Goal: Task Accomplishment & Management: Use online tool/utility

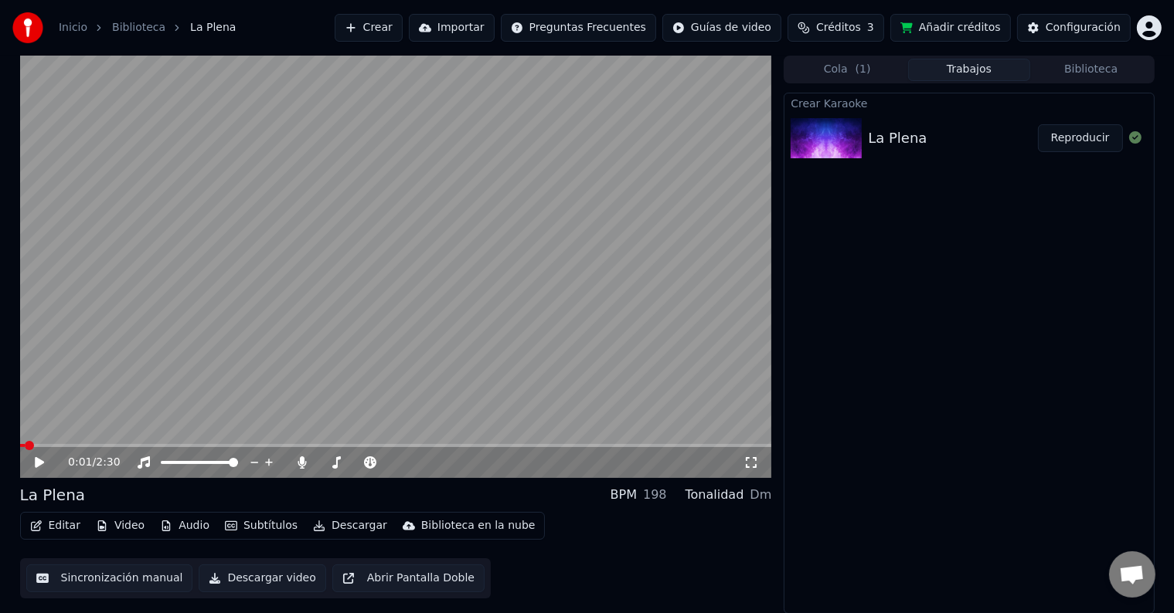
click at [36, 470] on div "0:01 / 2:30" at bounding box center [395, 462] width 739 height 15
click at [37, 464] on icon at bounding box center [39, 462] width 9 height 11
click at [44, 464] on icon at bounding box center [50, 463] width 36 height 12
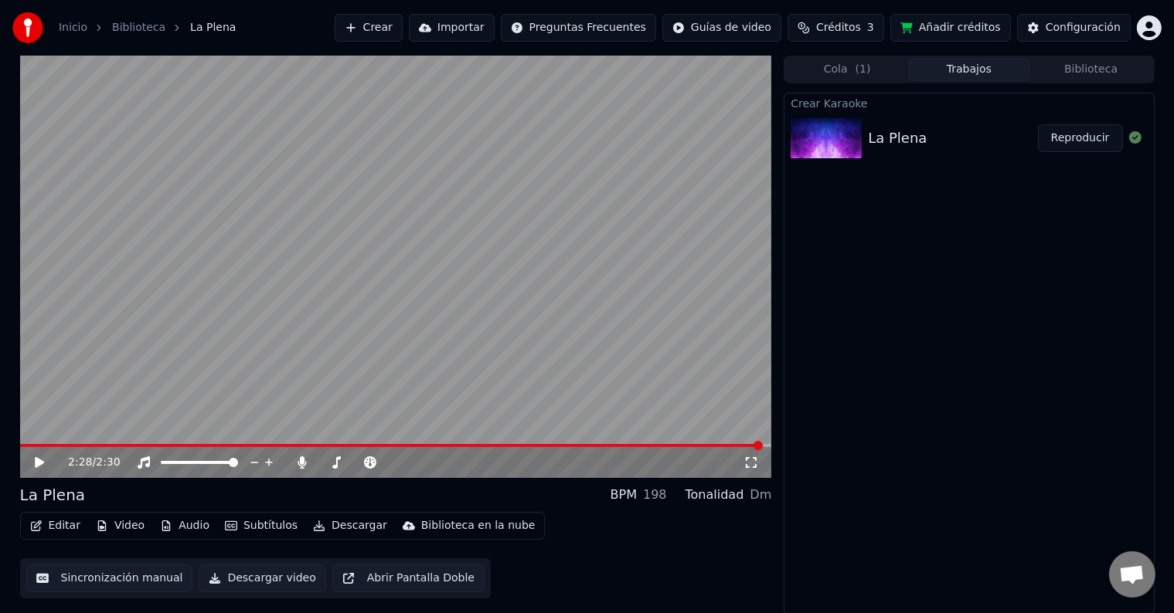
click at [56, 522] on button "Editar" at bounding box center [55, 526] width 63 height 22
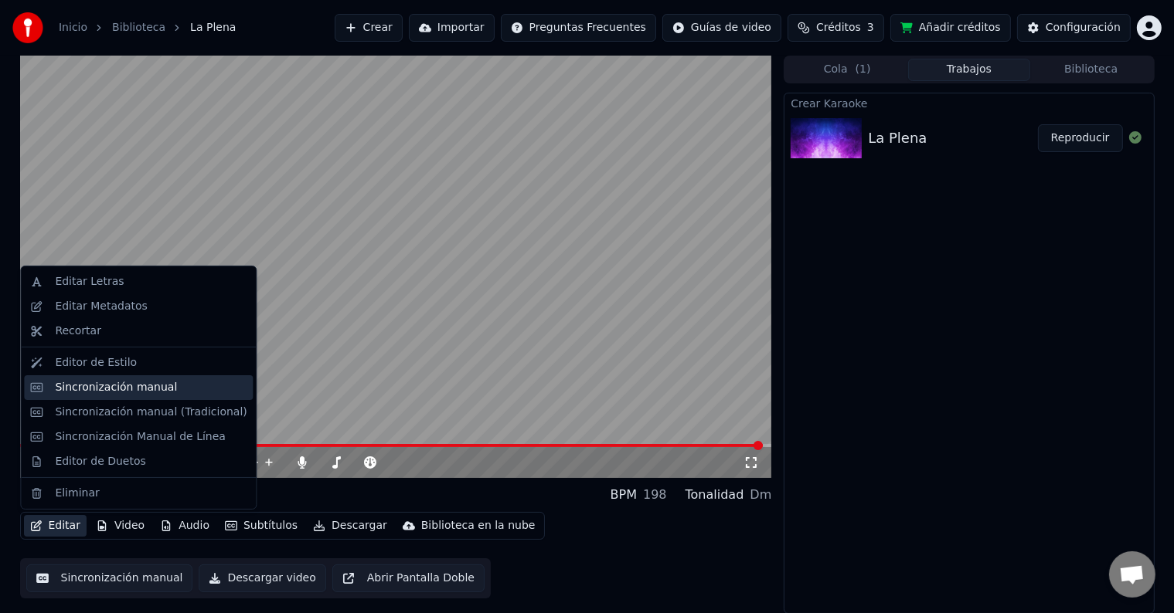
click at [111, 389] on div "Sincronización manual" at bounding box center [116, 387] width 122 height 15
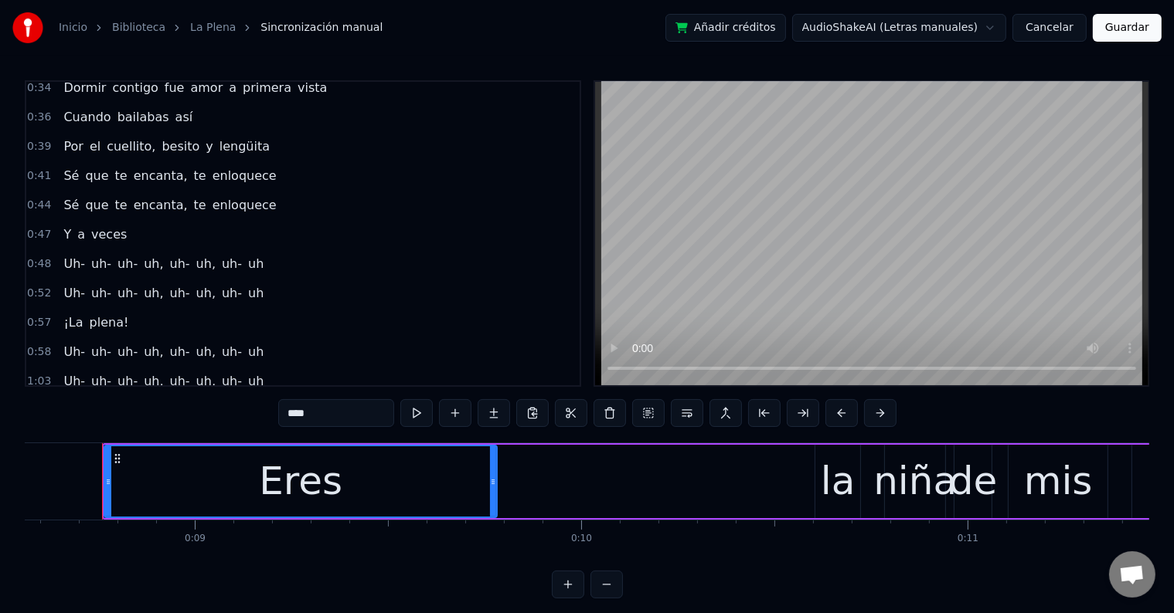
scroll to position [386, 0]
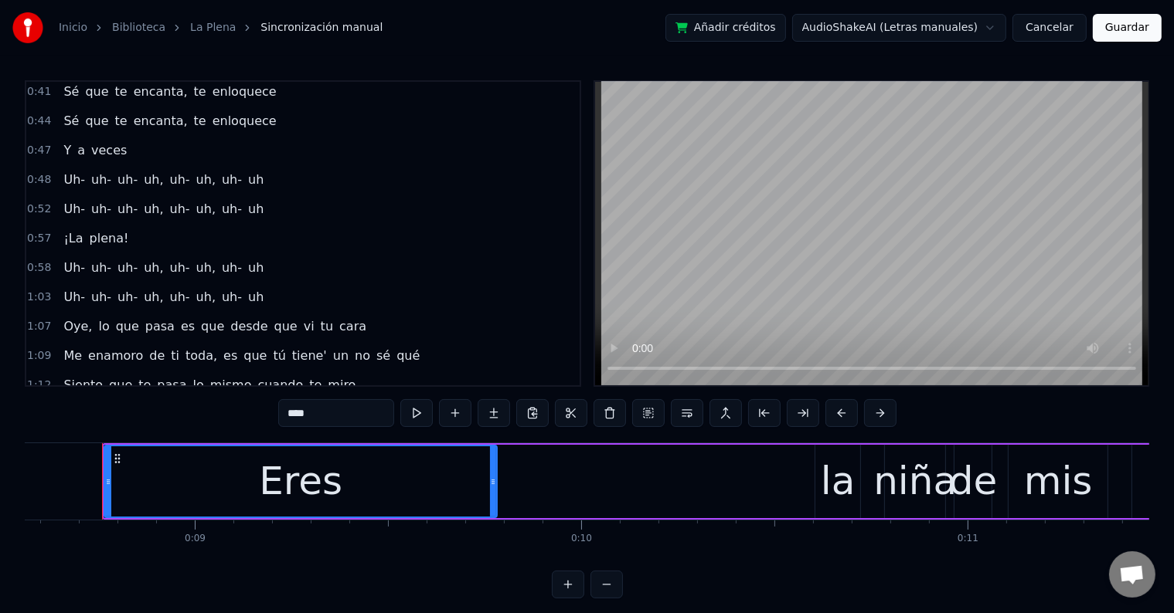
click at [264, 165] on div "0:48 Uh- uh- uh- uh, uh- uh, uh- uh" at bounding box center [302, 179] width 553 height 29
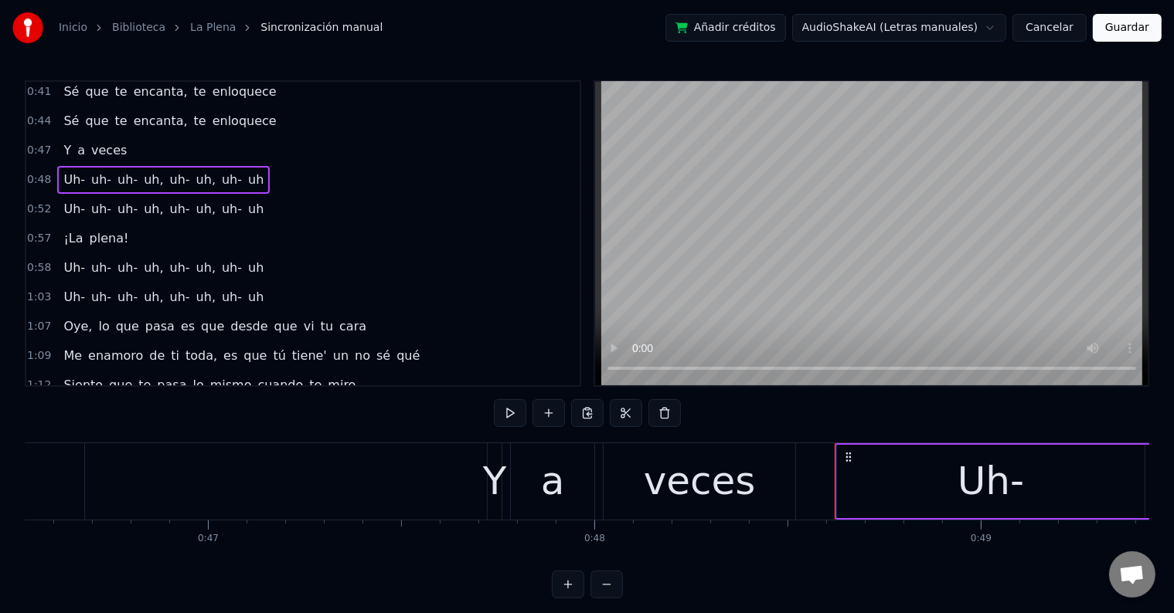
scroll to position [0, 18706]
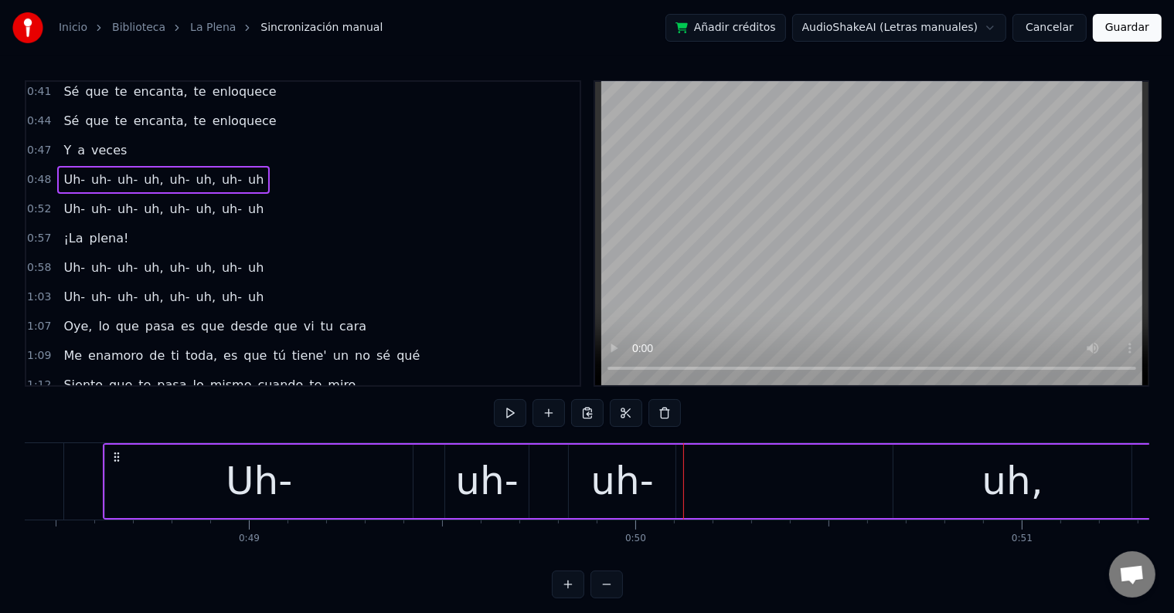
click at [284, 471] on div "Uh-" at bounding box center [259, 482] width 66 height 58
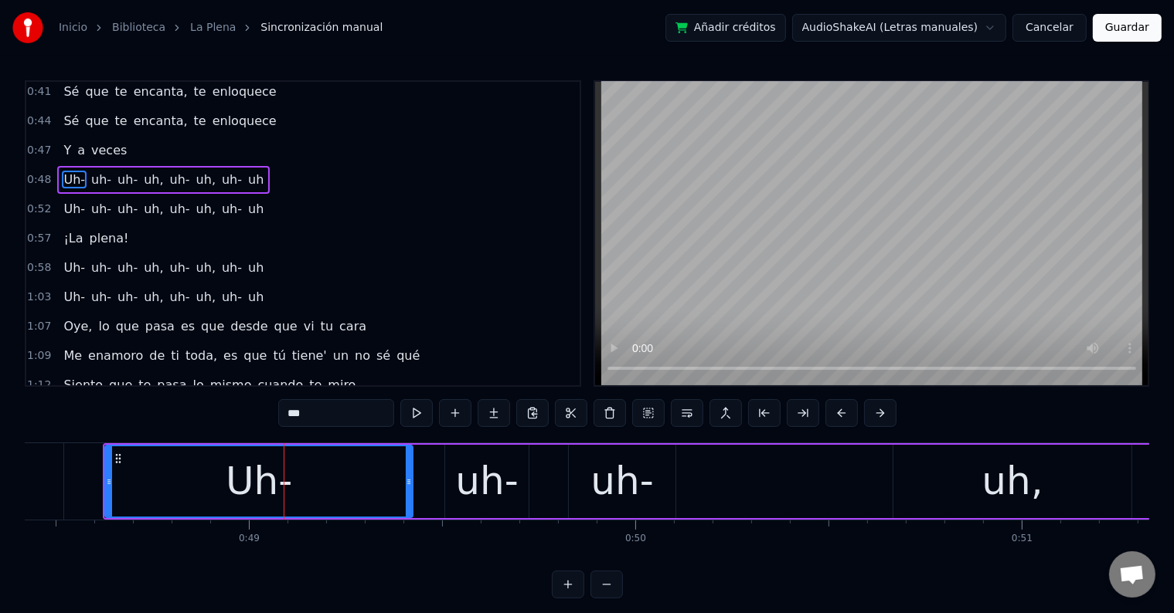
scroll to position [317, 0]
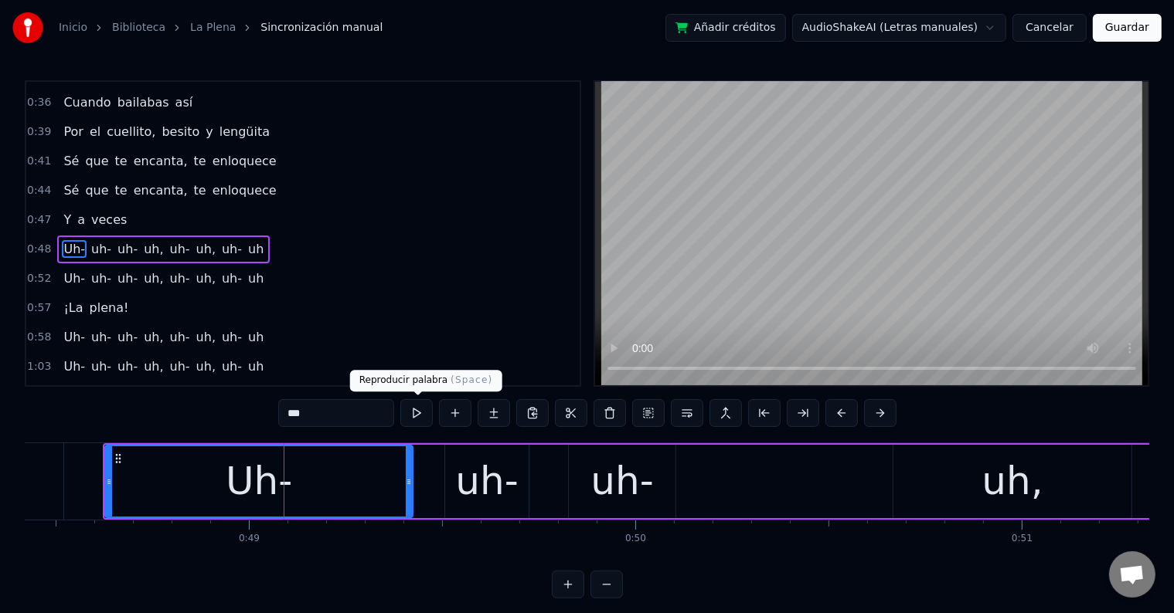
click at [422, 411] on button at bounding box center [416, 413] width 32 height 28
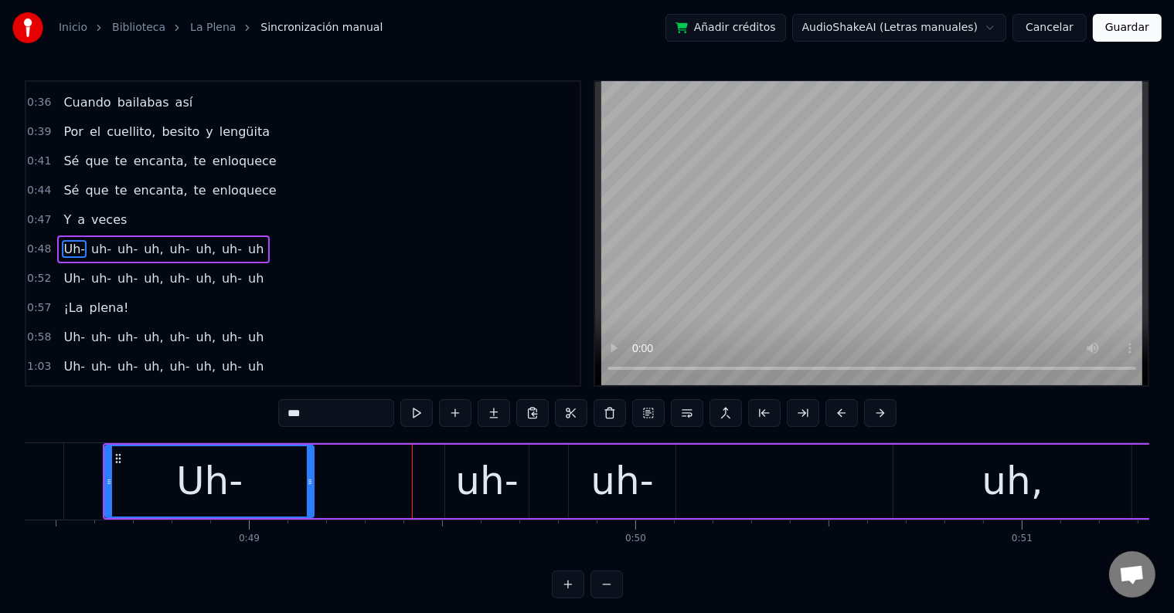
drag, startPoint x: 410, startPoint y: 467, endPoint x: 311, endPoint y: 467, distance: 98.9
click at [311, 467] on div at bounding box center [310, 482] width 6 height 70
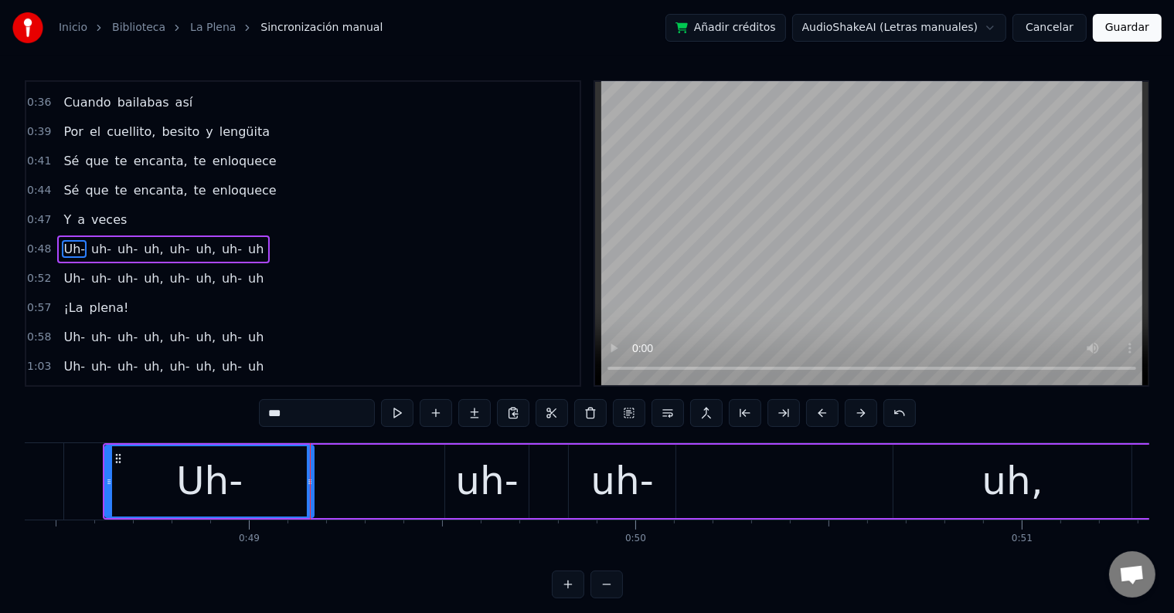
click at [455, 467] on div "uh-" at bounding box center [486, 481] width 83 height 73
type input "***"
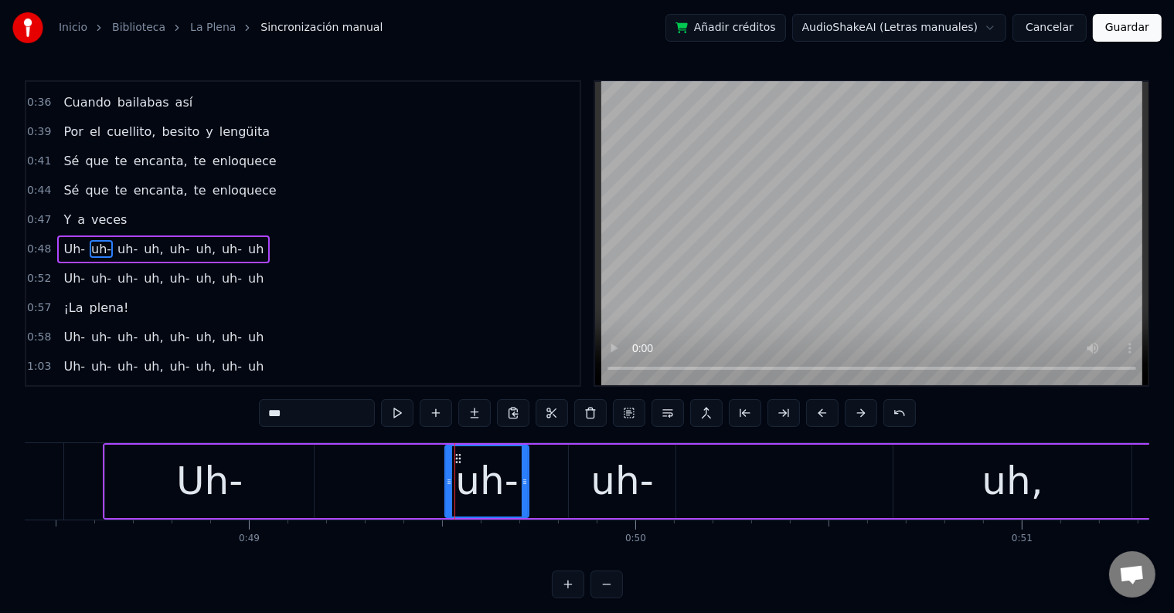
drag, startPoint x: 454, startPoint y: 454, endPoint x: 318, endPoint y: 463, distance: 135.5
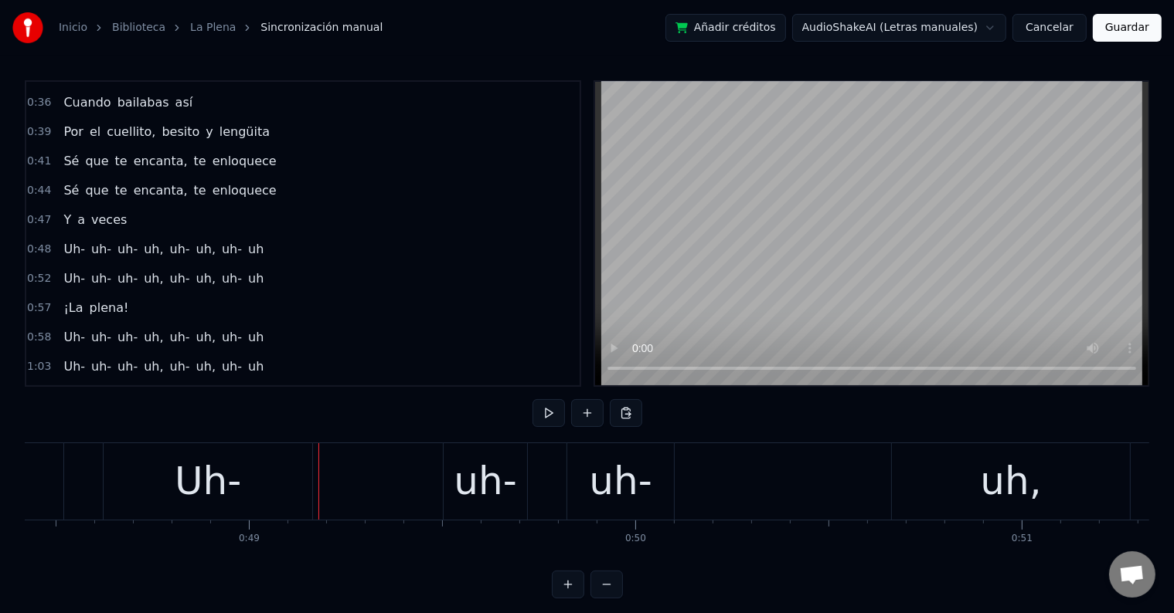
click at [476, 485] on div "uh-" at bounding box center [485, 482] width 63 height 58
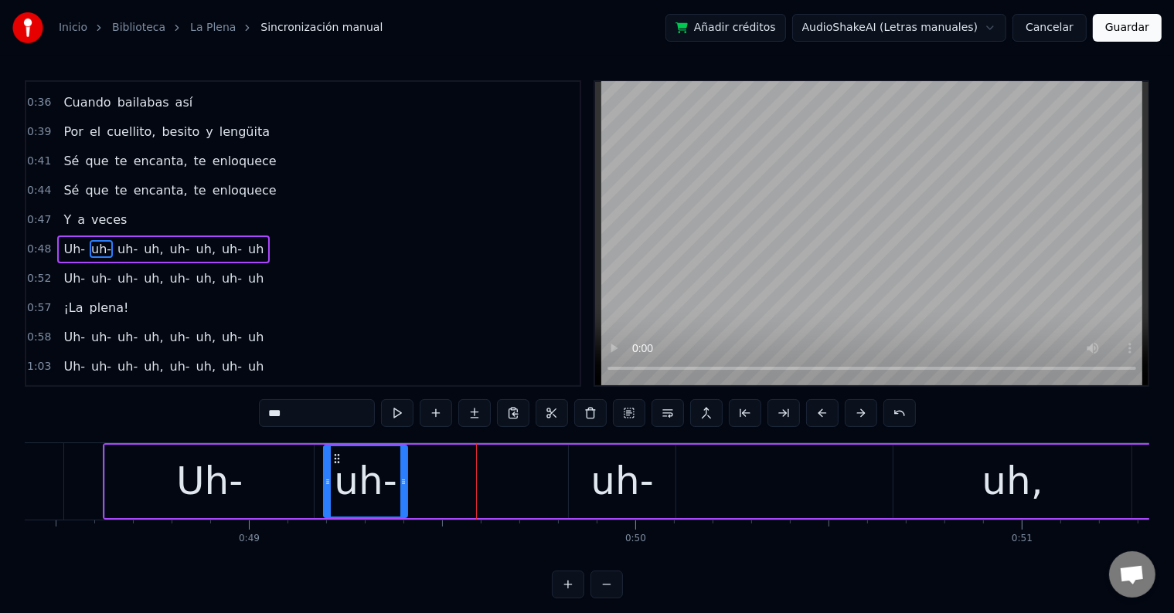
drag, startPoint x: 458, startPoint y: 454, endPoint x: 337, endPoint y: 464, distance: 121.7
click at [337, 464] on div "uh-" at bounding box center [366, 482] width 82 height 70
drag, startPoint x: 403, startPoint y: 470, endPoint x: 444, endPoint y: 471, distance: 41.0
click at [441, 471] on div at bounding box center [438, 482] width 6 height 70
click at [182, 481] on div "Uh-" at bounding box center [209, 482] width 66 height 58
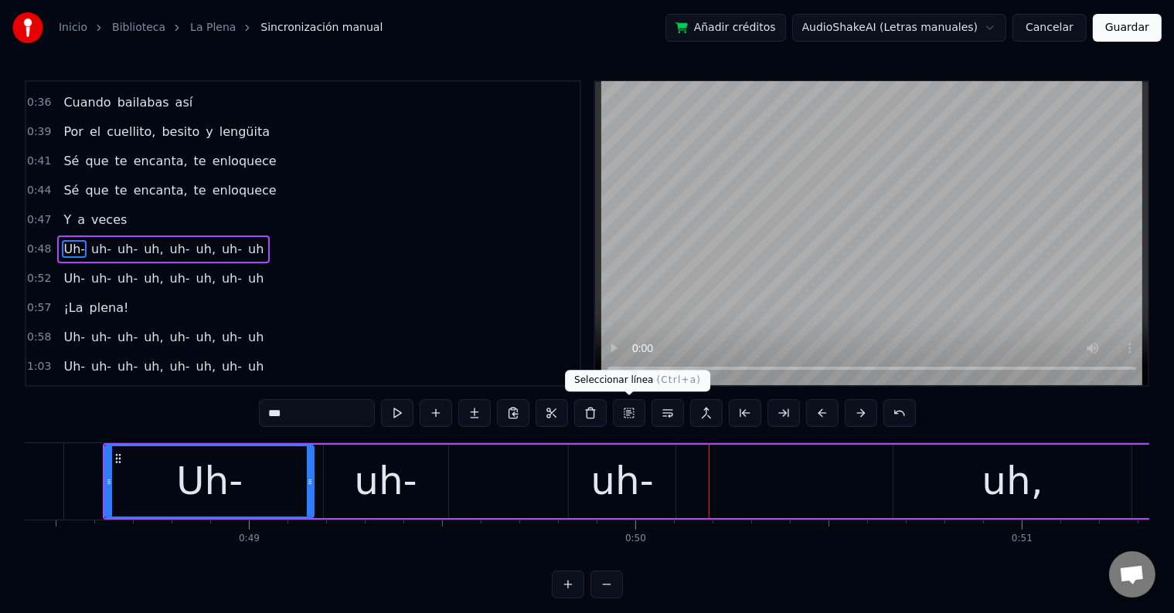
click at [607, 494] on div "uh-" at bounding box center [621, 482] width 63 height 58
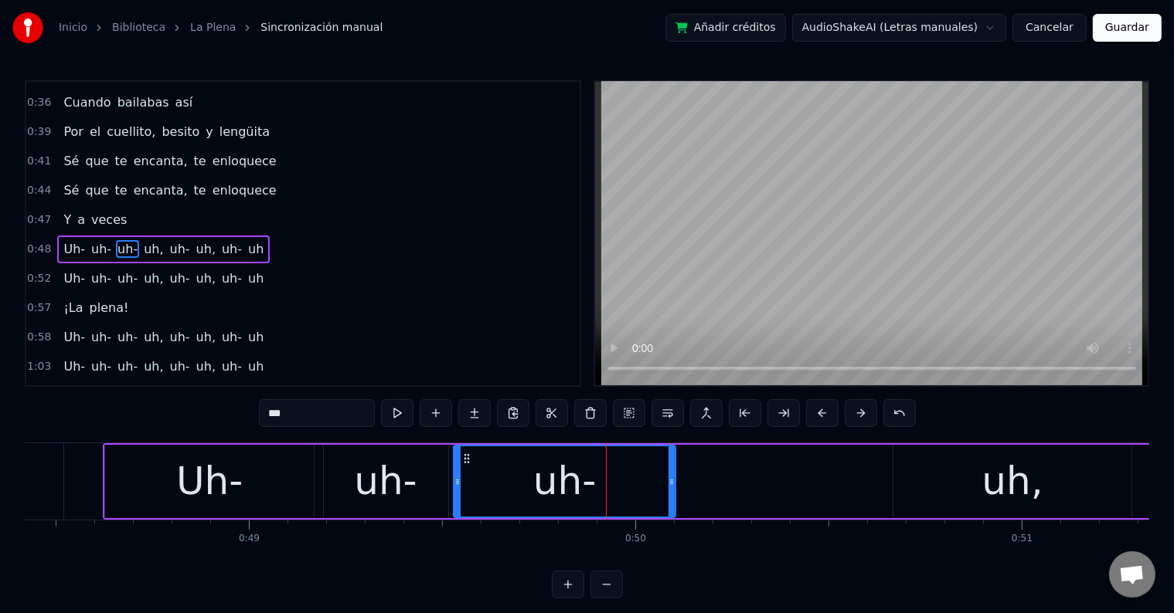
drag, startPoint x: 573, startPoint y: 477, endPoint x: 457, endPoint y: 476, distance: 115.1
click at [457, 476] on icon at bounding box center [457, 482] width 6 height 12
click at [154, 486] on div "Uh-" at bounding box center [209, 481] width 209 height 73
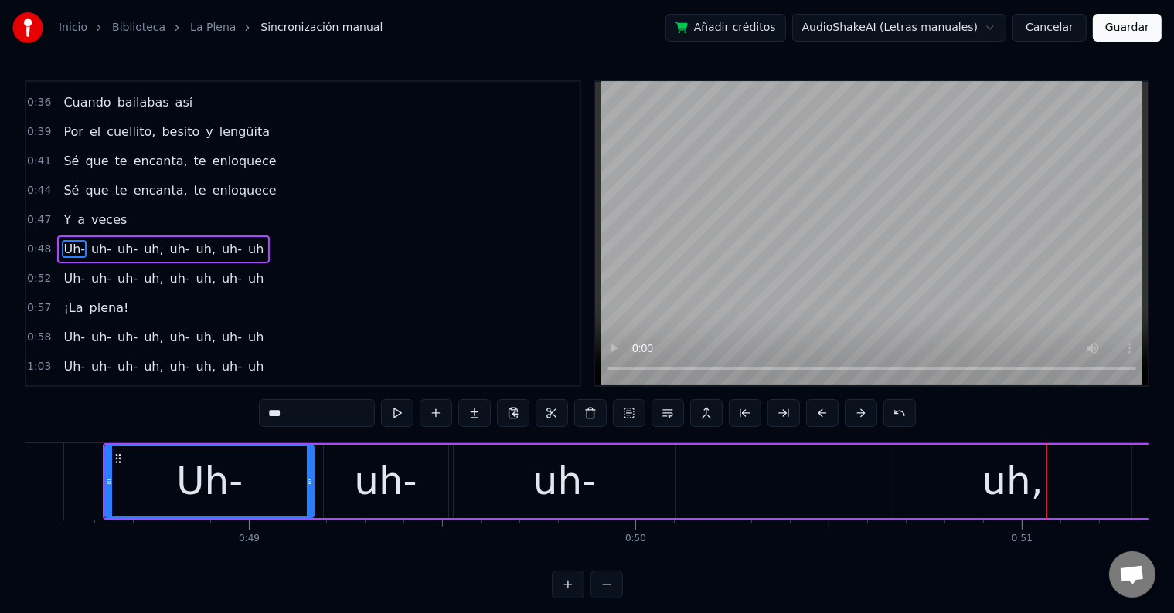
click at [950, 485] on div "uh," at bounding box center [1012, 481] width 238 height 73
type input "***"
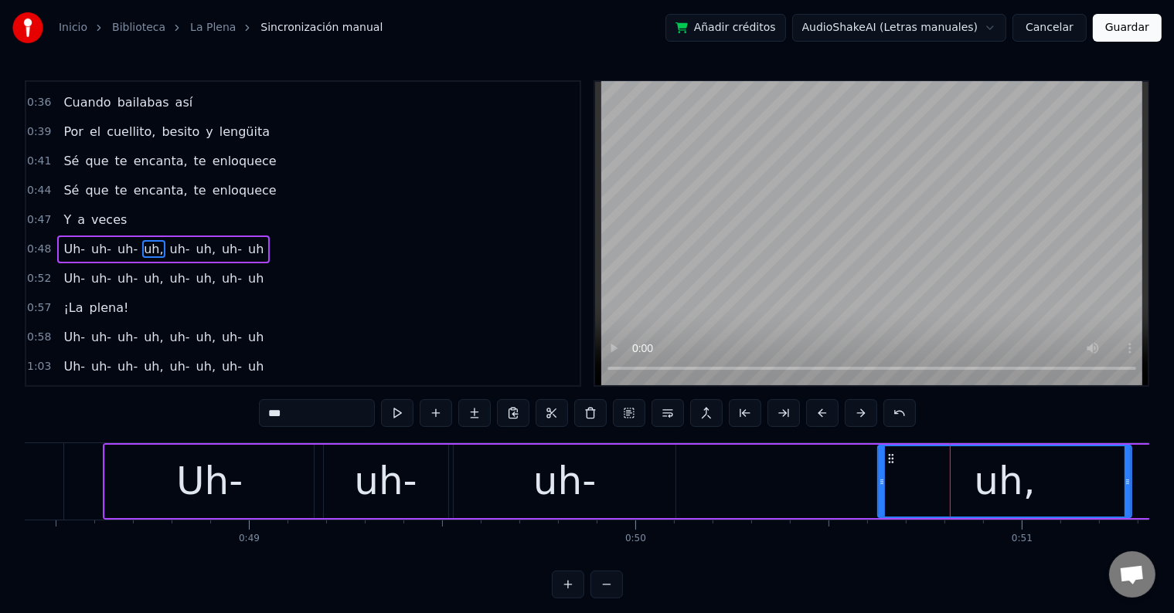
drag, startPoint x: 897, startPoint y: 483, endPoint x: 882, endPoint y: 484, distance: 15.5
click at [882, 484] on icon at bounding box center [882, 482] width 6 height 12
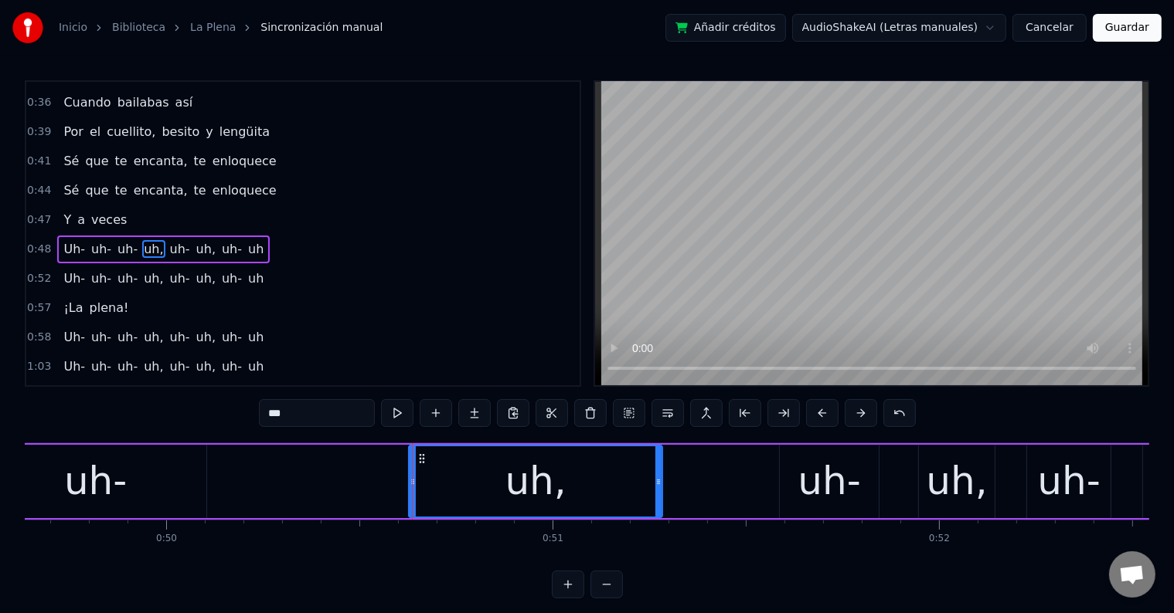
scroll to position [0, 19207]
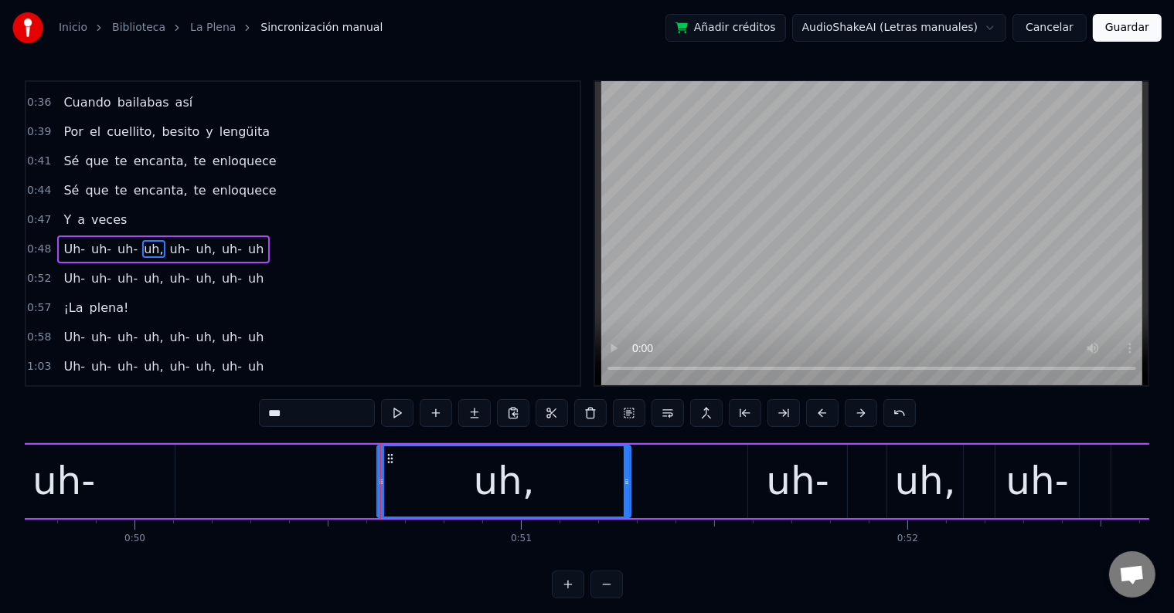
click at [324, 470] on div "Uh- uh- uh- uh, uh- uh, uh- uh" at bounding box center [430, 482] width 1657 height 76
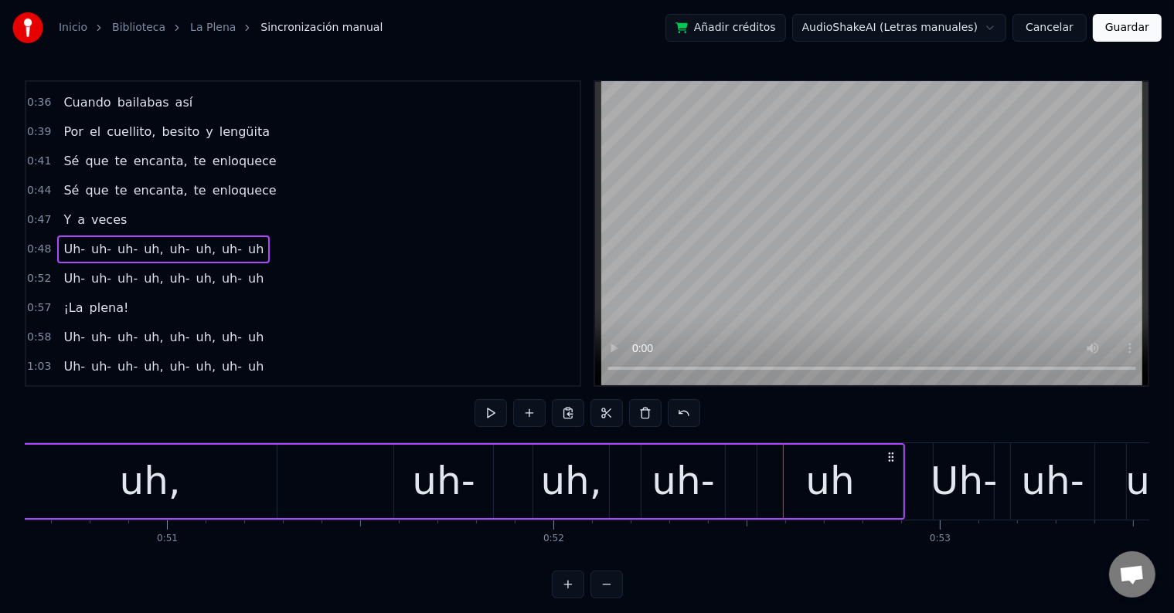
scroll to position [0, 19558]
click at [196, 483] on div "uh," at bounding box center [152, 481] width 253 height 73
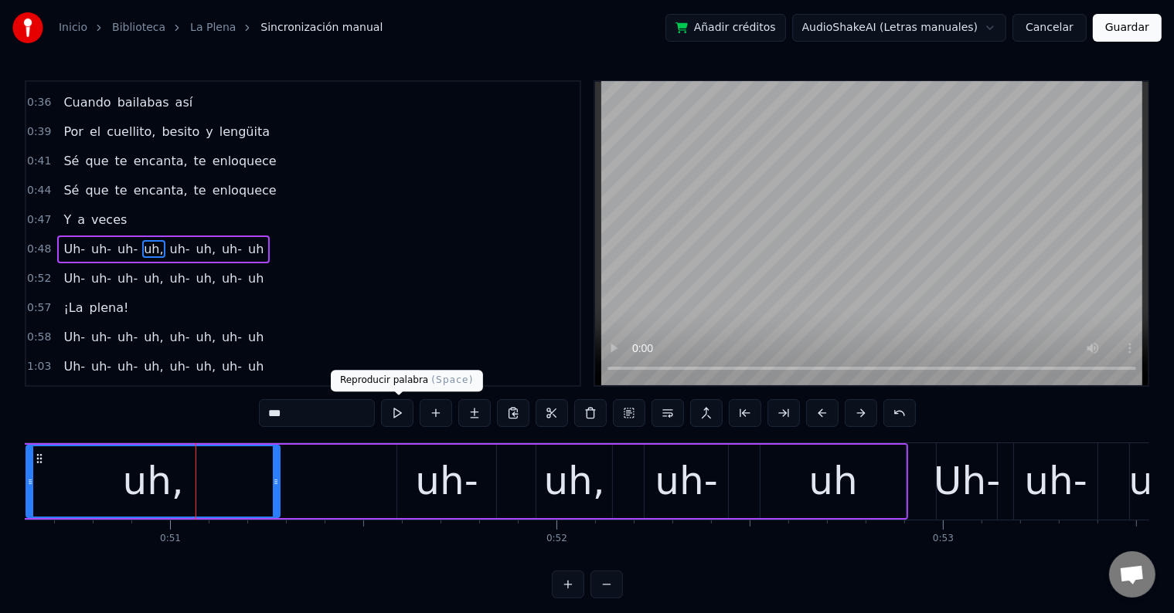
click at [403, 413] on button at bounding box center [397, 413] width 32 height 28
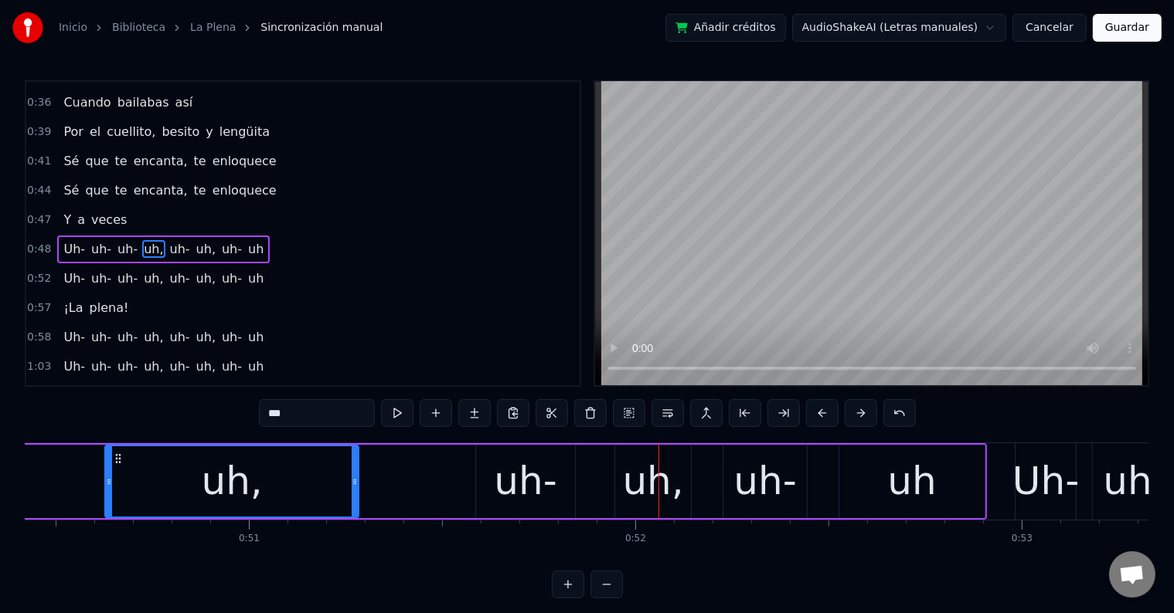
click at [524, 474] on div "uh-" at bounding box center [525, 482] width 63 height 58
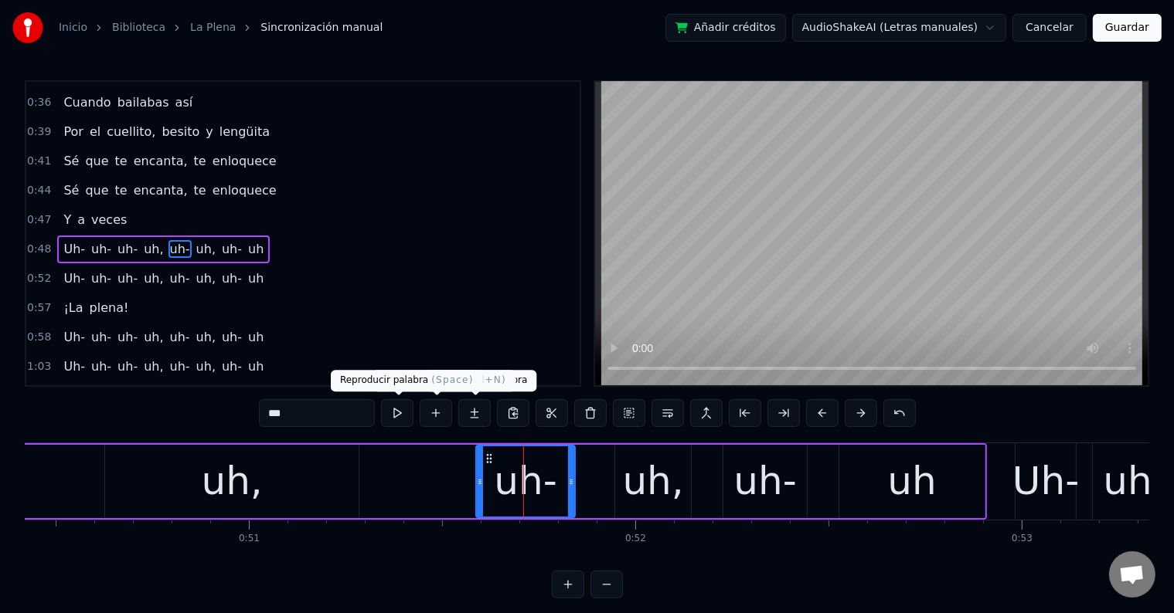
click at [409, 409] on button at bounding box center [397, 413] width 32 height 28
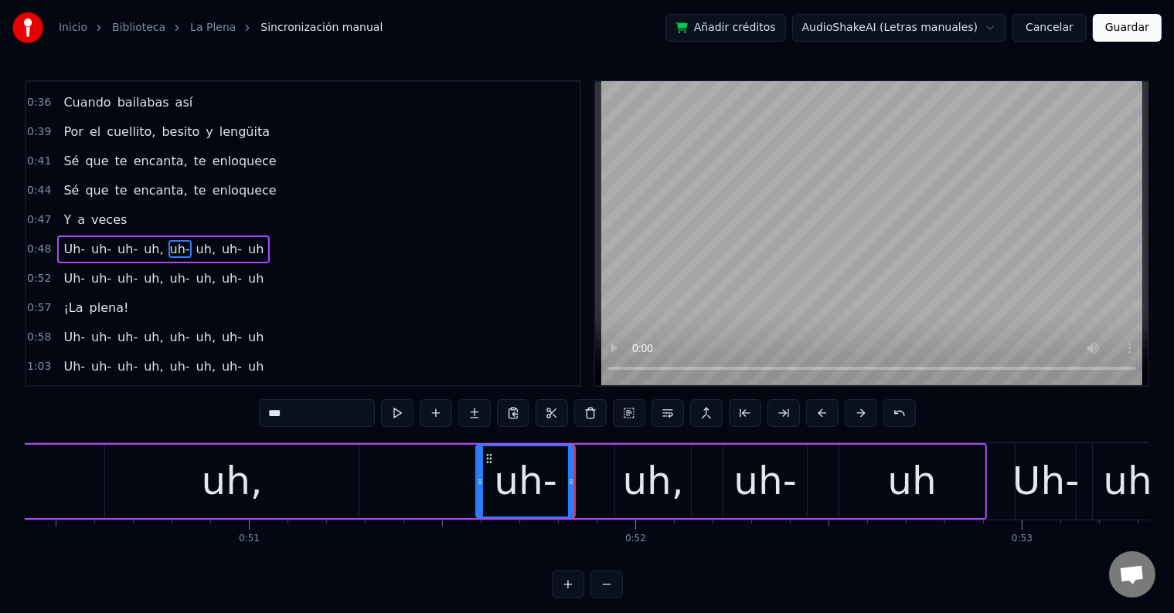
click at [523, 469] on div "uh-" at bounding box center [525, 482] width 63 height 58
type input "***"
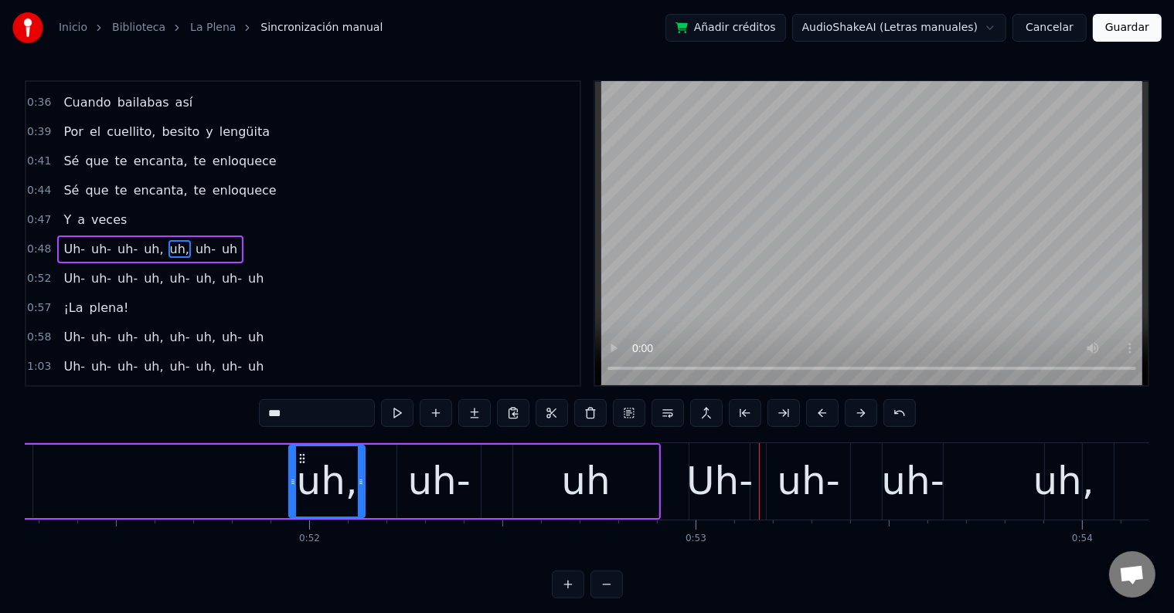
scroll to position [0, 19804]
click at [325, 485] on div "uh," at bounding box center [327, 482] width 61 height 58
drag, startPoint x: 291, startPoint y: 484, endPoint x: 250, endPoint y: 480, distance: 40.4
click at [251, 480] on icon at bounding box center [254, 482] width 6 height 12
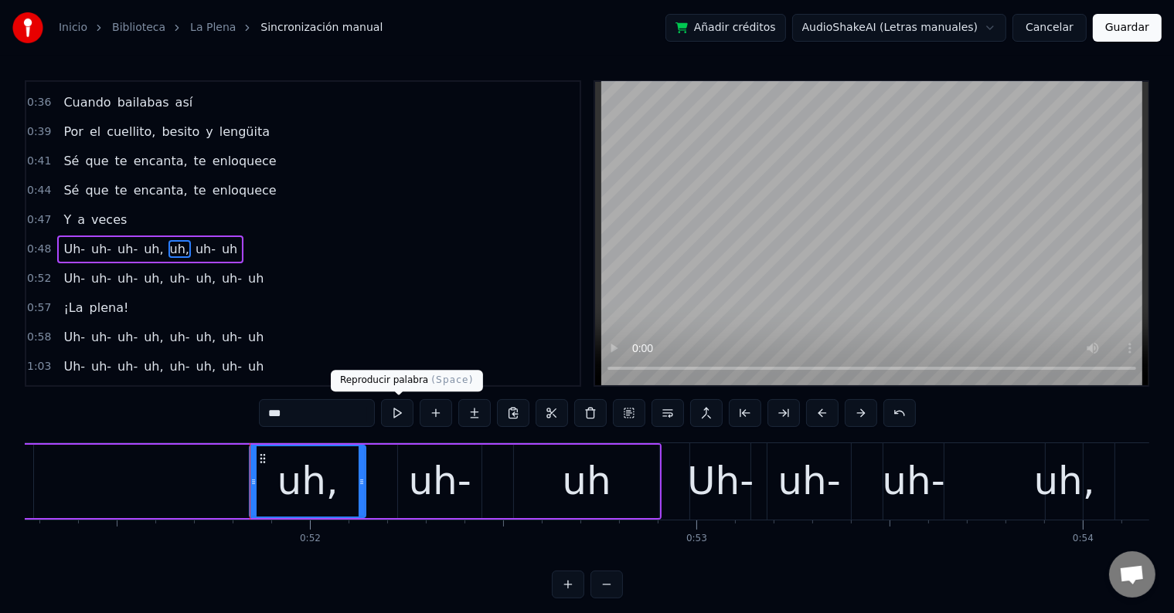
click at [393, 417] on button at bounding box center [397, 413] width 32 height 28
click at [394, 417] on button at bounding box center [397, 413] width 32 height 28
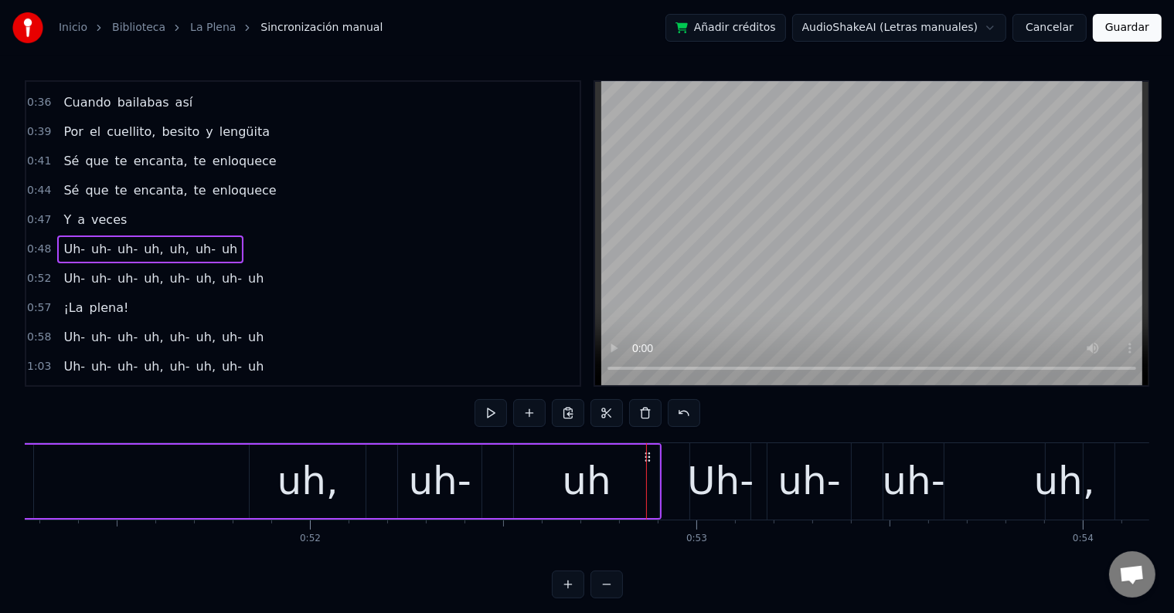
click at [600, 510] on div "uh" at bounding box center [586, 482] width 49 height 58
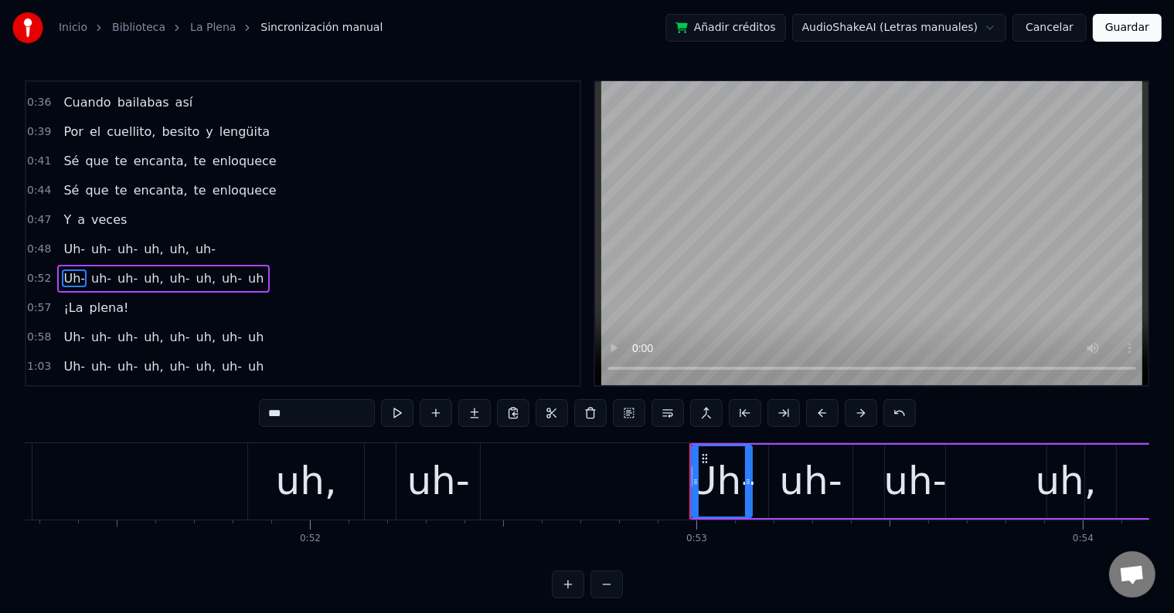
scroll to position [345, 0]
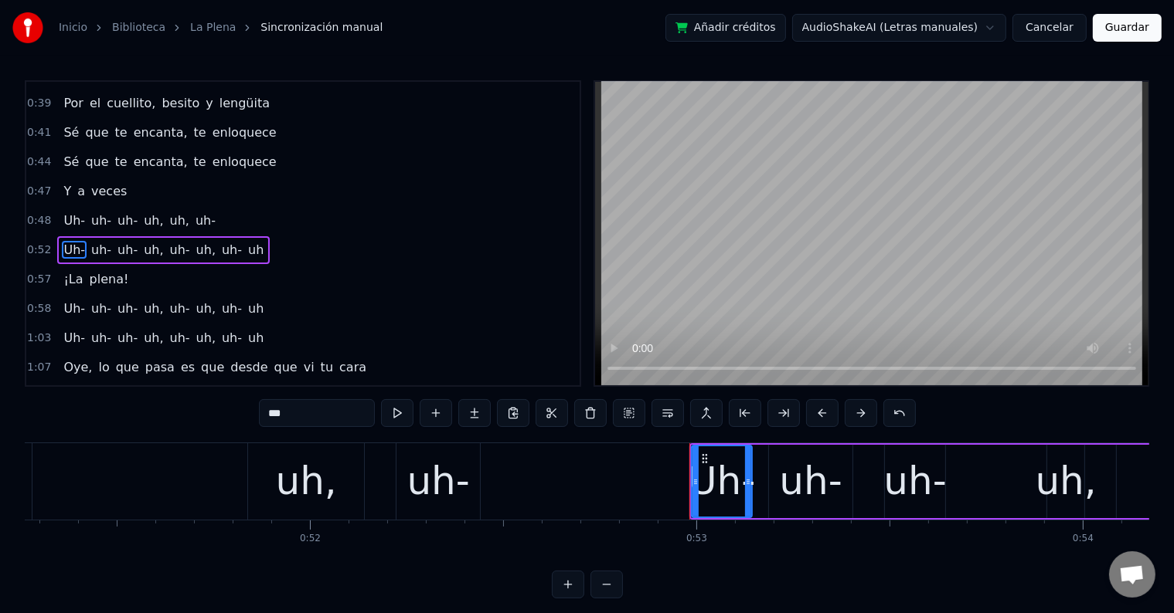
click at [470, 493] on div "uh-" at bounding box center [437, 482] width 83 height 76
type input "***"
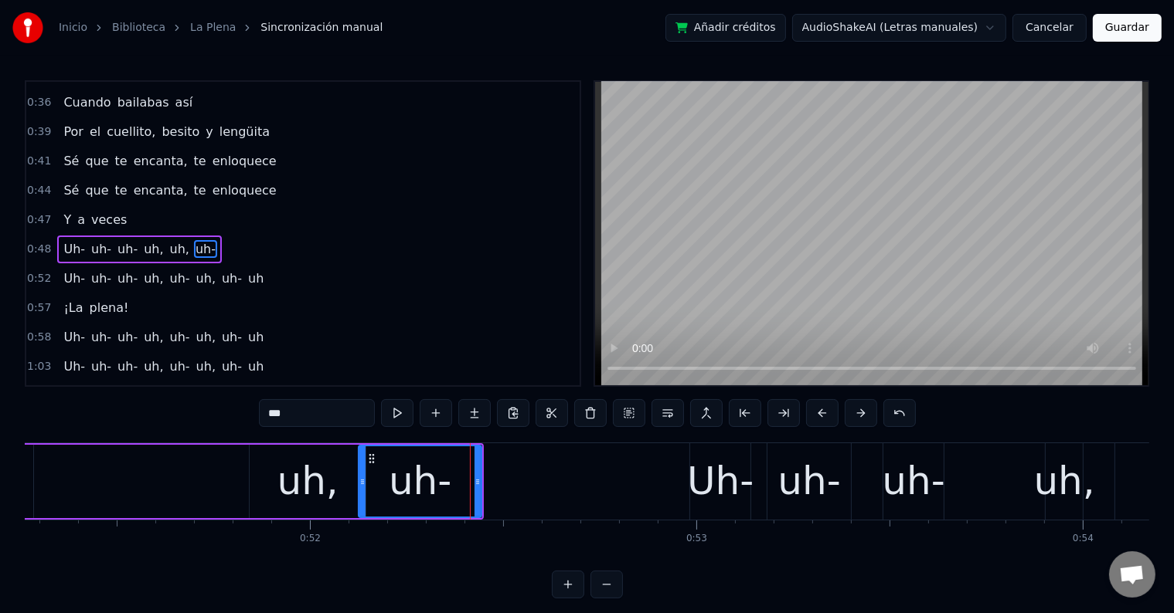
drag, startPoint x: 401, startPoint y: 477, endPoint x: 362, endPoint y: 477, distance: 39.4
click at [362, 477] on icon at bounding box center [362, 482] width 6 height 12
drag, startPoint x: 480, startPoint y: 478, endPoint x: 552, endPoint y: 476, distance: 71.9
click at [552, 476] on icon at bounding box center [549, 482] width 6 height 12
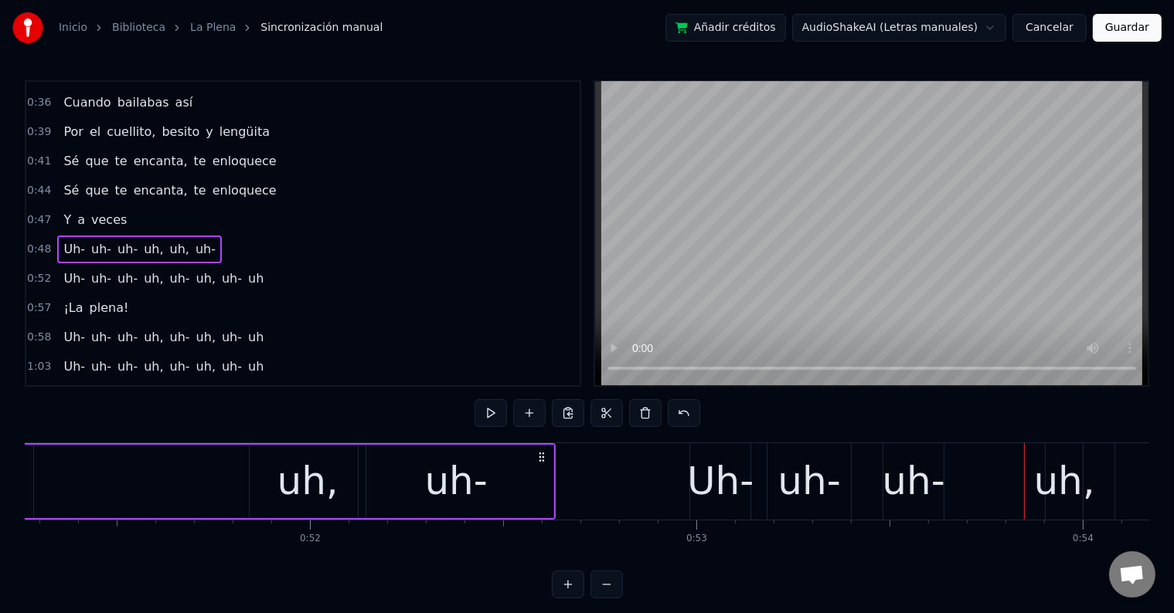
click at [696, 463] on div "Uh-" at bounding box center [720, 482] width 66 height 58
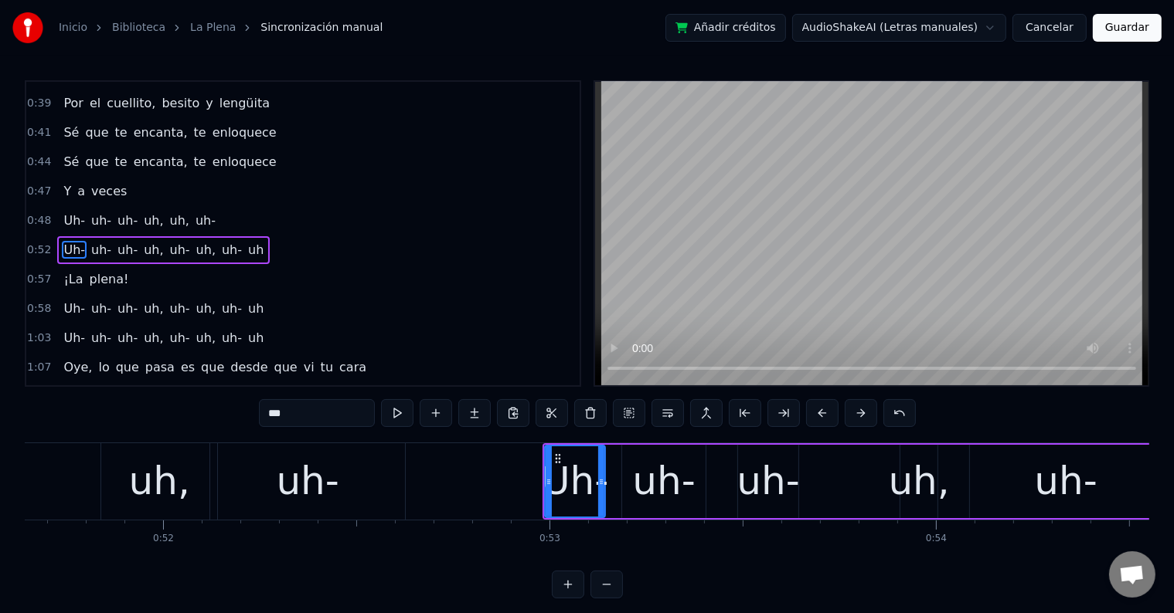
scroll to position [0, 19952]
click at [560, 479] on div "Uh-" at bounding box center [574, 482] width 66 height 58
click at [399, 414] on button at bounding box center [397, 413] width 32 height 28
type input "***"
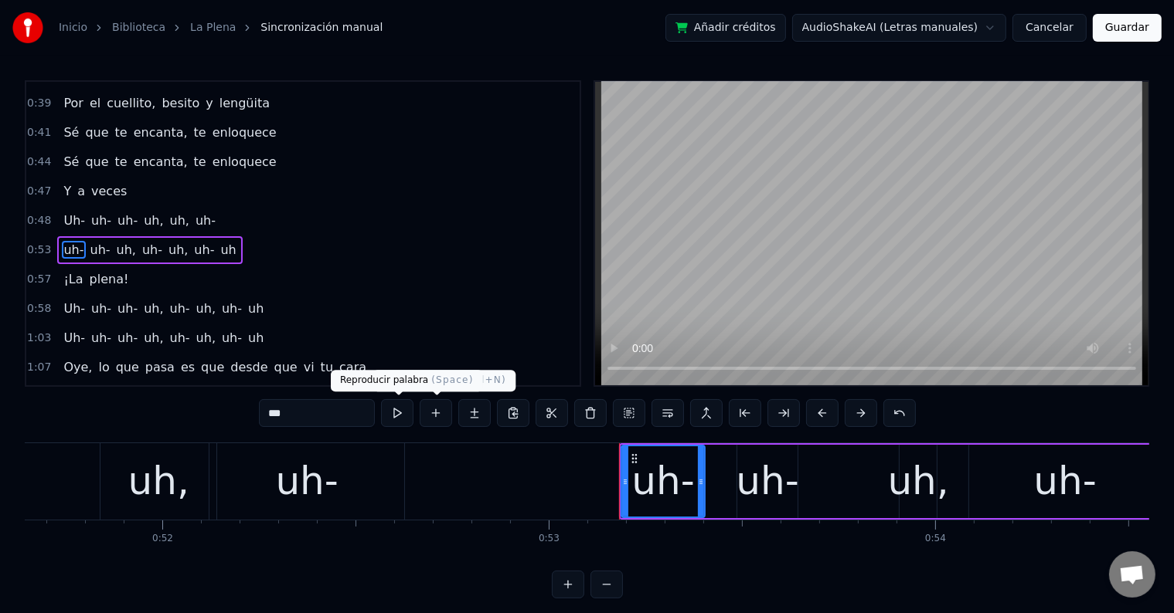
click at [398, 413] on button at bounding box center [397, 413] width 32 height 28
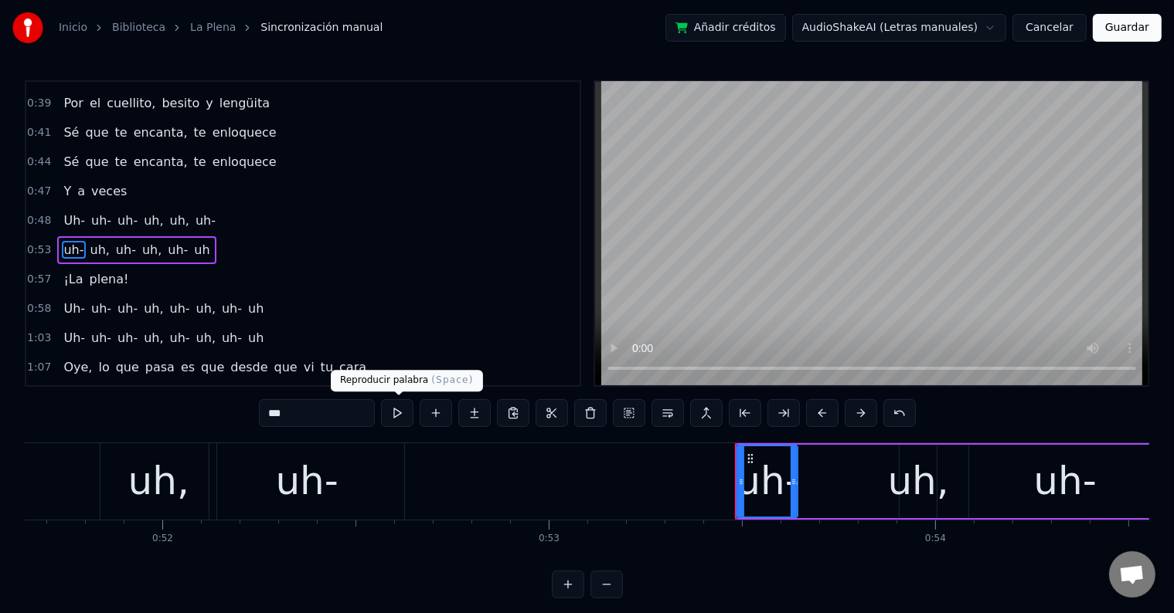
click at [402, 414] on button at bounding box center [397, 413] width 32 height 28
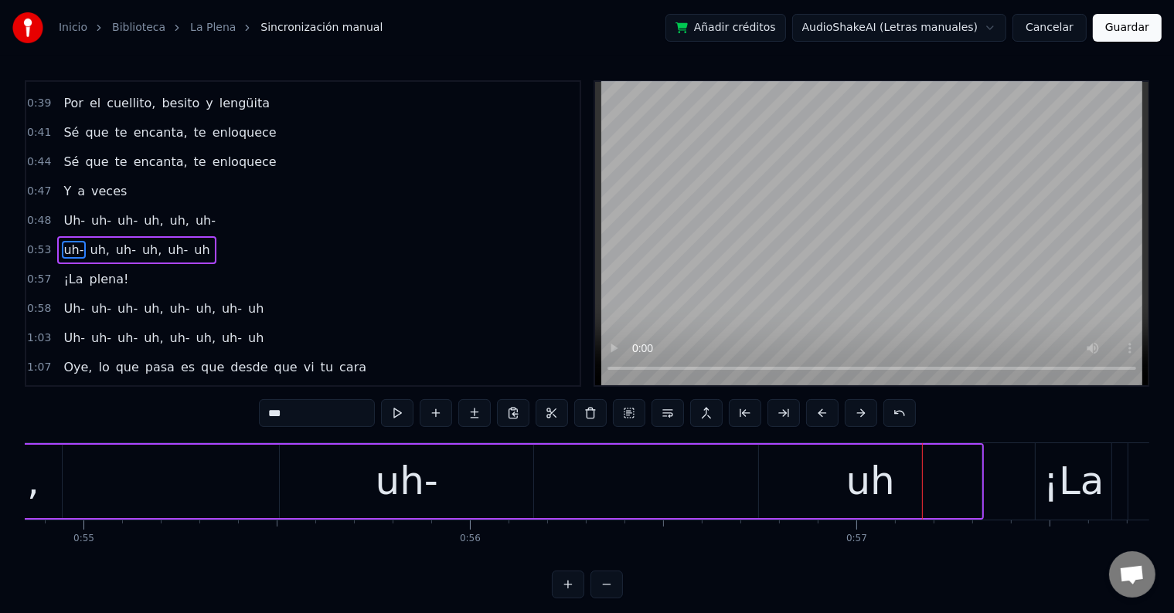
scroll to position [0, 21180]
click at [419, 492] on div "uh-" at bounding box center [416, 482] width 63 height 58
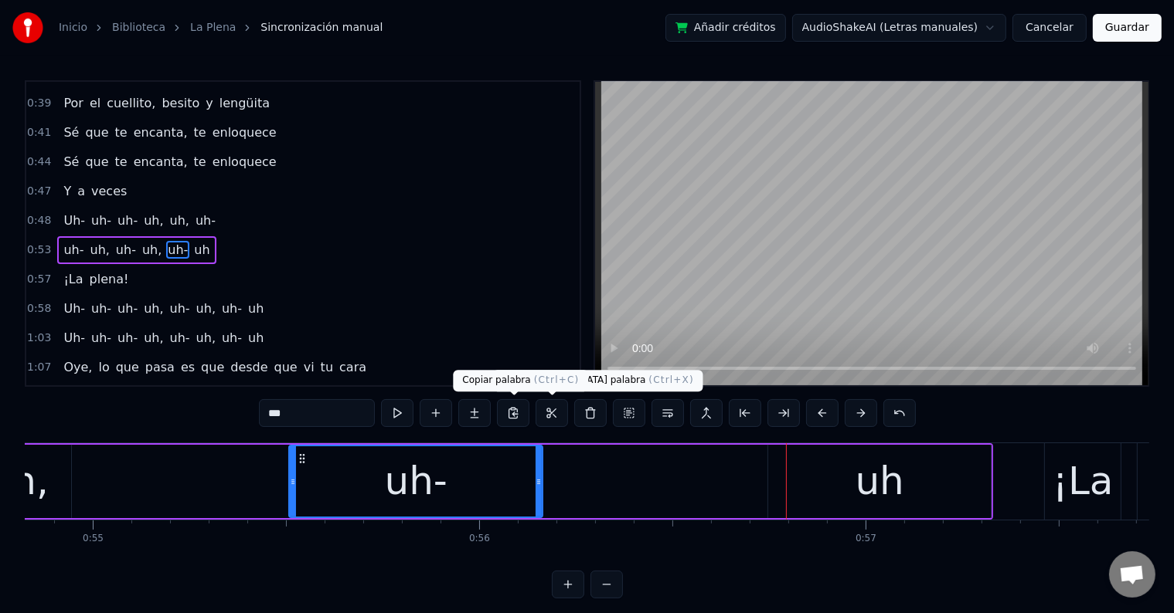
click at [400, 474] on div "uh-" at bounding box center [416, 482] width 63 height 58
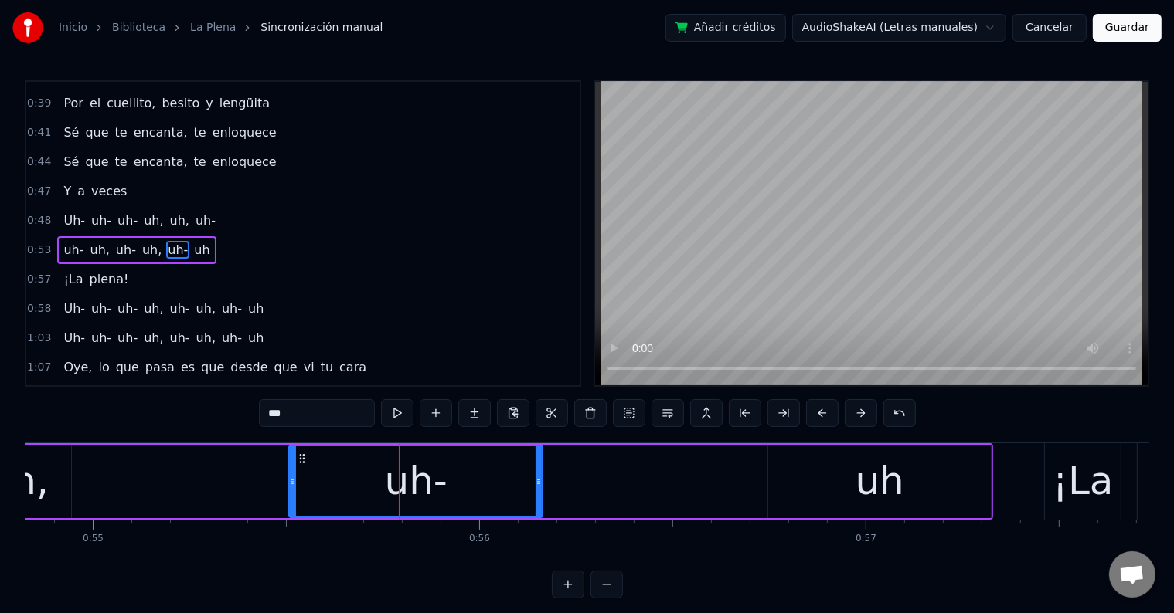
click at [274, 478] on div "uh- uh, uh- uh, uh- uh" at bounding box center [249, 482] width 1487 height 76
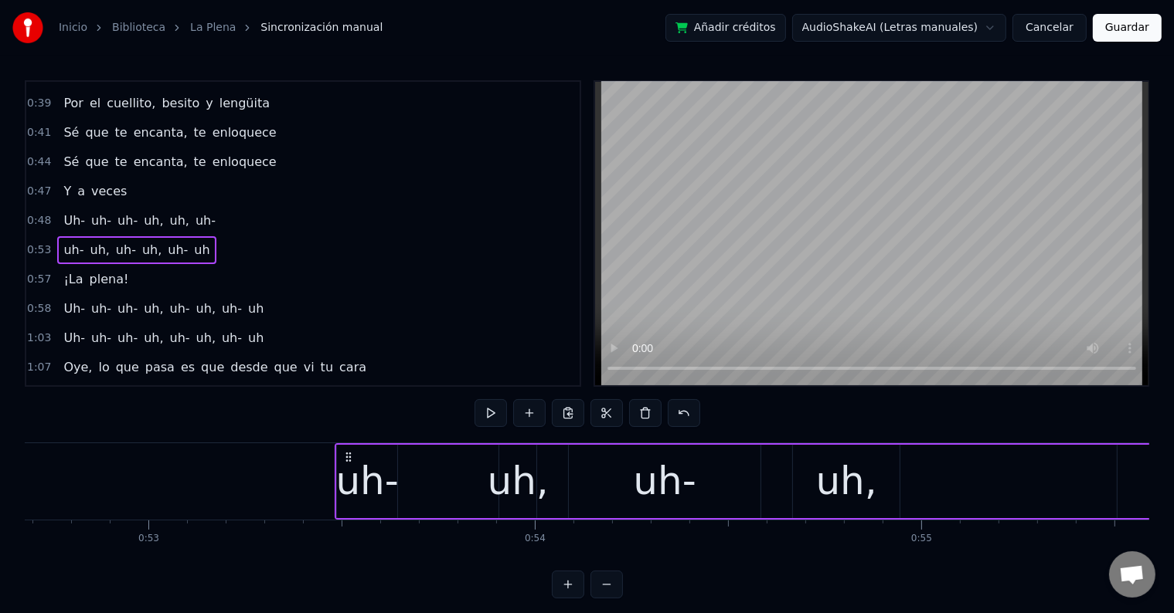
scroll to position [0, 20337]
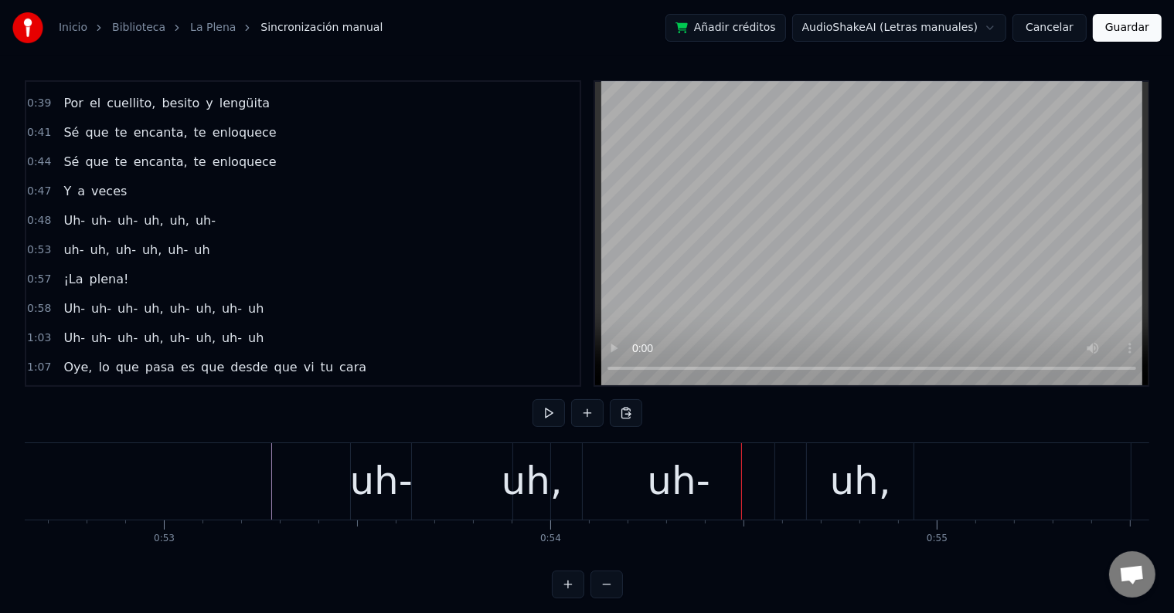
click at [525, 481] on div "uh," at bounding box center [531, 482] width 61 height 58
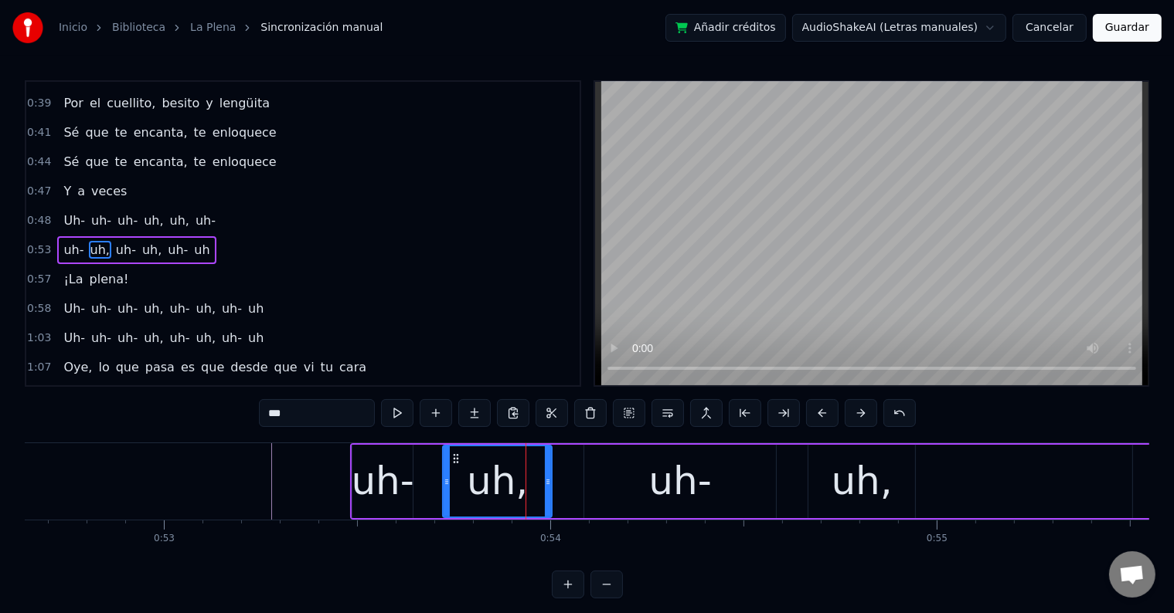
drag, startPoint x: 516, startPoint y: 479, endPoint x: 444, endPoint y: 483, distance: 72.0
click at [444, 483] on icon at bounding box center [447, 482] width 6 height 12
click at [393, 484] on div "uh-" at bounding box center [382, 482] width 63 height 58
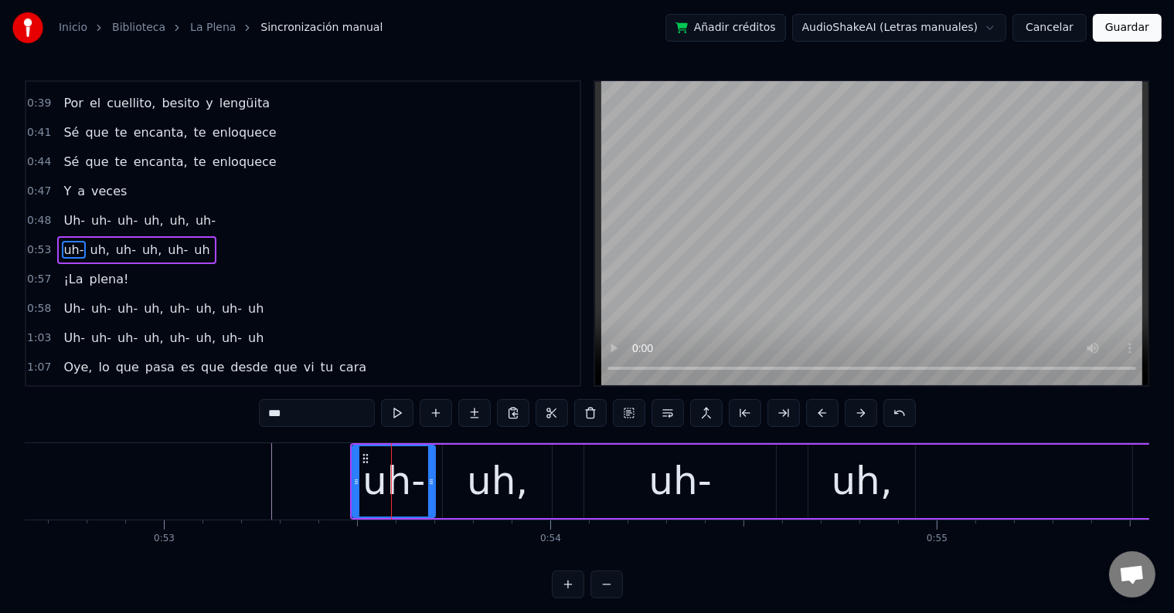
drag, startPoint x: 409, startPoint y: 481, endPoint x: 431, endPoint y: 482, distance: 22.4
click at [431, 482] on icon at bounding box center [431, 482] width 6 height 12
click at [830, 477] on div "uh," at bounding box center [861, 481] width 107 height 73
type input "***"
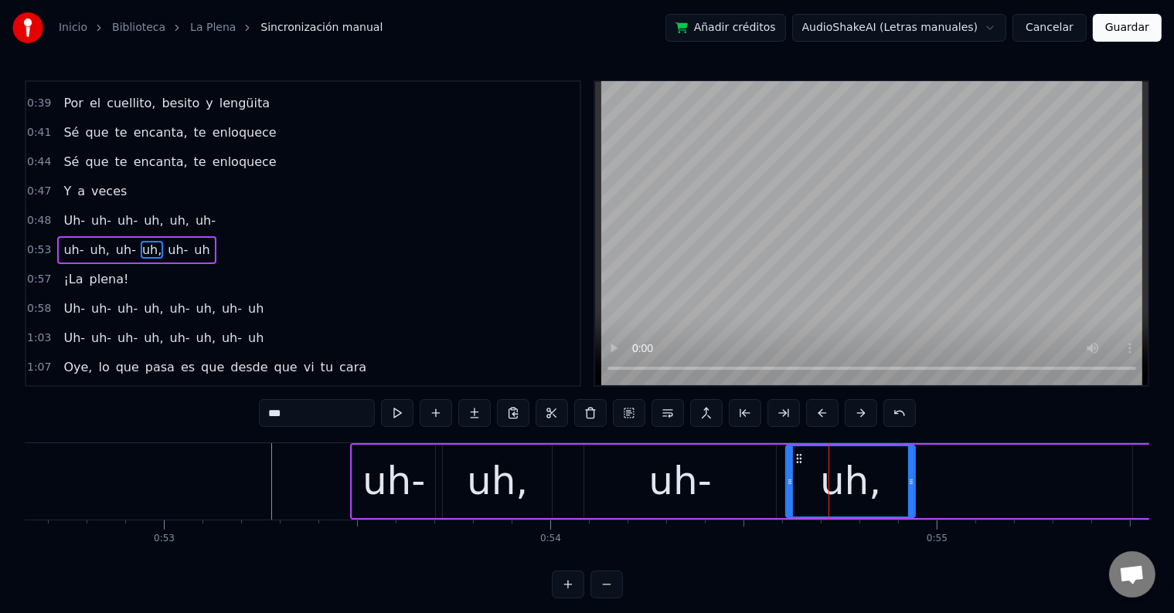
drag, startPoint x: 810, startPoint y: 482, endPoint x: 787, endPoint y: 482, distance: 23.2
click at [787, 482] on icon at bounding box center [790, 482] width 6 height 12
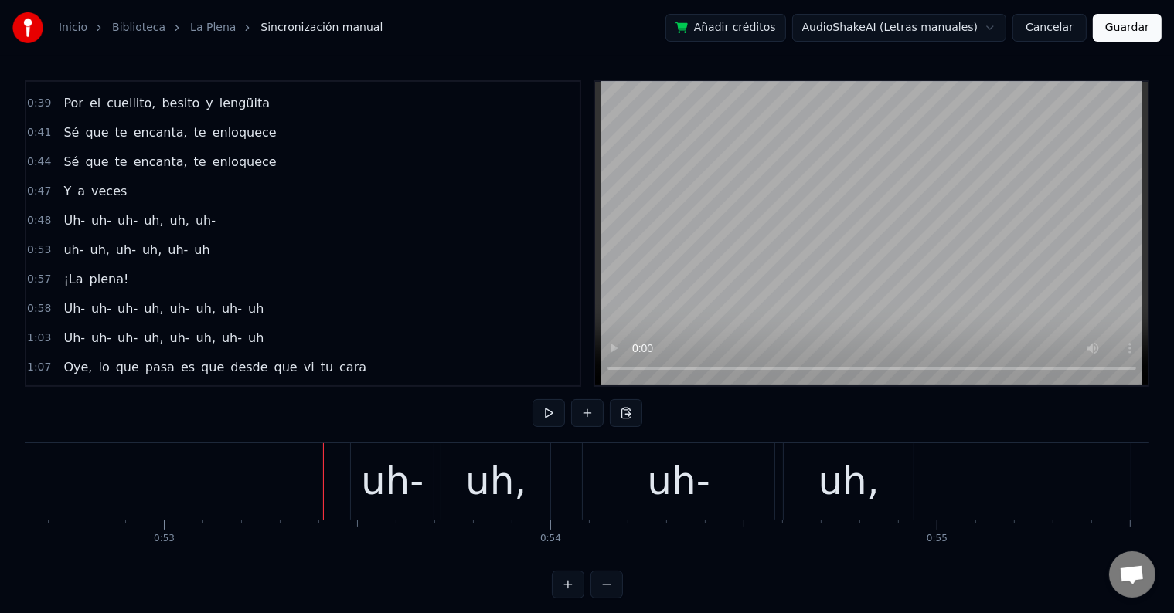
click at [386, 474] on div "uh-" at bounding box center [392, 482] width 63 height 58
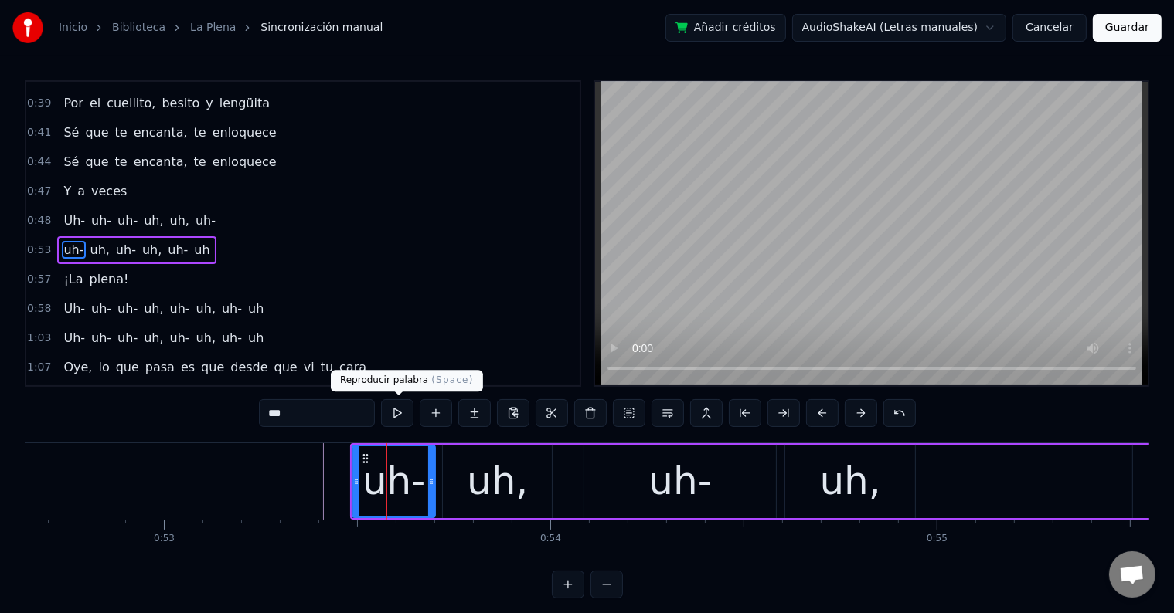
click at [397, 415] on button at bounding box center [397, 413] width 32 height 28
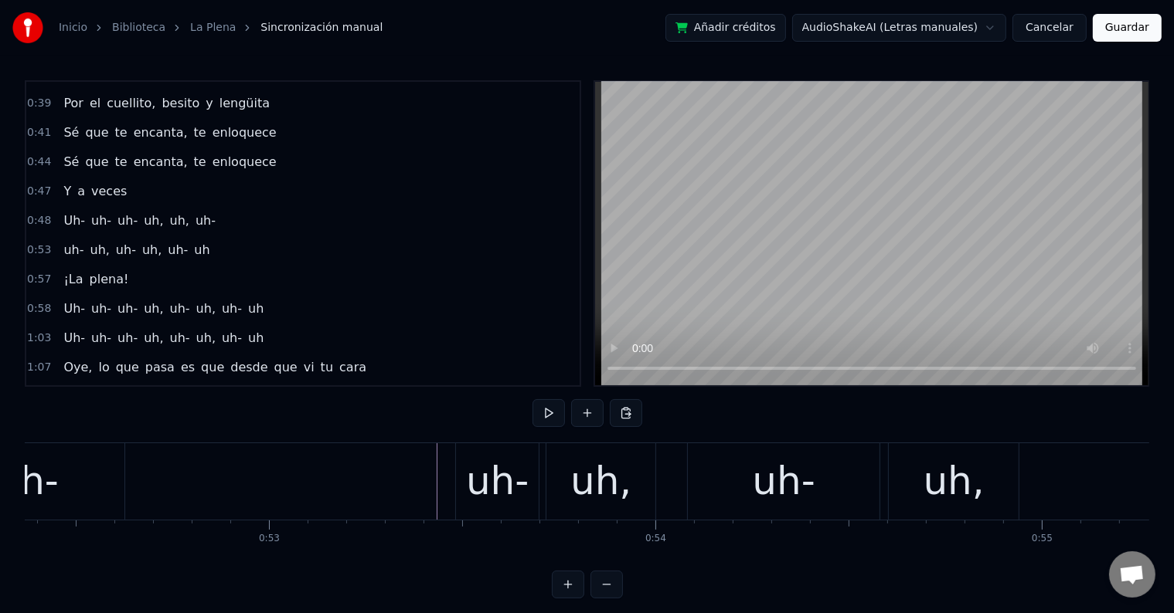
scroll to position [0, 20226]
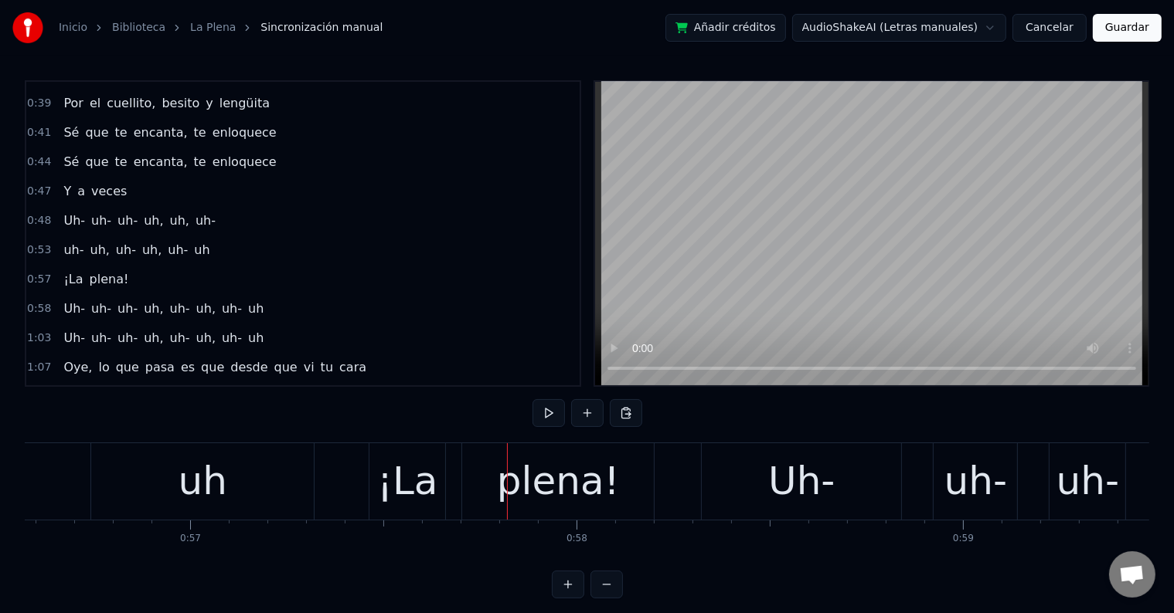
scroll to position [0, 21787]
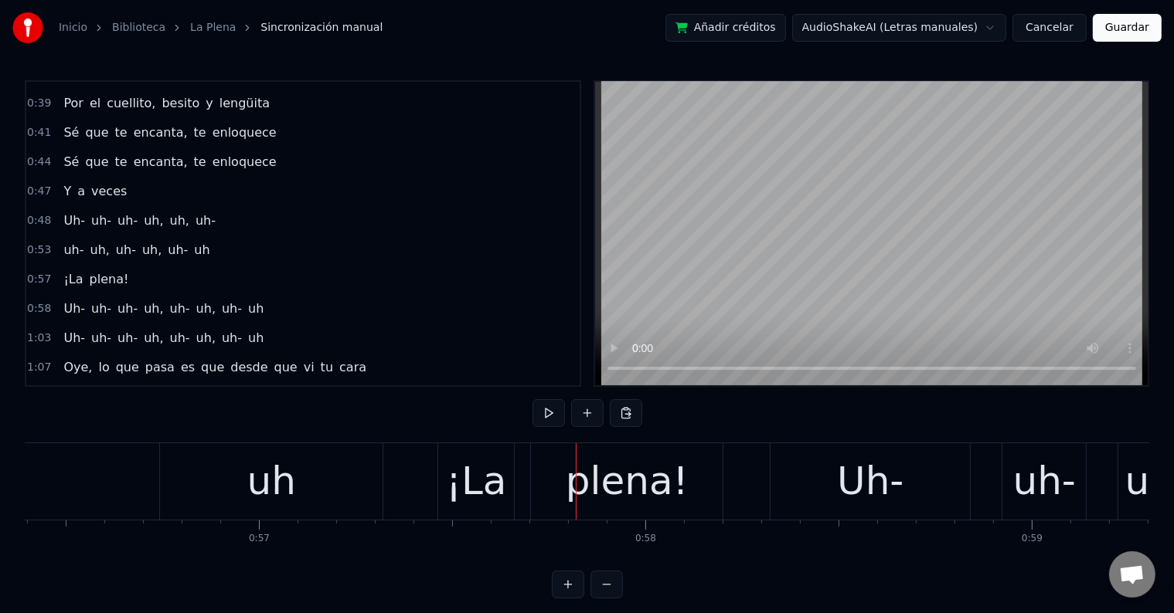
click at [613, 484] on div "plena!" at bounding box center [627, 482] width 123 height 58
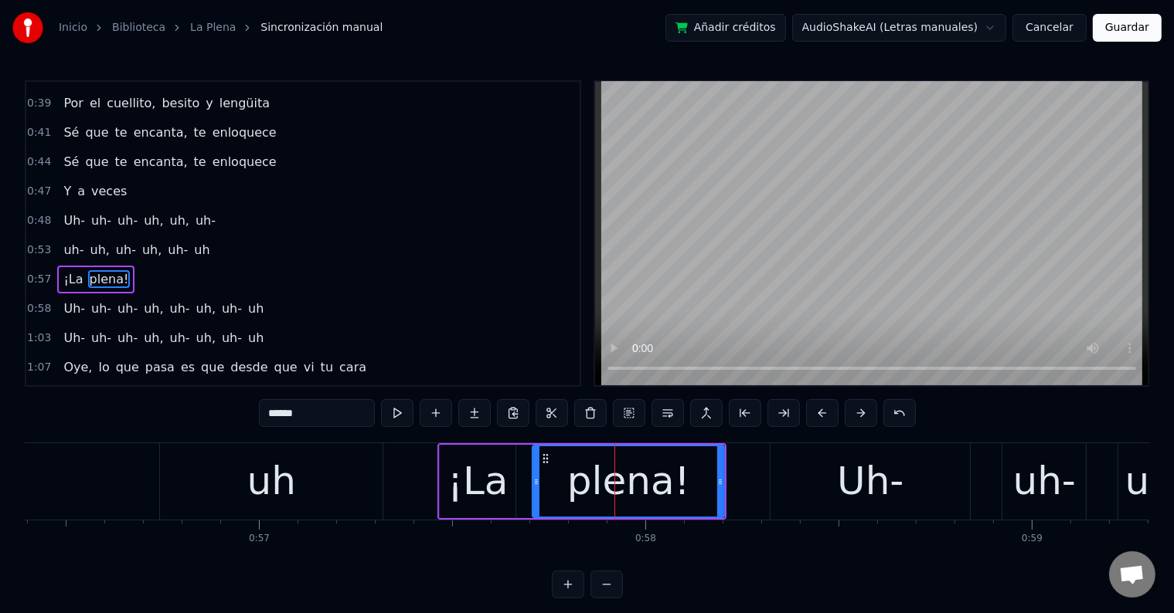
scroll to position [374, 0]
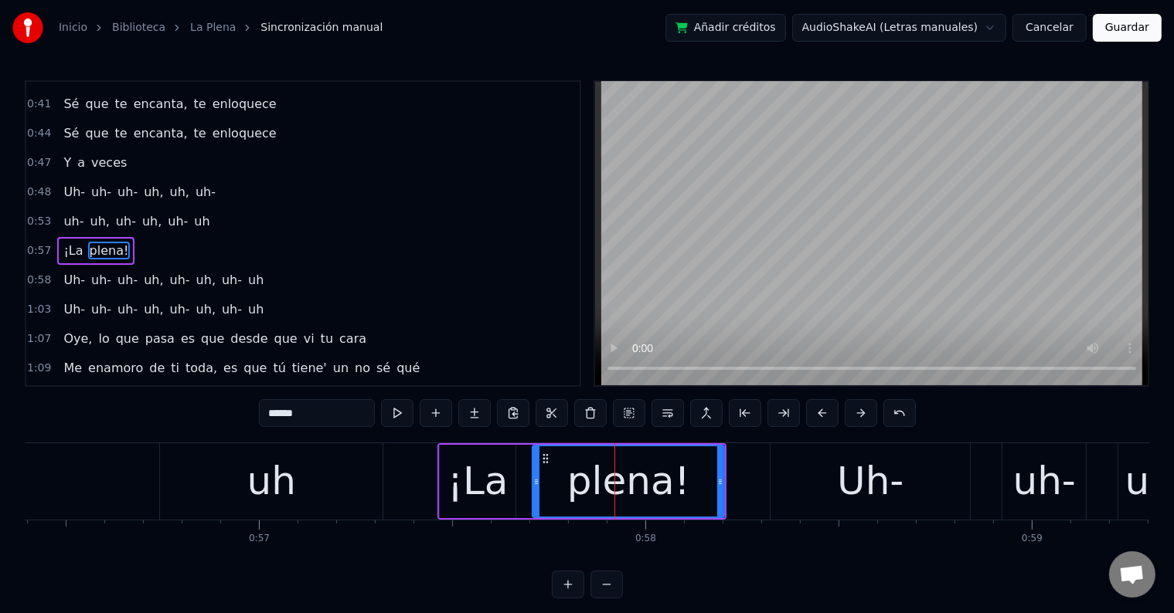
click at [315, 484] on div "uh" at bounding box center [271, 482] width 223 height 76
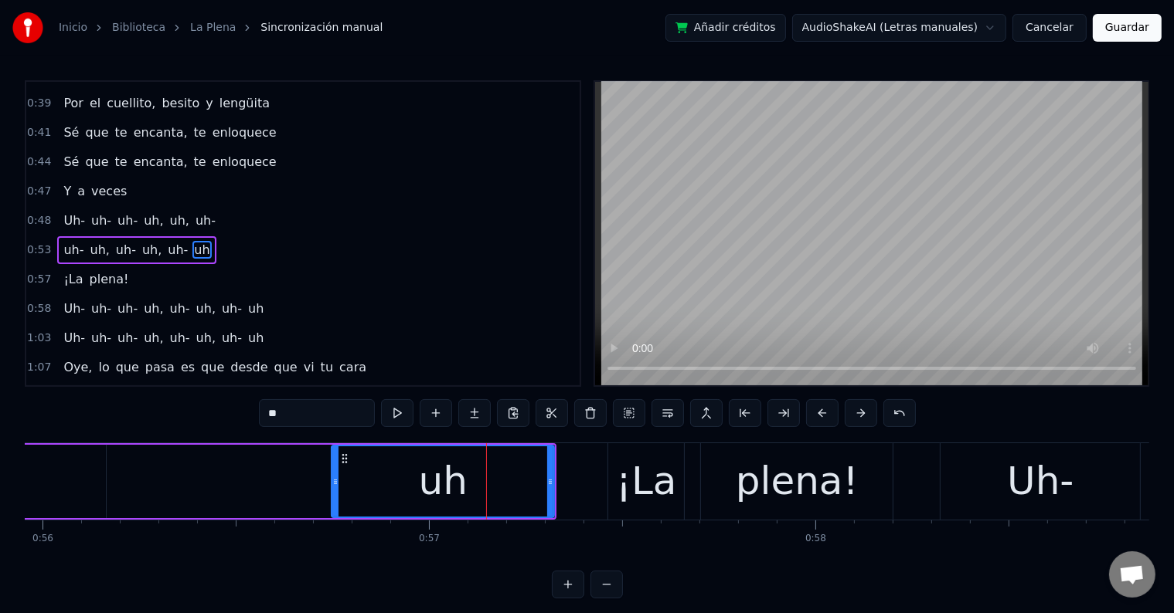
scroll to position [0, 21617]
click at [402, 420] on button at bounding box center [397, 413] width 32 height 28
click at [273, 413] on input "**" at bounding box center [317, 413] width 116 height 28
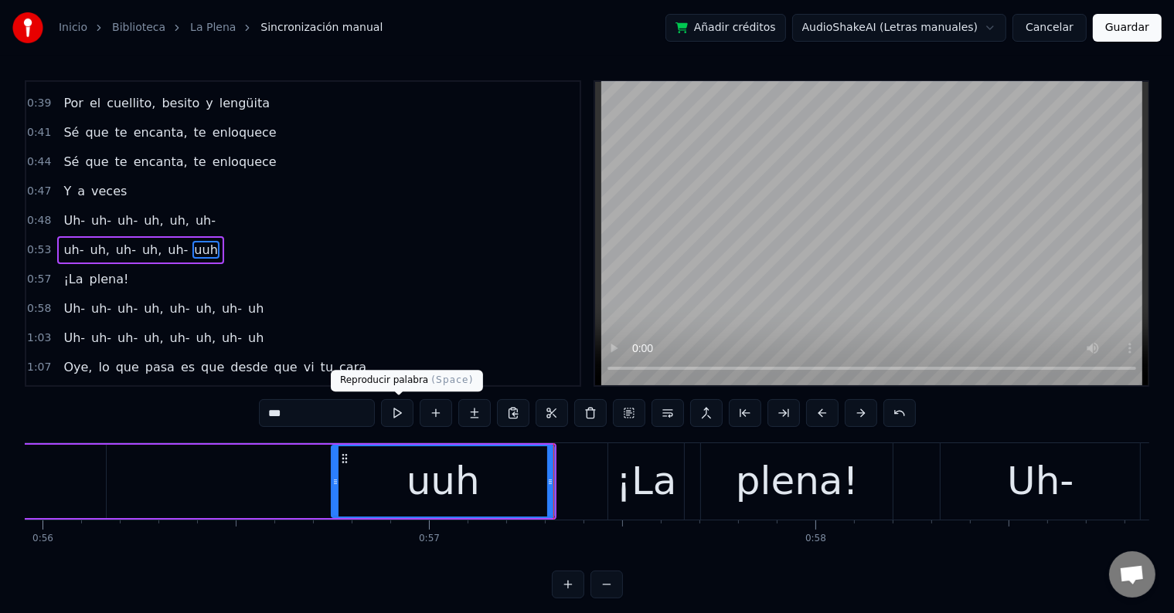
click at [408, 415] on button at bounding box center [397, 413] width 32 height 28
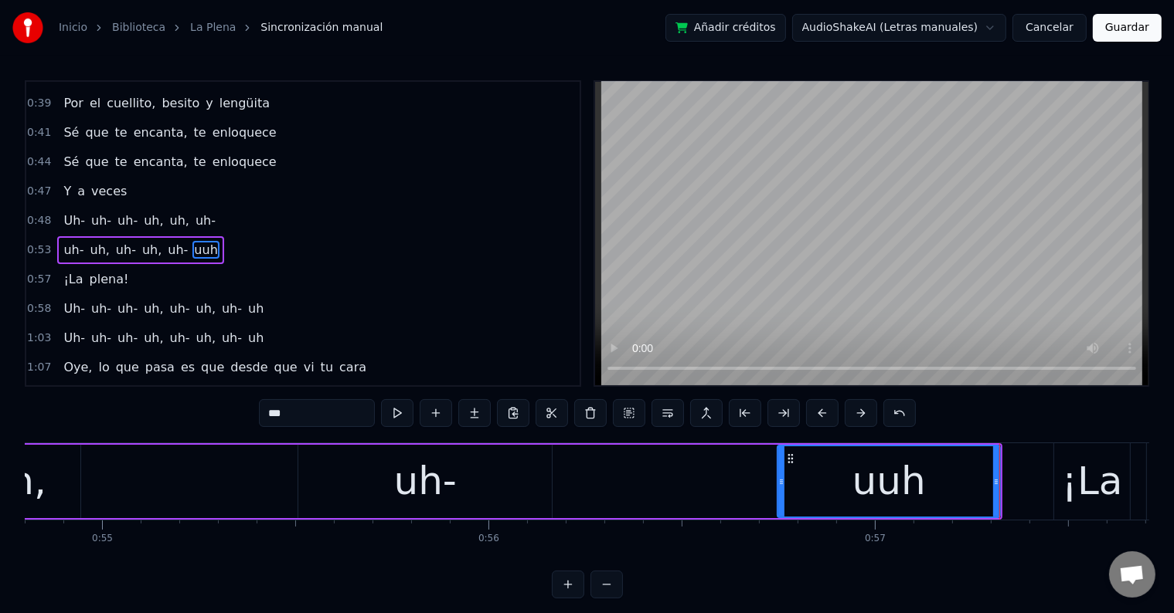
scroll to position [0, 21170]
click at [409, 485] on div "uh-" at bounding box center [427, 482] width 63 height 58
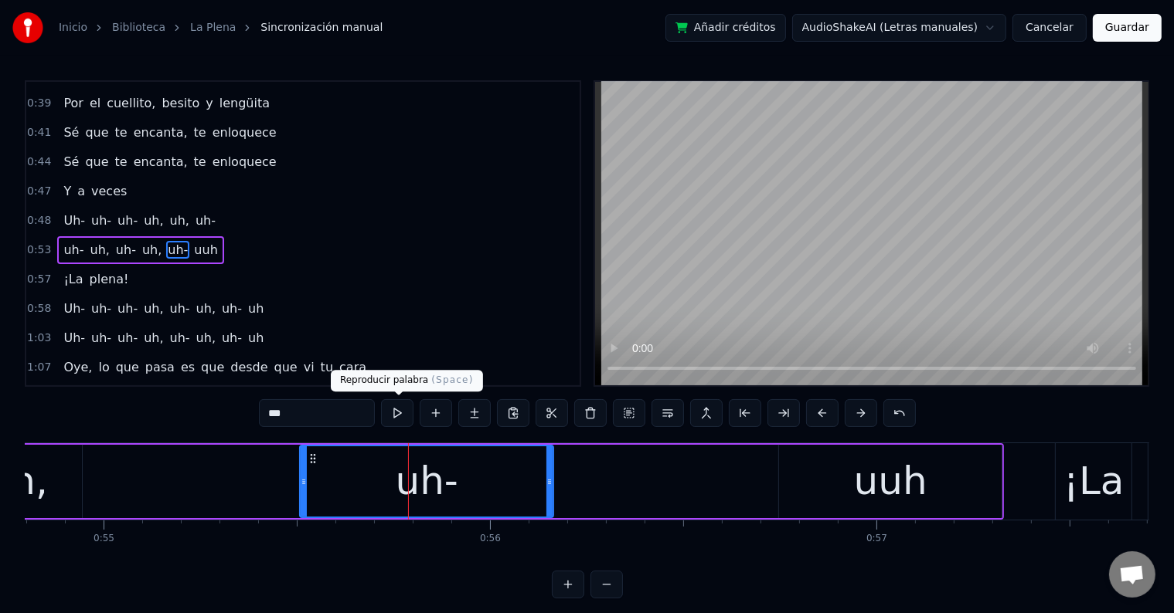
click at [399, 423] on button at bounding box center [397, 413] width 32 height 28
click at [399, 415] on button at bounding box center [397, 413] width 32 height 28
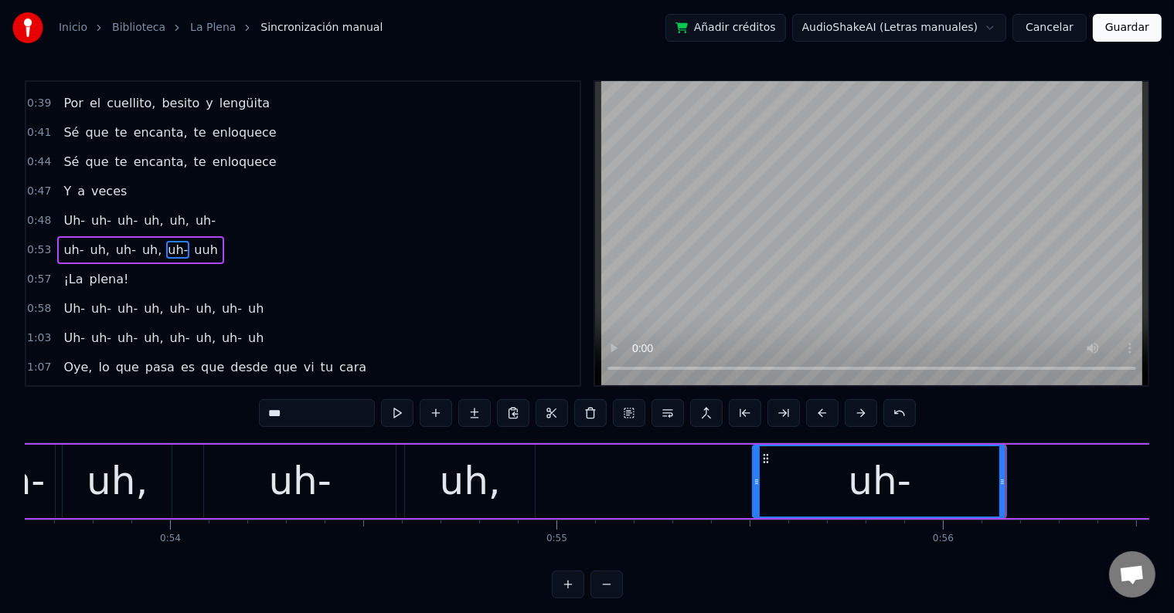
click at [439, 483] on div "uh," at bounding box center [470, 481] width 130 height 73
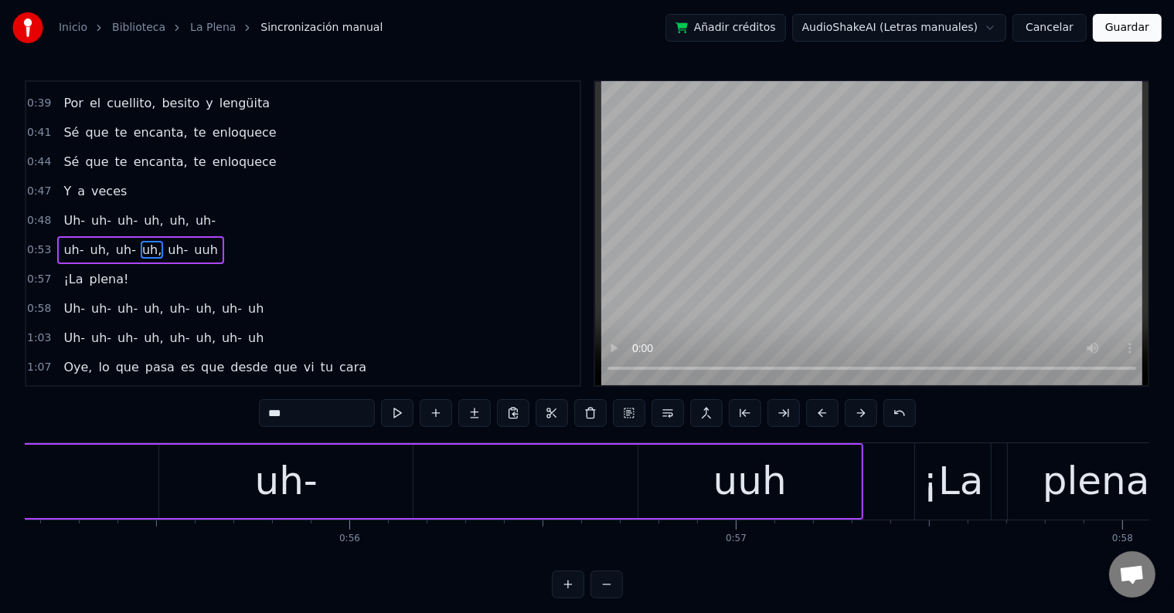
scroll to position [0, 21310]
click at [702, 488] on div "uuh" at bounding box center [749, 481] width 223 height 73
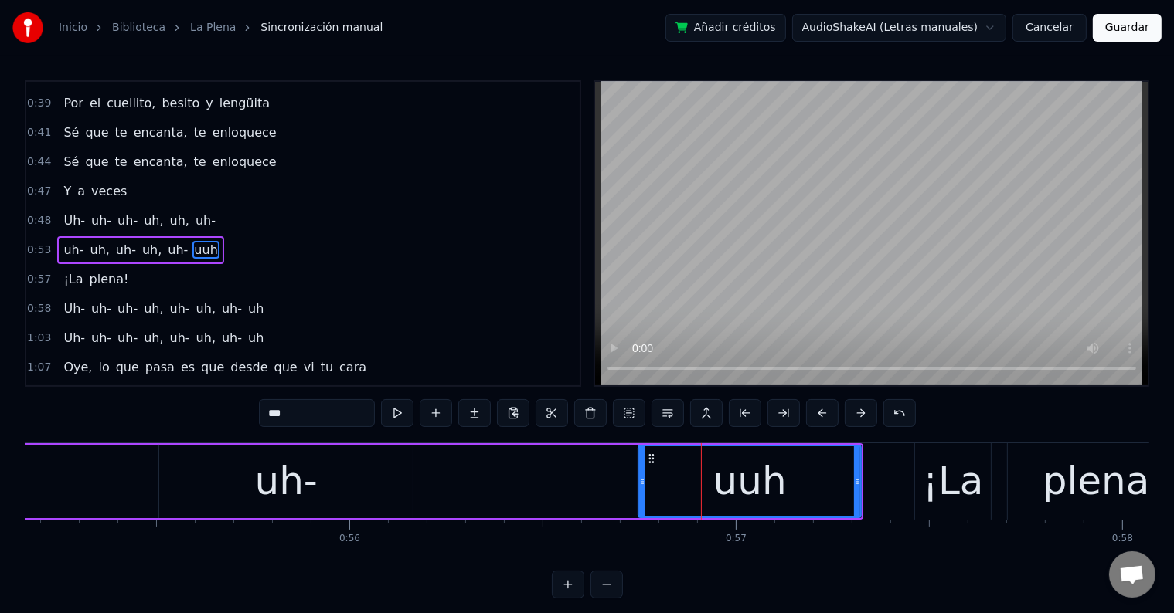
click at [950, 479] on div "¡La" at bounding box center [953, 482] width 61 height 58
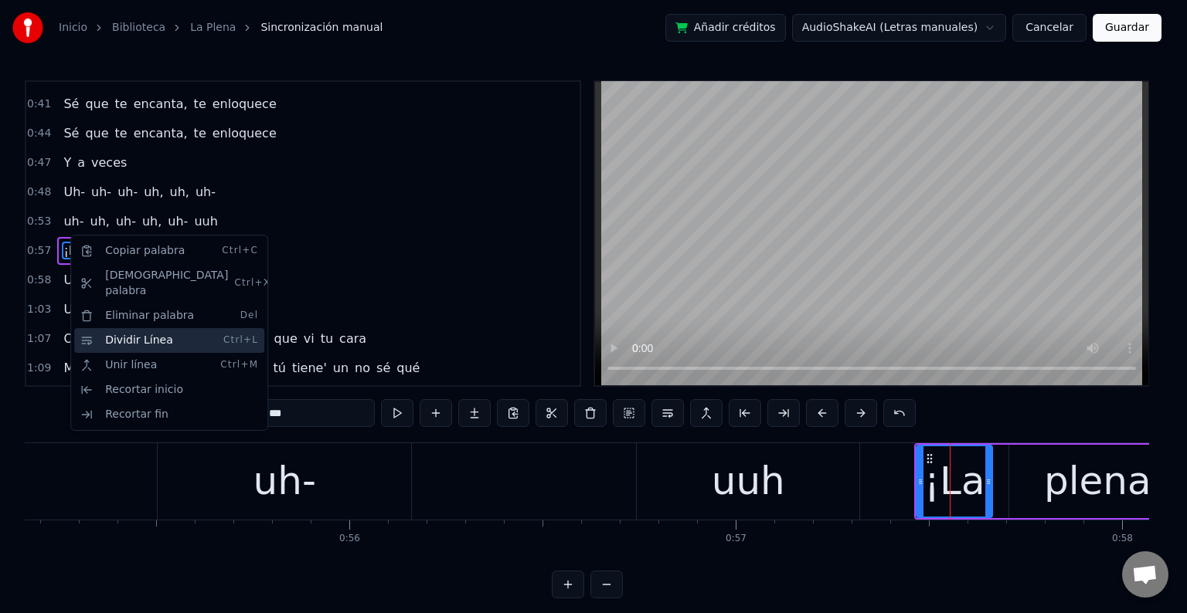
click at [165, 328] on div "Dividir Línea Ctrl+L" at bounding box center [169, 340] width 190 height 25
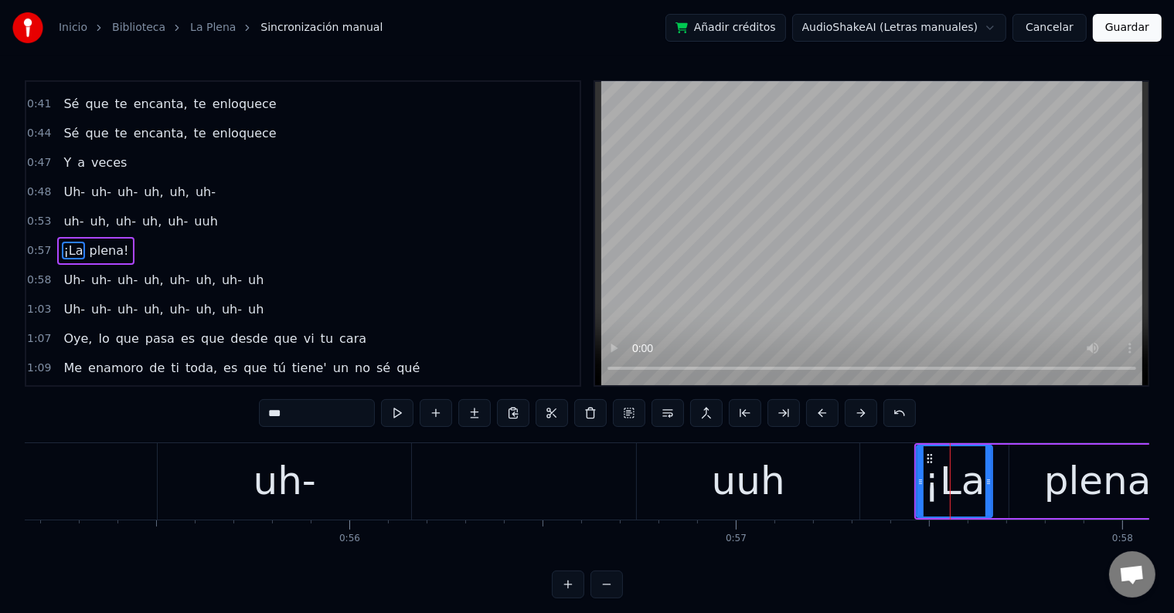
click at [96, 242] on span "plena!" at bounding box center [109, 251] width 42 height 18
type input "******"
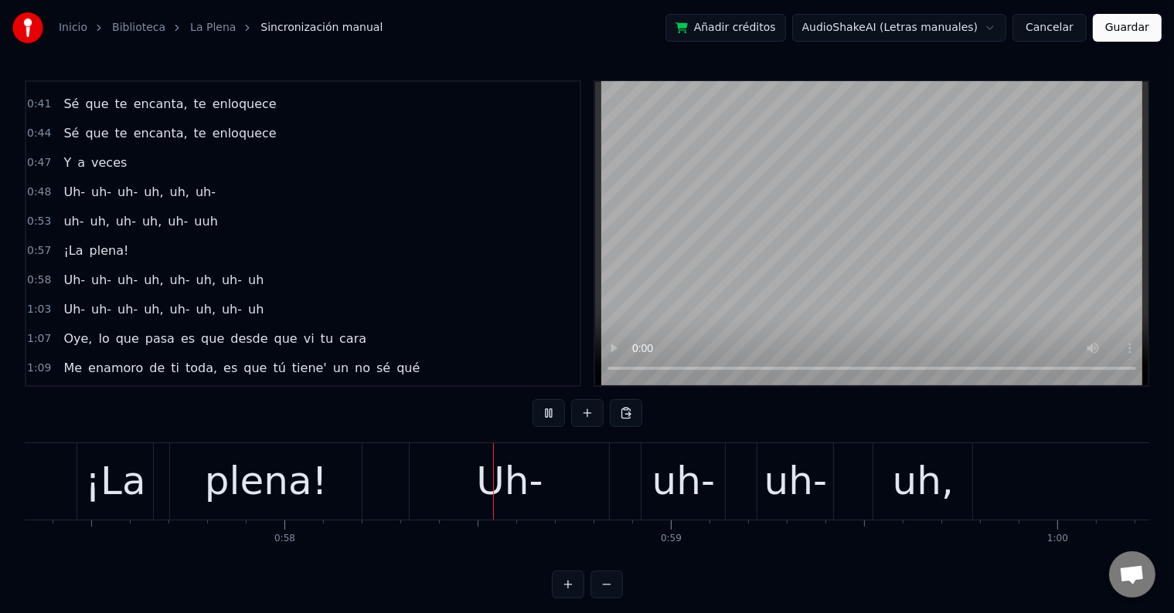
scroll to position [0, 22356]
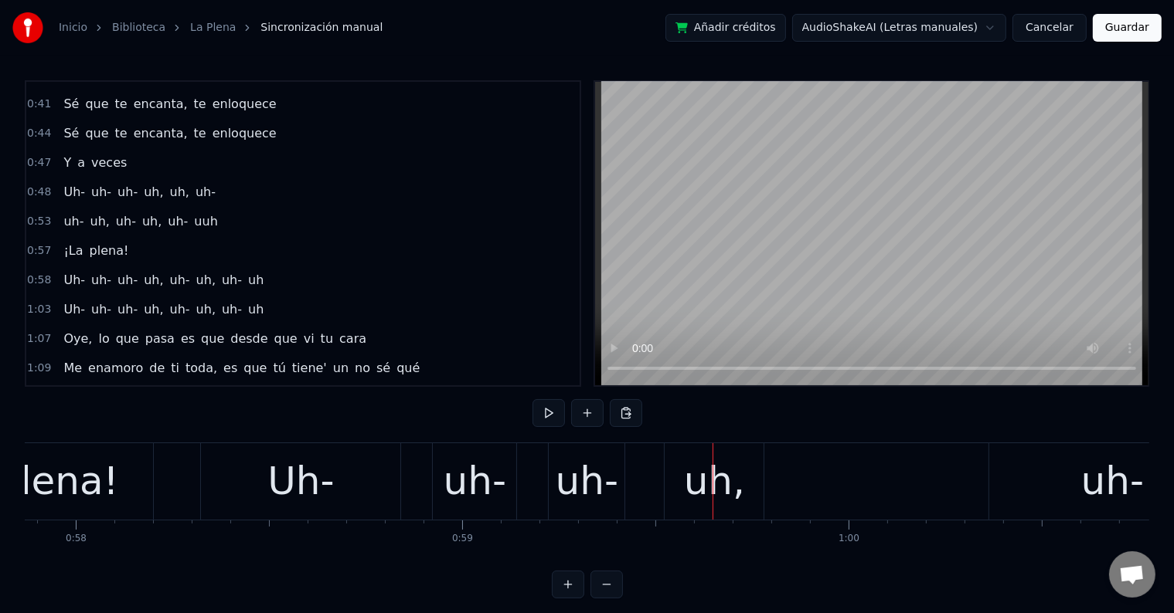
click at [257, 473] on div "Uh-" at bounding box center [300, 482] width 199 height 76
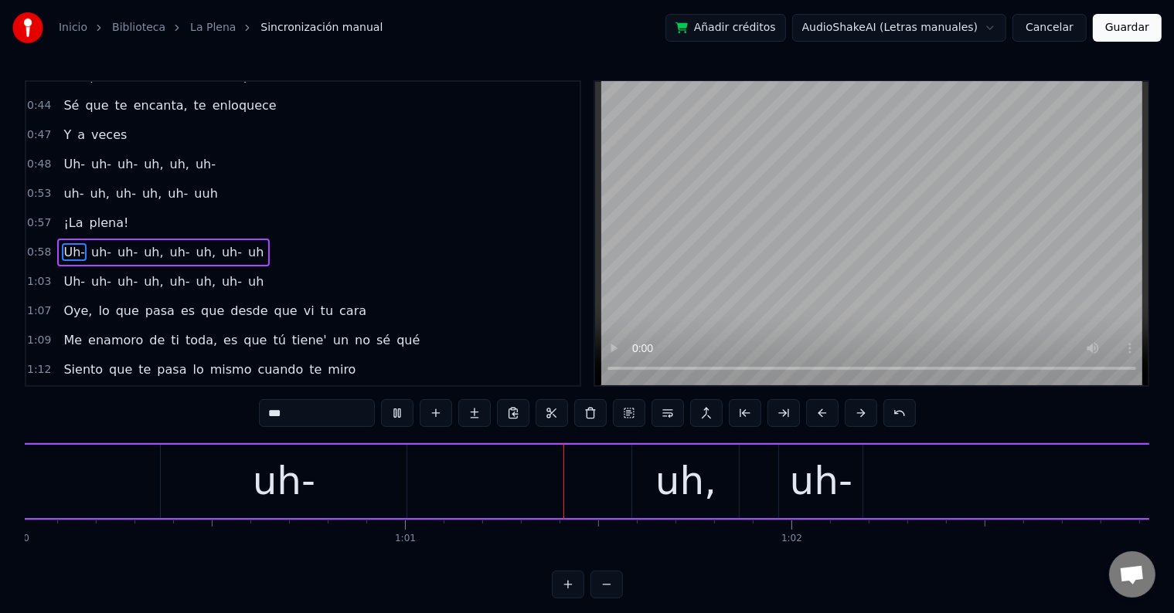
scroll to position [0, 23419]
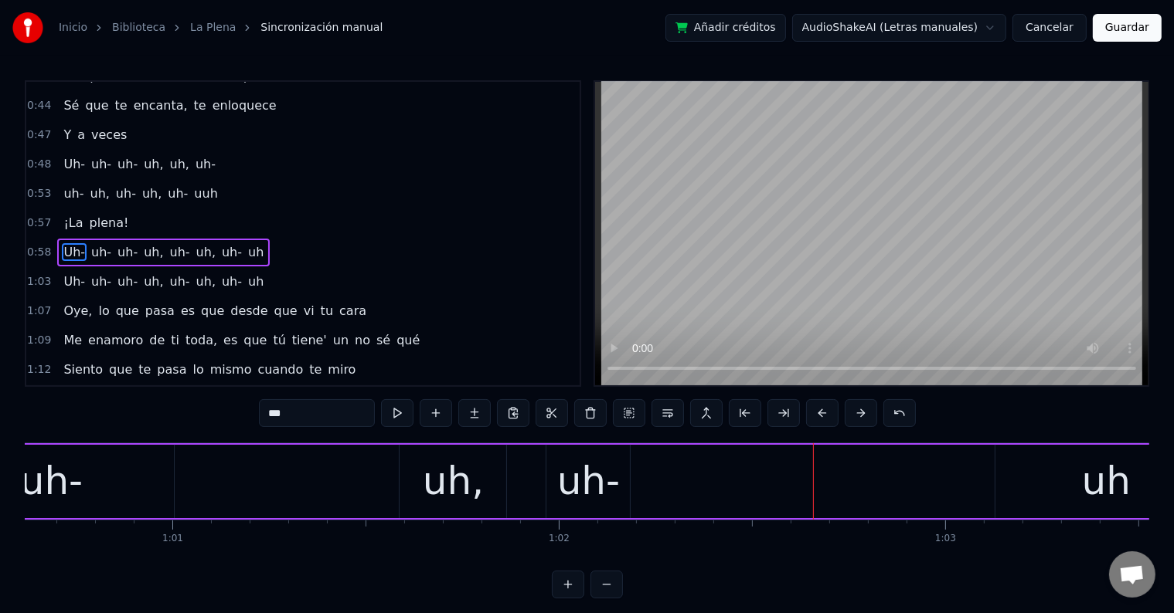
click at [608, 491] on div "uh-" at bounding box center [588, 482] width 63 height 58
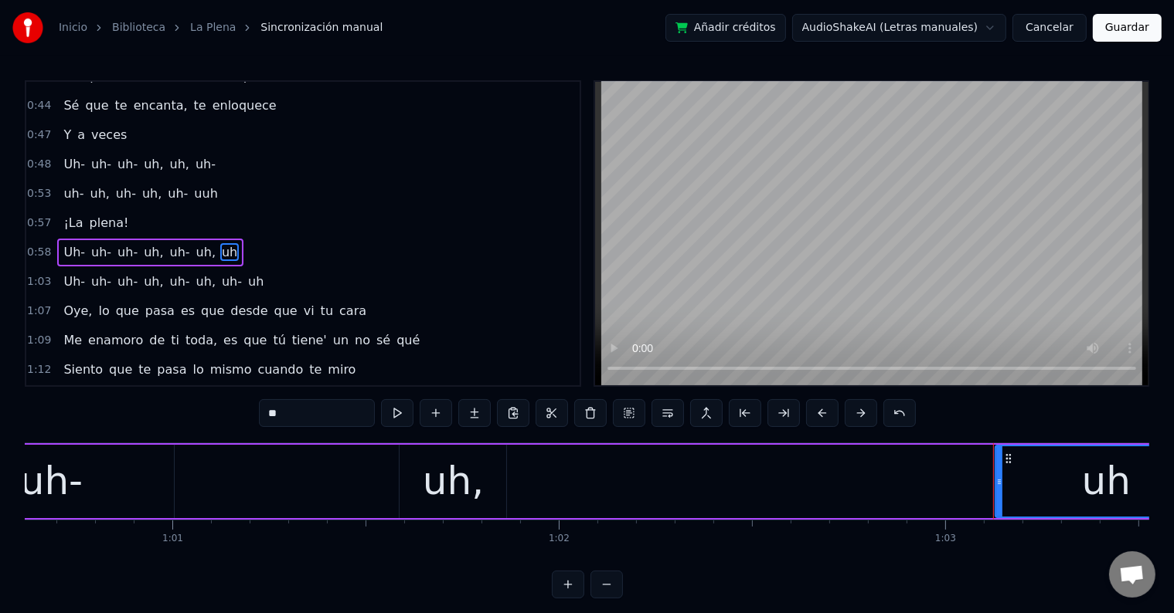
click at [408, 476] on div "uh," at bounding box center [452, 481] width 107 height 73
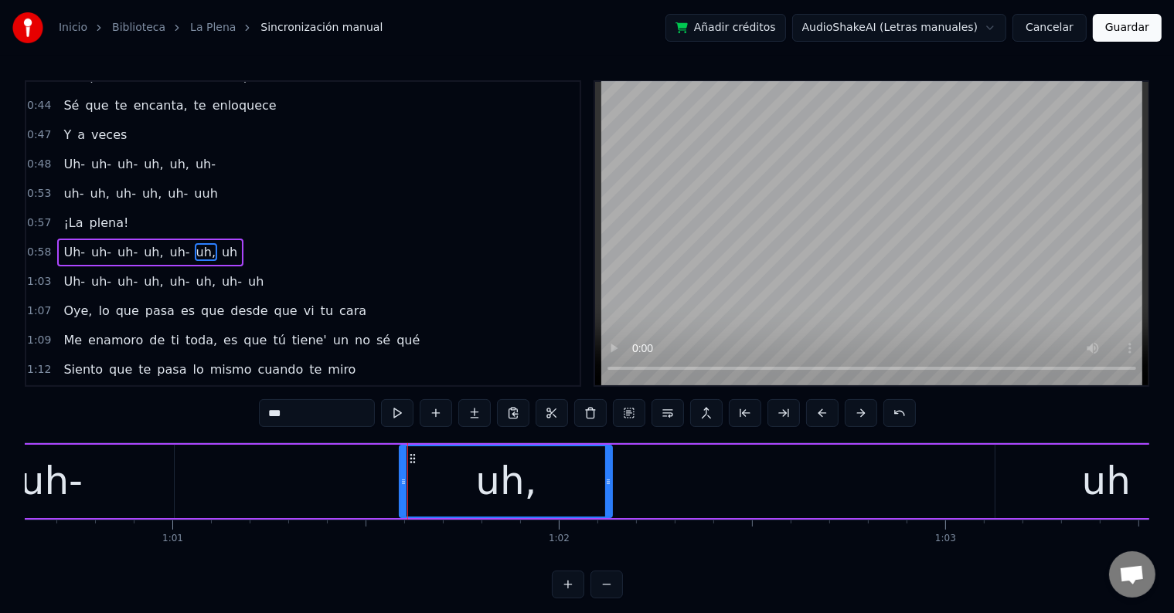
drag, startPoint x: 504, startPoint y: 483, endPoint x: 614, endPoint y: 486, distance: 110.5
click at [611, 486] on icon at bounding box center [608, 482] width 6 height 12
drag, startPoint x: 402, startPoint y: 482, endPoint x: 362, endPoint y: 478, distance: 40.4
click at [362, 478] on icon at bounding box center [363, 482] width 6 height 12
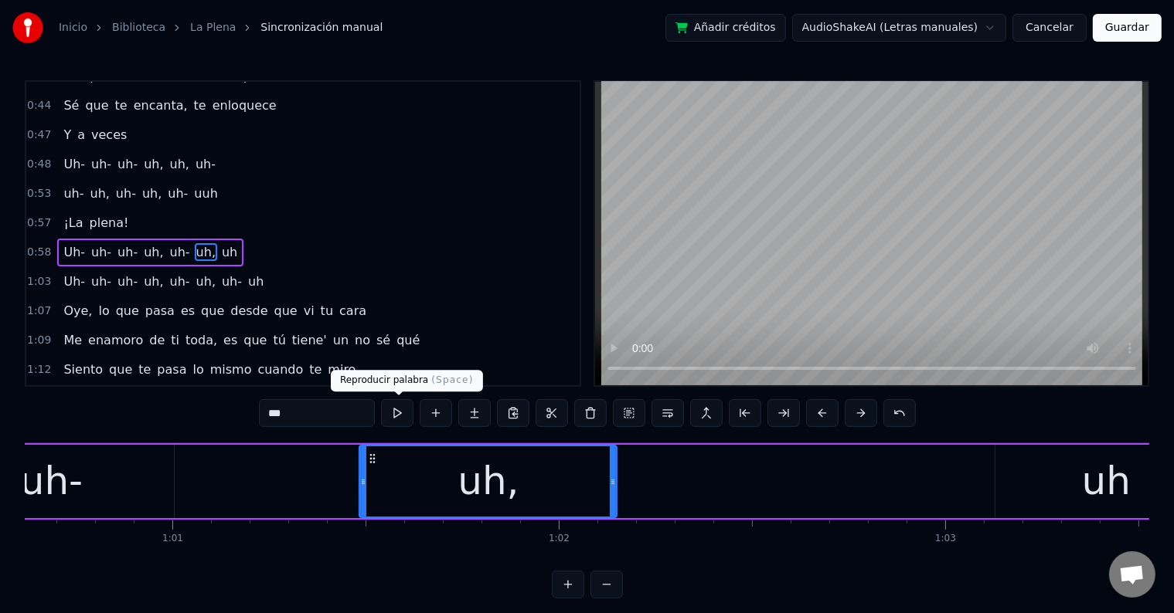
click at [397, 417] on button at bounding box center [397, 413] width 32 height 28
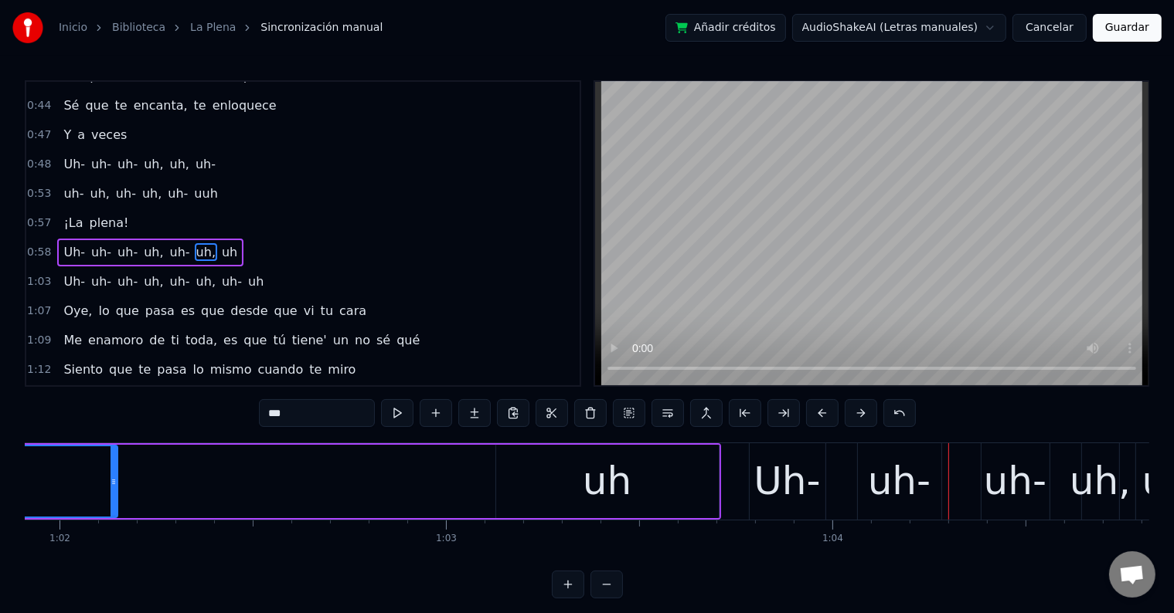
scroll to position [0, 23916]
click at [570, 478] on div "uh" at bounding box center [609, 481] width 223 height 73
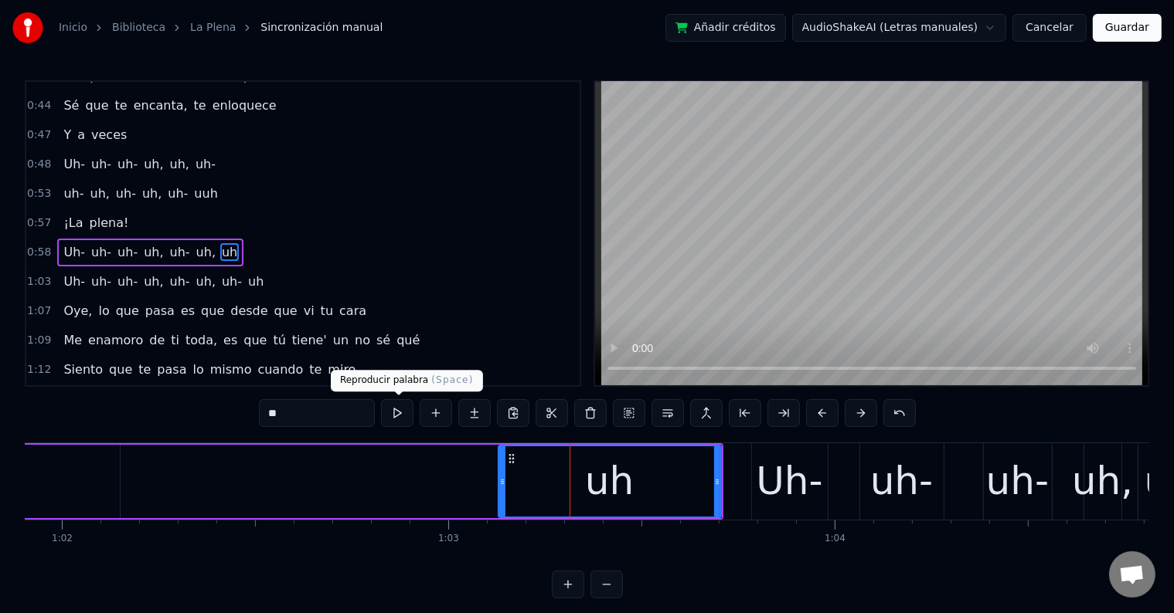
click at [401, 417] on button at bounding box center [397, 413] width 32 height 28
drag, startPoint x: 275, startPoint y: 417, endPoint x: 266, endPoint y: 417, distance: 9.3
click at [266, 417] on input "**" at bounding box center [317, 413] width 116 height 28
click at [766, 466] on div "Uh-" at bounding box center [789, 482] width 66 height 58
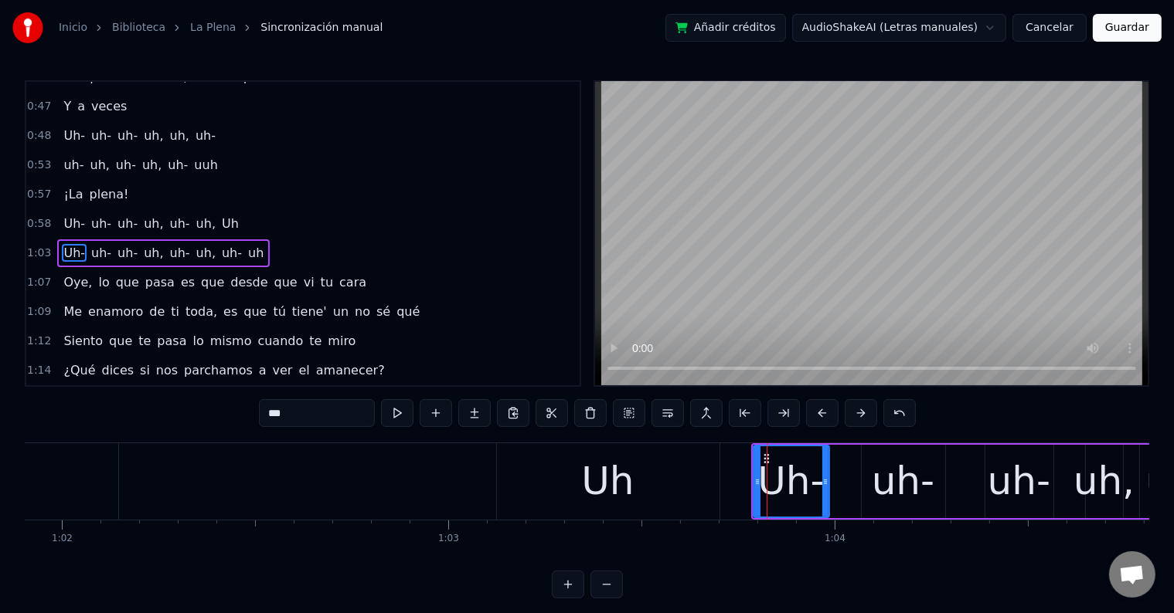
drag, startPoint x: 274, startPoint y: 415, endPoint x: 266, endPoint y: 415, distance: 8.5
click at [266, 415] on input "***" at bounding box center [317, 413] width 116 height 28
type input "***"
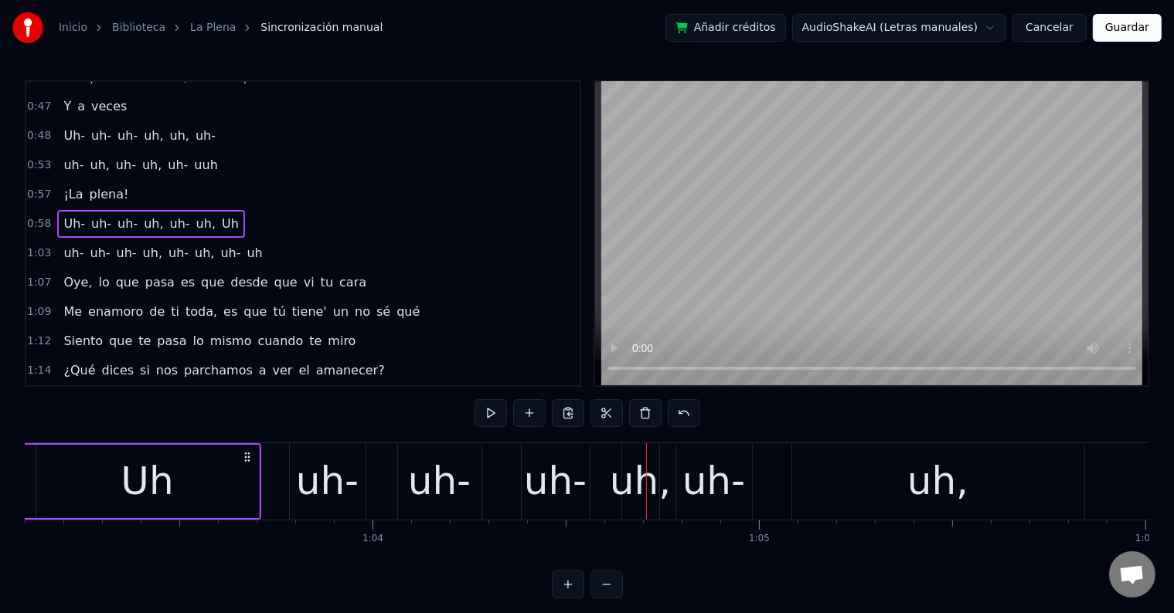
scroll to position [0, 24377]
click at [411, 480] on div "uh-" at bounding box center [440, 482] width 63 height 58
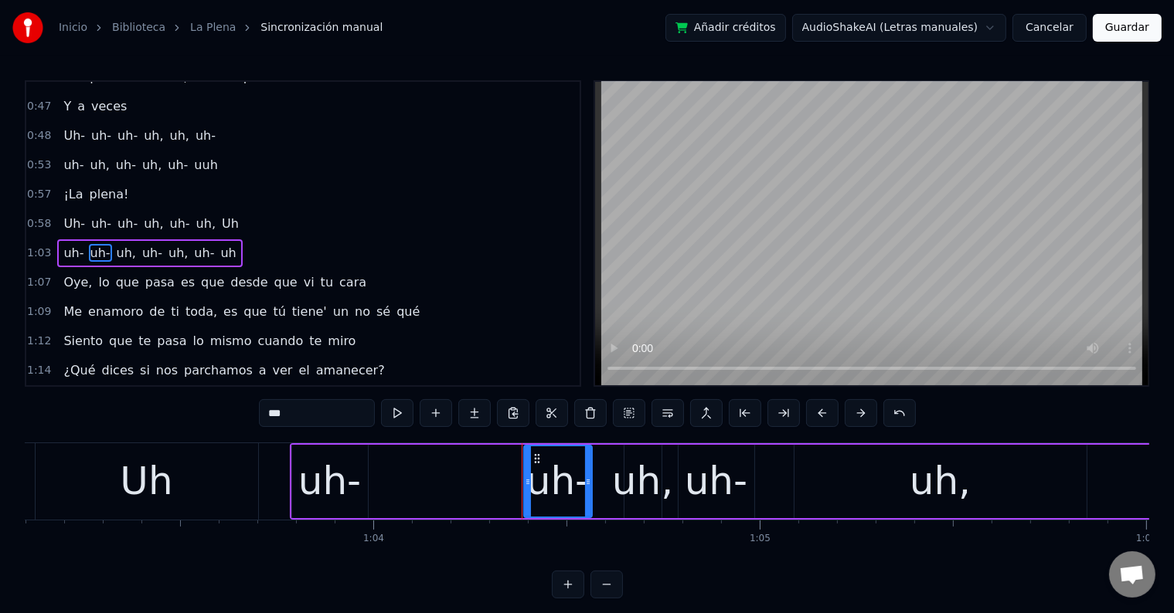
click at [342, 489] on div "uh-" at bounding box center [329, 482] width 63 height 58
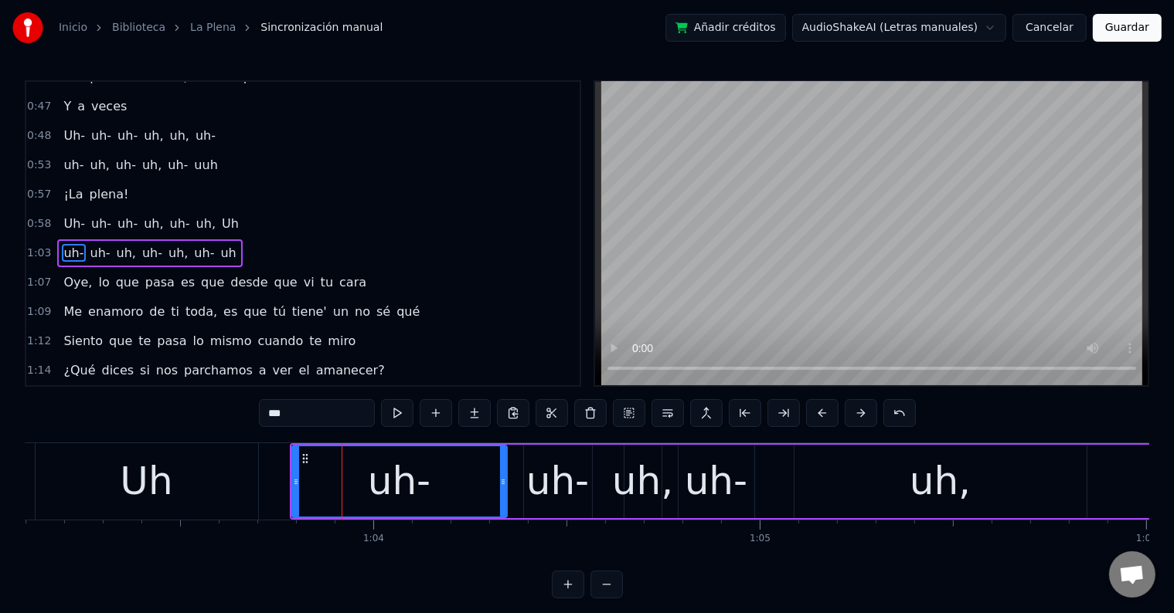
drag, startPoint x: 362, startPoint y: 479, endPoint x: 502, endPoint y: 484, distance: 139.9
click at [502, 484] on icon at bounding box center [503, 482] width 6 height 12
click at [195, 476] on div "Uh" at bounding box center [147, 482] width 223 height 76
type input "**"
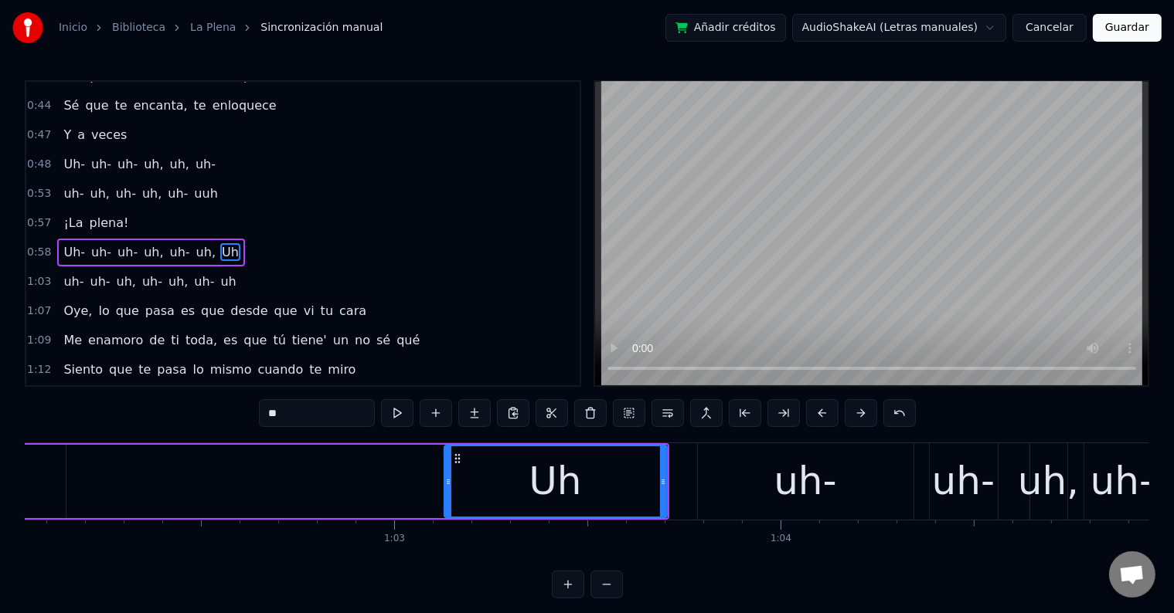
scroll to position [0, 23969]
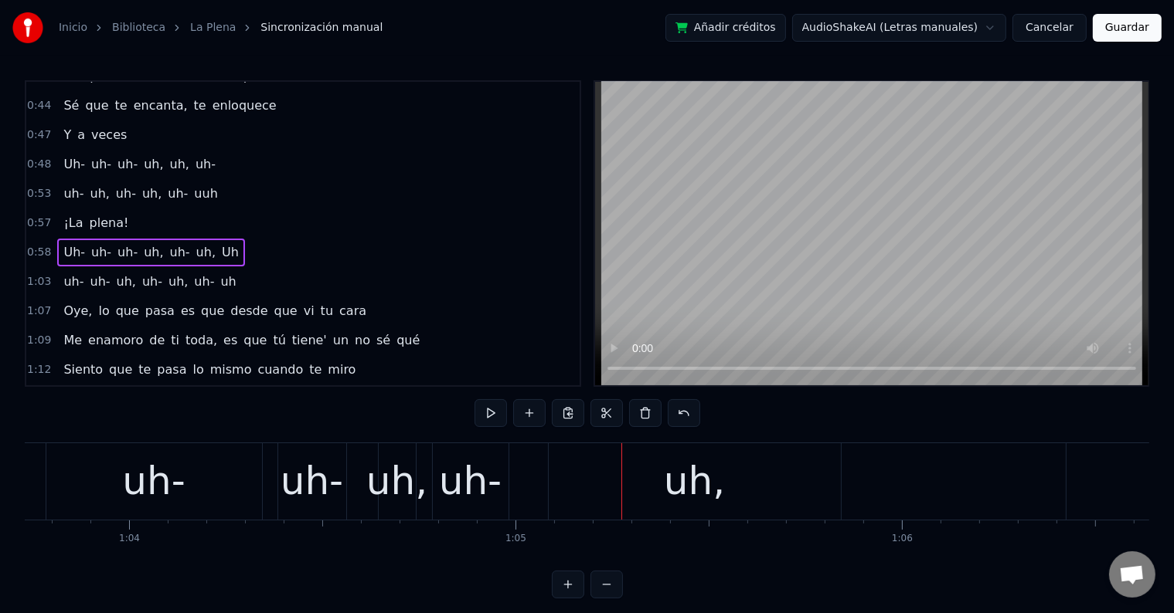
scroll to position [0, 24620]
click at [399, 485] on div "uh," at bounding box center [397, 482] width 61 height 58
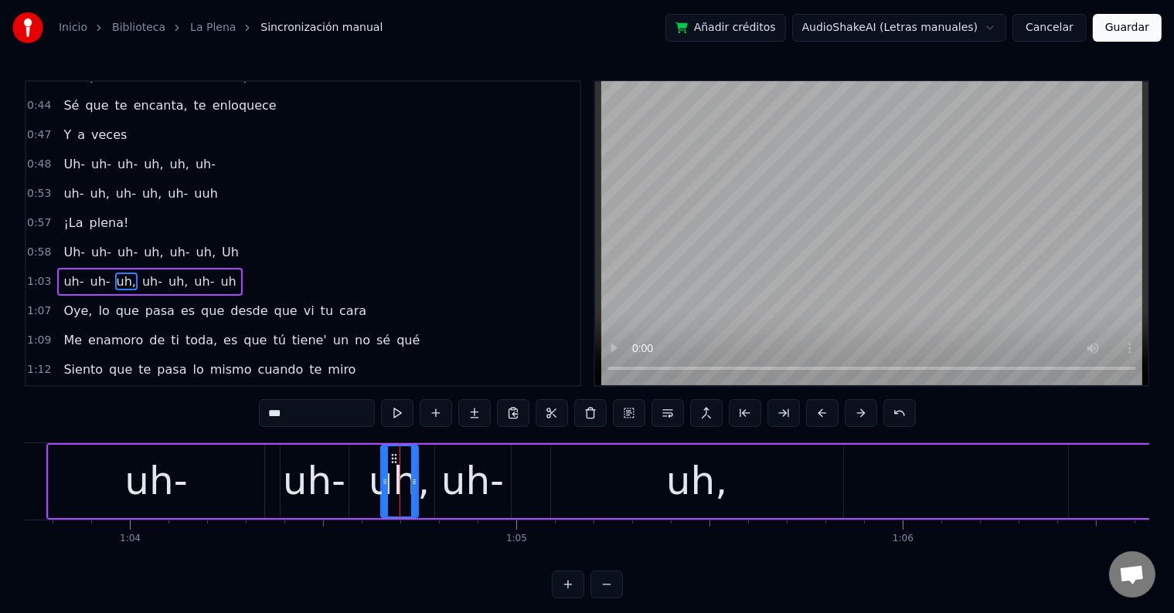
scroll to position [430, 0]
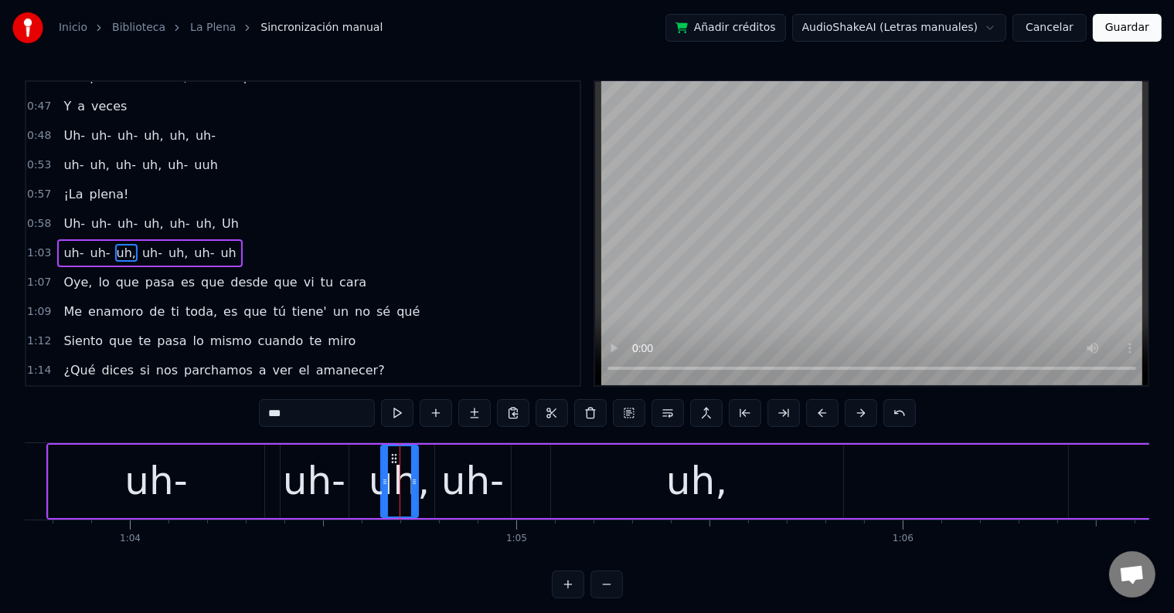
type input "***"
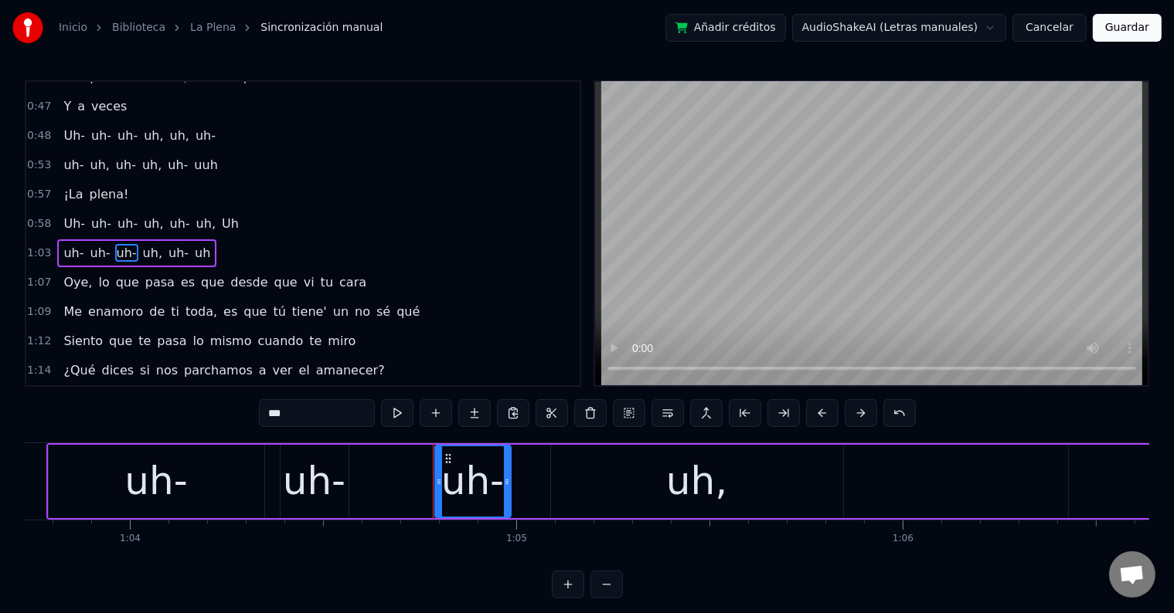
click at [331, 481] on div "uh-" at bounding box center [314, 482] width 63 height 58
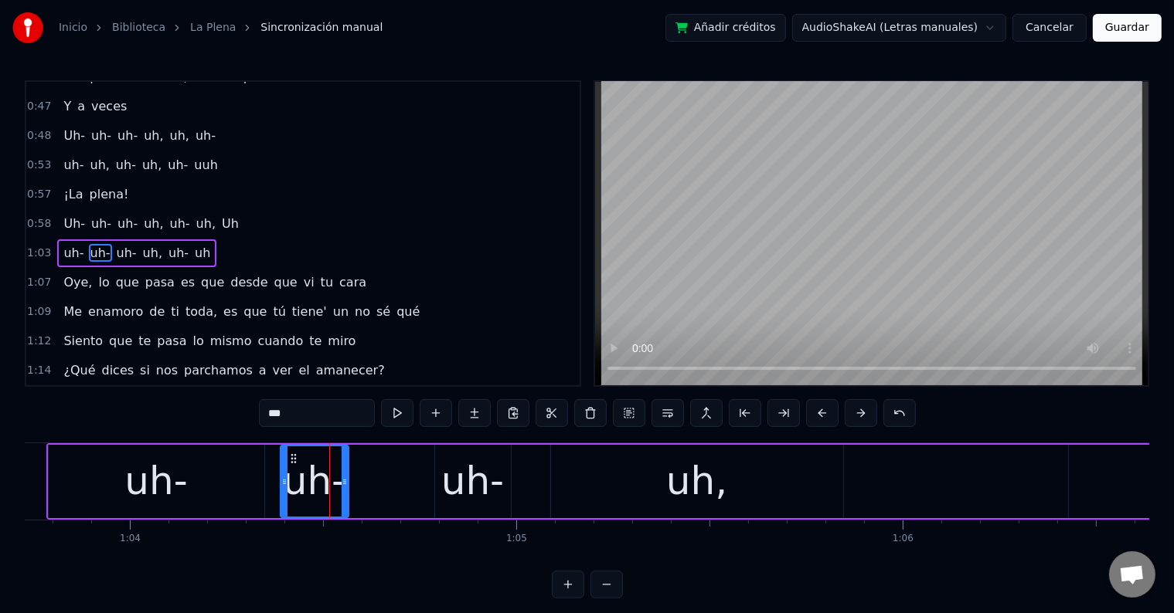
click at [348, 487] on div "uh-" at bounding box center [315, 481] width 70 height 73
drag, startPoint x: 342, startPoint y: 479, endPoint x: 409, endPoint y: 481, distance: 67.2
click at [409, 481] on icon at bounding box center [408, 482] width 6 height 12
click at [462, 472] on div "uh-" at bounding box center [472, 482] width 63 height 58
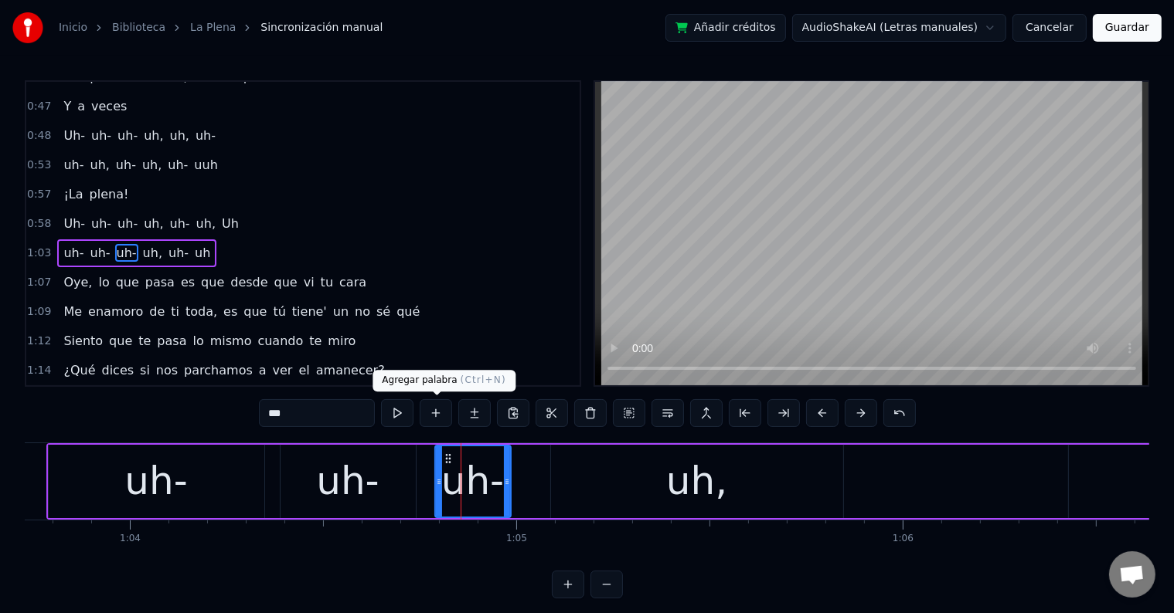
click at [369, 461] on div "uh-" at bounding box center [347, 482] width 63 height 58
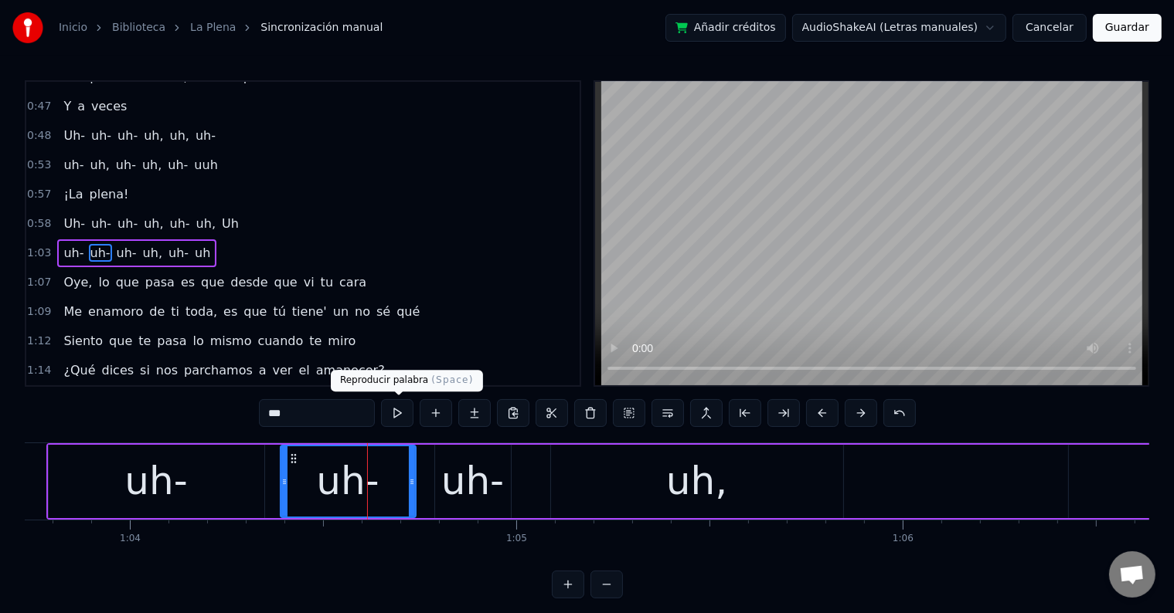
click at [389, 408] on button at bounding box center [397, 413] width 32 height 28
click at [454, 476] on div "uh-" at bounding box center [472, 482] width 63 height 58
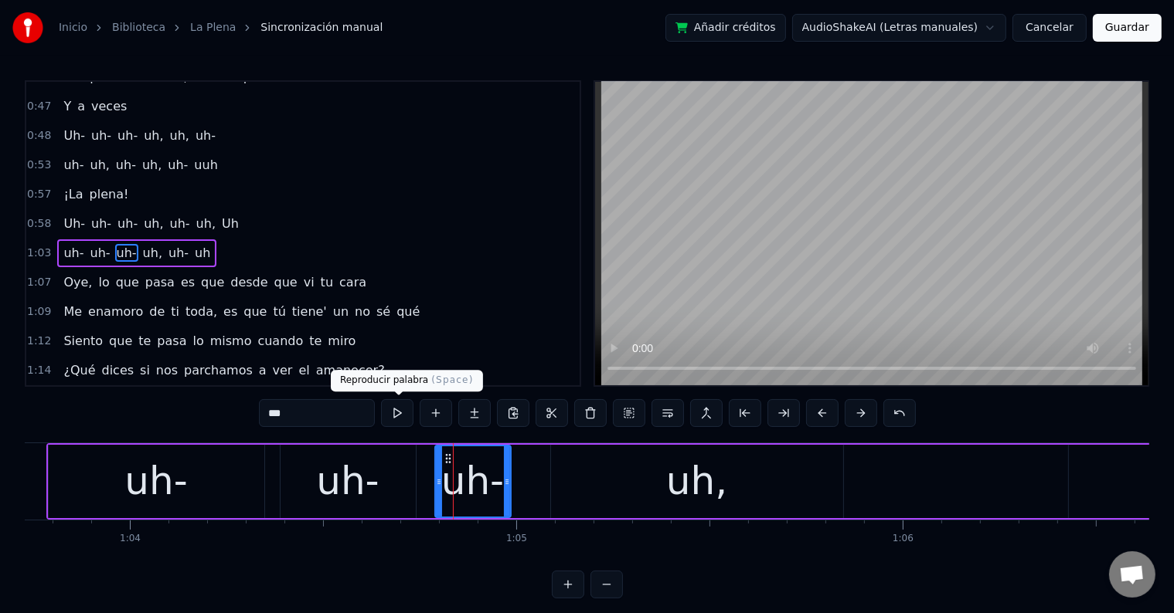
click at [402, 417] on button at bounding box center [397, 413] width 32 height 28
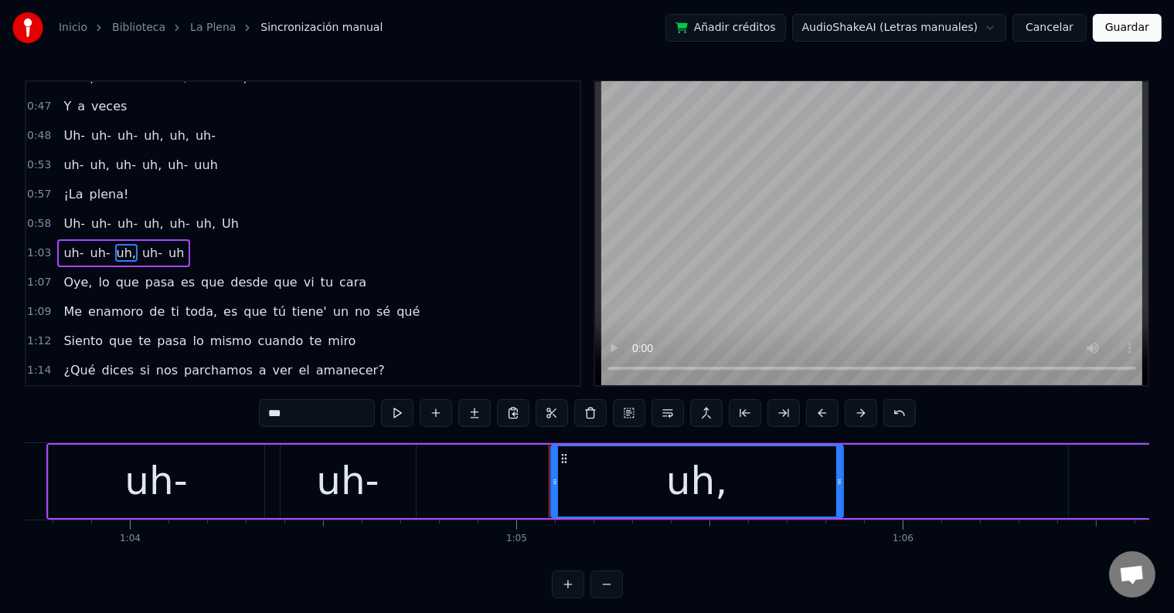
click at [217, 465] on div "uh-" at bounding box center [157, 481] width 216 height 73
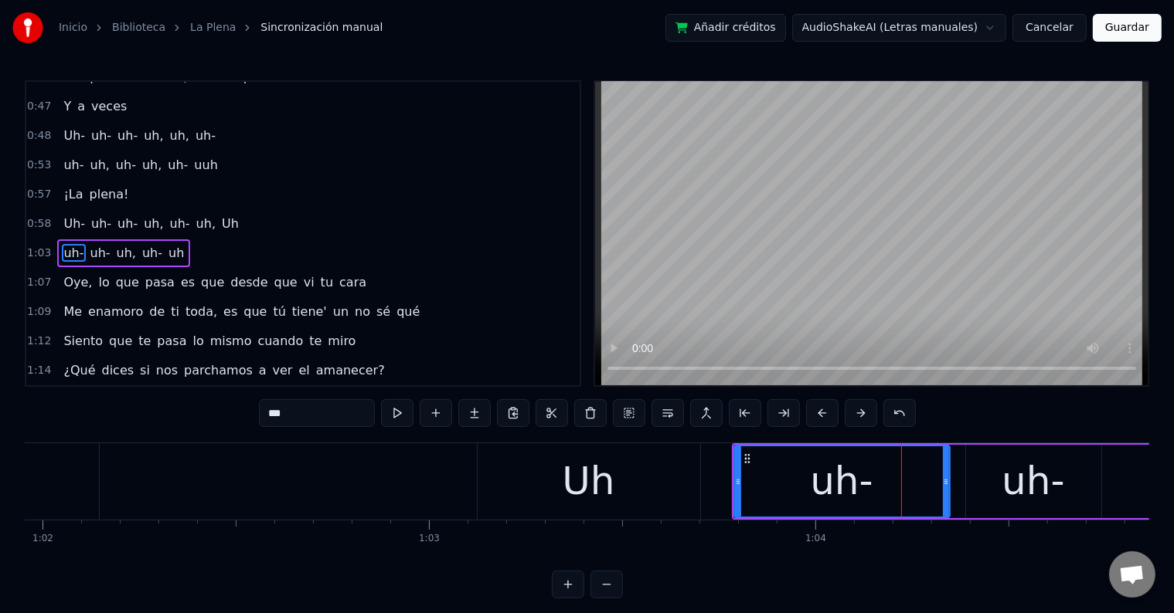
scroll to position [0, 23934]
click at [540, 486] on div "Uh" at bounding box center [589, 482] width 223 height 76
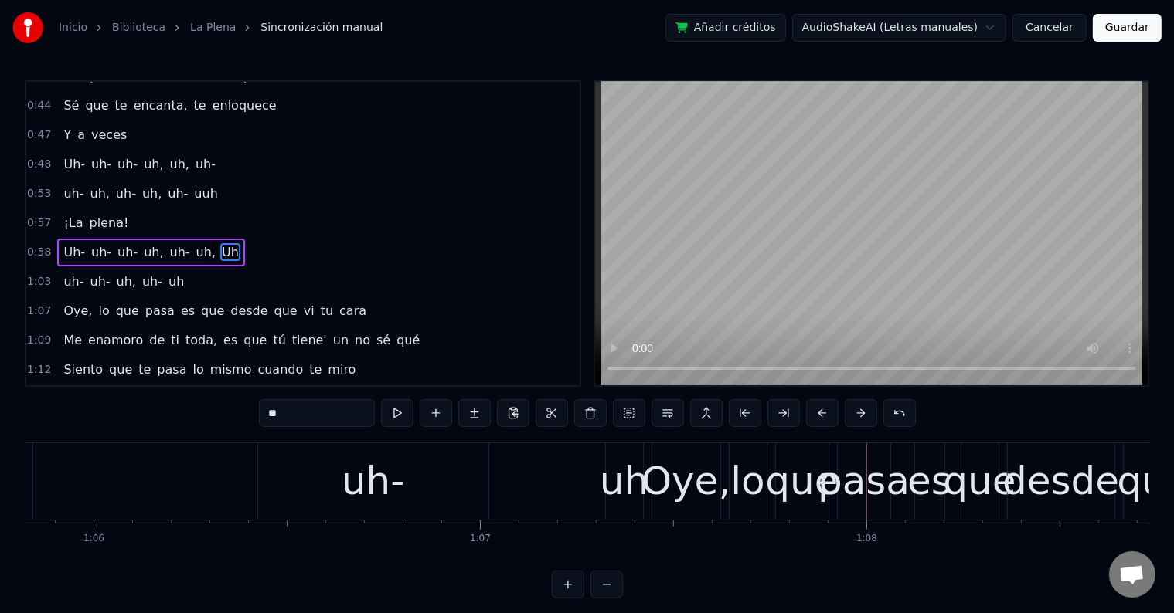
scroll to position [0, 25405]
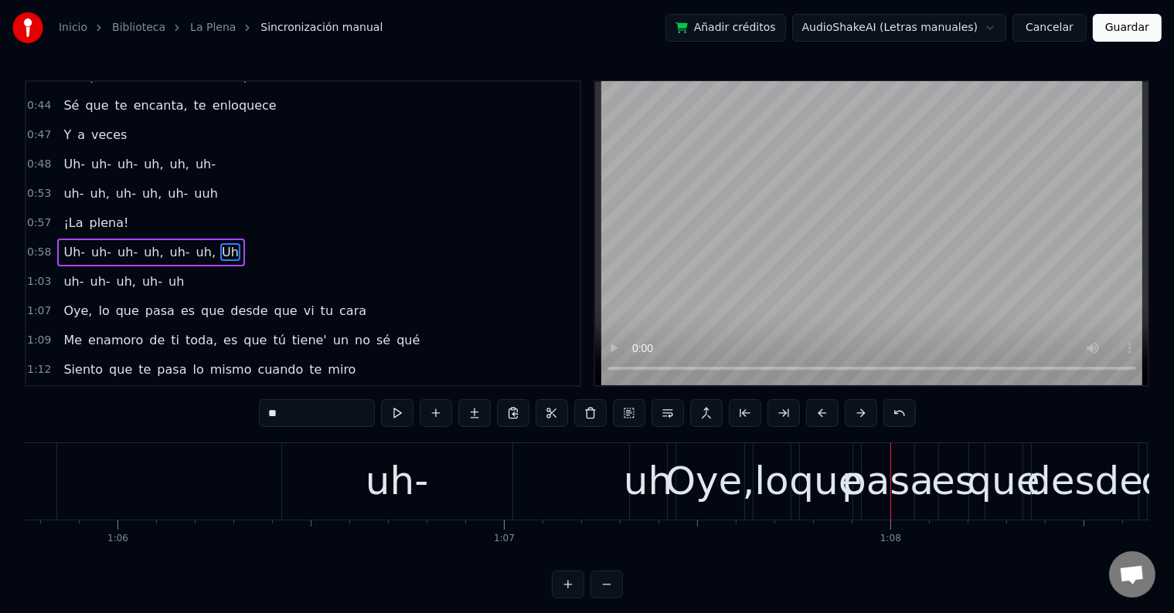
click at [389, 500] on div "uh-" at bounding box center [396, 482] width 63 height 58
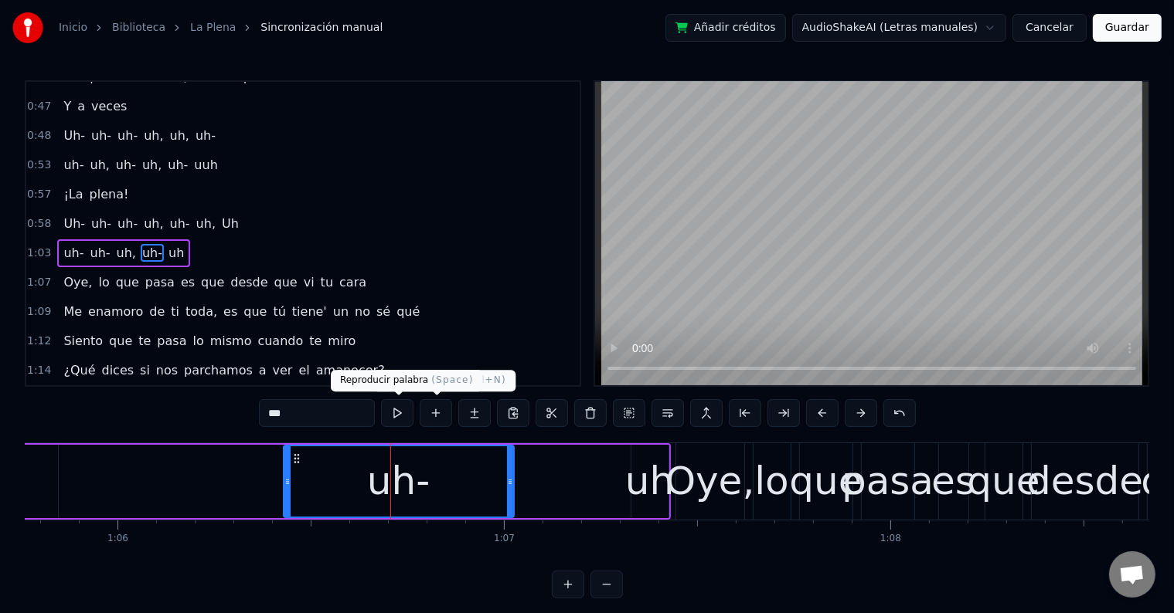
click at [406, 406] on button at bounding box center [397, 413] width 32 height 28
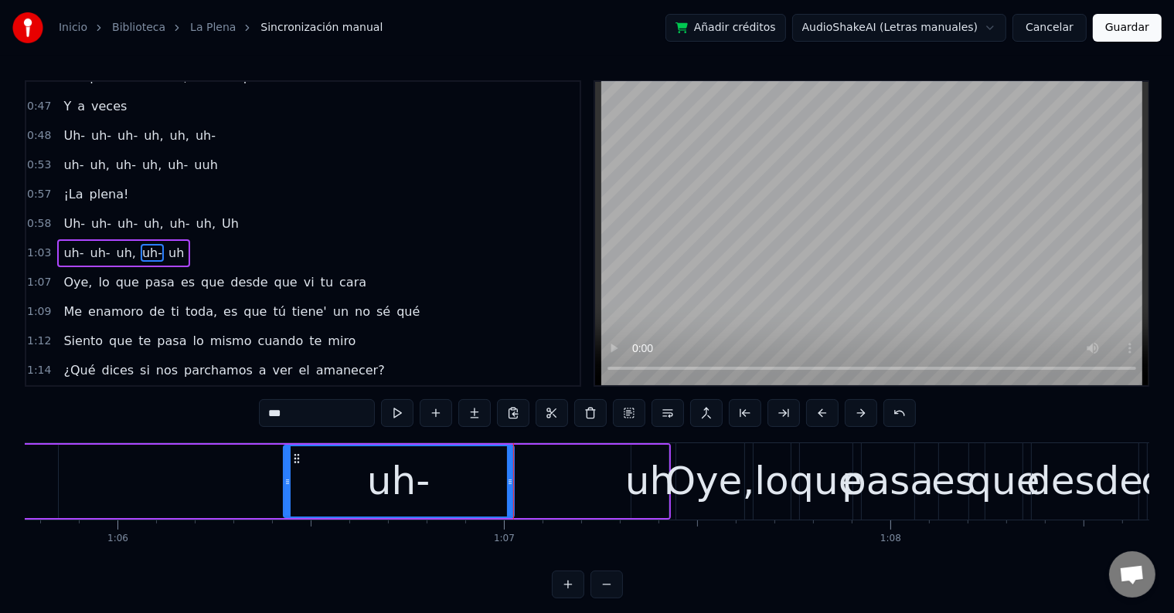
click at [631, 481] on div "uh" at bounding box center [649, 482] width 49 height 58
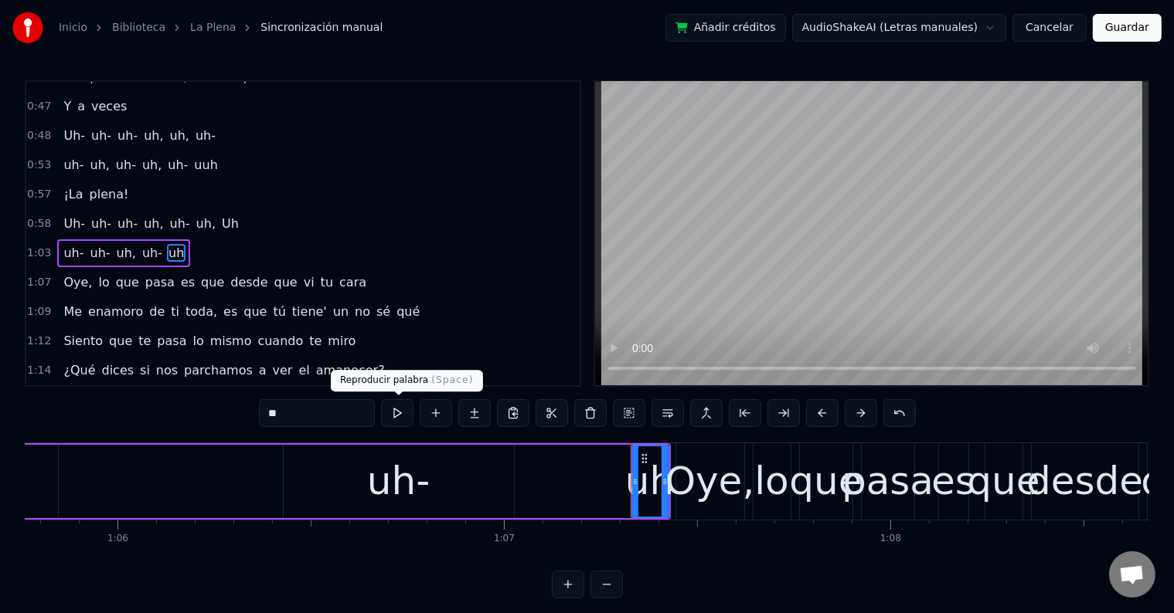
click at [398, 413] on button at bounding box center [397, 413] width 32 height 28
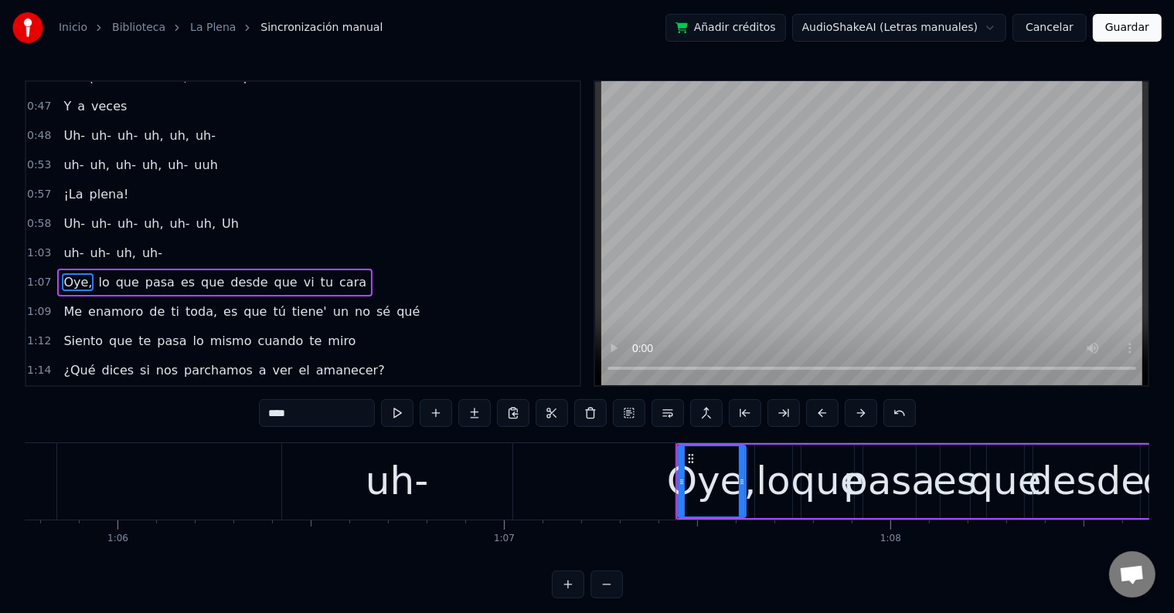
scroll to position [459, 0]
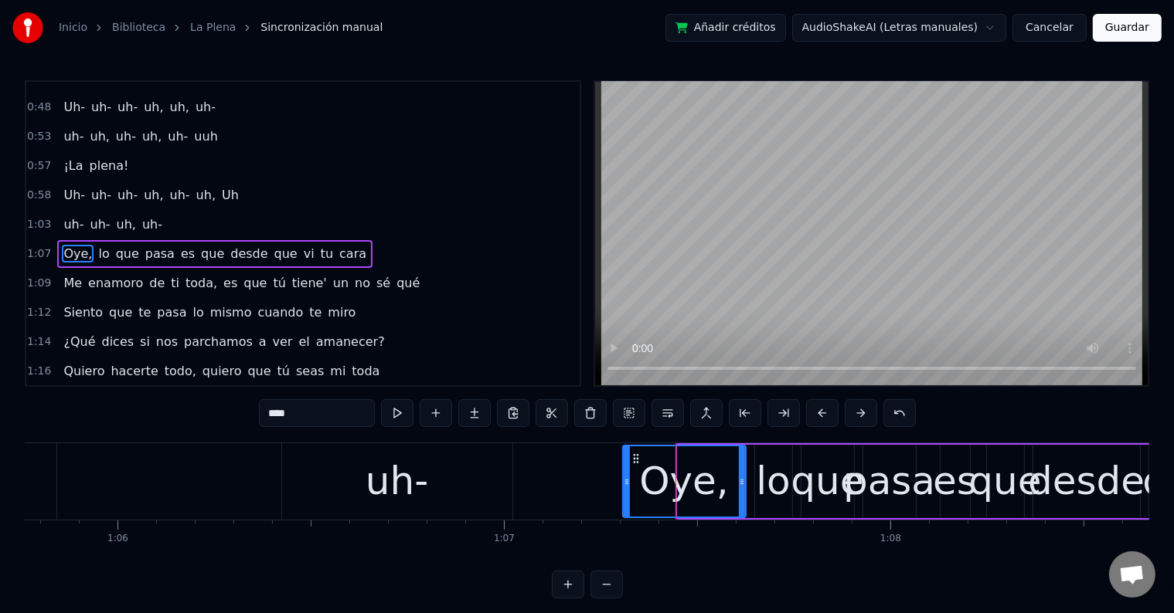
drag, startPoint x: 679, startPoint y: 484, endPoint x: 624, endPoint y: 482, distance: 54.9
click at [624, 482] on icon at bounding box center [627, 482] width 6 height 12
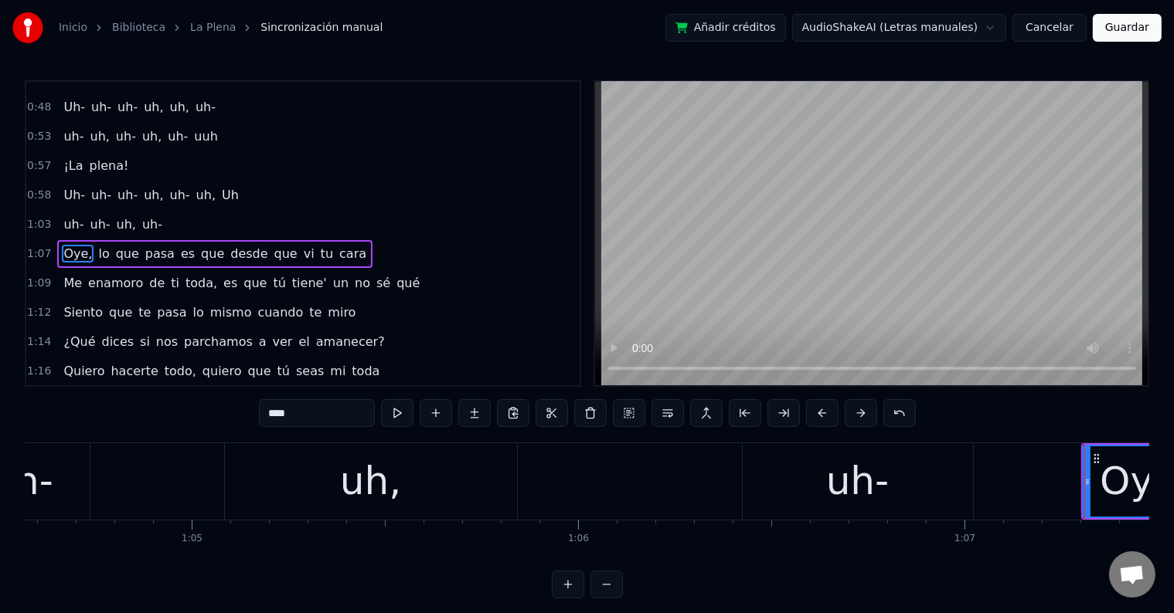
scroll to position [0, 24945]
click at [896, 508] on div "uh-" at bounding box center [858, 482] width 230 height 76
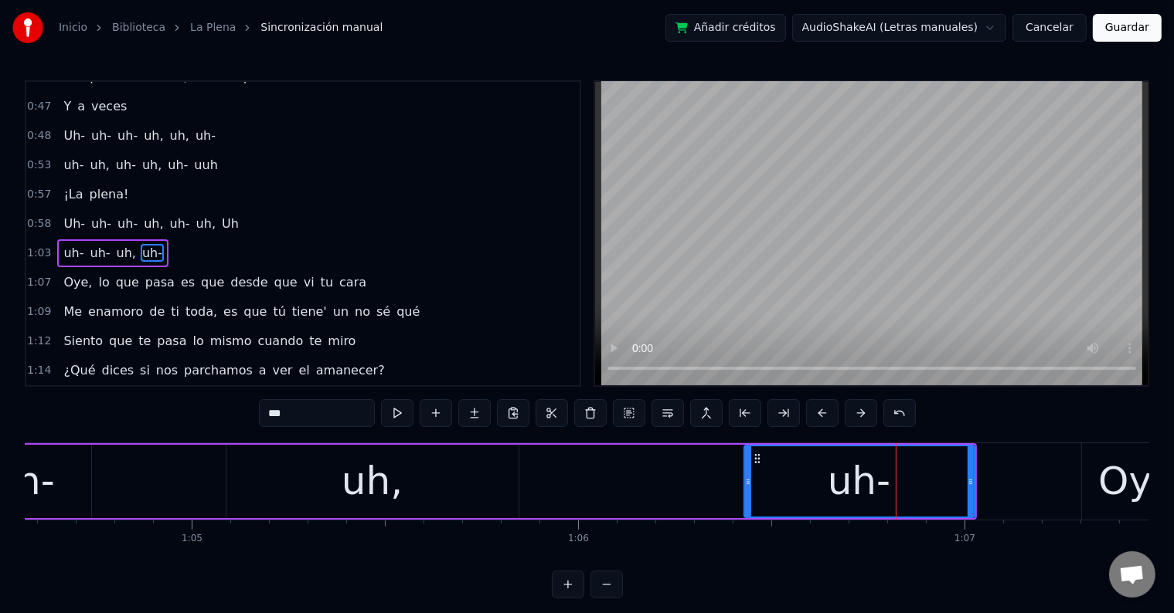
click at [325, 420] on input "***" at bounding box center [317, 413] width 116 height 28
click at [383, 483] on div "uh," at bounding box center [372, 482] width 61 height 58
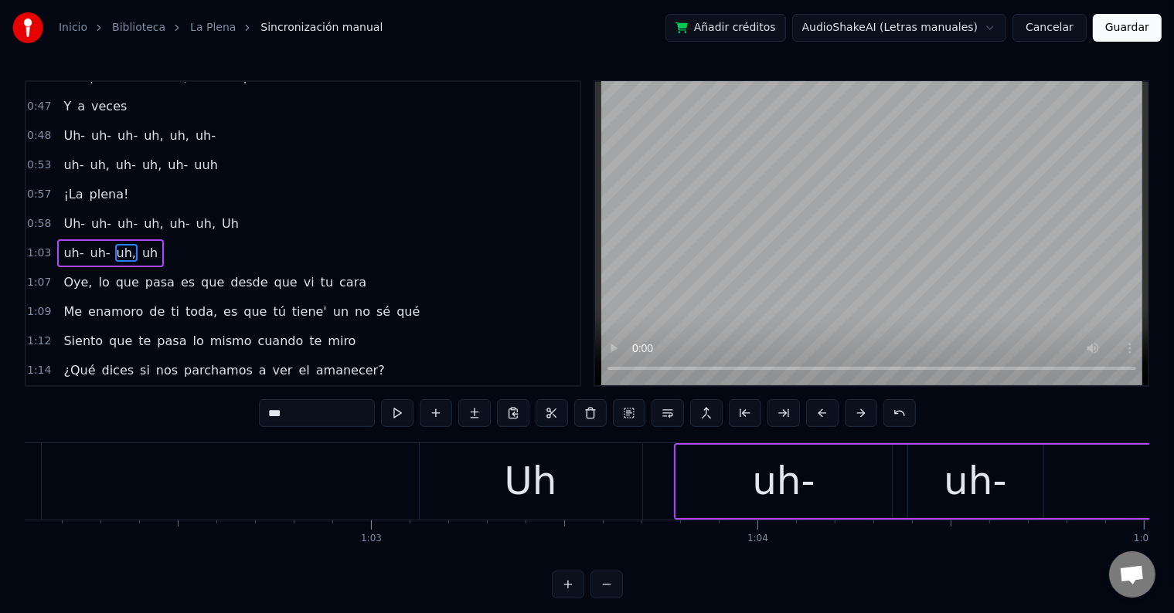
scroll to position [0, 23990]
click at [448, 486] on div "Uh" at bounding box center [534, 482] width 223 height 76
type input "**"
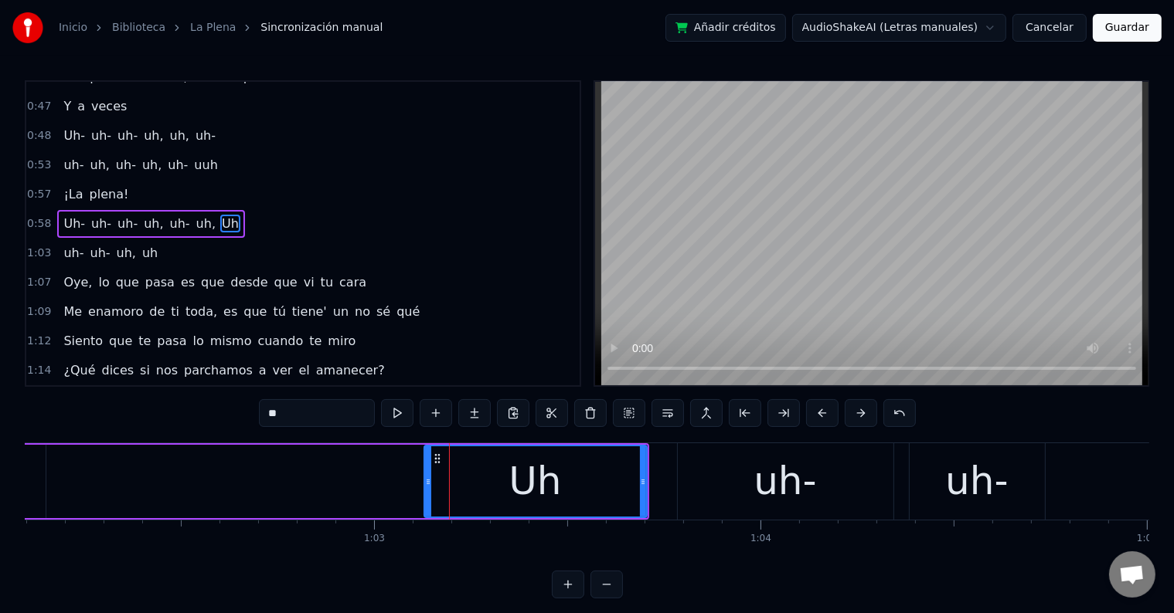
scroll to position [402, 0]
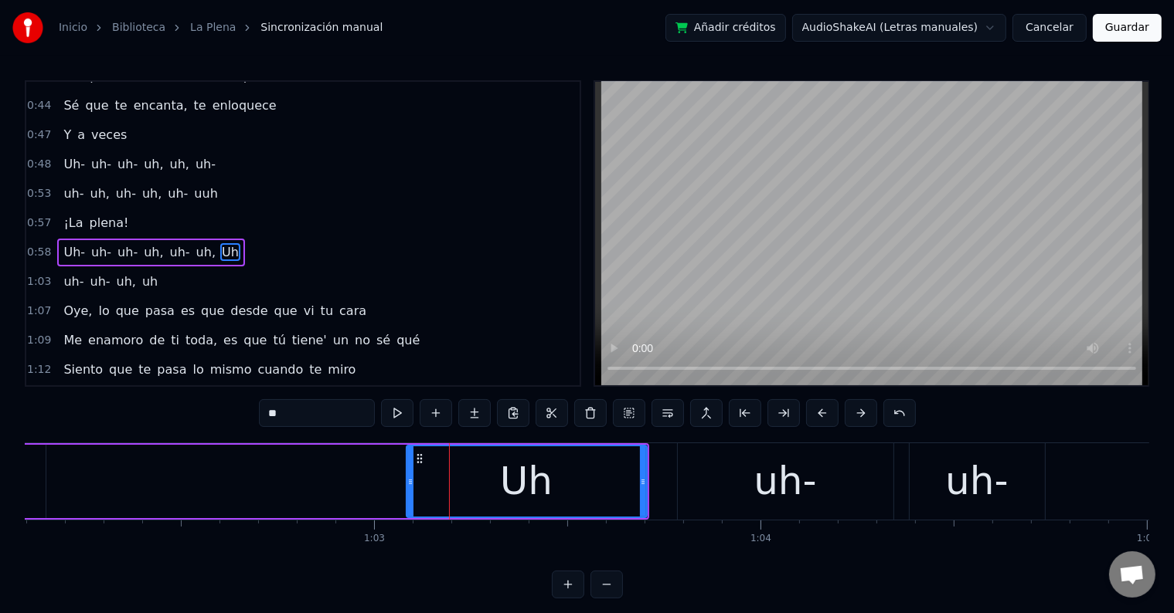
drag, startPoint x: 423, startPoint y: 479, endPoint x: 405, endPoint y: 476, distance: 18.0
click at [407, 476] on icon at bounding box center [410, 482] width 6 height 12
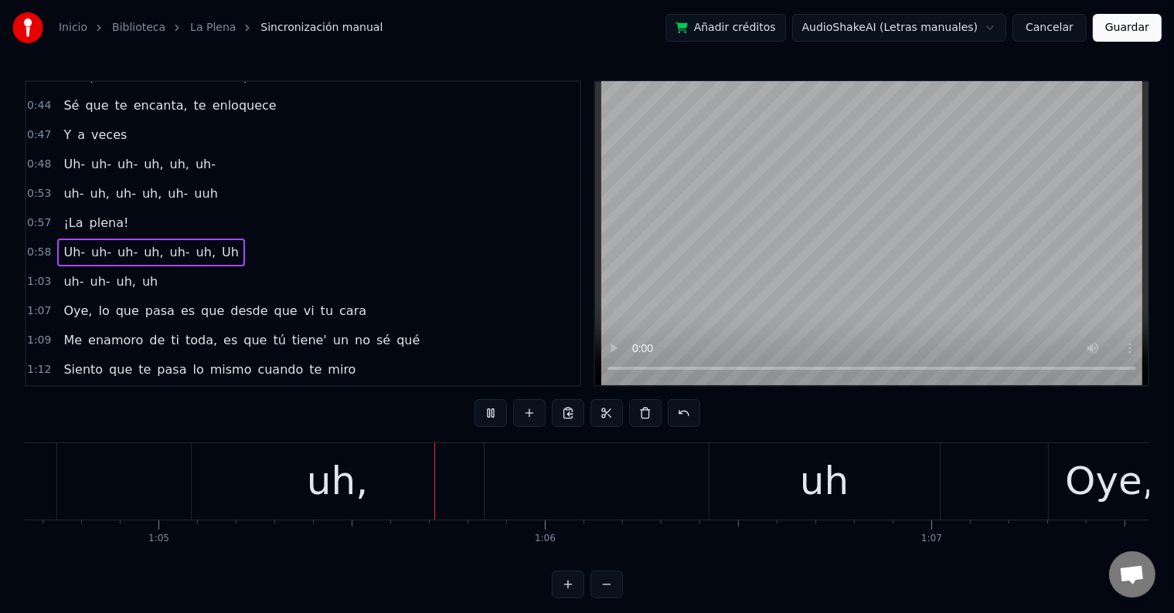
scroll to position [0, 25044]
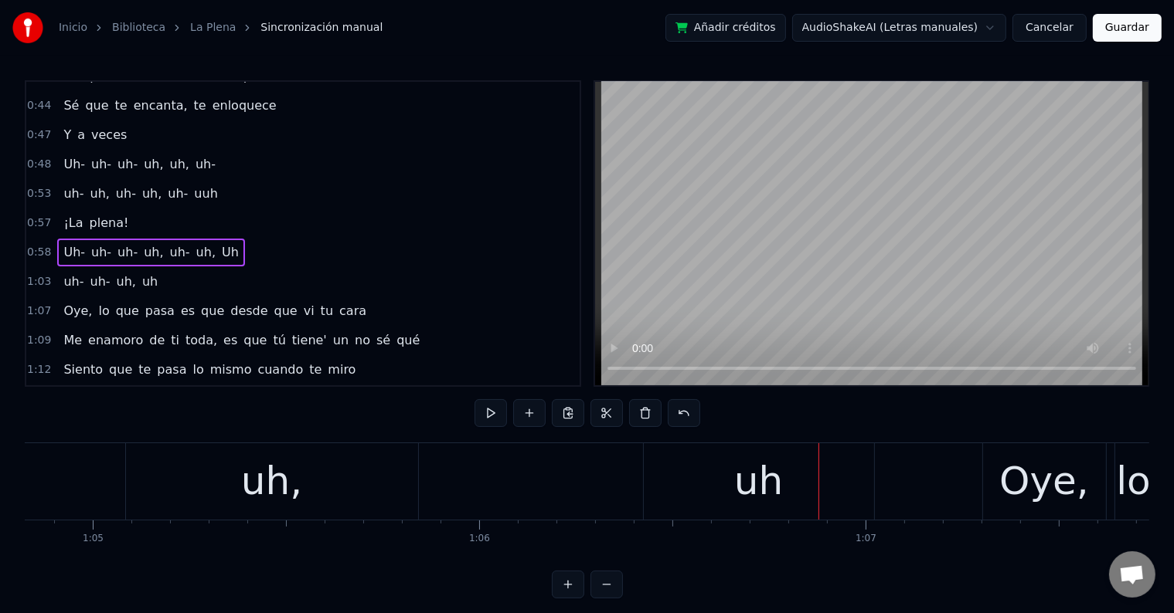
click at [702, 470] on div "uh" at bounding box center [759, 482] width 230 height 76
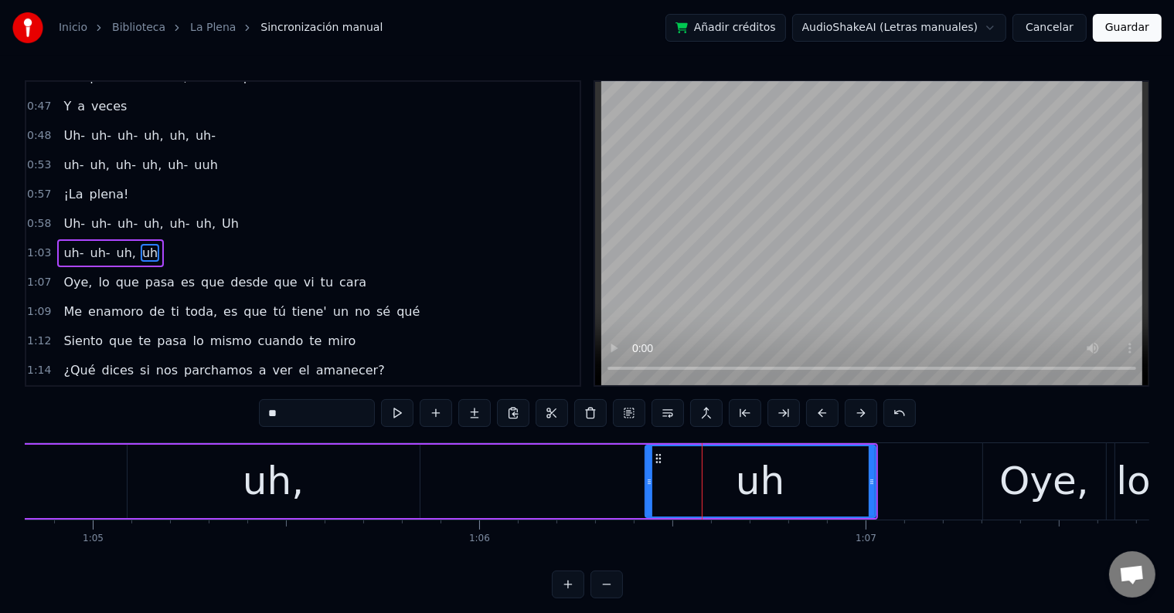
click at [268, 411] on input "**" at bounding box center [317, 413] width 116 height 28
click at [304, 498] on div "uh," at bounding box center [273, 481] width 292 height 73
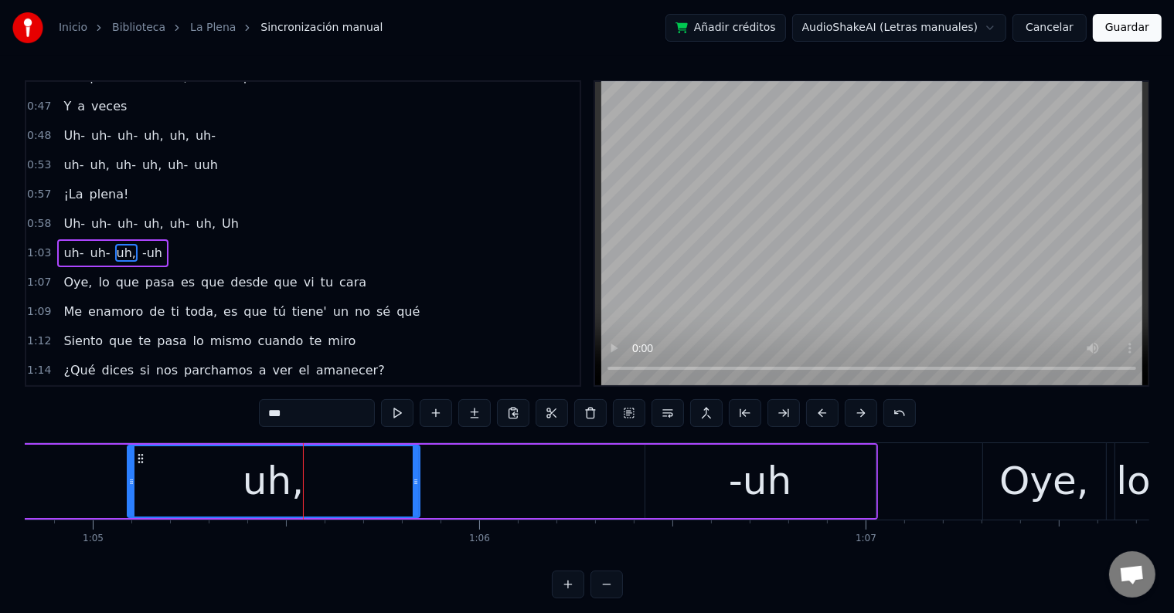
click at [312, 423] on input "***" at bounding box center [317, 413] width 116 height 28
click at [226, 488] on div "uh" at bounding box center [273, 482] width 291 height 70
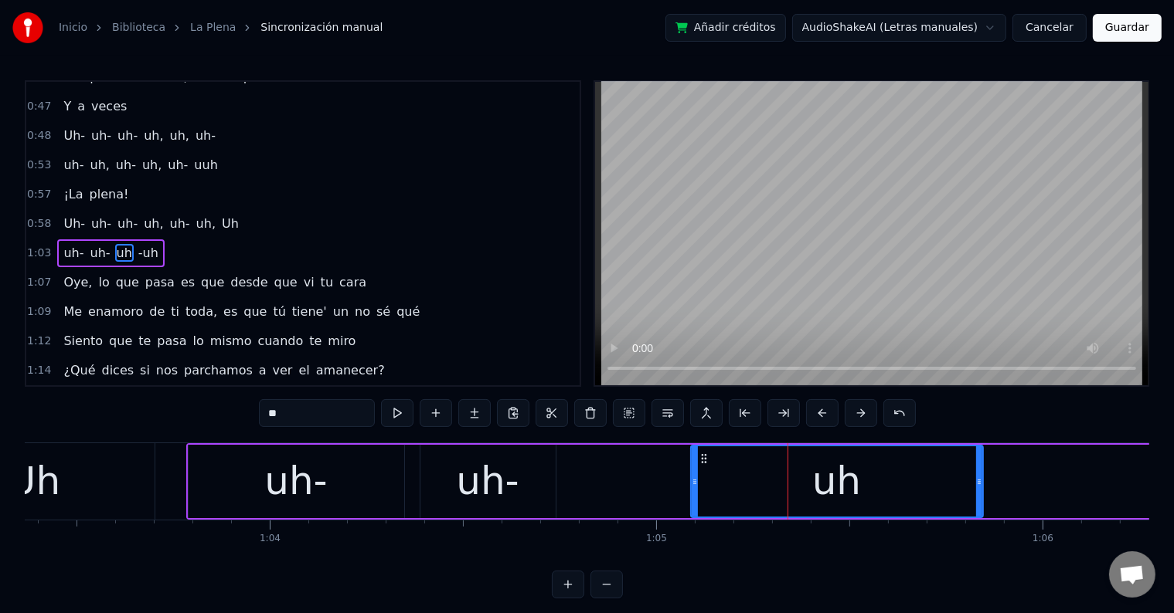
scroll to position [0, 24452]
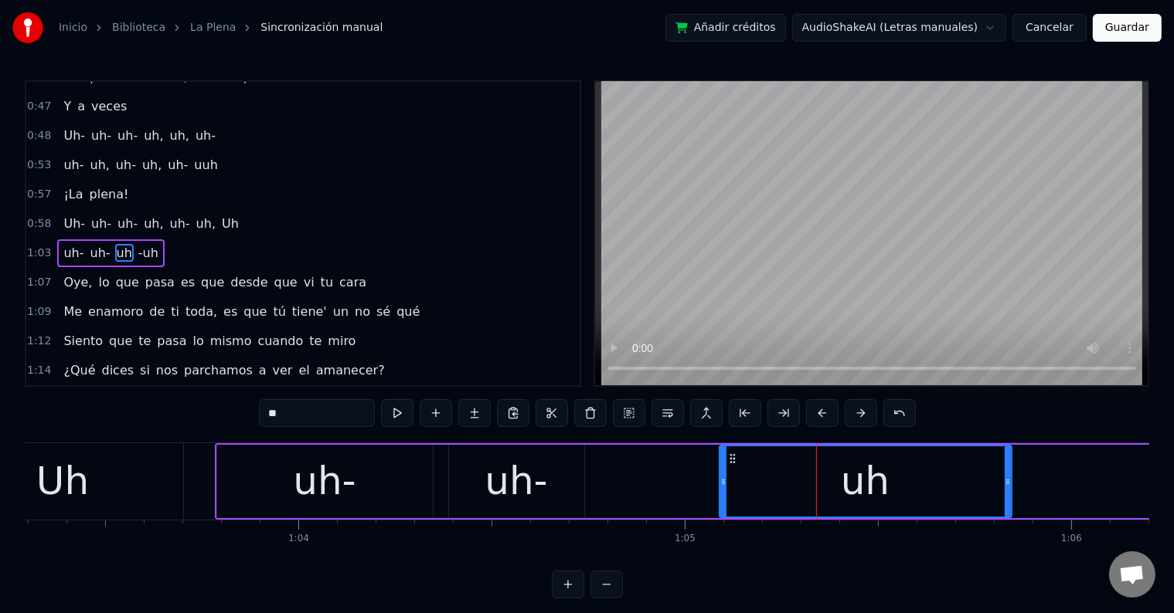
click at [285, 485] on div "uh-" at bounding box center [325, 481] width 216 height 73
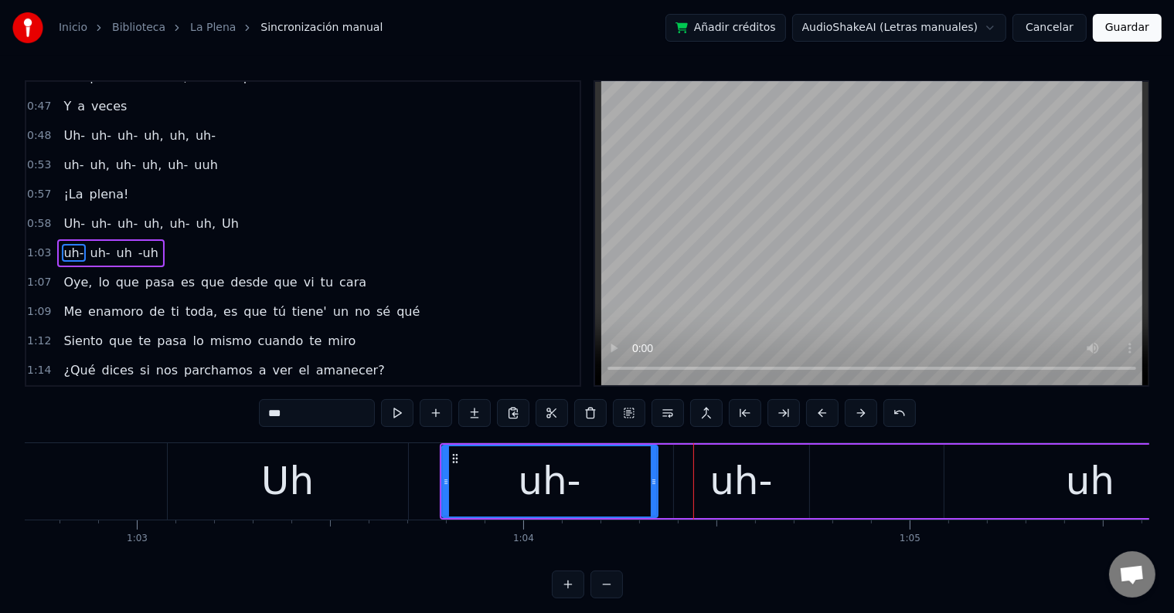
scroll to position [0, 24226]
click at [287, 487] on div "Uh" at bounding box center [288, 482] width 53 height 58
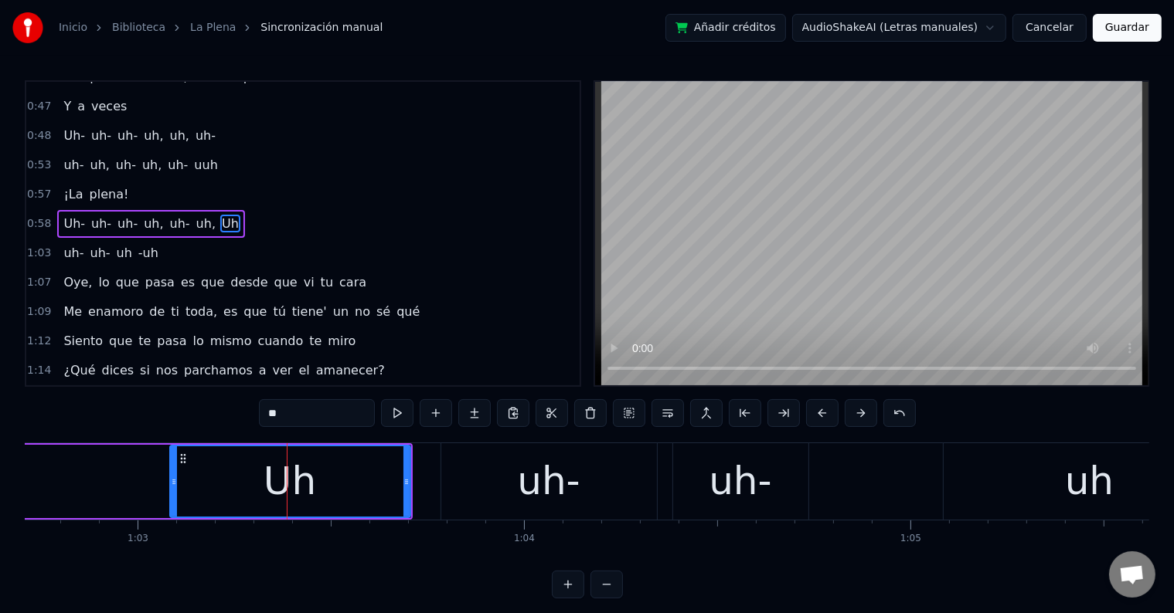
scroll to position [402, 0]
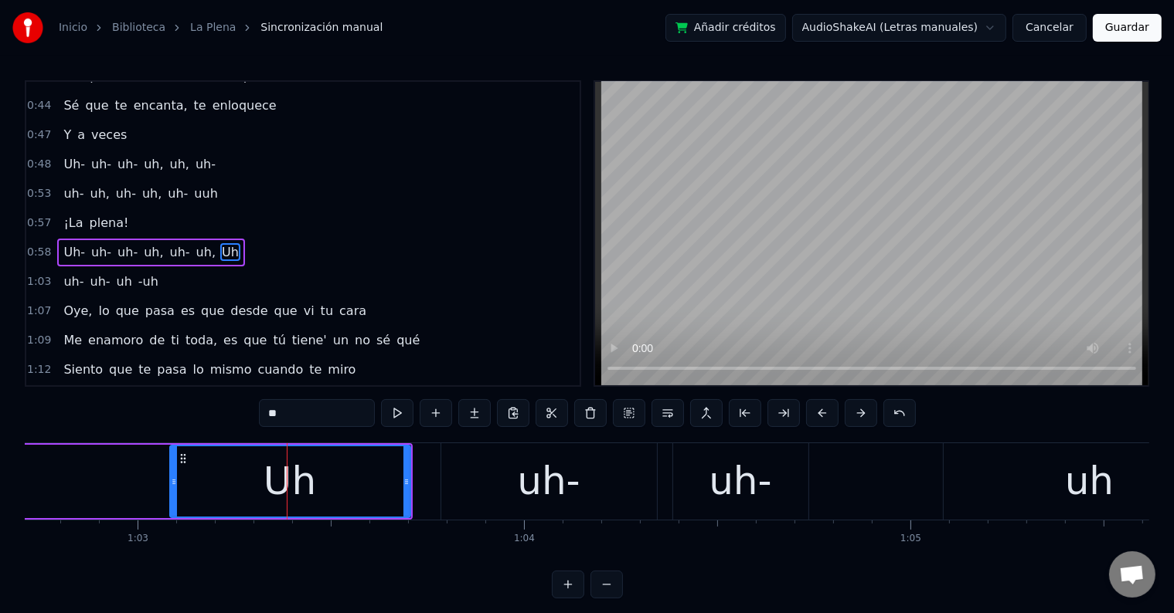
click at [314, 414] on input "**" at bounding box center [317, 413] width 116 height 28
type input "***"
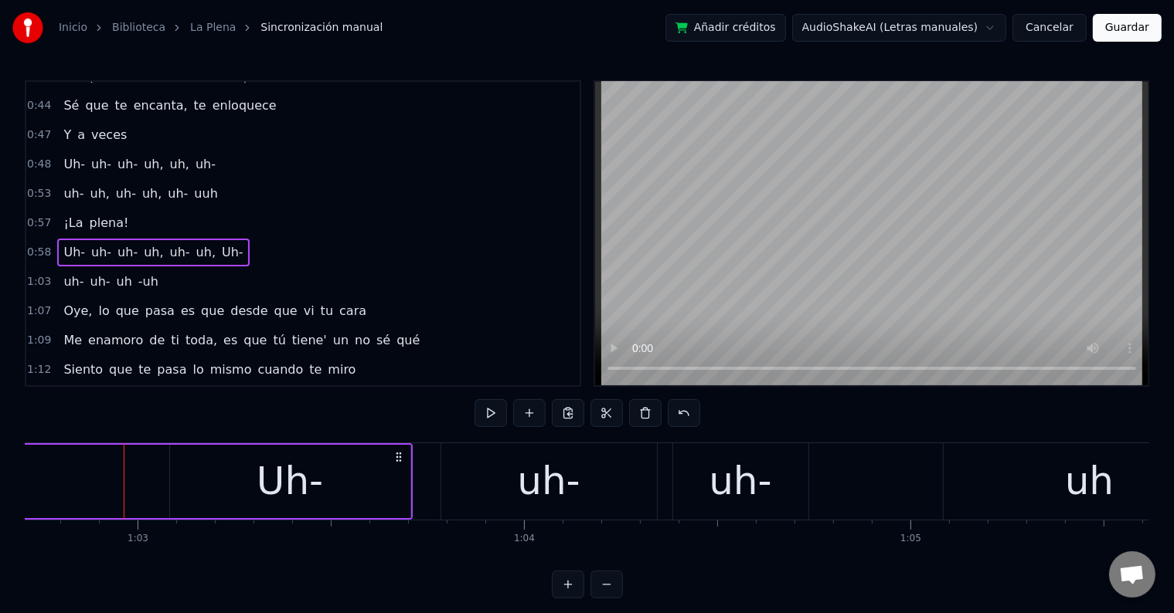
click at [221, 473] on div "Uh-" at bounding box center [290, 481] width 240 height 73
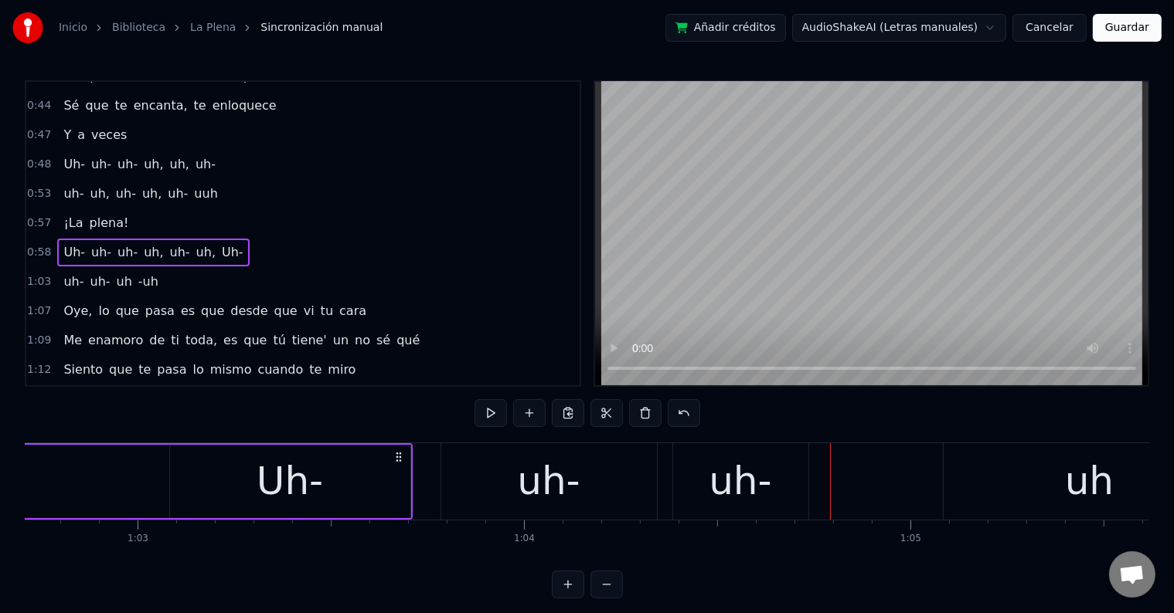
click at [275, 497] on div "Uh-" at bounding box center [290, 482] width 66 height 58
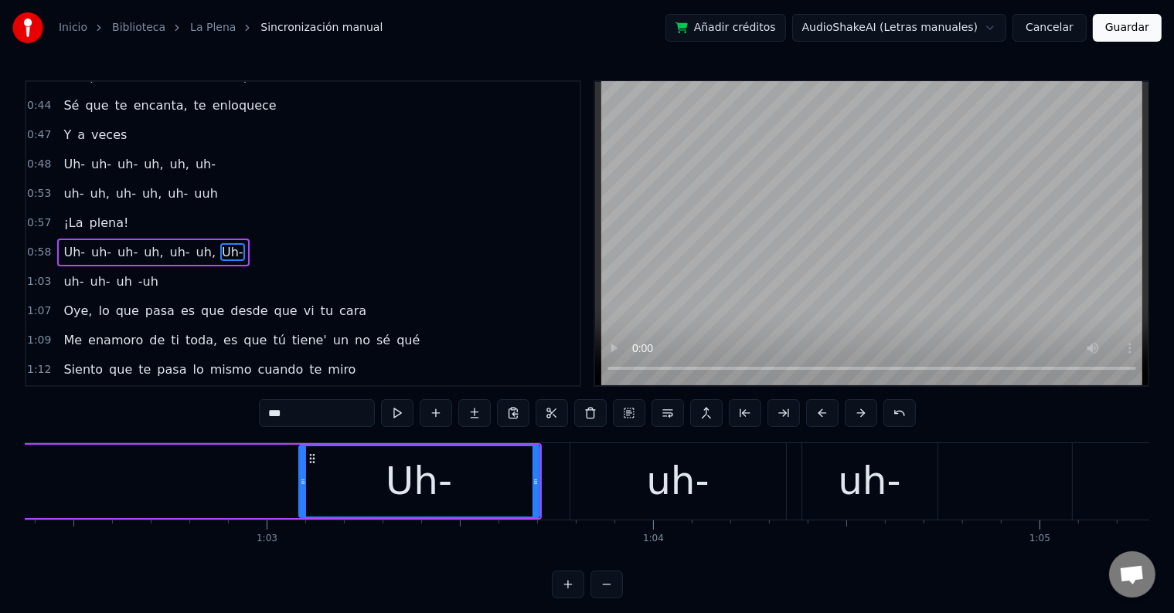
scroll to position [0, 24094]
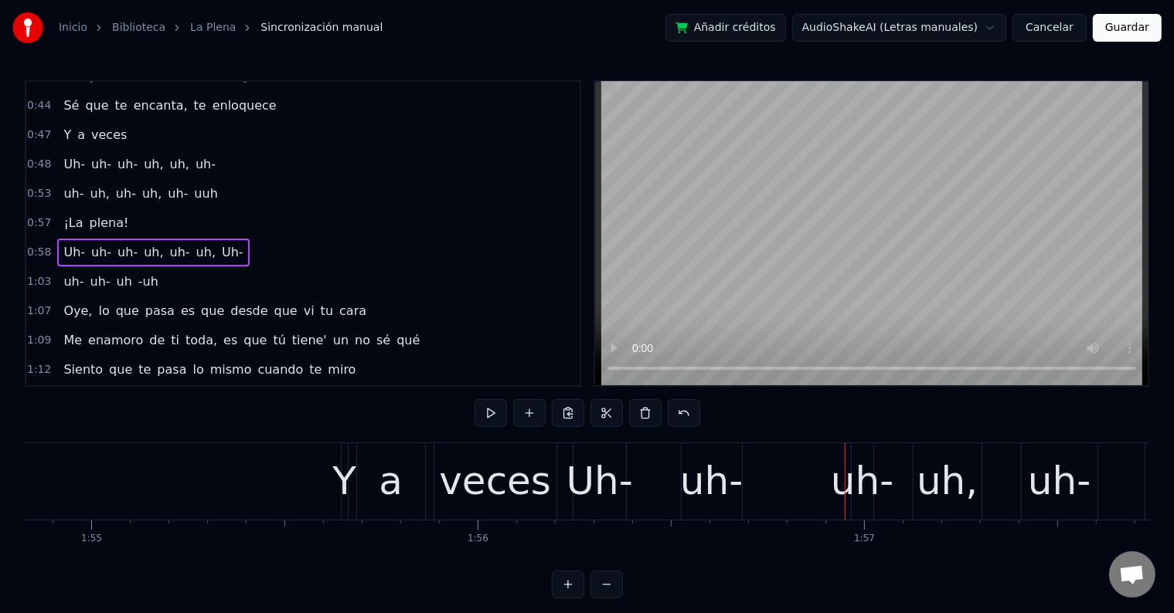
scroll to position [0, 44363]
click at [345, 477] on div "Y" at bounding box center [343, 482] width 24 height 58
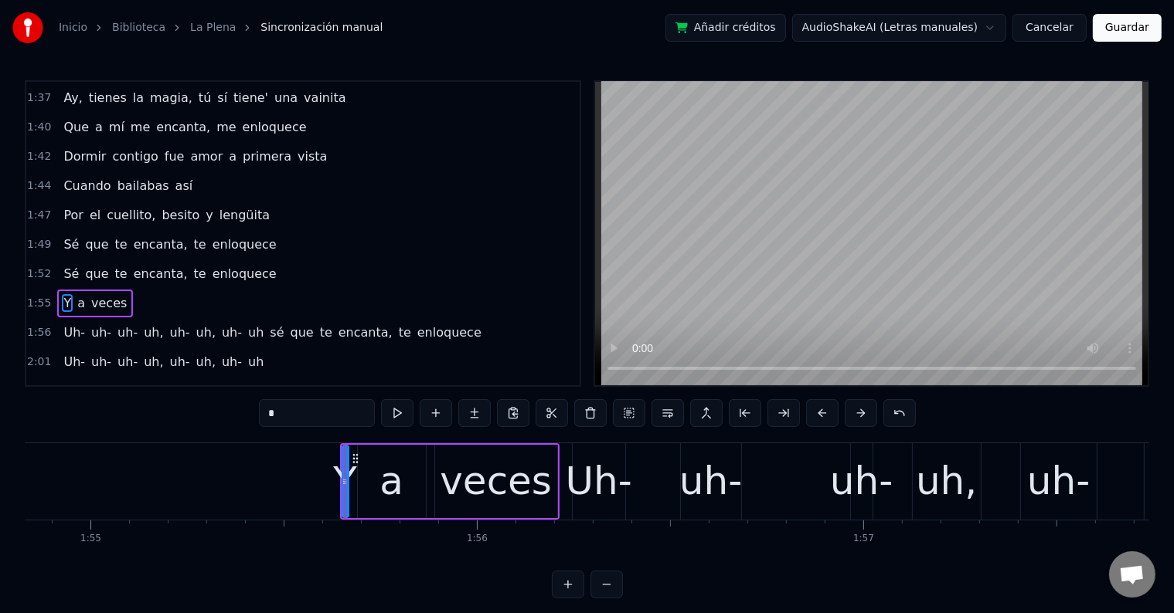
scroll to position [999, 0]
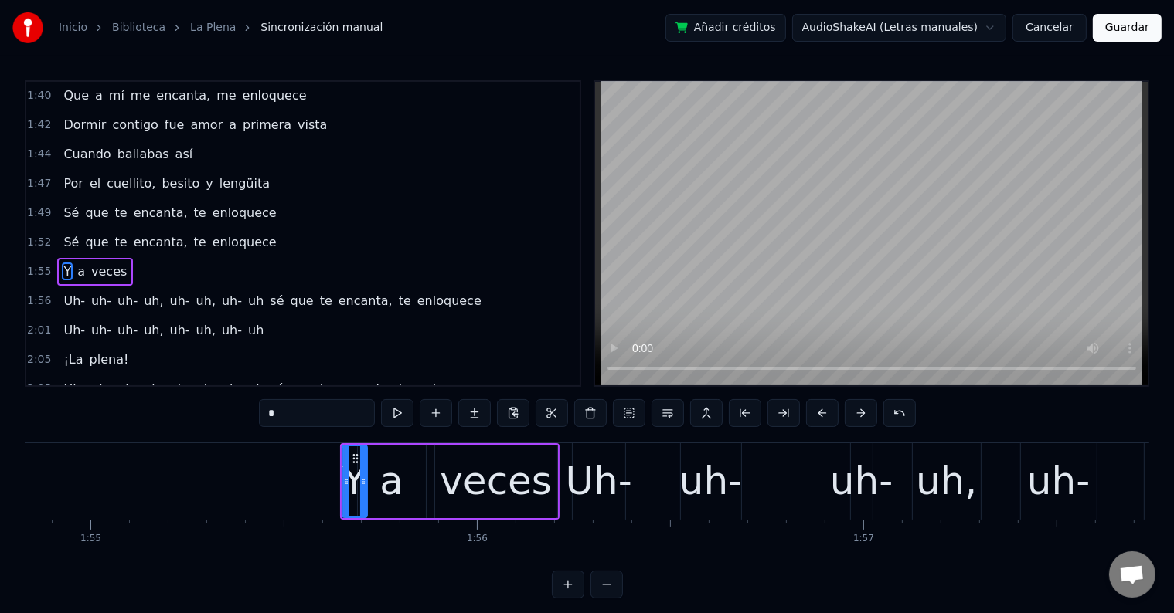
drag, startPoint x: 345, startPoint y: 475, endPoint x: 364, endPoint y: 476, distance: 18.6
click at [364, 476] on icon at bounding box center [363, 482] width 6 height 12
click at [389, 476] on div "a" at bounding box center [391, 482] width 24 height 58
click at [461, 467] on div "veces" at bounding box center [496, 482] width 112 height 58
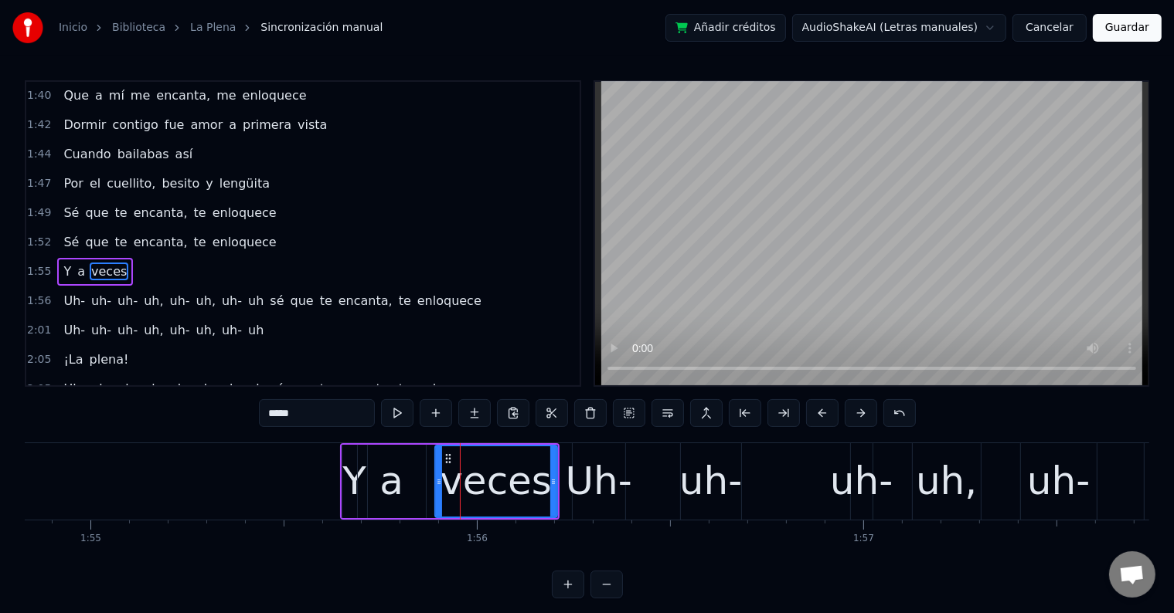
click at [352, 477] on div "Y" at bounding box center [354, 482] width 24 height 58
type input "*"
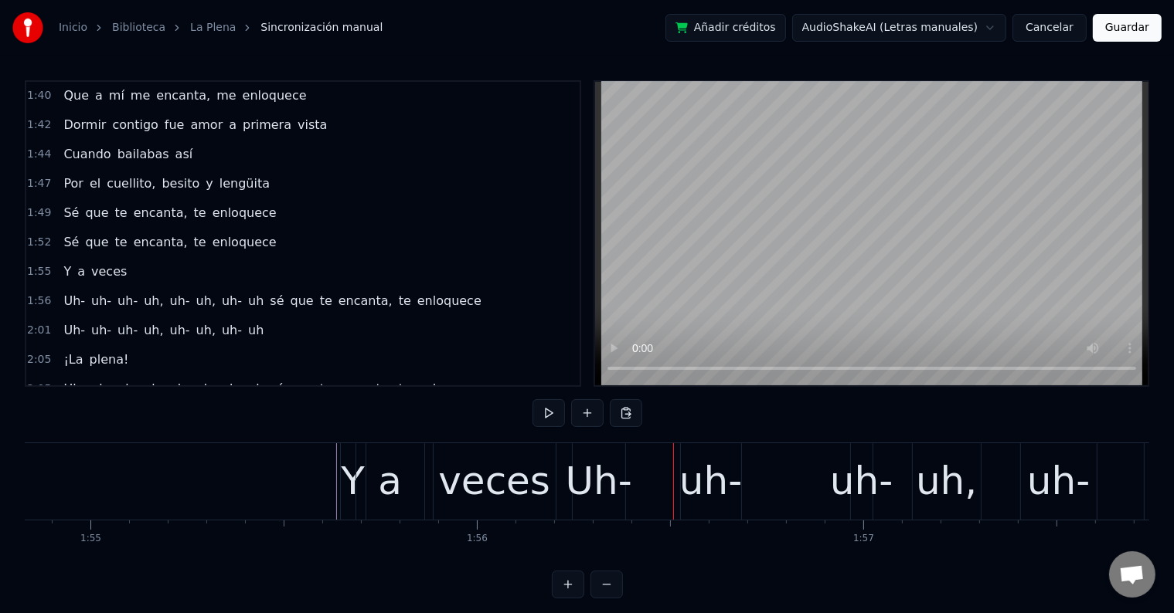
click at [379, 477] on div "a" at bounding box center [390, 482] width 68 height 76
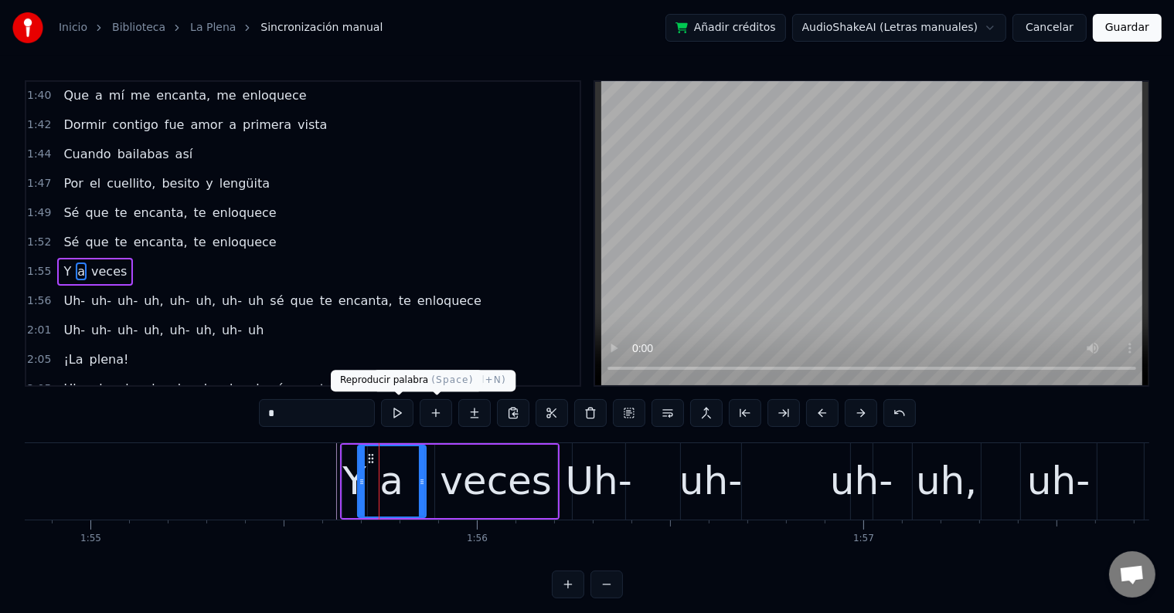
click at [403, 410] on button at bounding box center [397, 413] width 32 height 28
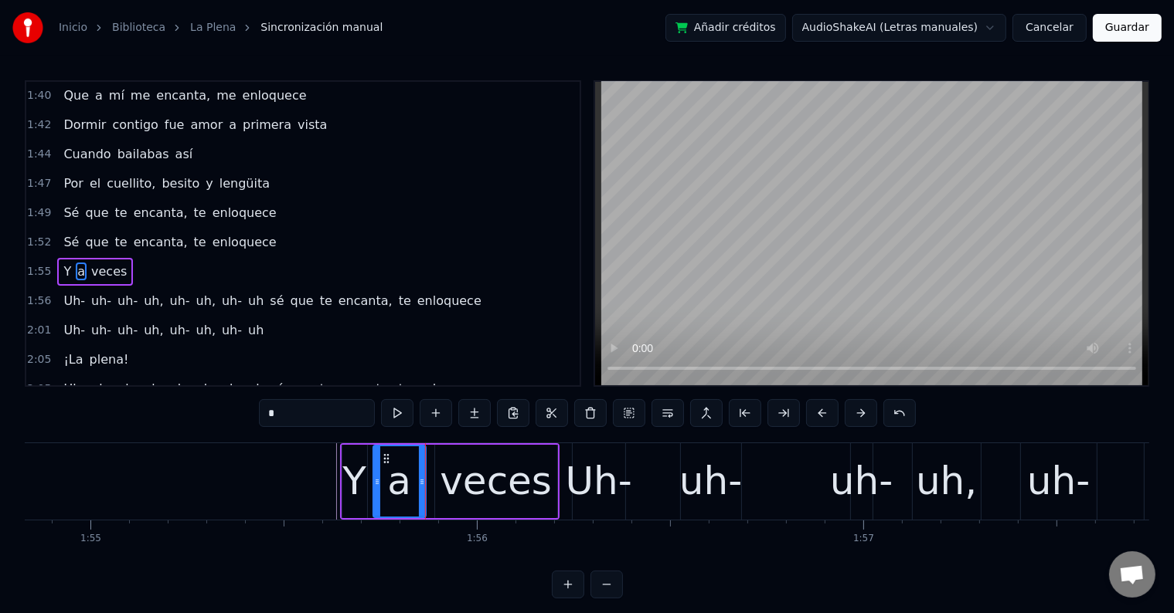
drag, startPoint x: 362, startPoint y: 474, endPoint x: 377, endPoint y: 476, distance: 15.6
click at [377, 476] on div at bounding box center [377, 482] width 6 height 70
click at [354, 476] on div "Y" at bounding box center [354, 482] width 24 height 58
drag, startPoint x: 364, startPoint y: 476, endPoint x: 373, endPoint y: 476, distance: 9.3
click at [373, 476] on icon at bounding box center [372, 482] width 6 height 12
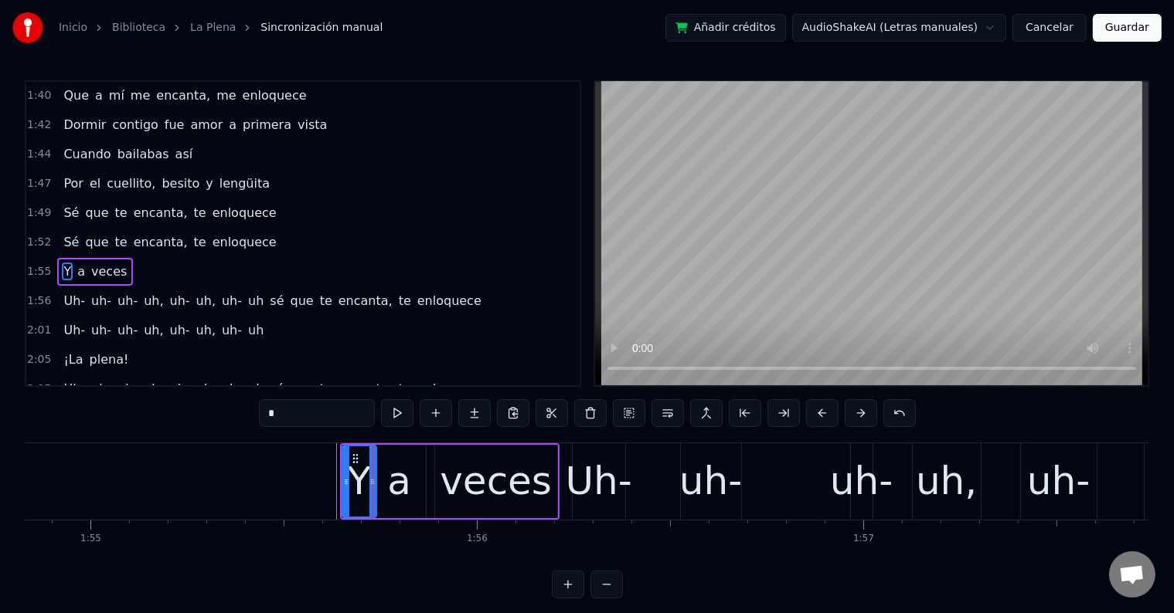
click at [359, 474] on div "Y" at bounding box center [359, 482] width 24 height 58
click at [581, 471] on div "Uh-" at bounding box center [599, 482] width 66 height 58
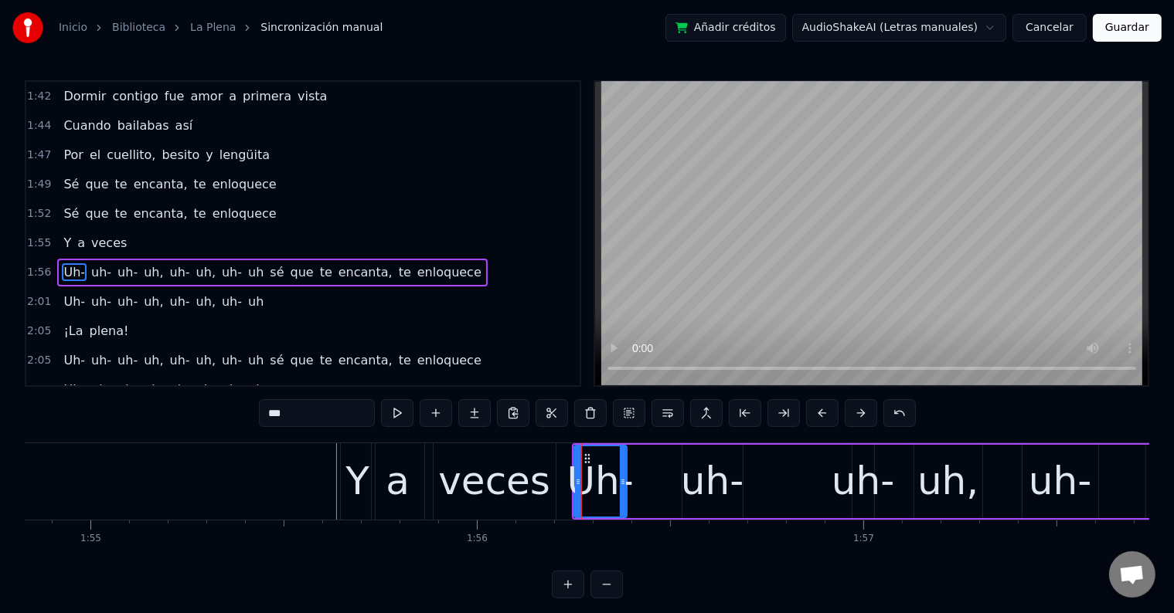
click at [698, 473] on div "uh-" at bounding box center [712, 482] width 63 height 58
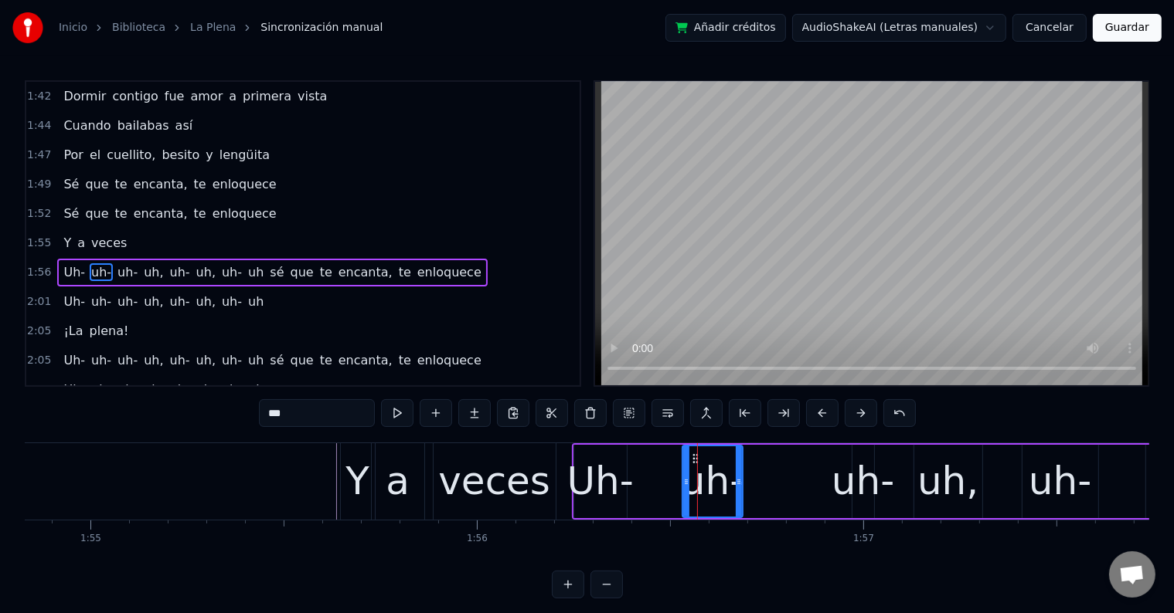
click at [590, 483] on div "Uh-" at bounding box center [600, 482] width 66 height 58
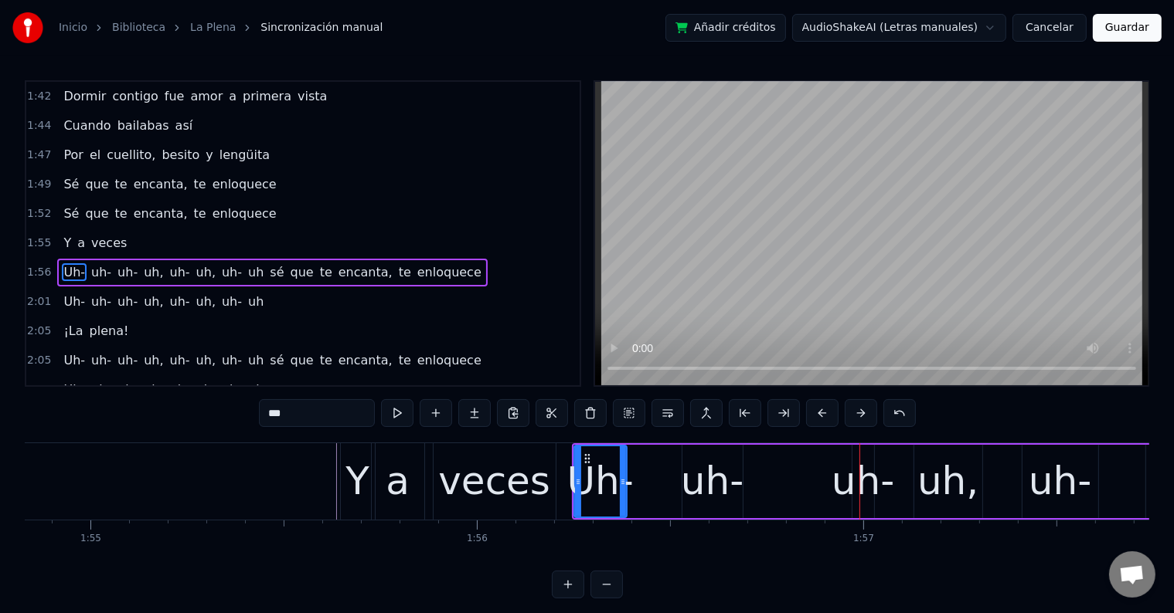
click at [586, 473] on div "Uh-" at bounding box center [600, 482] width 66 height 58
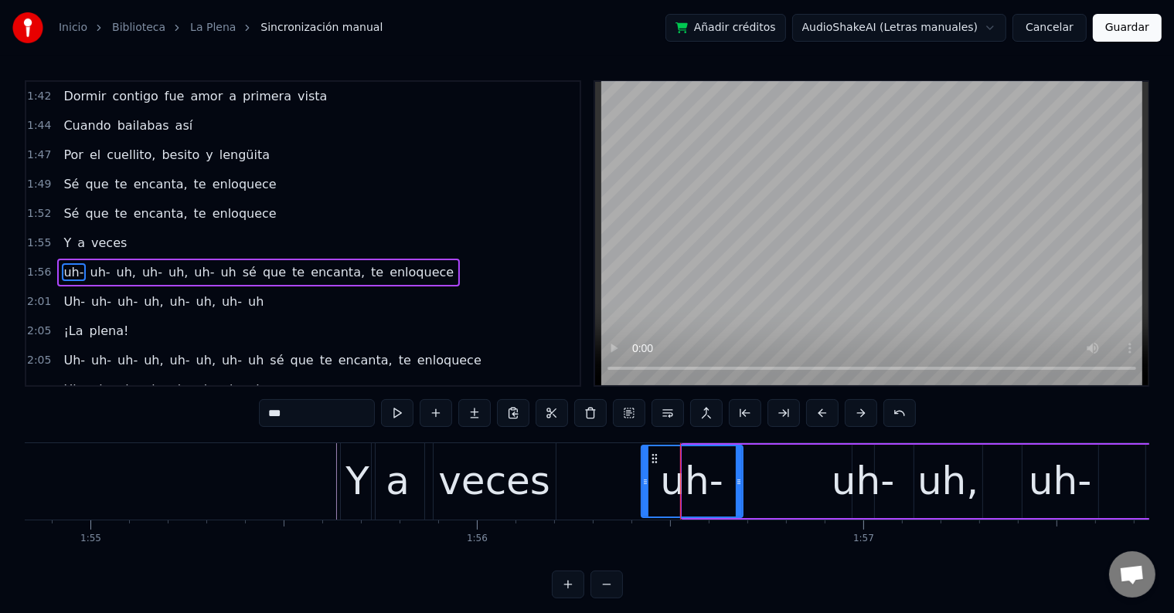
drag, startPoint x: 685, startPoint y: 479, endPoint x: 643, endPoint y: 480, distance: 41.7
click at [643, 480] on icon at bounding box center [645, 482] width 6 height 12
drag, startPoint x: 275, startPoint y: 413, endPoint x: 264, endPoint y: 413, distance: 10.8
click at [264, 413] on input "***" at bounding box center [317, 413] width 116 height 28
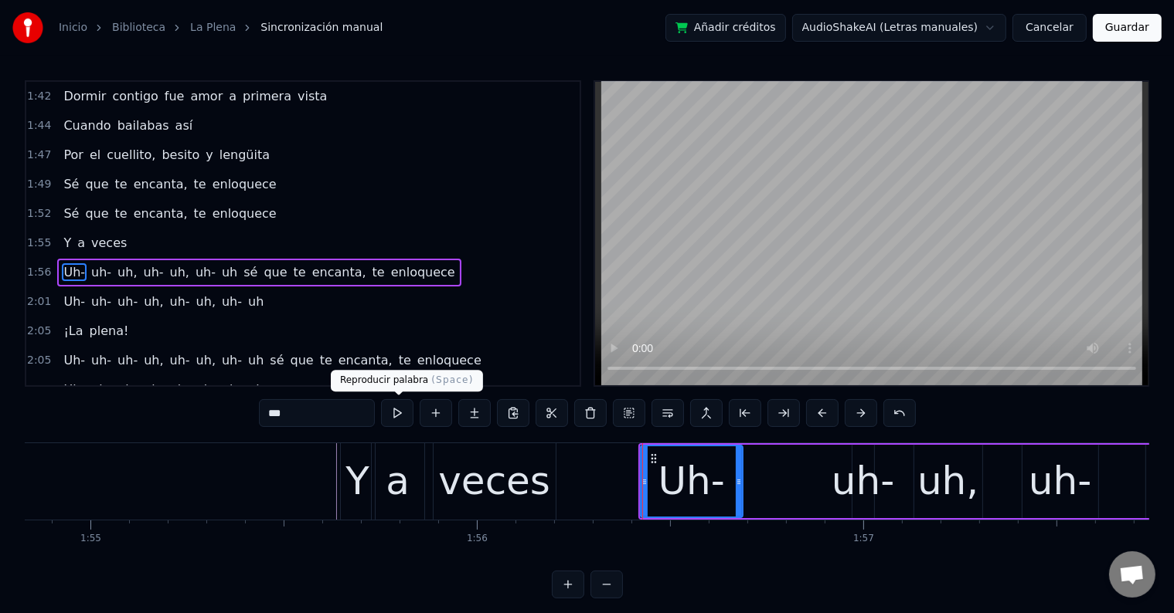
type input "***"
click at [406, 409] on button at bounding box center [397, 413] width 32 height 28
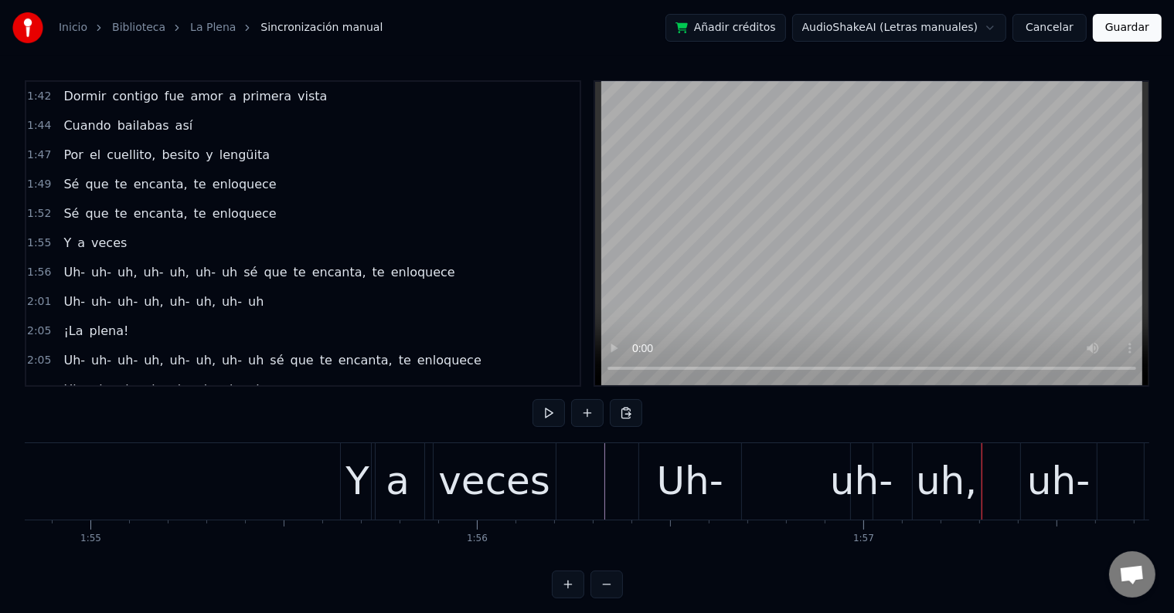
click at [859, 470] on div "uh-" at bounding box center [861, 482] width 63 height 58
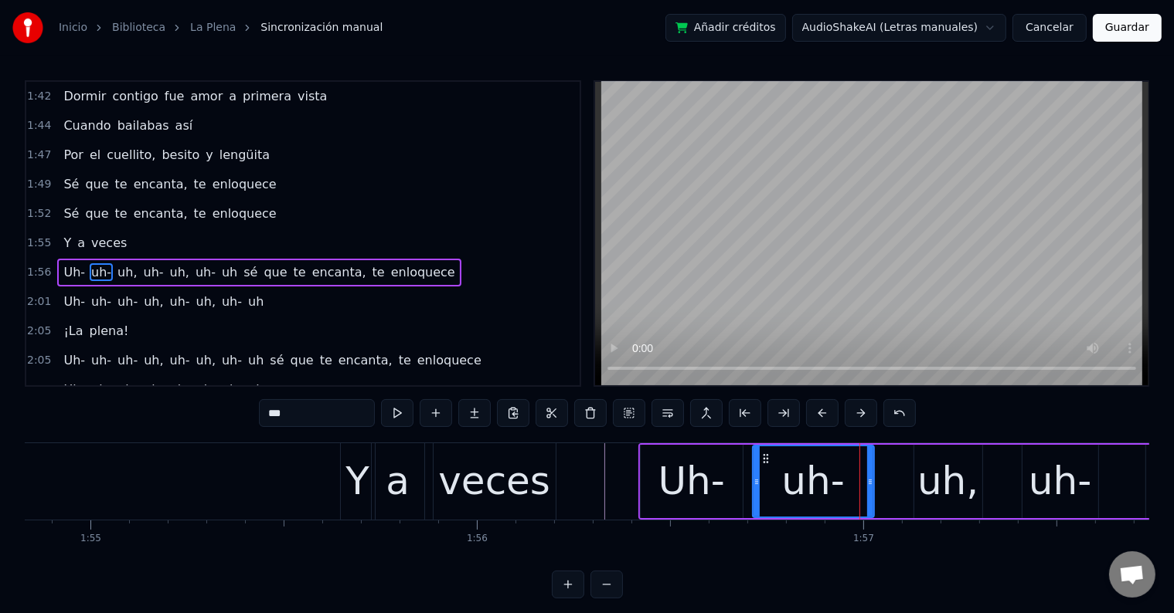
drag, startPoint x: 854, startPoint y: 478, endPoint x: 751, endPoint y: 474, distance: 102.8
click at [753, 474] on div at bounding box center [756, 482] width 6 height 70
click at [675, 478] on div "Uh-" at bounding box center [691, 482] width 66 height 58
type input "***"
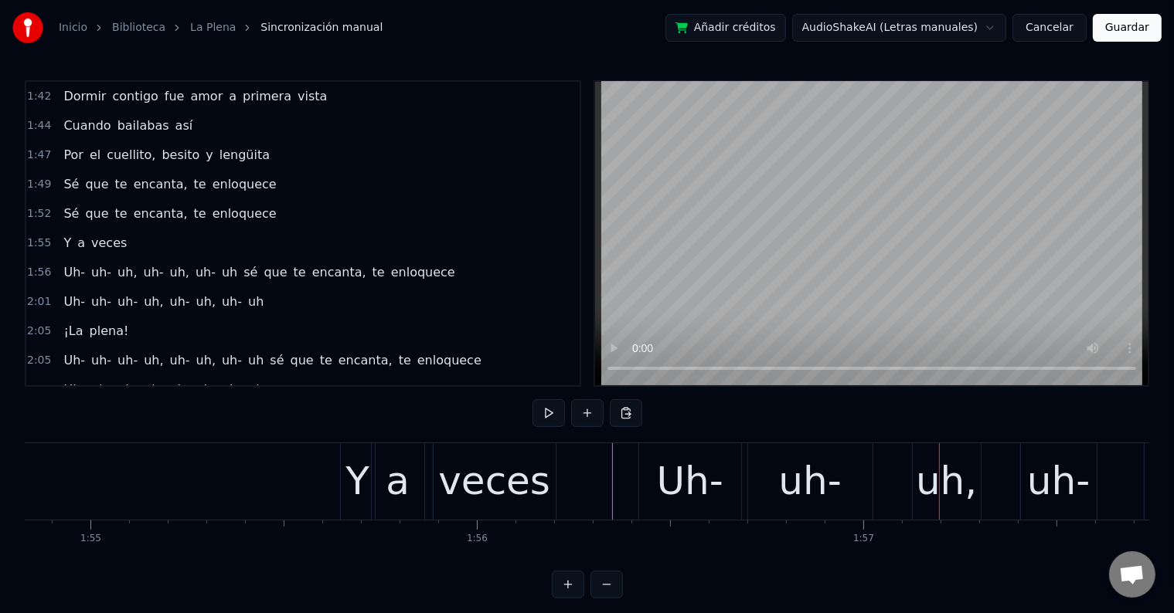
click at [776, 472] on div "uh-" at bounding box center [810, 482] width 124 height 76
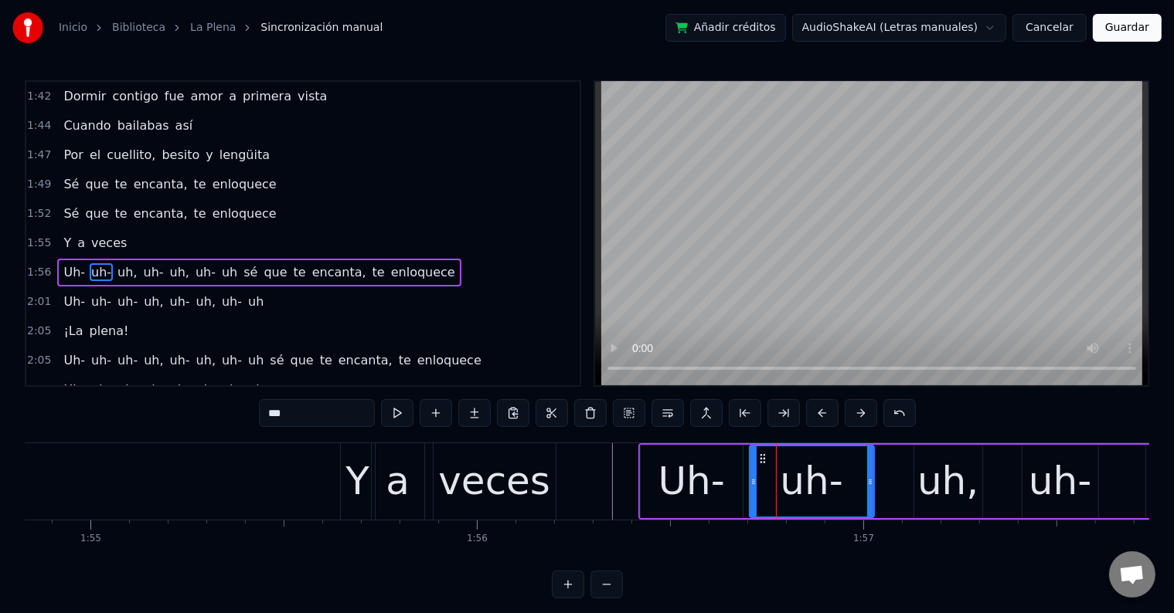
click at [926, 479] on div "uh," at bounding box center [947, 482] width 61 height 58
type input "***"
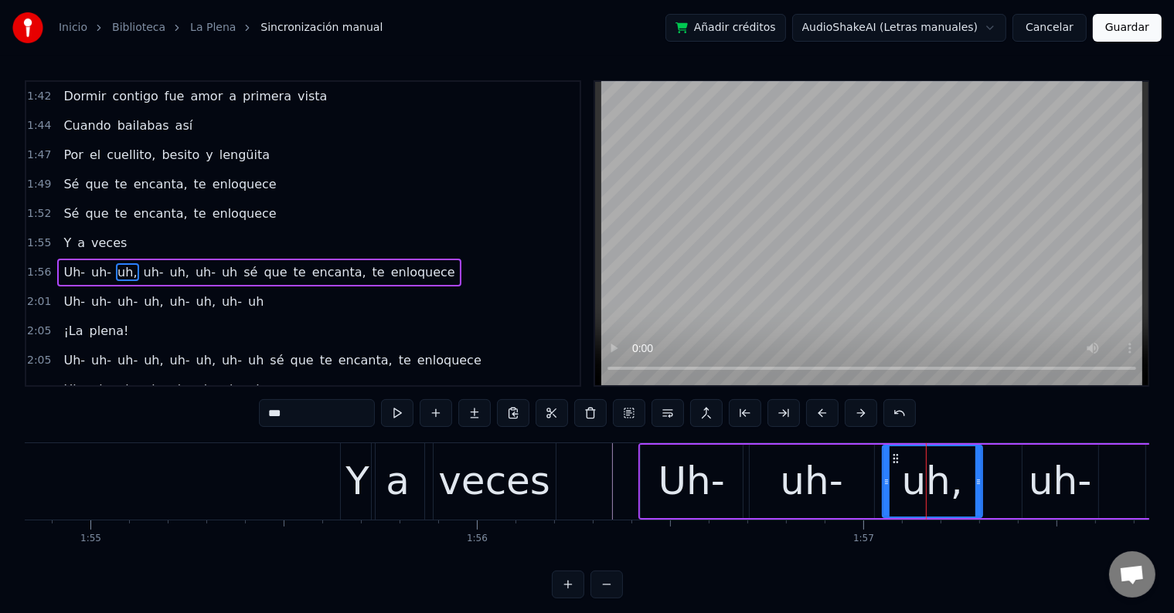
drag, startPoint x: 919, startPoint y: 478, endPoint x: 885, endPoint y: 479, distance: 34.0
click at [885, 479] on icon at bounding box center [886, 482] width 6 height 12
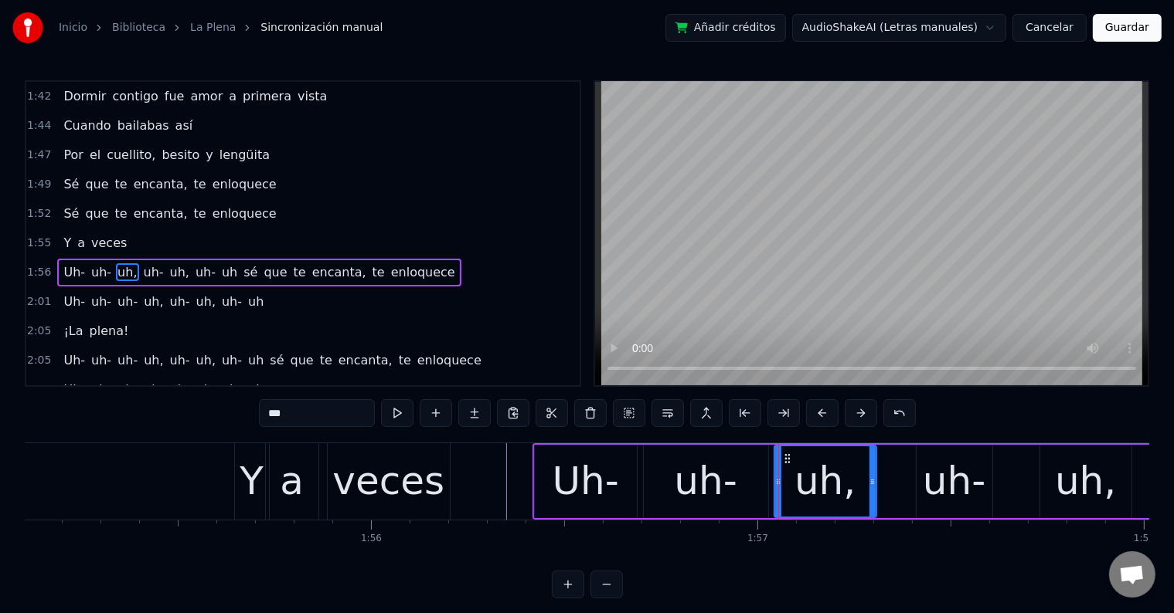
scroll to position [0, 44472]
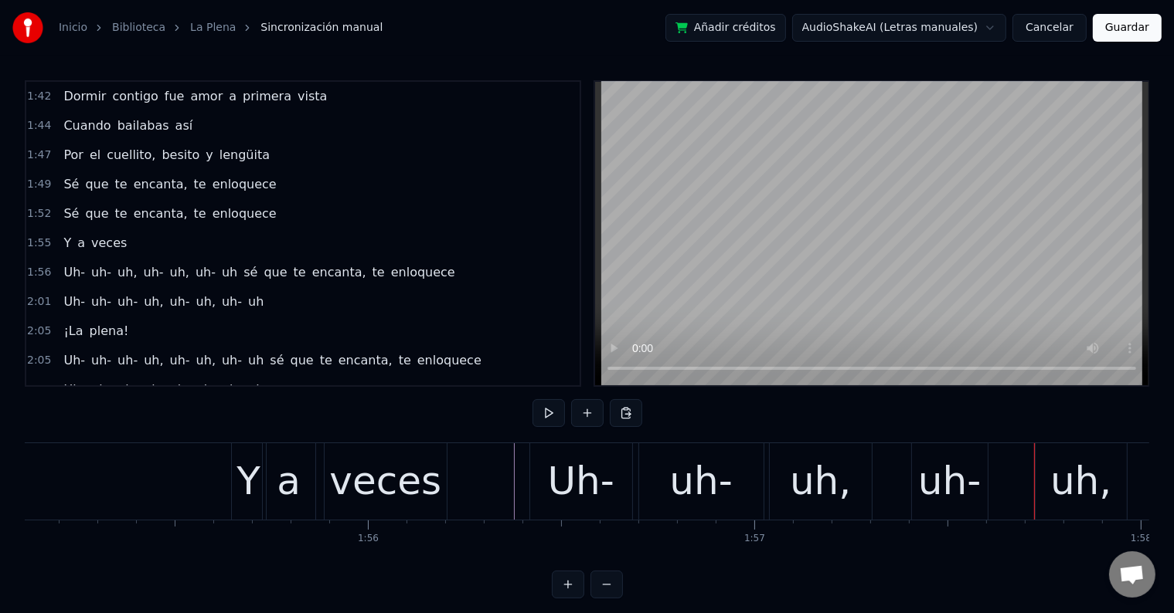
click at [547, 467] on div "Uh-" at bounding box center [581, 482] width 102 height 76
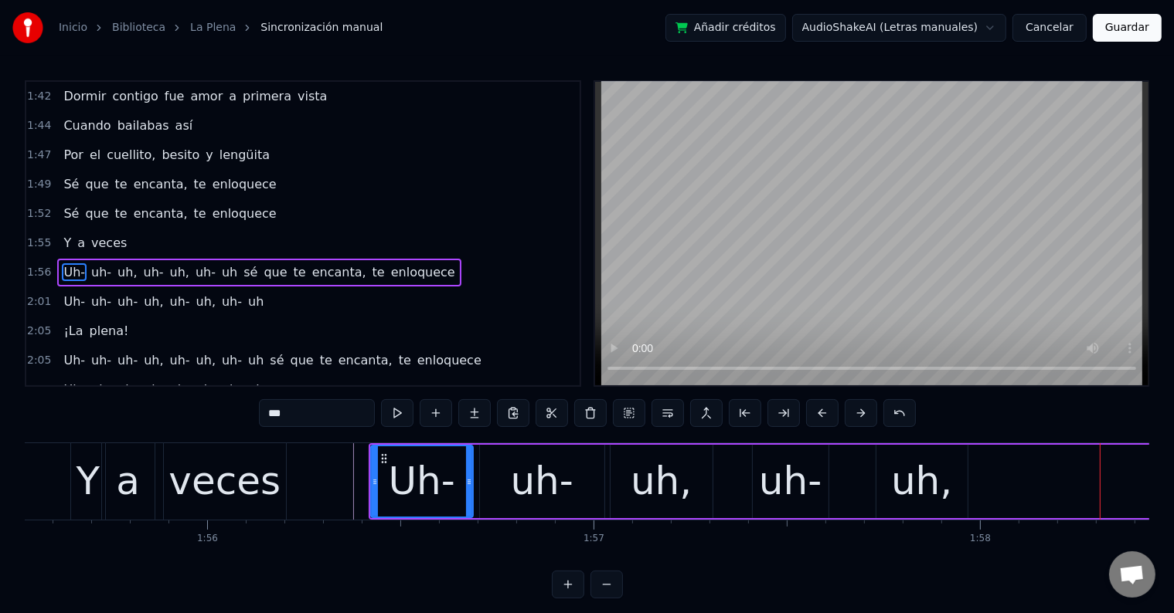
scroll to position [0, 44632]
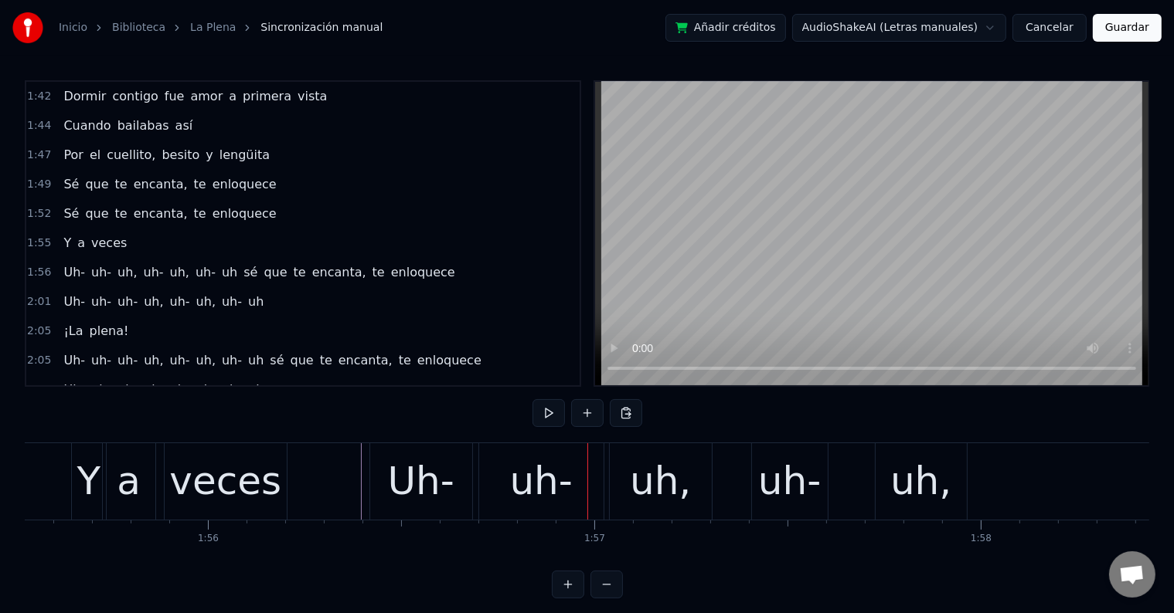
click at [659, 464] on div "uh," at bounding box center [660, 482] width 61 height 58
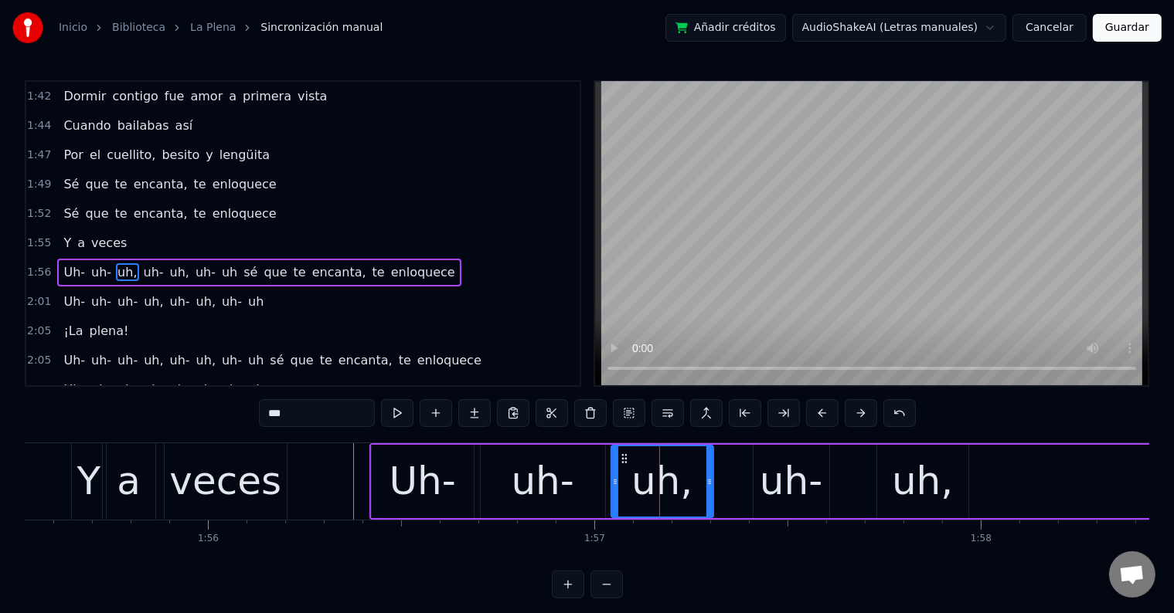
click at [548, 471] on div "uh-" at bounding box center [542, 482] width 63 height 58
type input "***"
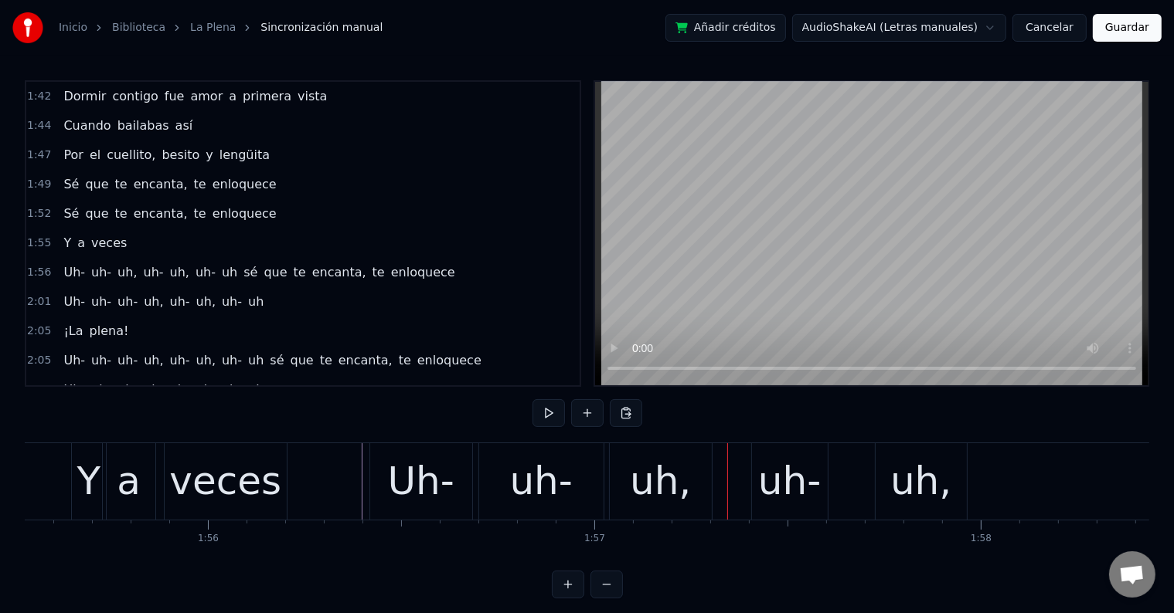
drag, startPoint x: 353, startPoint y: 464, endPoint x: 368, endPoint y: 457, distance: 16.2
click at [764, 485] on div "uh-" at bounding box center [789, 482] width 63 height 58
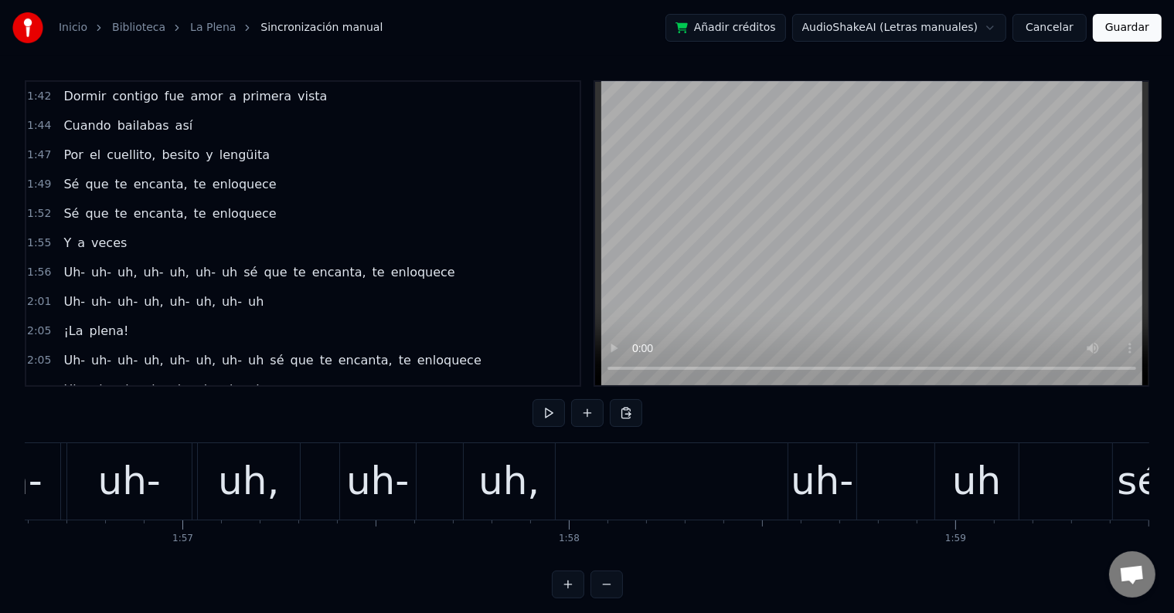
scroll to position [0, 45035]
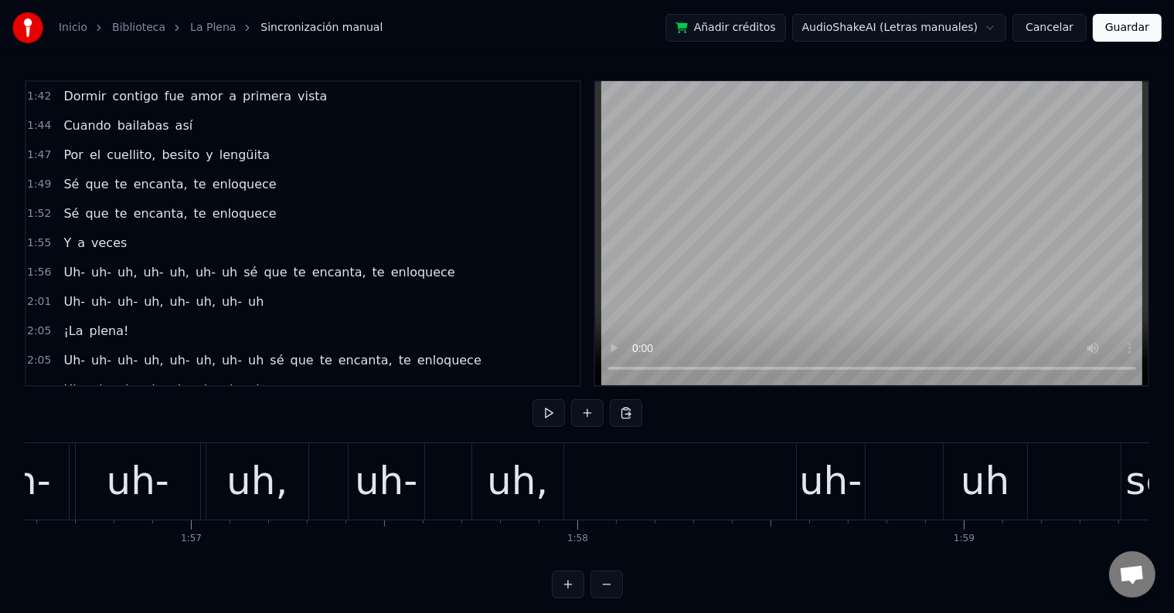
click at [399, 475] on div "uh-" at bounding box center [386, 482] width 63 height 58
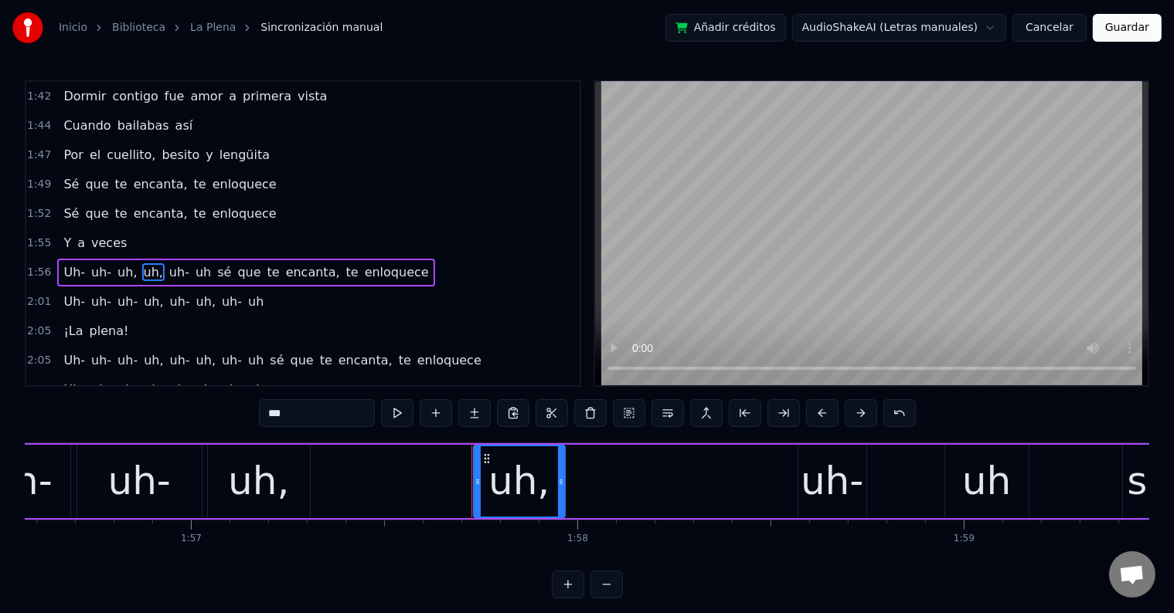
click at [506, 475] on div "uh," at bounding box center [518, 482] width 61 height 58
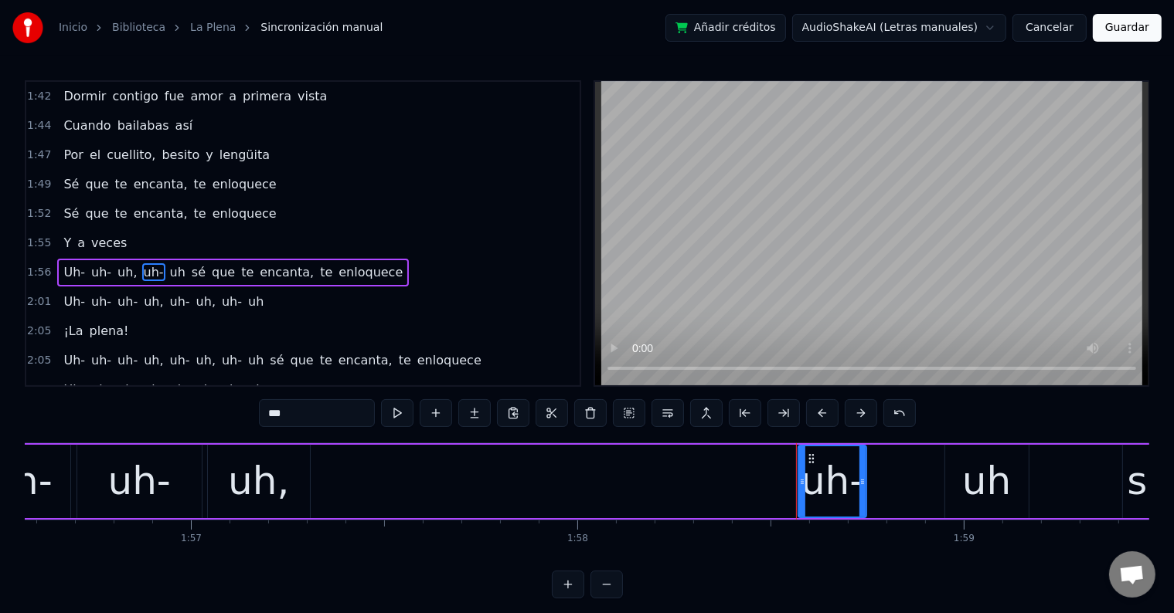
click at [285, 482] on div "uh," at bounding box center [259, 481] width 102 height 73
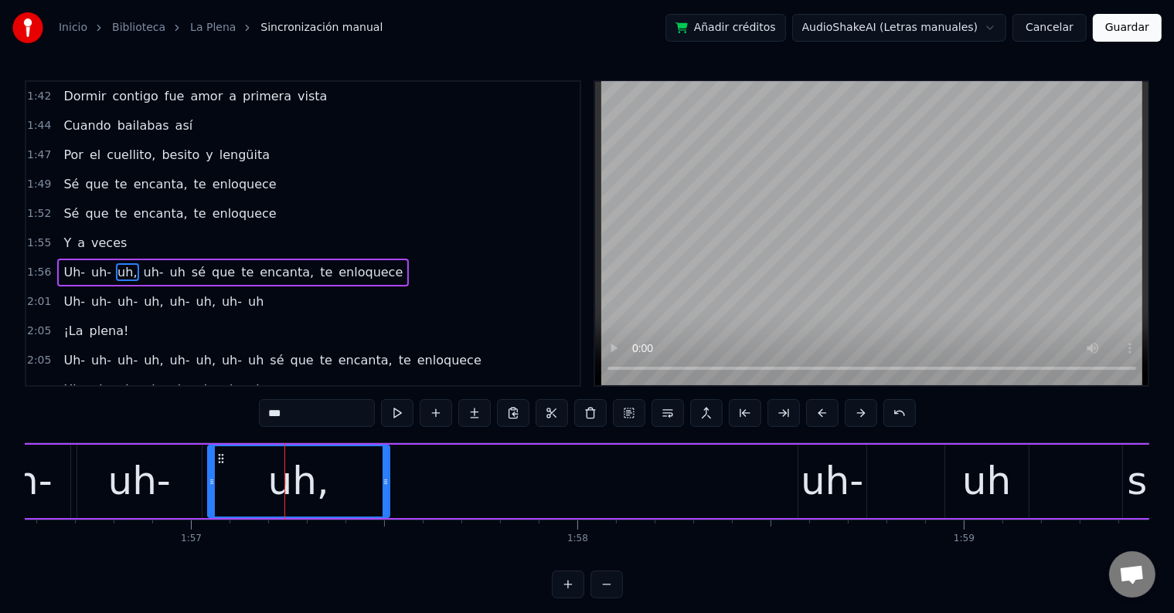
drag, startPoint x: 306, startPoint y: 485, endPoint x: 386, endPoint y: 486, distance: 79.6
click at [386, 486] on icon at bounding box center [385, 482] width 6 height 12
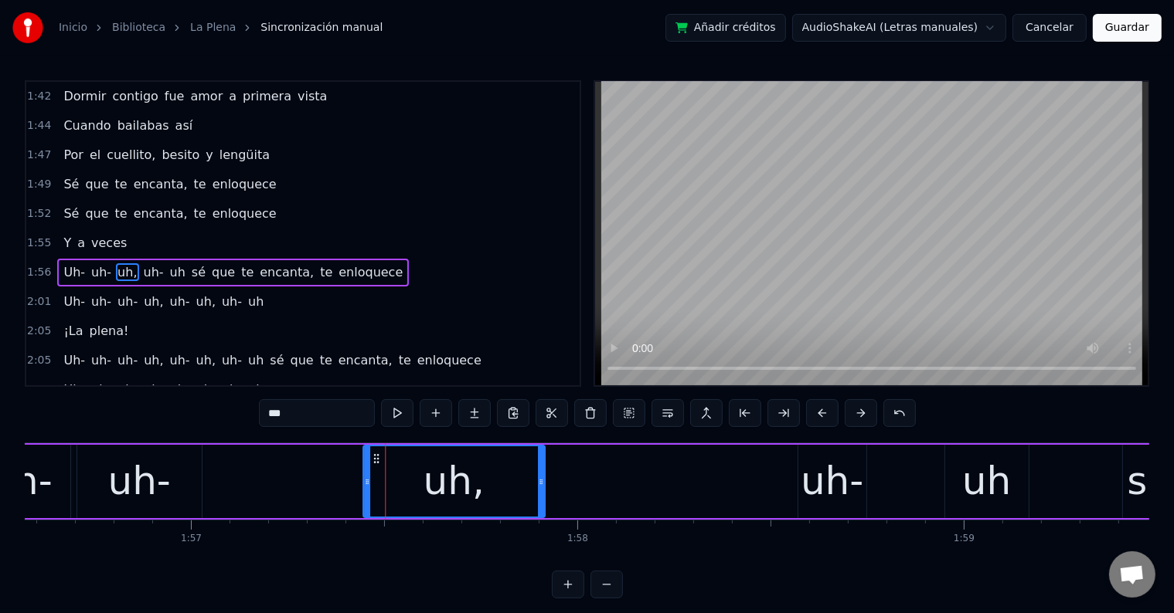
drag, startPoint x: 218, startPoint y: 455, endPoint x: 373, endPoint y: 467, distance: 155.7
click at [373, 467] on div "uh," at bounding box center [453, 482] width 180 height 70
click at [159, 470] on div "uh-" at bounding box center [138, 482] width 63 height 58
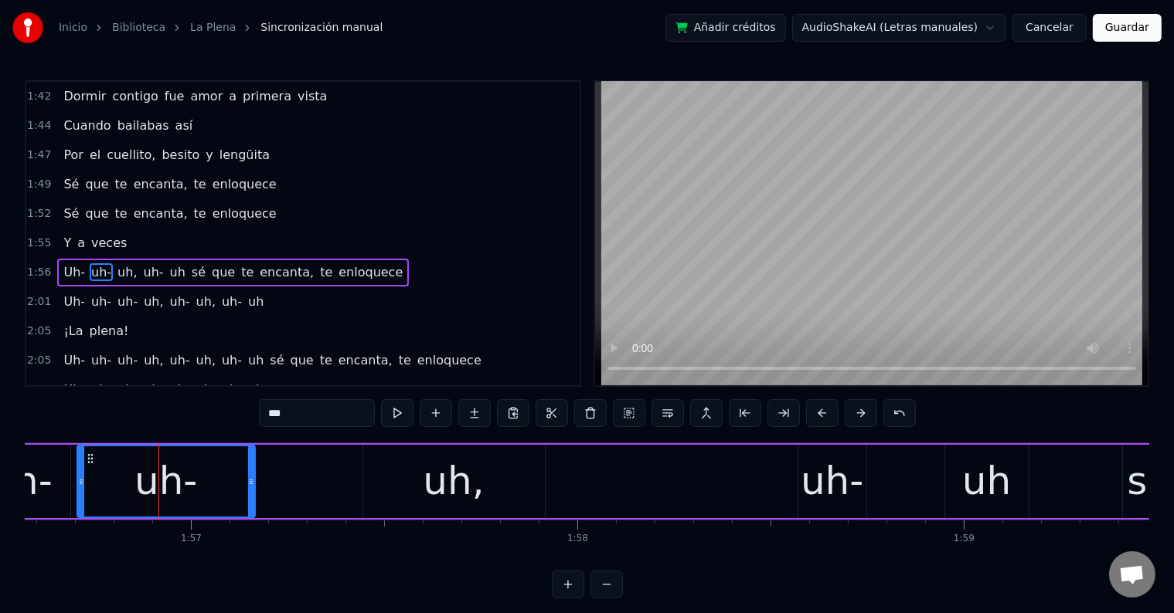
drag, startPoint x: 200, startPoint y: 478, endPoint x: 253, endPoint y: 480, distance: 52.6
click at [253, 480] on icon at bounding box center [251, 482] width 6 height 12
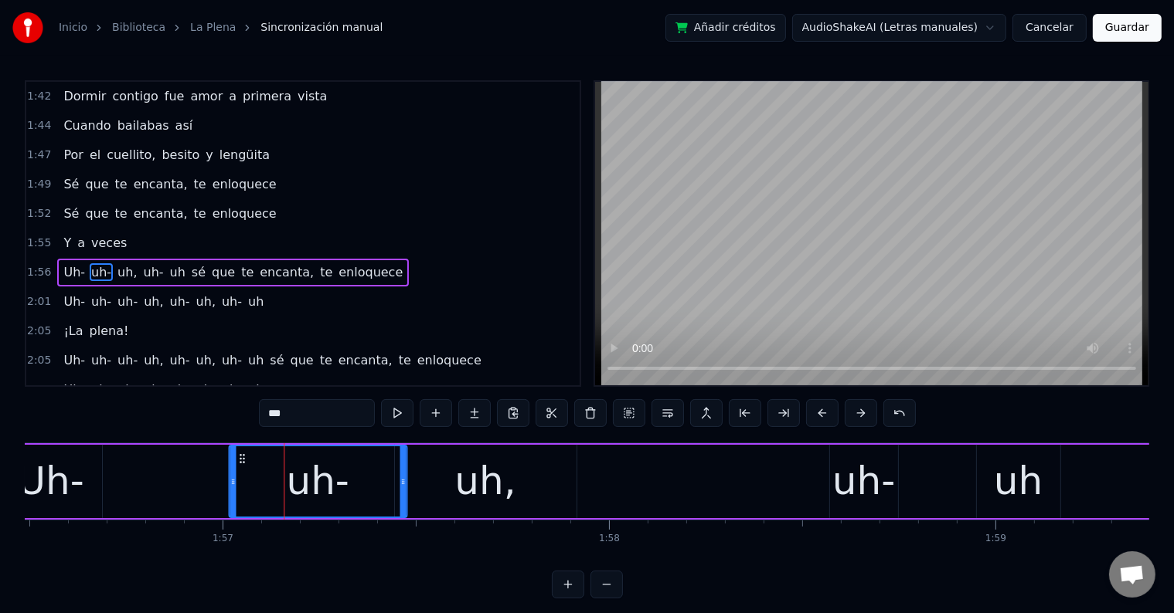
drag, startPoint x: 93, startPoint y: 457, endPoint x: 207, endPoint y: 467, distance: 114.8
click at [229, 467] on div "uh-" at bounding box center [317, 482] width 176 height 70
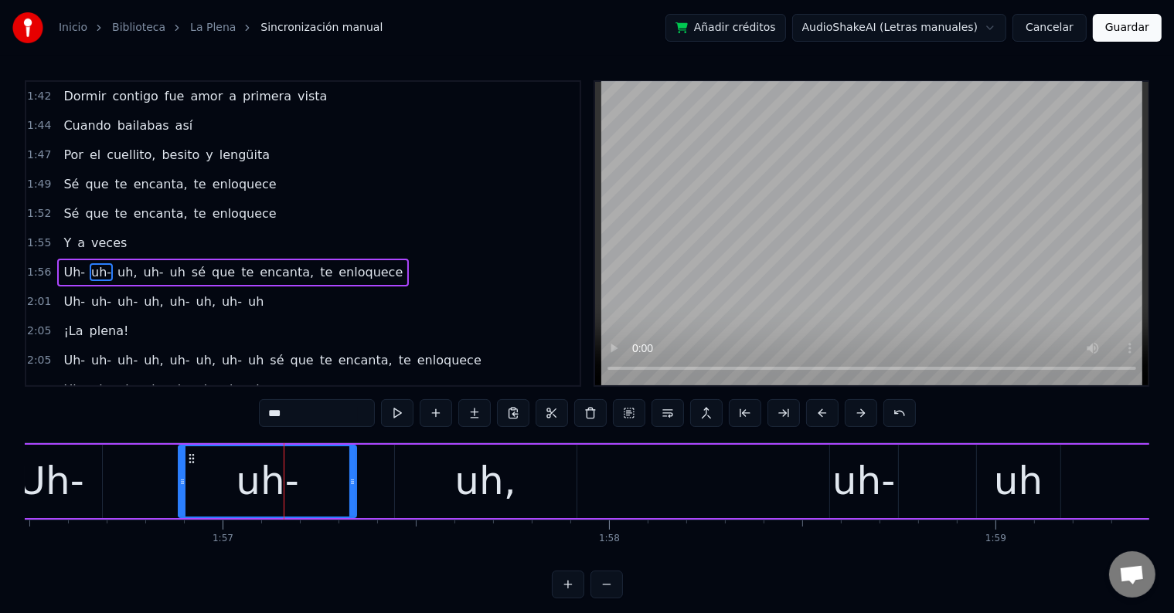
scroll to position [0, 44985]
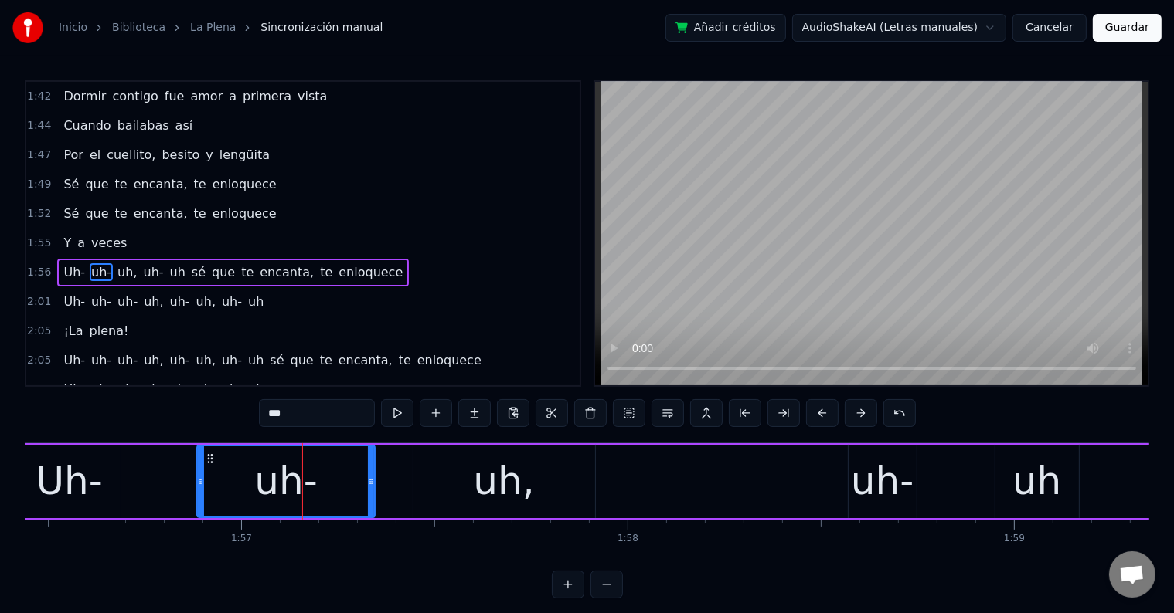
click at [100, 475] on div "Uh-" at bounding box center [69, 482] width 66 height 58
type input "***"
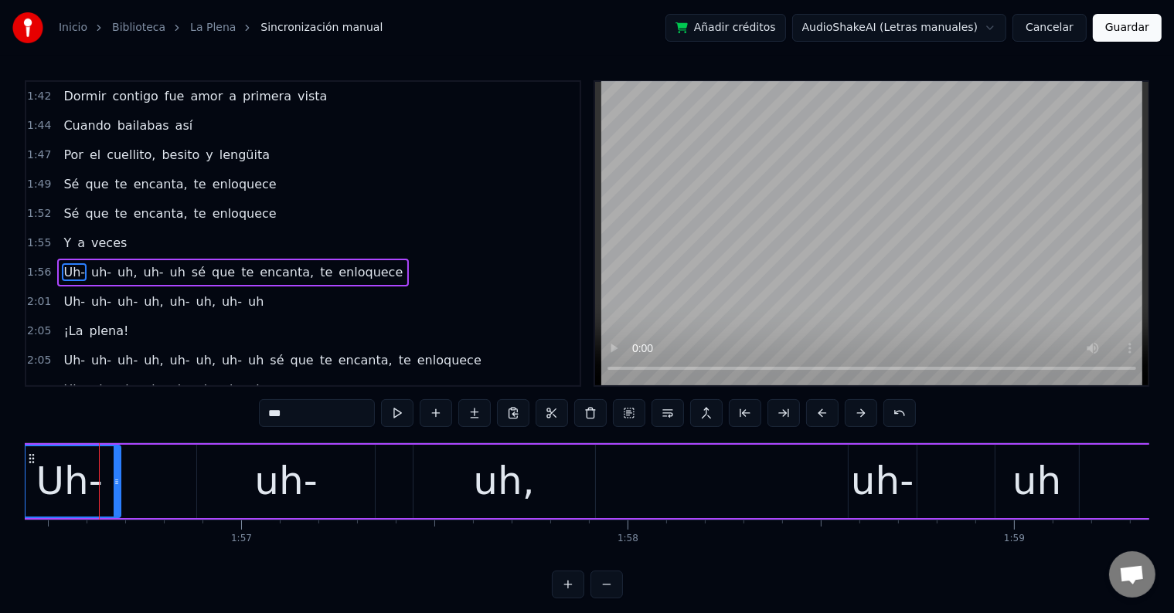
scroll to position [0, 44982]
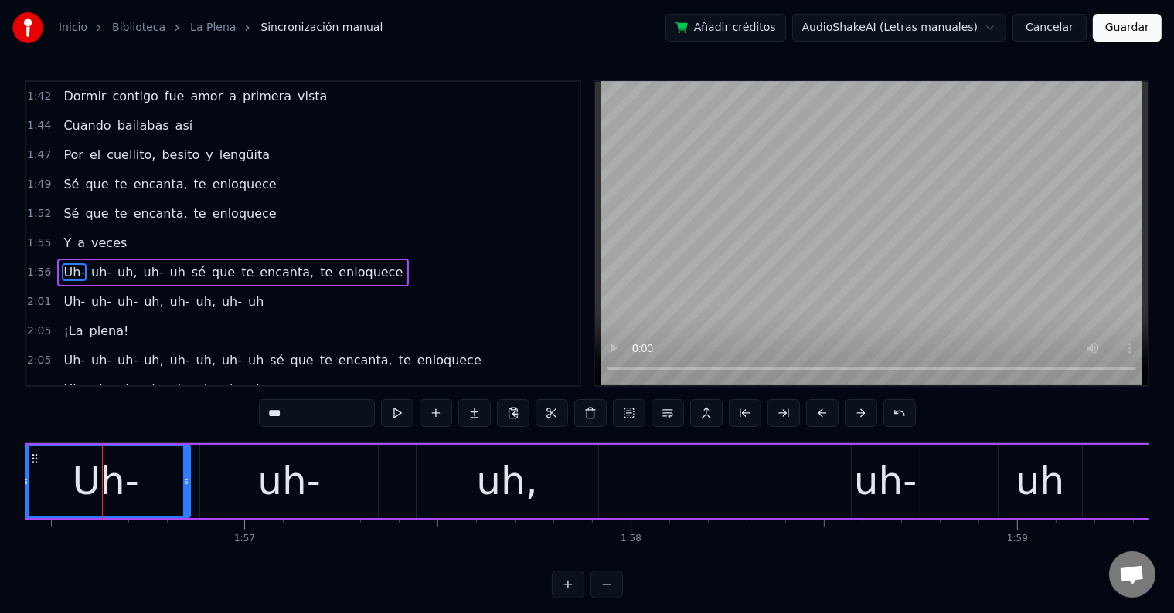
drag, startPoint x: 122, startPoint y: 476, endPoint x: 189, endPoint y: 483, distance: 66.8
click at [189, 483] on div "Uh-" at bounding box center [106, 481] width 170 height 73
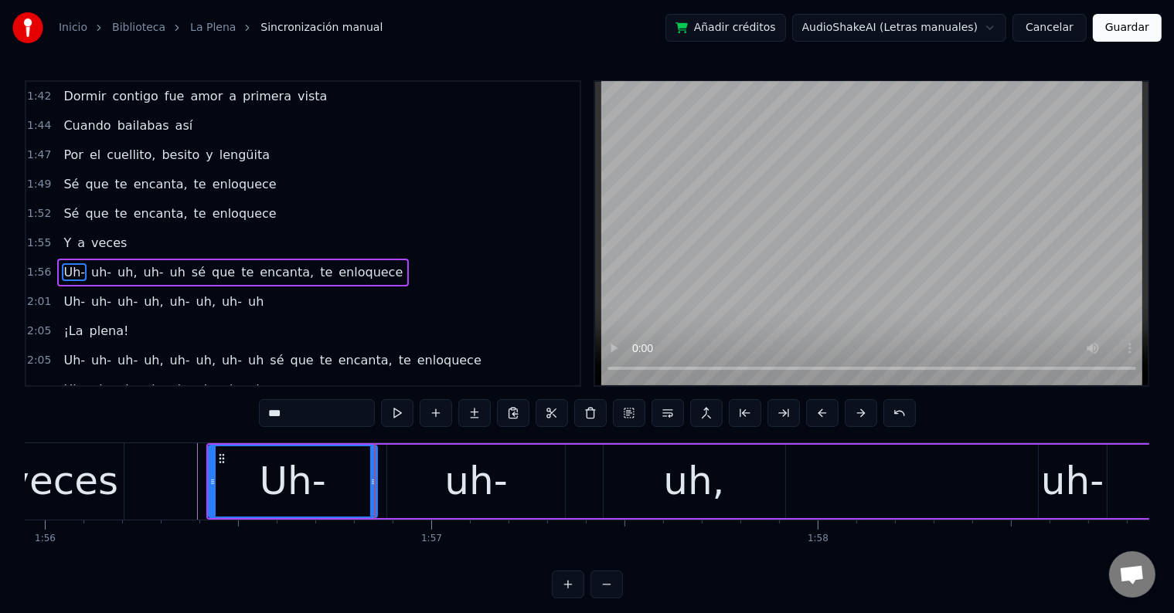
scroll to position [0, 44793]
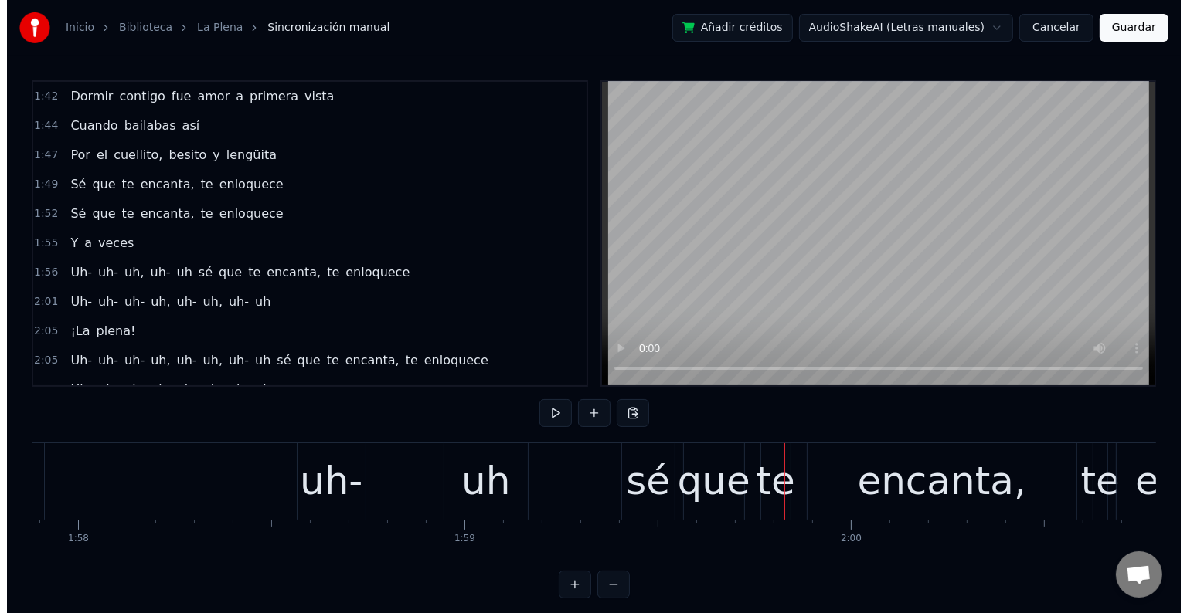
scroll to position [0, 45528]
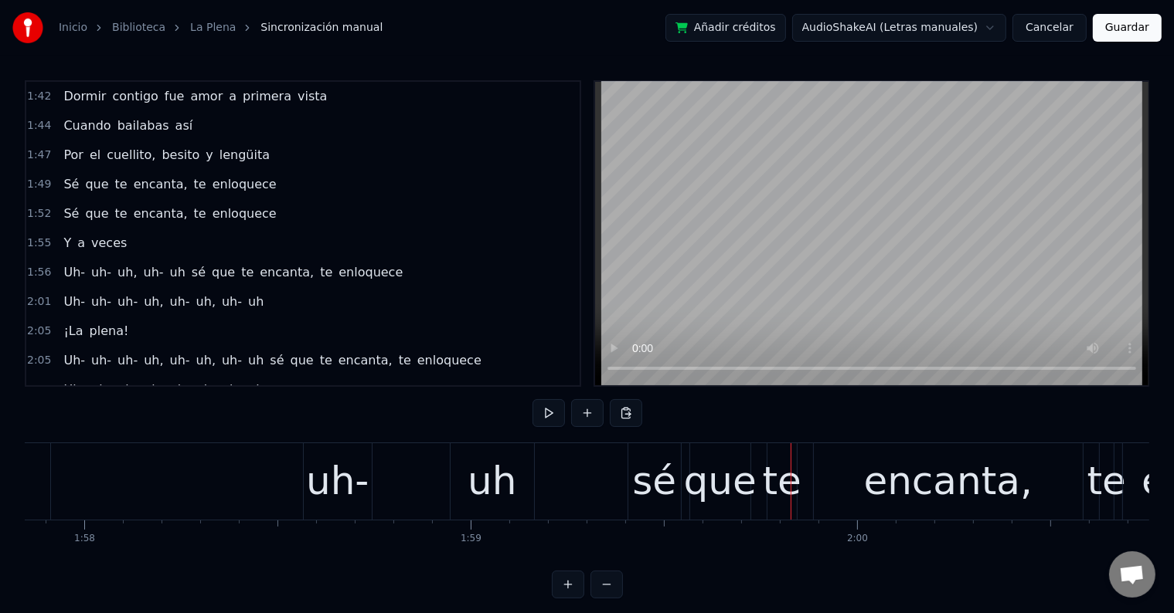
click at [324, 488] on div "uh-" at bounding box center [337, 482] width 63 height 58
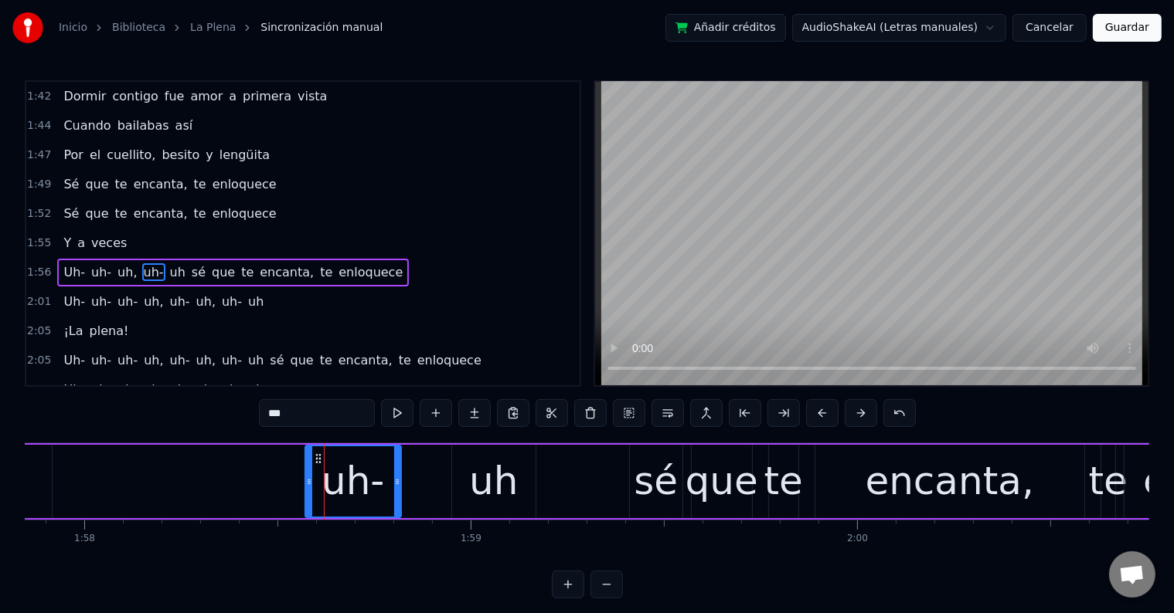
drag, startPoint x: 366, startPoint y: 483, endPoint x: 394, endPoint y: 483, distance: 27.8
click at [394, 483] on icon at bounding box center [397, 482] width 6 height 12
click at [480, 478] on div "uh" at bounding box center [493, 482] width 49 height 58
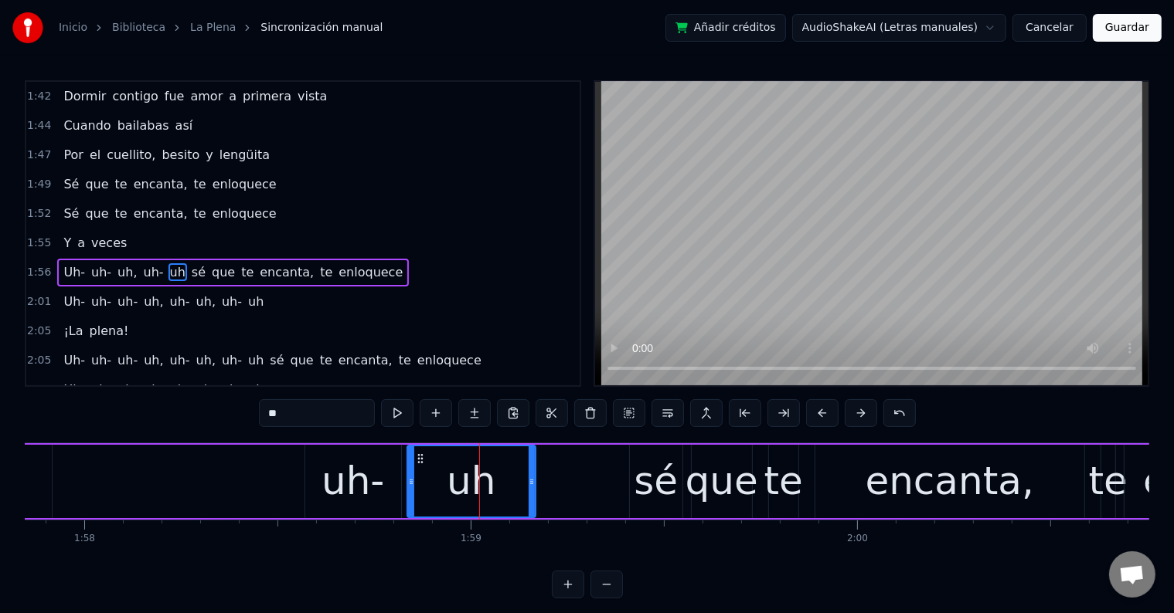
drag, startPoint x: 454, startPoint y: 476, endPoint x: 409, endPoint y: 476, distance: 44.8
click at [409, 476] on icon at bounding box center [411, 482] width 6 height 12
click at [362, 482] on div "uh-" at bounding box center [352, 482] width 63 height 58
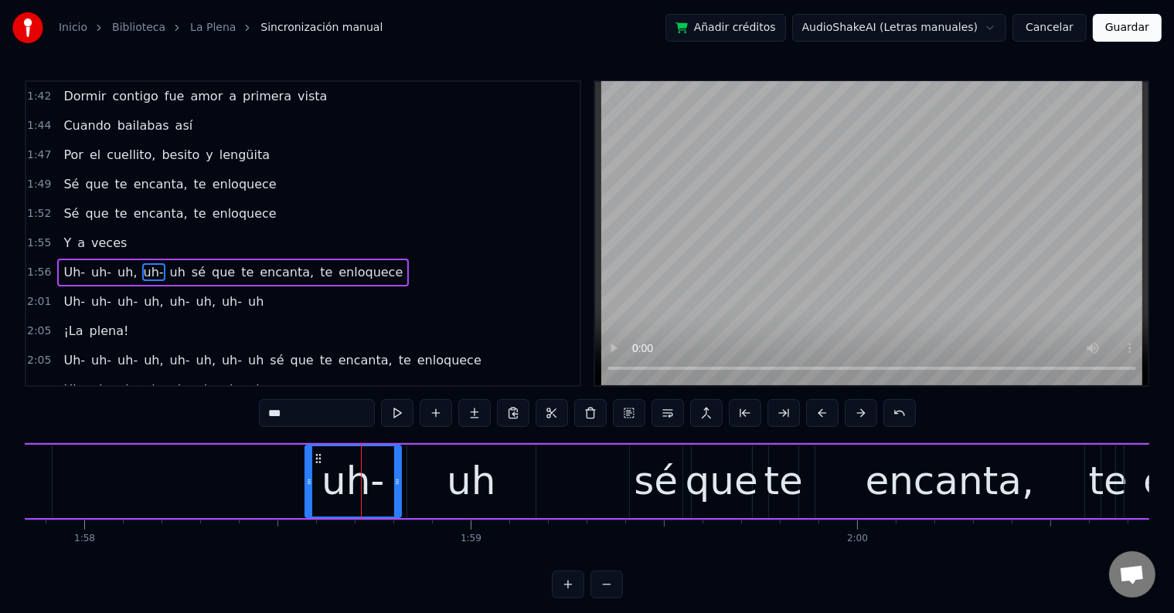
click at [473, 482] on div "uh" at bounding box center [471, 482] width 49 height 58
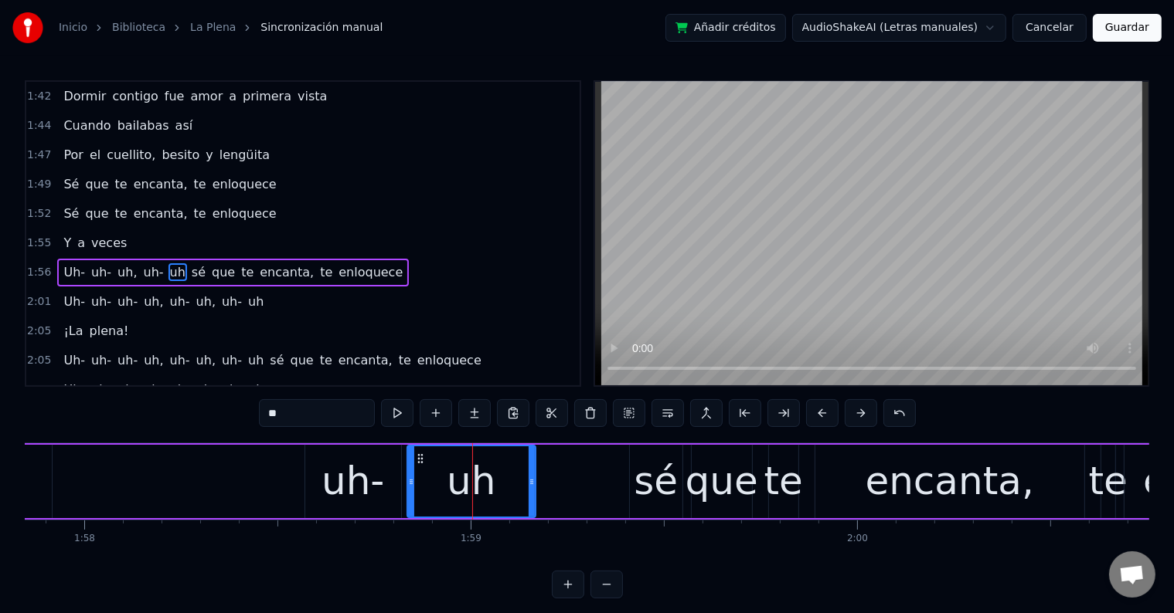
click at [671, 475] on div "sé" at bounding box center [656, 482] width 44 height 58
type input "**"
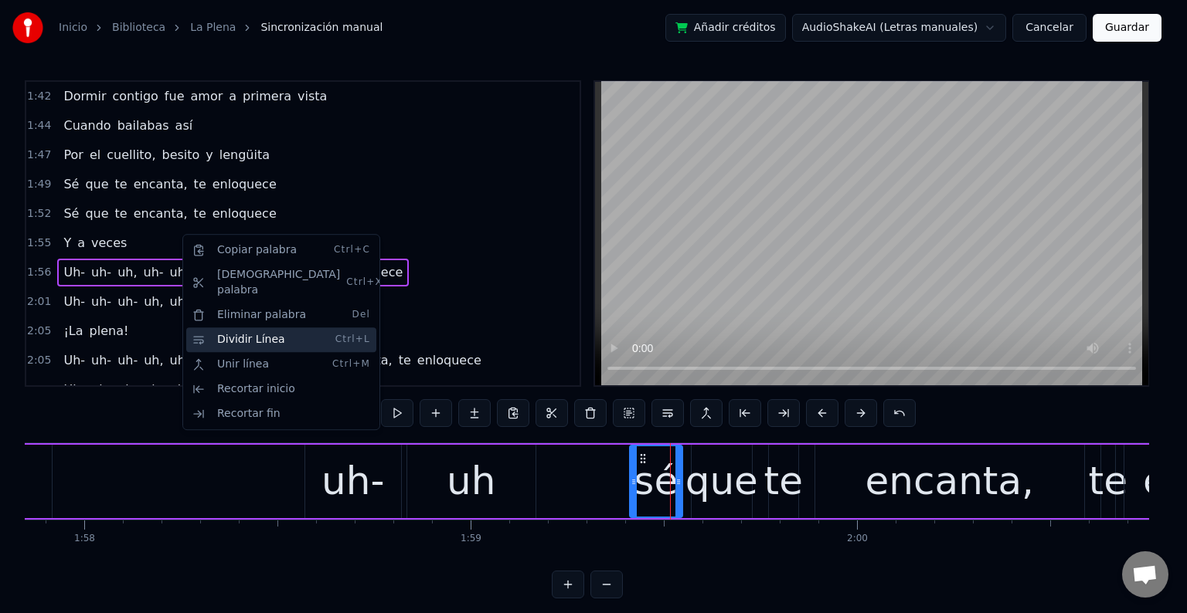
click at [269, 328] on div "Dividir Línea Ctrl+L" at bounding box center [281, 340] width 190 height 25
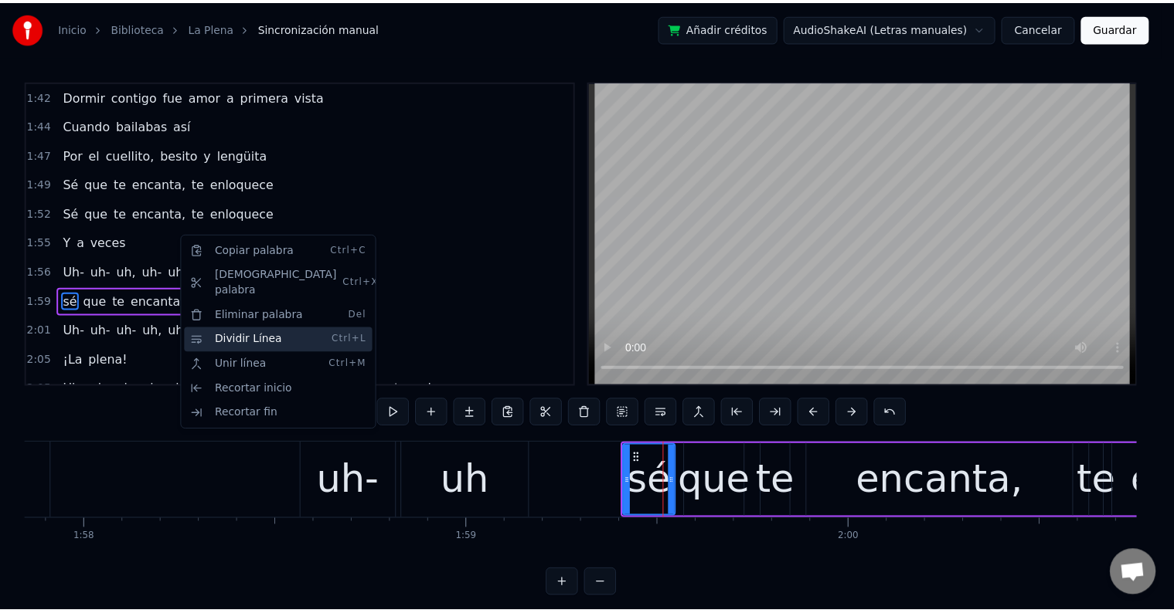
scroll to position [1056, 0]
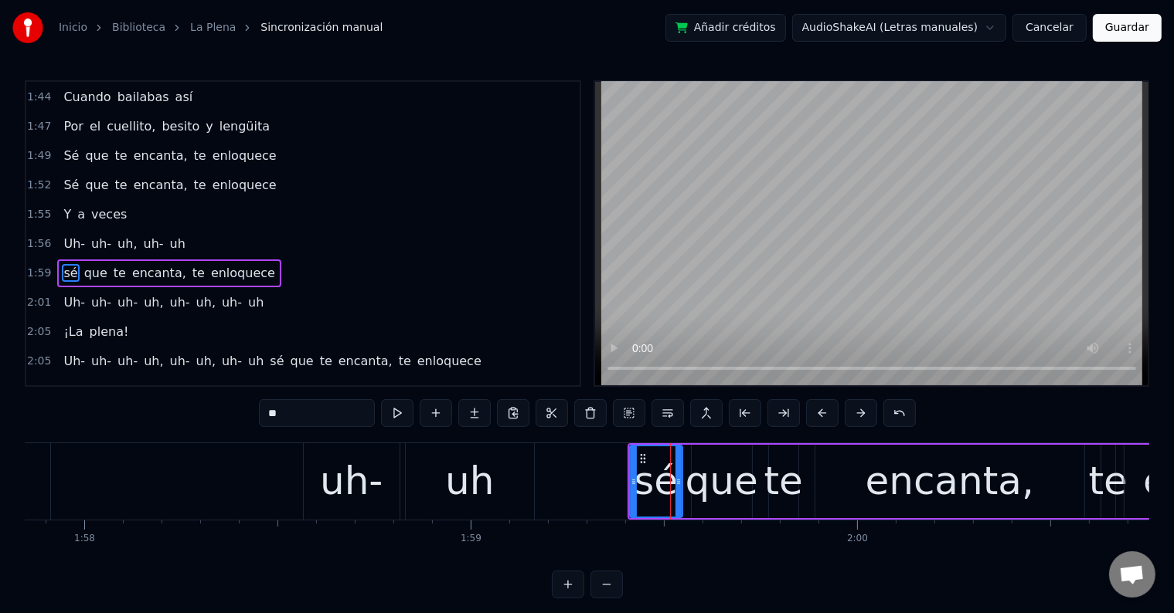
click at [182, 229] on div "1:56 Uh- uh- uh, uh- uh" at bounding box center [302, 243] width 553 height 29
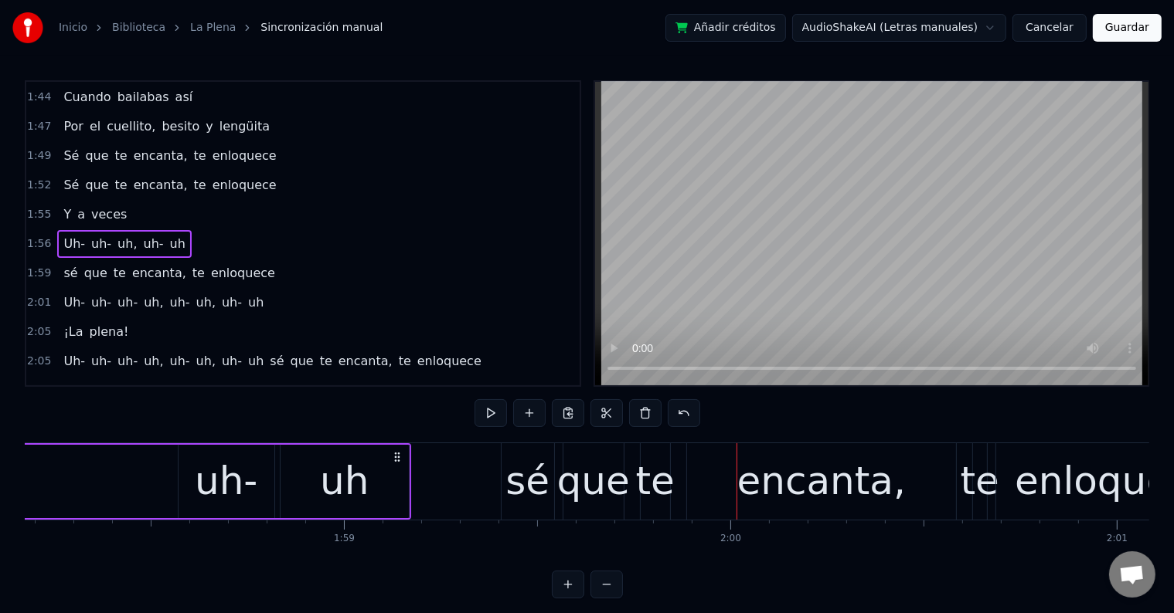
scroll to position [0, 45652]
click at [353, 485] on div "uh" at bounding box center [346, 482] width 49 height 58
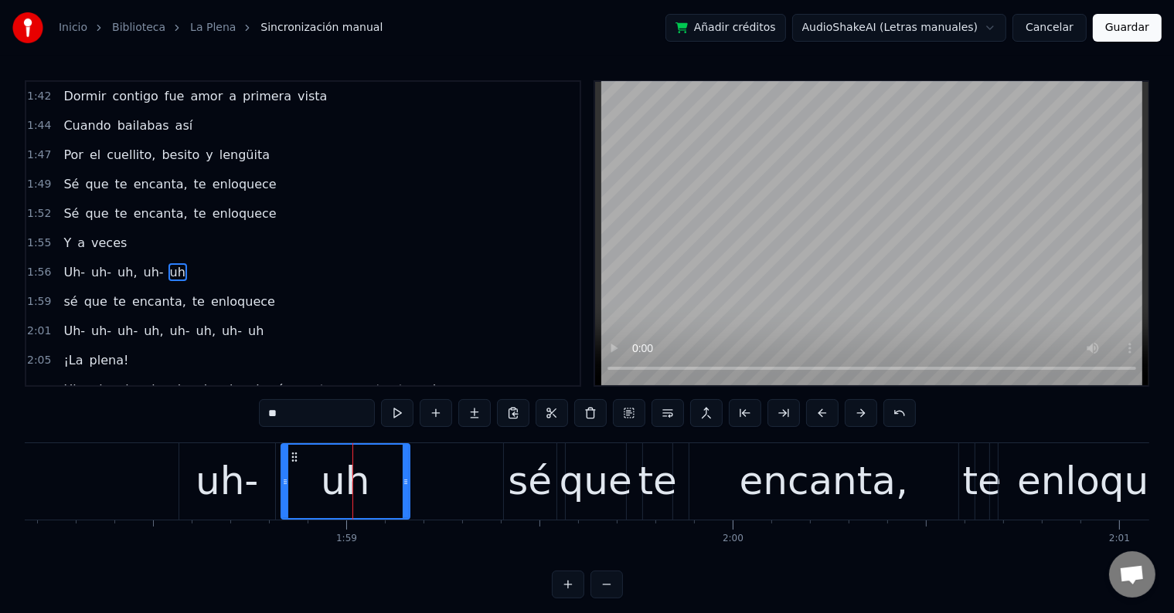
click at [225, 488] on div "uh-" at bounding box center [226, 482] width 63 height 58
type input "***"
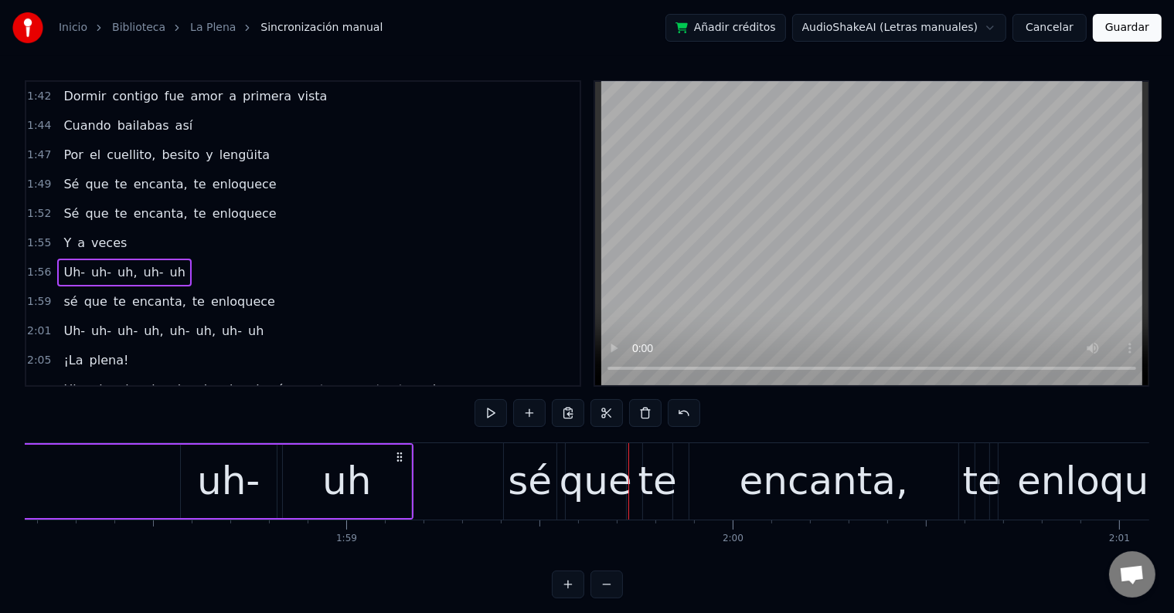
click at [545, 470] on div "sé" at bounding box center [530, 482] width 44 height 58
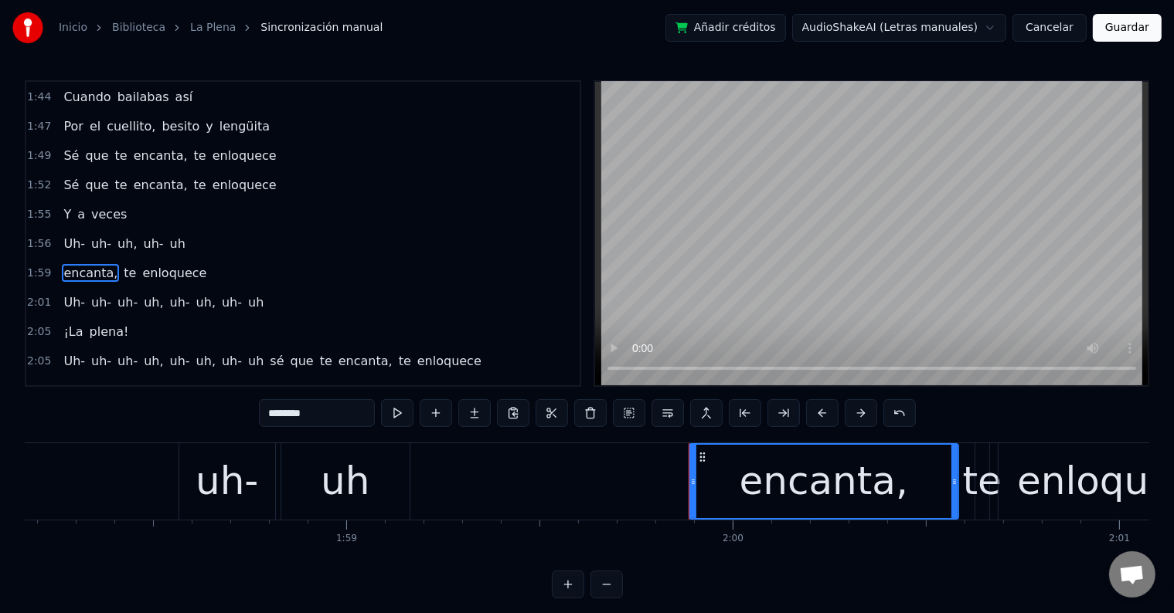
click at [368, 474] on div "uh" at bounding box center [345, 482] width 128 height 76
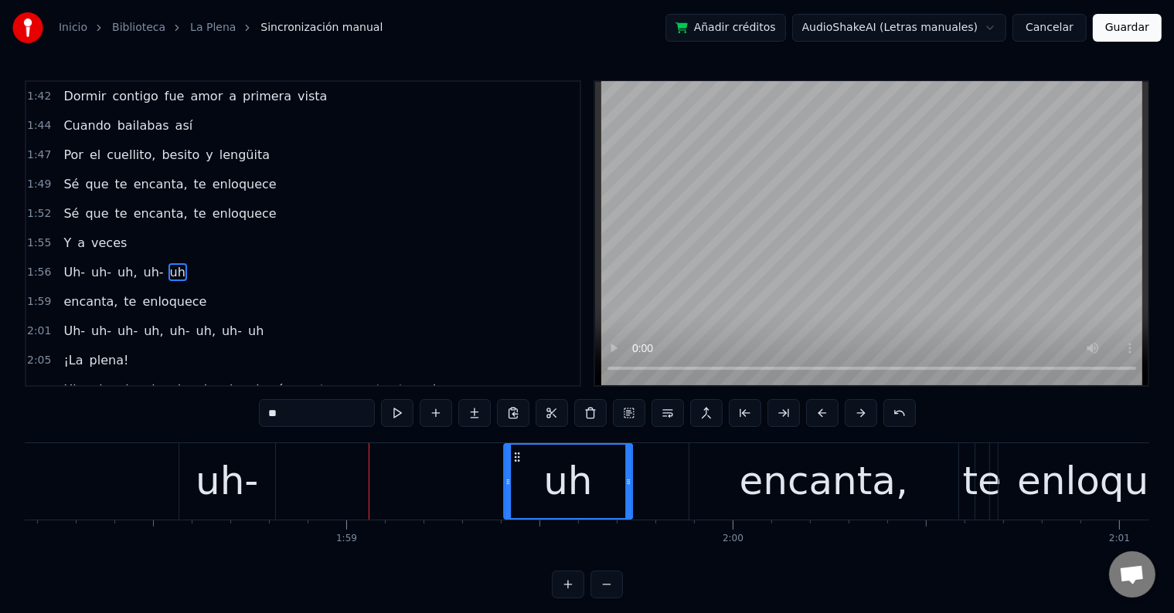
drag, startPoint x: 295, startPoint y: 457, endPoint x: 518, endPoint y: 466, distance: 222.7
click at [518, 466] on div "uh" at bounding box center [568, 481] width 127 height 73
click at [216, 478] on div "uh-" at bounding box center [226, 482] width 63 height 58
type input "***"
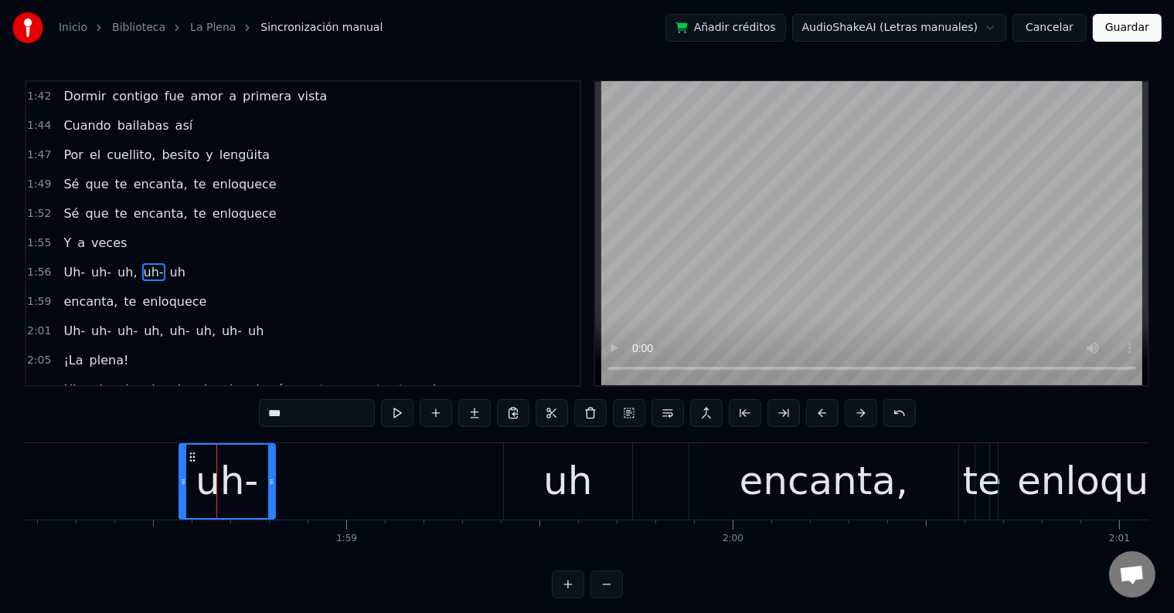
click at [274, 474] on div "uh-" at bounding box center [226, 482] width 97 height 76
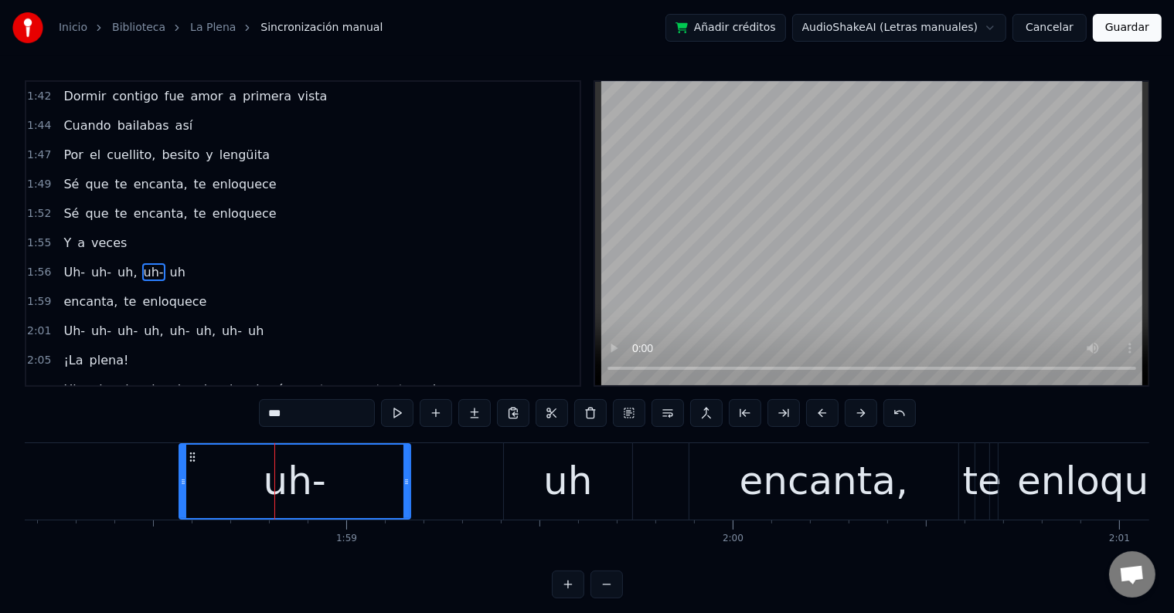
drag, startPoint x: 271, startPoint y: 474, endPoint x: 406, endPoint y: 481, distance: 135.4
click at [406, 481] on div at bounding box center [406, 481] width 6 height 73
drag, startPoint x: 182, startPoint y: 478, endPoint x: 152, endPoint y: 478, distance: 29.4
click at [157, 478] on icon at bounding box center [160, 482] width 6 height 12
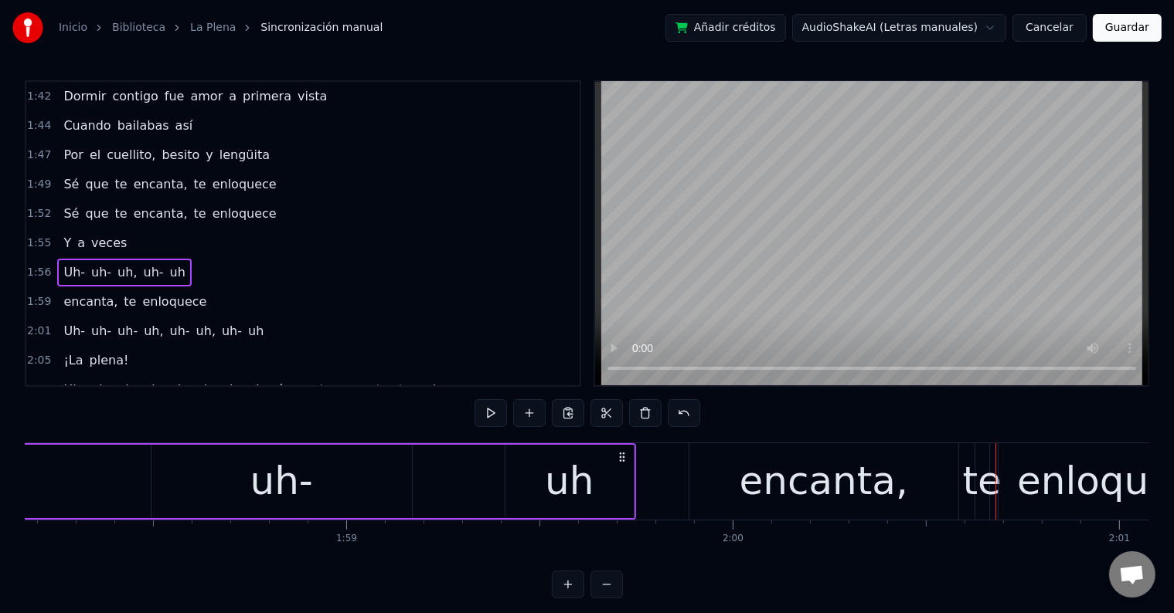
click at [777, 481] on div "encanta," at bounding box center [823, 482] width 168 height 58
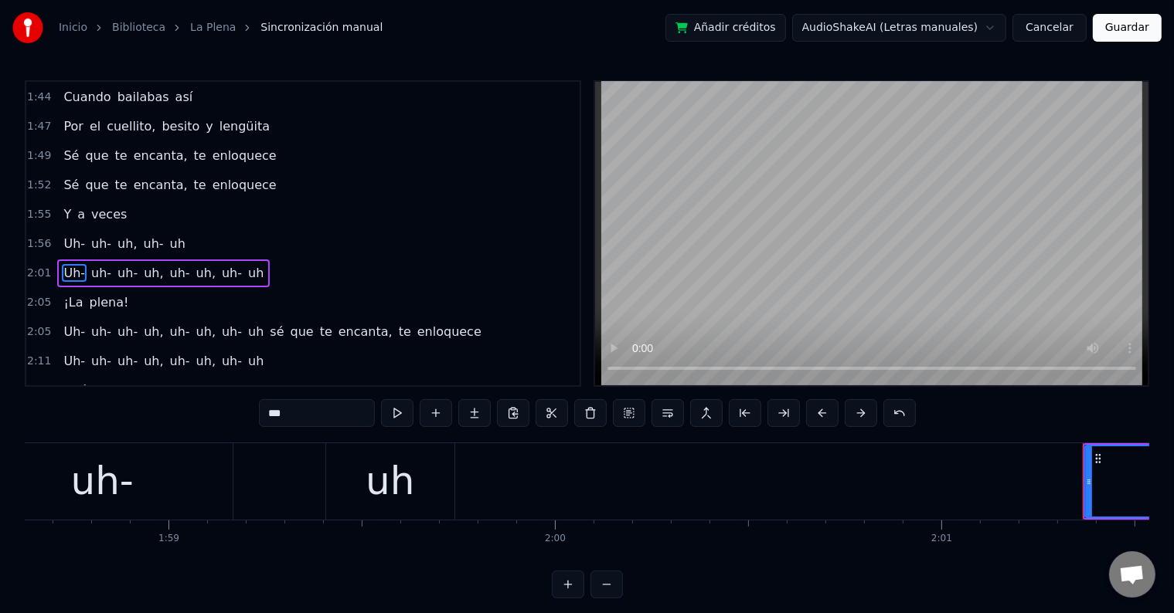
scroll to position [0, 45825]
click at [416, 498] on div "uh" at bounding box center [395, 482] width 49 height 58
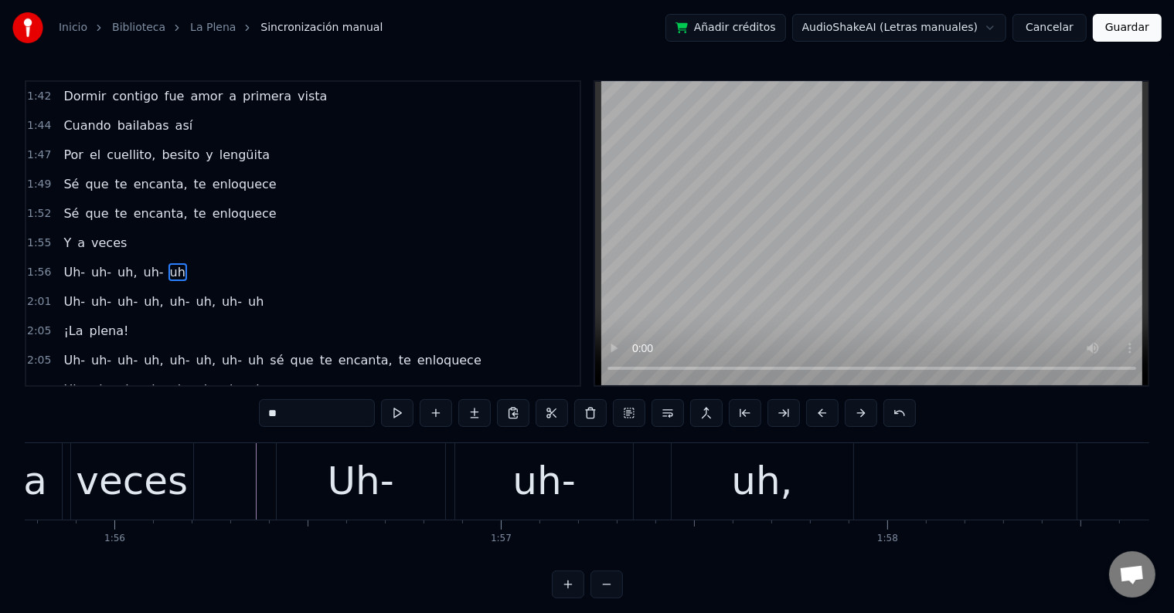
scroll to position [0, 44724]
click at [365, 485] on div "Uh-" at bounding box center [362, 482] width 66 height 58
type input "***"
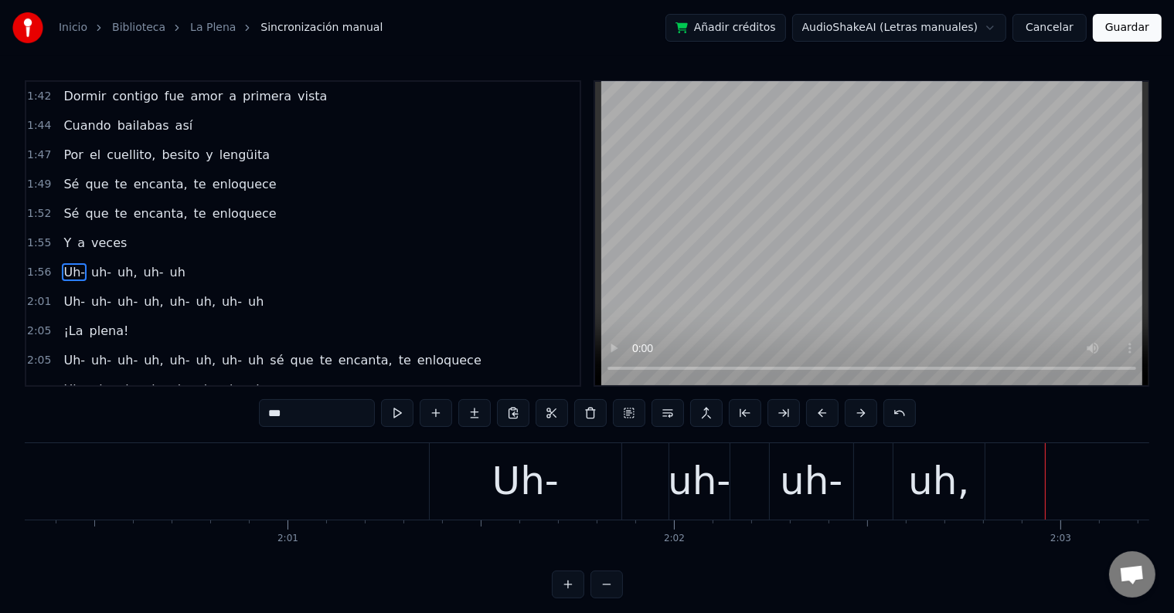
scroll to position [0, 46481]
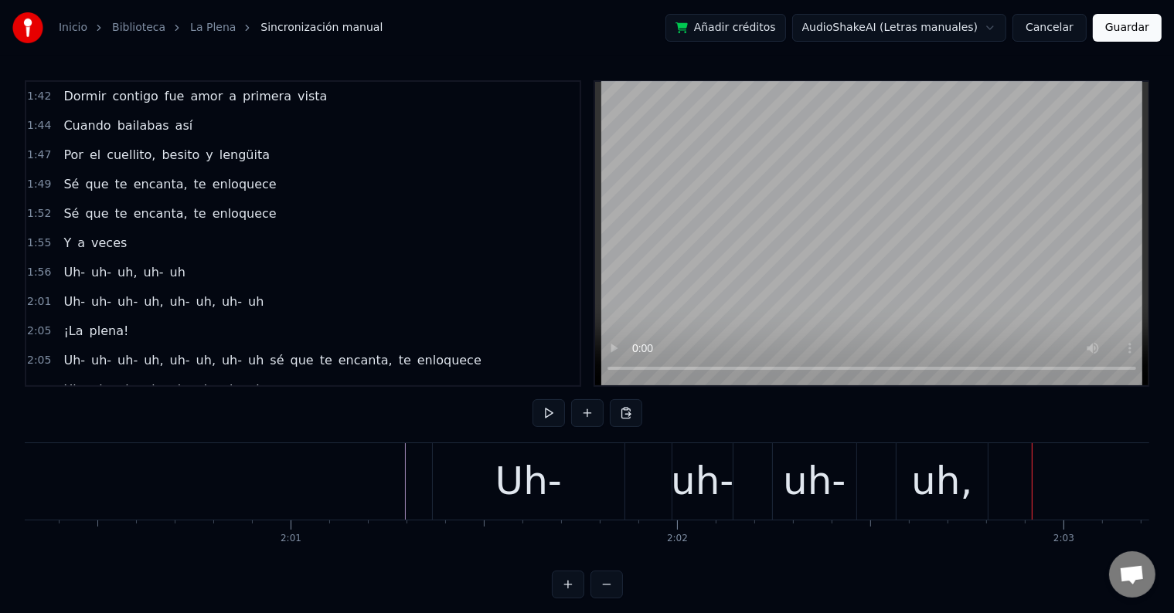
click at [538, 464] on div "Uh-" at bounding box center [528, 482] width 66 height 58
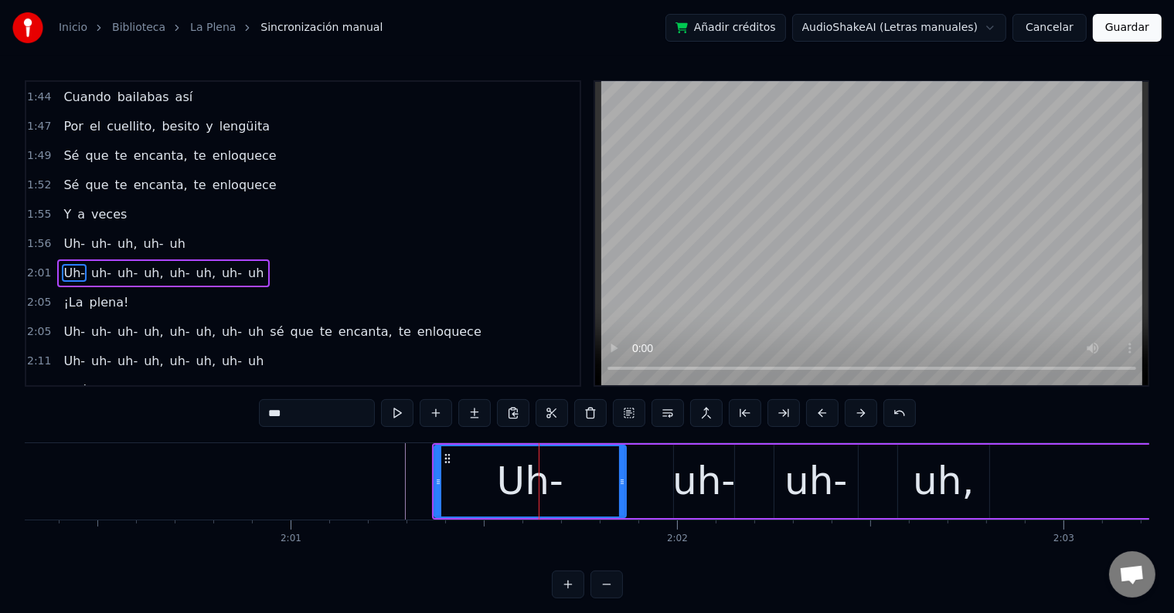
click at [683, 476] on div "uh-" at bounding box center [703, 482] width 63 height 58
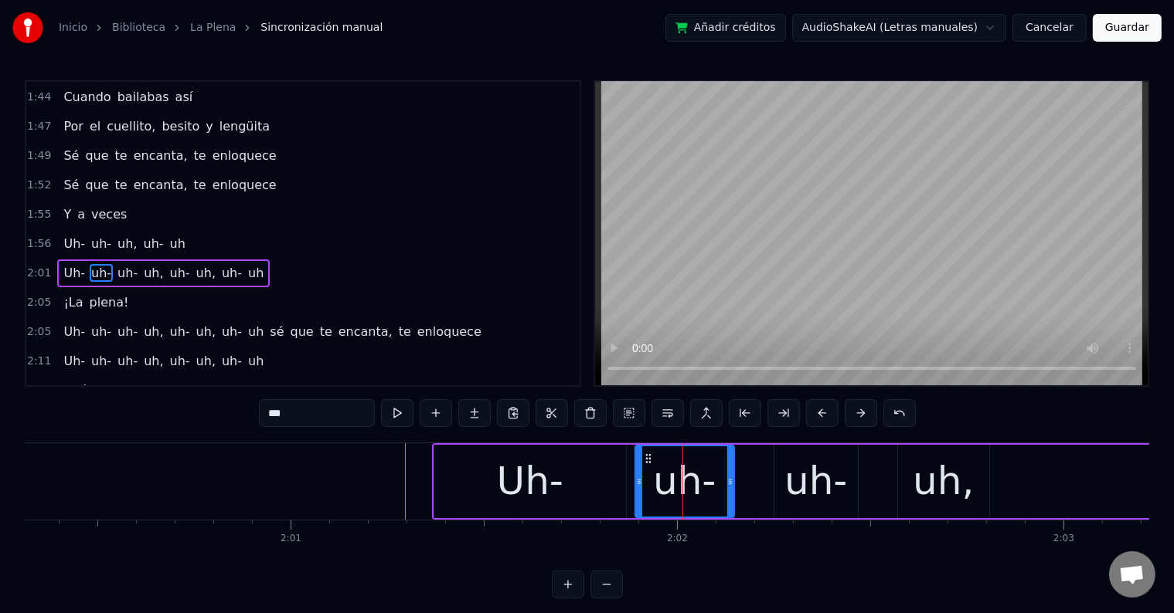
drag, startPoint x: 676, startPoint y: 480, endPoint x: 637, endPoint y: 482, distance: 38.7
click at [637, 482] on icon at bounding box center [639, 482] width 6 height 12
click at [794, 484] on div "uh-" at bounding box center [815, 482] width 63 height 58
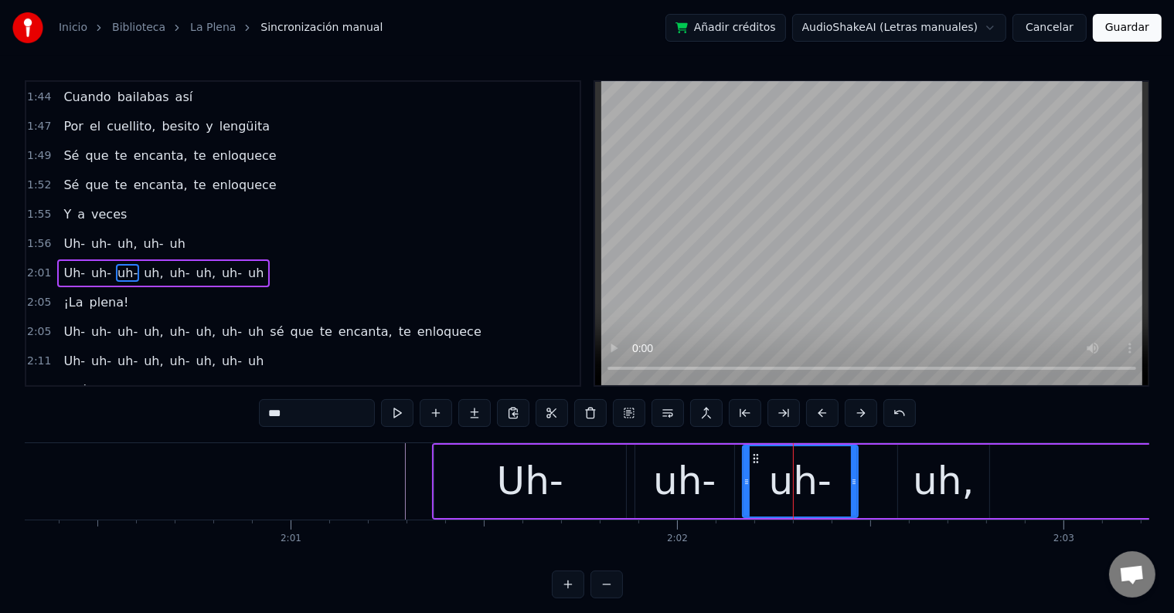
drag, startPoint x: 776, startPoint y: 479, endPoint x: 743, endPoint y: 479, distance: 32.5
click at [743, 479] on icon at bounding box center [746, 482] width 6 height 12
click at [914, 482] on div "uh," at bounding box center [943, 481] width 91 height 73
type input "***"
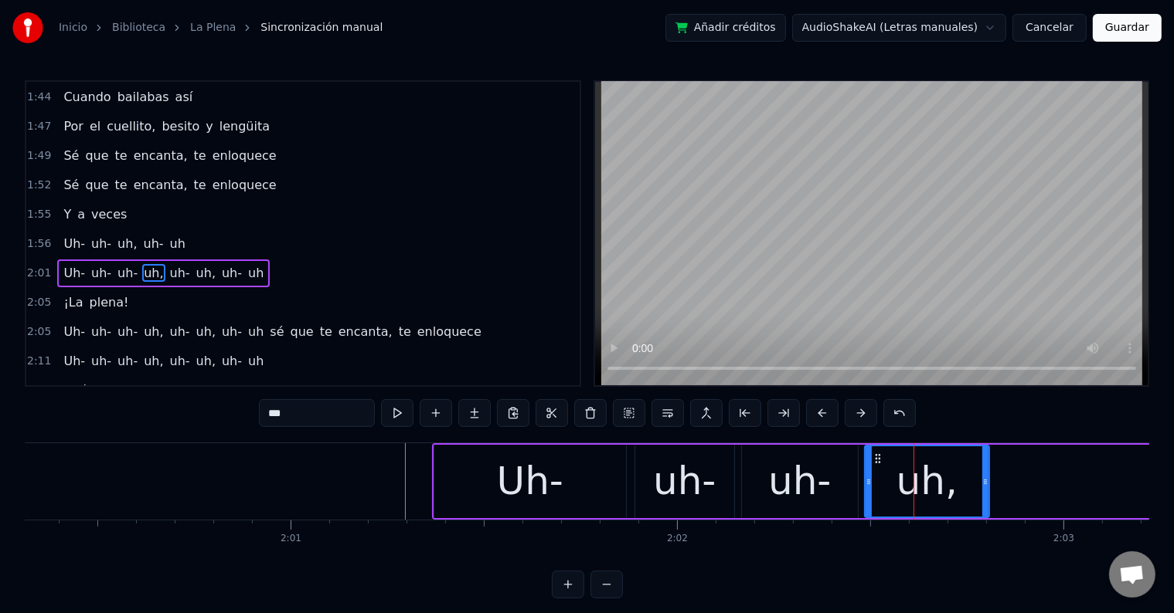
drag, startPoint x: 899, startPoint y: 479, endPoint x: 865, endPoint y: 479, distance: 33.2
click at [865, 479] on icon at bounding box center [868, 482] width 6 height 12
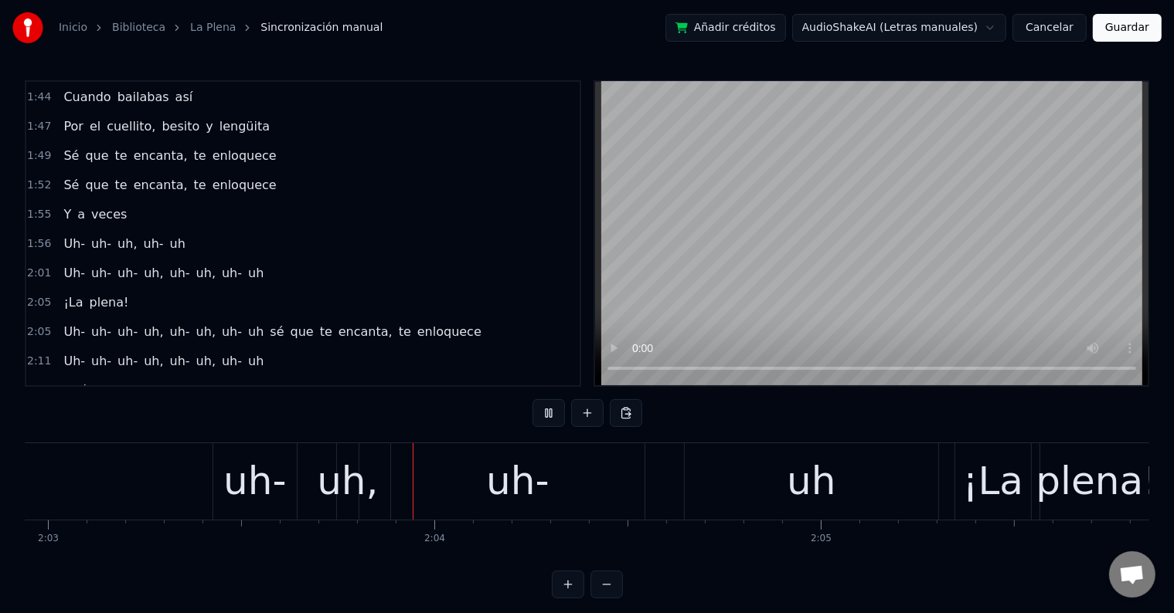
scroll to position [0, 47497]
click at [354, 493] on div "uh," at bounding box center [346, 482] width 61 height 58
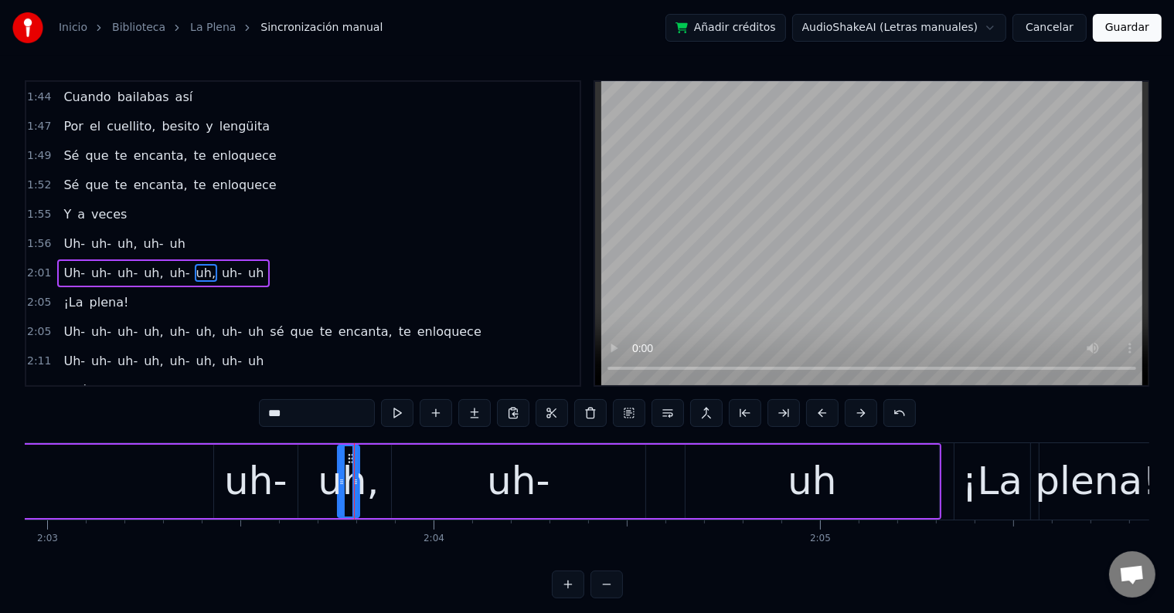
type input "***"
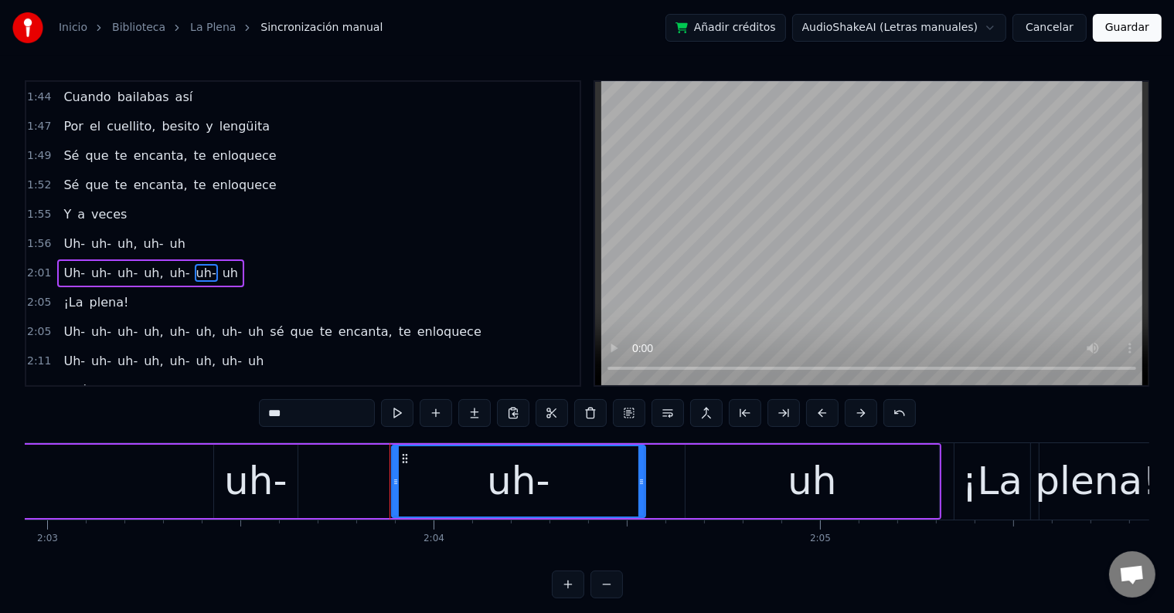
click at [266, 483] on div "uh-" at bounding box center [255, 482] width 63 height 58
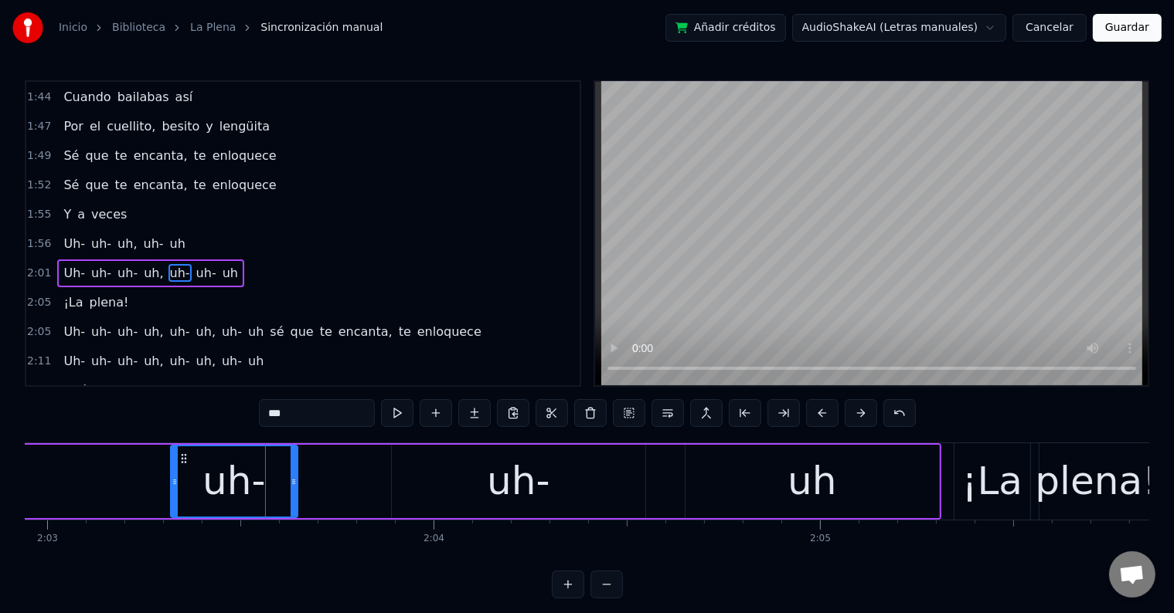
drag, startPoint x: 216, startPoint y: 478, endPoint x: 172, endPoint y: 474, distance: 45.0
click at [172, 474] on div at bounding box center [175, 482] width 6 height 70
click at [151, 470] on div "Uh- uh- uh- uh, uh- uh- uh" at bounding box center [178, 482] width 1525 height 76
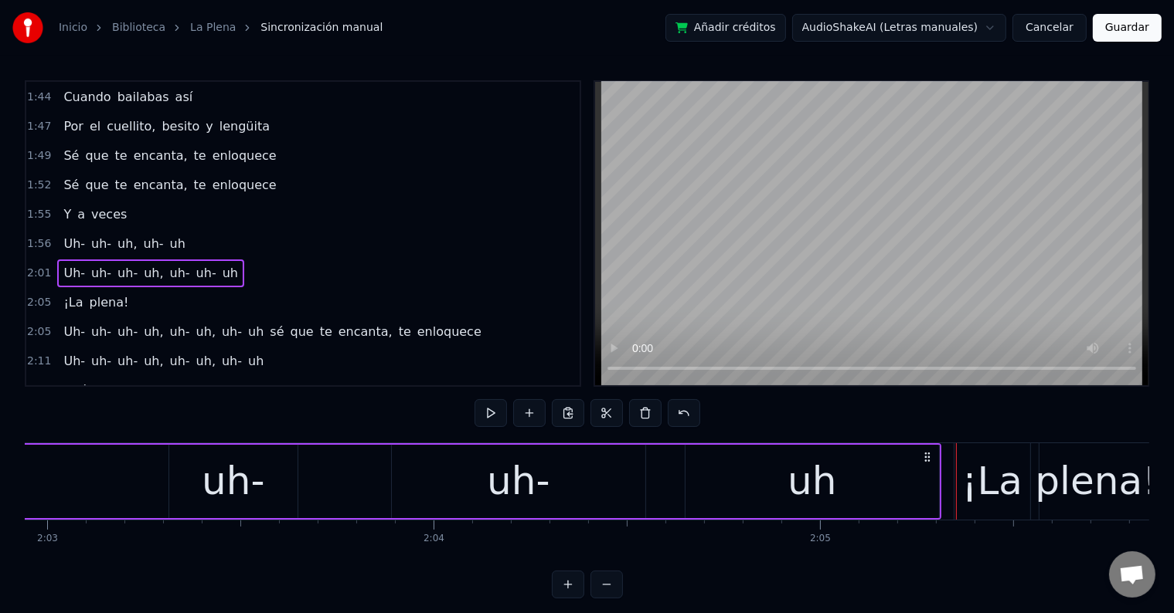
click at [790, 479] on div "uh" at bounding box center [811, 482] width 49 height 58
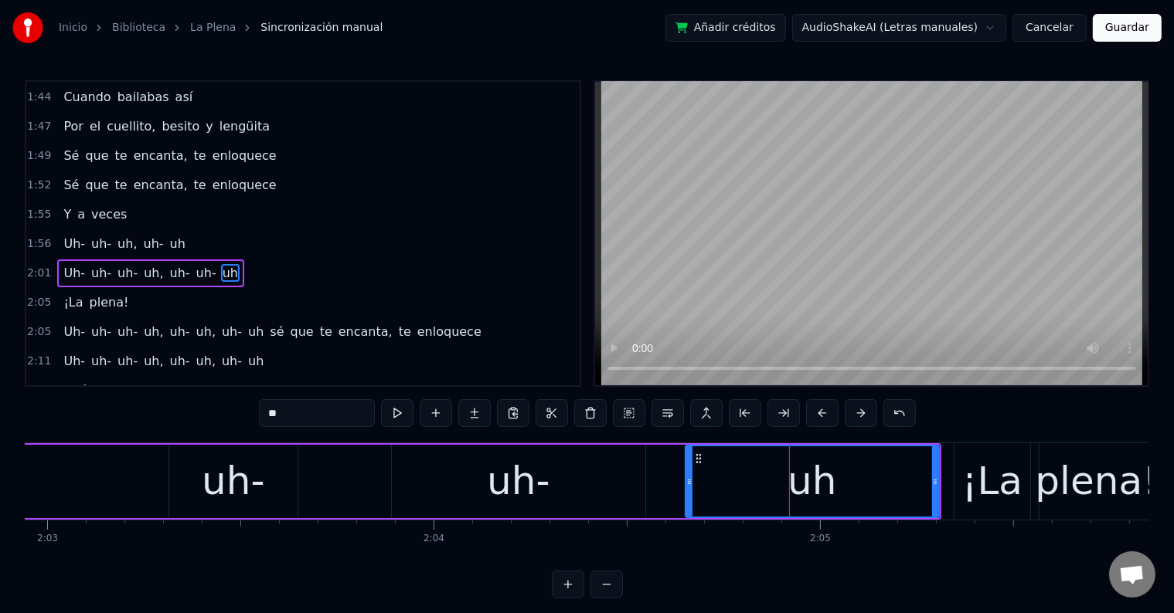
click at [513, 481] on div "uh-" at bounding box center [518, 482] width 63 height 58
click at [244, 479] on div "uh-" at bounding box center [233, 482] width 63 height 58
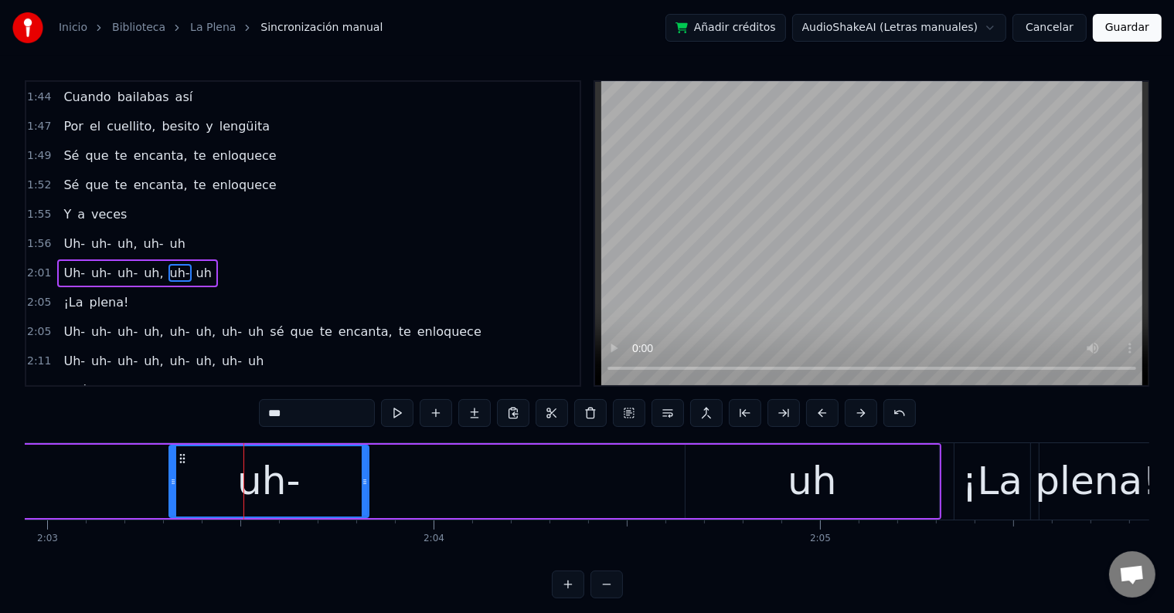
drag, startPoint x: 296, startPoint y: 478, endPoint x: 369, endPoint y: 480, distance: 72.6
click at [368, 480] on icon at bounding box center [365, 482] width 6 height 12
click at [800, 487] on div "uh" at bounding box center [811, 482] width 49 height 58
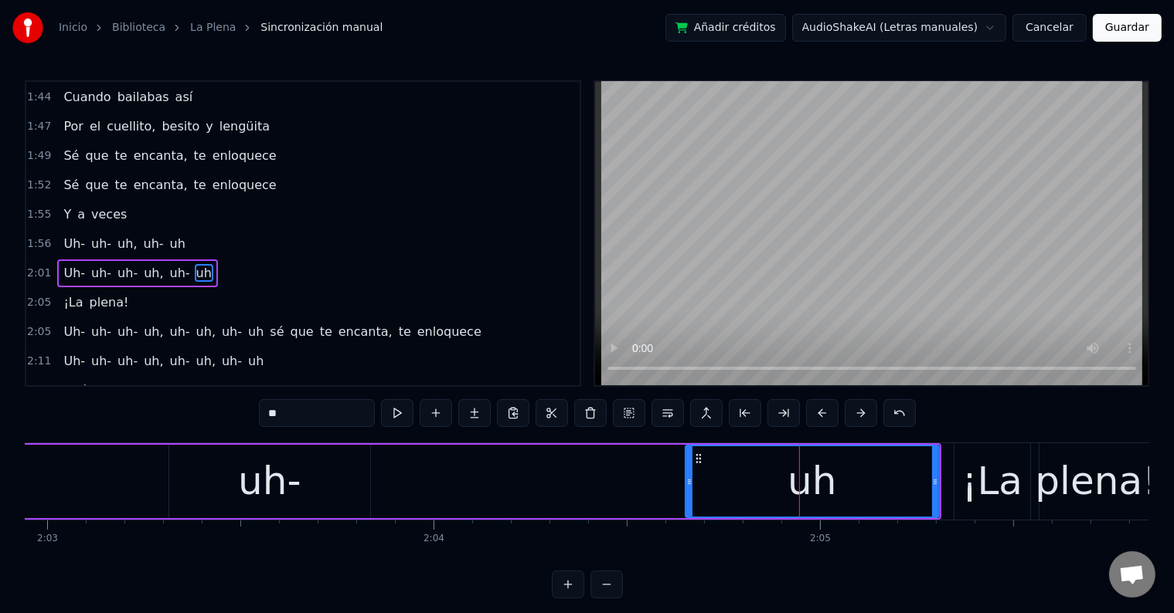
click at [998, 479] on div "¡La" at bounding box center [992, 482] width 61 height 58
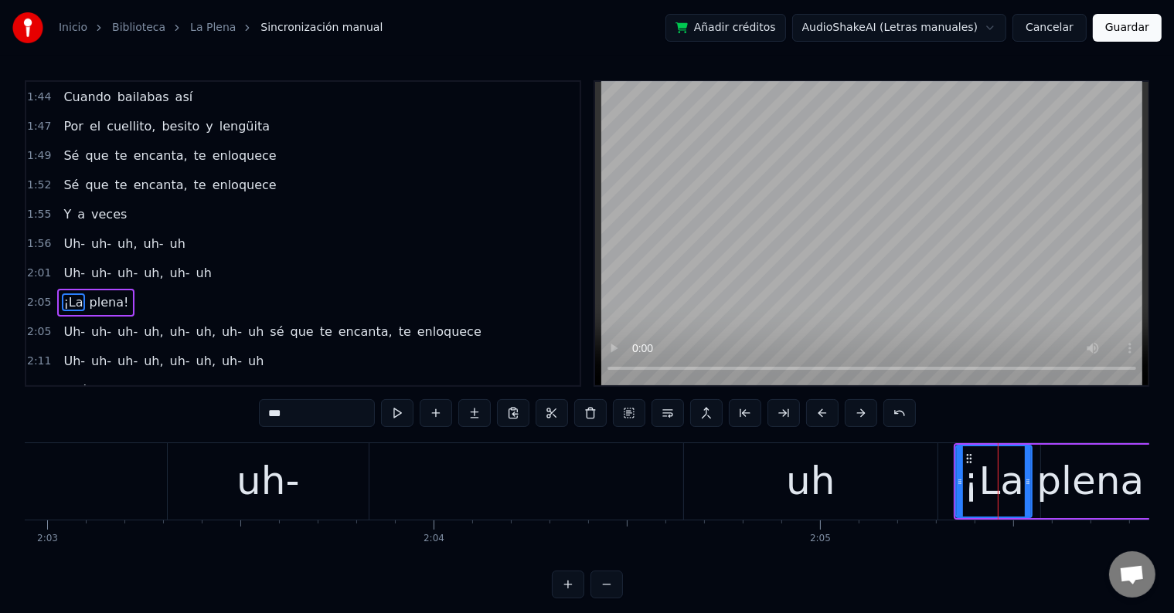
scroll to position [1085, 0]
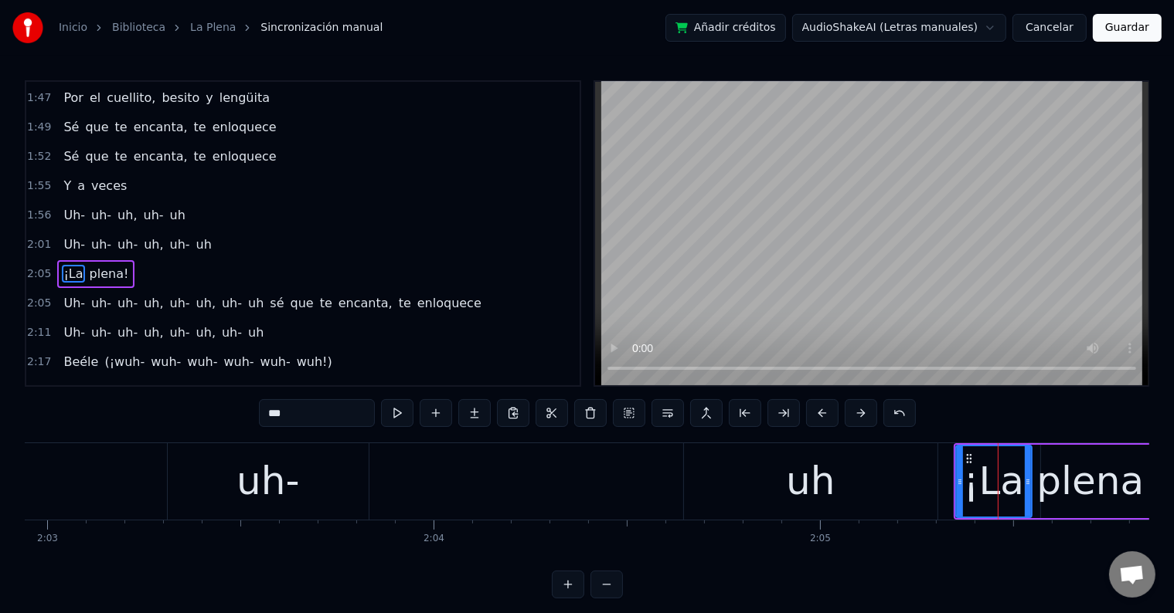
click at [898, 478] on div "uh" at bounding box center [810, 482] width 253 height 76
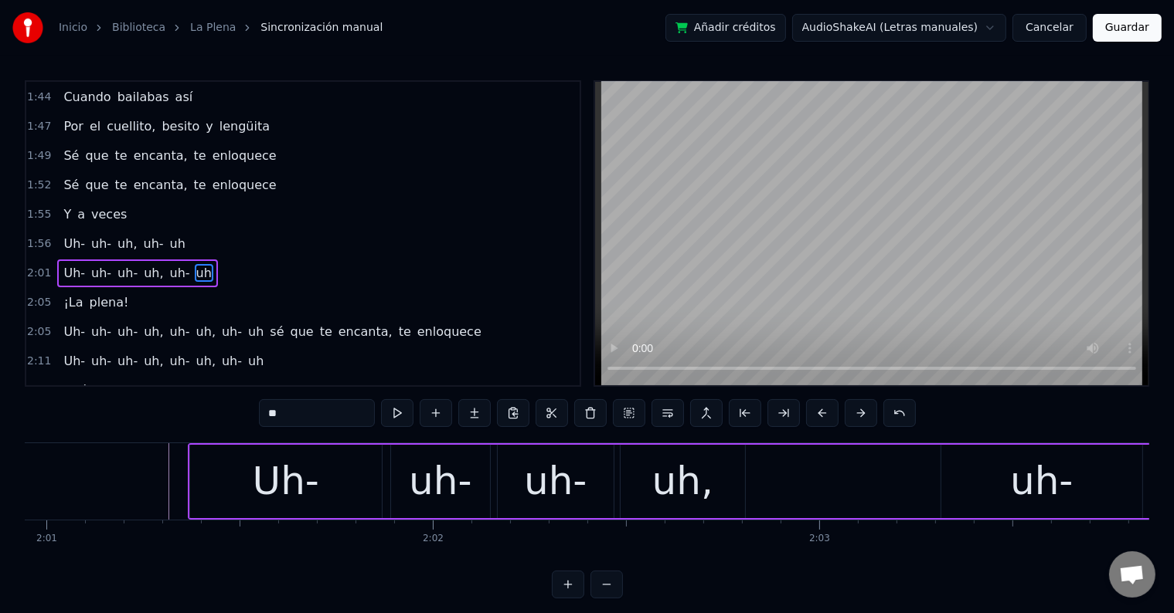
scroll to position [0, 46725]
click at [297, 486] on div "Uh-" at bounding box center [286, 482] width 66 height 58
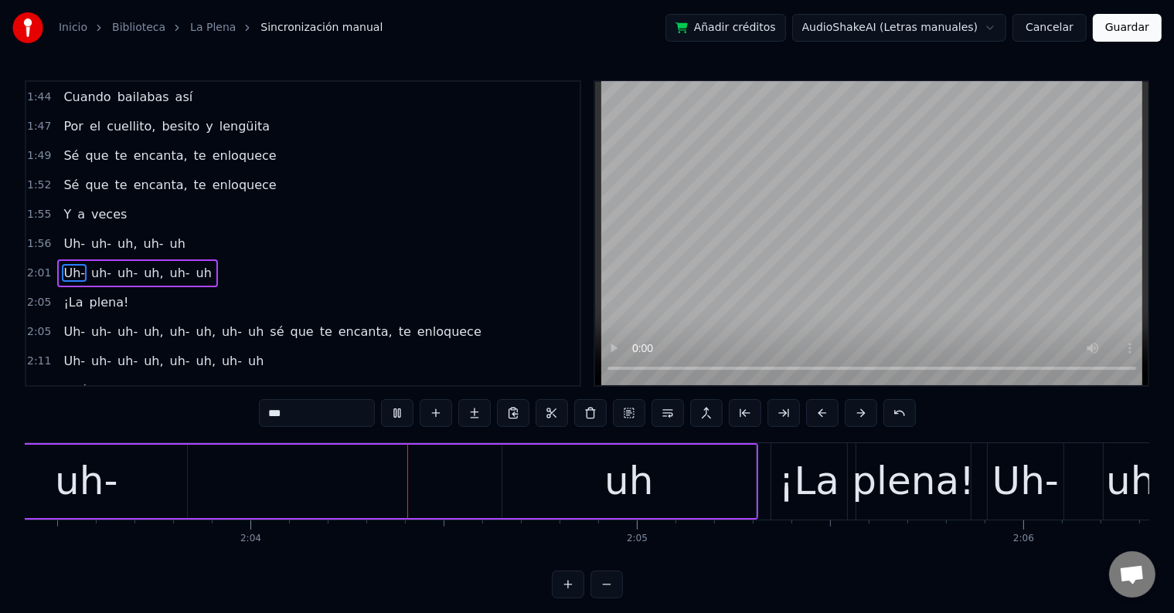
scroll to position [0, 47708]
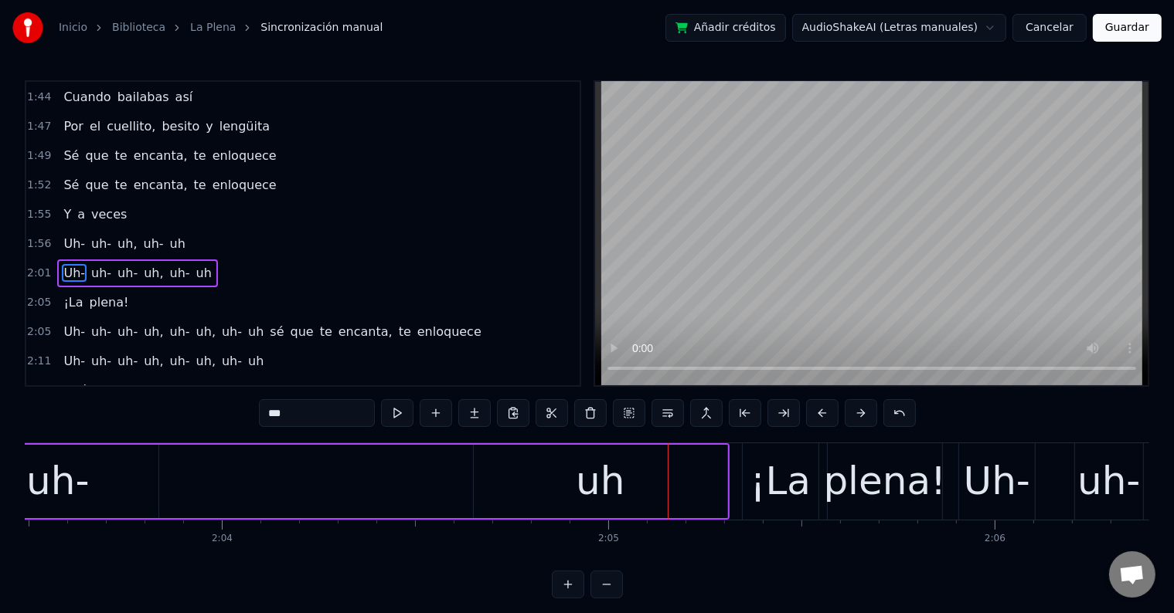
click at [610, 483] on div "uh" at bounding box center [600, 482] width 49 height 58
type input "**"
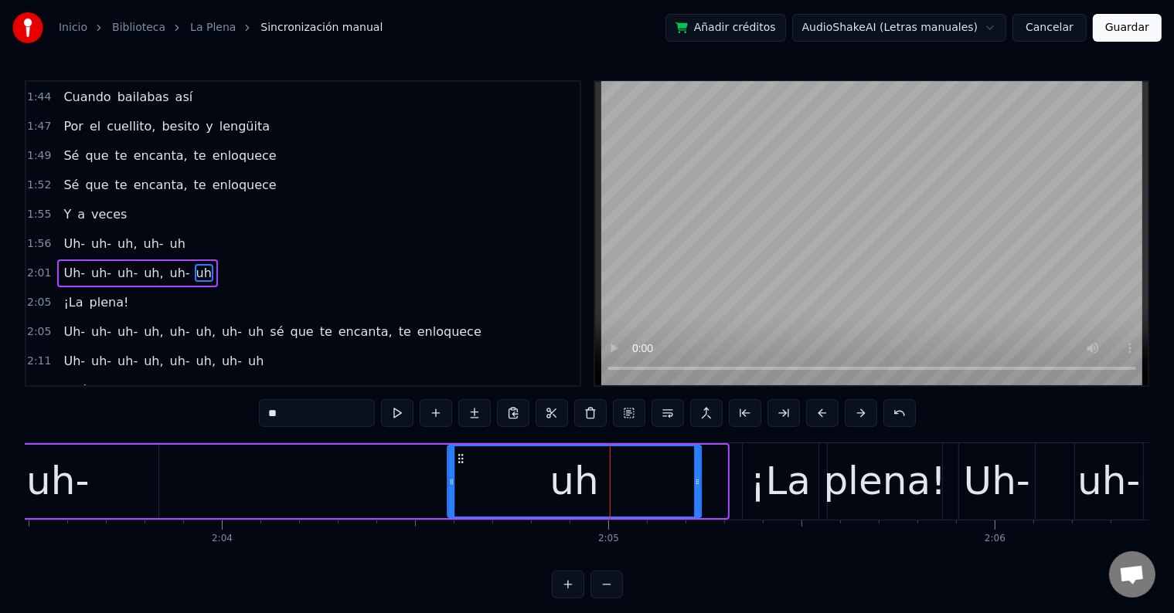
drag, startPoint x: 485, startPoint y: 458, endPoint x: 459, endPoint y: 458, distance: 26.3
click at [459, 458] on icon at bounding box center [460, 459] width 12 height 12
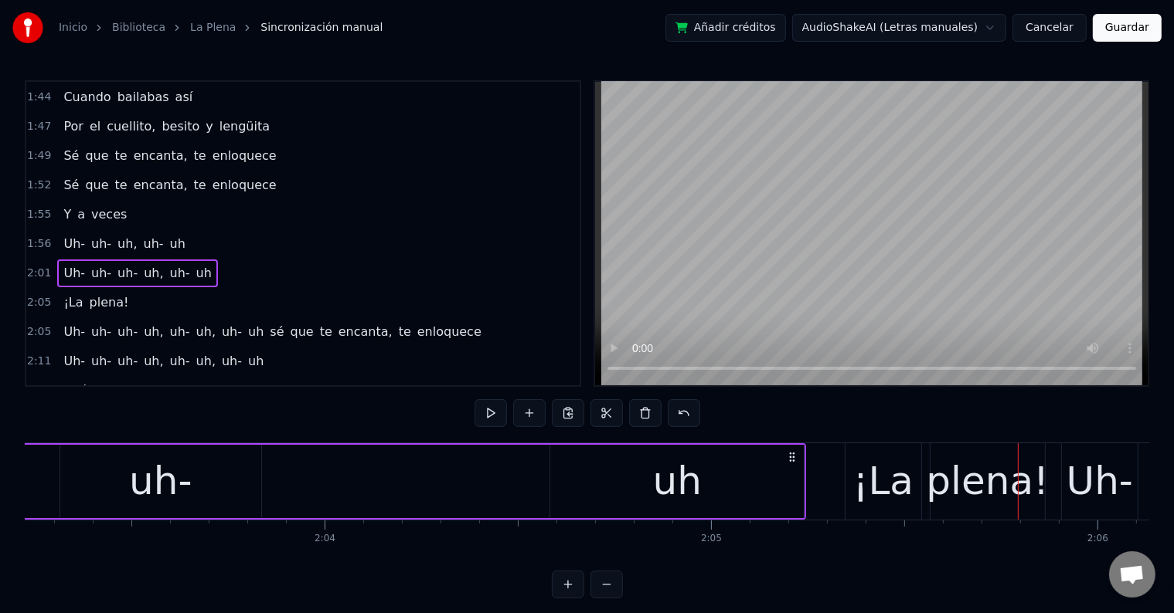
scroll to position [0, 47603]
click at [597, 473] on div "uh" at bounding box center [678, 481] width 253 height 73
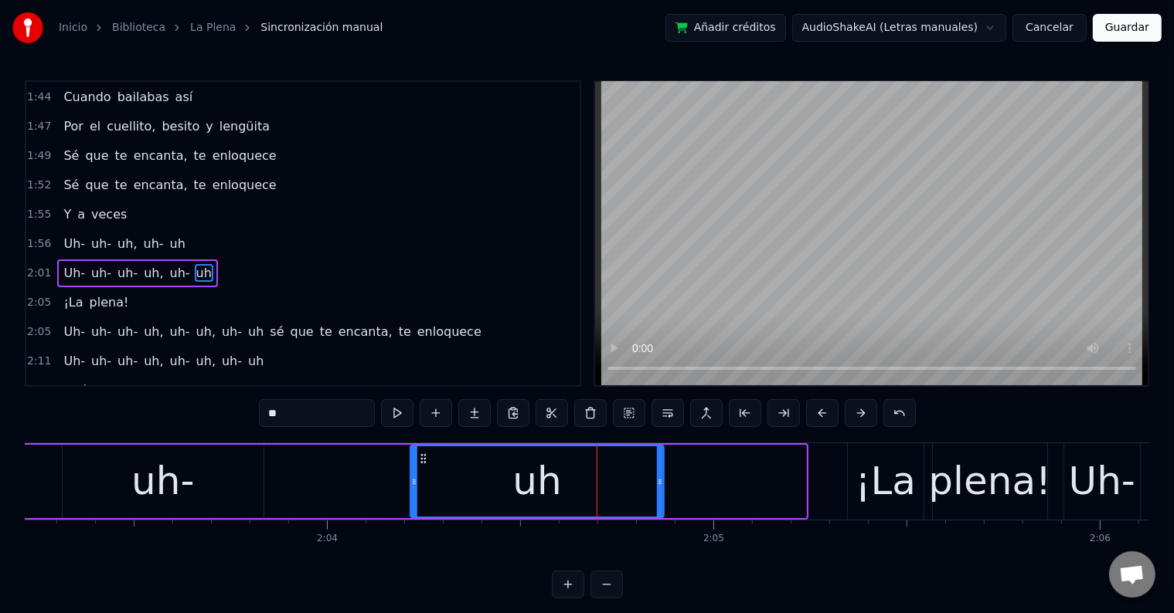
drag, startPoint x: 565, startPoint y: 460, endPoint x: 423, endPoint y: 466, distance: 142.3
click at [423, 466] on div "uh" at bounding box center [537, 482] width 252 height 70
click at [159, 486] on div "uh-" at bounding box center [162, 482] width 63 height 58
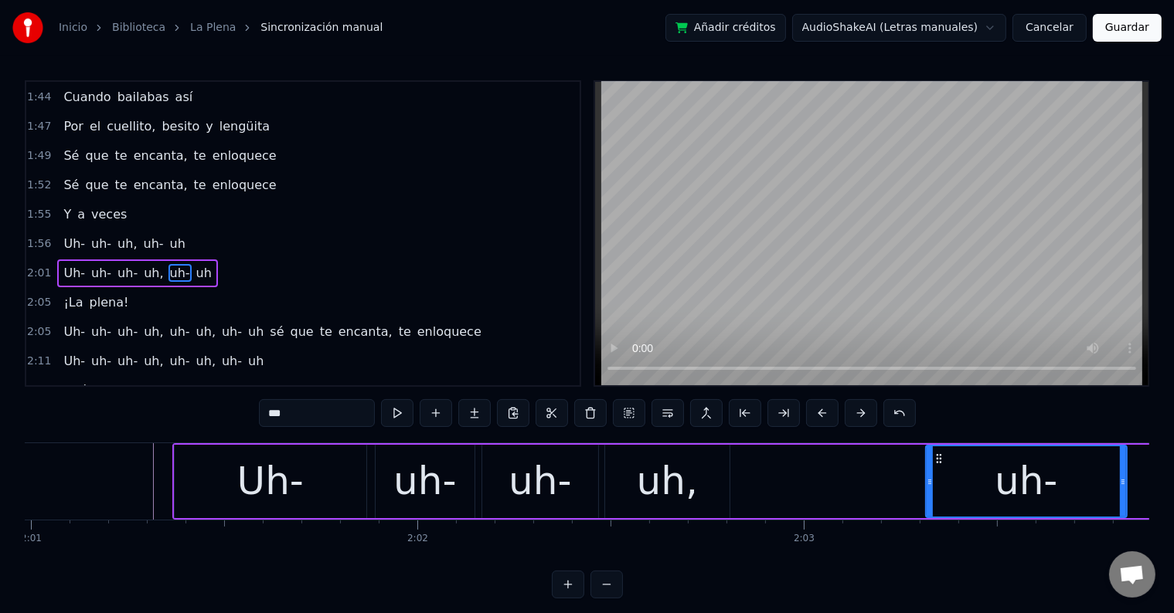
scroll to position [0, 46740]
click at [295, 489] on div "Uh-" at bounding box center [270, 482] width 66 height 58
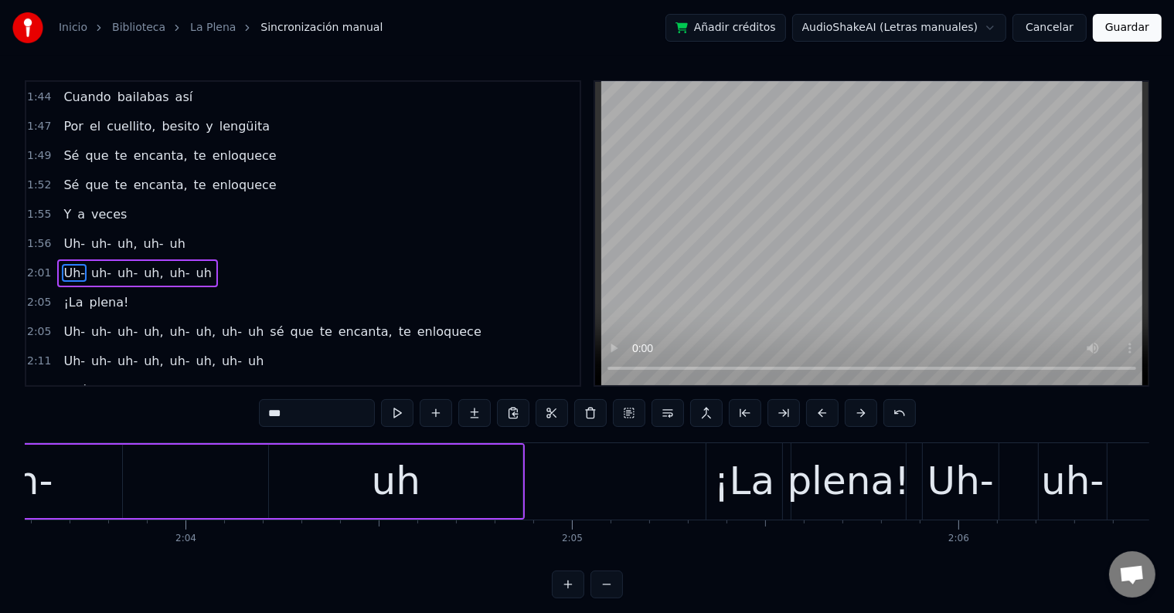
scroll to position [0, 47743]
click at [729, 485] on div "¡La" at bounding box center [745, 482] width 61 height 58
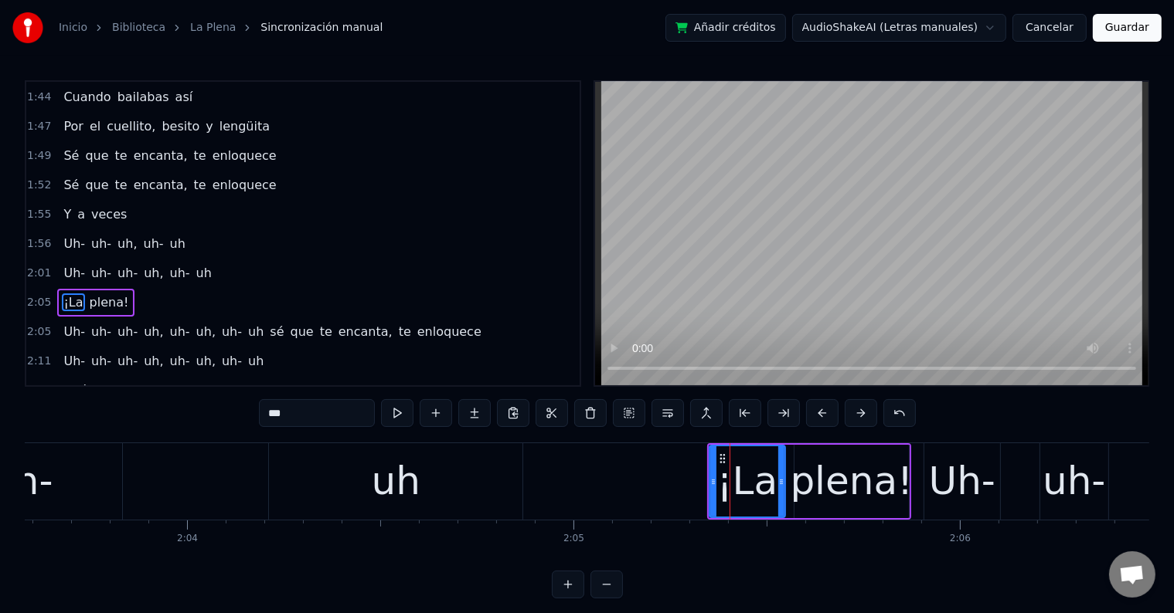
scroll to position [1085, 0]
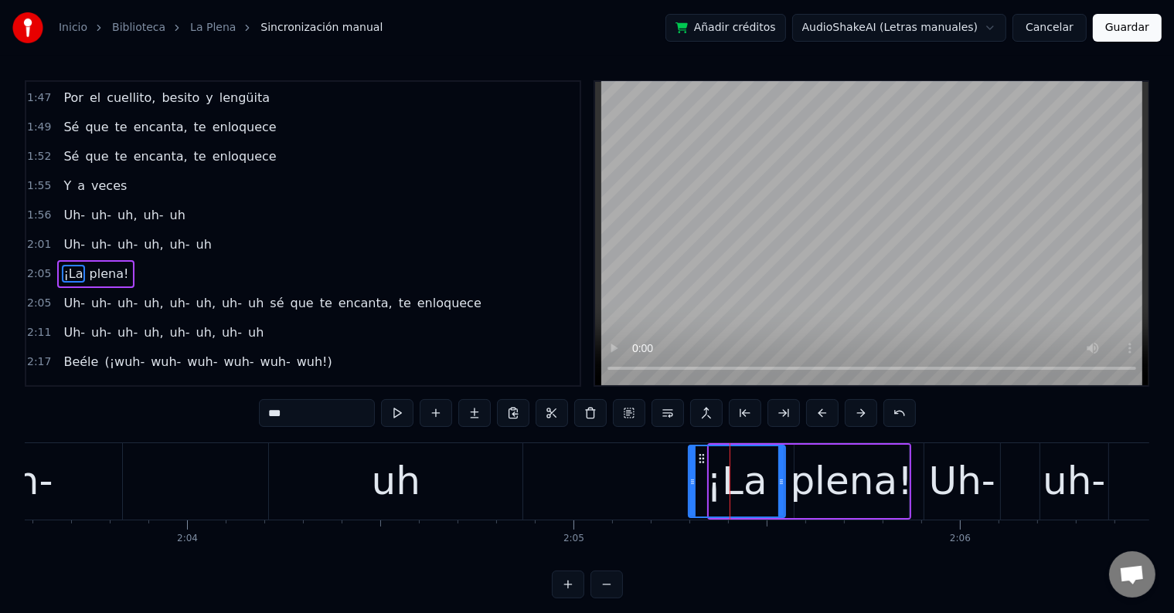
drag, startPoint x: 713, startPoint y: 484, endPoint x: 692, endPoint y: 484, distance: 20.9
click at [692, 484] on icon at bounding box center [692, 482] width 6 height 12
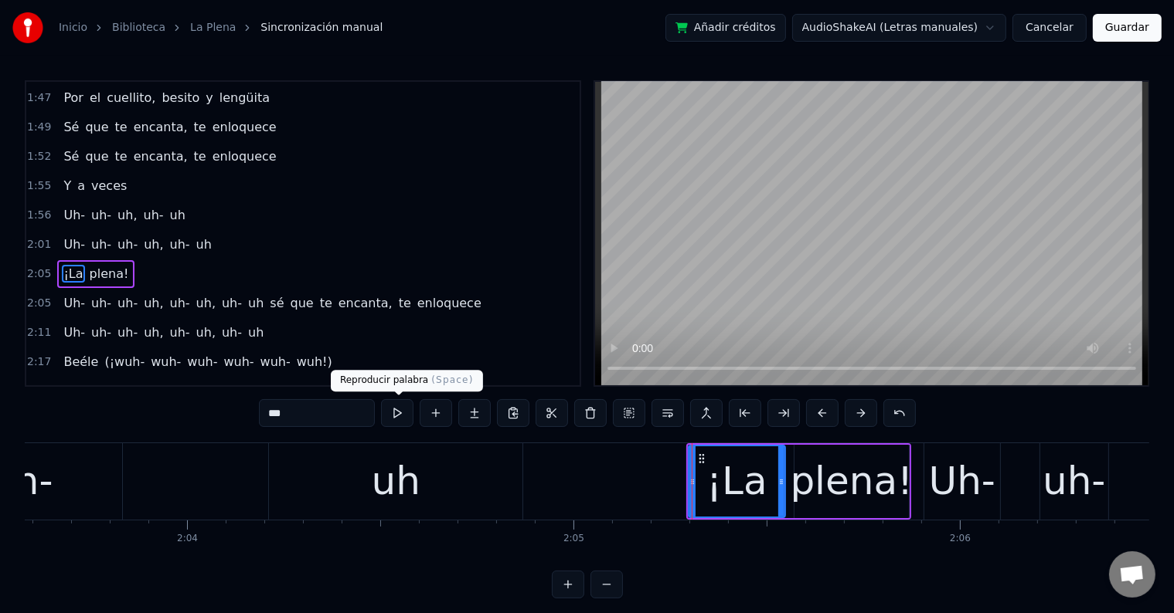
click at [408, 411] on button at bounding box center [397, 413] width 32 height 28
click at [856, 467] on div "plena!" at bounding box center [851, 482] width 123 height 58
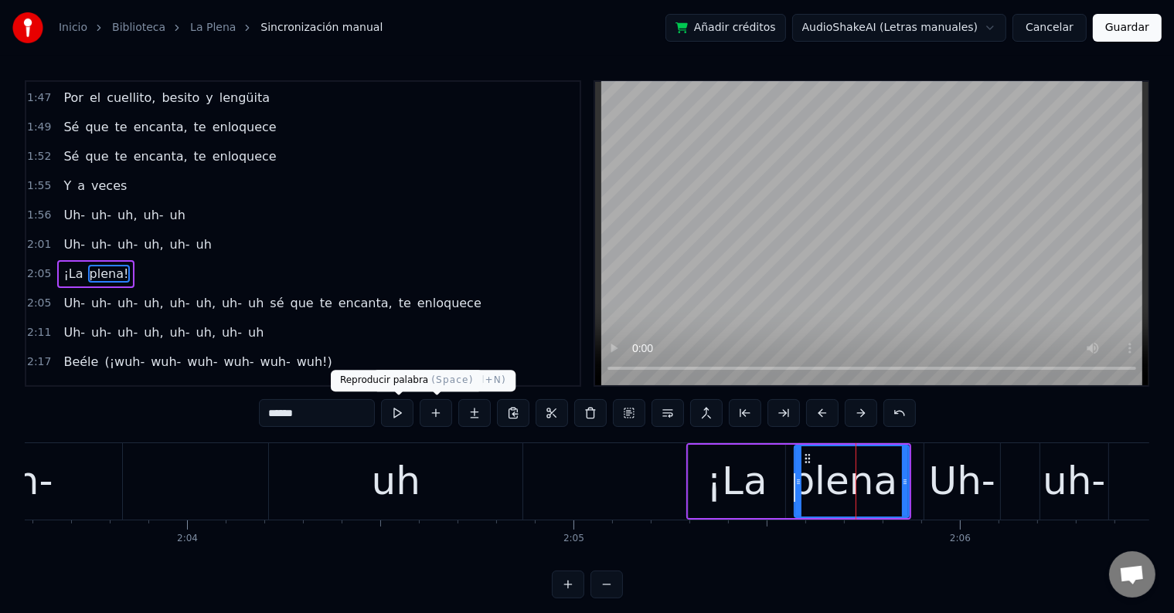
click at [410, 415] on button at bounding box center [397, 413] width 32 height 28
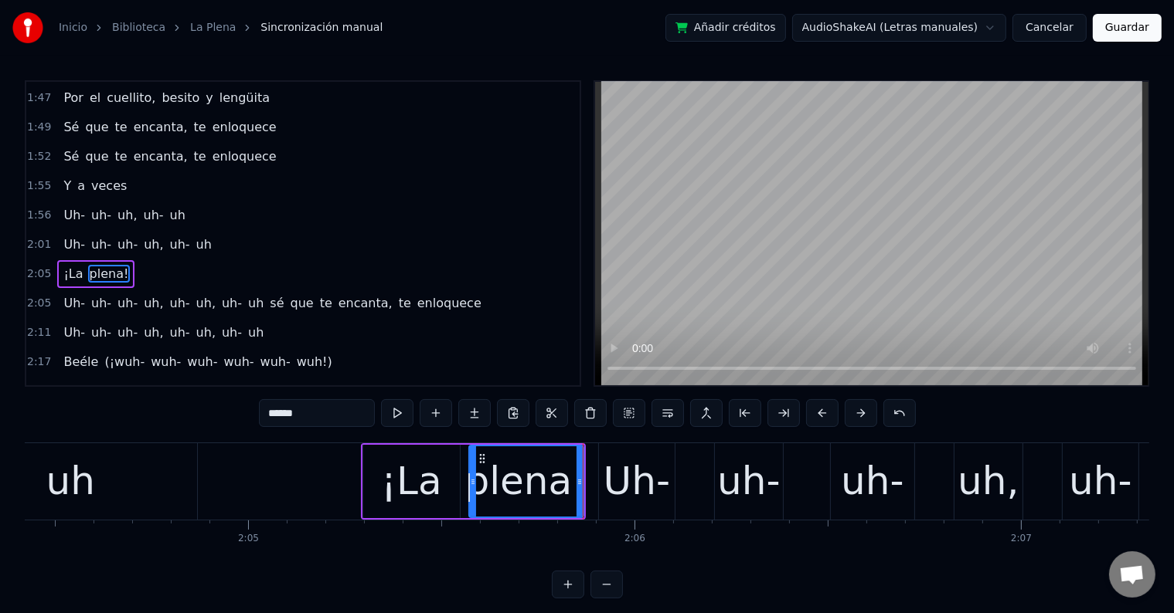
scroll to position [0, 48068]
click at [651, 495] on div "Uh-" at bounding box center [637, 482] width 66 height 58
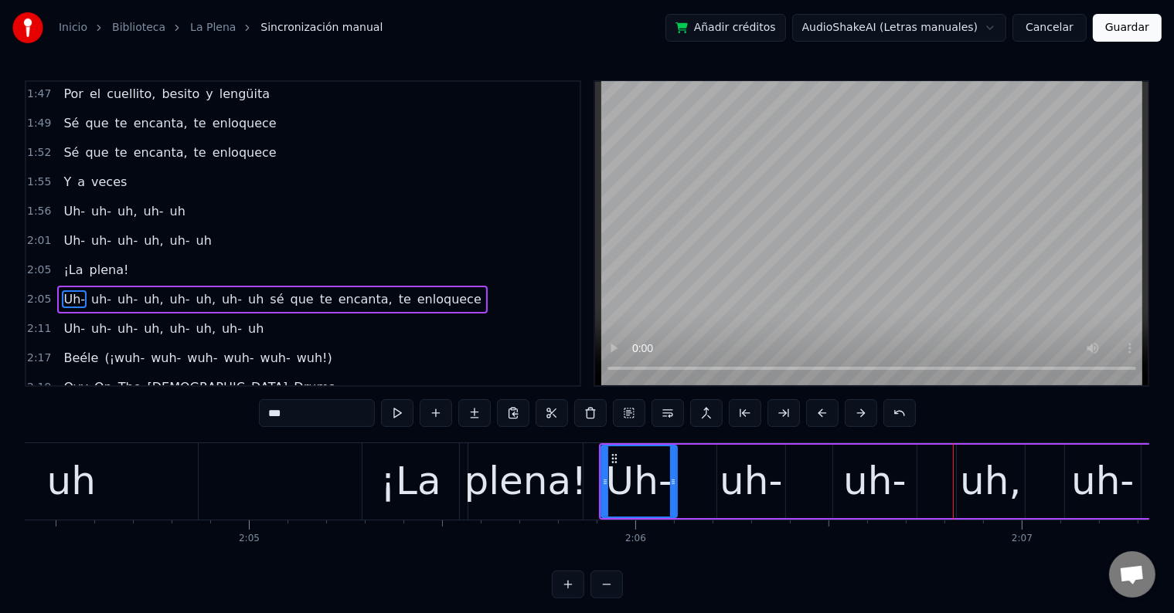
click at [624, 478] on div "Uh-" at bounding box center [639, 482] width 66 height 58
type input "***"
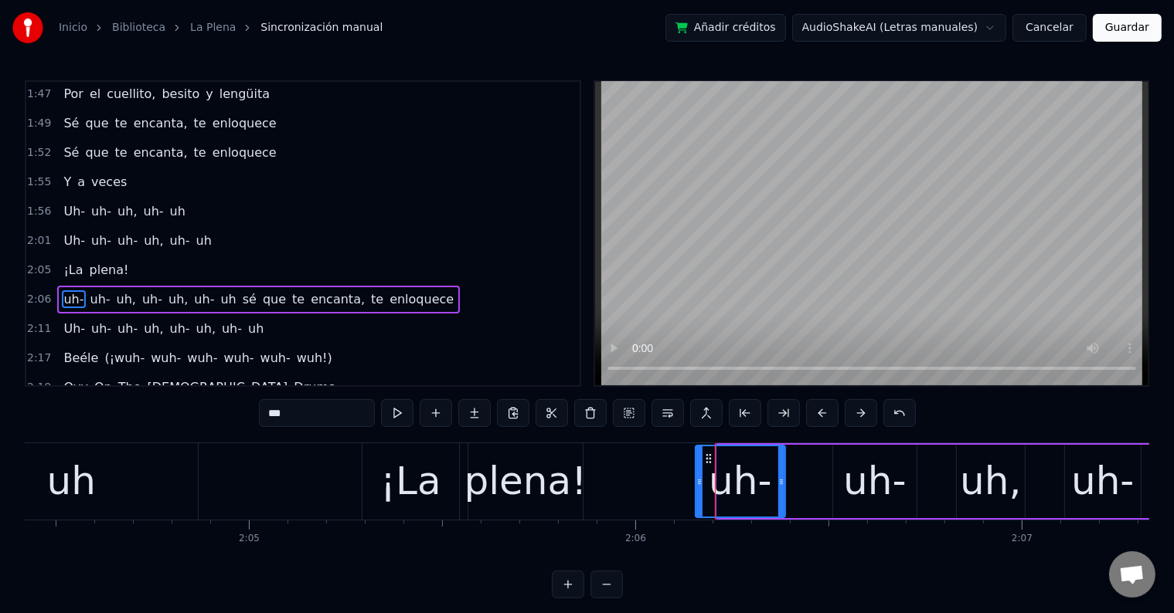
drag, startPoint x: 718, startPoint y: 478, endPoint x: 696, endPoint y: 478, distance: 21.6
click at [696, 478] on icon at bounding box center [699, 482] width 6 height 12
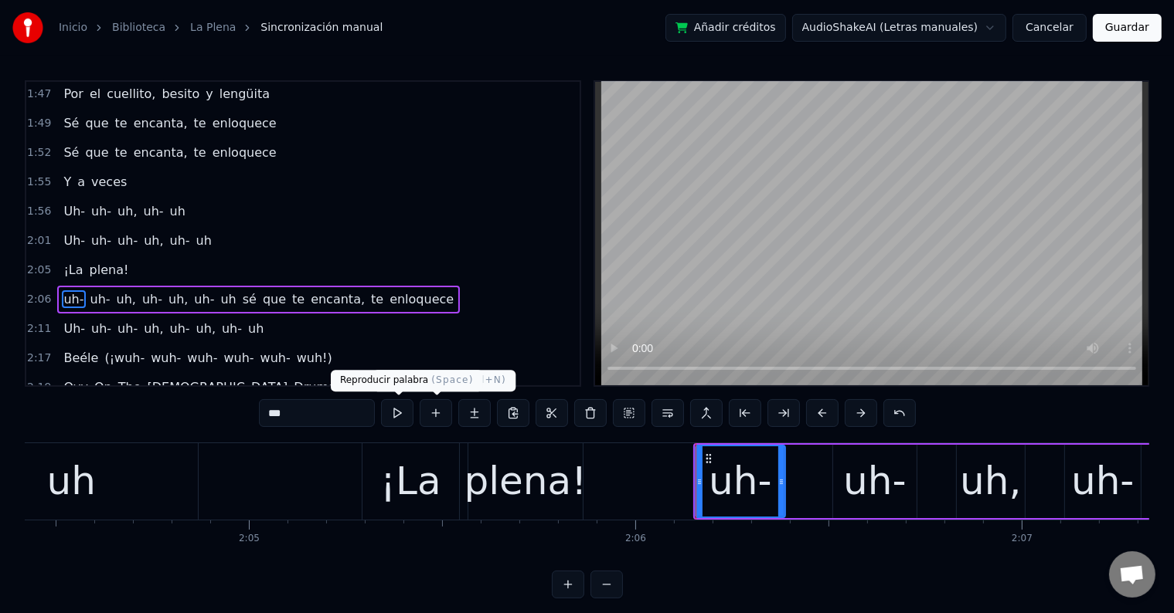
click at [413, 415] on button at bounding box center [397, 413] width 32 height 28
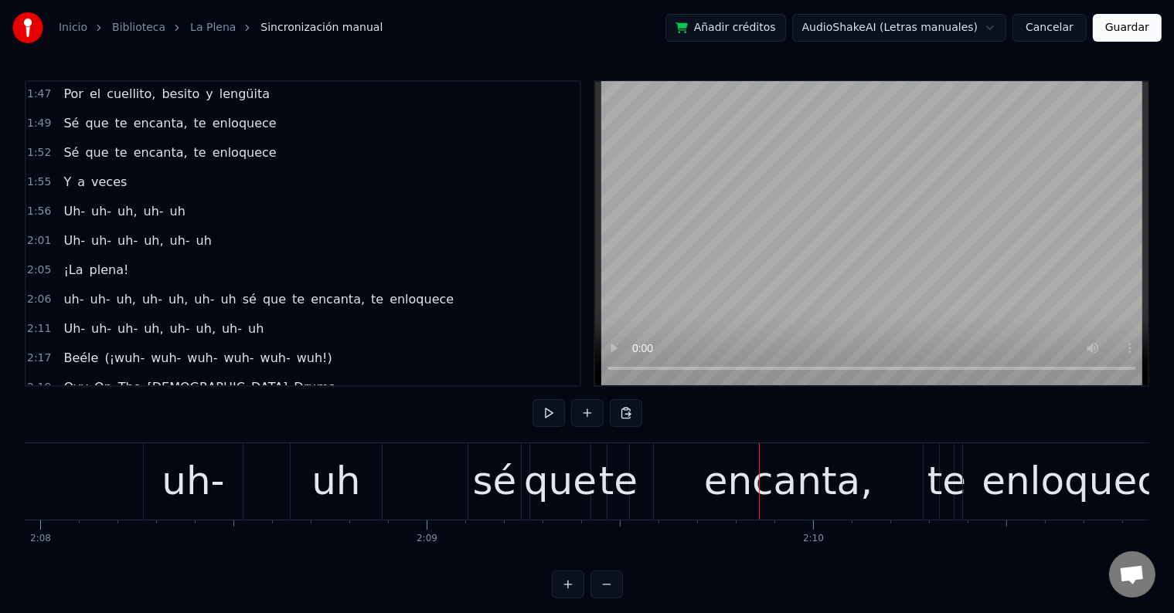
scroll to position [0, 49434]
click at [476, 482] on div "sé" at bounding box center [496, 482] width 53 height 76
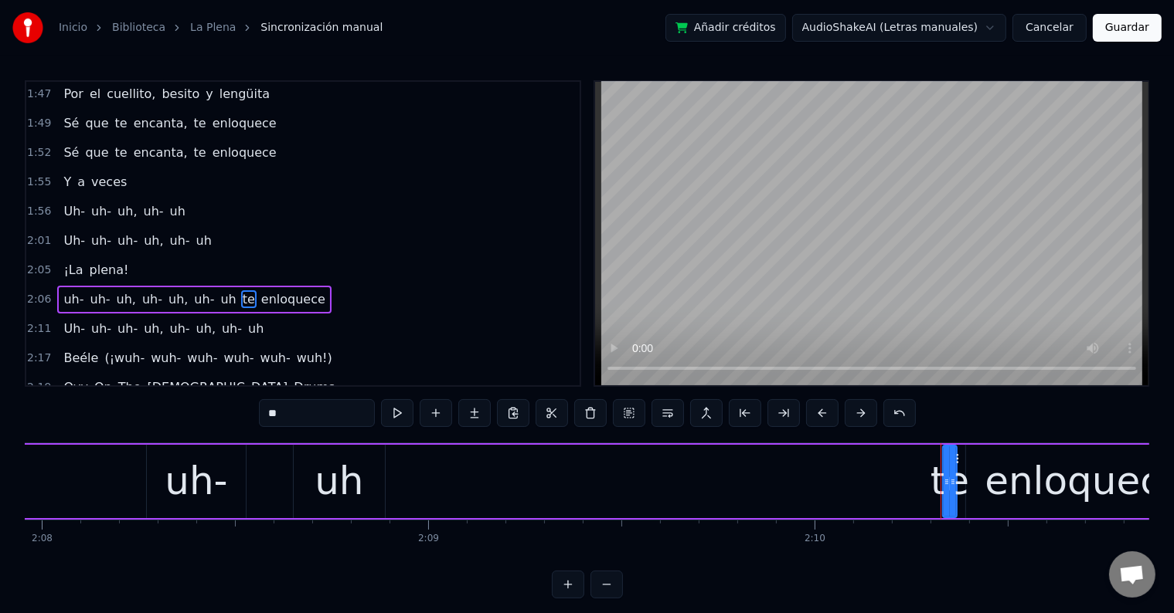
click at [363, 489] on div "uh" at bounding box center [339, 481] width 91 height 73
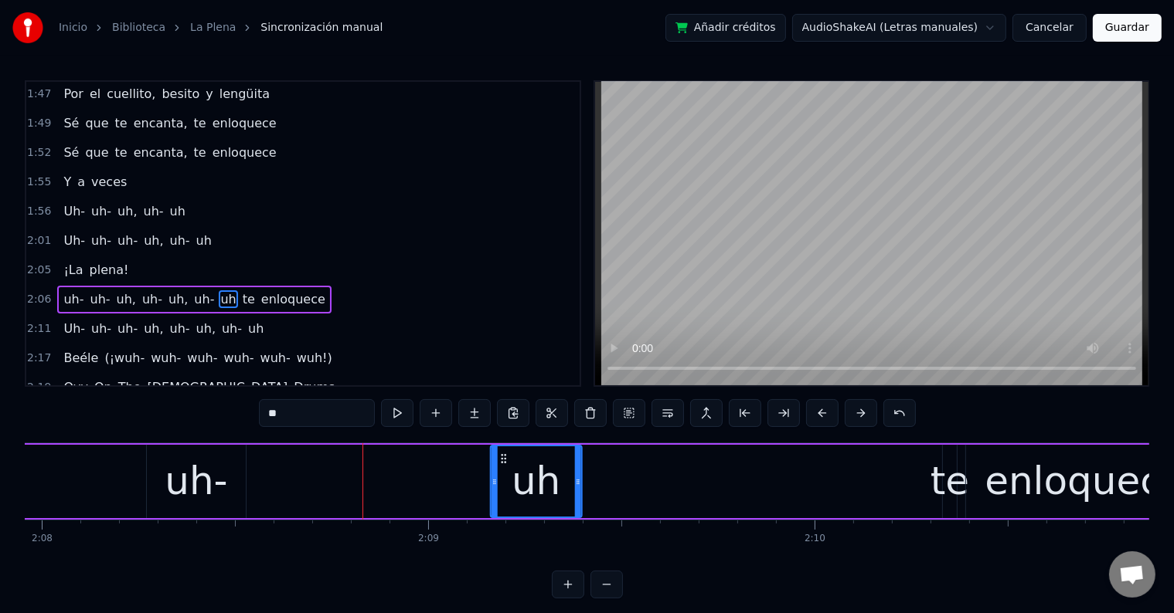
drag, startPoint x: 306, startPoint y: 456, endPoint x: 503, endPoint y: 464, distance: 197.2
click at [503, 464] on div "uh" at bounding box center [536, 482] width 90 height 70
click at [213, 477] on div "uh-" at bounding box center [196, 482] width 63 height 58
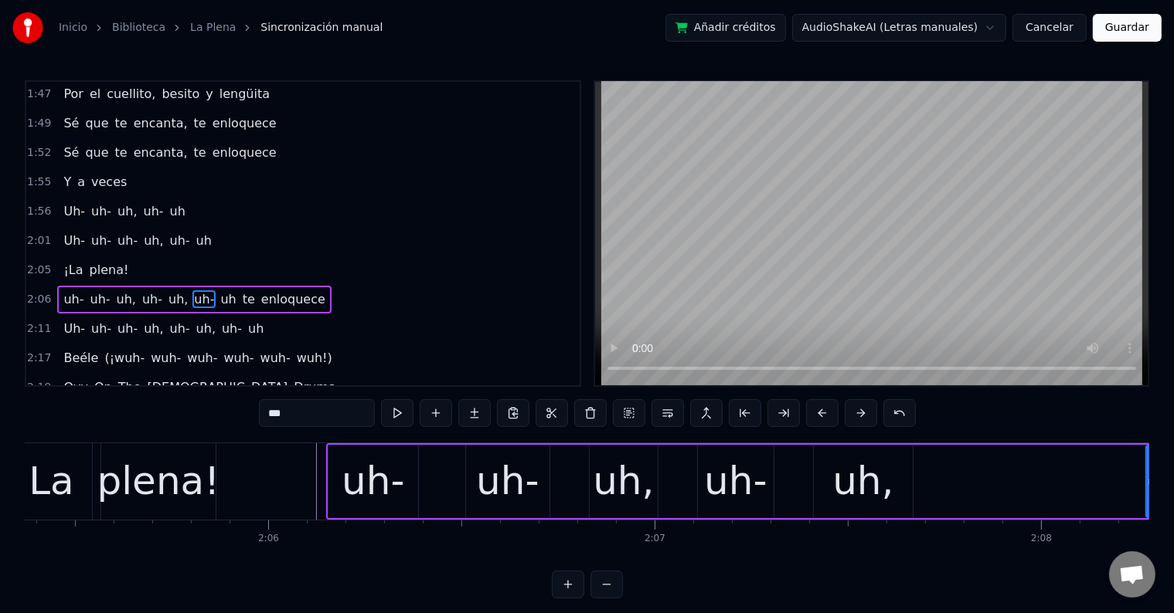
scroll to position [0, 48431]
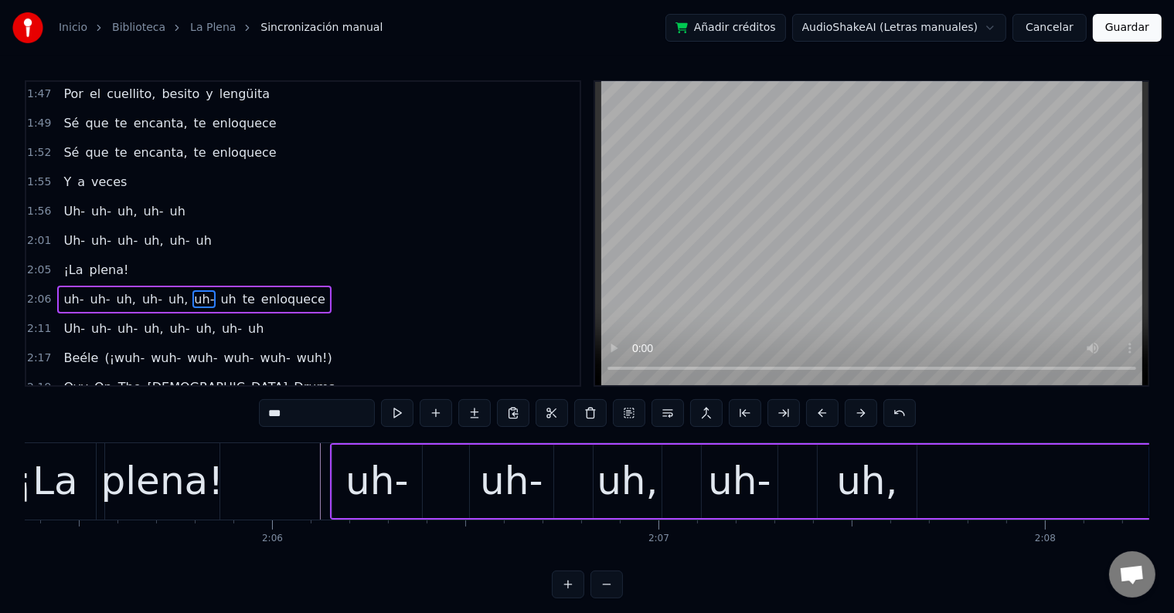
click at [376, 487] on div "uh-" at bounding box center [376, 482] width 63 height 58
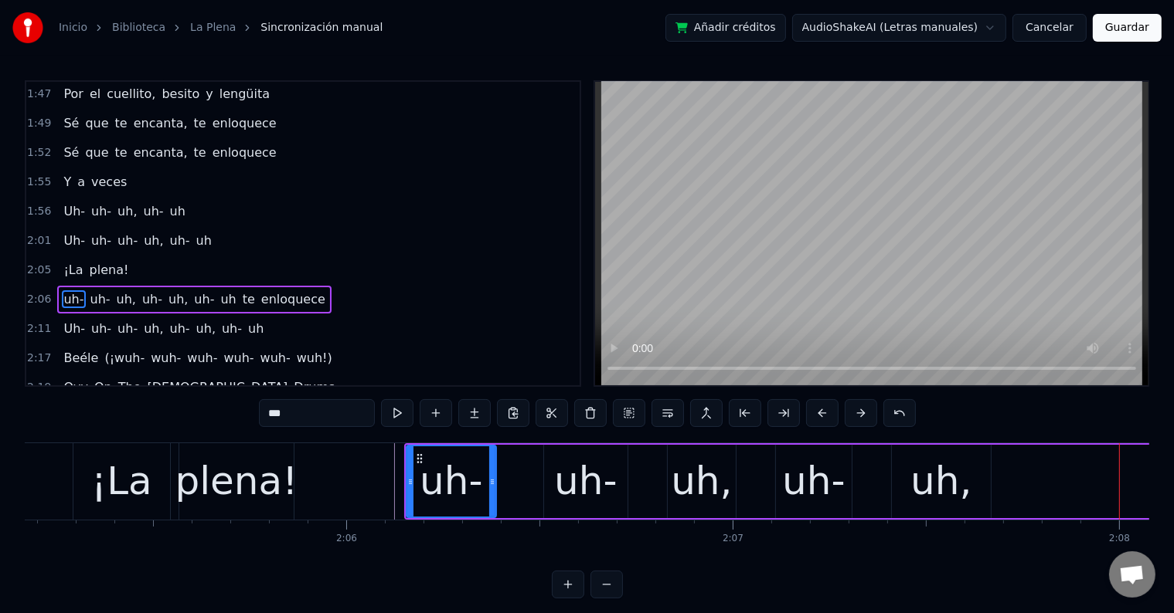
scroll to position [0, 48356]
click at [440, 473] on div "uh-" at bounding box center [451, 482] width 63 height 58
click at [577, 489] on div "uh-" at bounding box center [586, 482] width 63 height 58
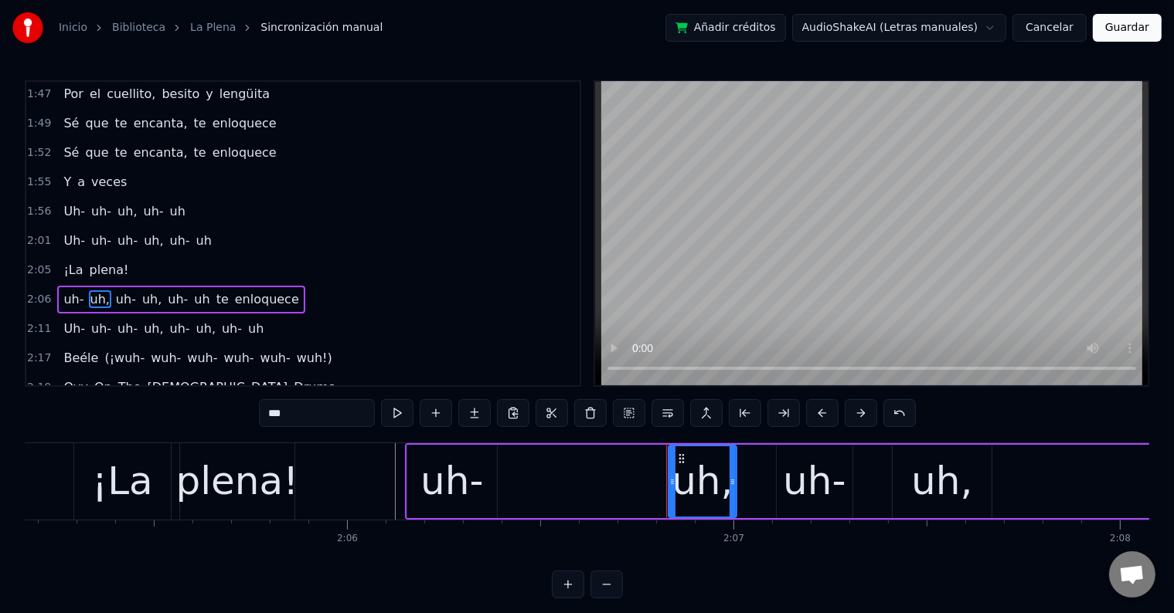
click at [797, 478] on div "uh-" at bounding box center [814, 482] width 63 height 58
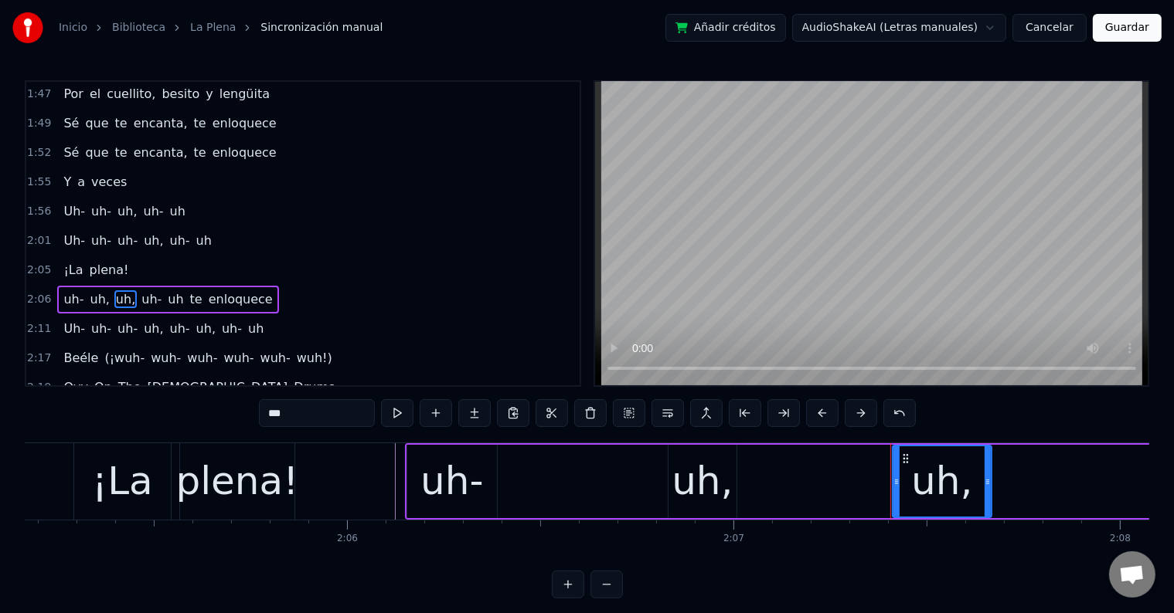
click at [686, 484] on div "uh," at bounding box center [701, 482] width 61 height 58
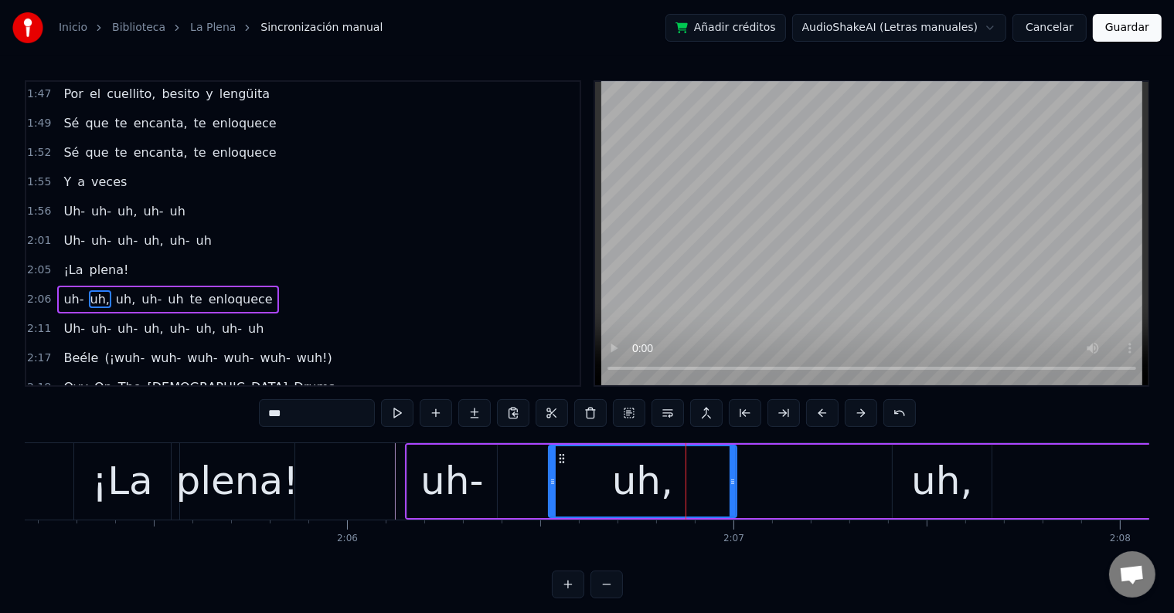
drag, startPoint x: 671, startPoint y: 481, endPoint x: 520, endPoint y: 479, distance: 150.7
click at [549, 481] on icon at bounding box center [552, 482] width 6 height 12
click at [459, 478] on div "uh-" at bounding box center [451, 482] width 63 height 58
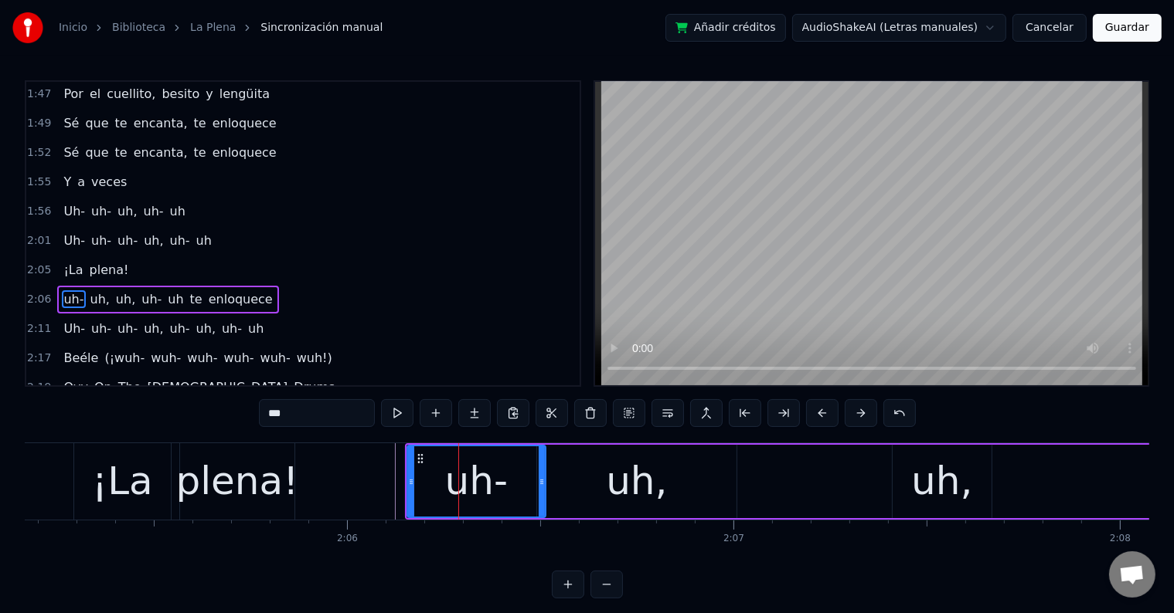
drag, startPoint x: 495, startPoint y: 476, endPoint x: 543, endPoint y: 479, distance: 48.8
click at [543, 479] on icon at bounding box center [542, 482] width 6 height 12
drag, startPoint x: 540, startPoint y: 471, endPoint x: 532, endPoint y: 475, distance: 9.3
click at [532, 475] on div at bounding box center [534, 482] width 6 height 70
click at [586, 478] on div "uh," at bounding box center [636, 481] width 199 height 73
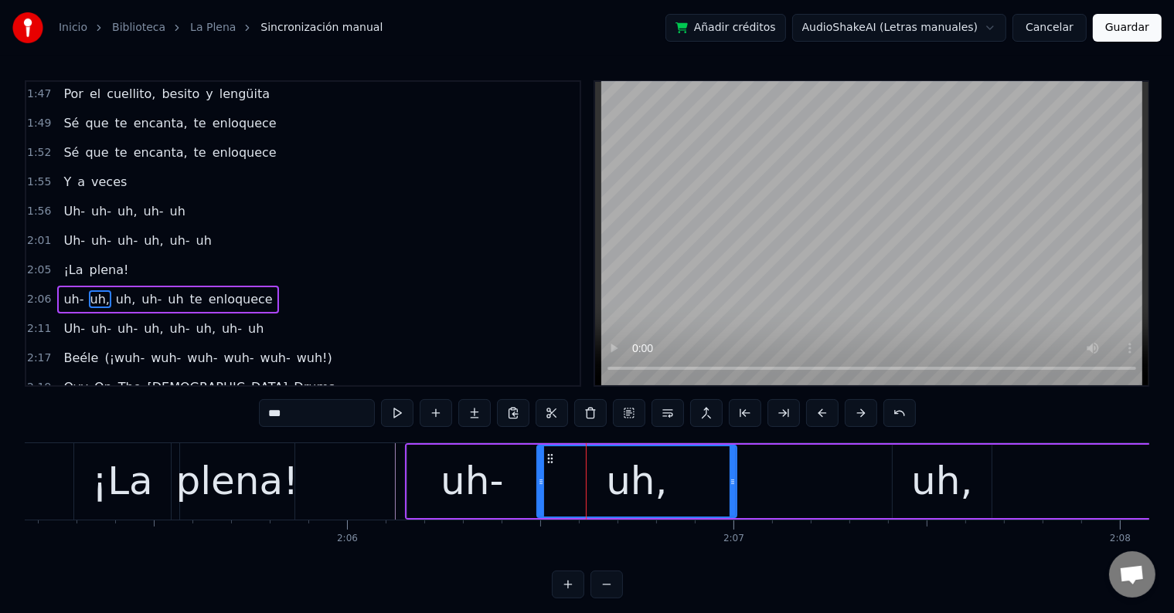
click at [512, 474] on div "uh-" at bounding box center [472, 481] width 130 height 73
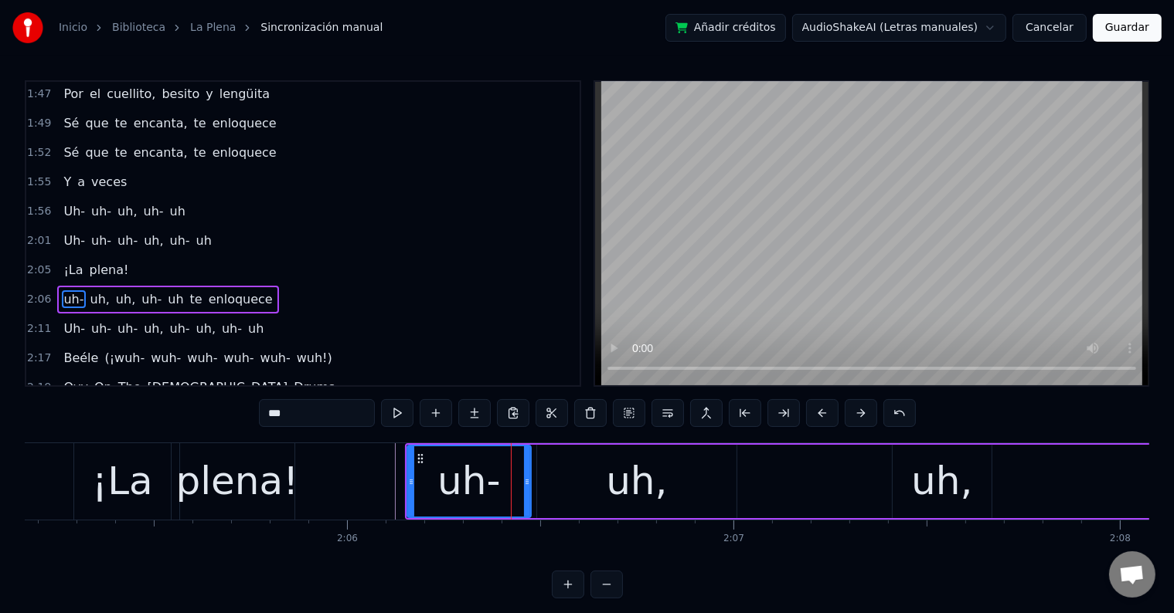
click at [525, 474] on div at bounding box center [527, 482] width 6 height 70
click at [580, 475] on div "uh," at bounding box center [636, 481] width 199 height 73
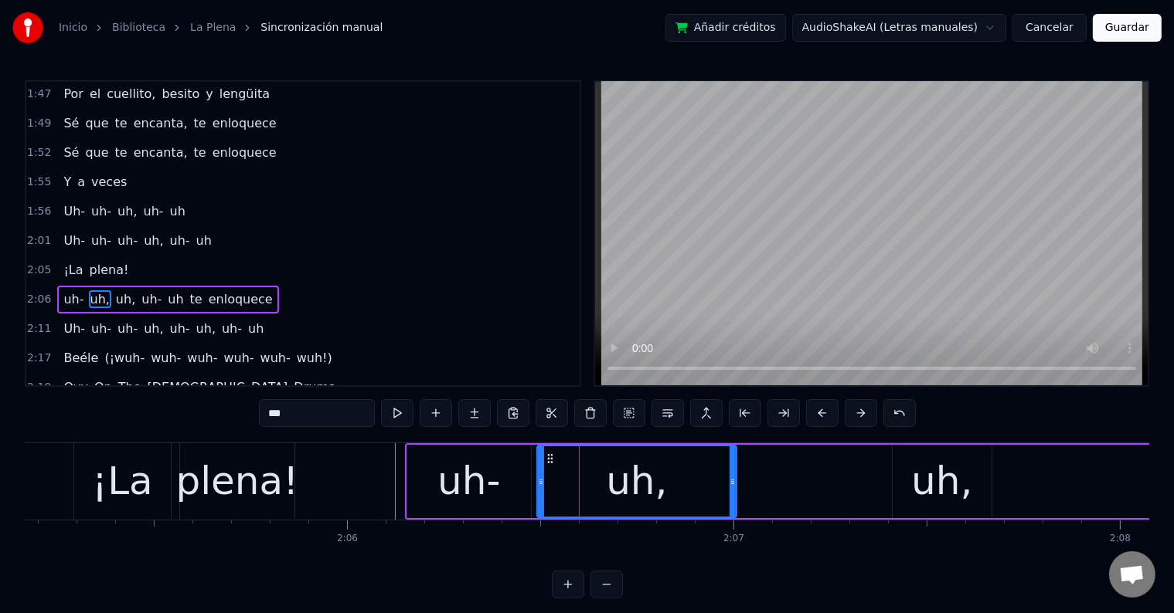
click at [918, 479] on div "uh," at bounding box center [941, 482] width 61 height 58
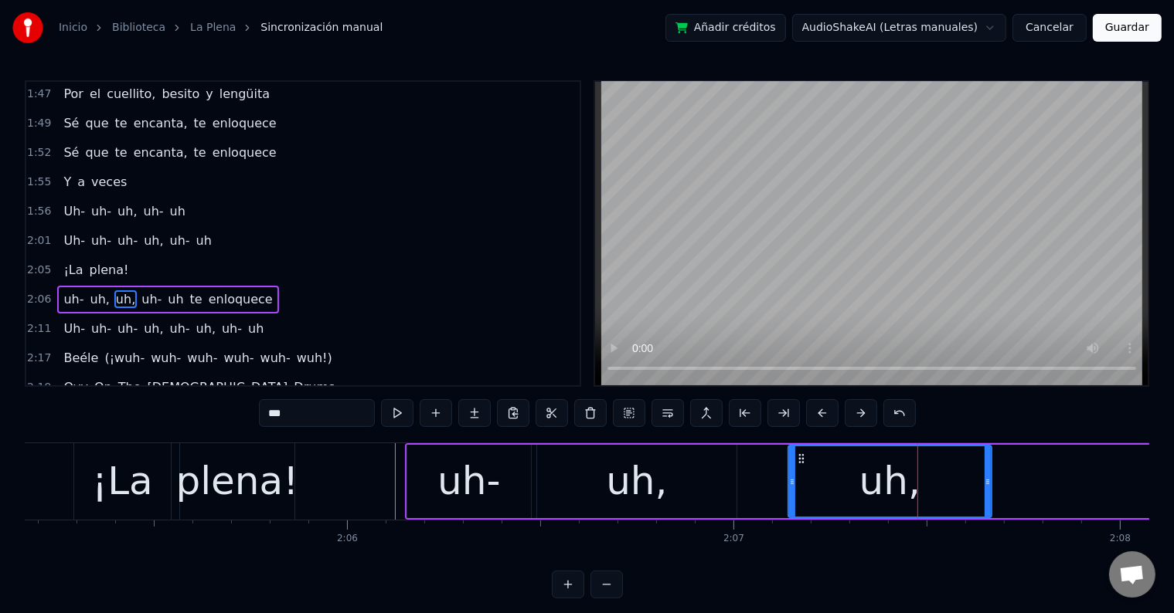
drag, startPoint x: 893, startPoint y: 484, endPoint x: 789, endPoint y: 481, distance: 104.4
click at [789, 481] on icon at bounding box center [792, 482] width 6 height 12
drag, startPoint x: 802, startPoint y: 458, endPoint x: 615, endPoint y: 467, distance: 187.2
click at [790, 461] on icon at bounding box center [787, 459] width 12 height 12
click at [461, 461] on div "uh-" at bounding box center [468, 482] width 63 height 58
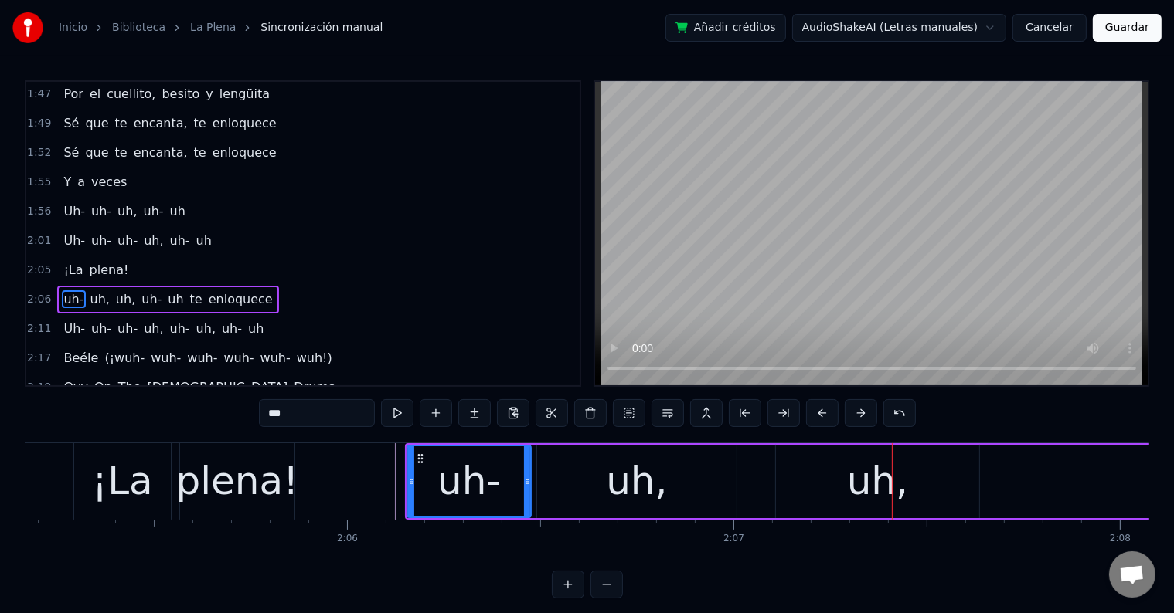
click at [658, 512] on div "uh," at bounding box center [636, 481] width 199 height 73
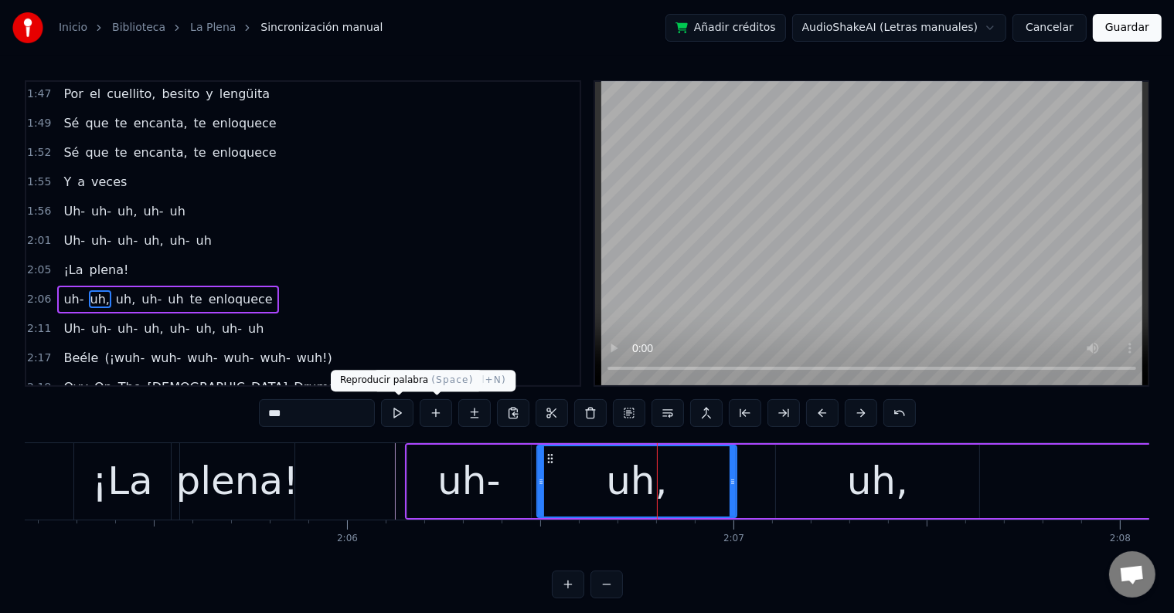
click at [352, 415] on input "***" at bounding box center [317, 413] width 116 height 28
type input "***"
click at [423, 479] on div "uh-" at bounding box center [469, 481] width 124 height 73
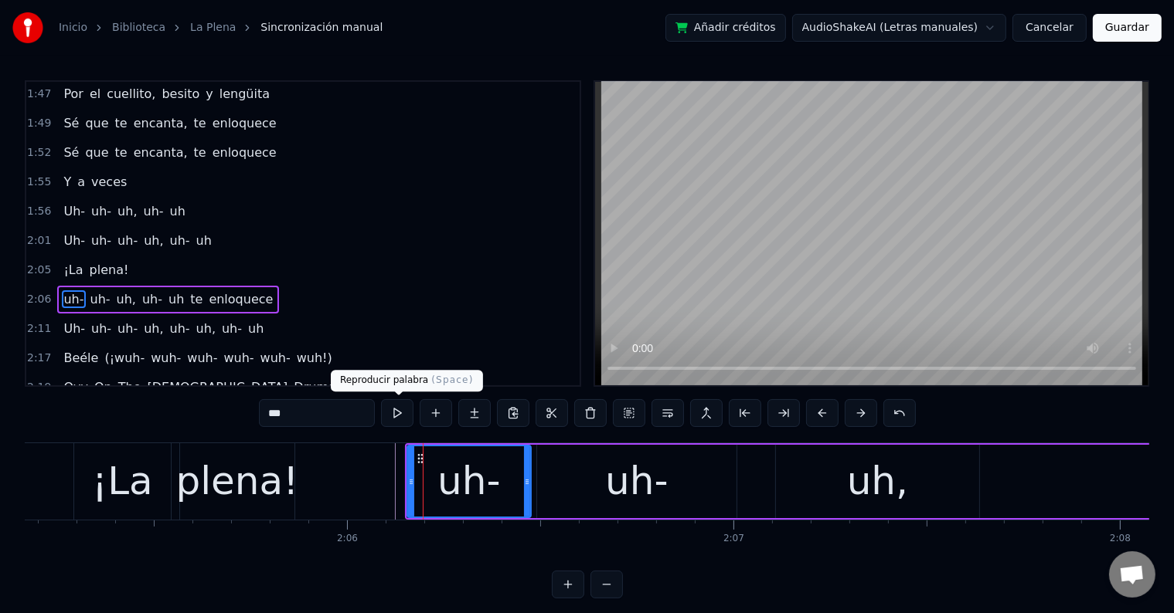
click at [397, 411] on button at bounding box center [397, 413] width 32 height 28
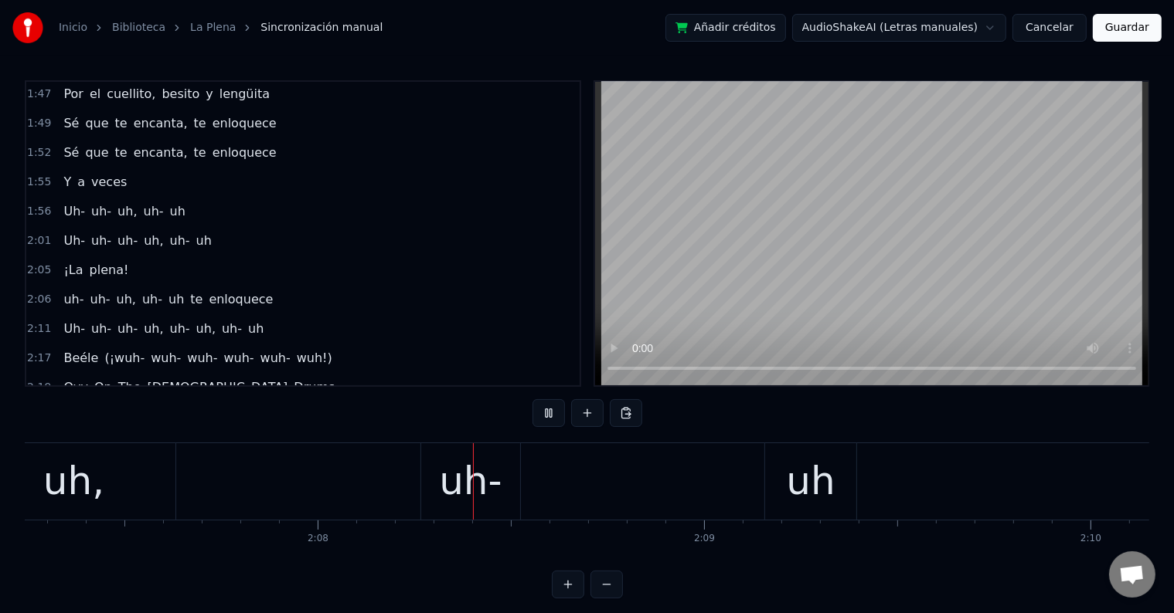
scroll to position [0, 49340]
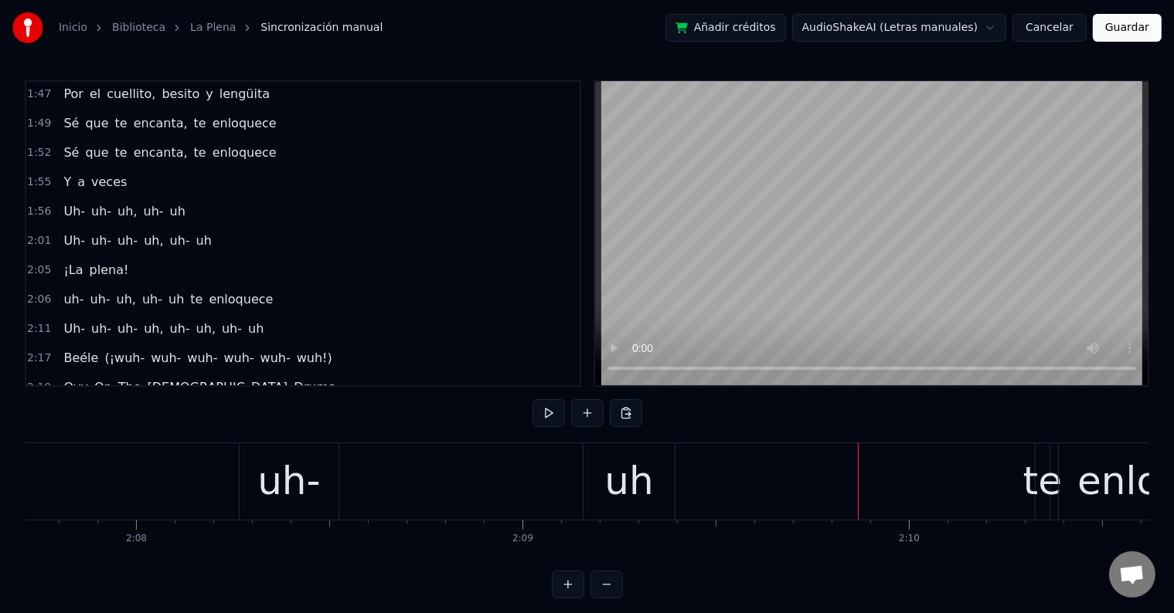
click at [271, 480] on div "uh-" at bounding box center [288, 482] width 63 height 58
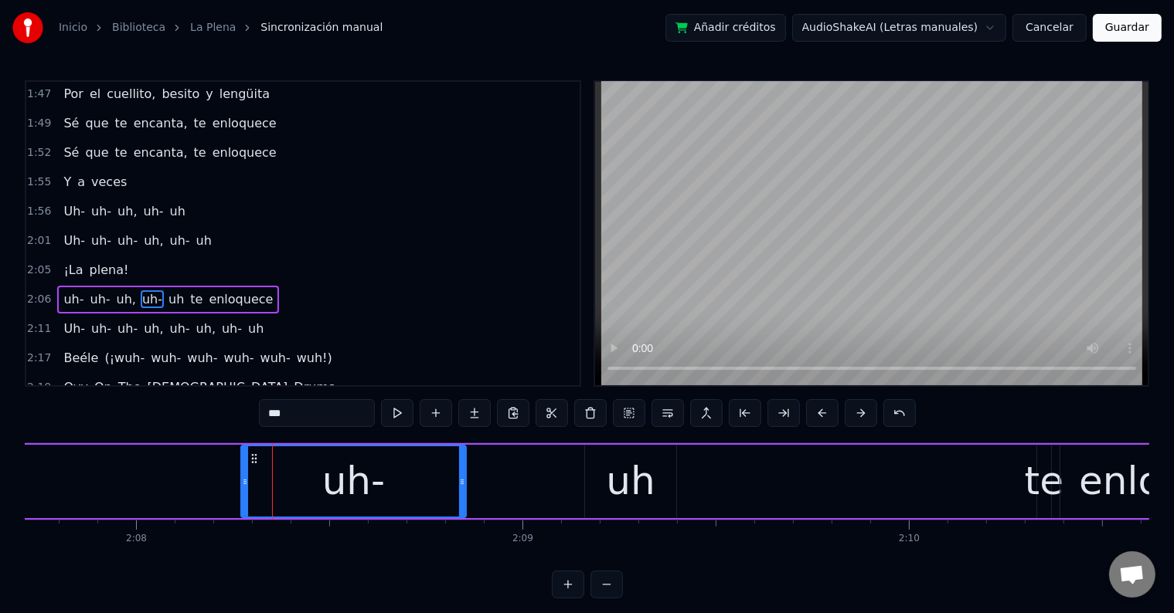
drag, startPoint x: 335, startPoint y: 478, endPoint x: 461, endPoint y: 480, distance: 126.7
click at [461, 480] on icon at bounding box center [462, 482] width 6 height 12
drag, startPoint x: 243, startPoint y: 481, endPoint x: 223, endPoint y: 479, distance: 20.1
click at [223, 479] on icon at bounding box center [226, 482] width 6 height 12
click at [644, 492] on div "uh" at bounding box center [630, 482] width 49 height 58
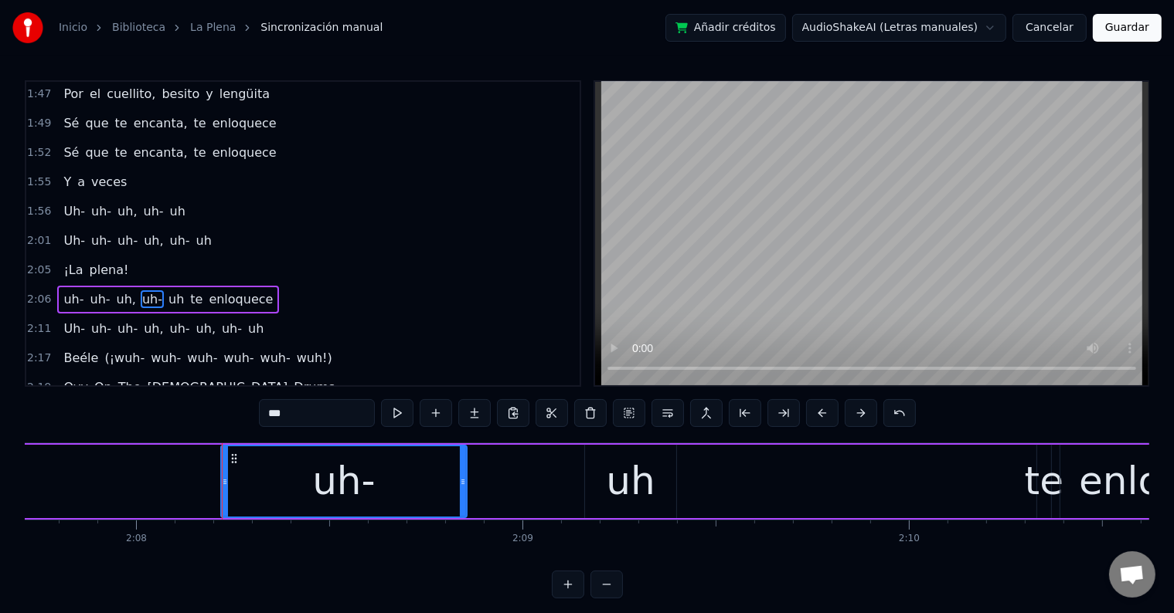
type input "**"
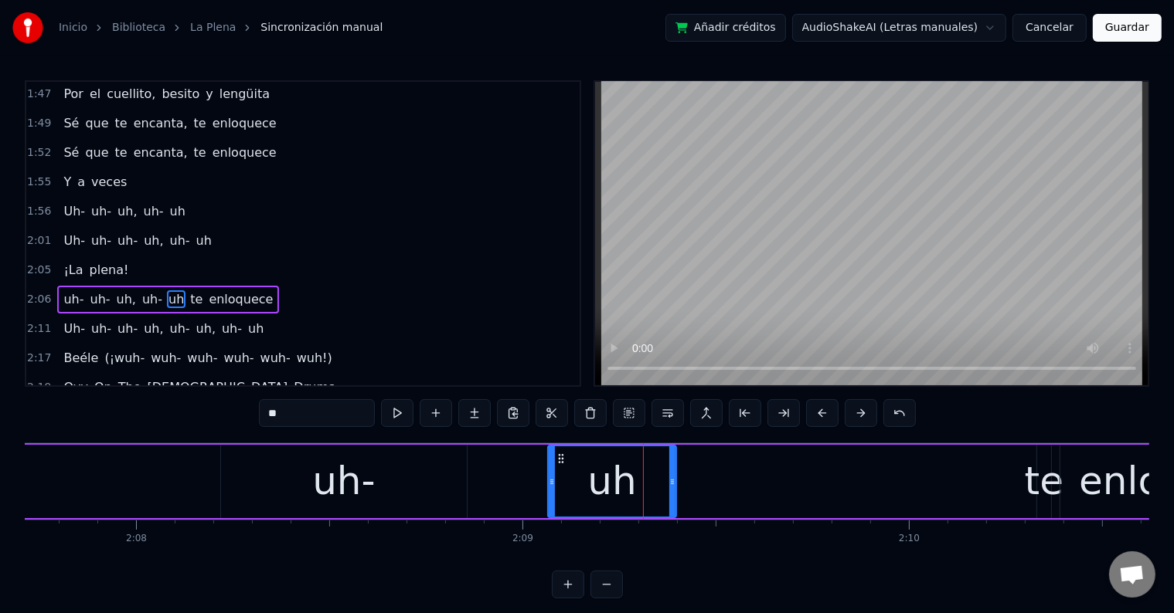
drag, startPoint x: 585, startPoint y: 476, endPoint x: 548, endPoint y: 478, distance: 37.1
click at [549, 478] on icon at bounding box center [552, 482] width 6 height 12
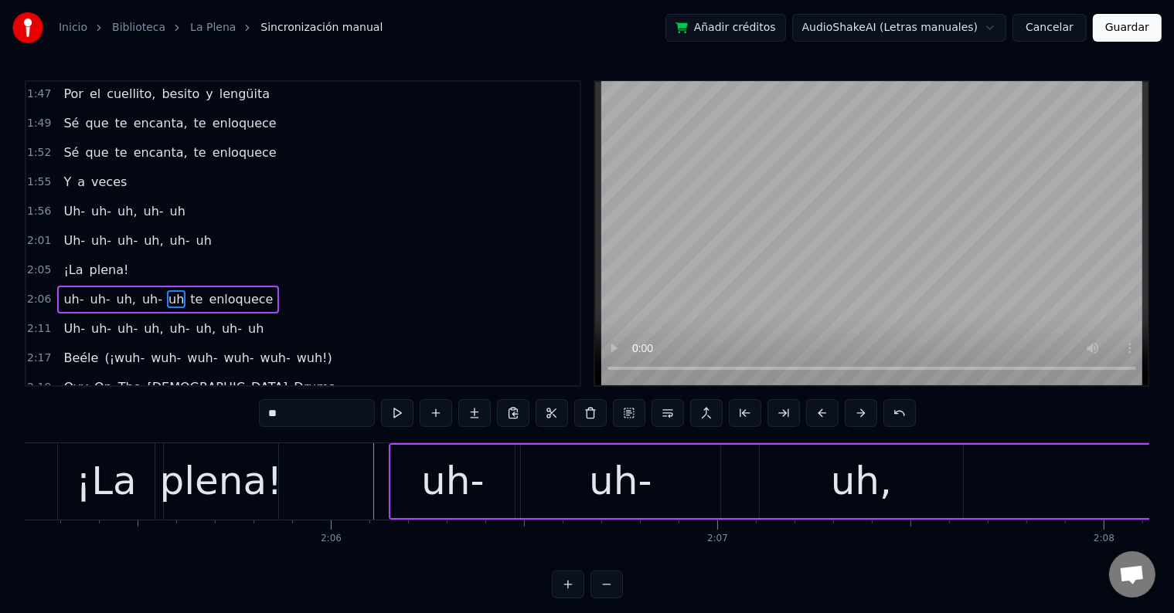
scroll to position [0, 48371]
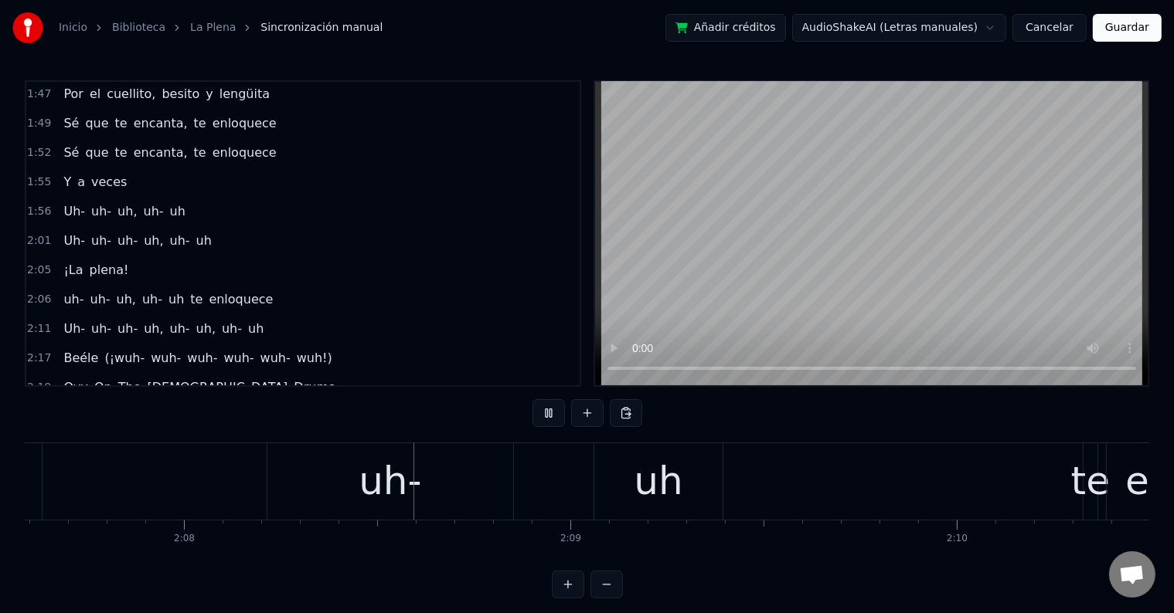
scroll to position [0, 49349]
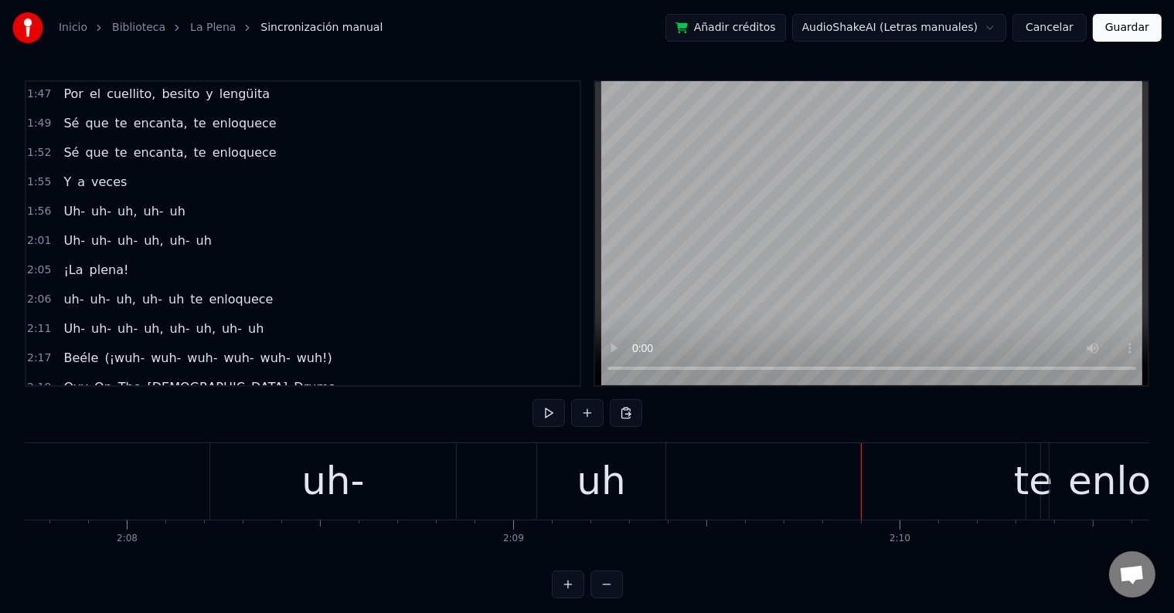
click at [637, 488] on div "uh" at bounding box center [601, 482] width 128 height 76
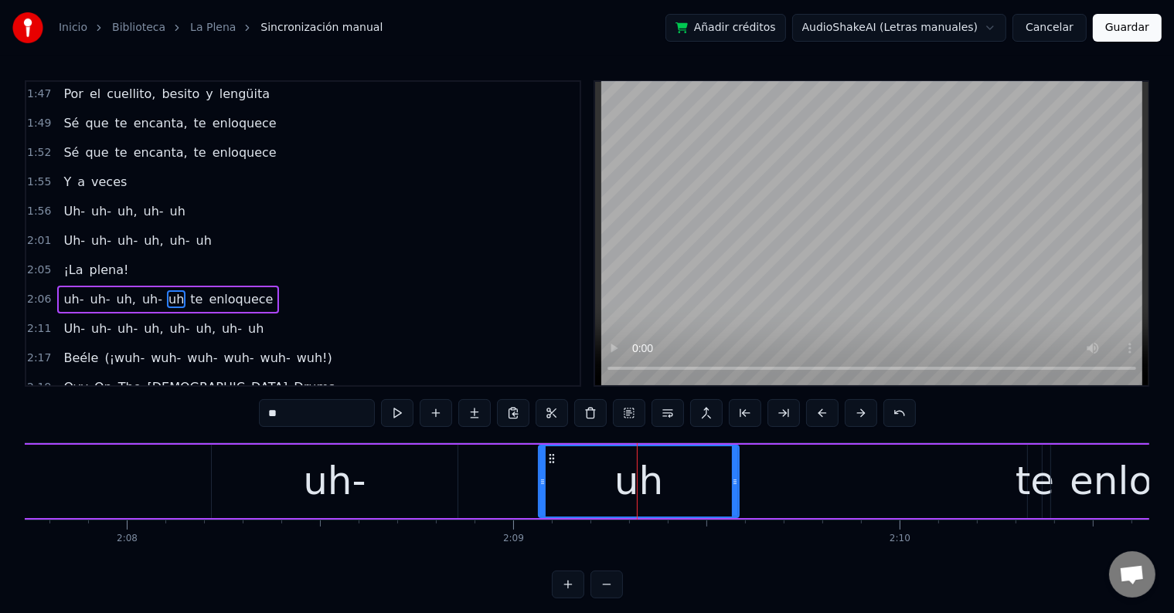
drag, startPoint x: 662, startPoint y: 477, endPoint x: 734, endPoint y: 481, distance: 72.0
click at [734, 481] on icon at bounding box center [735, 482] width 6 height 12
click at [400, 411] on button at bounding box center [397, 413] width 32 height 28
click at [738, 476] on div at bounding box center [738, 482] width 1 height 76
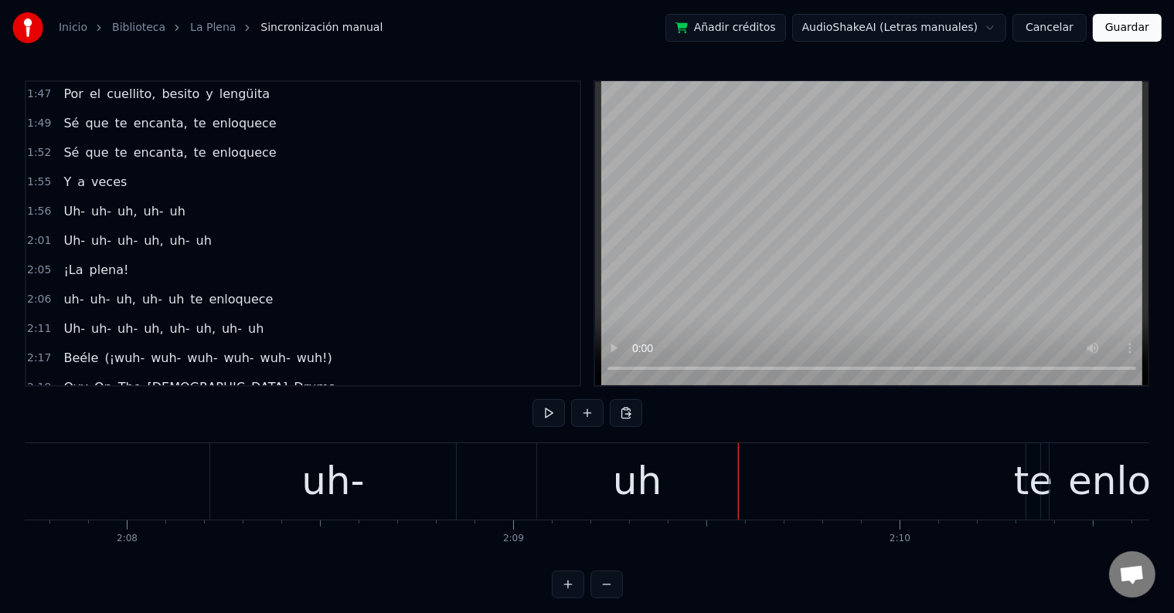
click at [725, 475] on div "uh" at bounding box center [637, 482] width 200 height 76
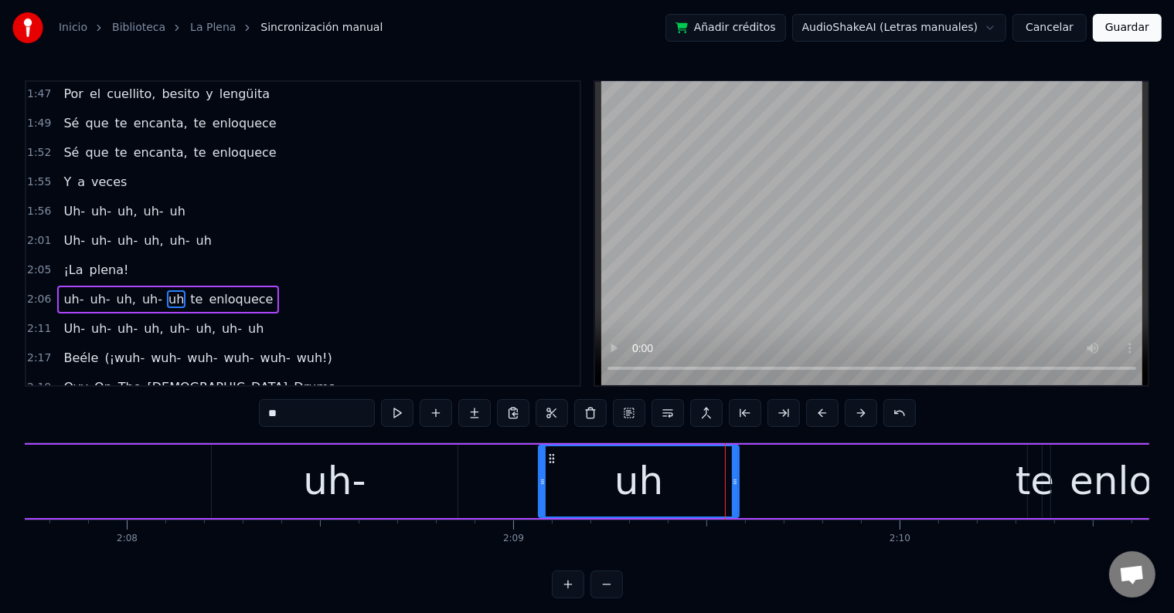
drag, startPoint x: 738, startPoint y: 478, endPoint x: 753, endPoint y: 479, distance: 15.5
click at [753, 479] on div "uh- uh- uh, uh- uh te enloquece" at bounding box center [351, 482] width 1879 height 76
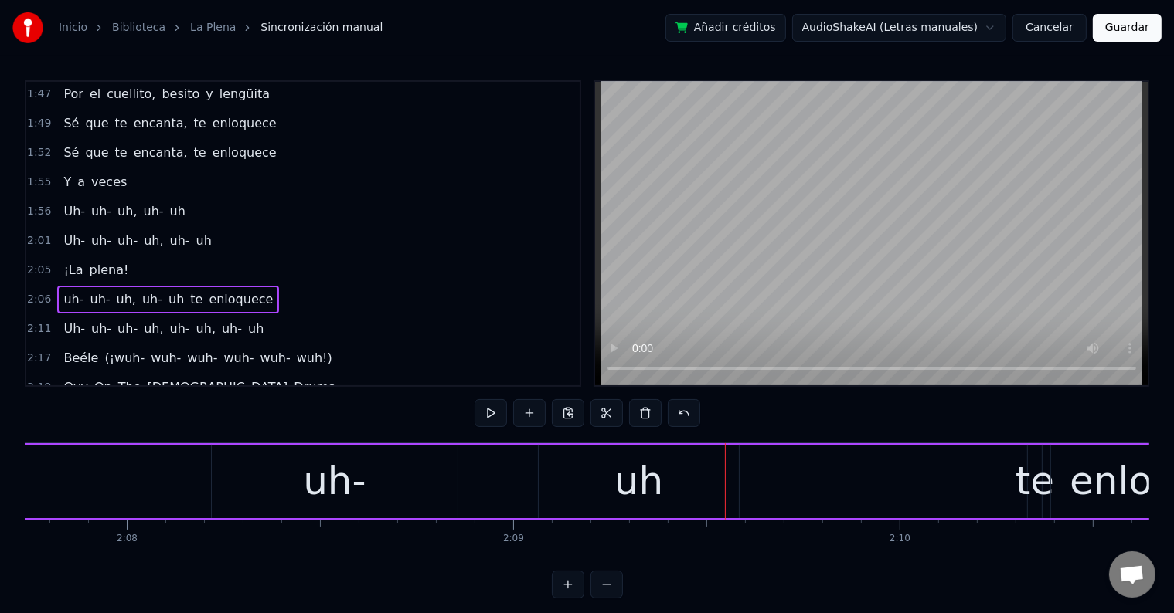
click at [690, 477] on div "uh" at bounding box center [639, 481] width 200 height 73
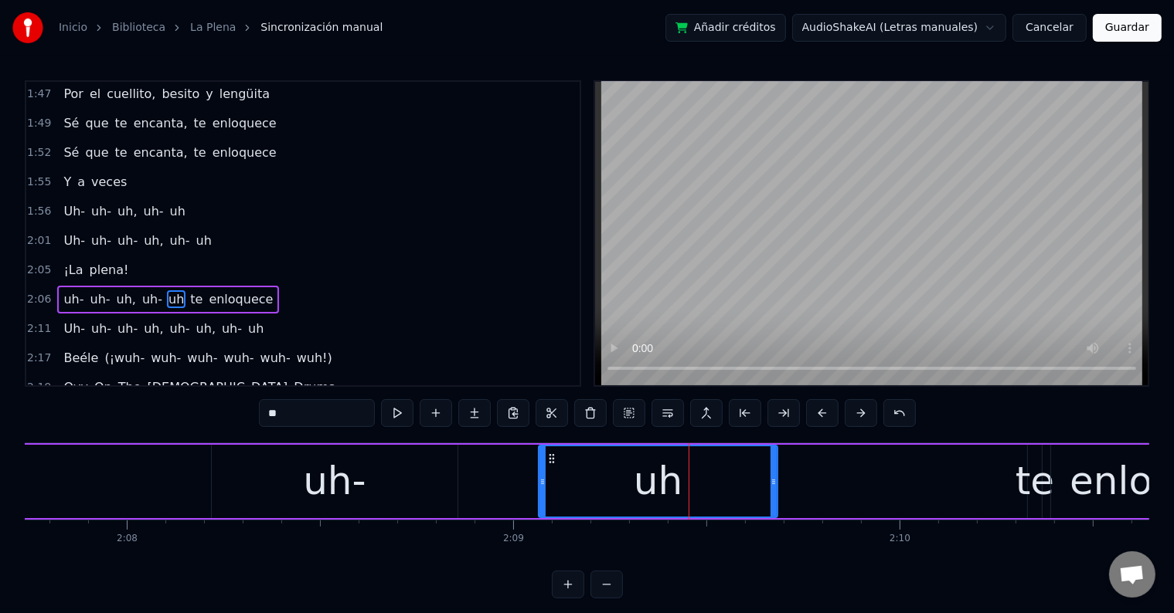
drag, startPoint x: 736, startPoint y: 479, endPoint x: 773, endPoint y: 480, distance: 37.9
click at [777, 480] on icon at bounding box center [773, 482] width 6 height 12
click at [650, 488] on div "uh" at bounding box center [659, 482] width 49 height 58
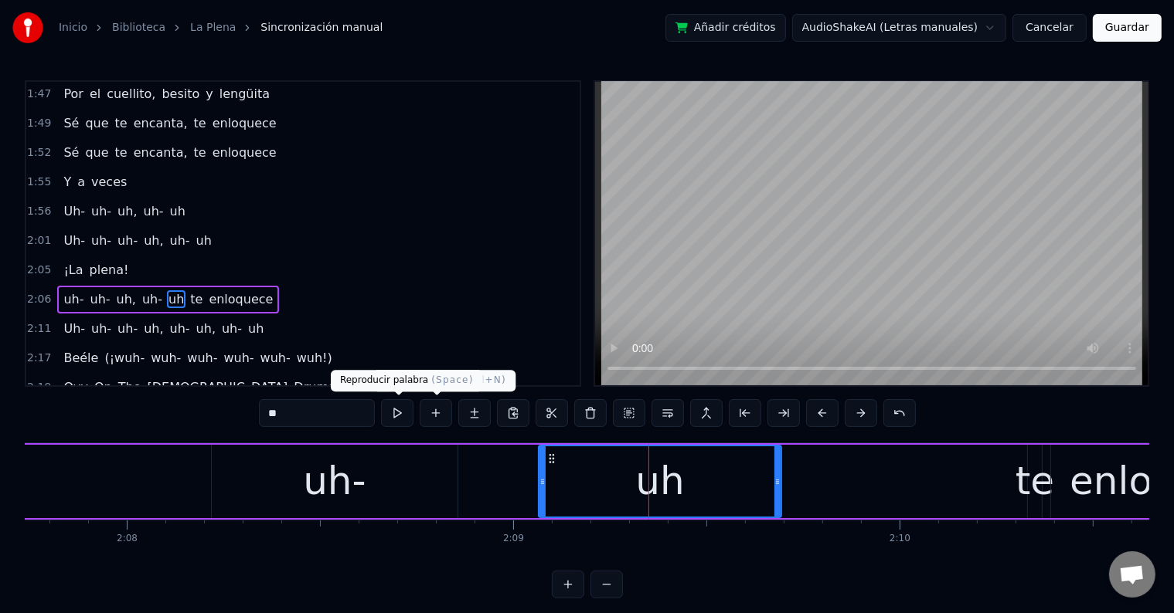
click at [396, 408] on button at bounding box center [397, 413] width 32 height 28
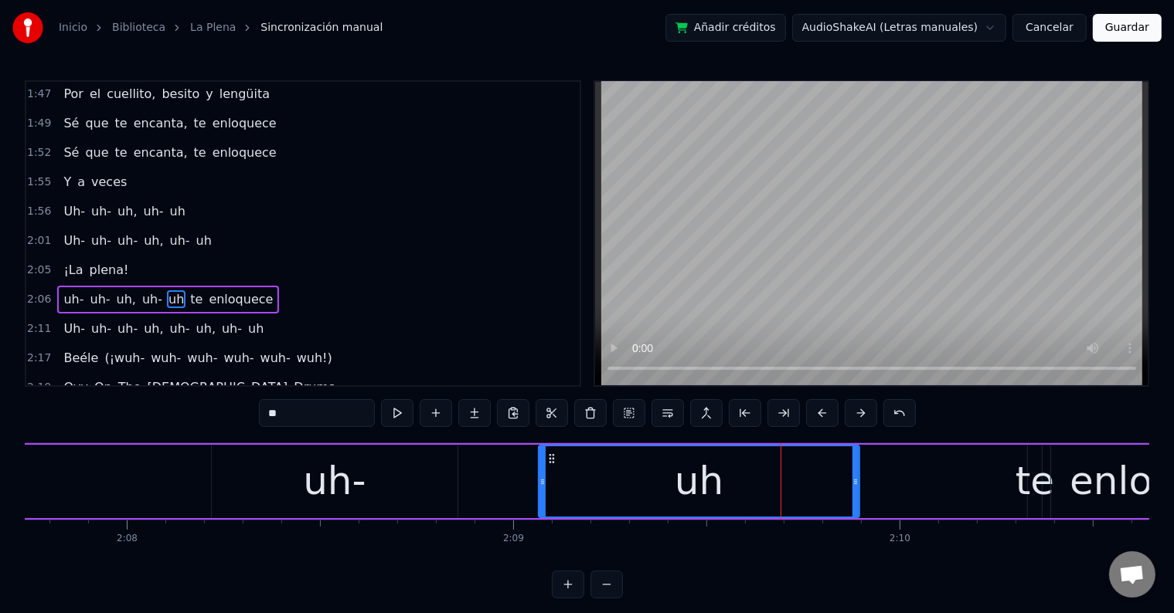
drag, startPoint x: 779, startPoint y: 475, endPoint x: 864, endPoint y: 484, distance: 85.4
click at [858, 484] on icon at bounding box center [855, 482] width 6 height 12
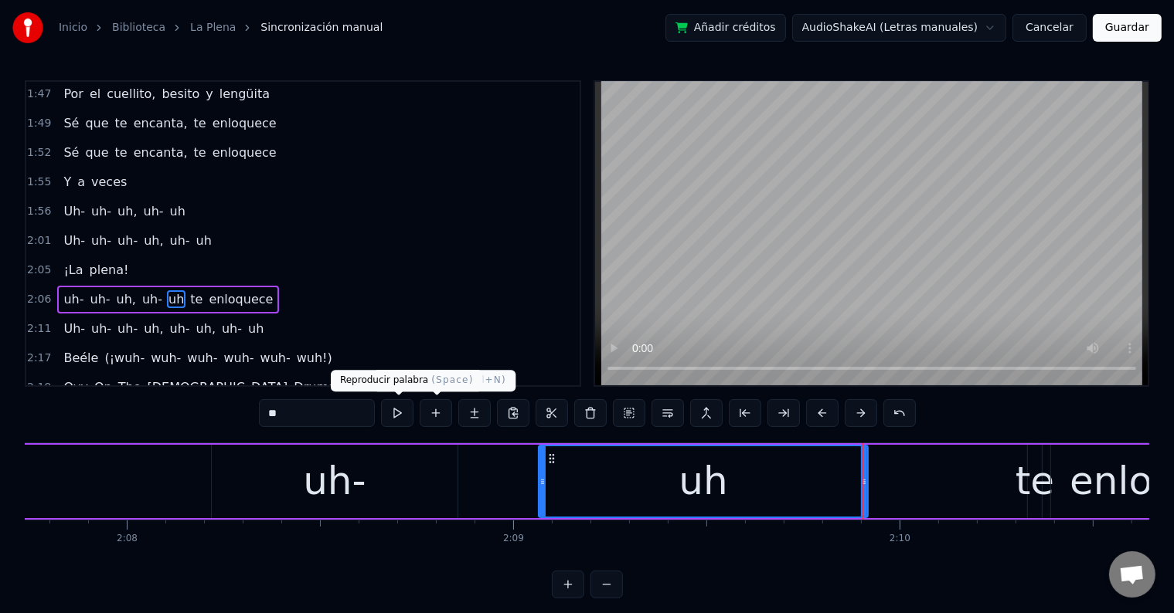
click at [396, 412] on button at bounding box center [397, 413] width 32 height 28
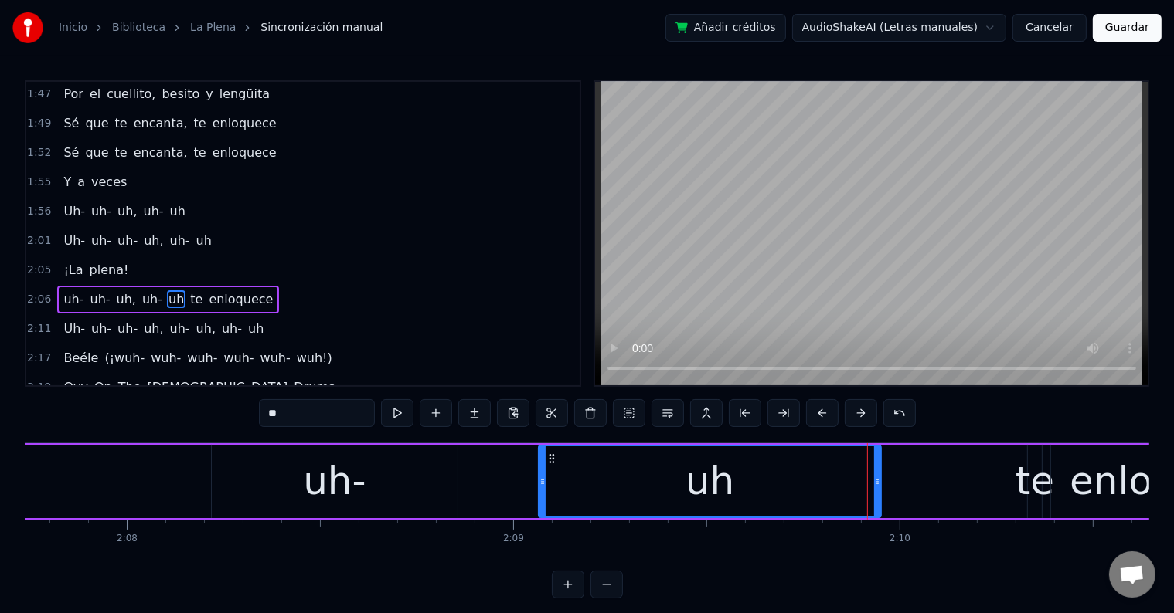
drag, startPoint x: 865, startPoint y: 484, endPoint x: 882, endPoint y: 485, distance: 17.1
click at [880, 485] on icon at bounding box center [877, 482] width 6 height 12
click at [411, 413] on button at bounding box center [397, 413] width 32 height 28
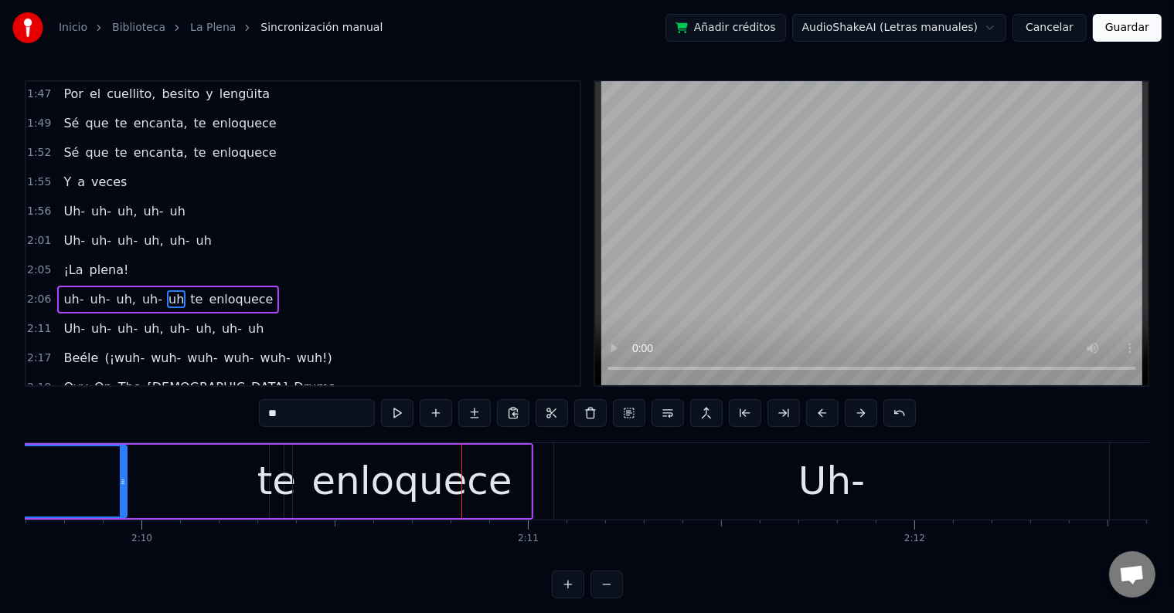
scroll to position [0, 50104]
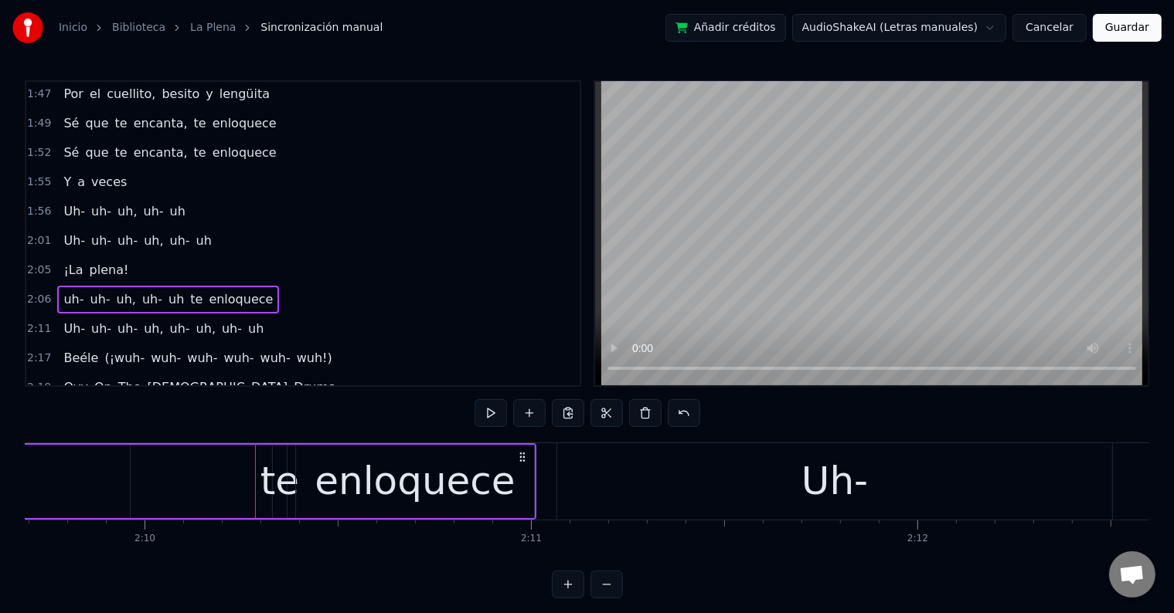
click at [272, 478] on div "te" at bounding box center [279, 482] width 39 height 58
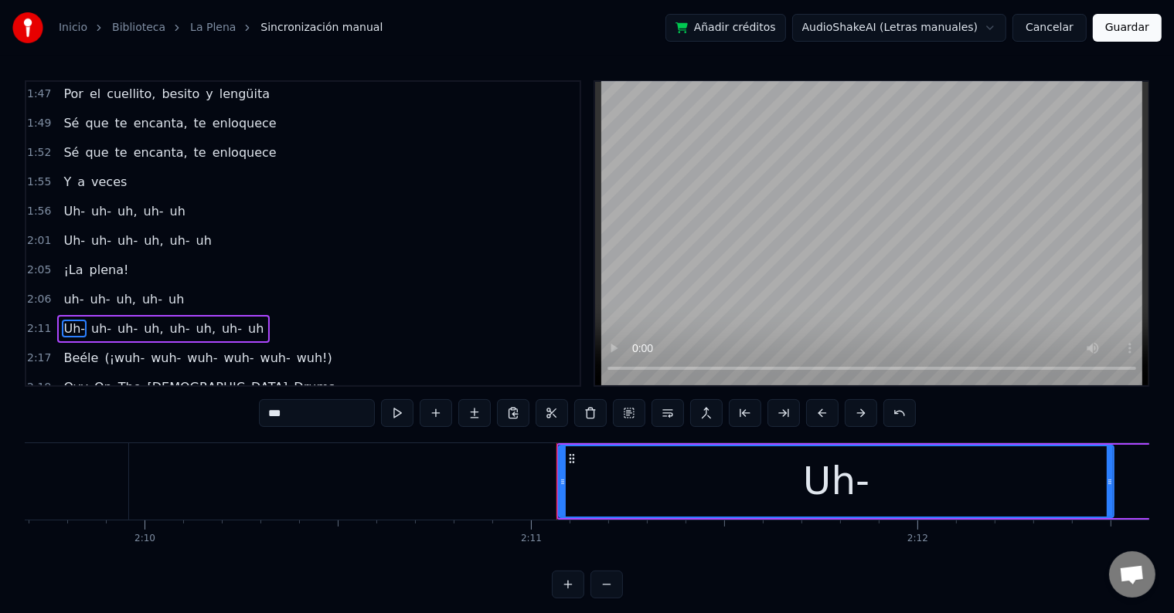
click at [682, 491] on div "Uh-" at bounding box center [835, 482] width 553 height 70
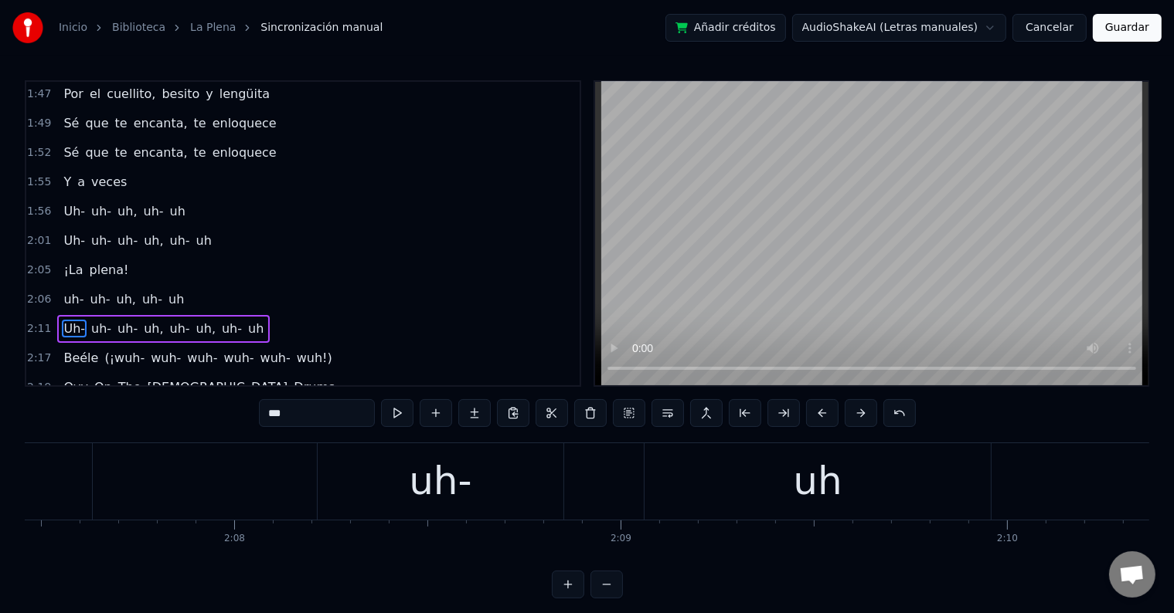
scroll to position [0, 49241]
click at [425, 490] on div "uh-" at bounding box center [441, 482] width 63 height 58
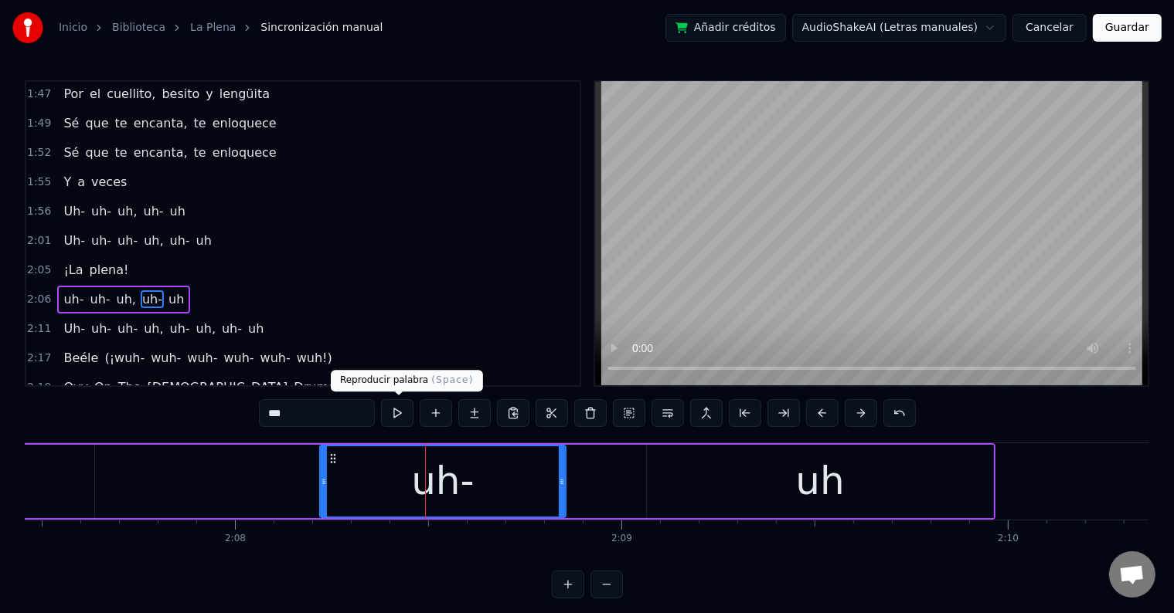
click at [403, 414] on button at bounding box center [397, 413] width 32 height 28
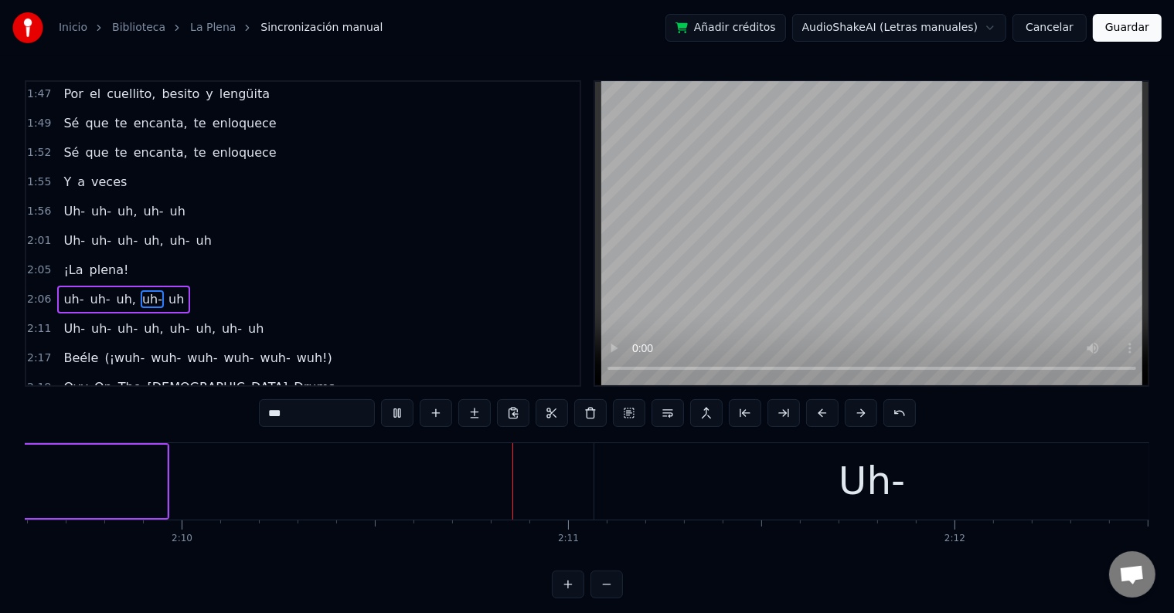
scroll to position [0, 50295]
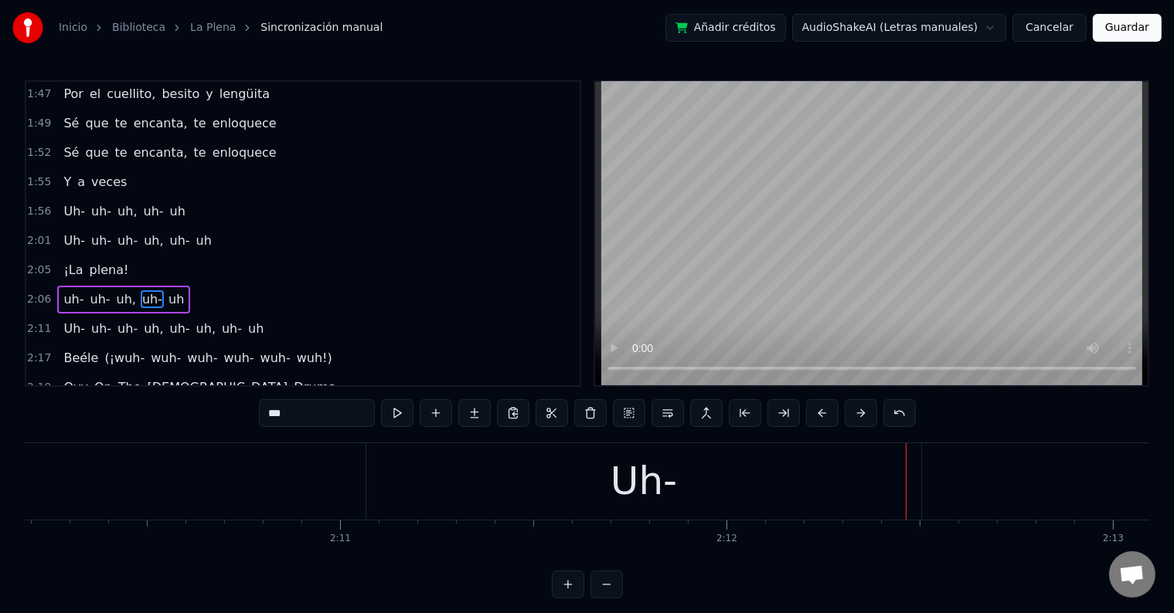
click at [479, 458] on div "Uh-" at bounding box center [643, 482] width 555 height 76
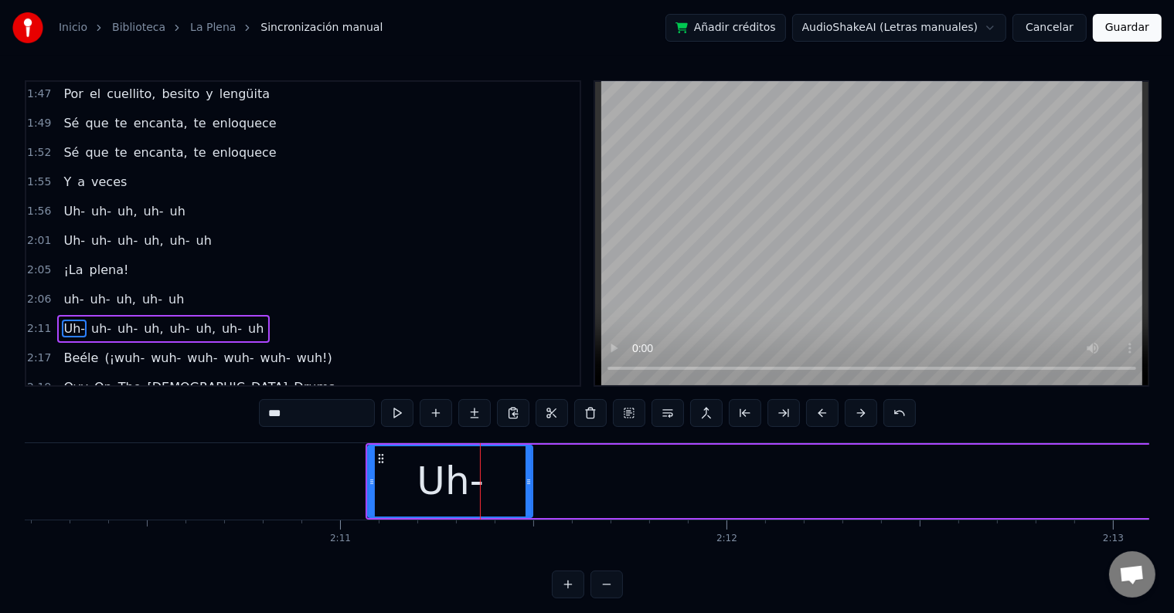
drag, startPoint x: 918, startPoint y: 479, endPoint x: 528, endPoint y: 488, distance: 390.3
click at [528, 488] on div at bounding box center [528, 482] width 6 height 70
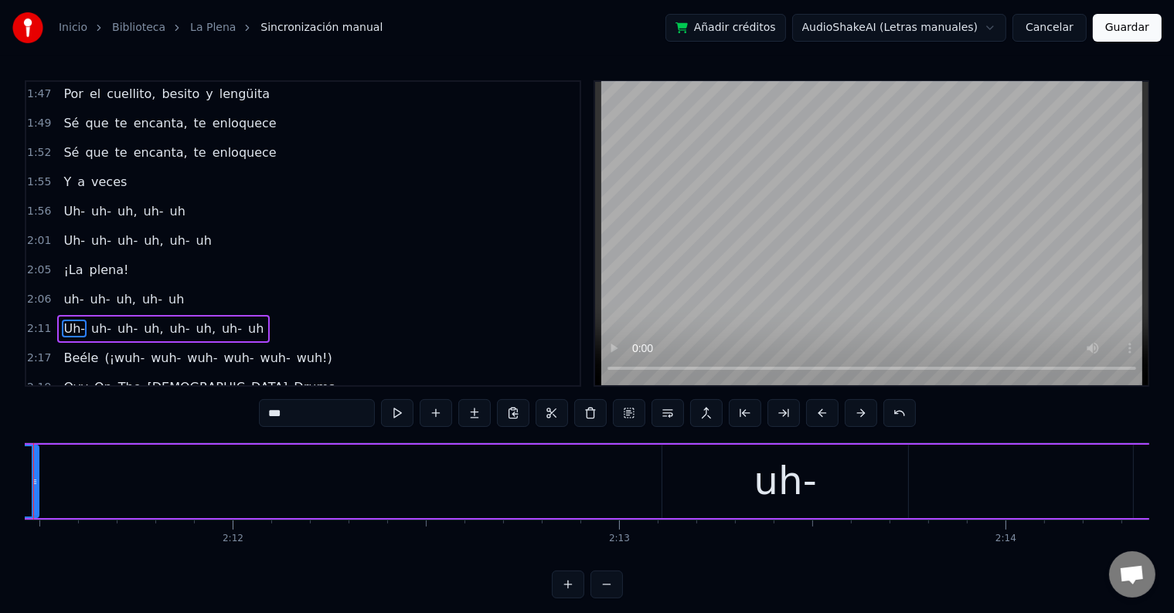
scroll to position [0, 50794]
click at [749, 483] on div "uh-" at bounding box center [778, 482] width 63 height 58
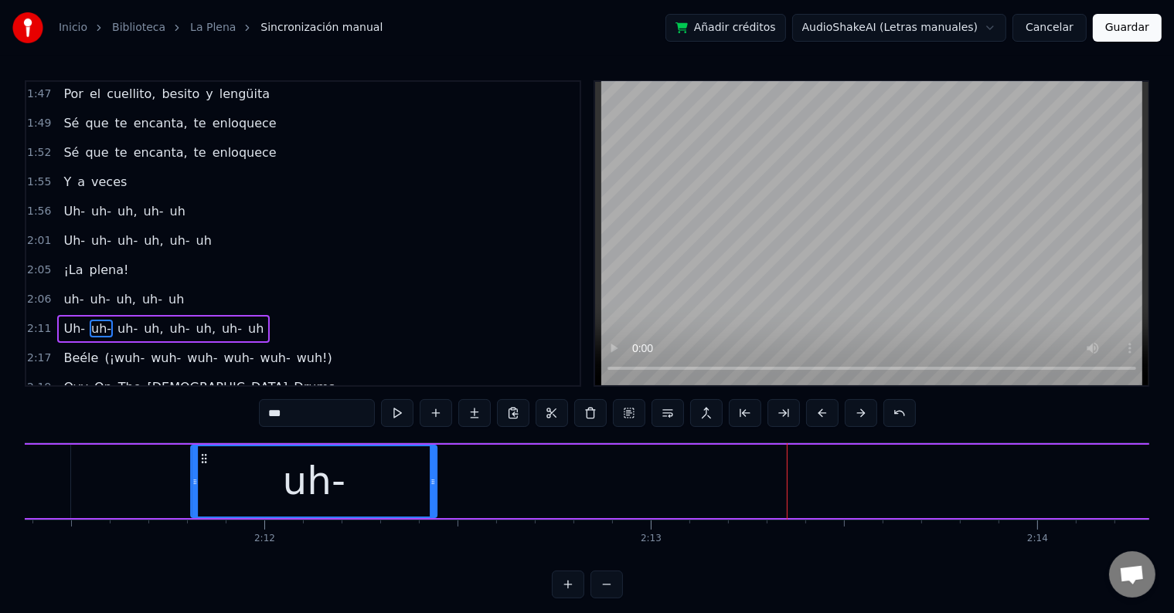
drag, startPoint x: 668, startPoint y: 457, endPoint x: 205, endPoint y: 482, distance: 464.3
click at [216, 486] on div "uh-" at bounding box center [314, 482] width 244 height 70
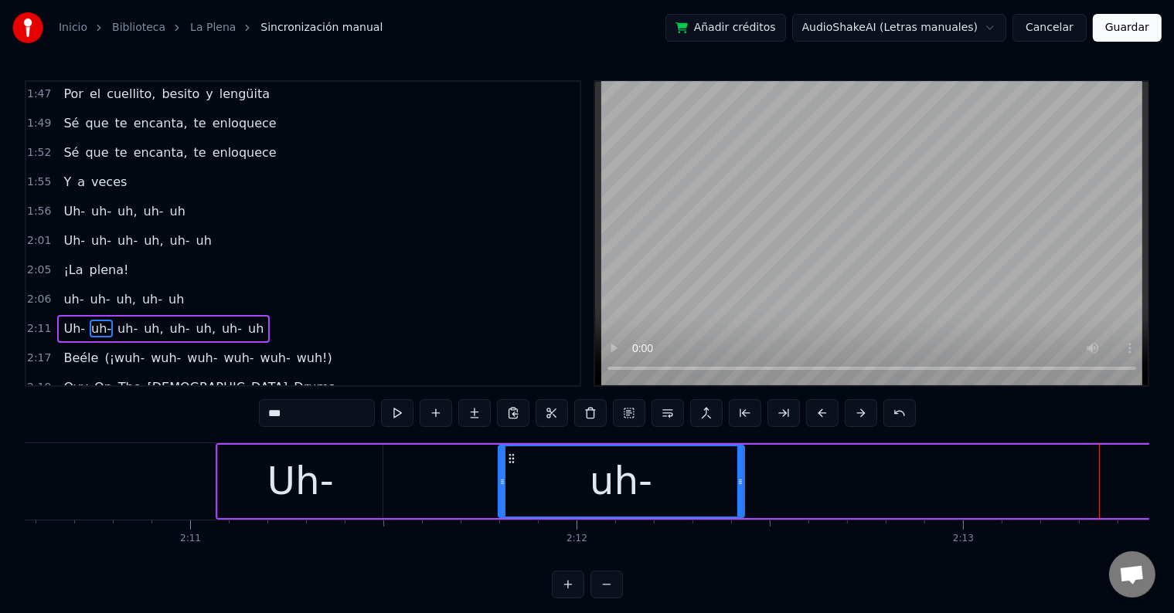
scroll to position [0, 50445]
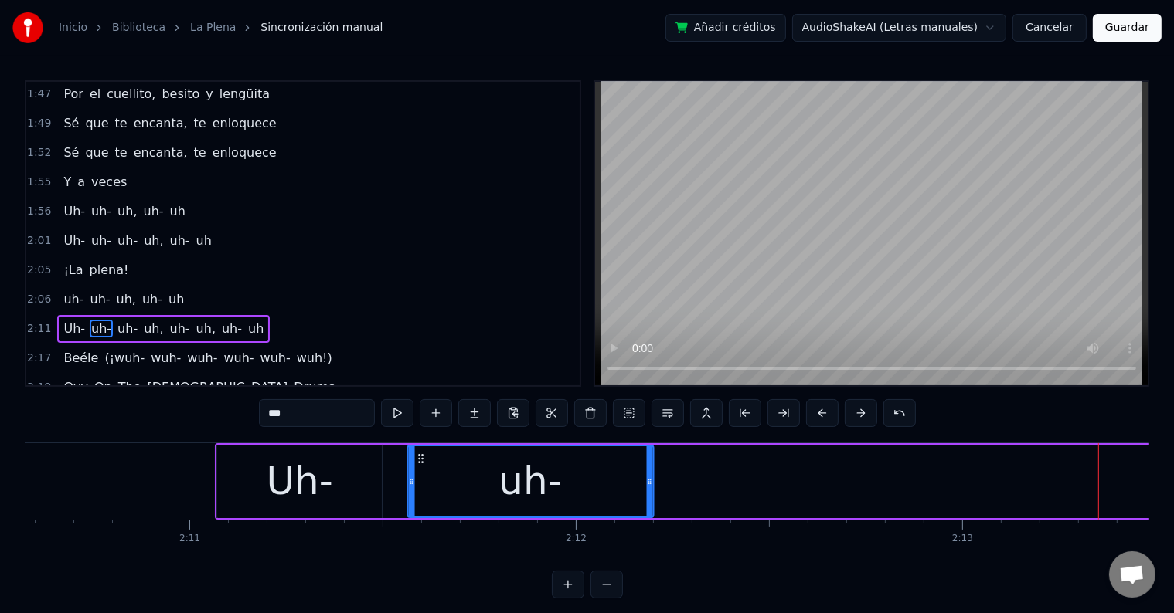
drag, startPoint x: 510, startPoint y: 456, endPoint x: 422, endPoint y: 463, distance: 88.4
click at [422, 463] on icon at bounding box center [420, 459] width 12 height 12
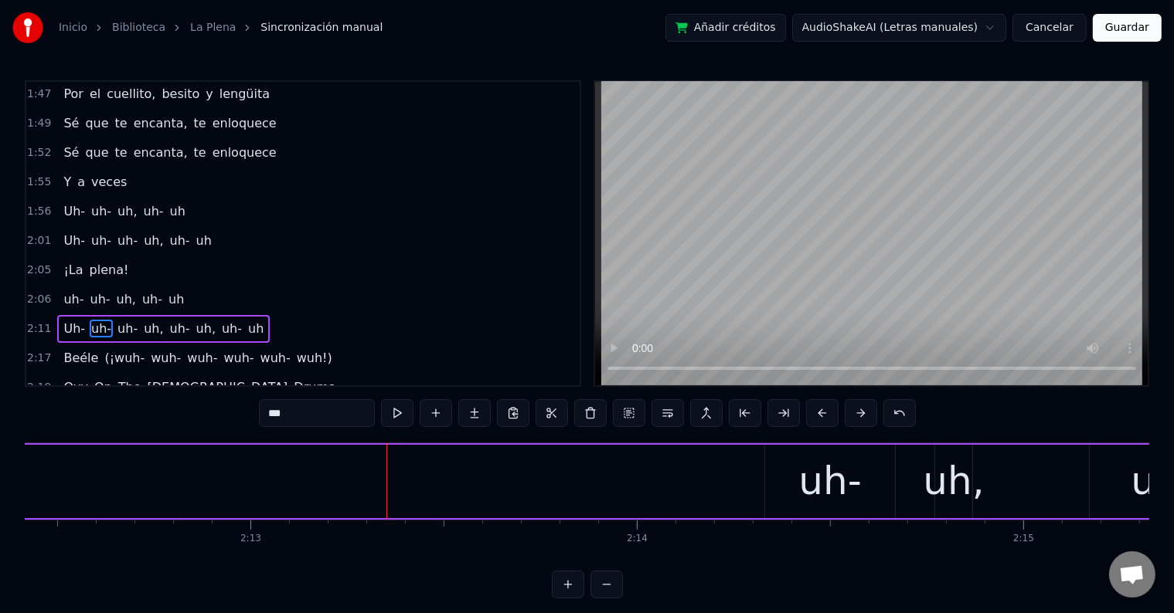
scroll to position [0, 51159]
click at [813, 487] on div "uh-" at bounding box center [827, 482] width 63 height 58
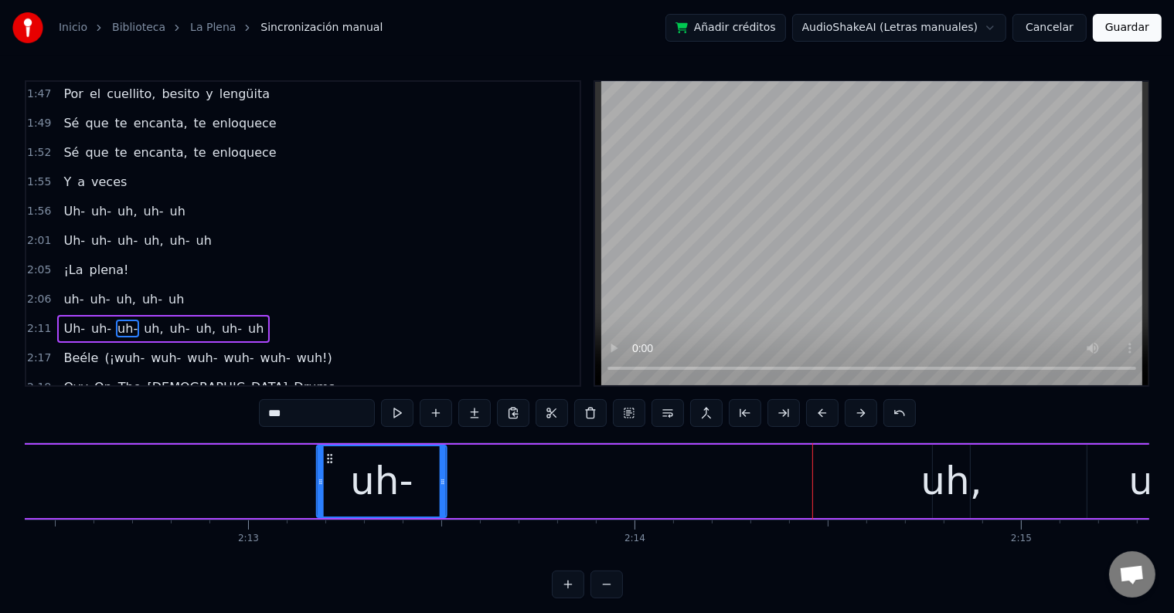
drag, startPoint x: 777, startPoint y: 460, endPoint x: 331, endPoint y: 490, distance: 446.8
click at [326, 498] on div "uh-" at bounding box center [382, 482] width 128 height 70
click at [949, 475] on div "uh," at bounding box center [951, 482] width 61 height 58
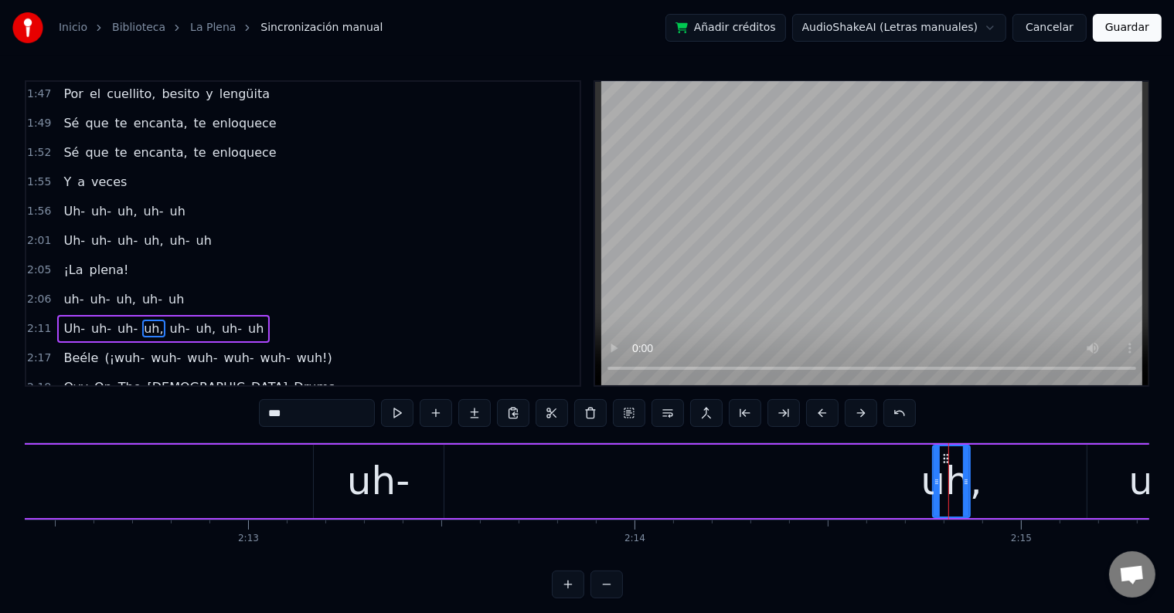
scroll to position [0, 51166]
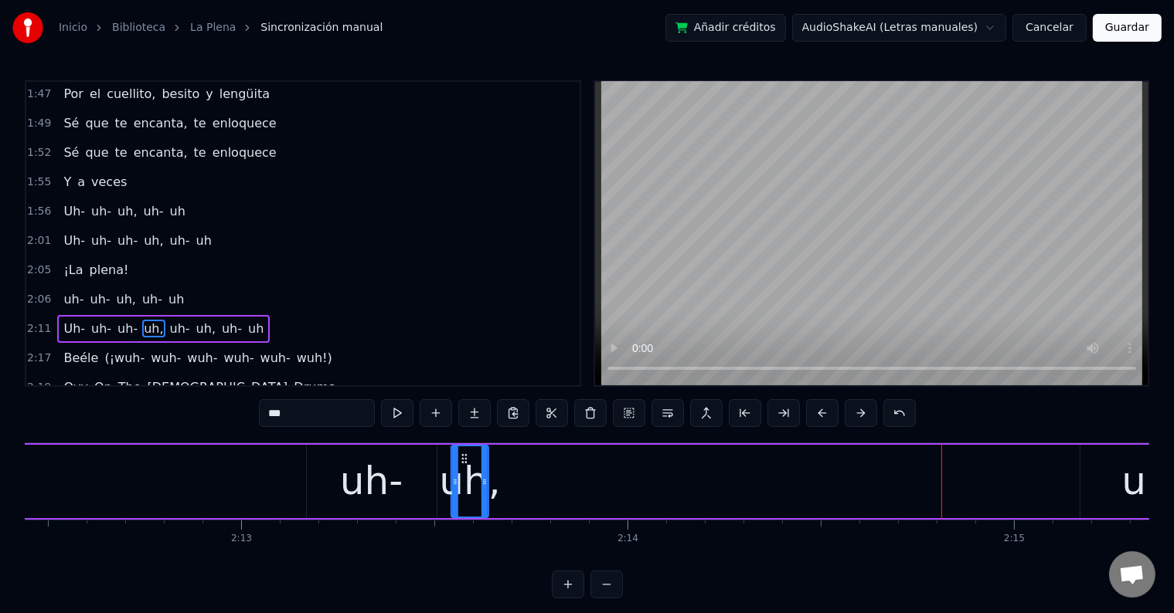
drag, startPoint x: 943, startPoint y: 457, endPoint x: 451, endPoint y: 471, distance: 491.6
click at [457, 474] on div "uh," at bounding box center [470, 482] width 36 height 70
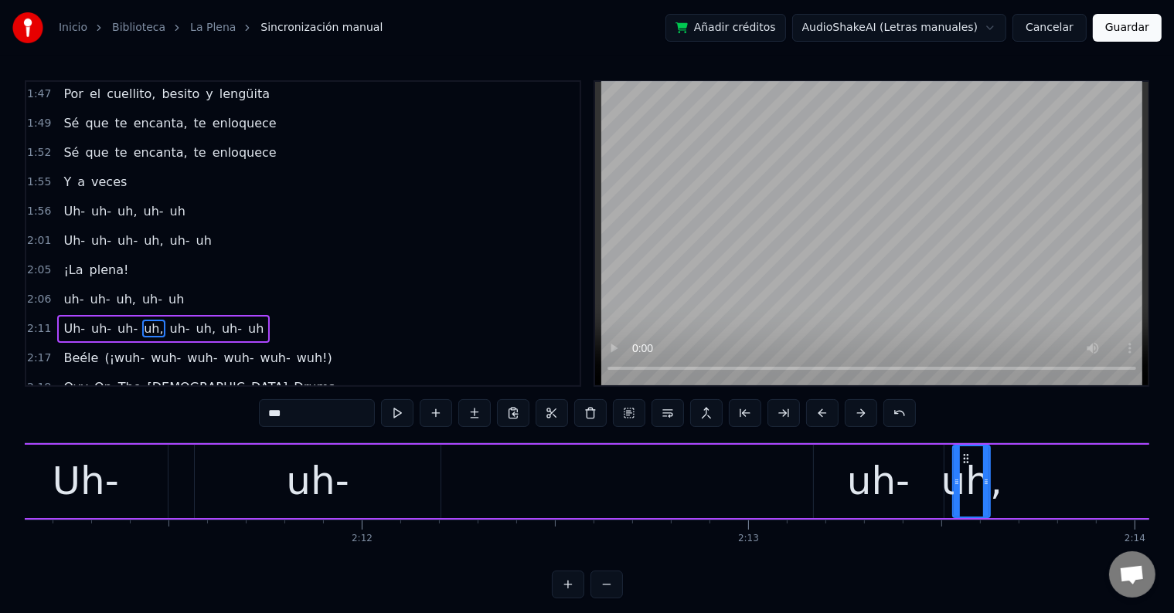
scroll to position [0, 50654]
click at [865, 478] on div "uh-" at bounding box center [883, 482] width 63 height 58
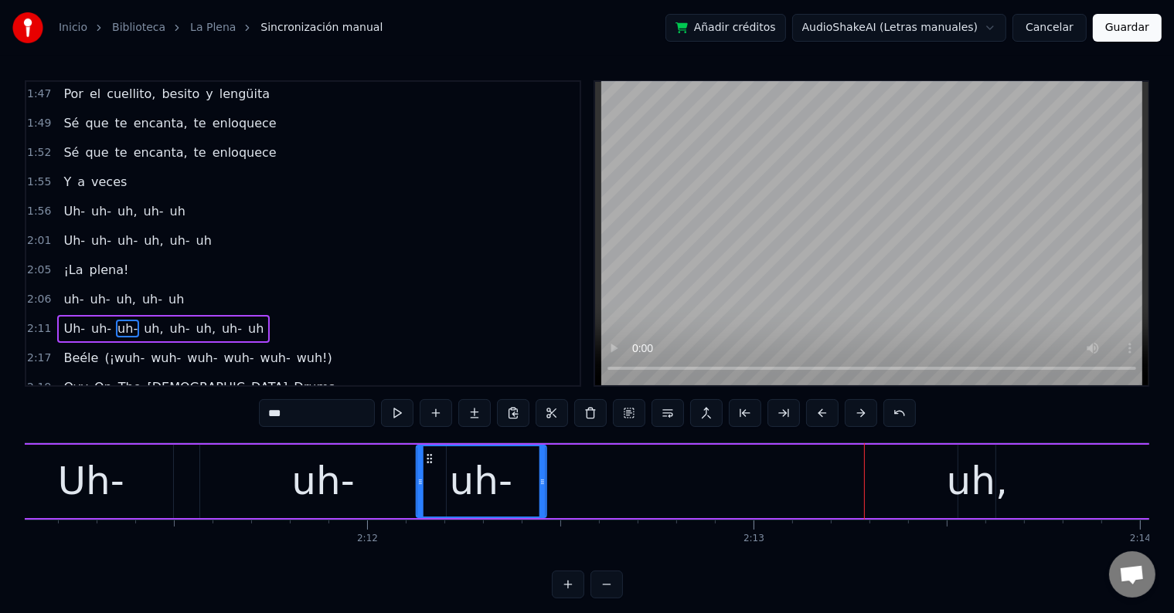
drag, startPoint x: 832, startPoint y: 457, endPoint x: 429, endPoint y: 471, distance: 403.5
click at [429, 471] on div "uh-" at bounding box center [480, 482] width 128 height 70
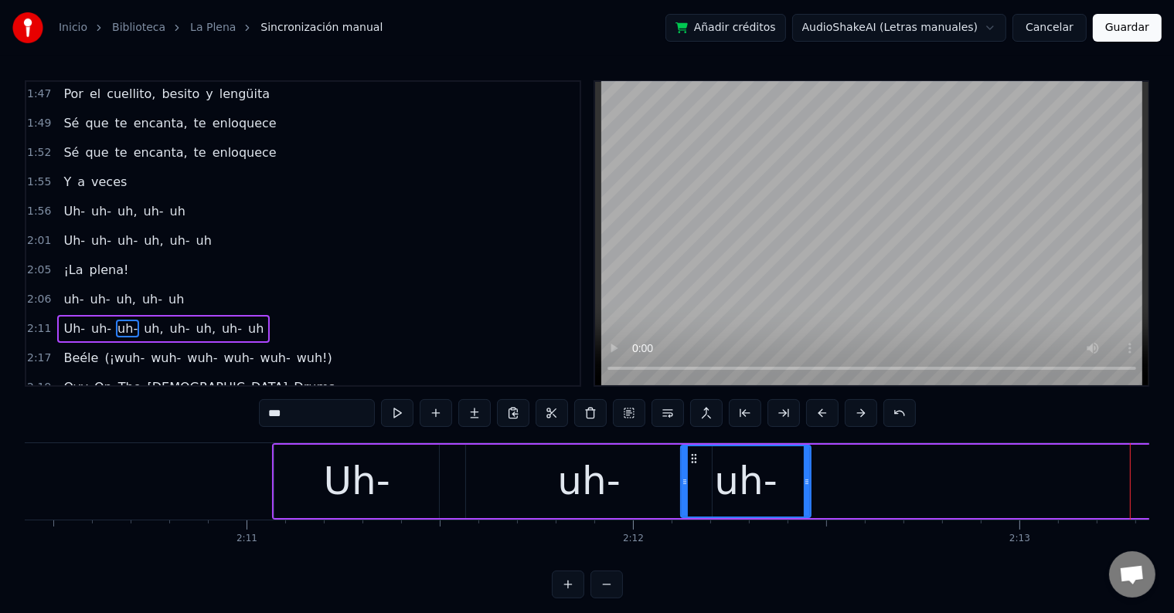
scroll to position [0, 50387]
click at [321, 481] on div "Uh-" at bounding box center [357, 481] width 165 height 73
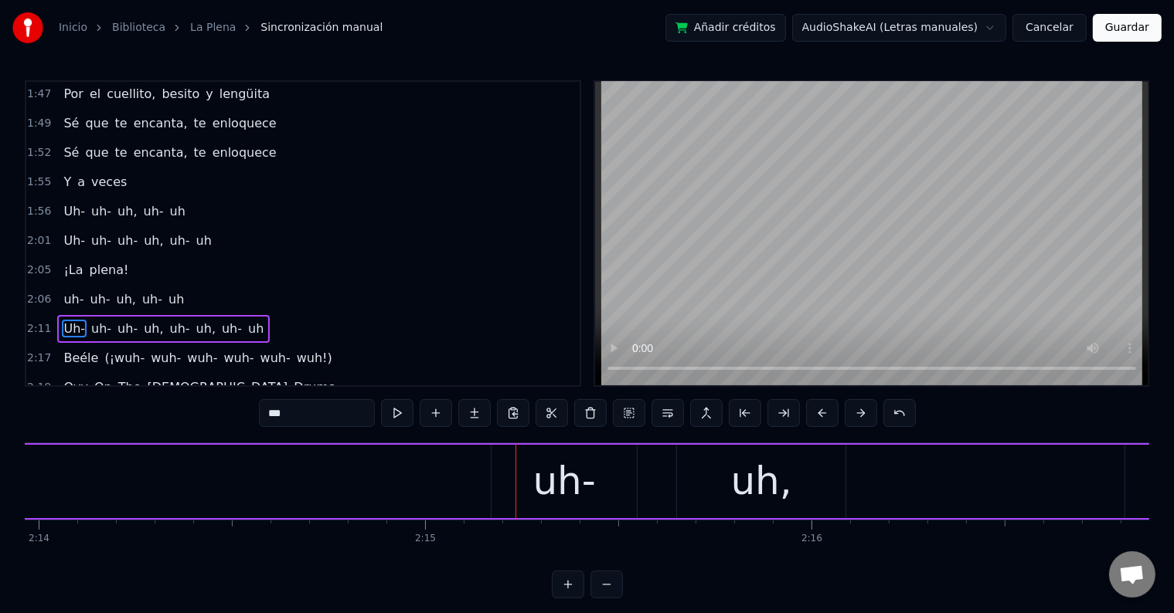
scroll to position [0, 51756]
click at [750, 484] on div "uh," at bounding box center [759, 482] width 61 height 58
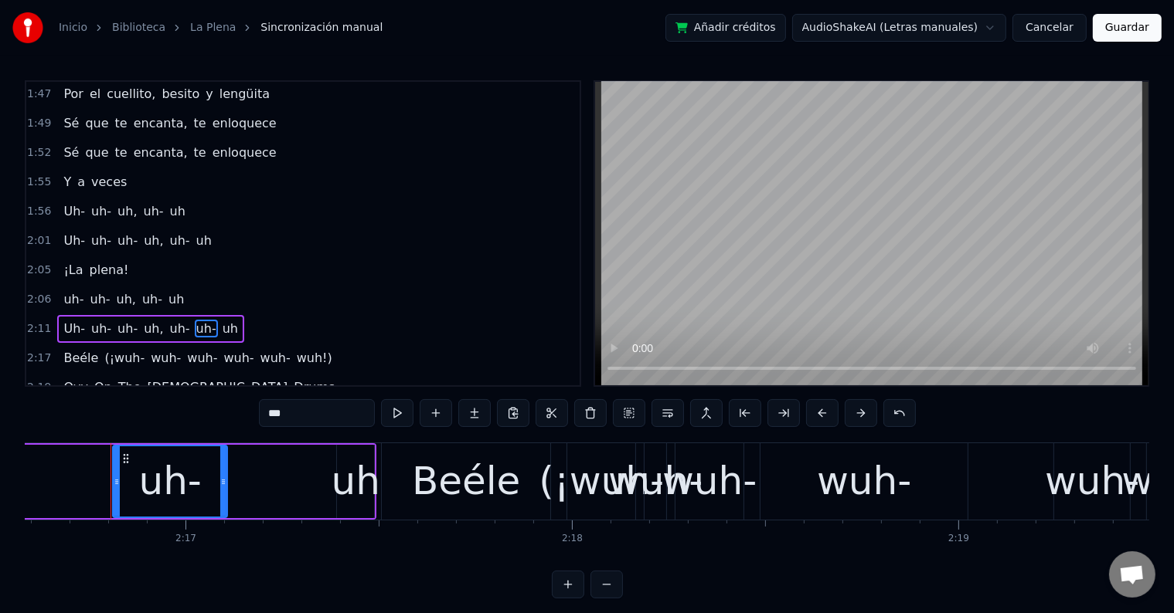
scroll to position [0, 52775]
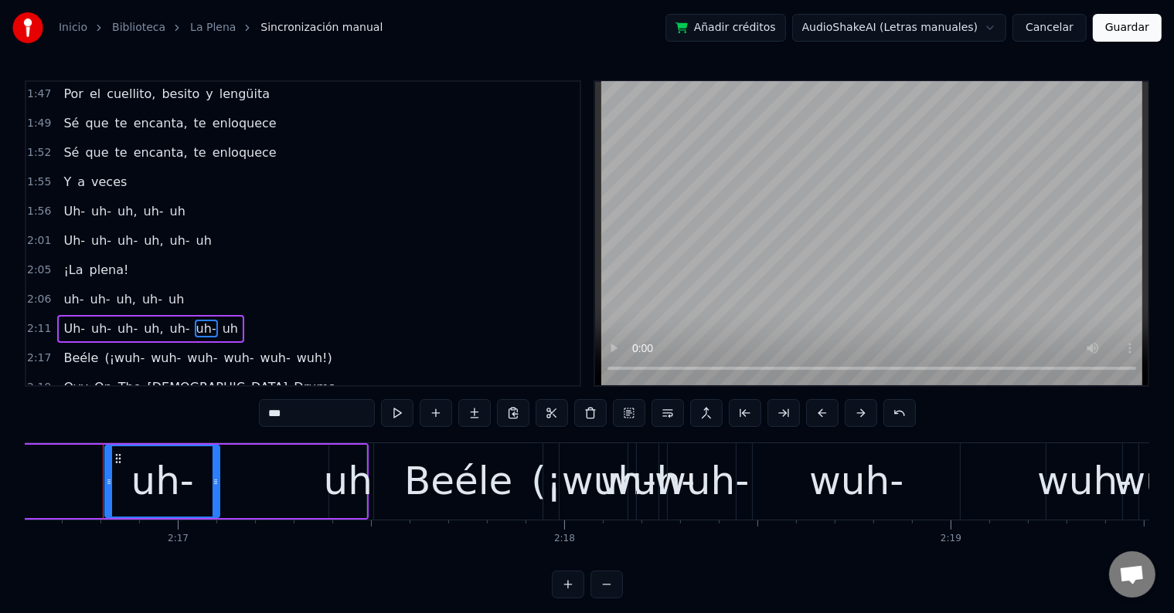
click at [164, 473] on div "uh-" at bounding box center [162, 482] width 63 height 58
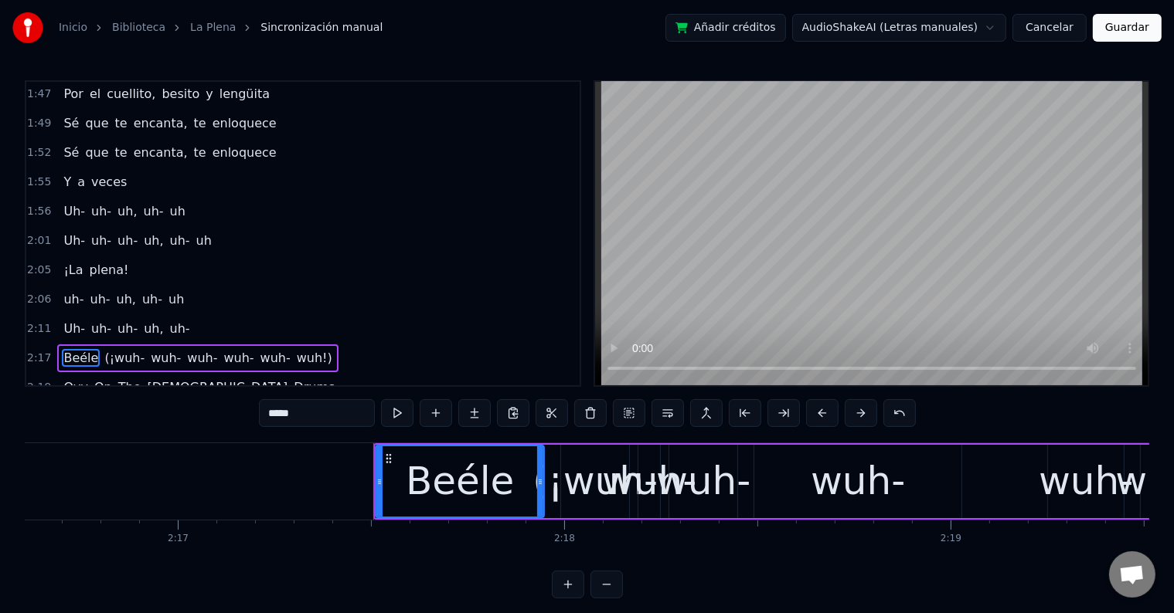
scroll to position [7, 0]
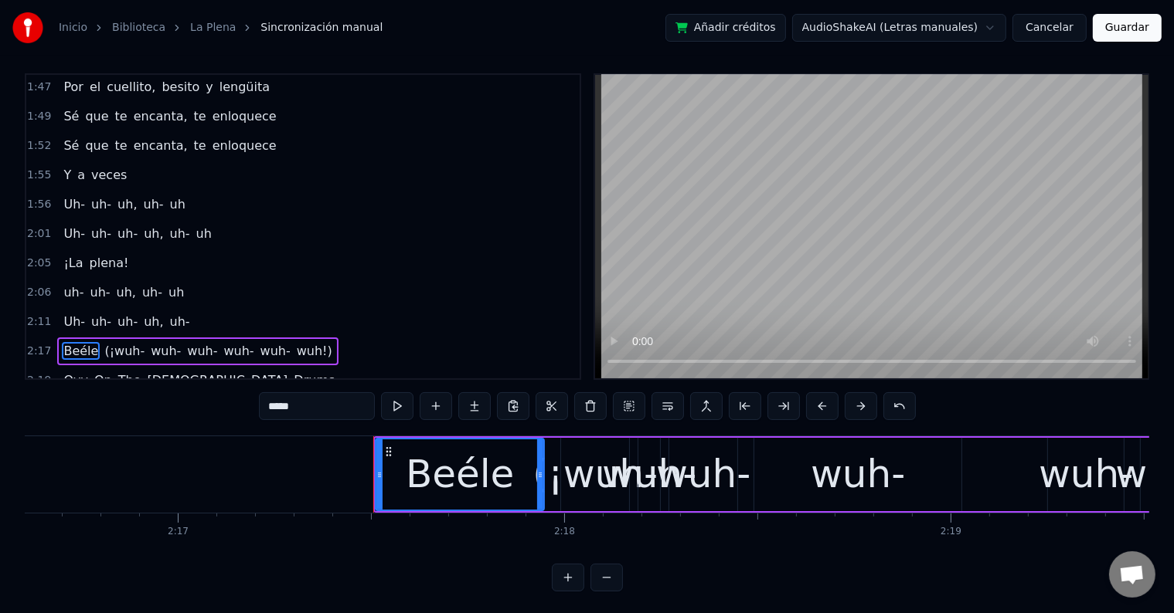
click at [433, 478] on div "Beéle" at bounding box center [460, 475] width 108 height 58
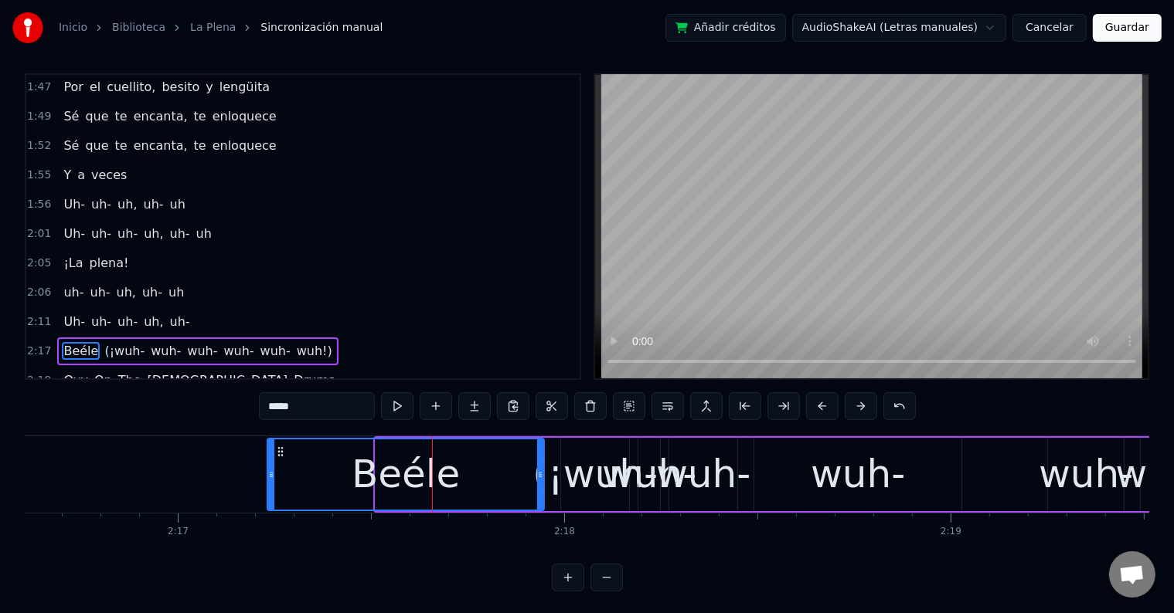
drag, startPoint x: 380, startPoint y: 464, endPoint x: 272, endPoint y: 461, distance: 108.2
click at [272, 461] on div at bounding box center [271, 475] width 6 height 70
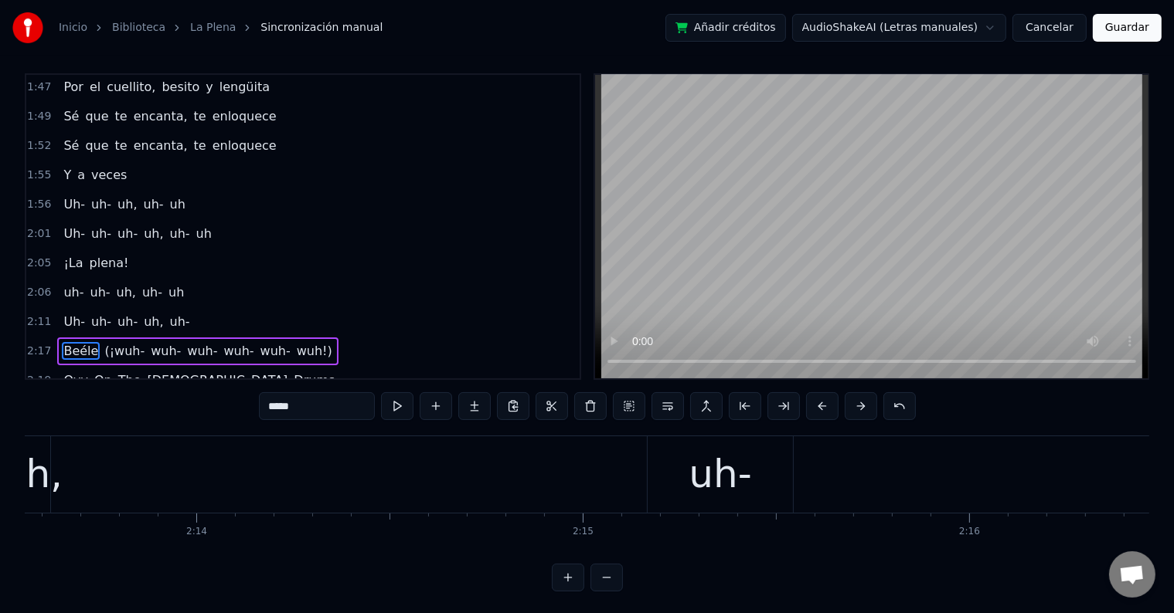
scroll to position [0, 51581]
click at [683, 479] on div "uh-" at bounding box center [736, 475] width 145 height 76
type input "***"
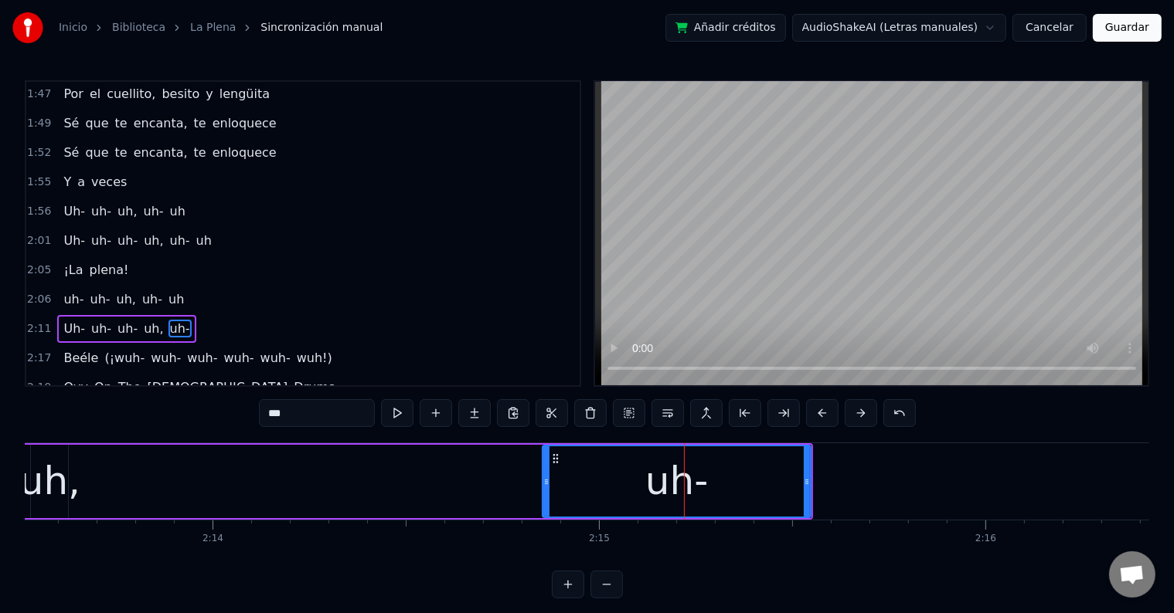
drag, startPoint x: 665, startPoint y: 476, endPoint x: 542, endPoint y: 478, distance: 122.9
click at [543, 478] on icon at bounding box center [546, 482] width 6 height 12
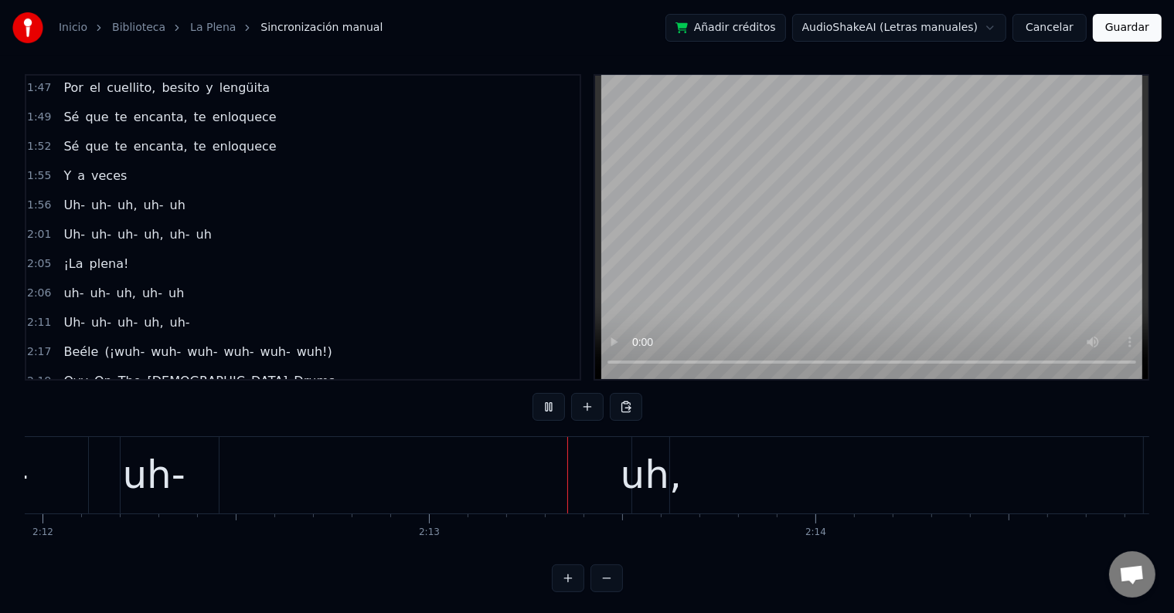
scroll to position [0, 51216]
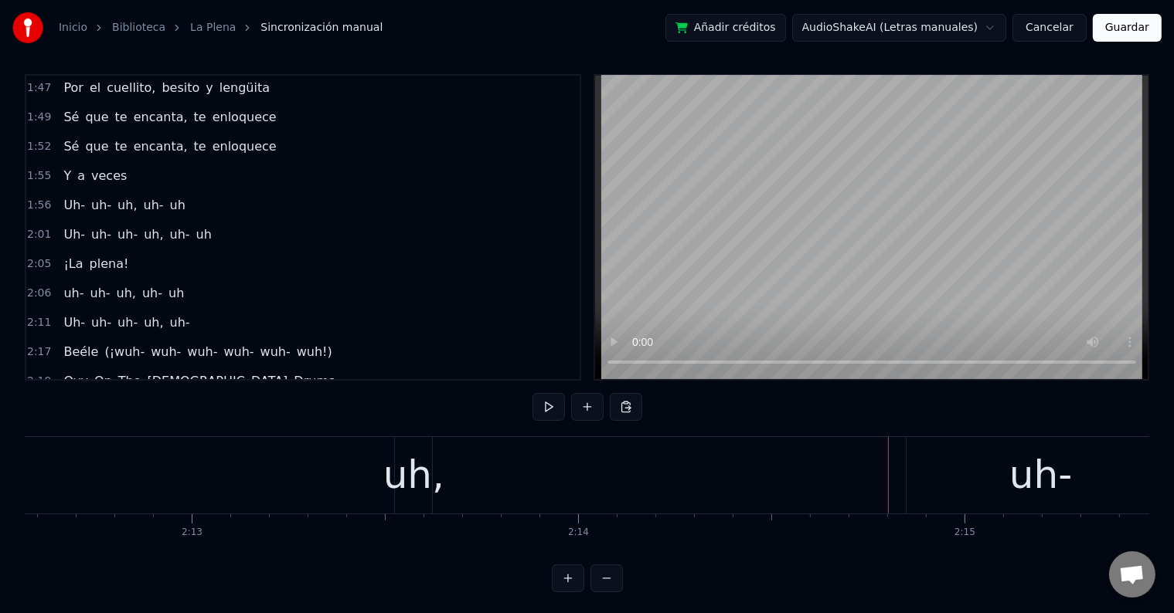
click at [1019, 484] on div "uh-" at bounding box center [1040, 476] width 63 height 58
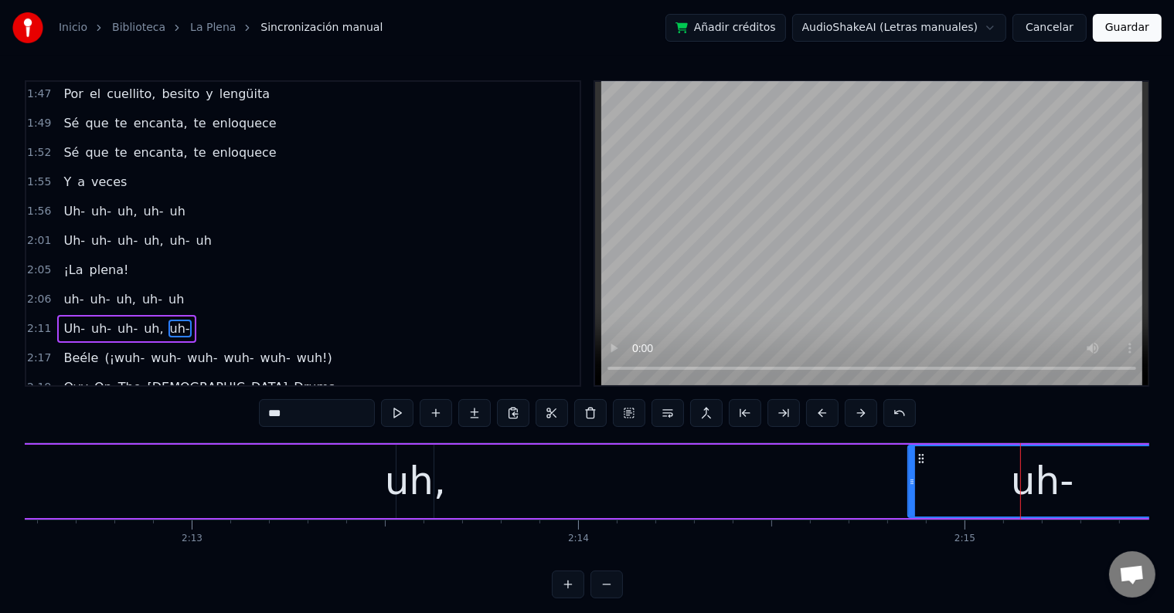
click at [270, 415] on input "***" at bounding box center [317, 413] width 116 height 28
click at [396, 504] on div "uh," at bounding box center [415, 482] width 61 height 58
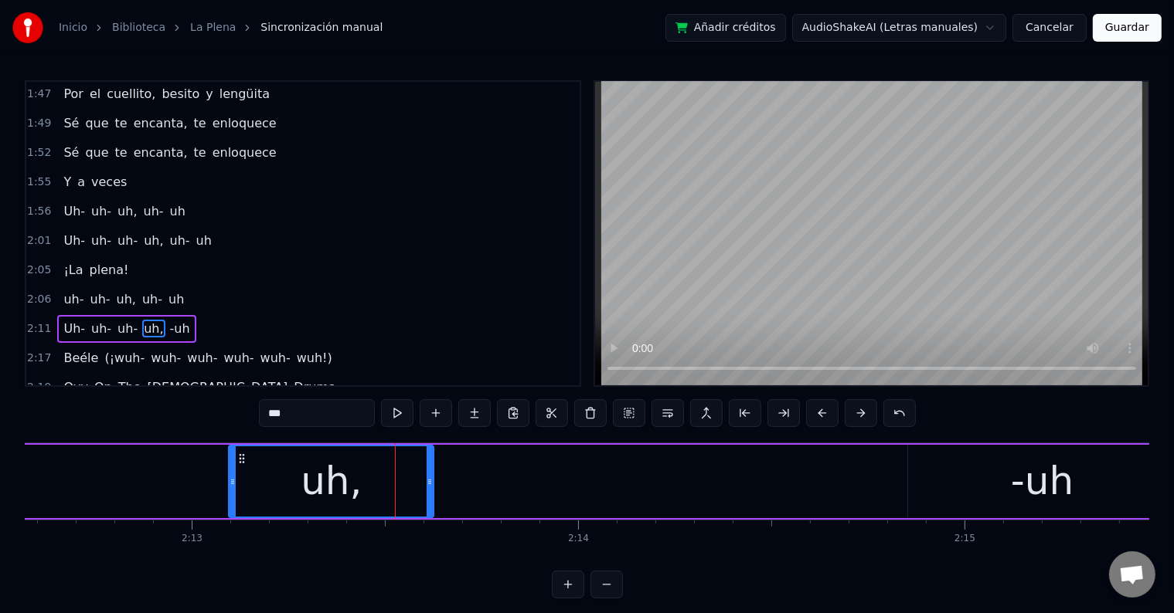
drag, startPoint x: 399, startPoint y: 491, endPoint x: 229, endPoint y: 484, distance: 169.4
click at [229, 485] on div at bounding box center [232, 482] width 6 height 70
click at [1020, 482] on div "-uh" at bounding box center [1042, 482] width 63 height 58
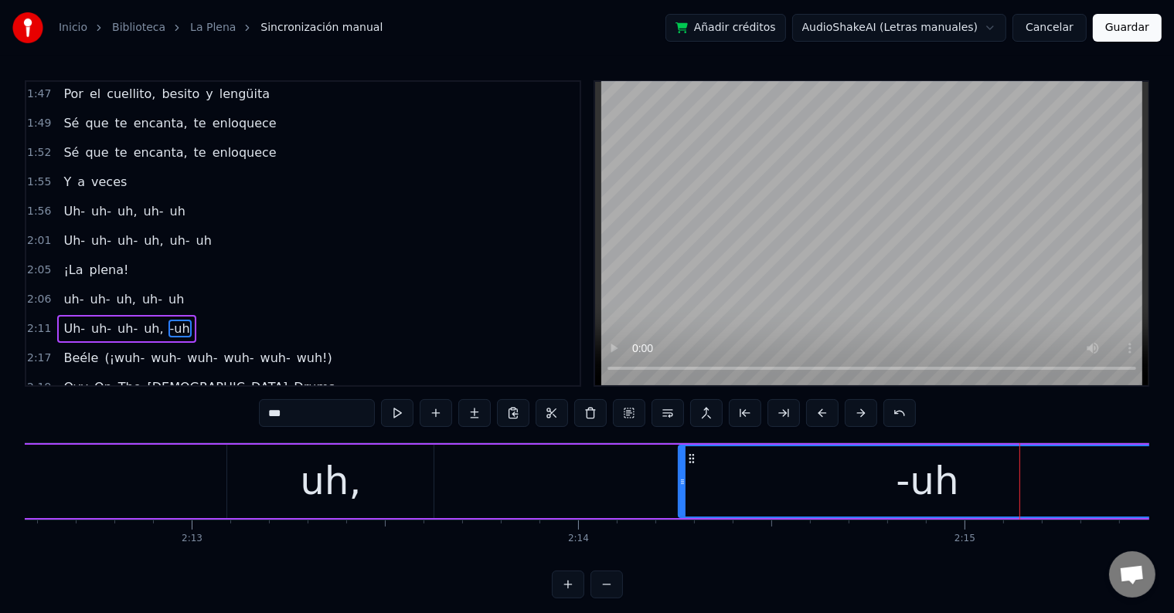
drag, startPoint x: 910, startPoint y: 479, endPoint x: 681, endPoint y: 484, distance: 228.8
click at [681, 484] on icon at bounding box center [682, 482] width 6 height 12
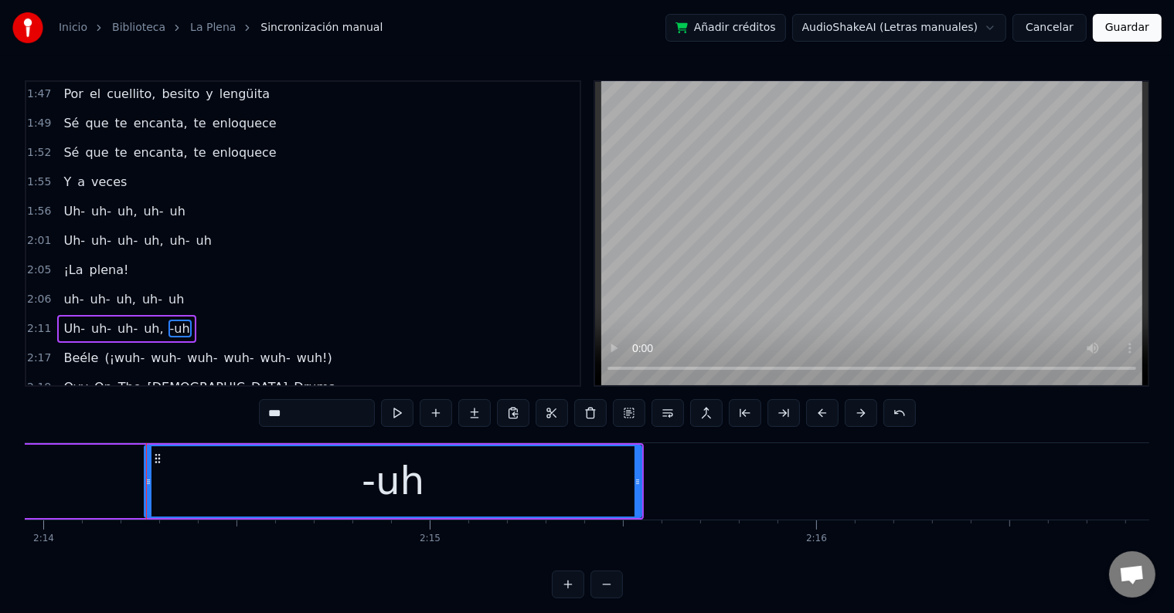
scroll to position [0, 51747]
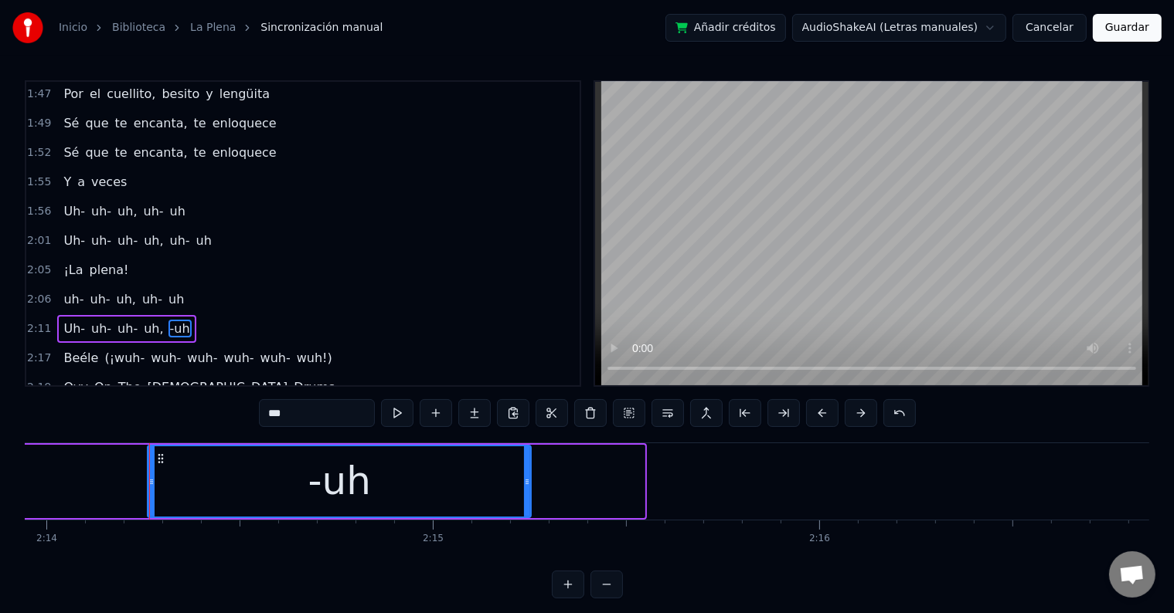
drag, startPoint x: 639, startPoint y: 488, endPoint x: 525, endPoint y: 485, distance: 113.6
click at [525, 485] on div at bounding box center [527, 482] width 6 height 70
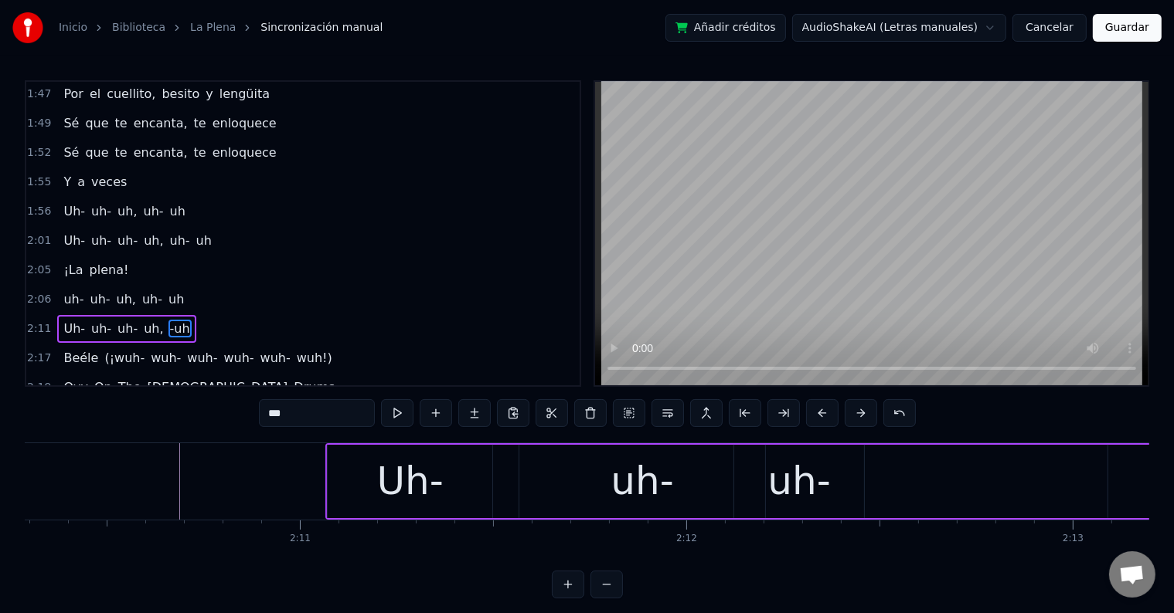
scroll to position [0, 50335]
click at [365, 478] on div "Uh-" at bounding box center [410, 481] width 165 height 73
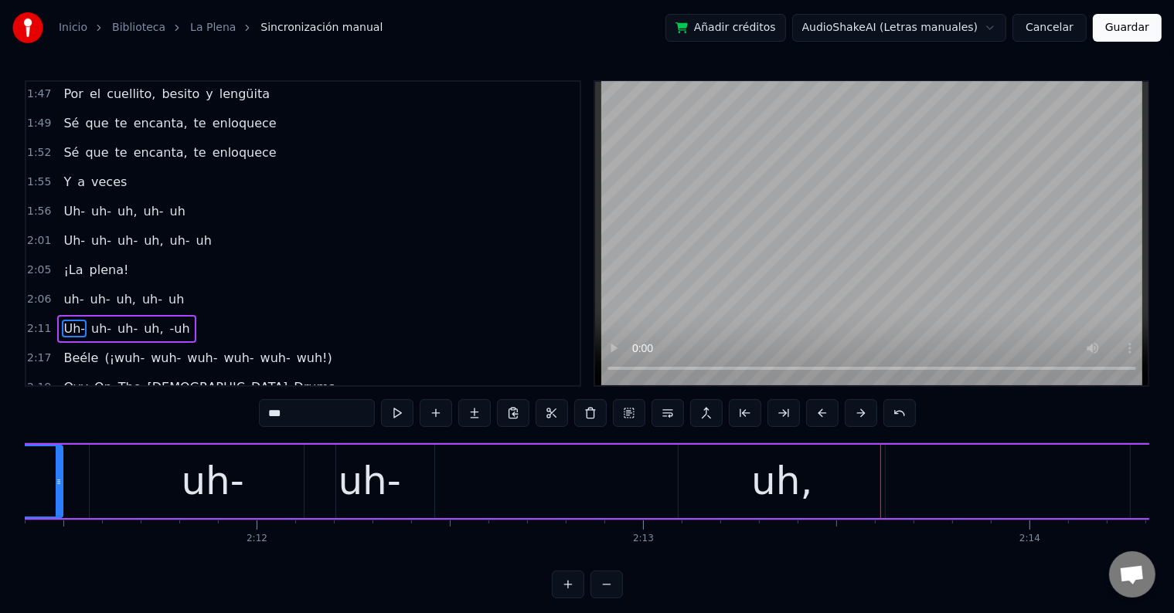
scroll to position [0, 50764]
click at [401, 494] on div "uh-" at bounding box center [370, 481] width 130 height 73
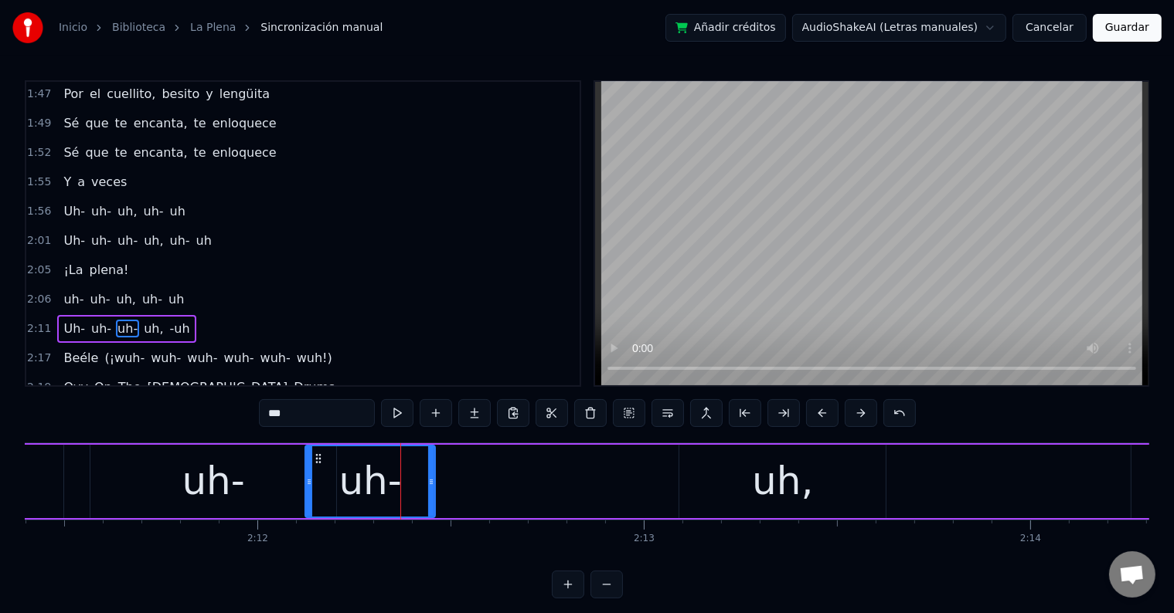
click at [303, 406] on input "***" at bounding box center [317, 413] width 116 height 28
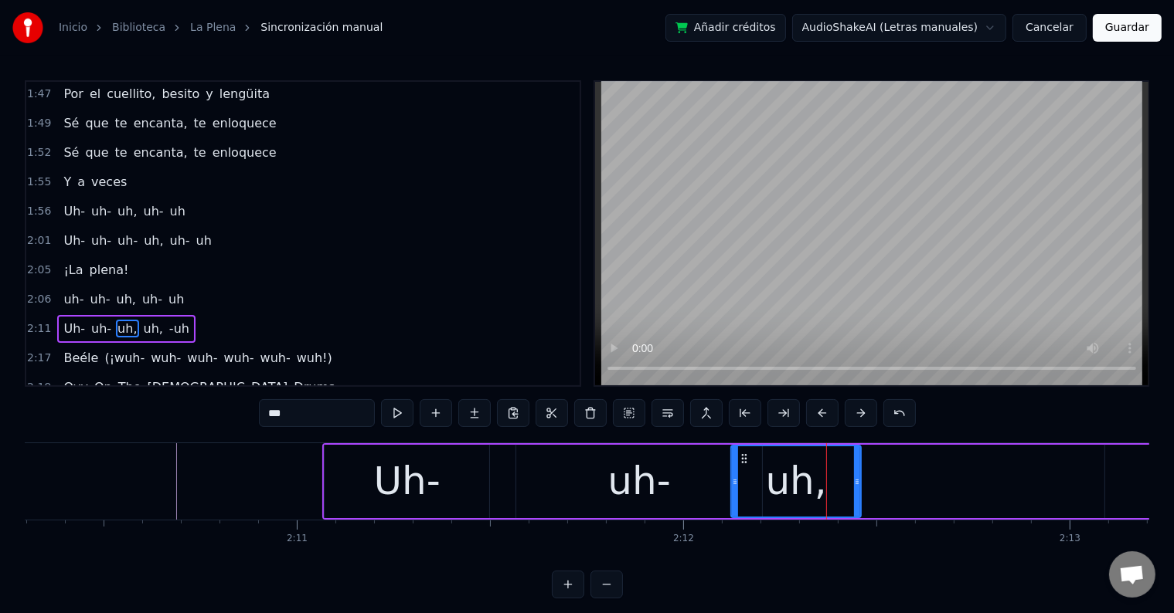
scroll to position [0, 50335]
click at [337, 479] on div "Uh-" at bounding box center [409, 481] width 165 height 73
type input "***"
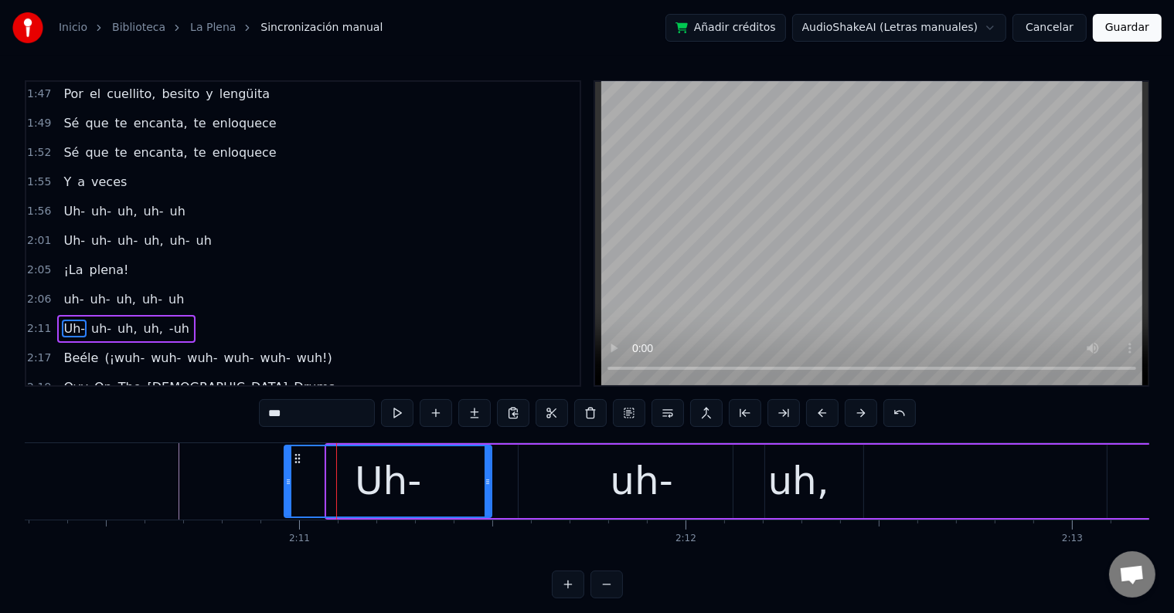
drag, startPoint x: 335, startPoint y: 478, endPoint x: 284, endPoint y: 476, distance: 51.8
click at [285, 476] on icon at bounding box center [288, 482] width 6 height 12
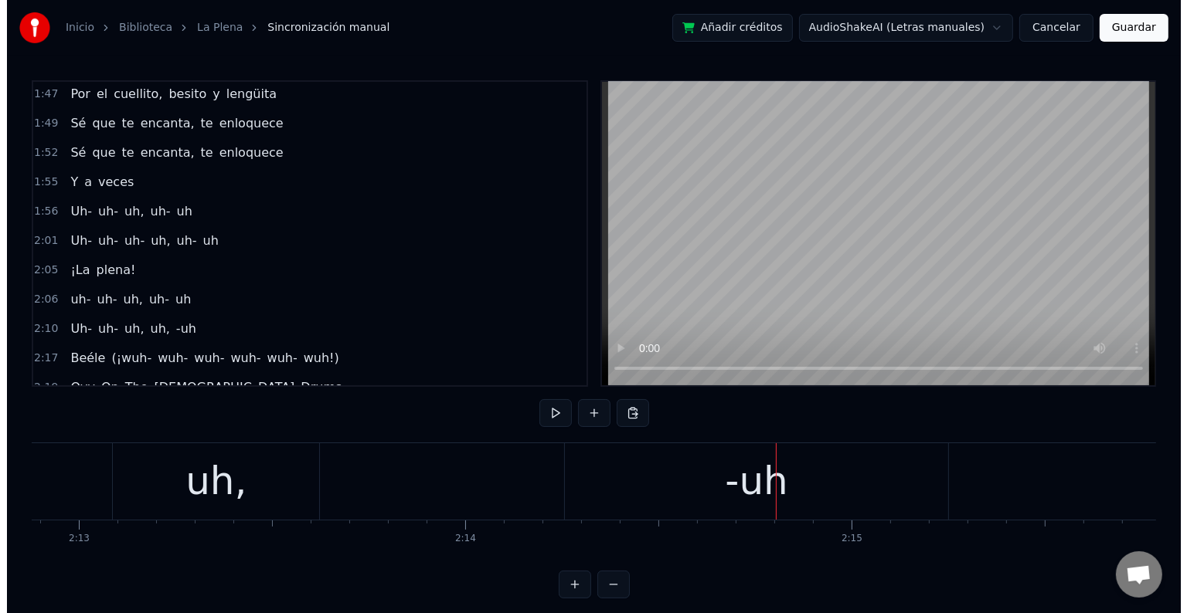
scroll to position [0, 51332]
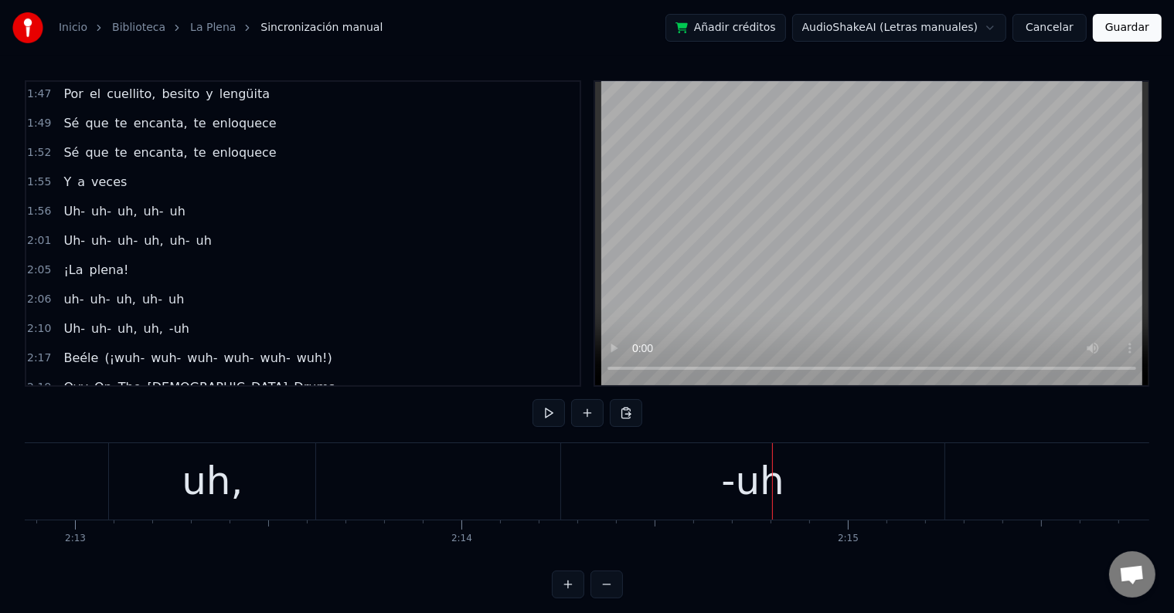
click at [262, 484] on div "uh," at bounding box center [212, 482] width 206 height 76
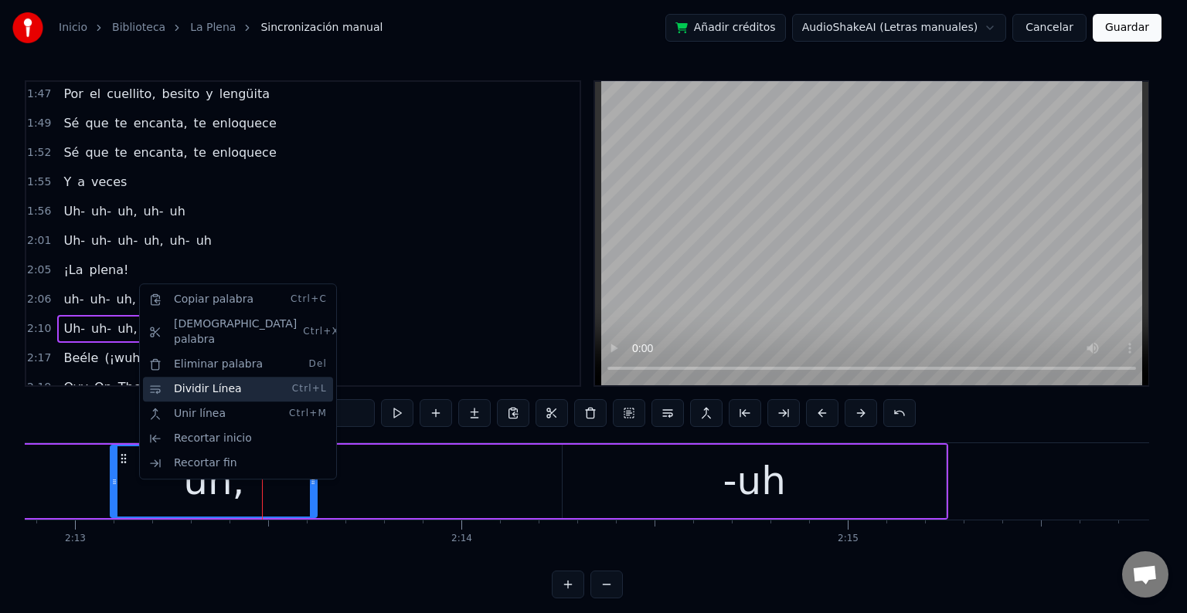
click at [212, 377] on div "Dividir Línea Ctrl+L" at bounding box center [238, 389] width 190 height 25
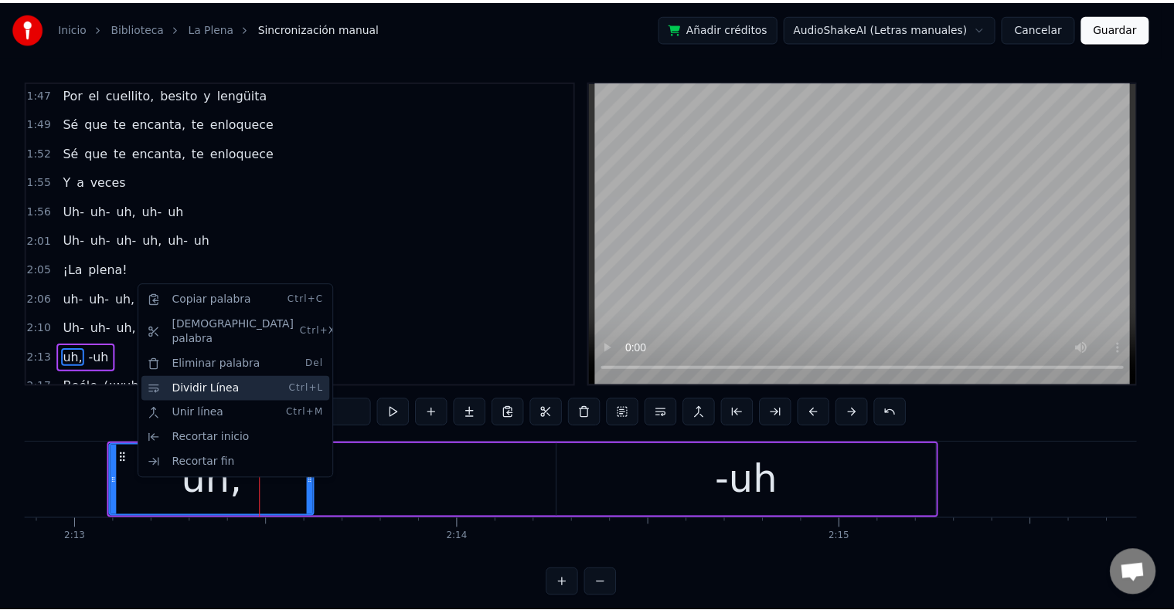
scroll to position [1117, 0]
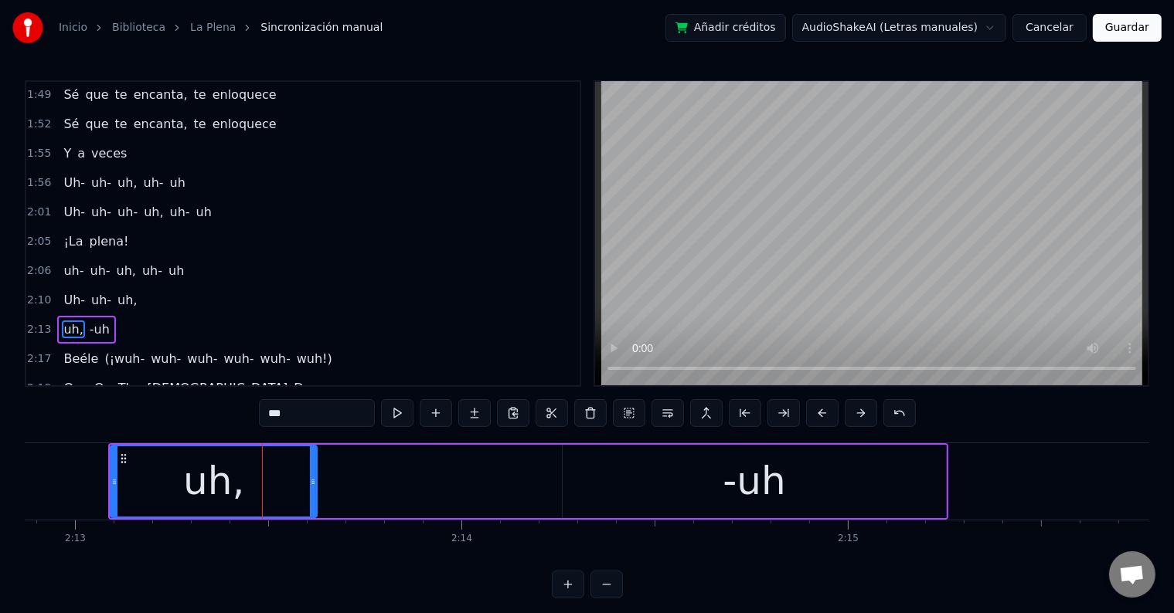
click at [129, 287] on div "Uh- uh- uh," at bounding box center [100, 301] width 86 height 28
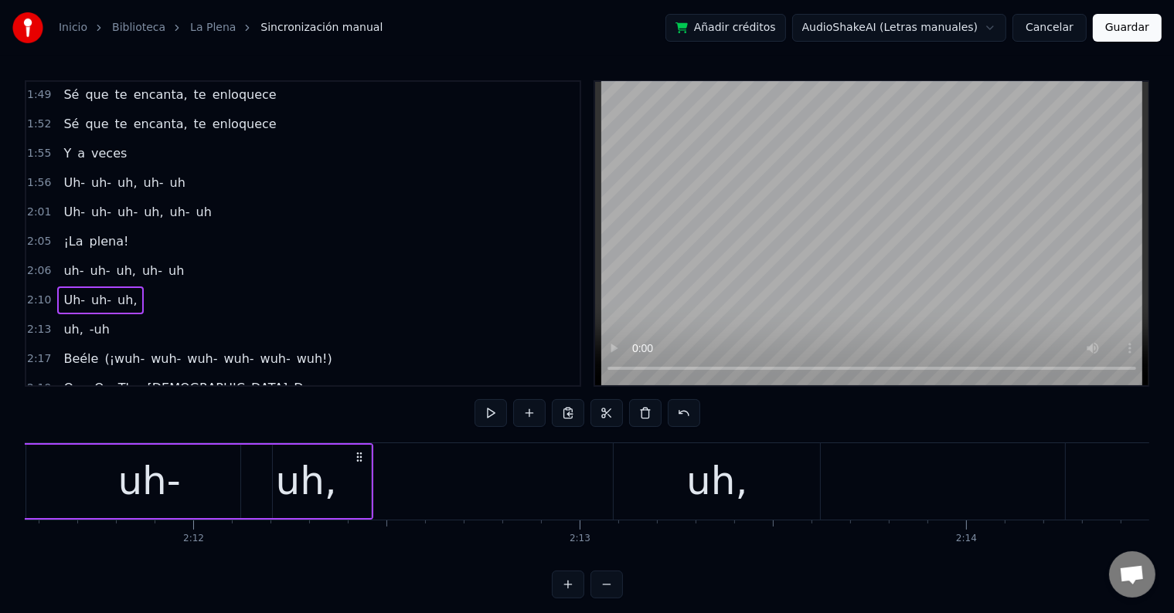
scroll to position [0, 50830]
click at [695, 493] on div "uh," at bounding box center [714, 482] width 61 height 58
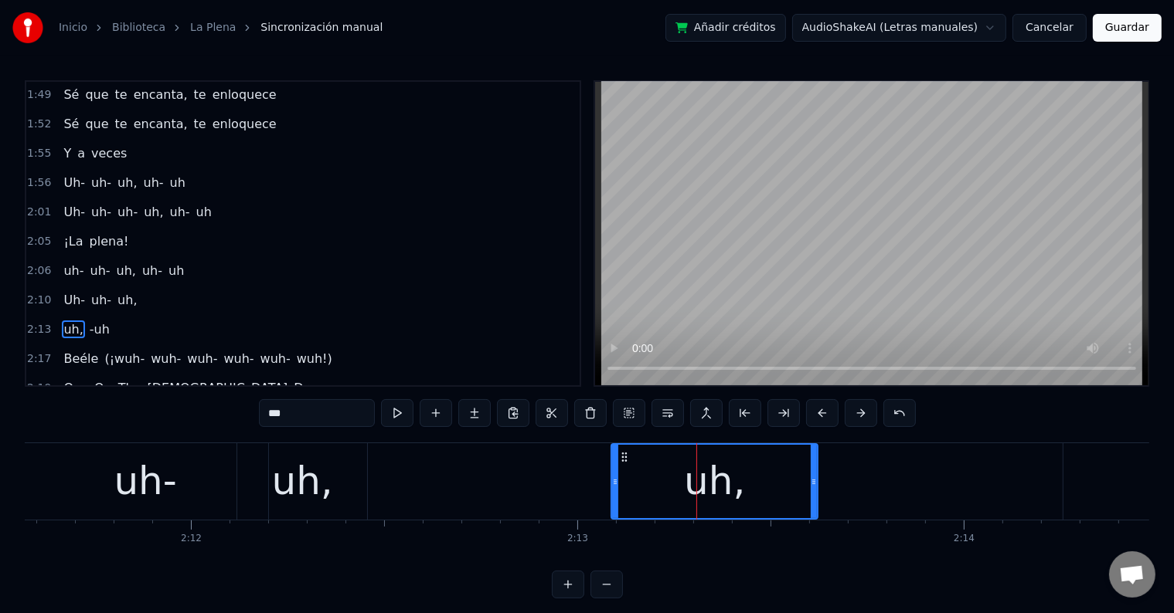
click at [348, 418] on input "***" at bounding box center [317, 413] width 116 height 28
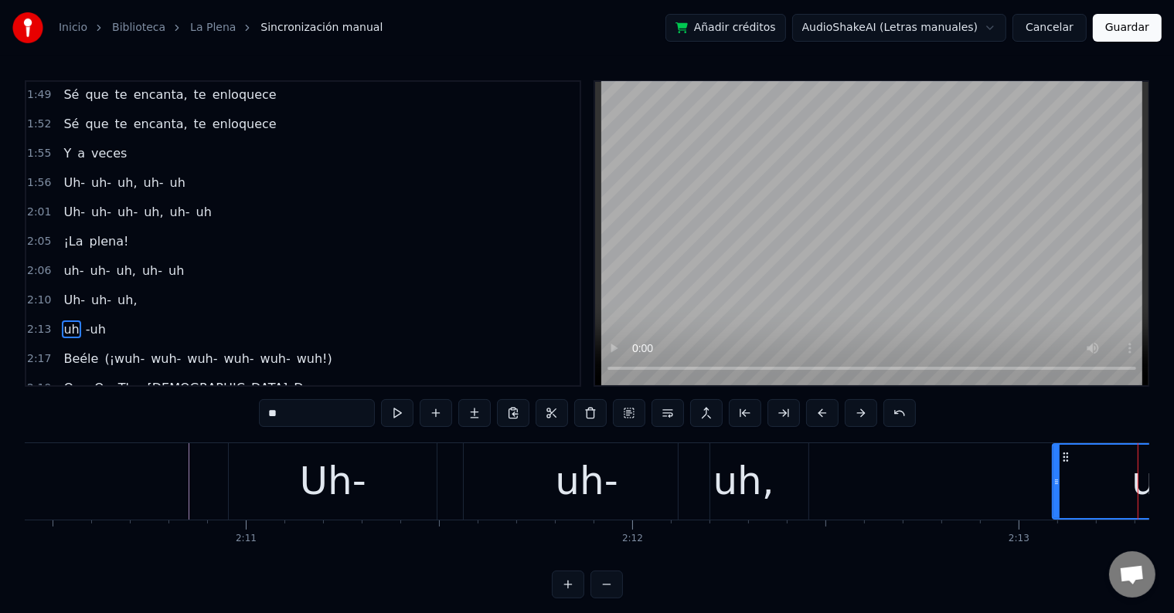
scroll to position [0, 50386]
click at [256, 488] on div "Uh-" at bounding box center [335, 482] width 208 height 76
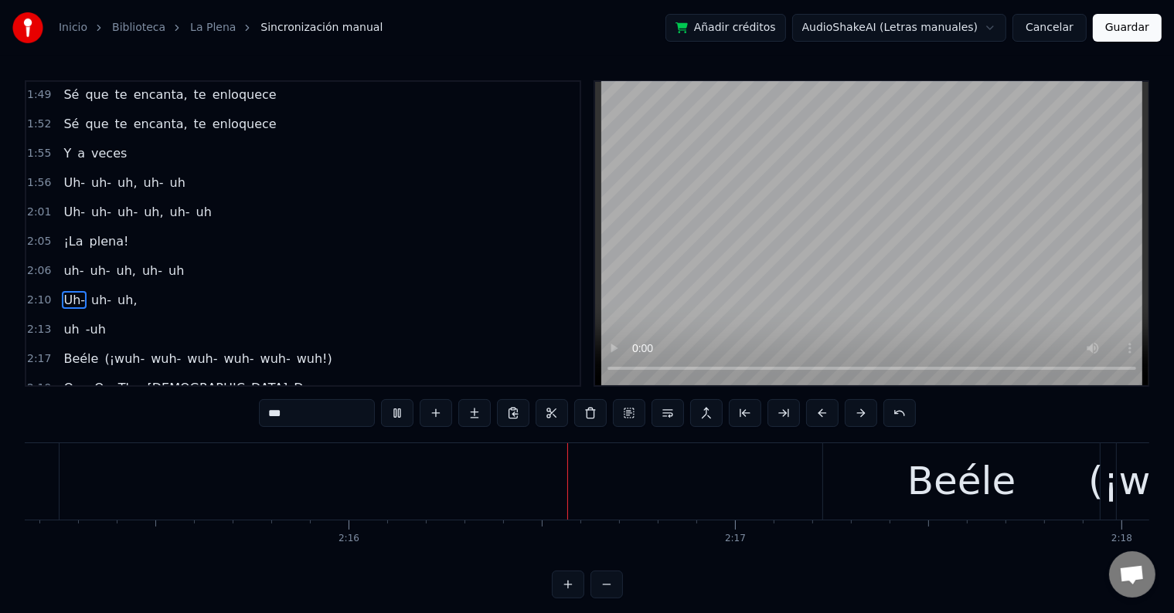
scroll to position [0, 52461]
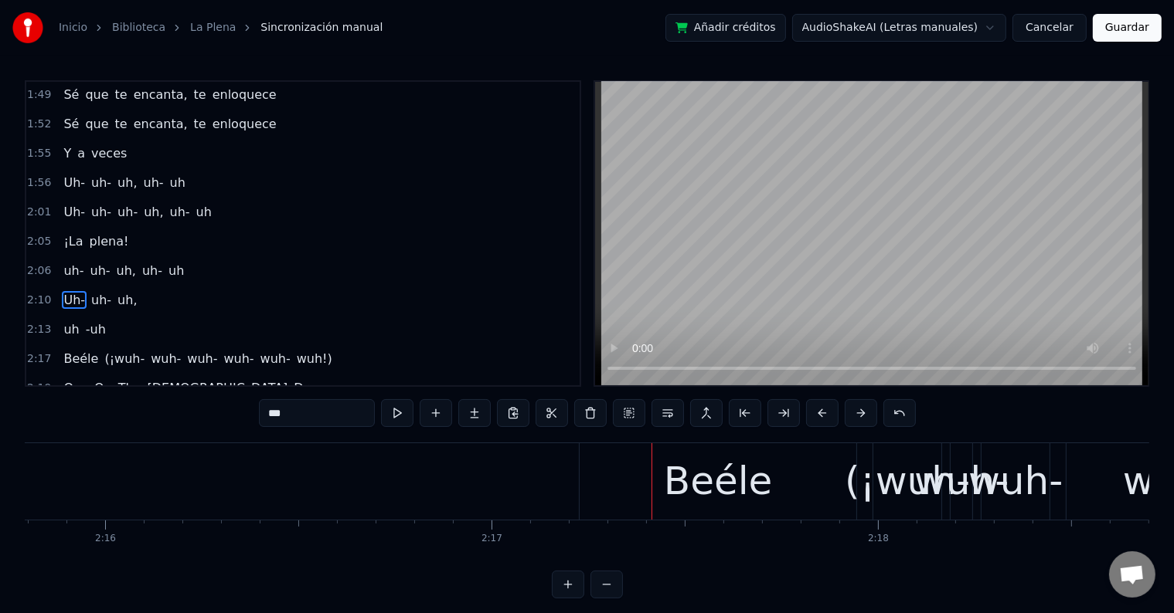
click at [721, 481] on div "Beéle" at bounding box center [718, 482] width 108 height 58
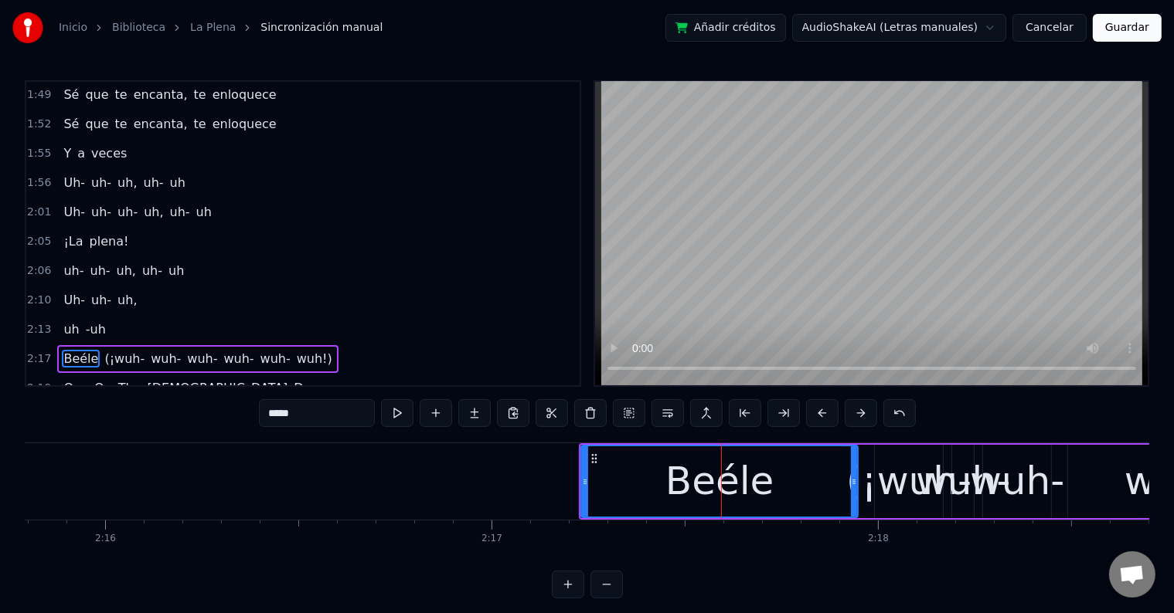
scroll to position [7, 0]
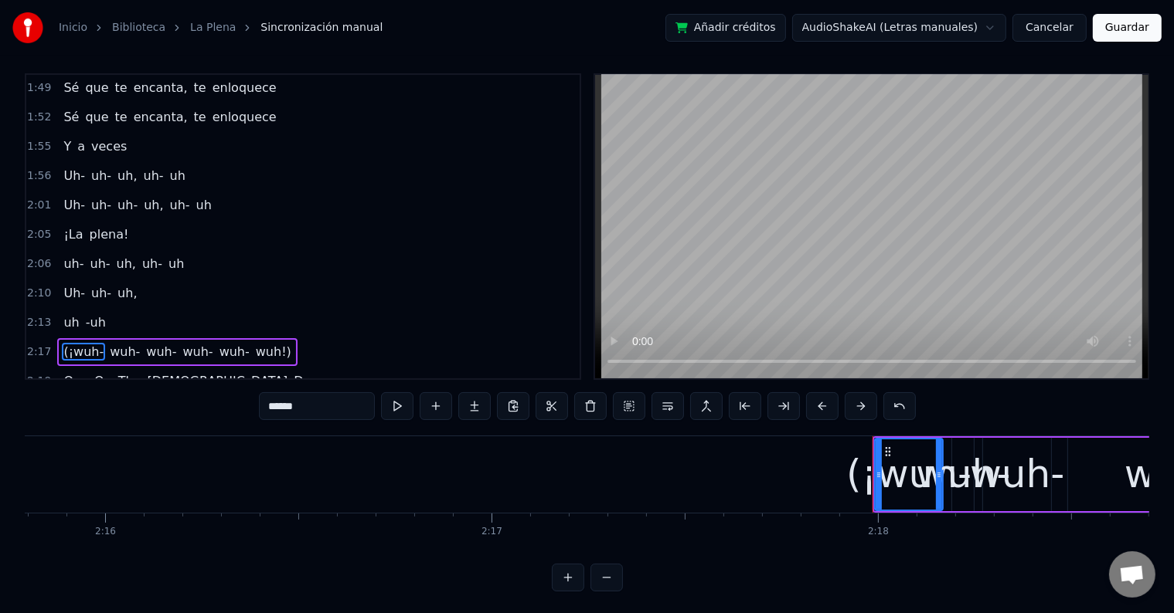
type input "****"
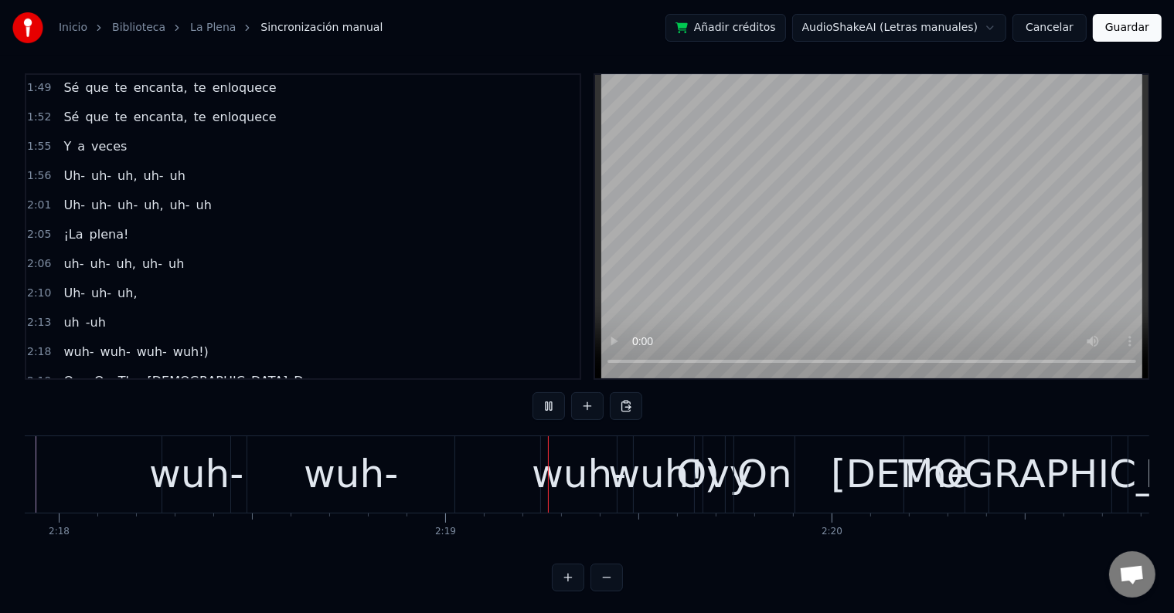
scroll to position [0, 53494]
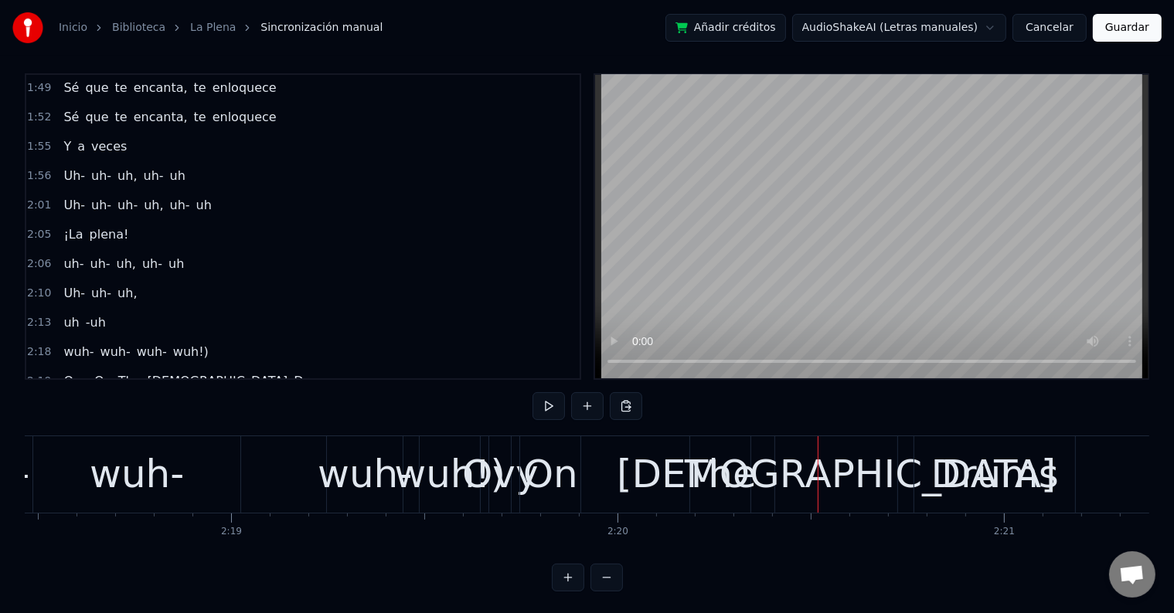
click at [101, 461] on div "wuh-" at bounding box center [137, 475] width 94 height 58
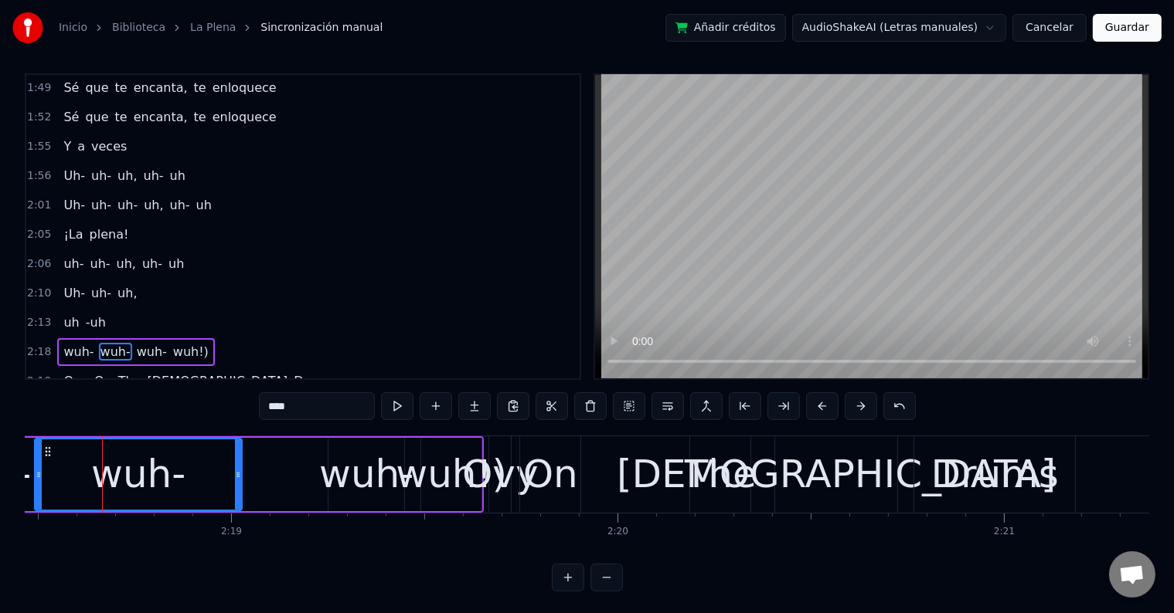
scroll to position [0, 53493]
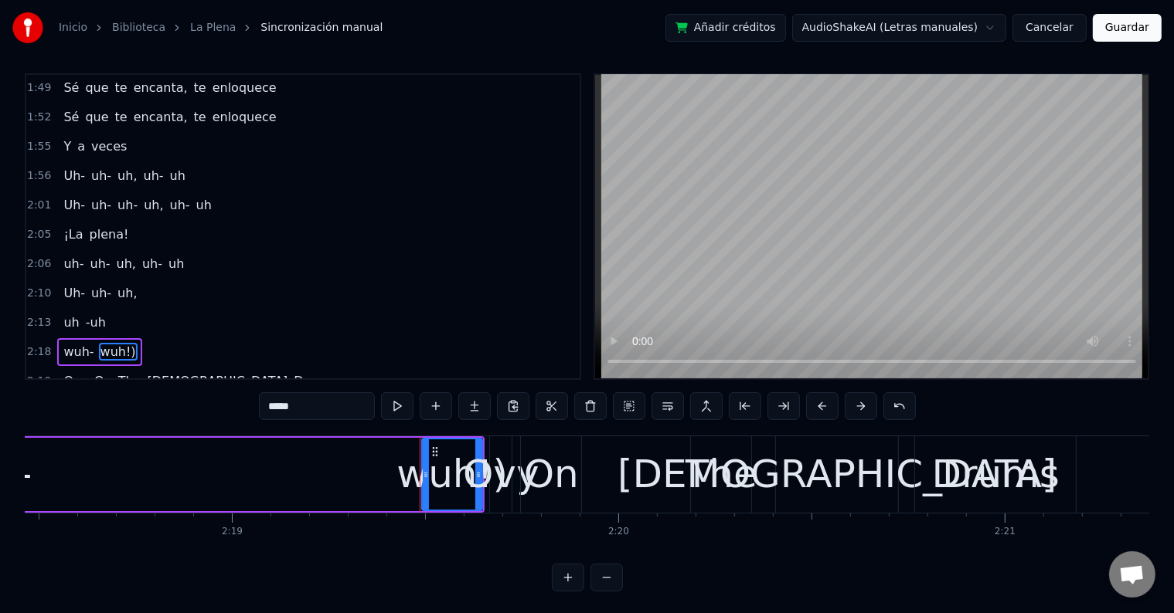
type input "***"
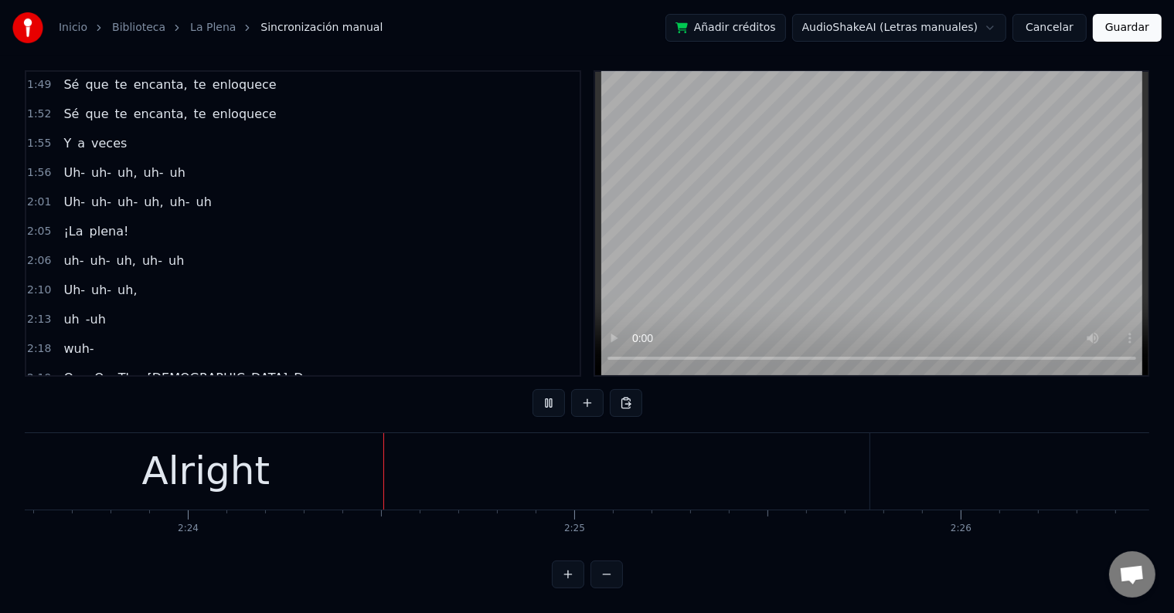
scroll to position [0, 55510]
click at [182, 481] on div "Alright" at bounding box center [165, 472] width 128 height 58
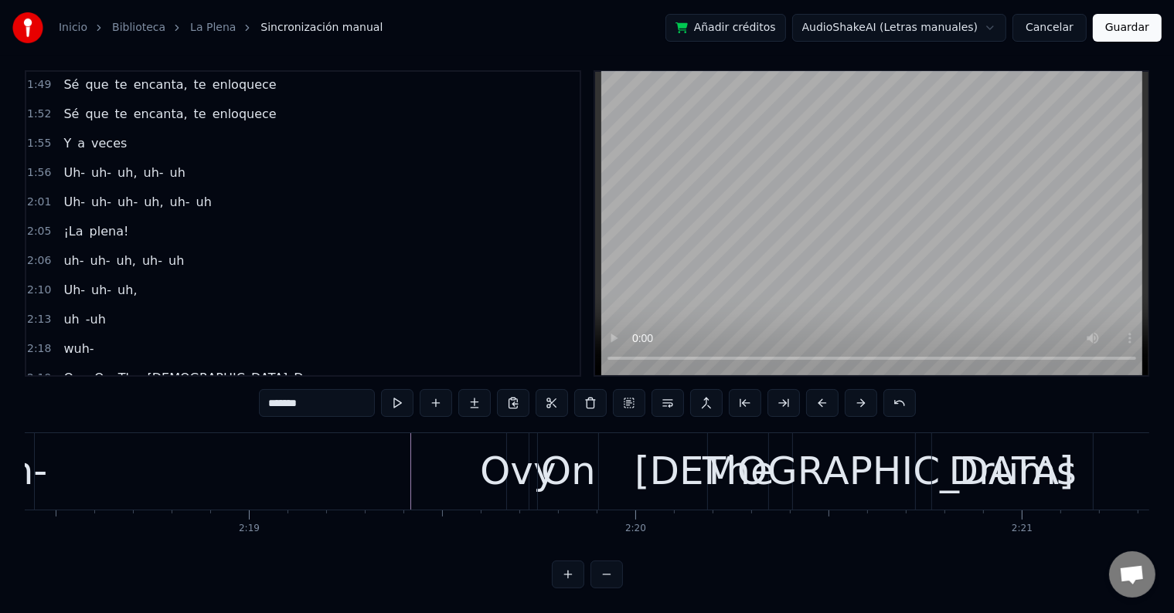
scroll to position [0, 53478]
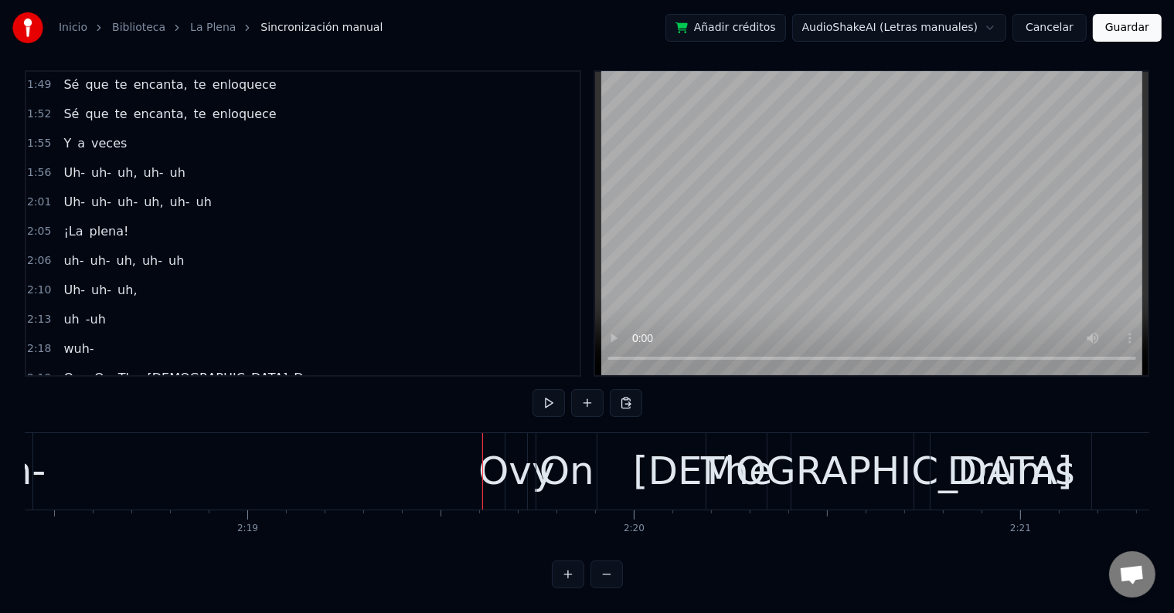
click at [498, 462] on div "Ovy" at bounding box center [516, 472] width 76 height 58
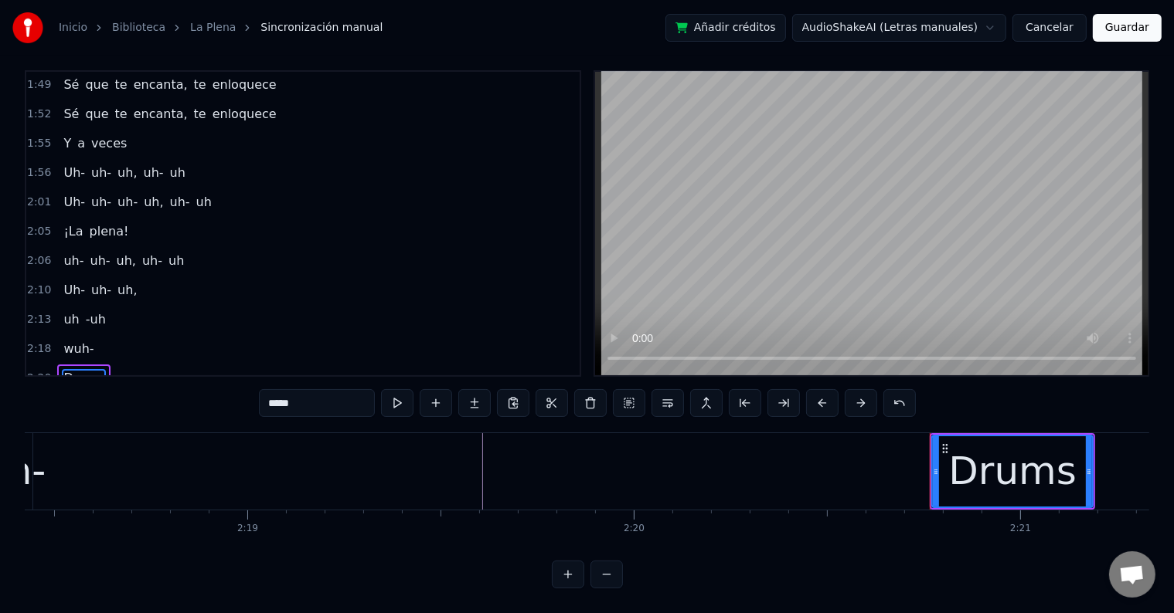
type input "*******"
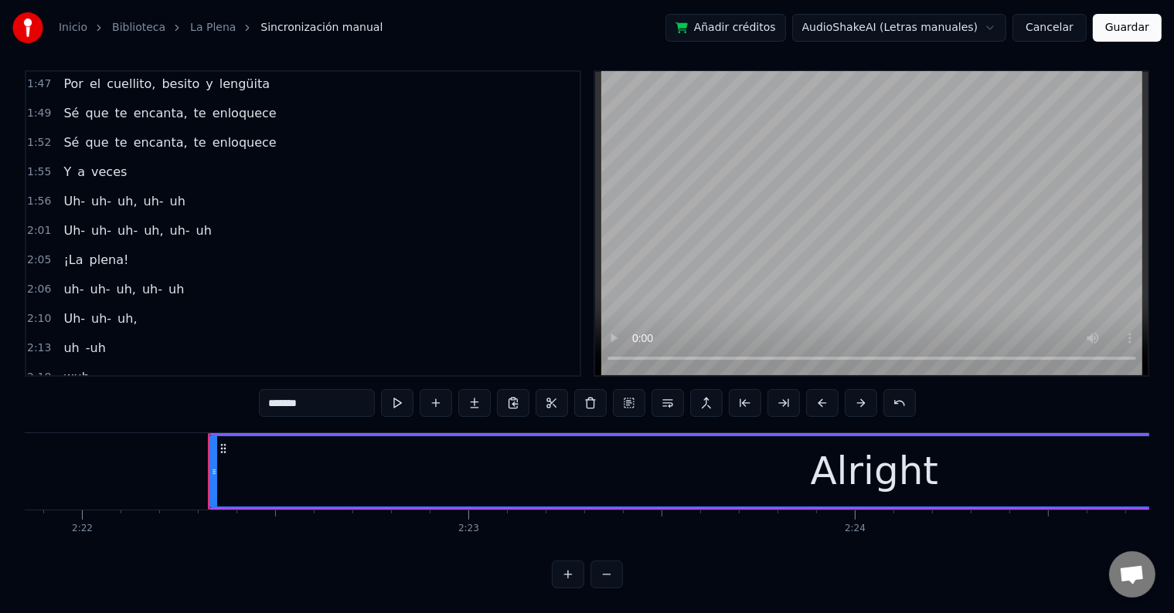
scroll to position [0, 54908]
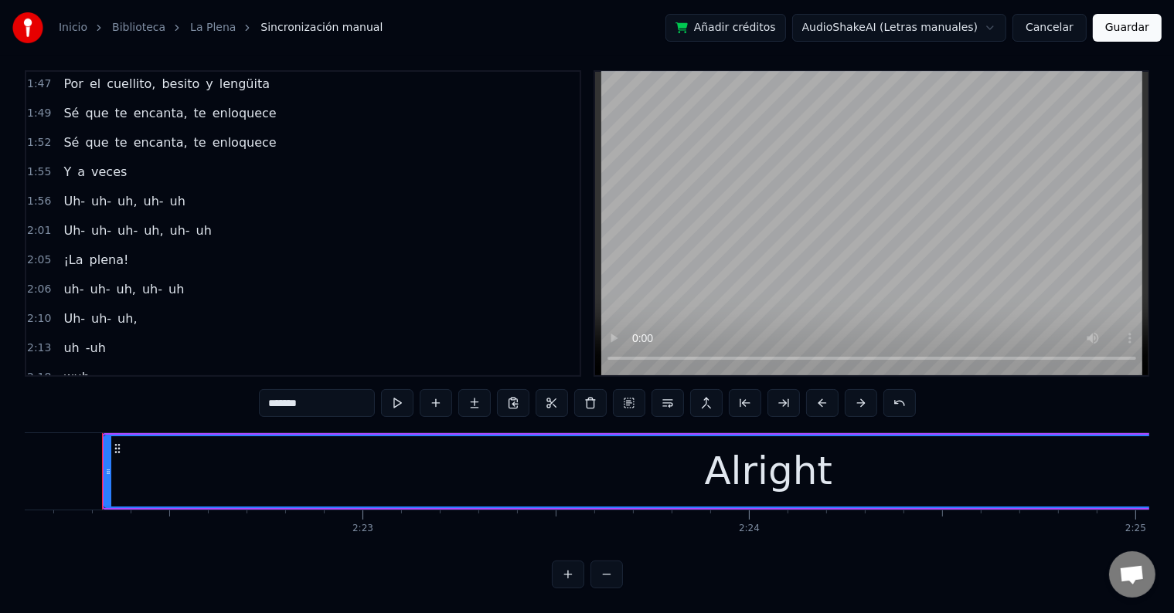
click at [637, 453] on div "Alright" at bounding box center [768, 472] width 1326 height 70
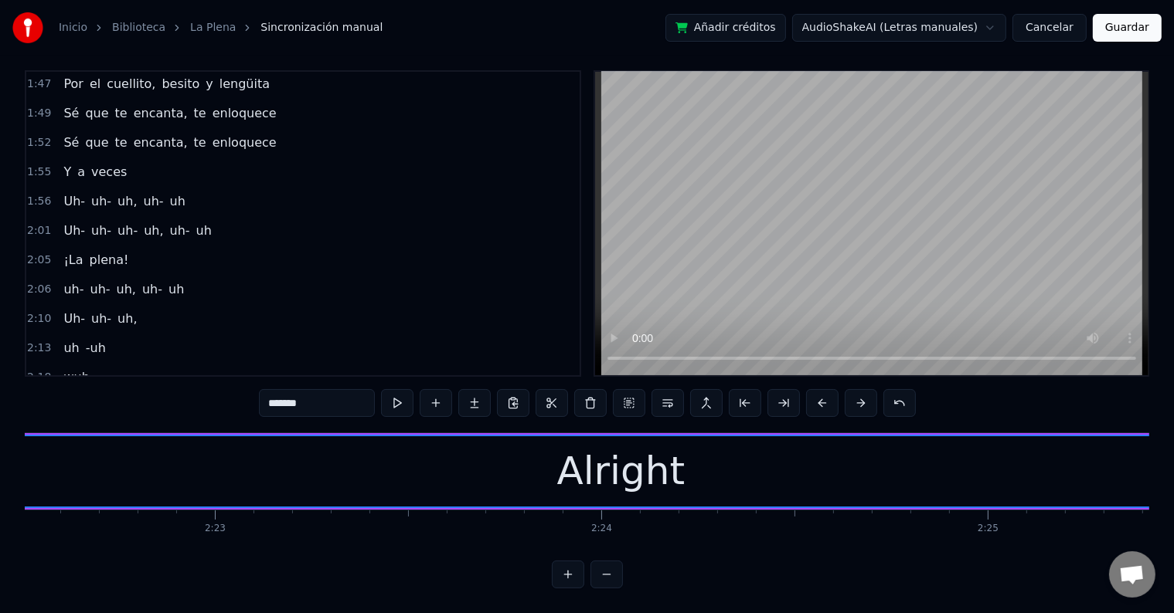
scroll to position [0, 55045]
click at [467, 457] on div "Alright" at bounding box center [631, 472] width 1326 height 70
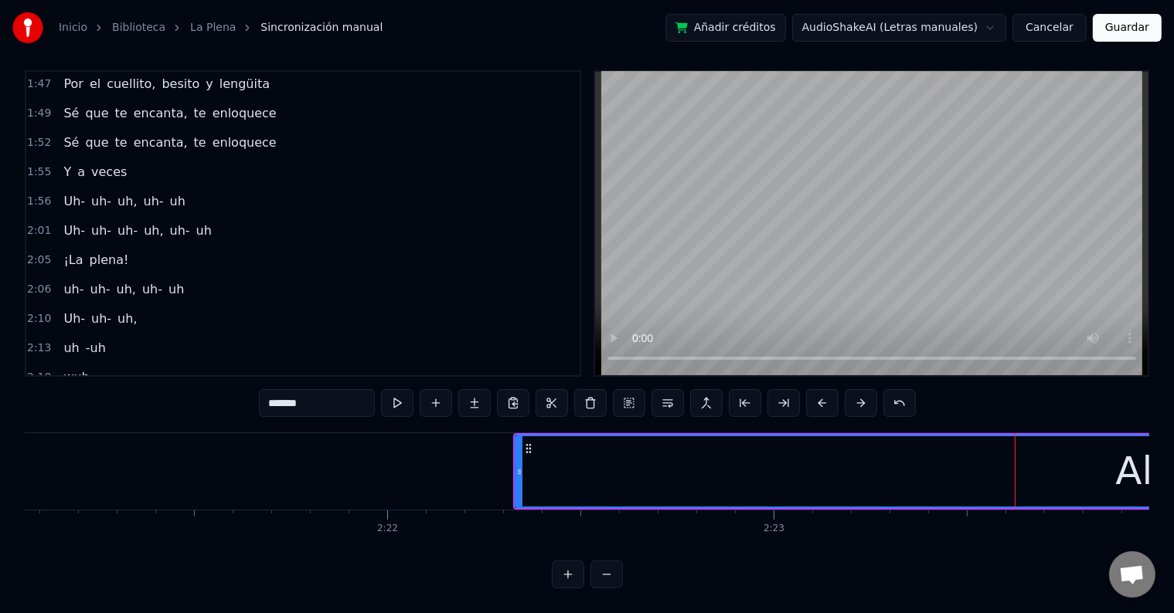
scroll to position [0, 54498]
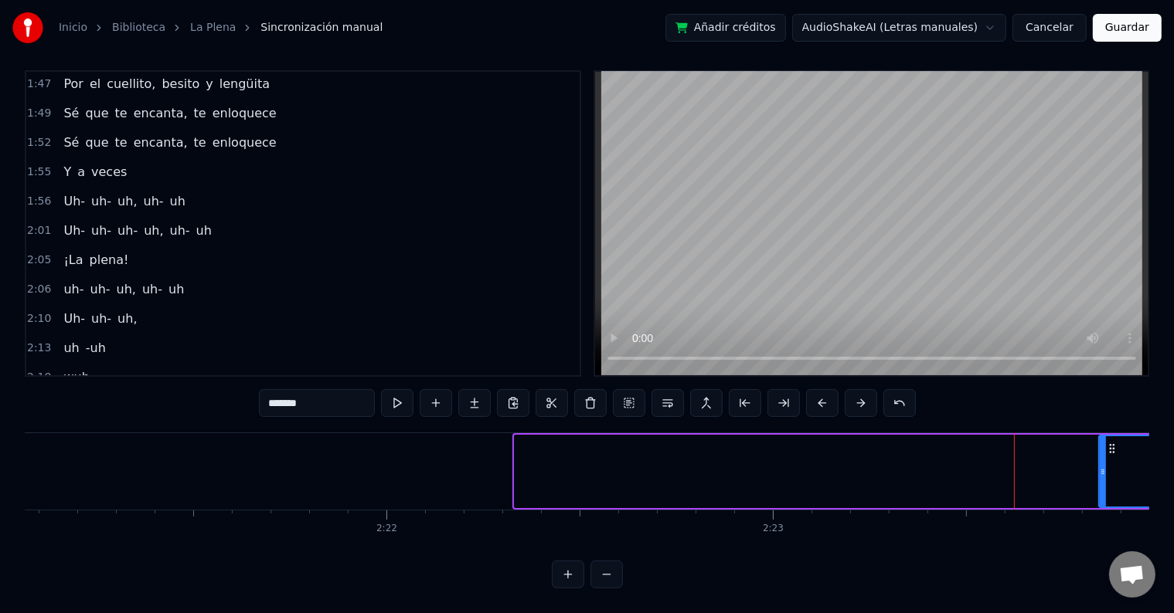
drag, startPoint x: 514, startPoint y: 460, endPoint x: 1099, endPoint y: 464, distance: 584.9
click at [1100, 464] on div at bounding box center [1103, 472] width 6 height 70
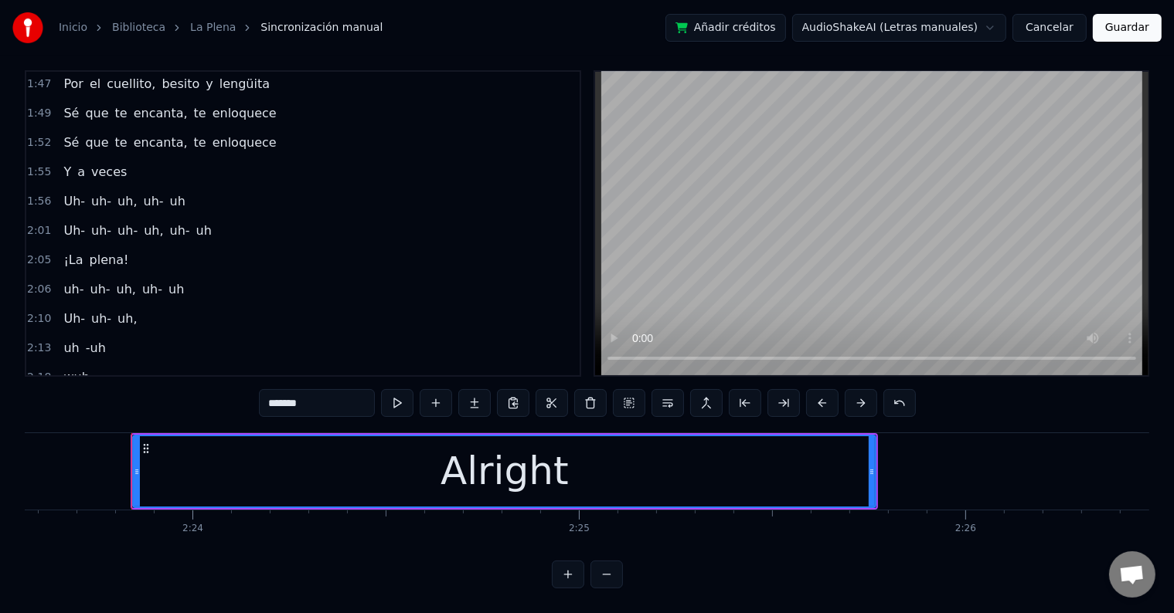
scroll to position [0, 55462]
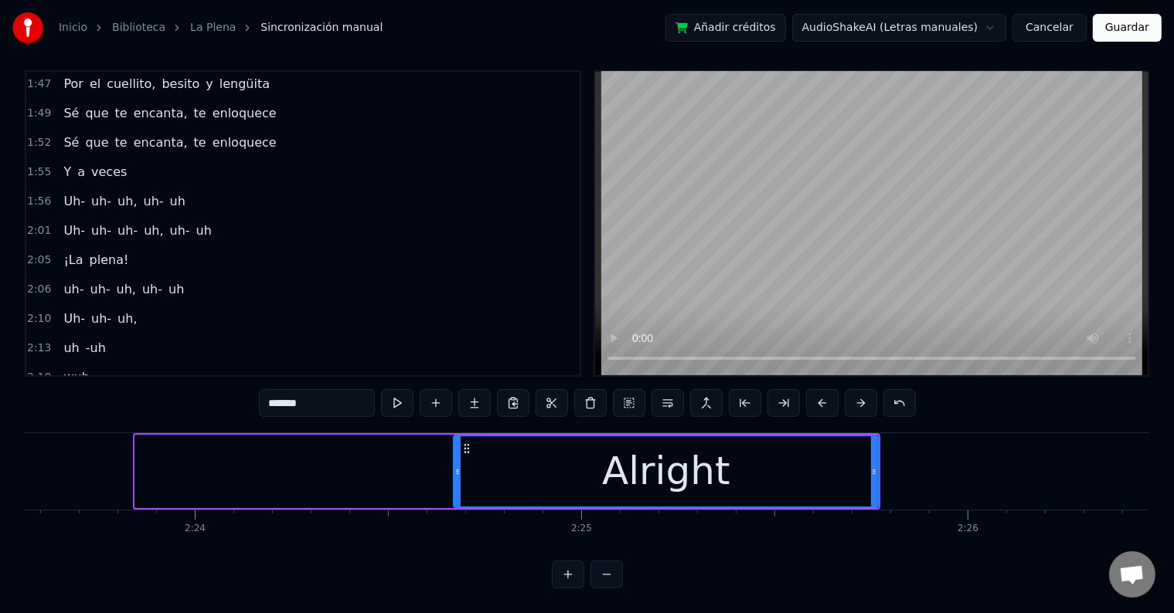
drag, startPoint x: 136, startPoint y: 460, endPoint x: 454, endPoint y: 475, distance: 318.7
click at [454, 475] on div at bounding box center [457, 472] width 6 height 70
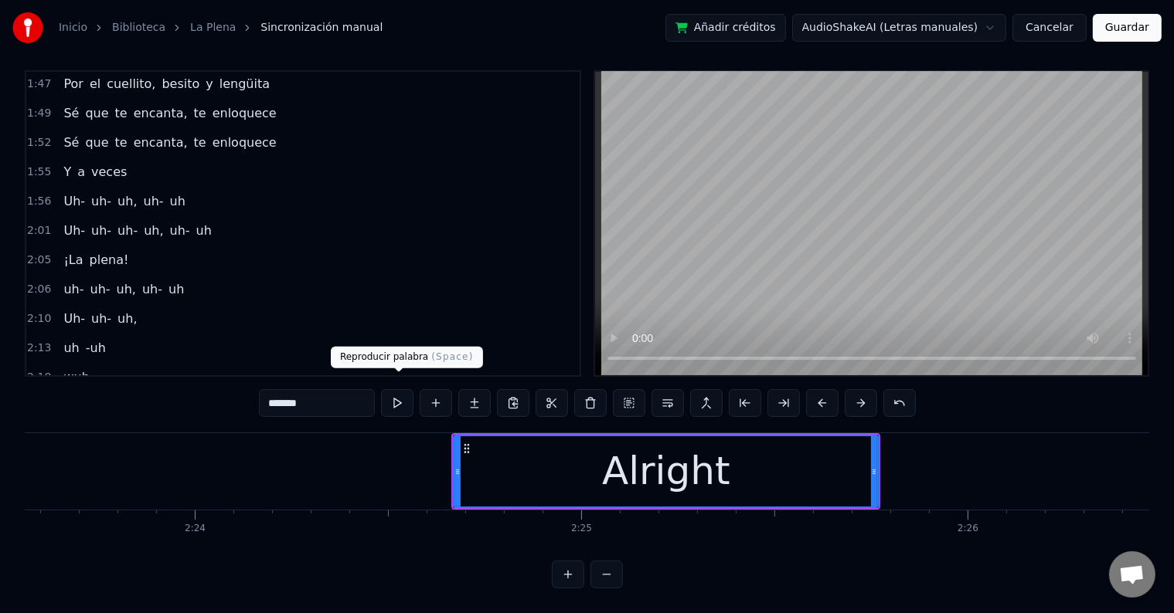
click at [396, 393] on button at bounding box center [397, 403] width 32 height 28
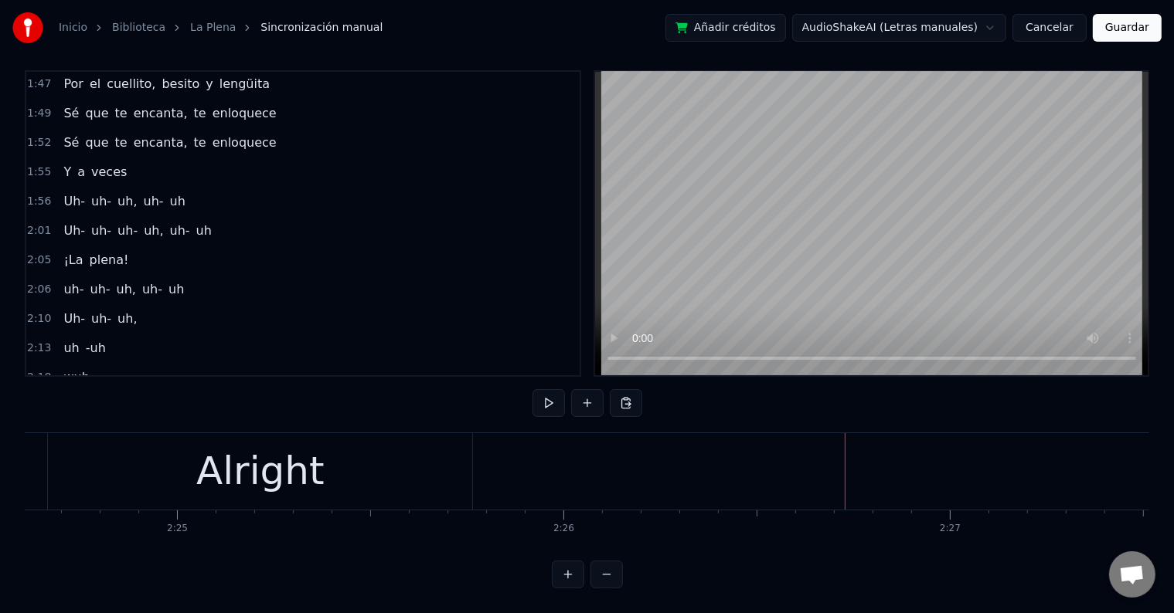
scroll to position [0, 55864]
click at [259, 464] on div "Alright" at bounding box center [263, 472] width 128 height 58
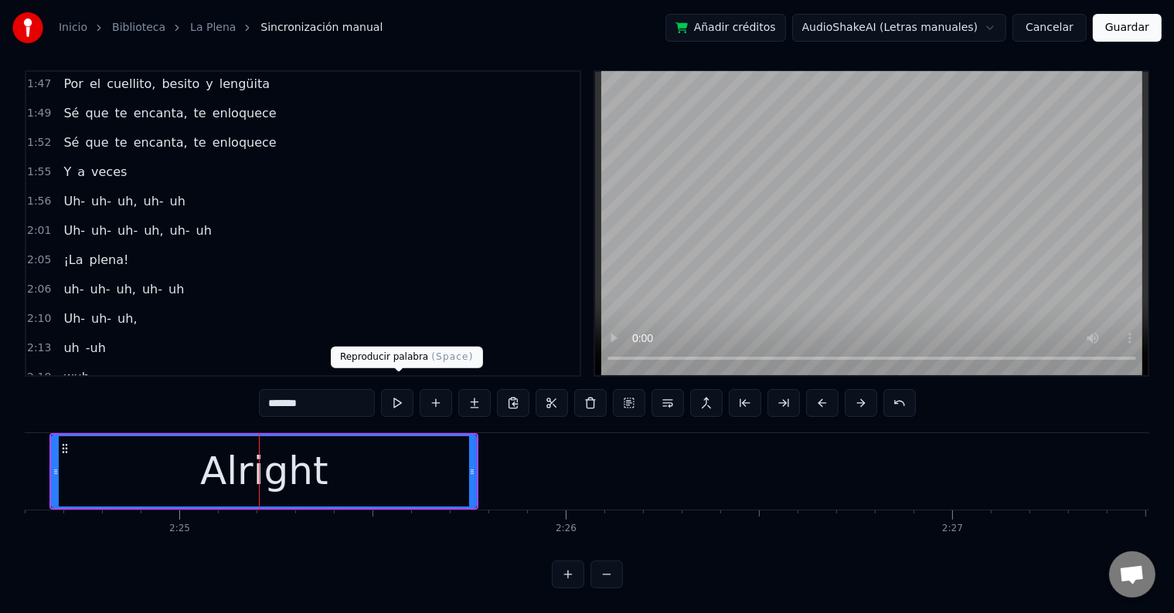
click at [371, 397] on input "*******" at bounding box center [317, 403] width 116 height 28
type input "*******"
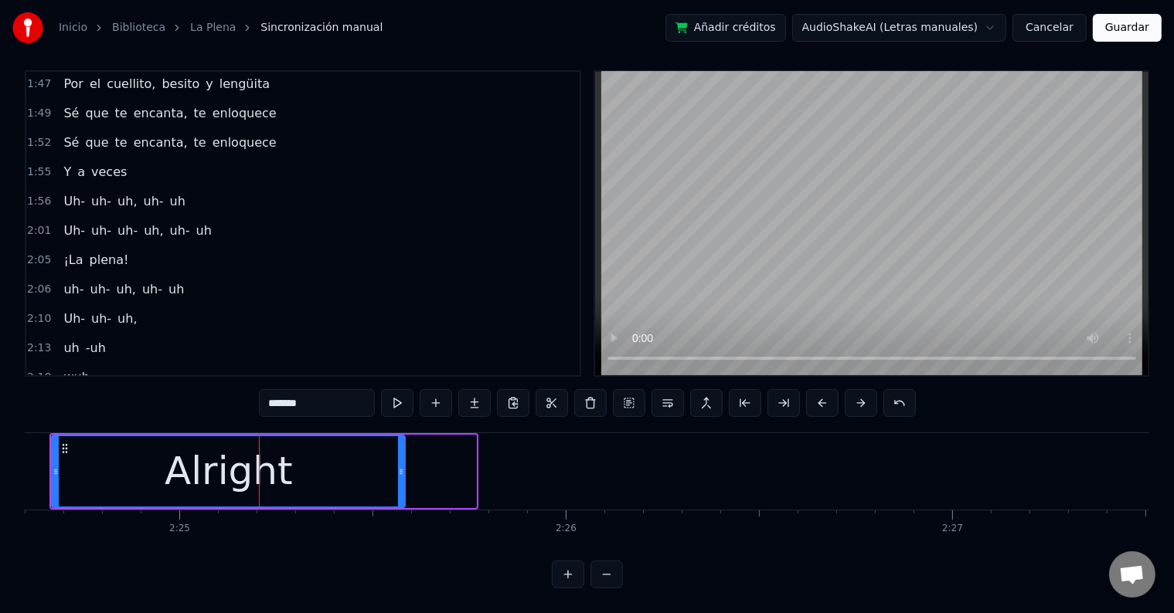
drag, startPoint x: 473, startPoint y: 450, endPoint x: 400, endPoint y: 454, distance: 72.7
click at [400, 454] on div at bounding box center [401, 472] width 6 height 70
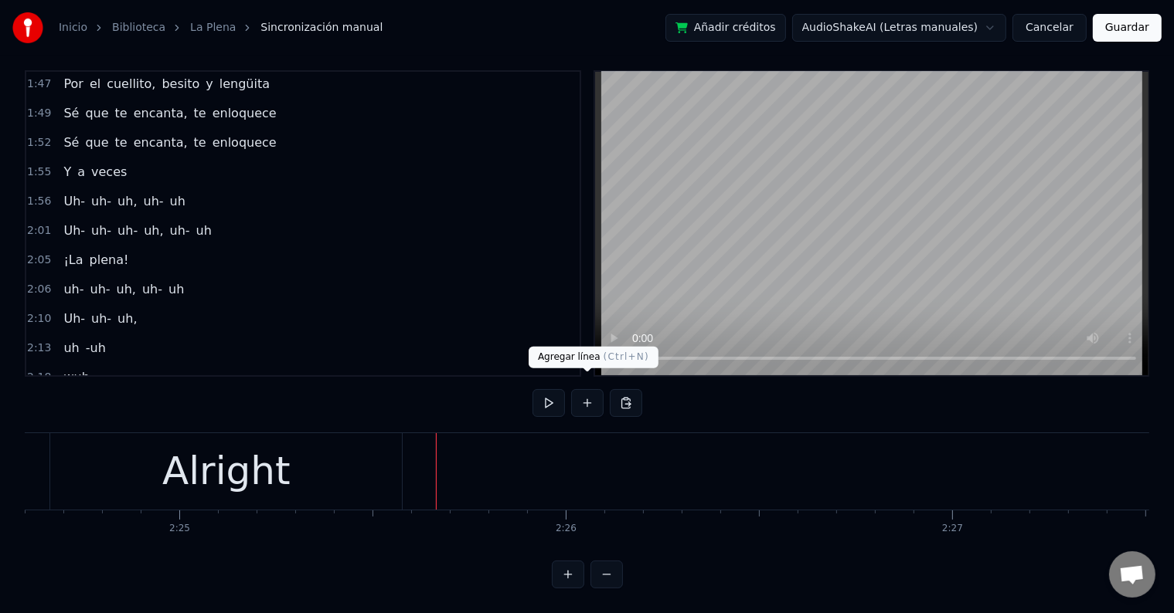
click at [585, 391] on button at bounding box center [587, 403] width 32 height 28
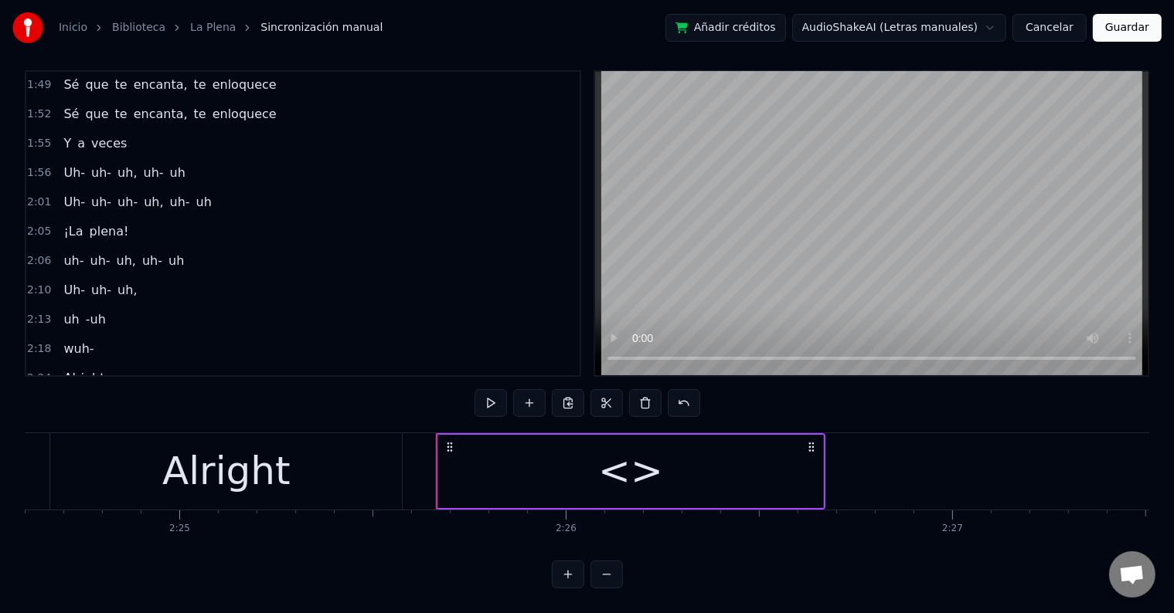
click at [670, 446] on div "<>" at bounding box center [630, 471] width 385 height 73
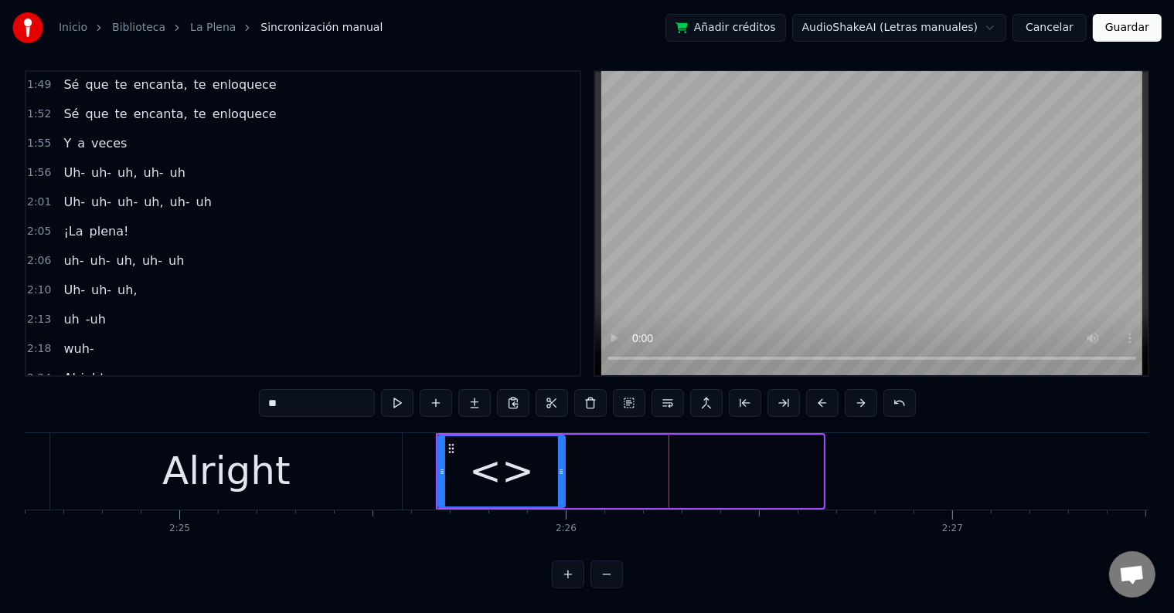
drag, startPoint x: 815, startPoint y: 454, endPoint x: 495, endPoint y: 454, distance: 320.7
click at [563, 466] on icon at bounding box center [561, 472] width 6 height 12
drag, startPoint x: 324, startPoint y: 387, endPoint x: 224, endPoint y: 390, distance: 99.7
click at [224, 390] on div "0:08 Eres la niña de mis ojos tú 0:13 Eres todo lo que quiero yo 0:15 ¿Una cerv…" at bounding box center [587, 329] width 1124 height 518
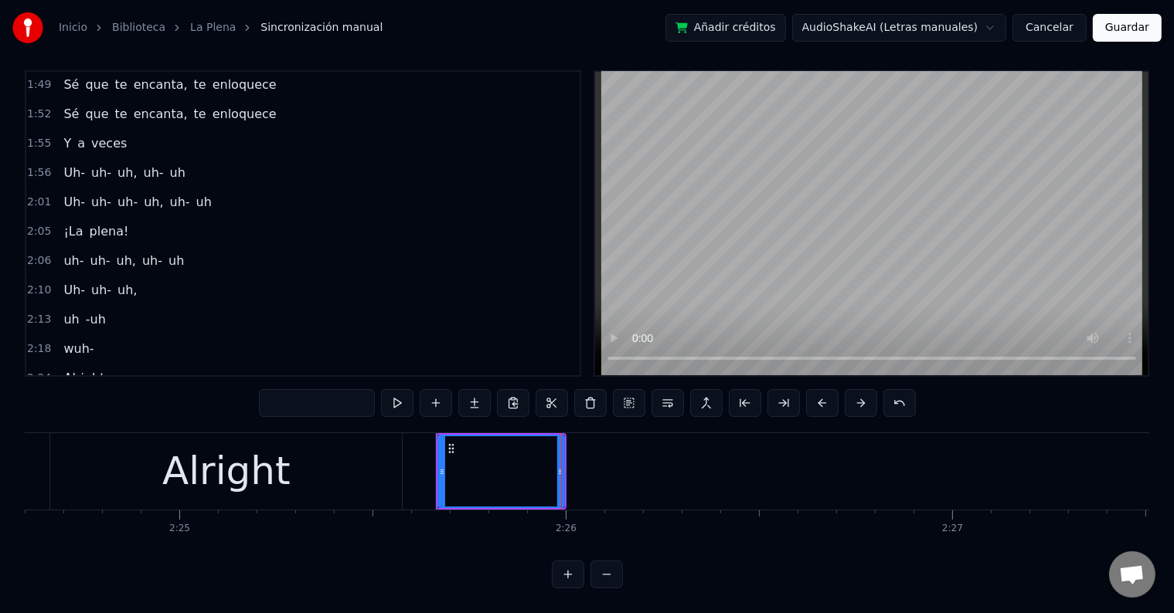
click at [482, 460] on div at bounding box center [501, 472] width 124 height 70
click at [283, 396] on input "text" at bounding box center [317, 403] width 116 height 28
click at [318, 389] on input "text" at bounding box center [317, 403] width 116 height 28
click at [490, 454] on div at bounding box center [501, 472] width 124 height 70
click at [297, 394] on input "text" at bounding box center [317, 403] width 116 height 28
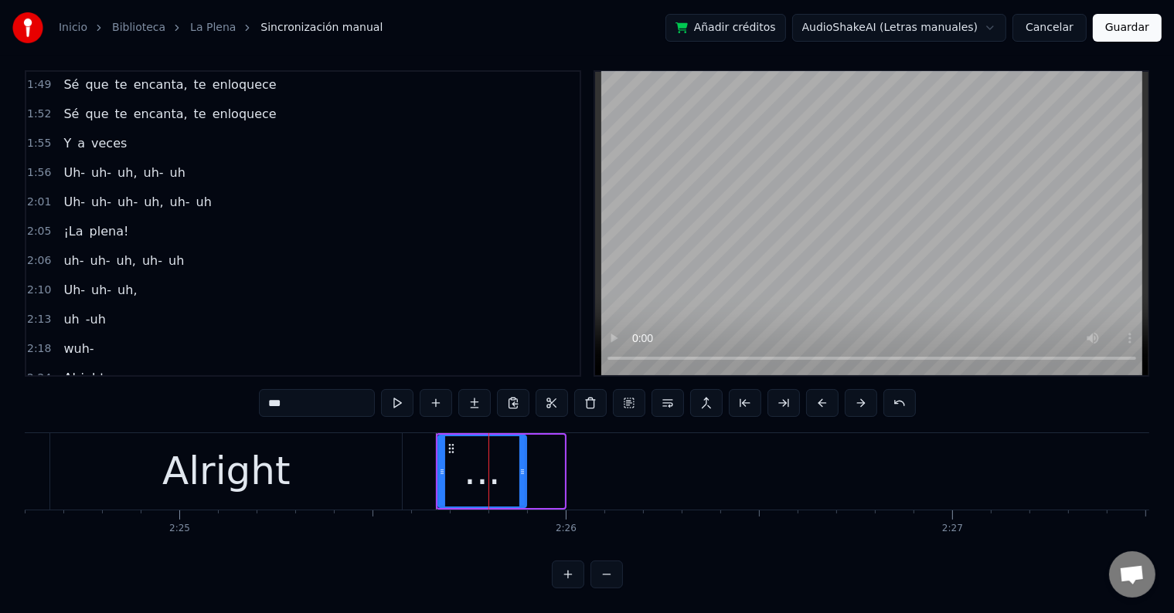
drag, startPoint x: 563, startPoint y: 451, endPoint x: 521, endPoint y: 454, distance: 41.8
click at [521, 466] on icon at bounding box center [522, 472] width 6 height 12
click at [242, 467] on div "Alright" at bounding box center [226, 472] width 128 height 58
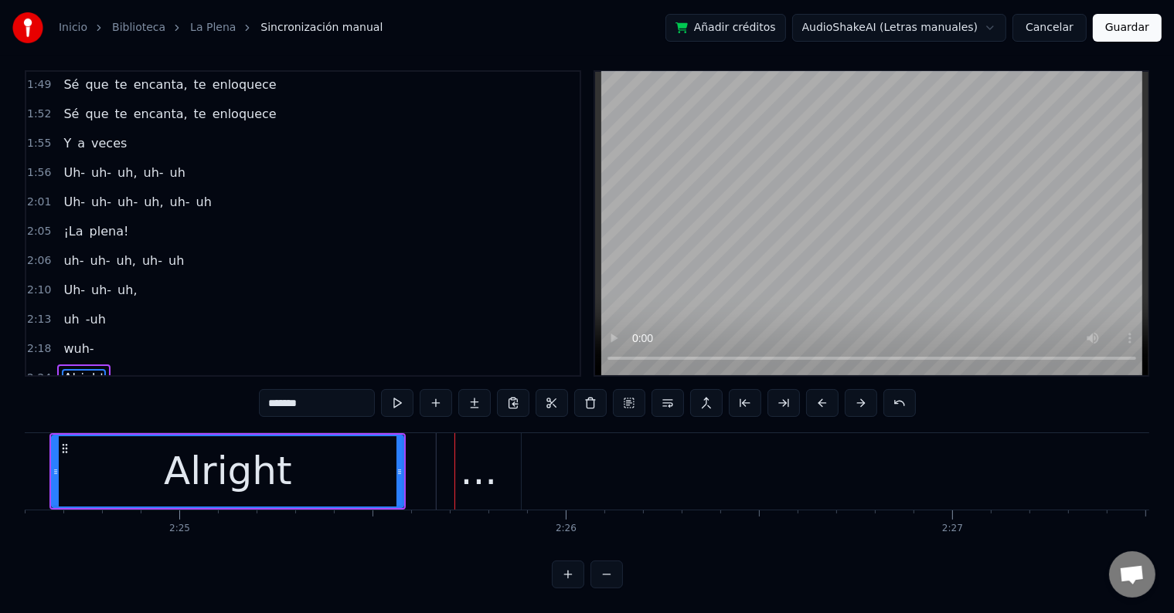
click at [488, 457] on div "..." at bounding box center [479, 472] width 37 height 58
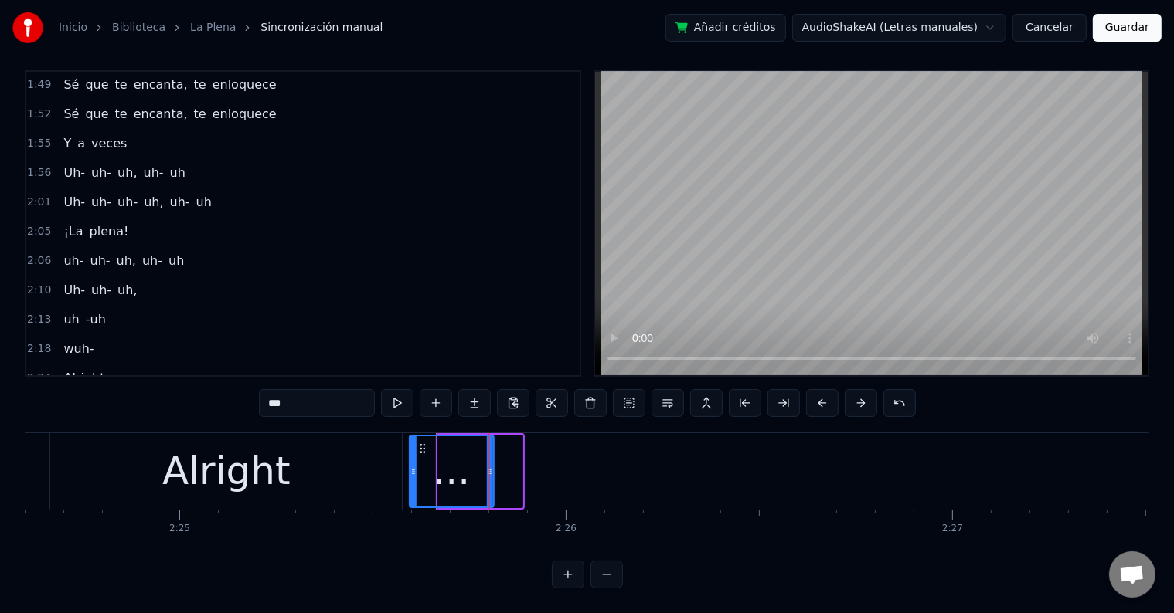
drag, startPoint x: 451, startPoint y: 435, endPoint x: 420, endPoint y: 435, distance: 30.9
click at [420, 443] on icon at bounding box center [422, 449] width 12 height 12
click at [289, 448] on div "Alright" at bounding box center [226, 471] width 352 height 76
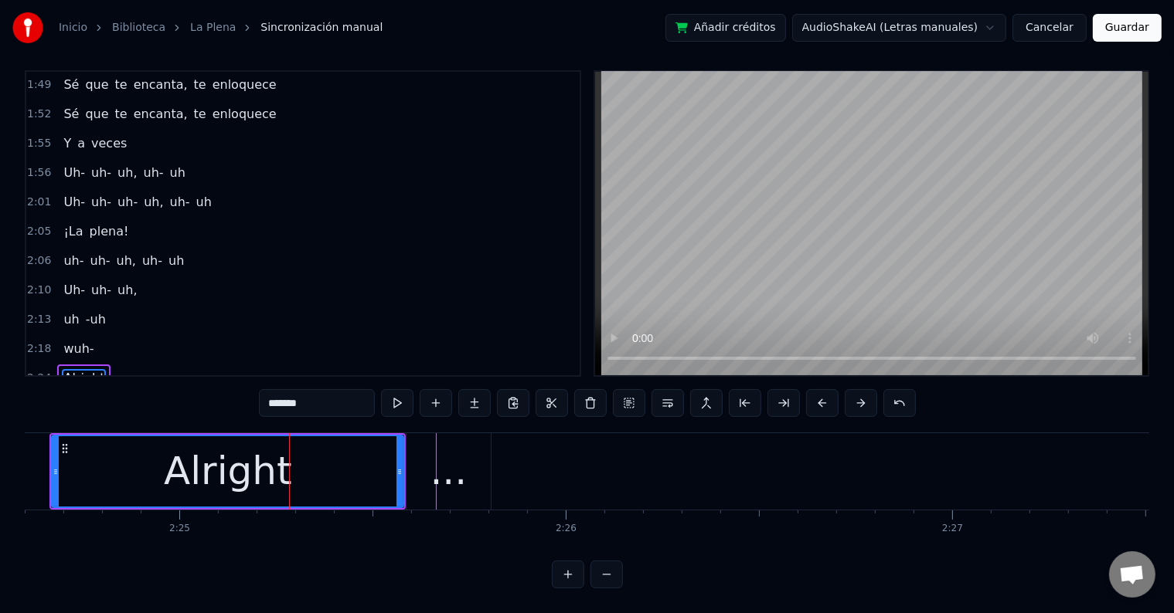
click at [442, 445] on div "..." at bounding box center [448, 472] width 37 height 58
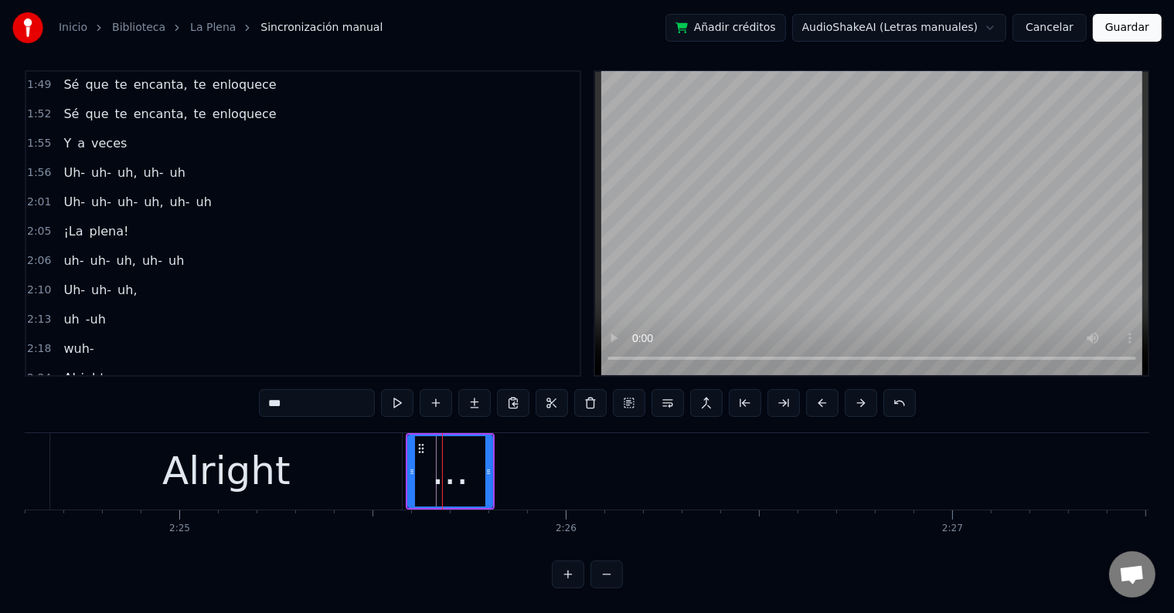
click at [372, 450] on div "Alright" at bounding box center [226, 471] width 352 height 76
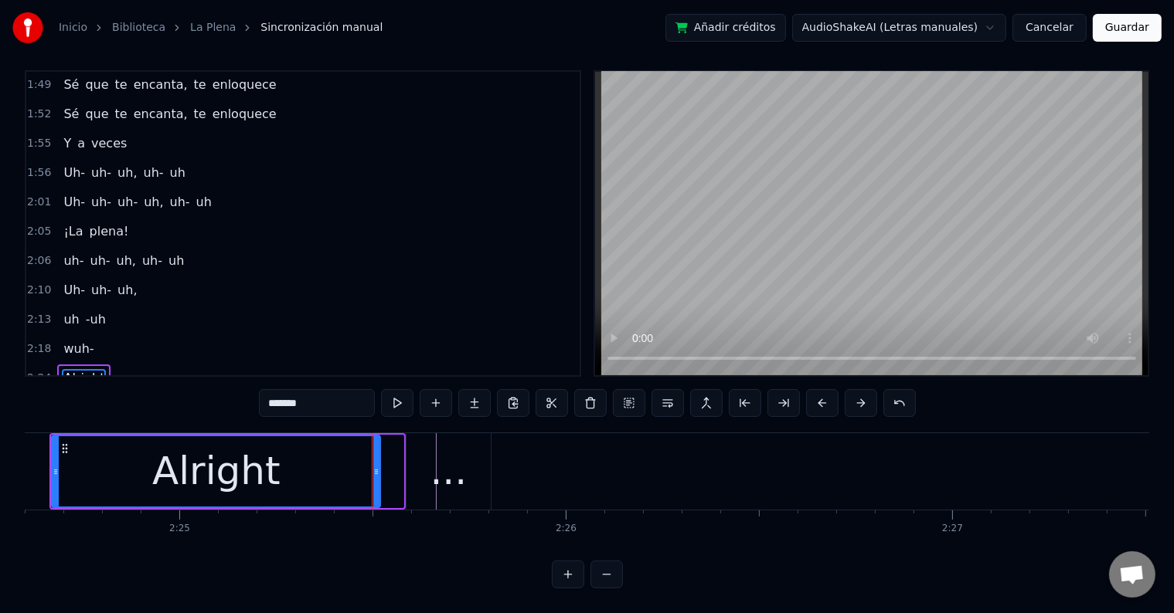
drag, startPoint x: 399, startPoint y: 450, endPoint x: 375, endPoint y: 450, distance: 24.0
click at [375, 450] on div at bounding box center [376, 472] width 6 height 70
click at [445, 448] on div "..." at bounding box center [448, 472] width 37 height 58
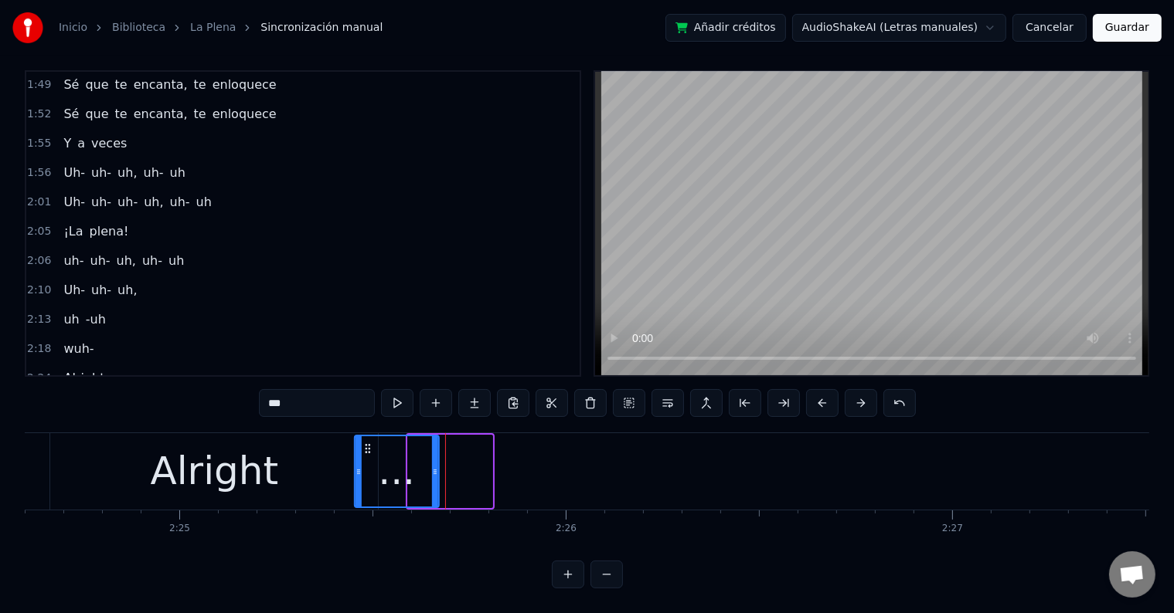
drag, startPoint x: 417, startPoint y: 430, endPoint x: 363, endPoint y: 433, distance: 54.2
click at [363, 443] on icon at bounding box center [367, 449] width 12 height 12
click at [213, 443] on div "Alright" at bounding box center [215, 472] width 128 height 58
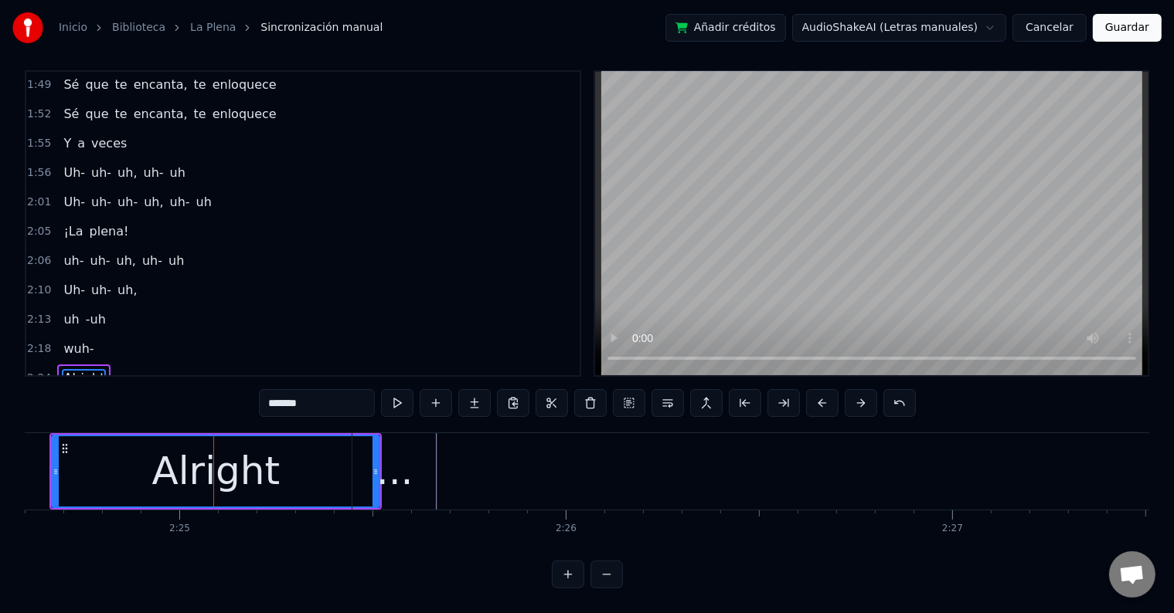
click at [388, 466] on div "..." at bounding box center [394, 472] width 37 height 58
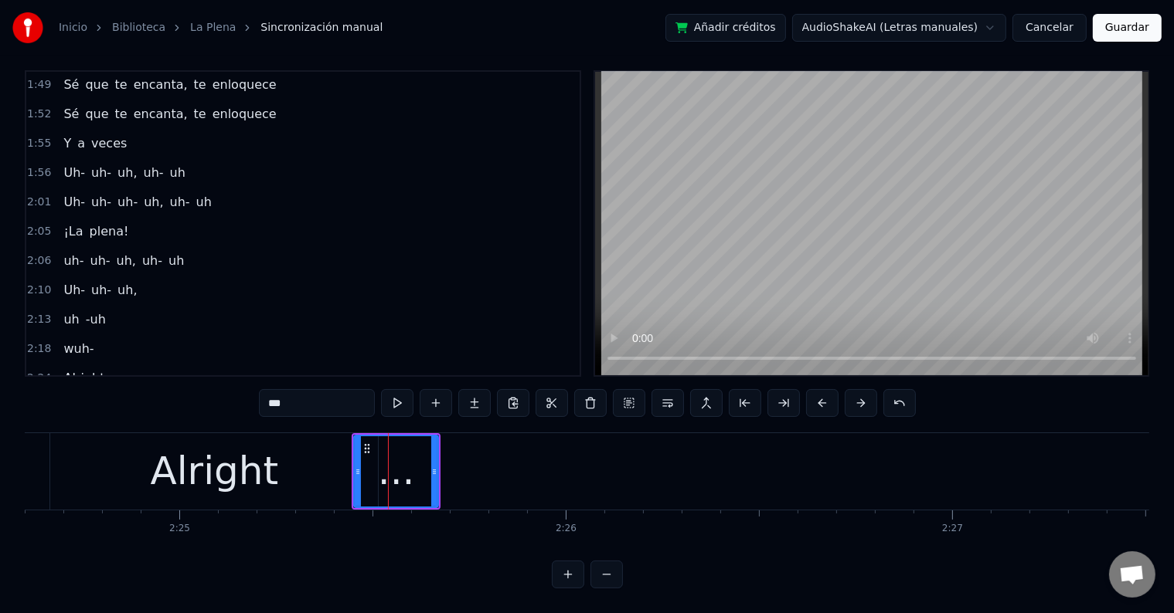
click at [290, 454] on div "Alright" at bounding box center [214, 471] width 328 height 76
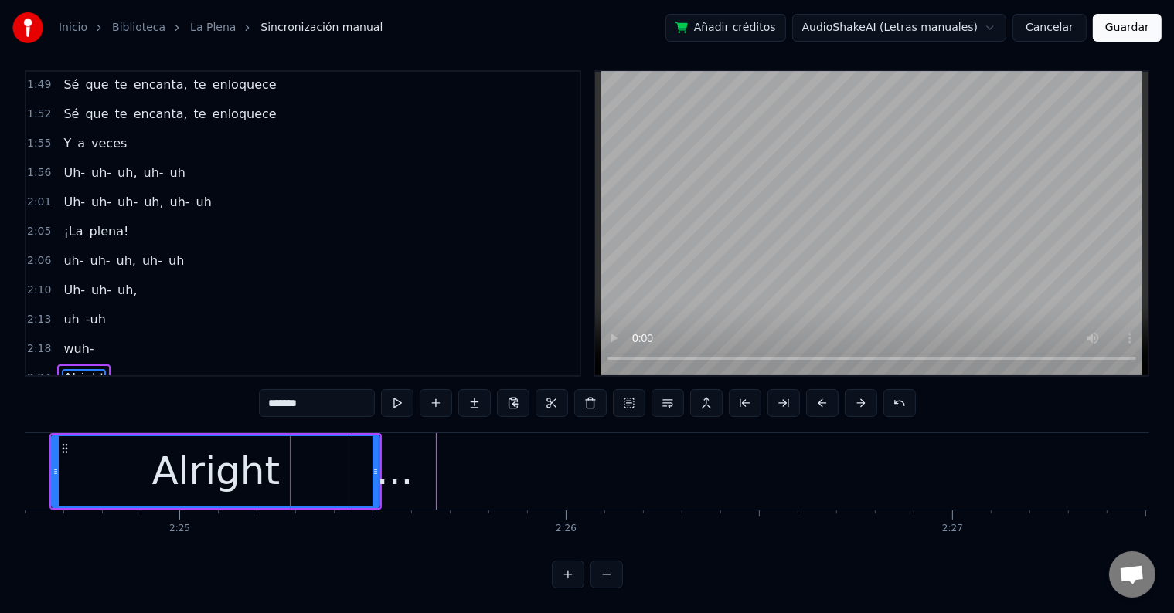
type input "***"
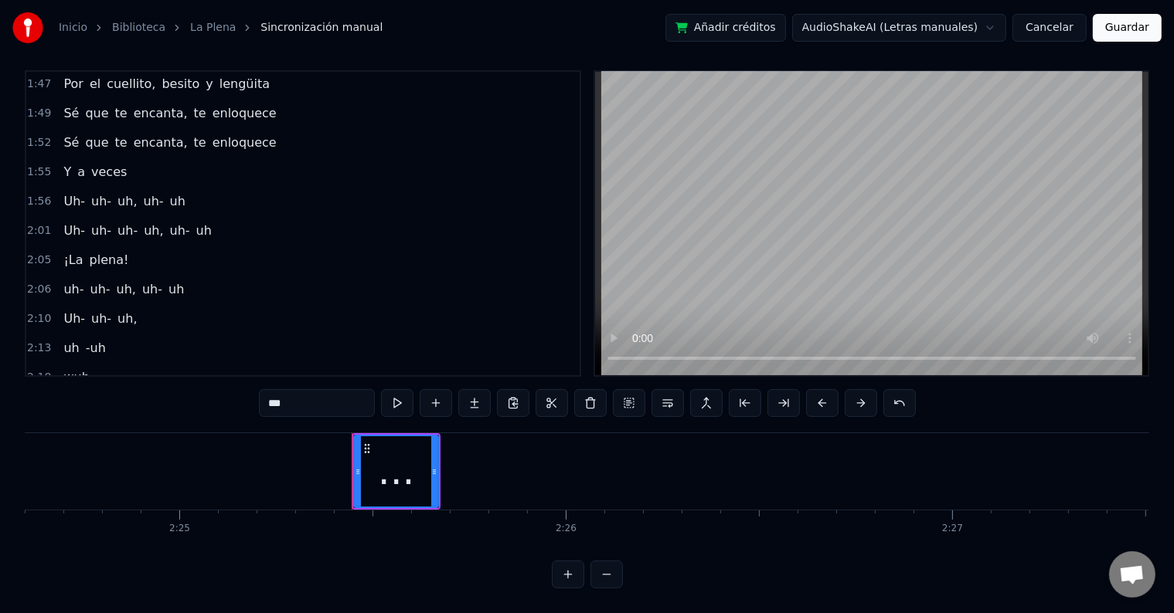
click at [402, 467] on div "..." at bounding box center [396, 472] width 37 height 58
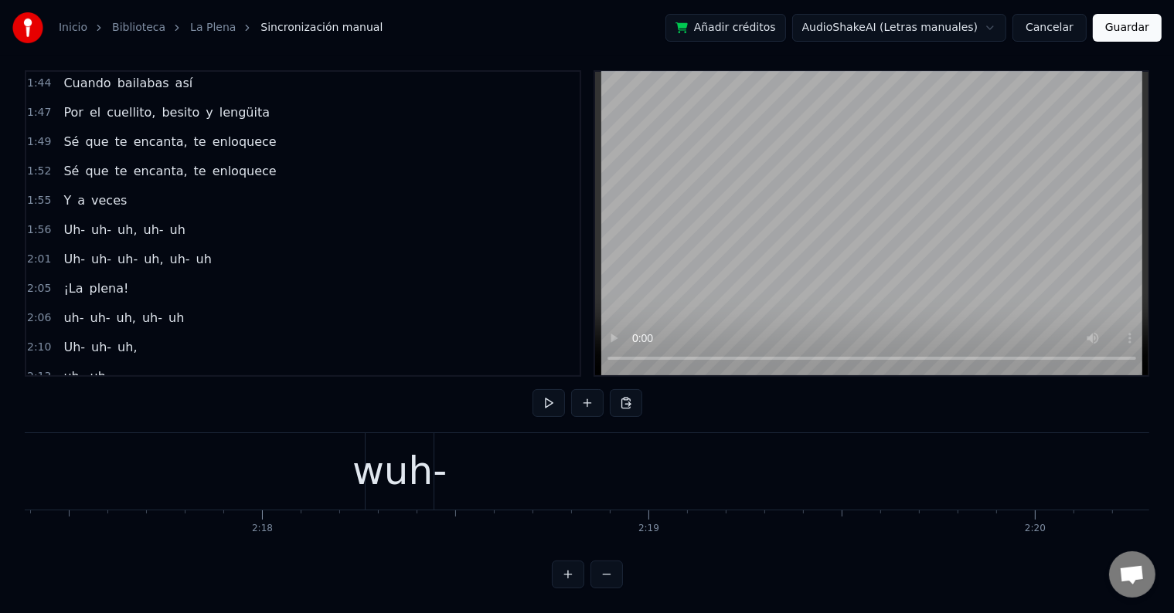
scroll to position [0, 53045]
click at [438, 461] on div "wuh-" at bounding box center [431, 472] width 94 height 58
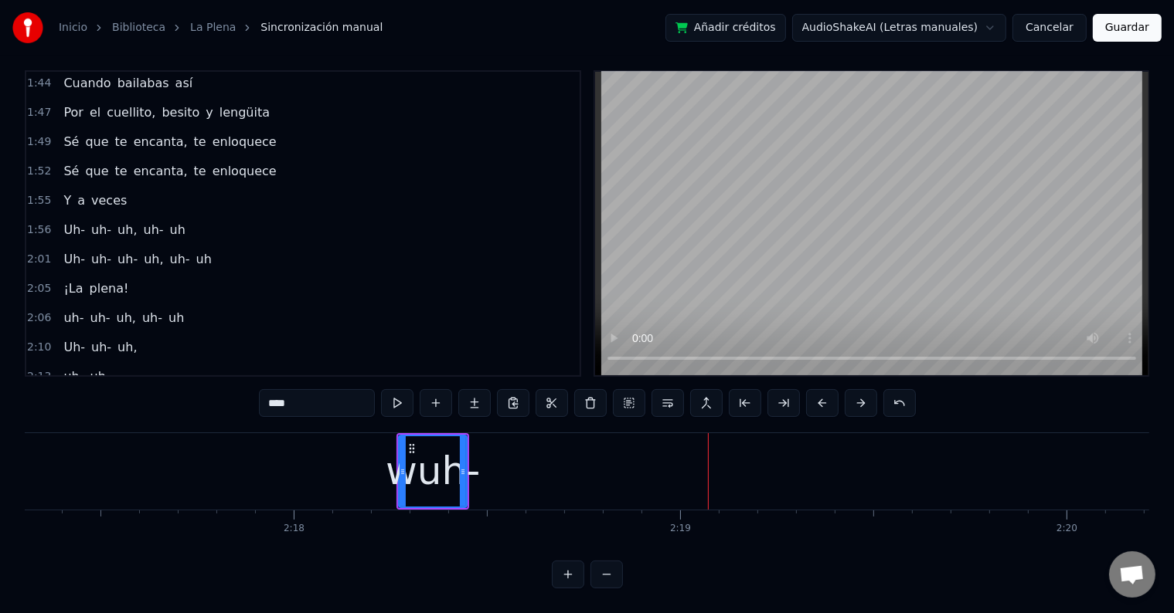
click at [440, 454] on div "wuh-" at bounding box center [433, 472] width 94 height 58
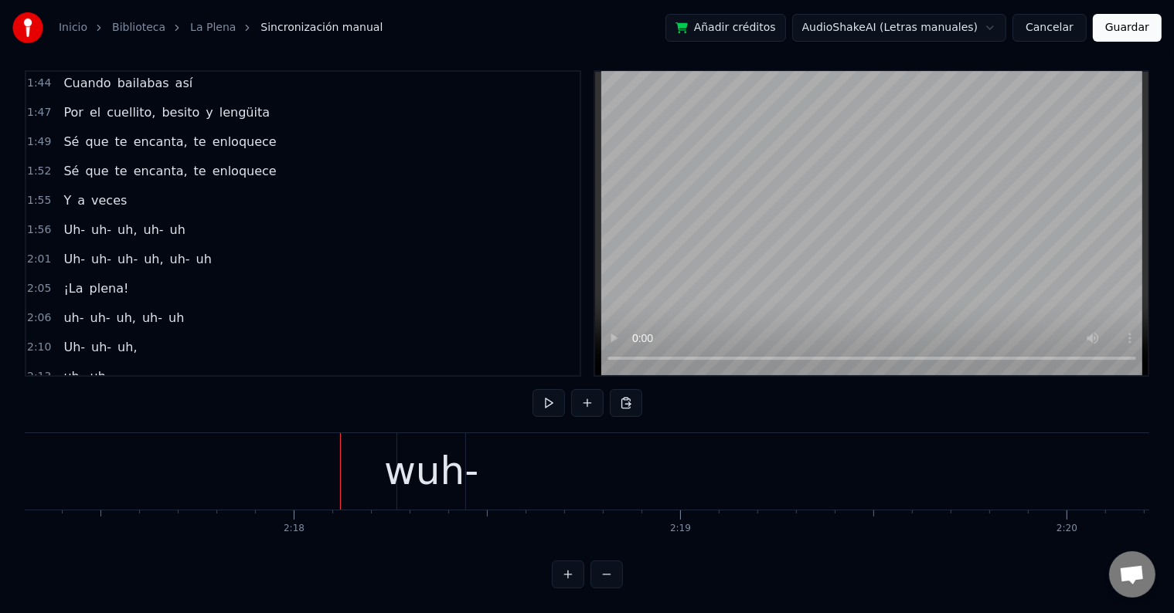
click at [420, 461] on div "wuh-" at bounding box center [431, 472] width 94 height 58
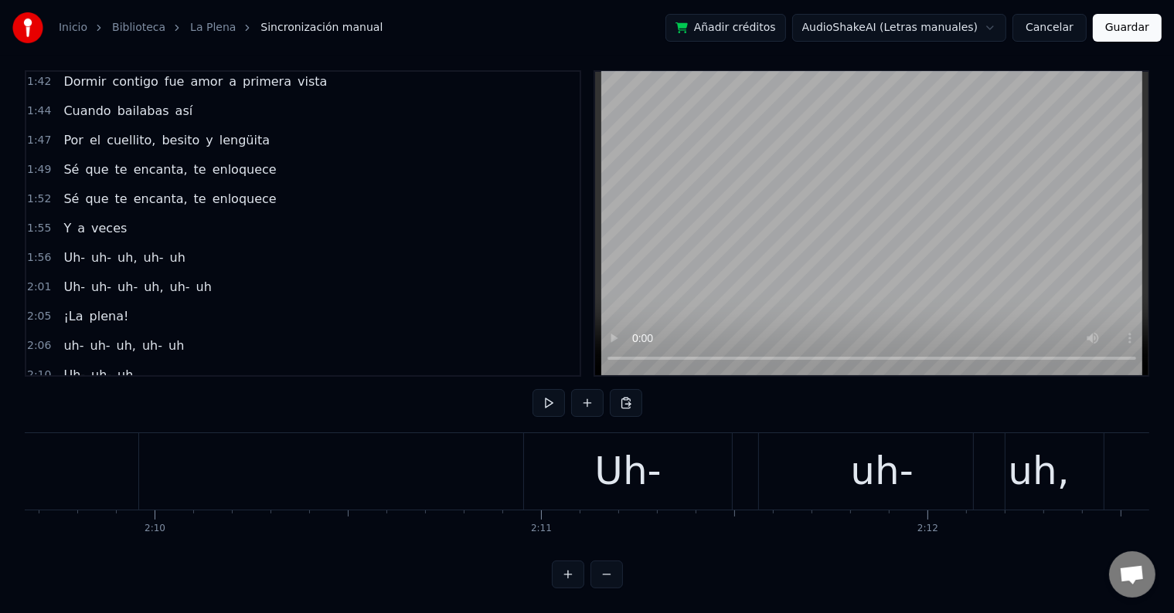
scroll to position [0, 50094]
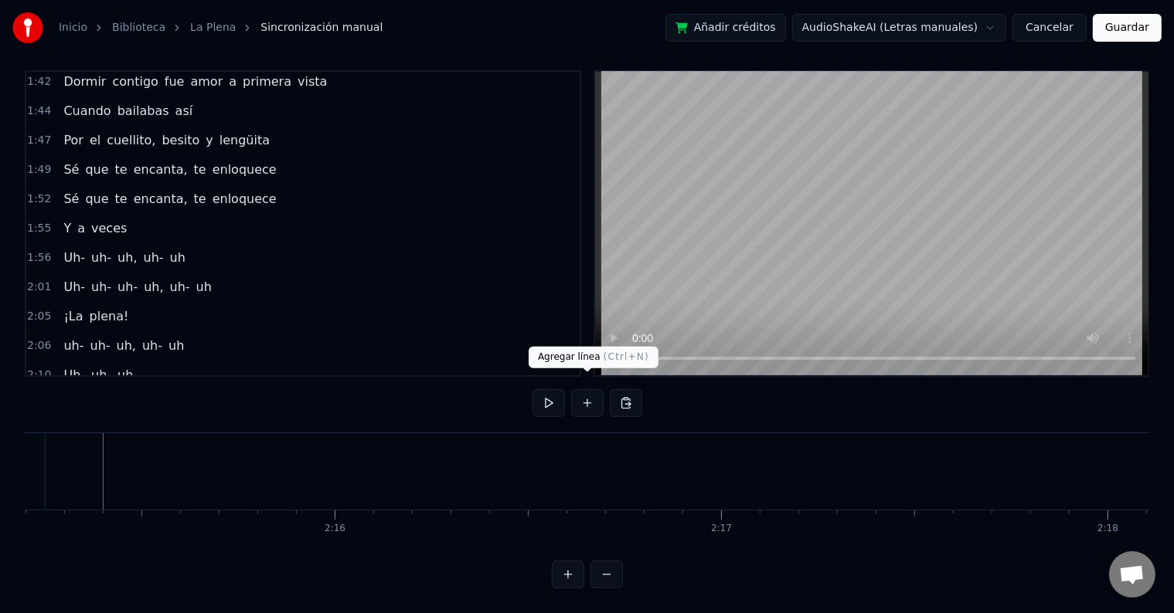
click at [587, 389] on button at bounding box center [587, 403] width 32 height 28
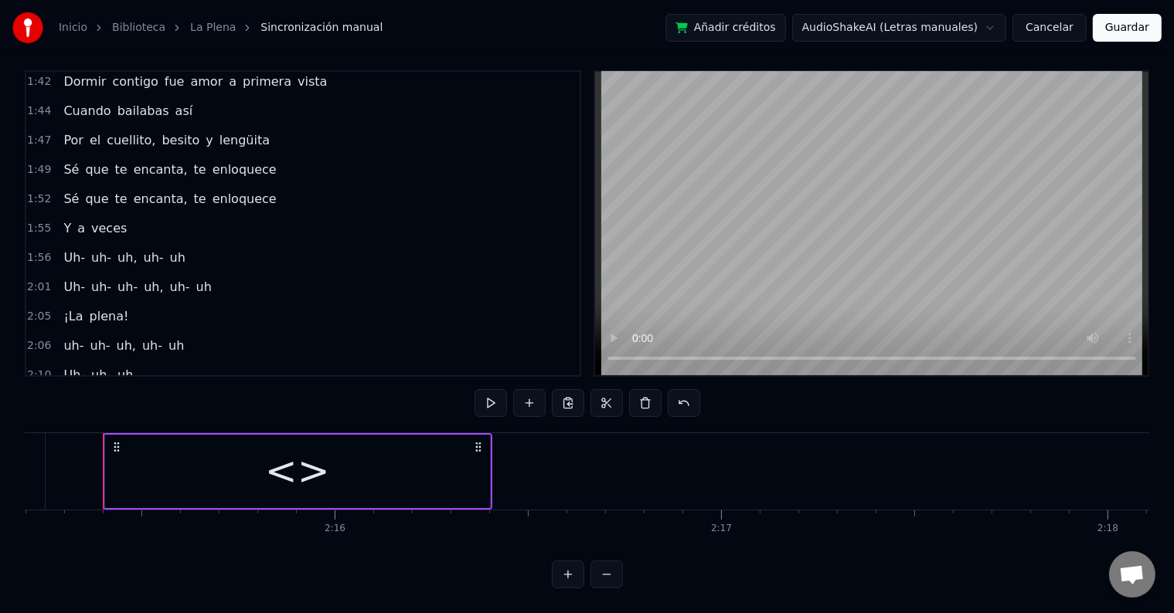
scroll to position [1060, 0]
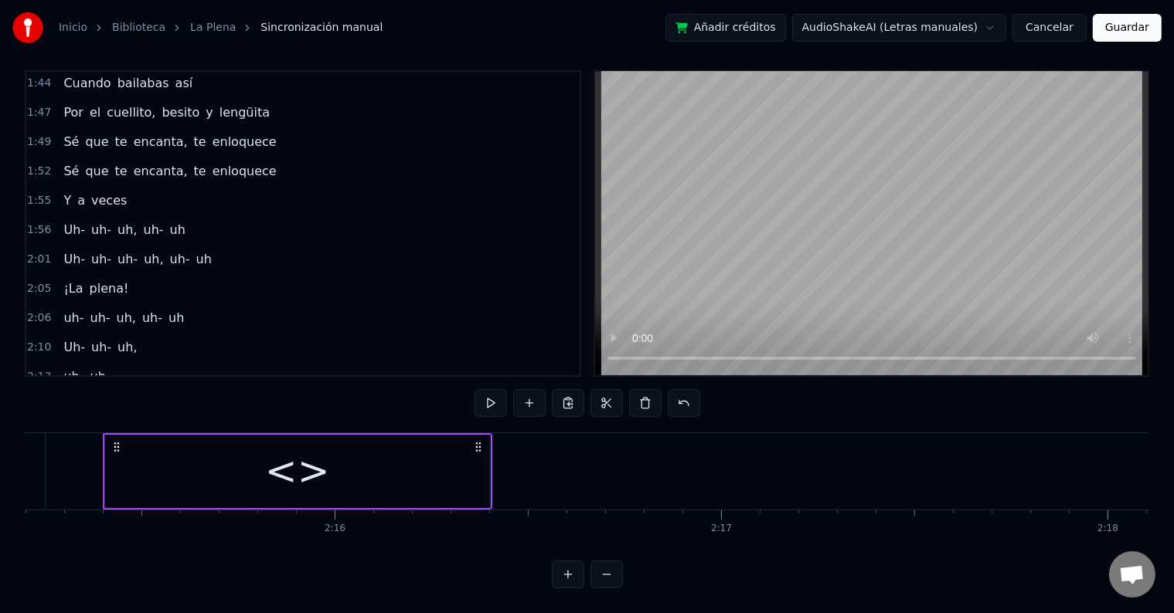
click at [311, 447] on div "<>" at bounding box center [297, 472] width 65 height 58
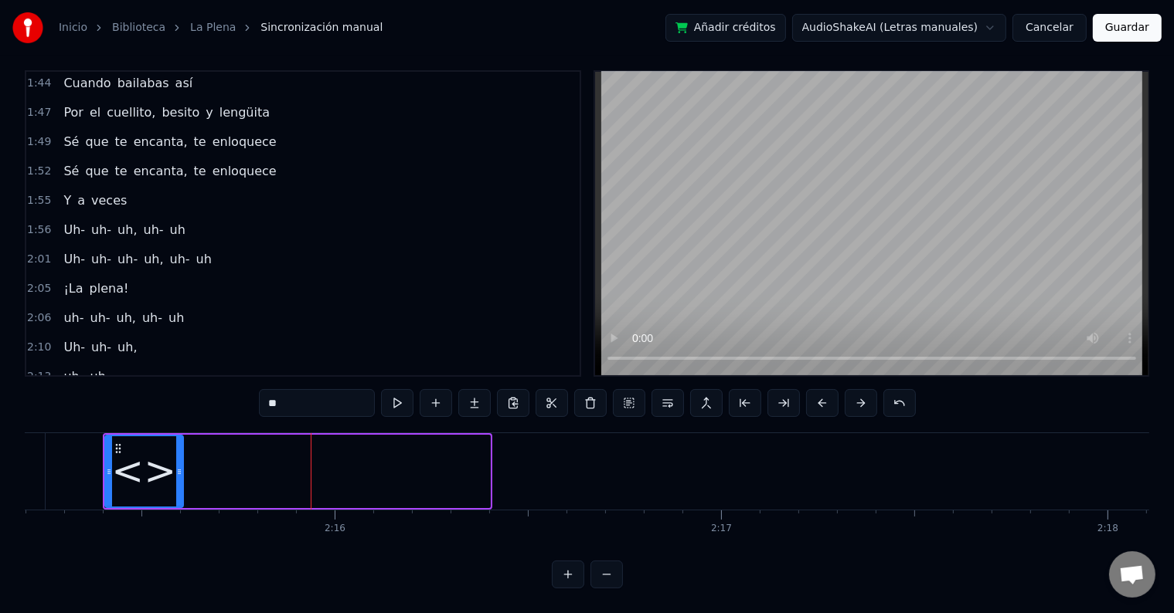
drag, startPoint x: 486, startPoint y: 452, endPoint x: 173, endPoint y: 440, distance: 313.1
click at [176, 440] on div at bounding box center [179, 472] width 6 height 70
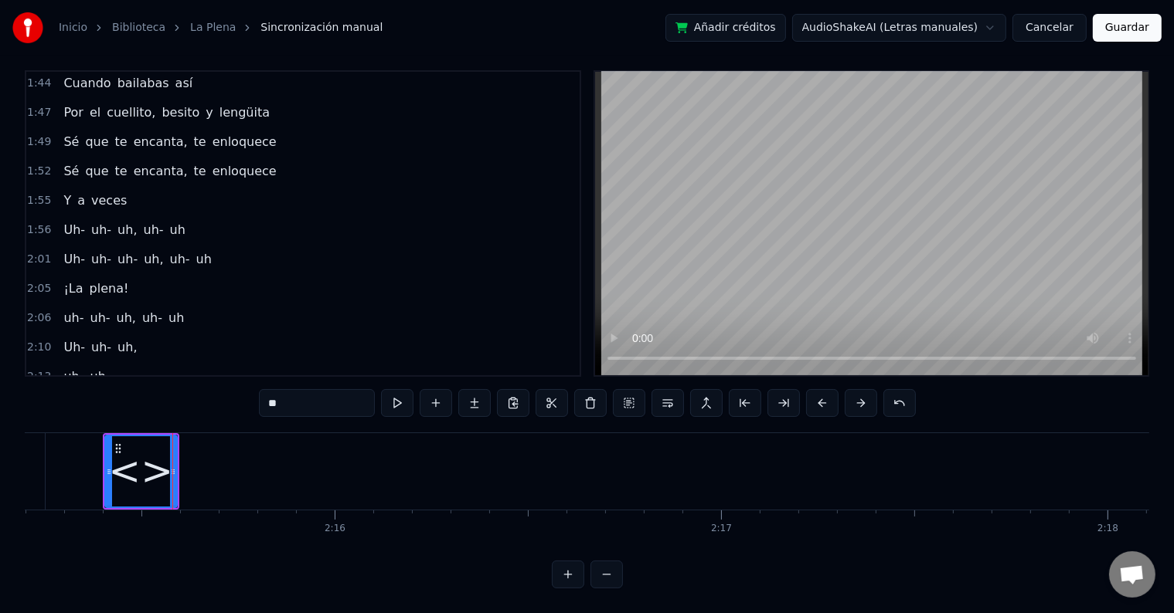
drag, startPoint x: 335, startPoint y: 395, endPoint x: 197, endPoint y: 382, distance: 138.1
click at [195, 386] on div "0:08 Eres la niña de mis ojos tú 0:13 Eres todo lo que quiero yo 0:15 ¿Una cerv…" at bounding box center [587, 329] width 1124 height 518
type input "***"
click at [405, 389] on button at bounding box center [397, 403] width 32 height 28
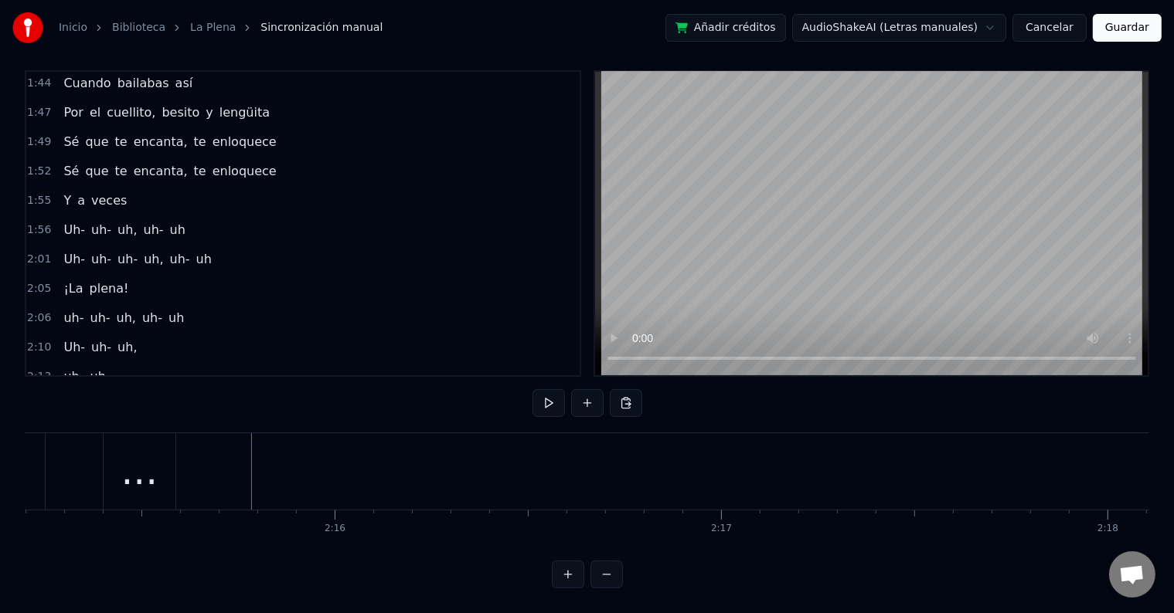
click at [138, 467] on div "..." at bounding box center [139, 472] width 37 height 58
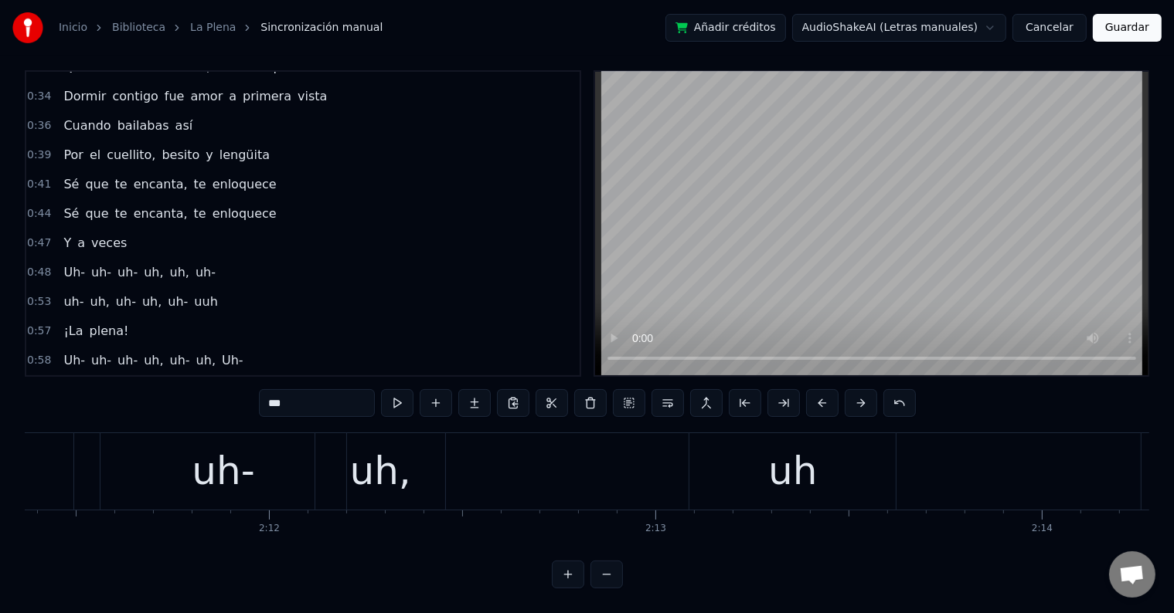
scroll to position [309, 0]
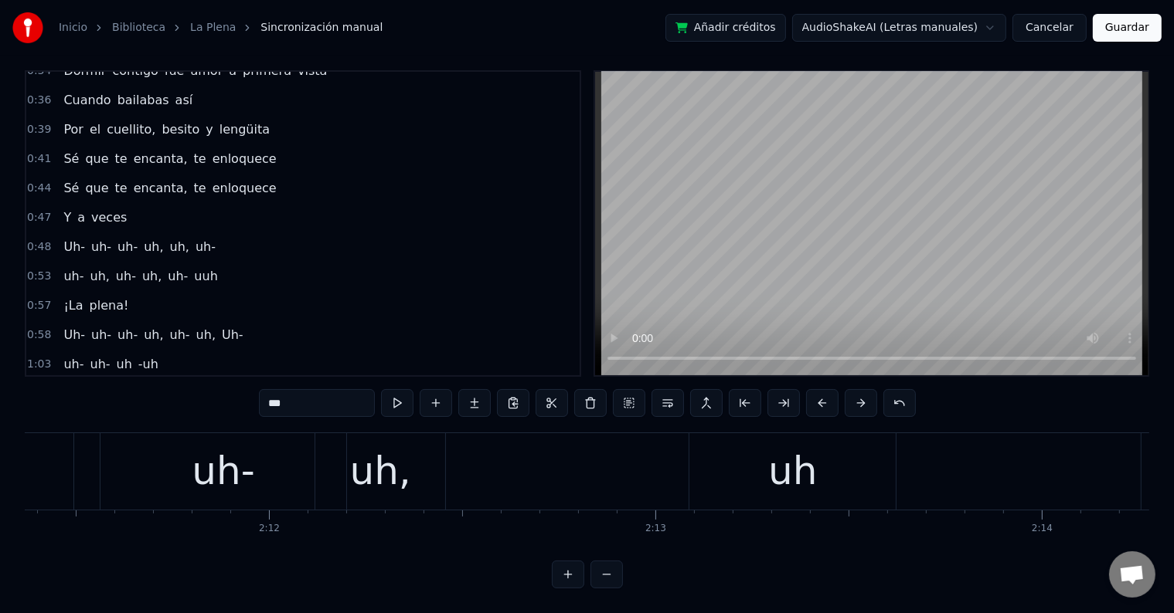
click at [62, 238] on span "Uh-" at bounding box center [74, 247] width 25 height 18
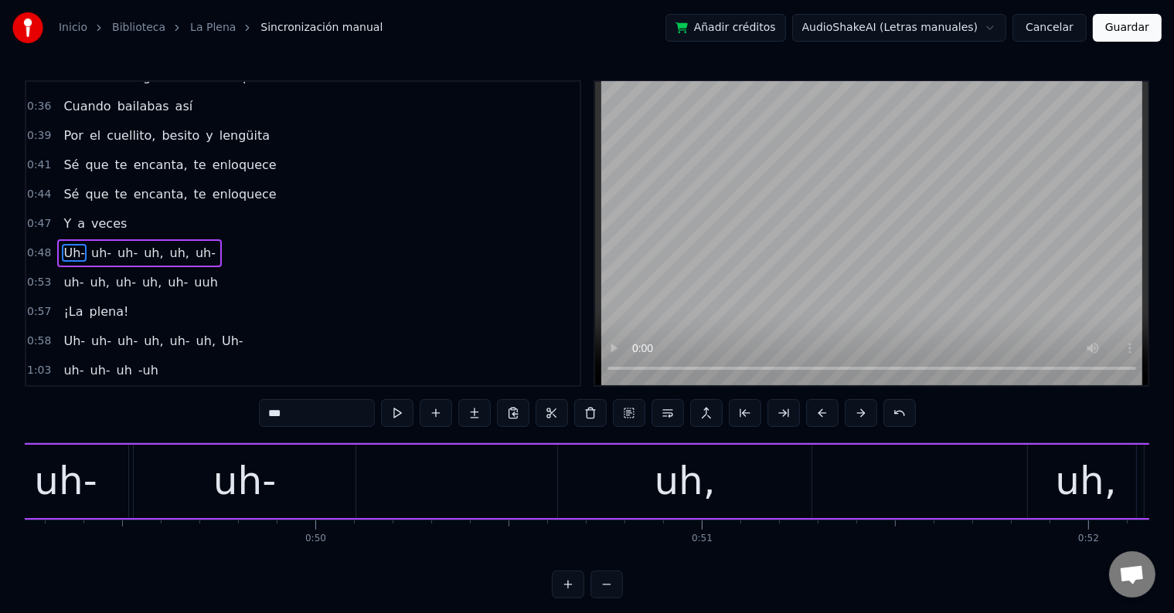
scroll to position [0, 19025]
click at [294, 484] on div "uh-" at bounding box center [245, 481] width 222 height 73
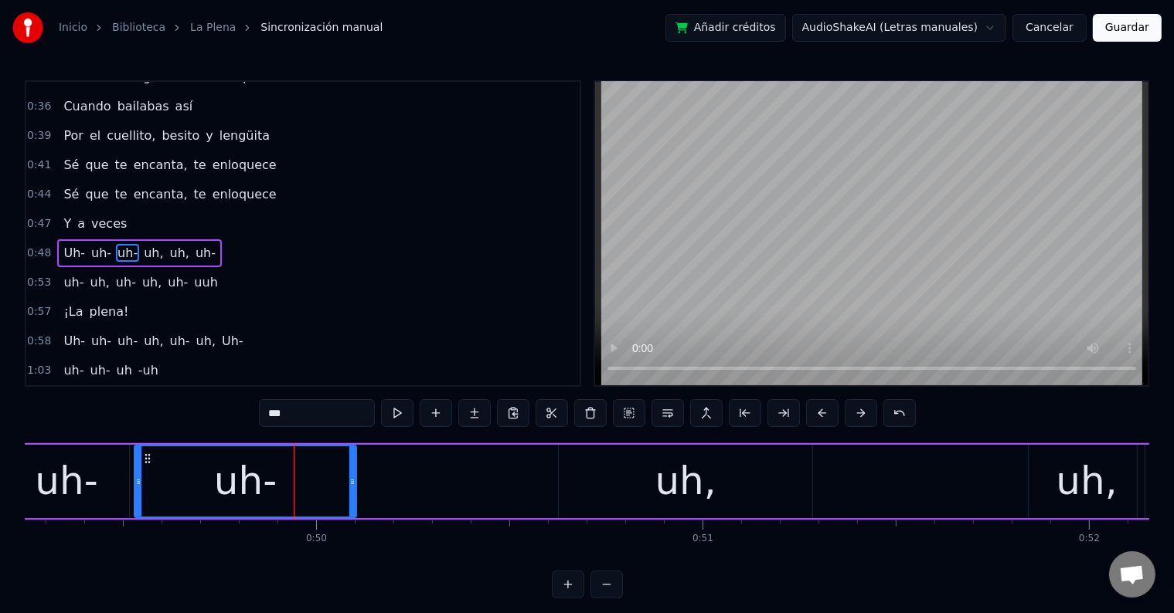
scroll to position [317, 0]
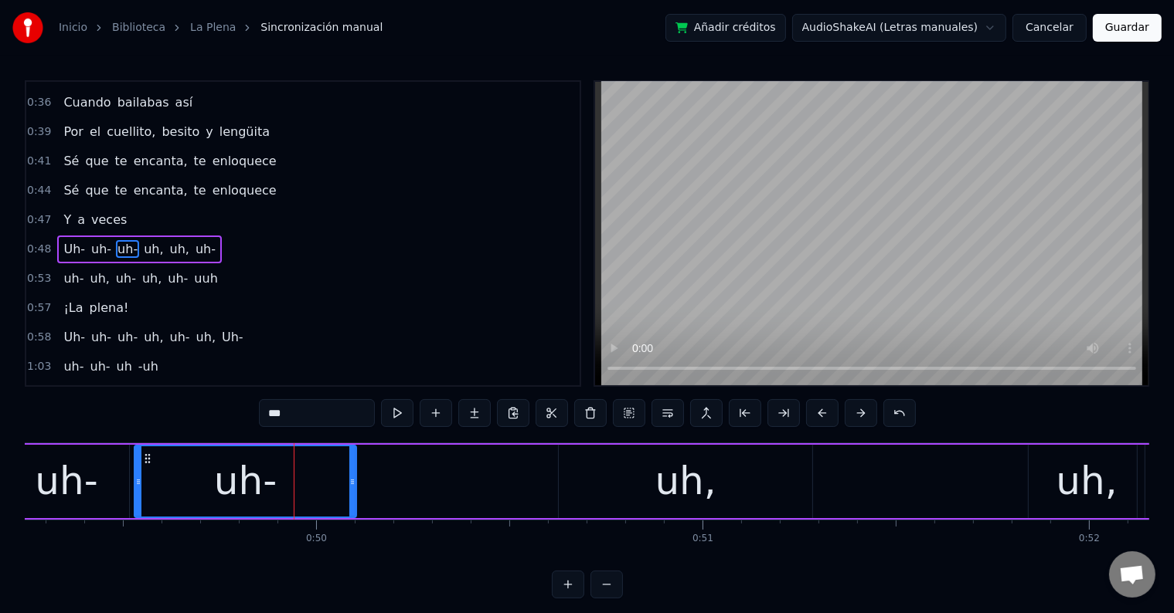
click at [308, 418] on input "***" at bounding box center [317, 413] width 116 height 28
click at [704, 491] on div "uh," at bounding box center [685, 482] width 61 height 58
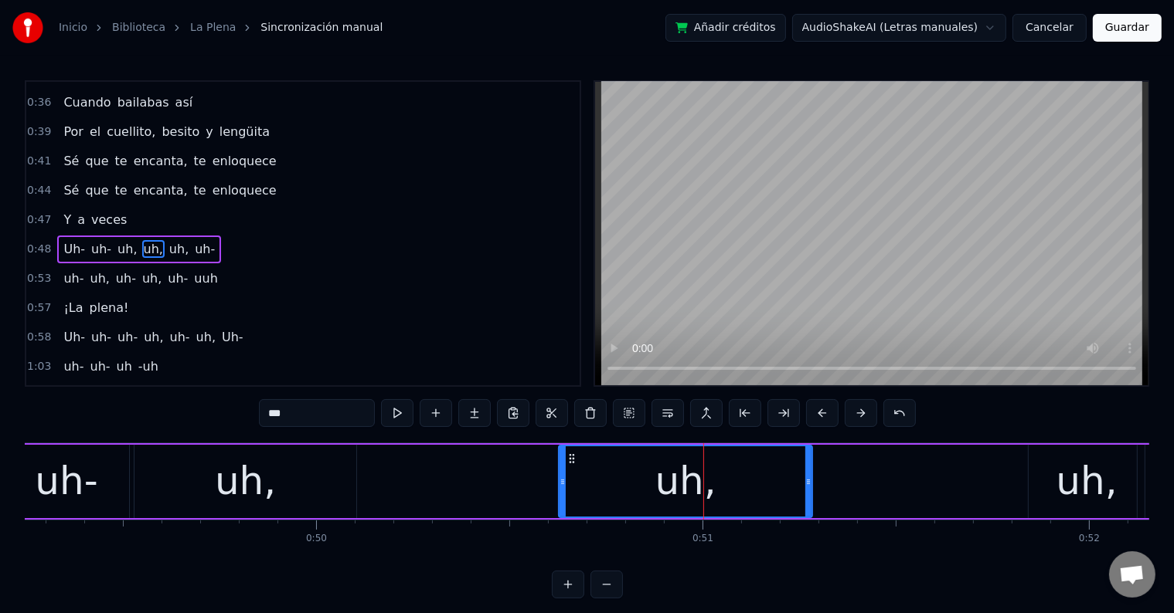
click at [343, 422] on input "***" at bounding box center [317, 413] width 116 height 28
click at [1093, 473] on div "uh," at bounding box center [1086, 482] width 61 height 58
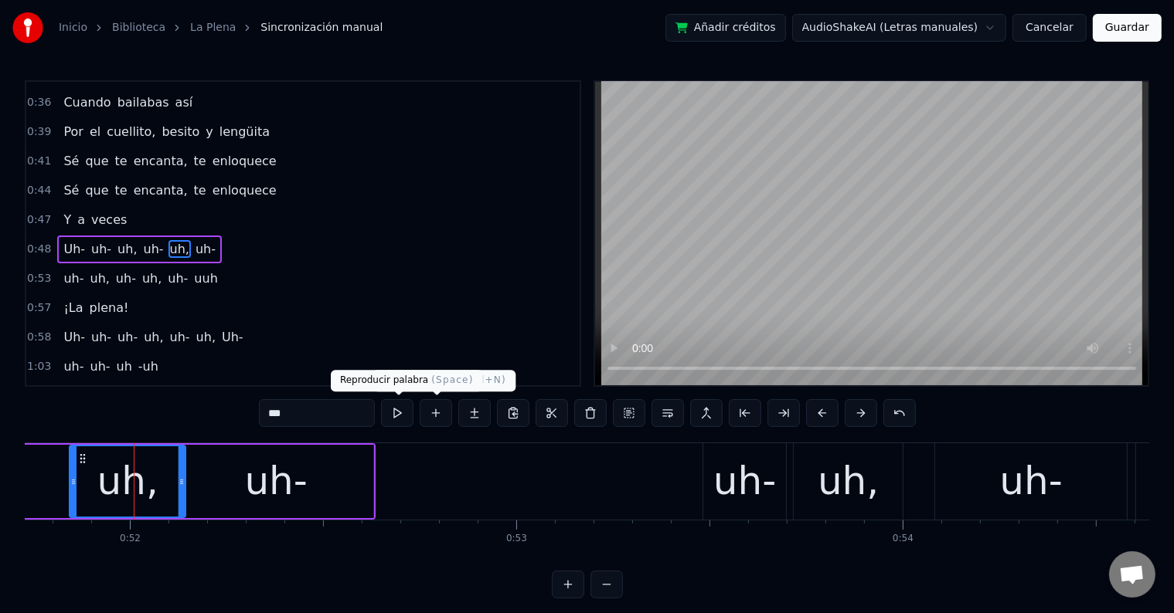
scroll to position [0, 20015]
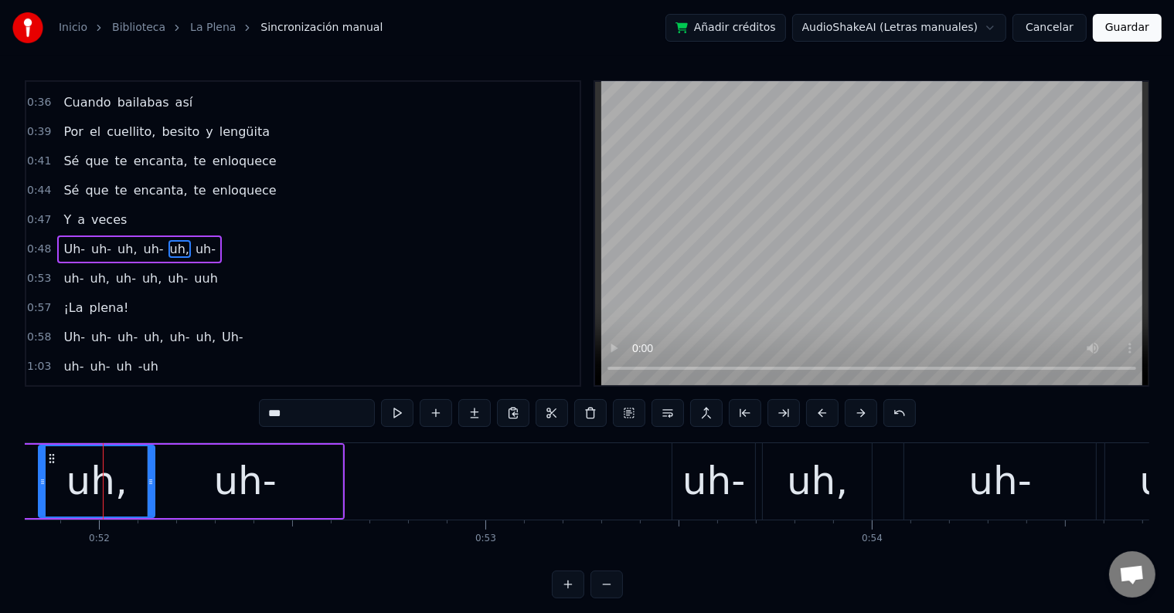
click at [314, 412] on input "***" at bounding box center [317, 413] width 116 height 28
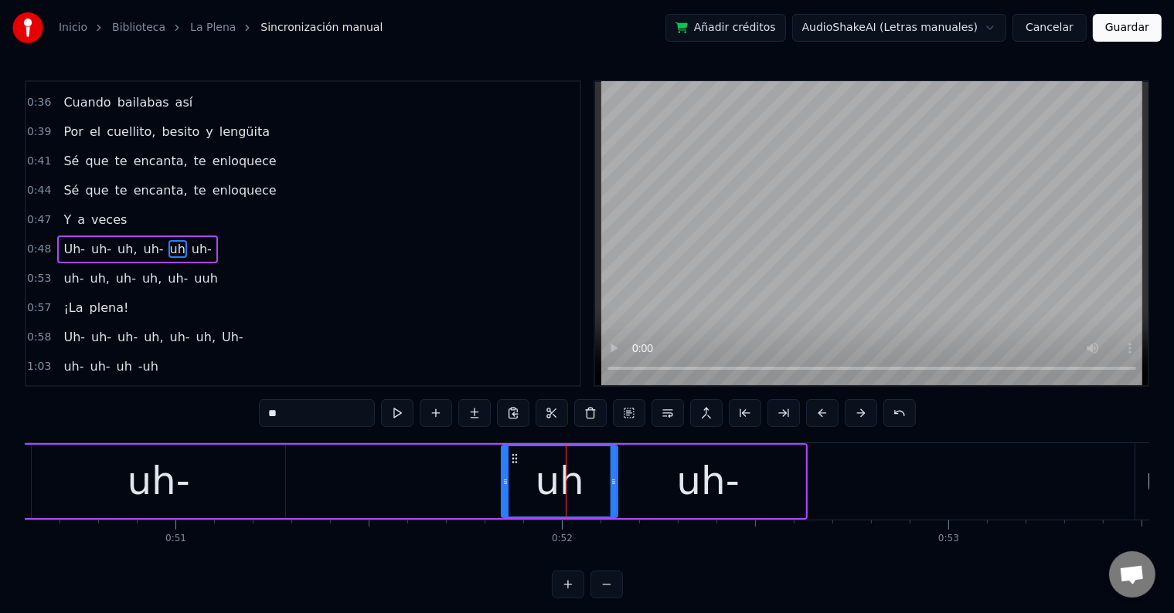
scroll to position [0, 19545]
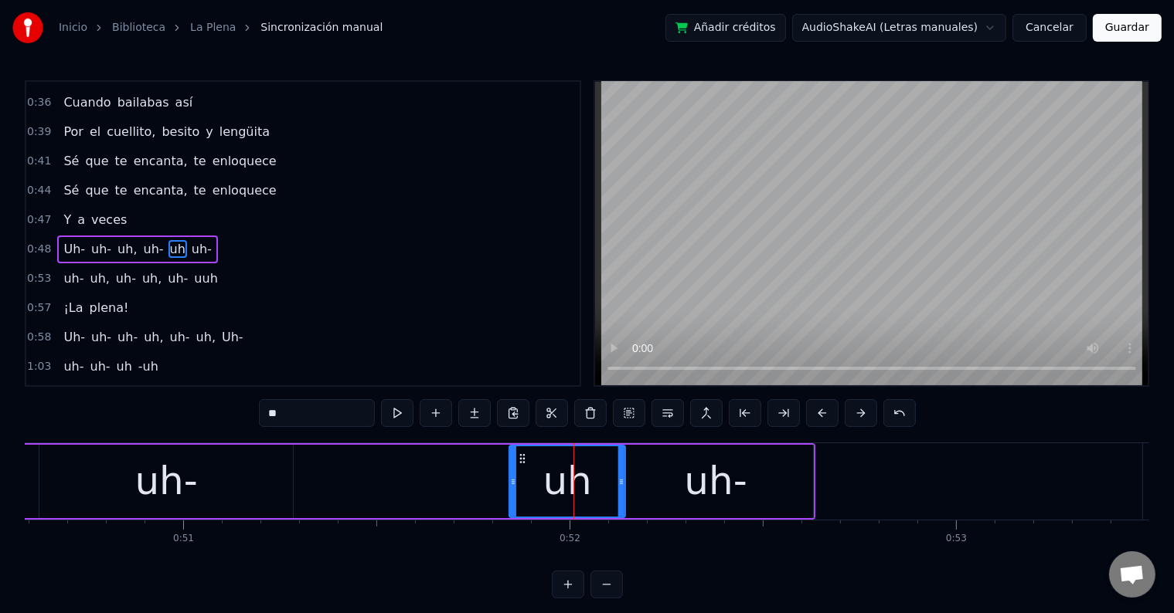
click at [712, 480] on div "uh-" at bounding box center [715, 482] width 63 height 58
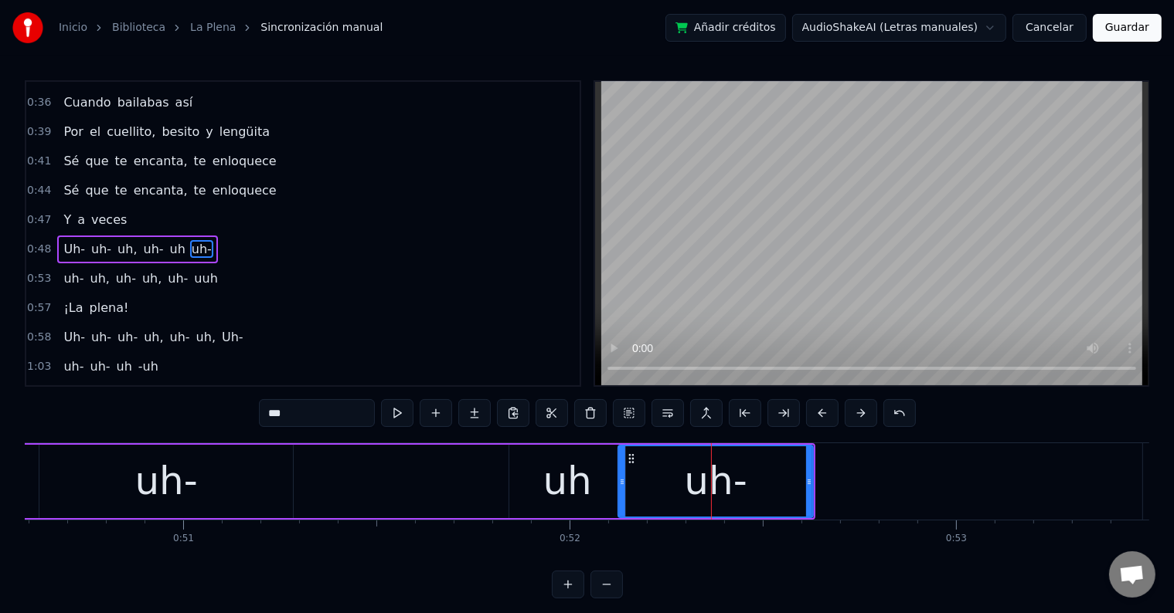
click at [320, 417] on input "***" at bounding box center [317, 413] width 116 height 28
click at [560, 494] on div "uh" at bounding box center [566, 482] width 49 height 58
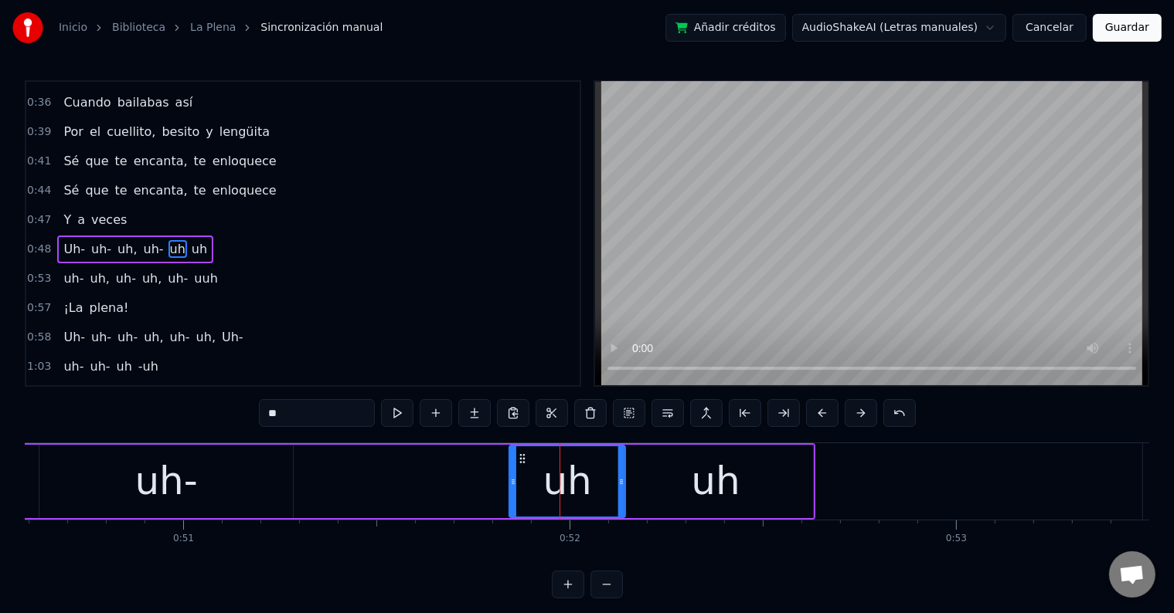
click at [331, 403] on input "**" at bounding box center [317, 413] width 116 height 28
click at [212, 476] on div "uh-" at bounding box center [165, 481] width 253 height 73
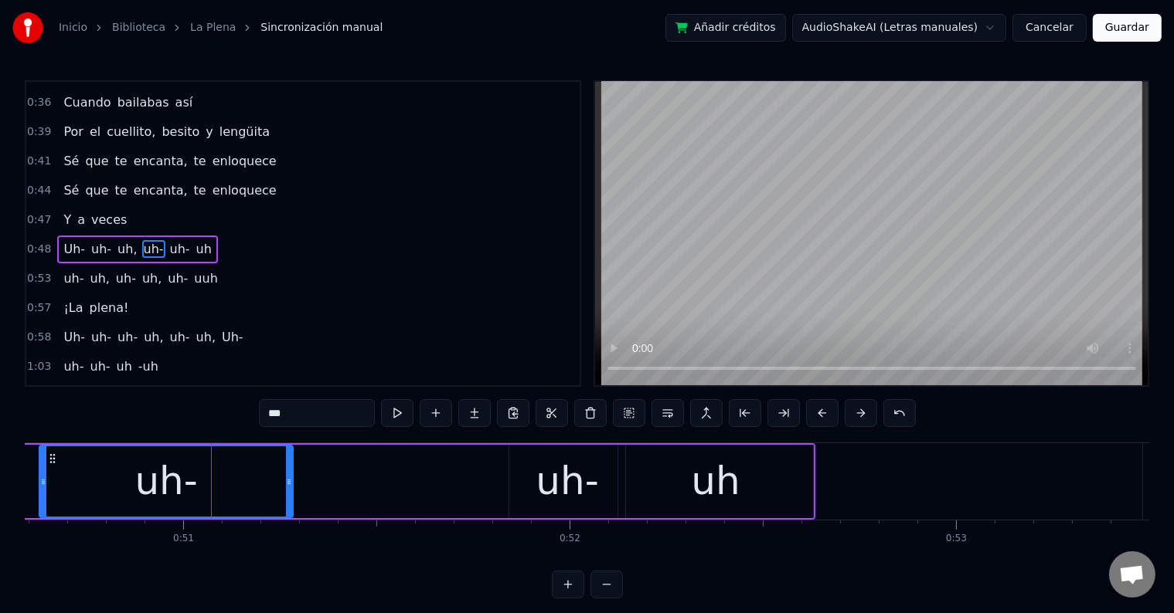
click at [337, 410] on input "***" at bounding box center [317, 413] width 116 height 28
click at [116, 270] on span "uh-" at bounding box center [125, 279] width 23 height 18
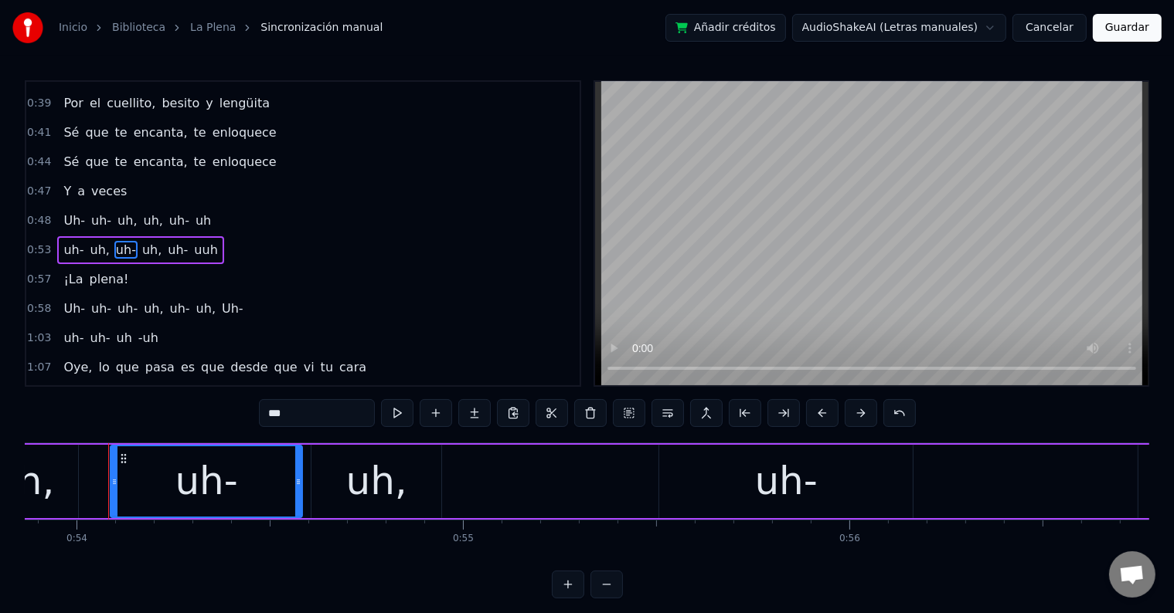
scroll to position [0, 20816]
click at [399, 476] on div "uh," at bounding box center [371, 481] width 130 height 73
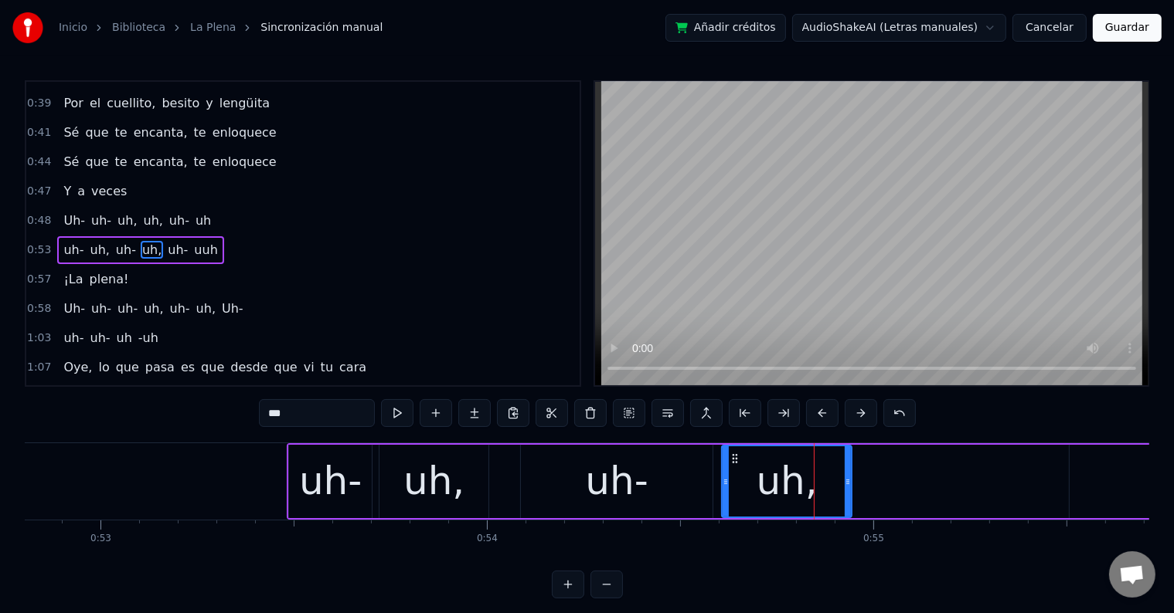
scroll to position [0, 20395]
click at [443, 476] on div "uh," at bounding box center [438, 482] width 61 height 58
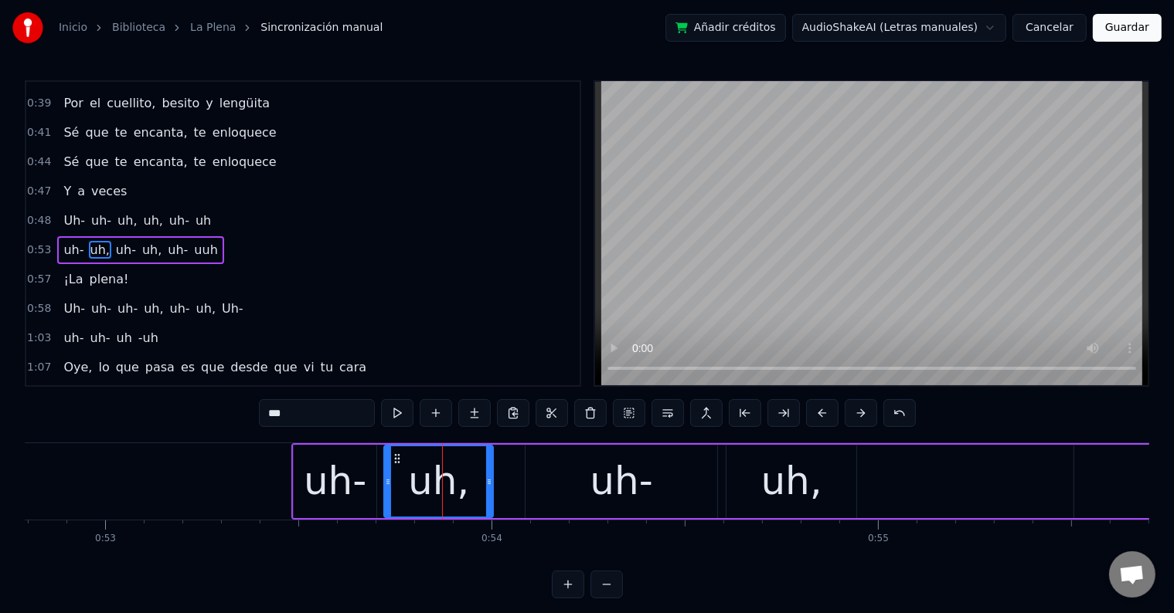
click at [332, 414] on input "***" at bounding box center [317, 413] width 116 height 28
type input "**"
click at [456, 488] on div "uh" at bounding box center [438, 482] width 49 height 58
click at [594, 416] on button at bounding box center [590, 413] width 32 height 28
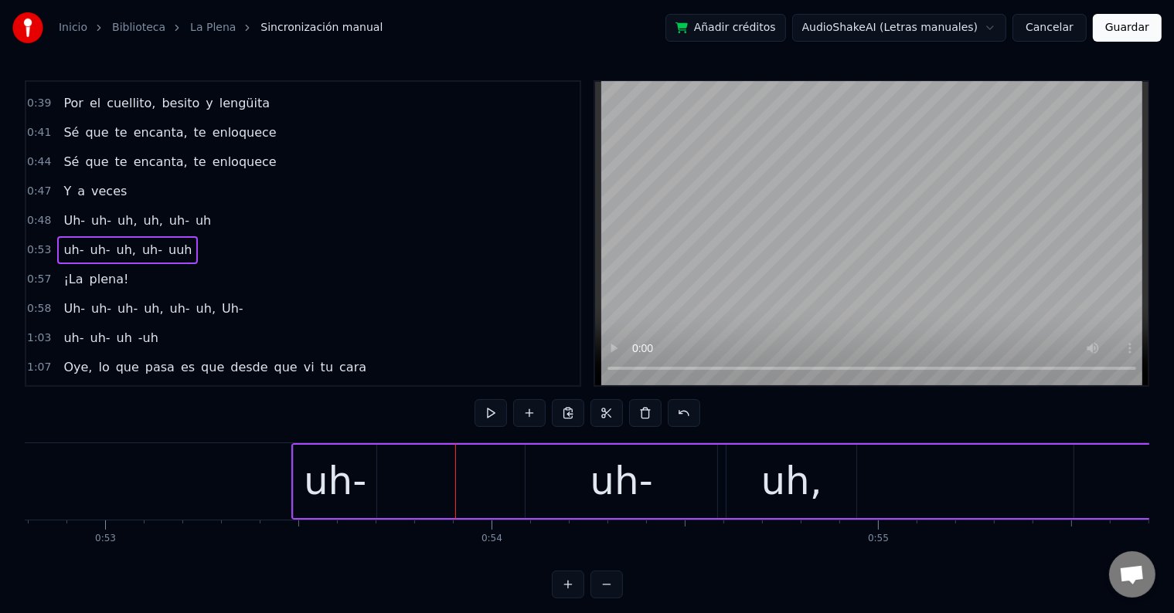
drag, startPoint x: 573, startPoint y: 472, endPoint x: 553, endPoint y: 470, distance: 20.2
click at [574, 472] on div "uh-" at bounding box center [621, 481] width 192 height 73
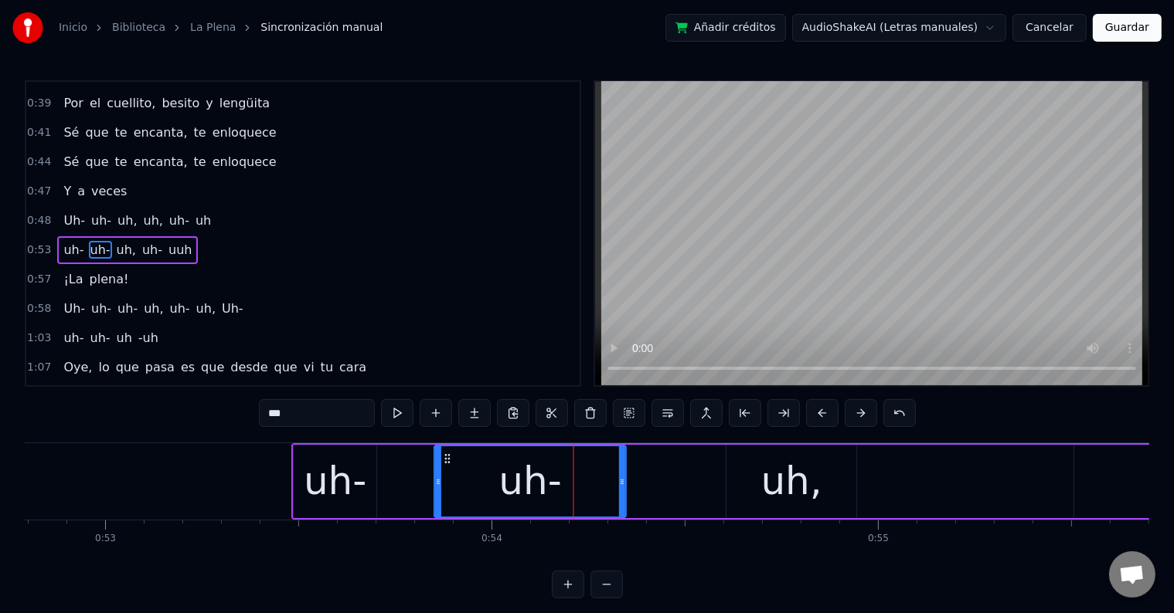
drag, startPoint x: 538, startPoint y: 457, endPoint x: 440, endPoint y: 458, distance: 98.1
click at [442, 458] on icon at bounding box center [448, 459] width 12 height 12
click at [194, 212] on span "uh" at bounding box center [203, 221] width 19 height 18
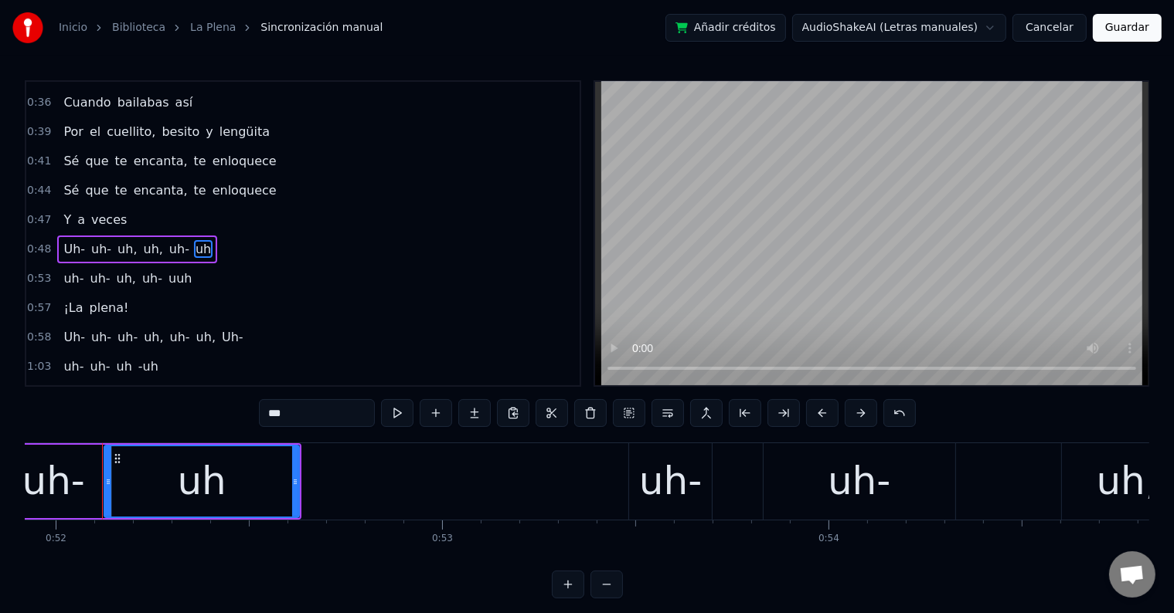
scroll to position [345, 0]
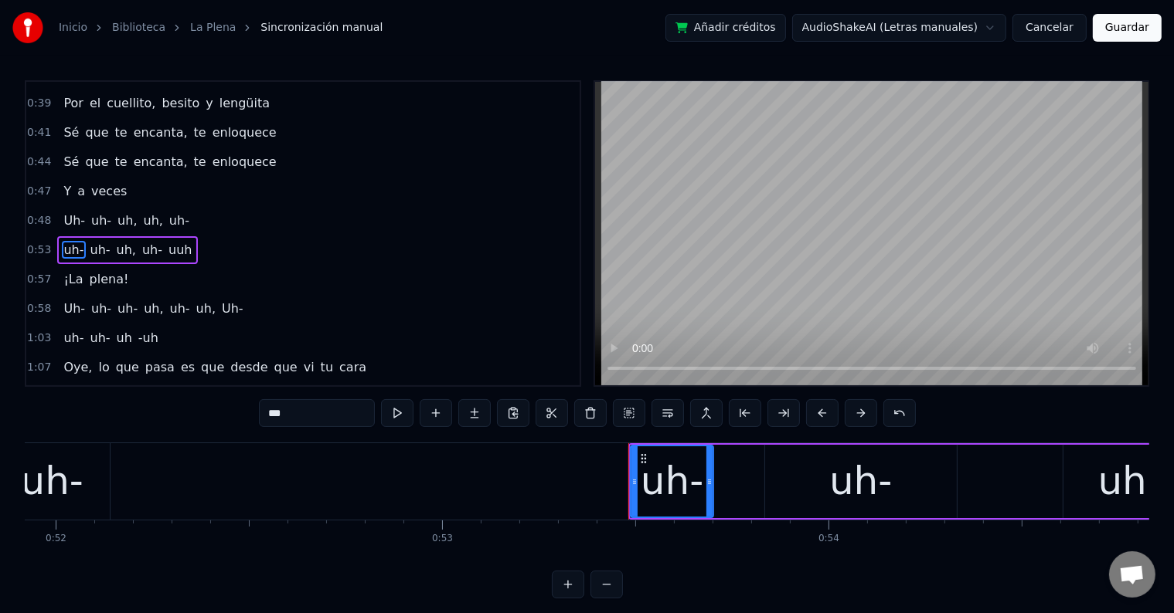
click at [168, 212] on span "uh-" at bounding box center [179, 221] width 23 height 18
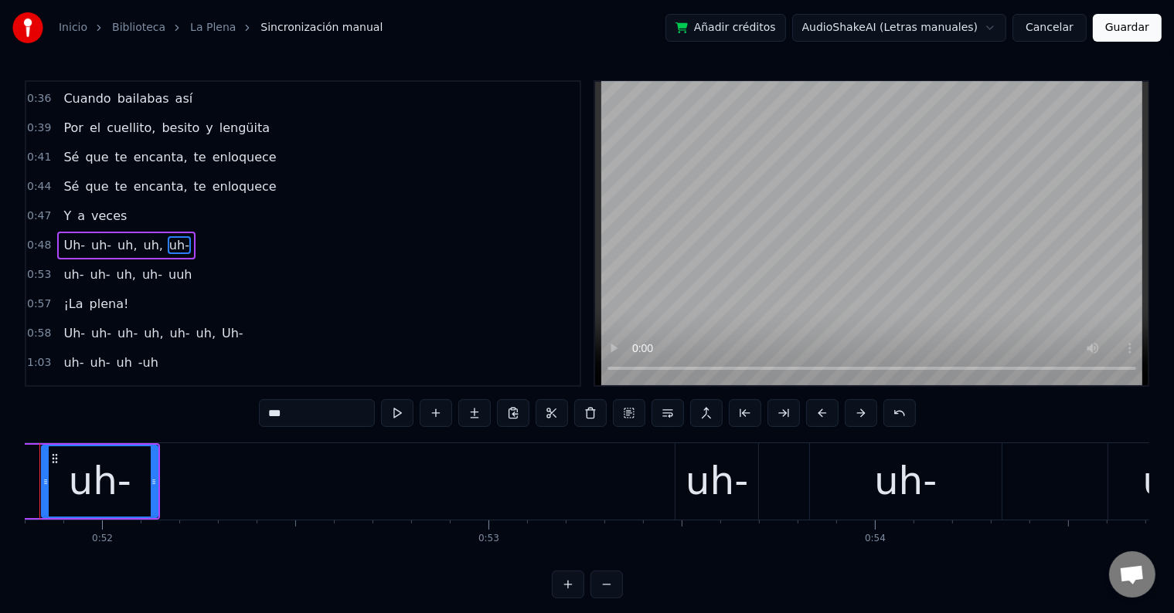
scroll to position [0, 19950]
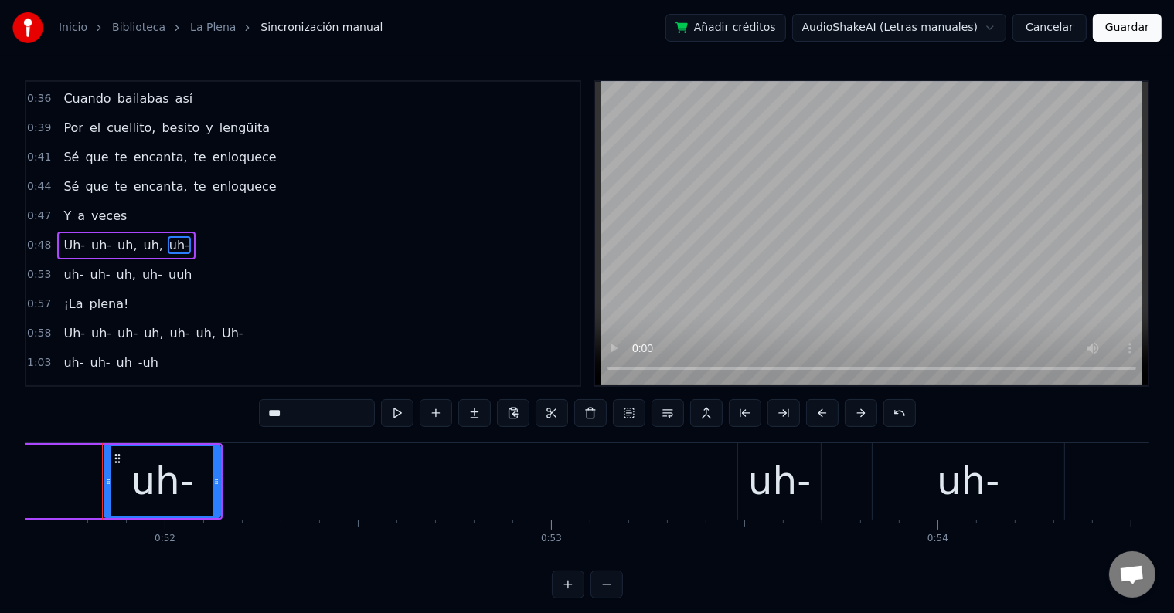
click at [297, 421] on input "***" at bounding box center [317, 413] width 116 height 28
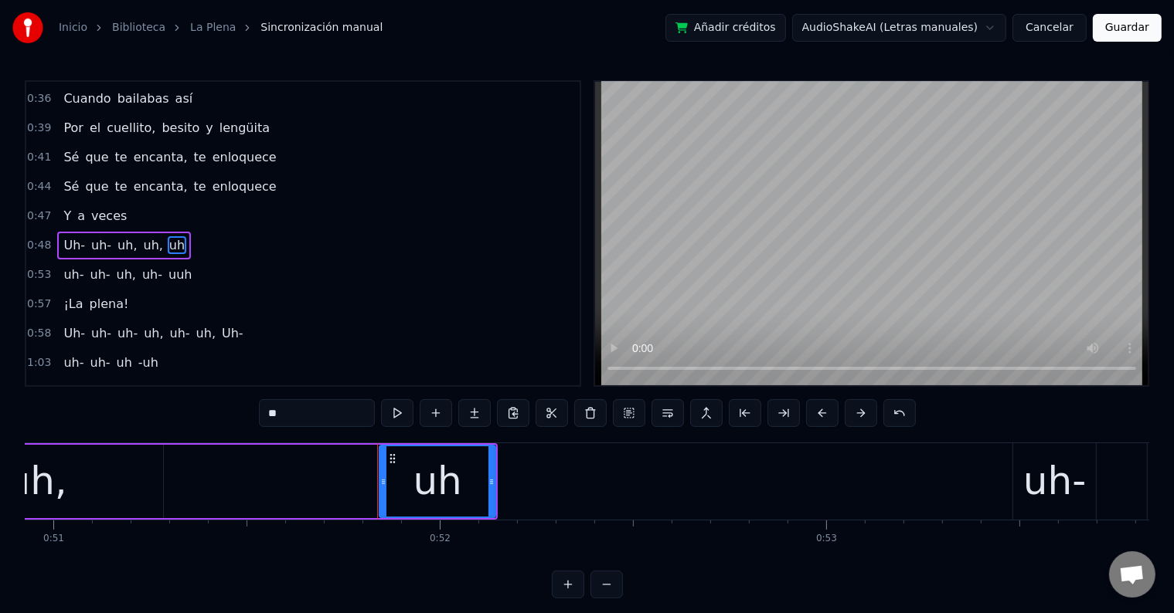
scroll to position [0, 19674]
click at [88, 470] on div "uh," at bounding box center [36, 481] width 253 height 73
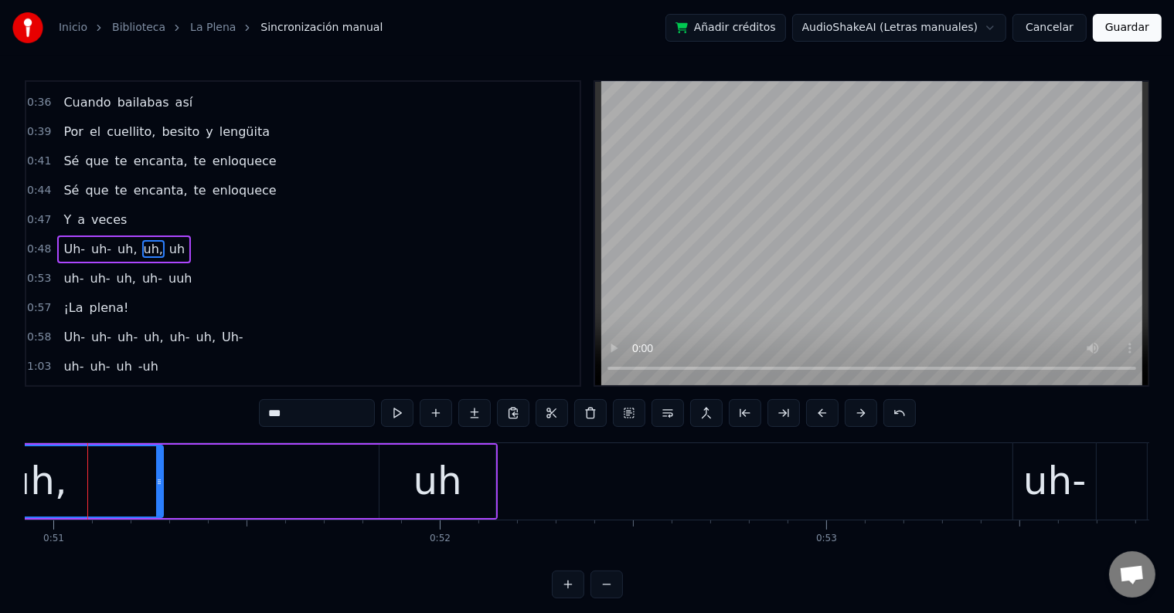
scroll to position [0, 19659]
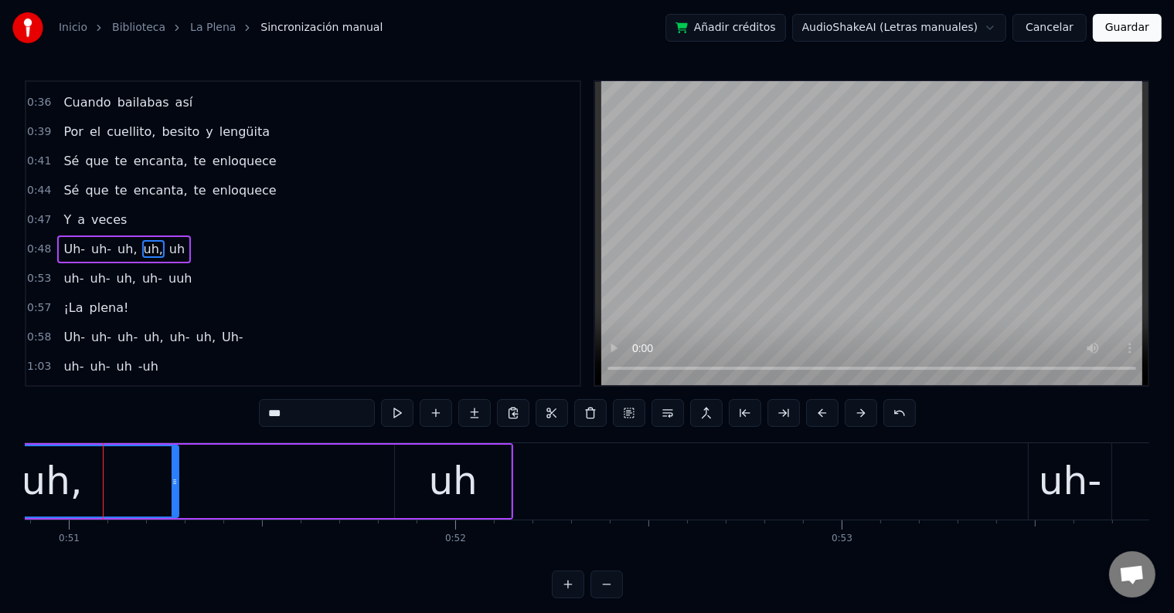
click at [327, 402] on input "***" at bounding box center [317, 413] width 116 height 28
click at [440, 467] on div "uh" at bounding box center [452, 482] width 49 height 58
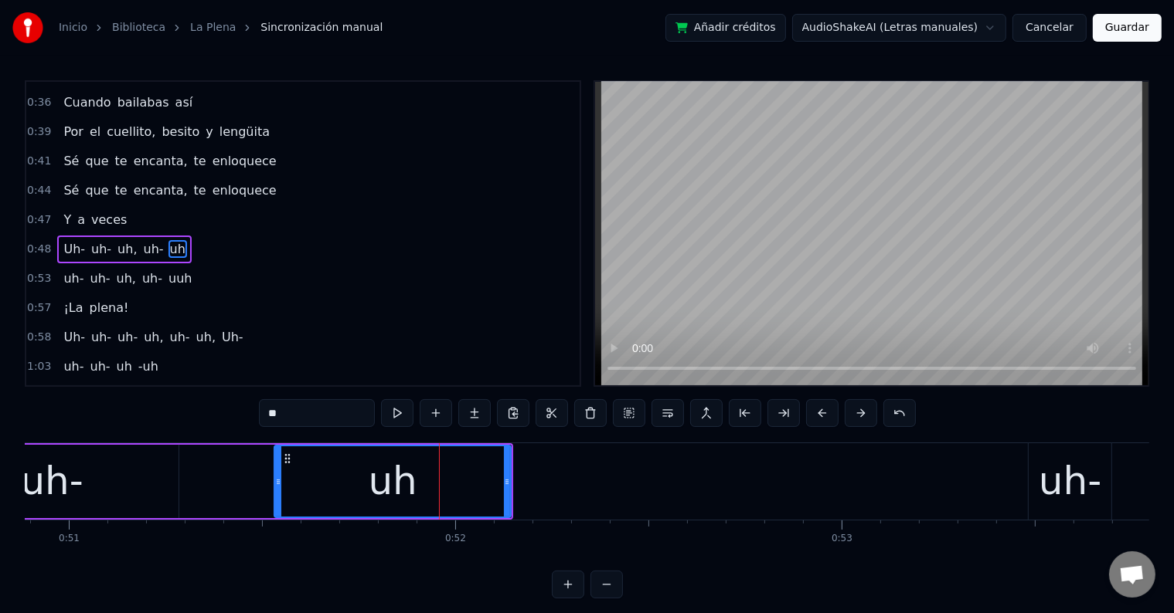
drag, startPoint x: 397, startPoint y: 473, endPoint x: 277, endPoint y: 472, distance: 120.5
click at [277, 472] on div at bounding box center [278, 482] width 6 height 70
click at [87, 480] on div "uh-" at bounding box center [51, 481] width 253 height 73
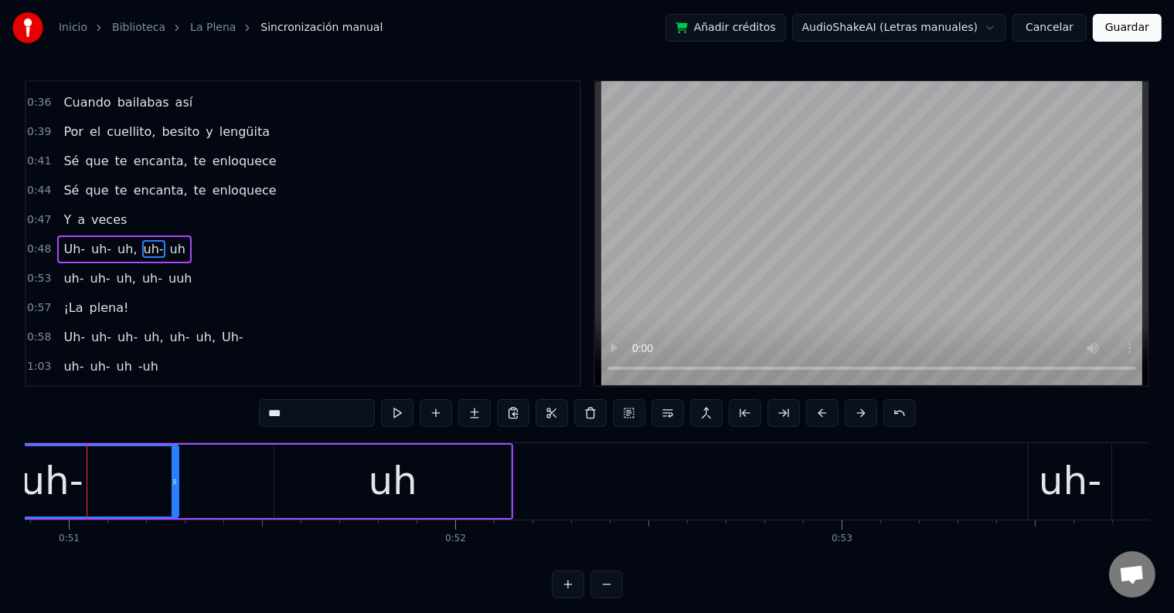
scroll to position [0, 19643]
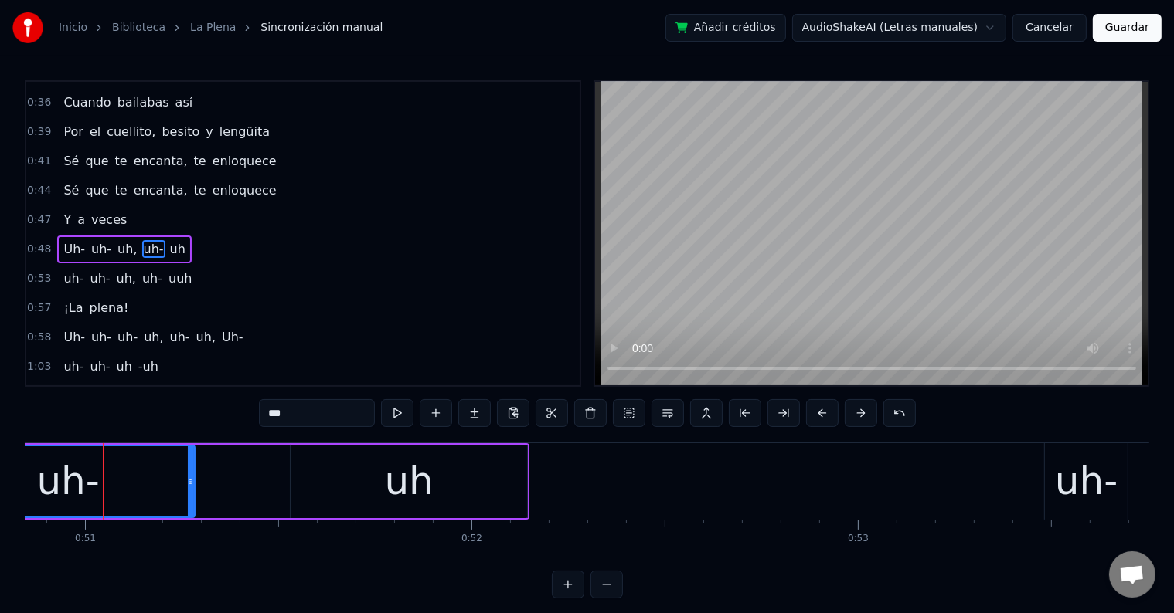
click at [319, 420] on input "***" at bounding box center [317, 413] width 116 height 28
click at [399, 467] on div "uh" at bounding box center [408, 482] width 49 height 58
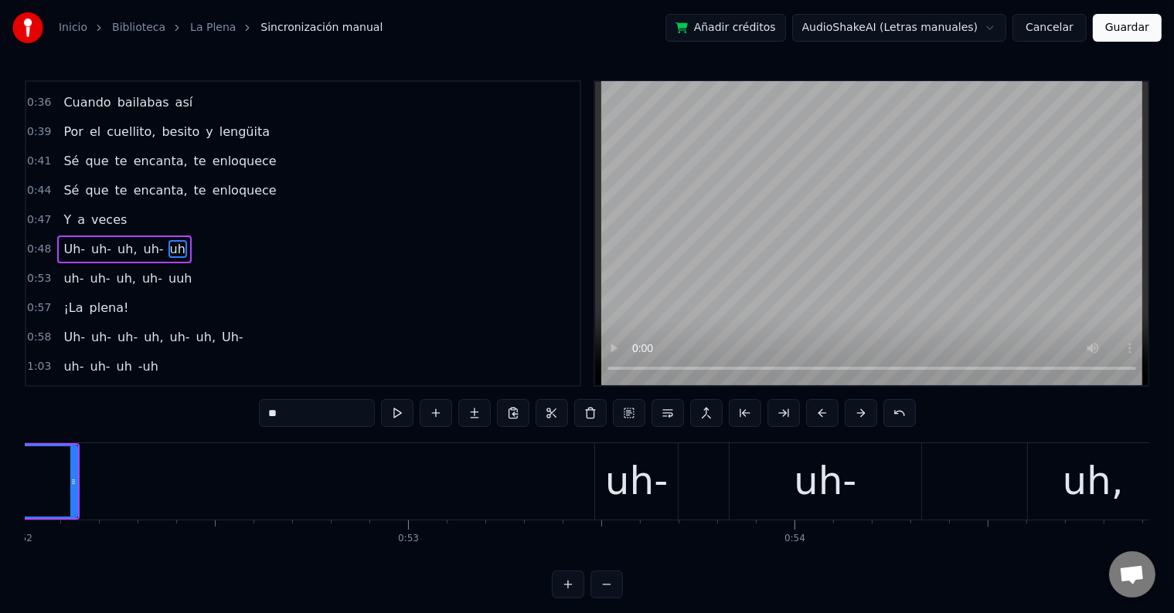
scroll to position [0, 20094]
click at [167, 270] on span "uuh" at bounding box center [180, 279] width 26 height 18
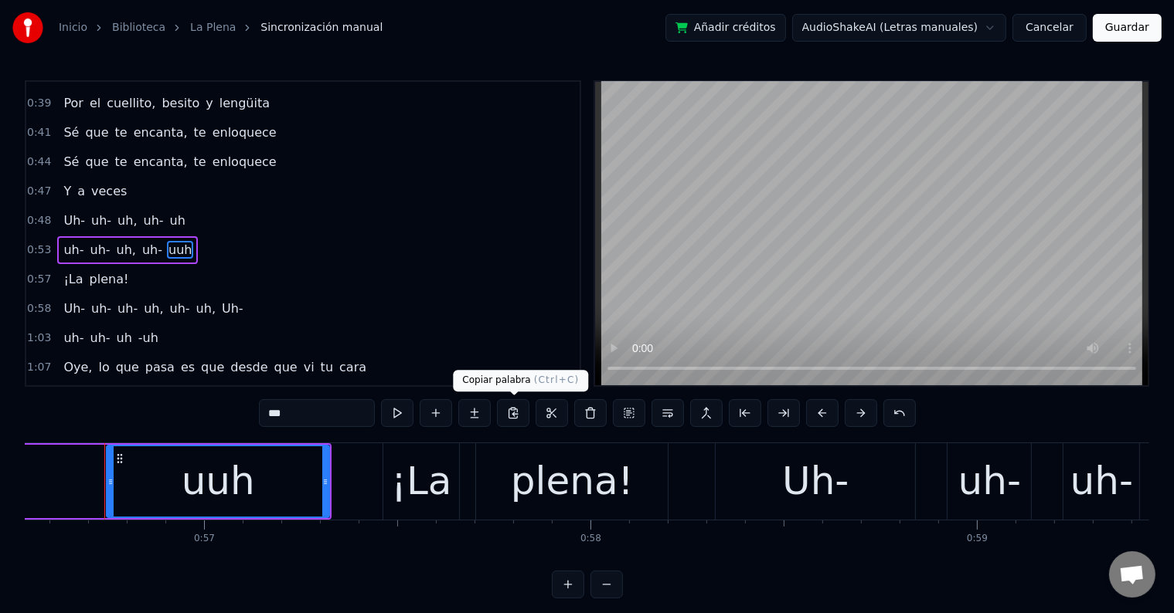
scroll to position [0, 21844]
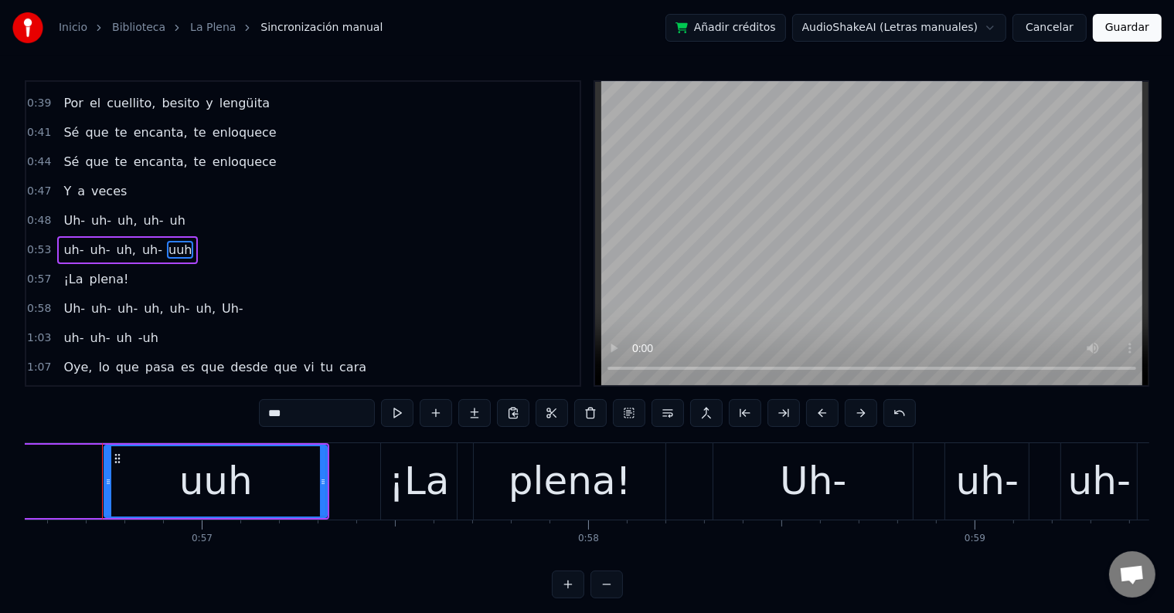
click at [278, 408] on input "***" at bounding box center [317, 413] width 116 height 28
type input "**"
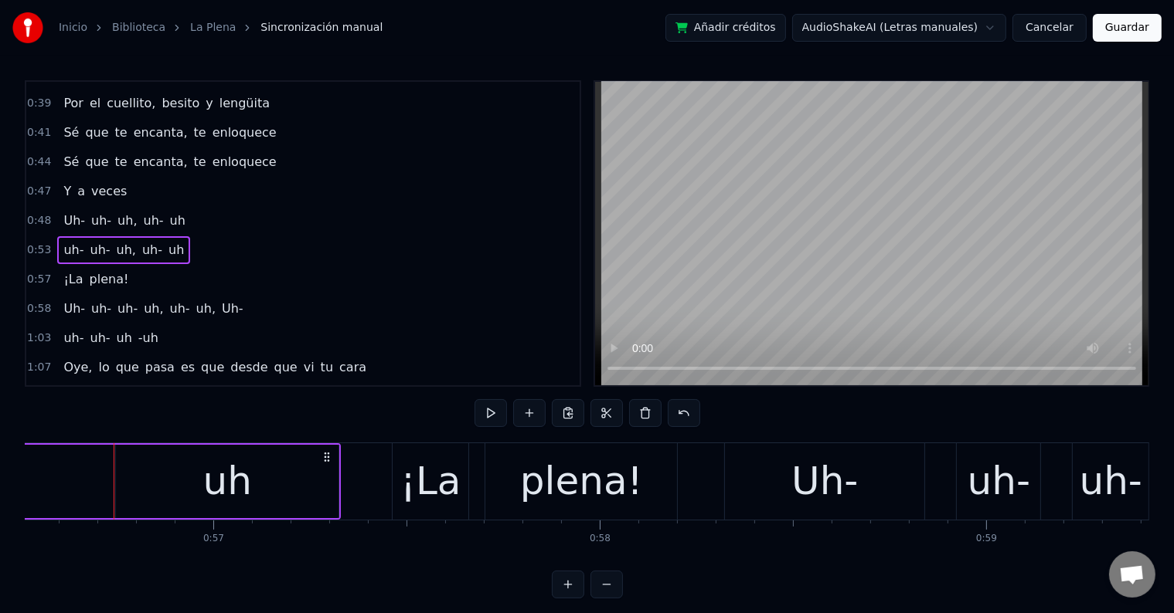
click at [66, 212] on span "Uh-" at bounding box center [74, 221] width 25 height 18
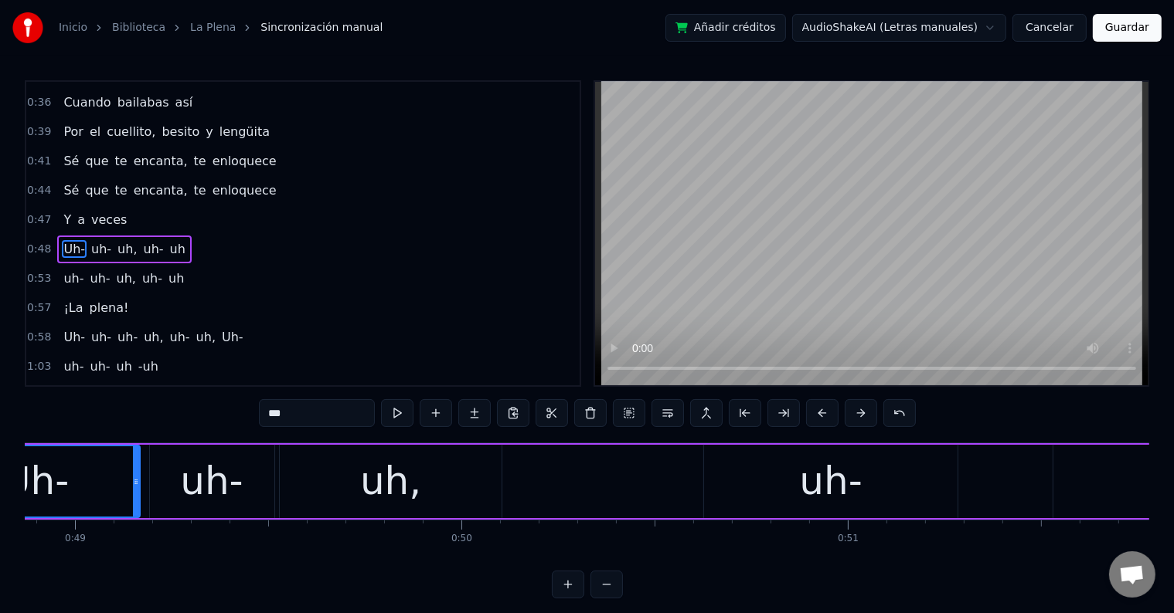
scroll to position [0, 18706]
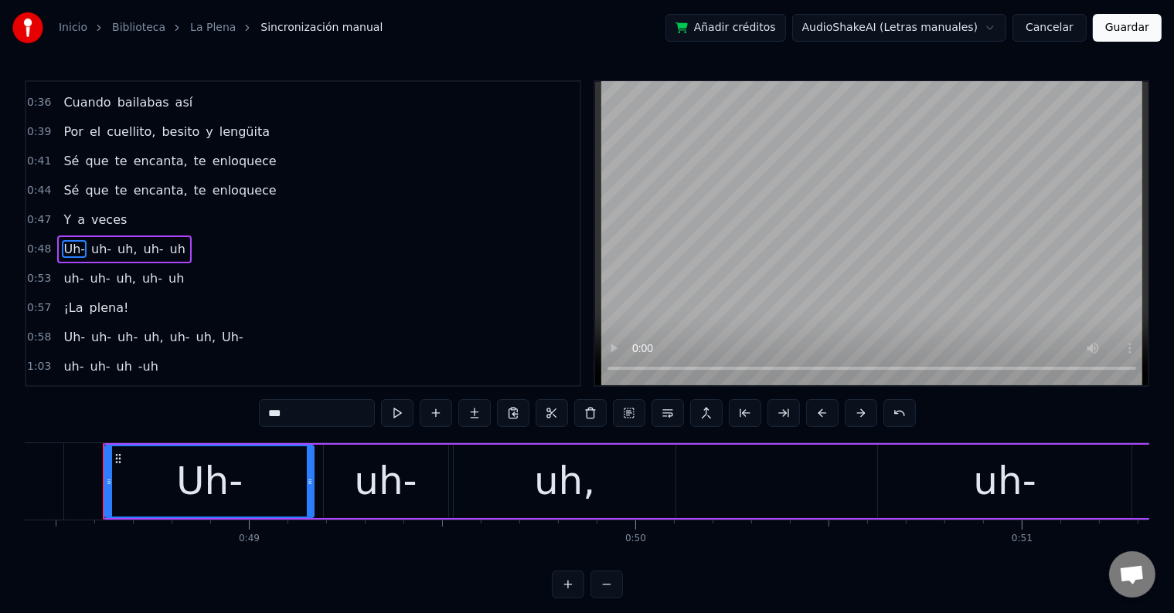
click at [68, 270] on span "uh-" at bounding box center [73, 279] width 23 height 18
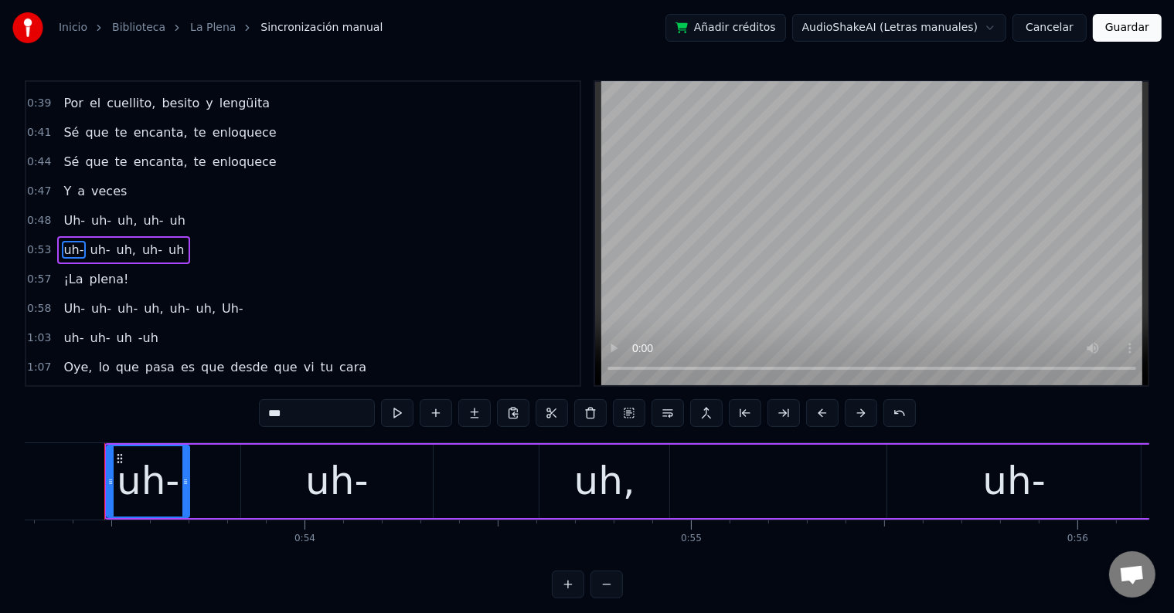
scroll to position [0, 20584]
drag, startPoint x: 274, startPoint y: 408, endPoint x: 260, endPoint y: 408, distance: 13.1
click at [260, 408] on input "***" at bounding box center [317, 413] width 116 height 28
type input "***"
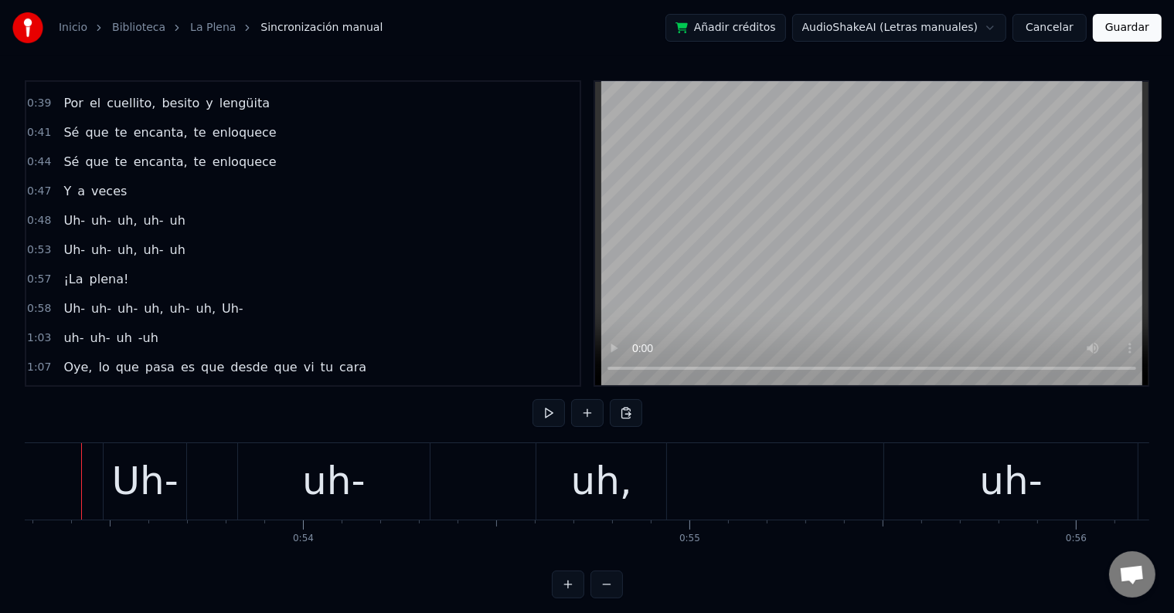
scroll to position [0, 20562]
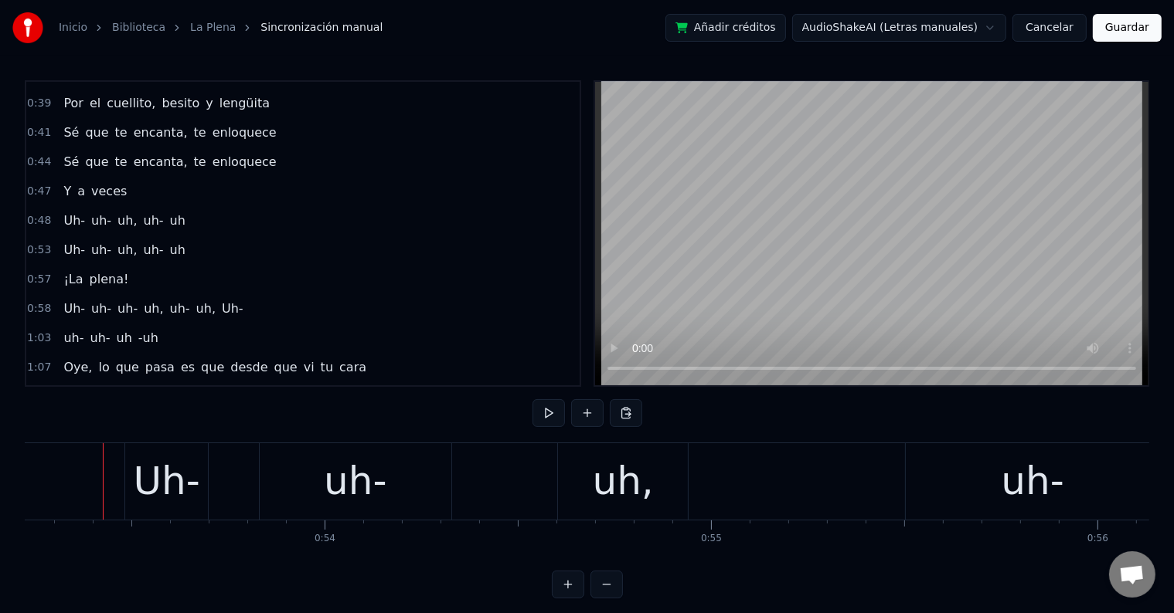
click at [63, 212] on span "Uh-" at bounding box center [74, 221] width 25 height 18
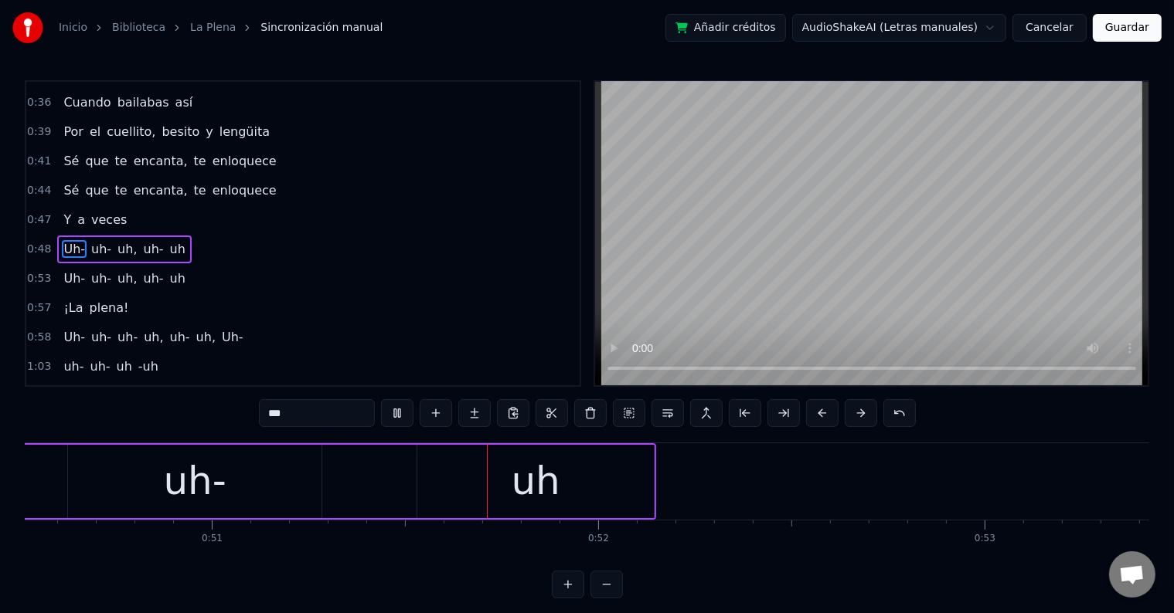
scroll to position [0, 19712]
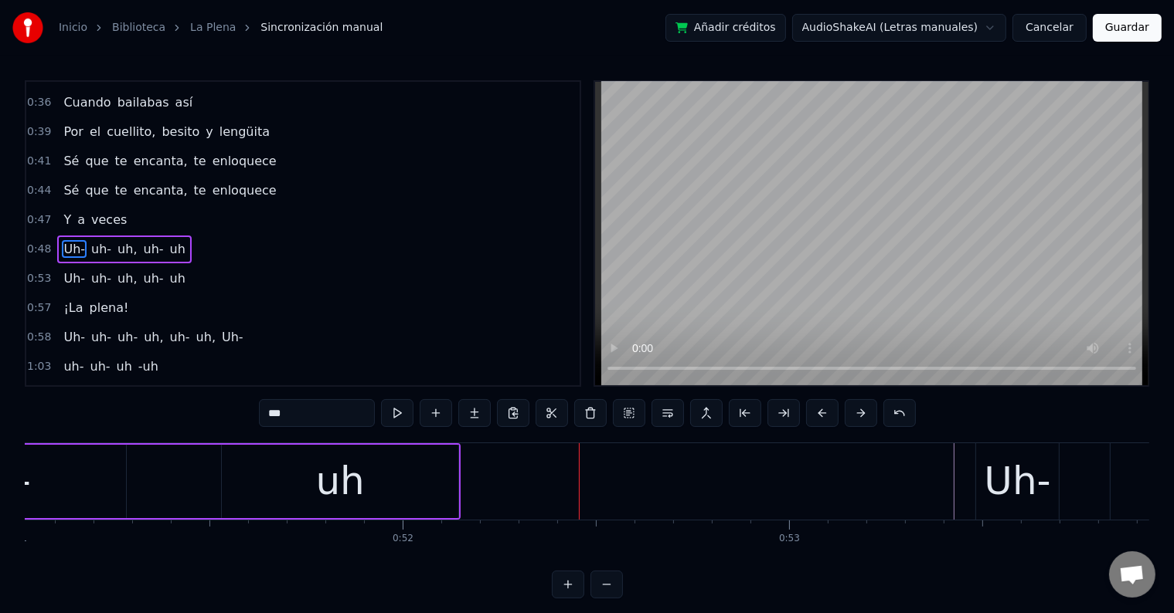
click at [378, 497] on div "uh" at bounding box center [340, 481] width 236 height 73
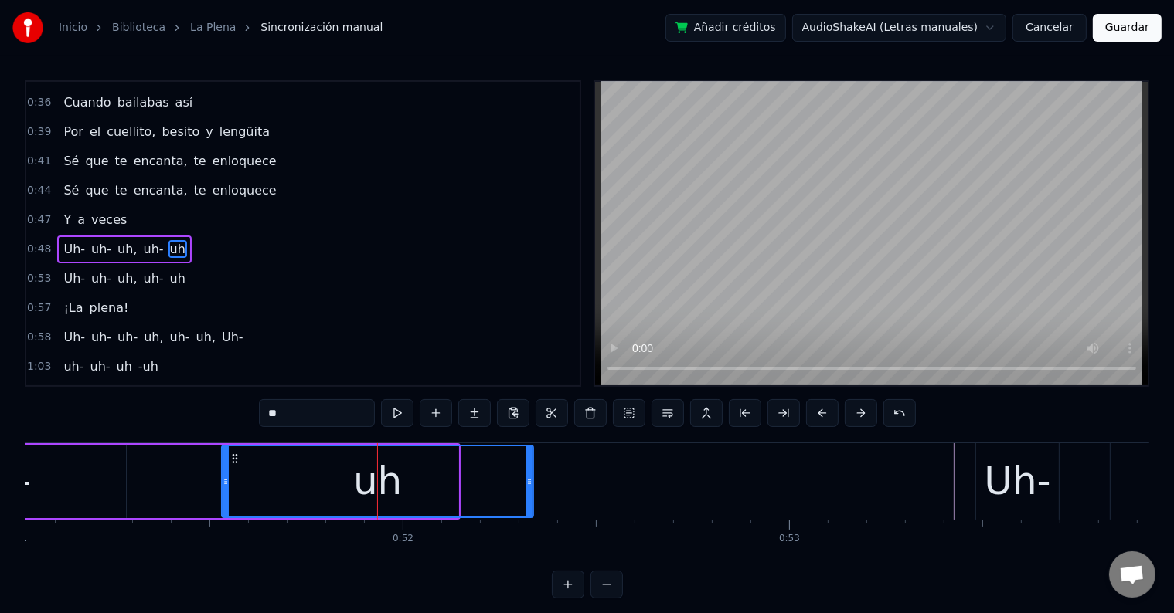
drag, startPoint x: 454, startPoint y: 483, endPoint x: 529, endPoint y: 488, distance: 75.9
click at [529, 488] on div at bounding box center [529, 482] width 6 height 70
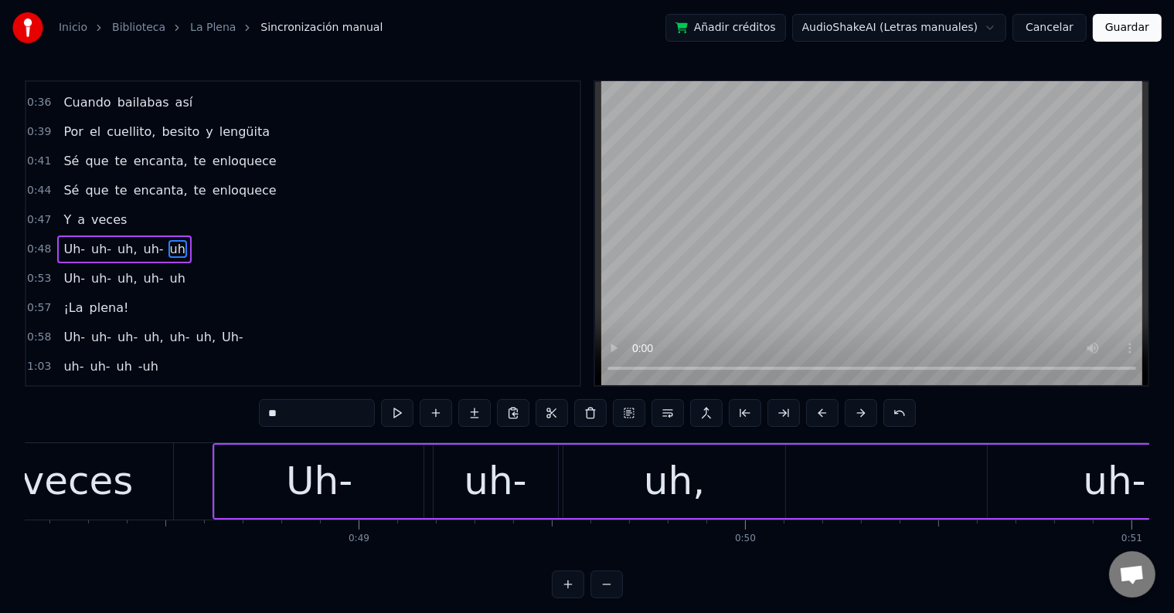
scroll to position [0, 18596]
click at [63, 240] on span "Uh-" at bounding box center [74, 249] width 25 height 18
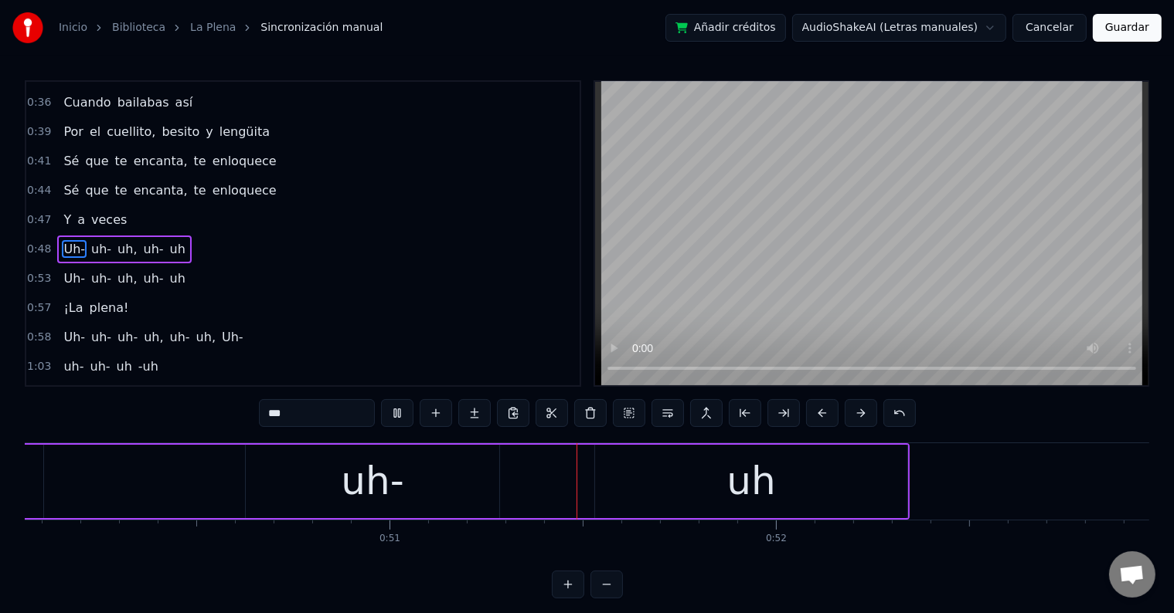
scroll to position [0, 19606]
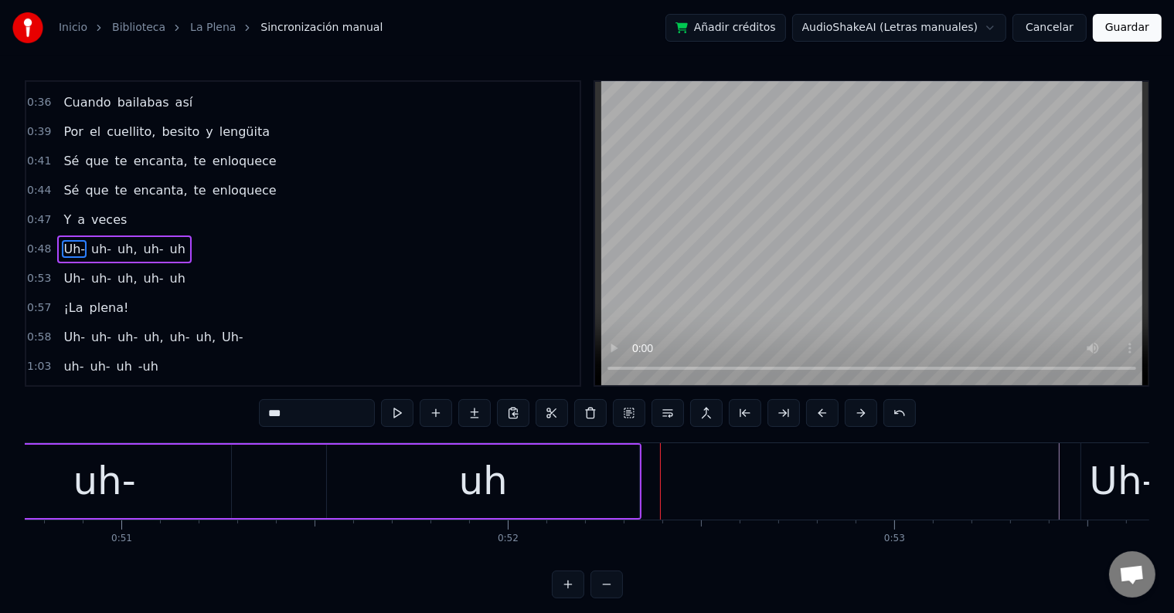
click at [530, 467] on div "uh" at bounding box center [483, 481] width 312 height 73
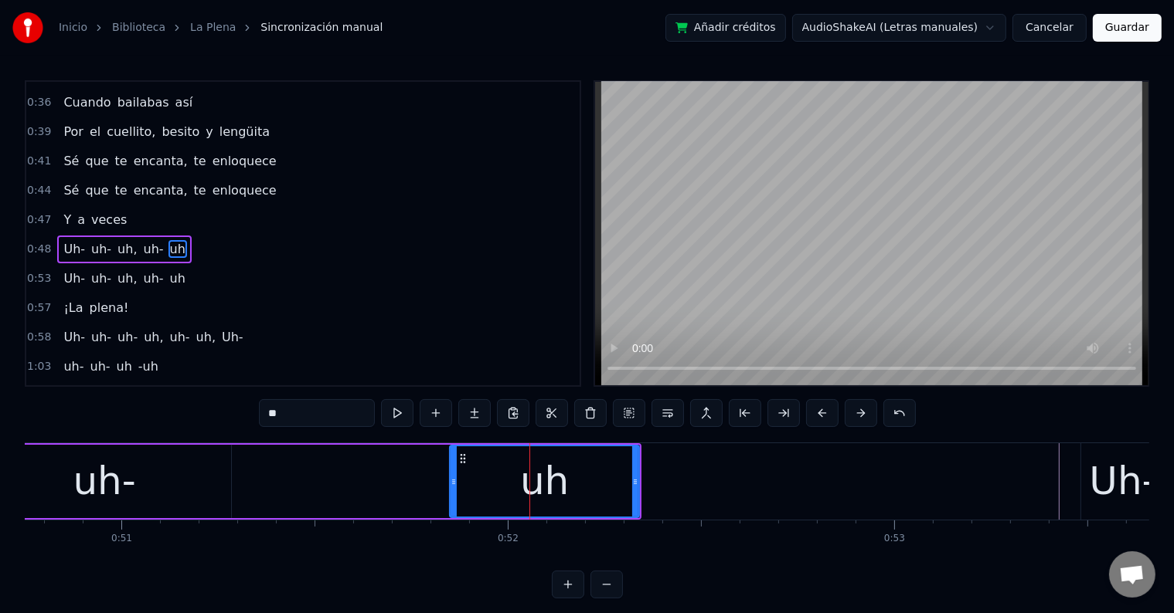
drag, startPoint x: 330, startPoint y: 478, endPoint x: 453, endPoint y: 480, distance: 122.9
click at [453, 480] on icon at bounding box center [453, 482] width 6 height 12
drag, startPoint x: 637, startPoint y: 478, endPoint x: 729, endPoint y: 479, distance: 92.7
click at [729, 479] on icon at bounding box center [727, 482] width 6 height 12
click at [68, 240] on span "Uh-" at bounding box center [74, 249] width 25 height 18
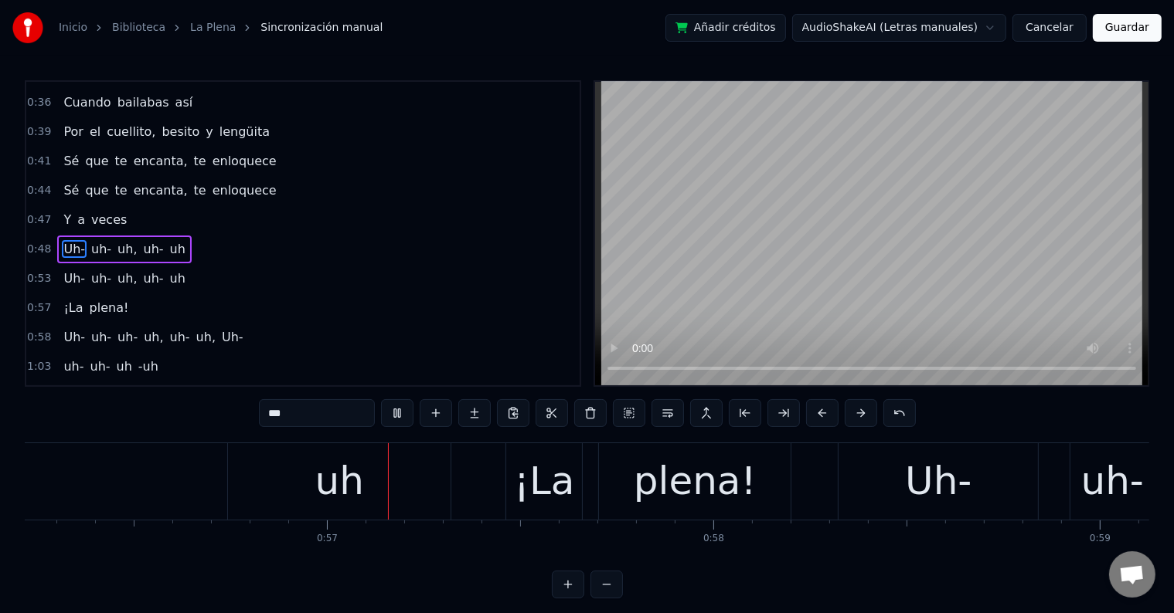
scroll to position [0, 21760]
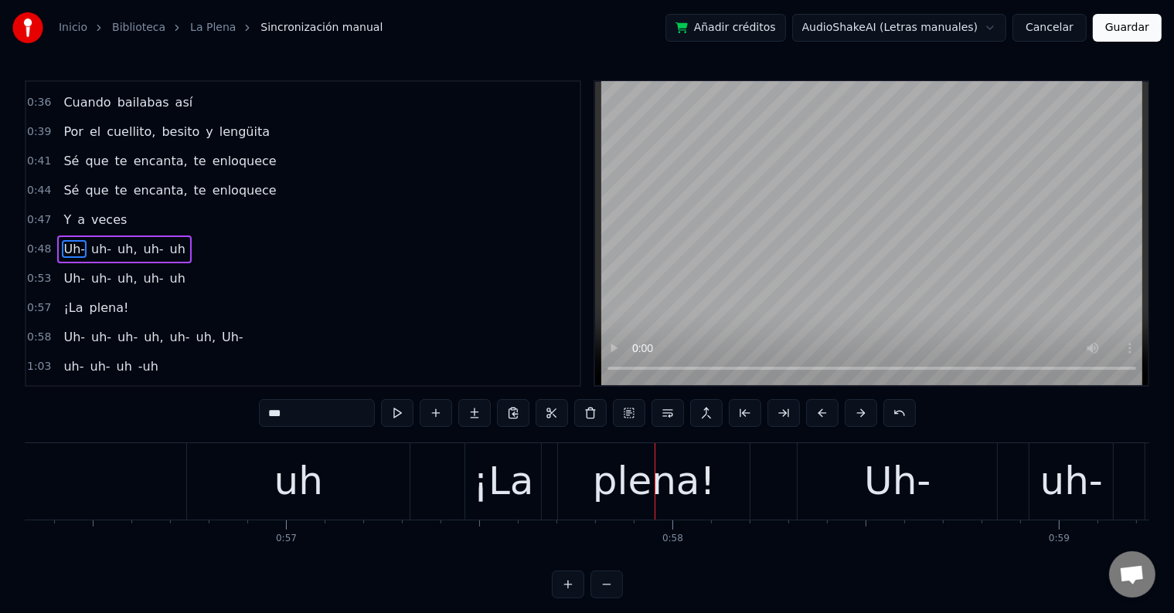
click at [121, 328] on span "uh-" at bounding box center [127, 337] width 23 height 18
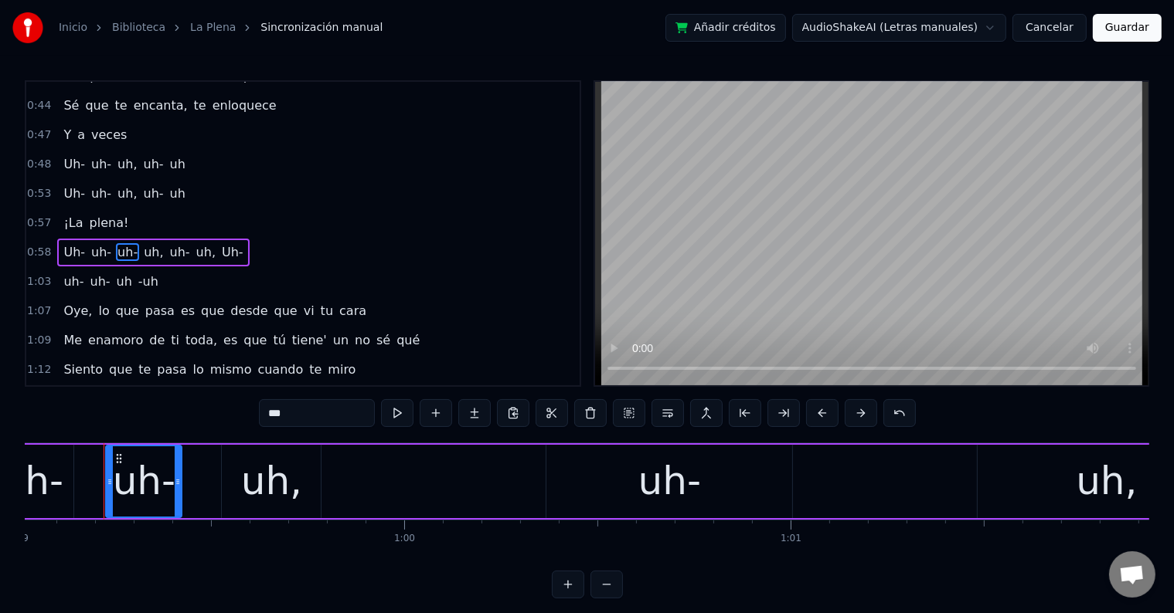
scroll to position [0, 22802]
click at [144, 243] on span "uh," at bounding box center [153, 252] width 22 height 18
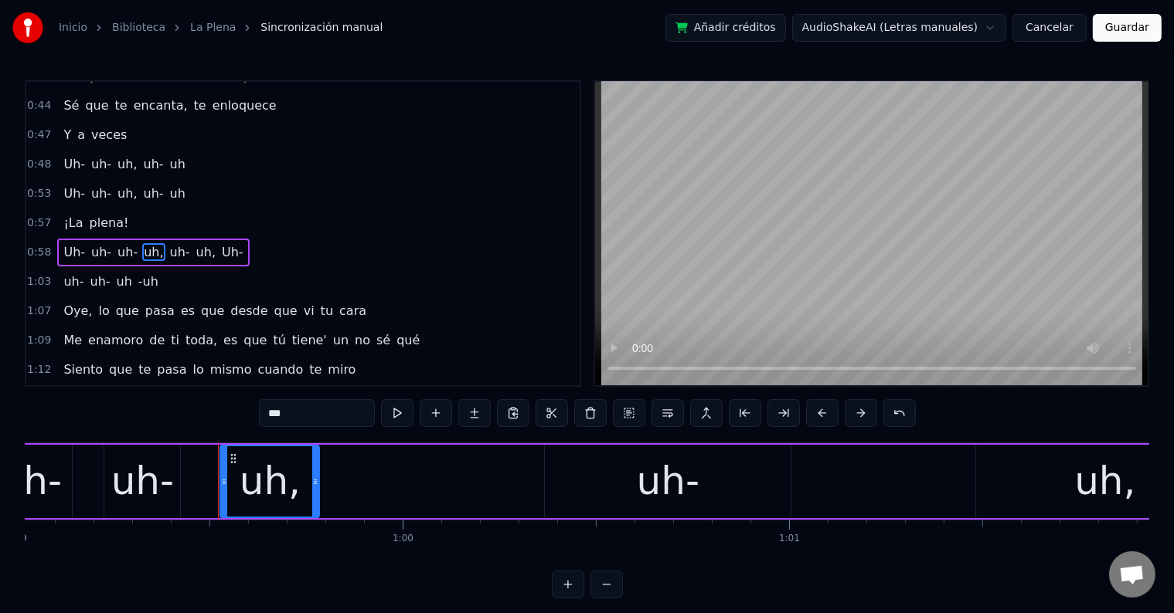
click at [167, 478] on div "uh-" at bounding box center [142, 482] width 63 height 58
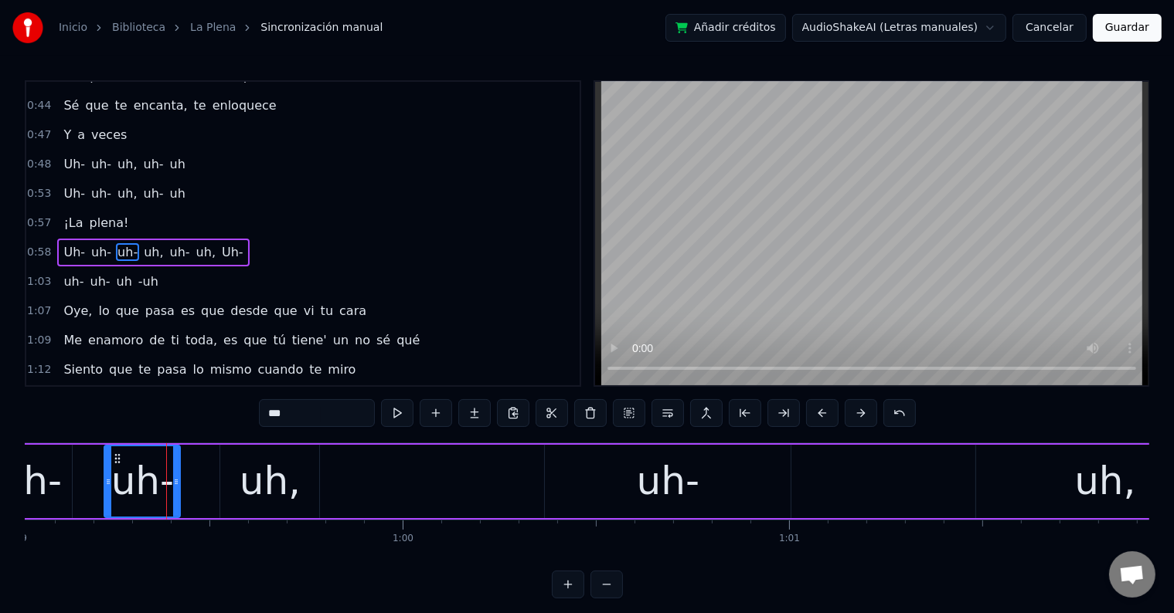
type input "***"
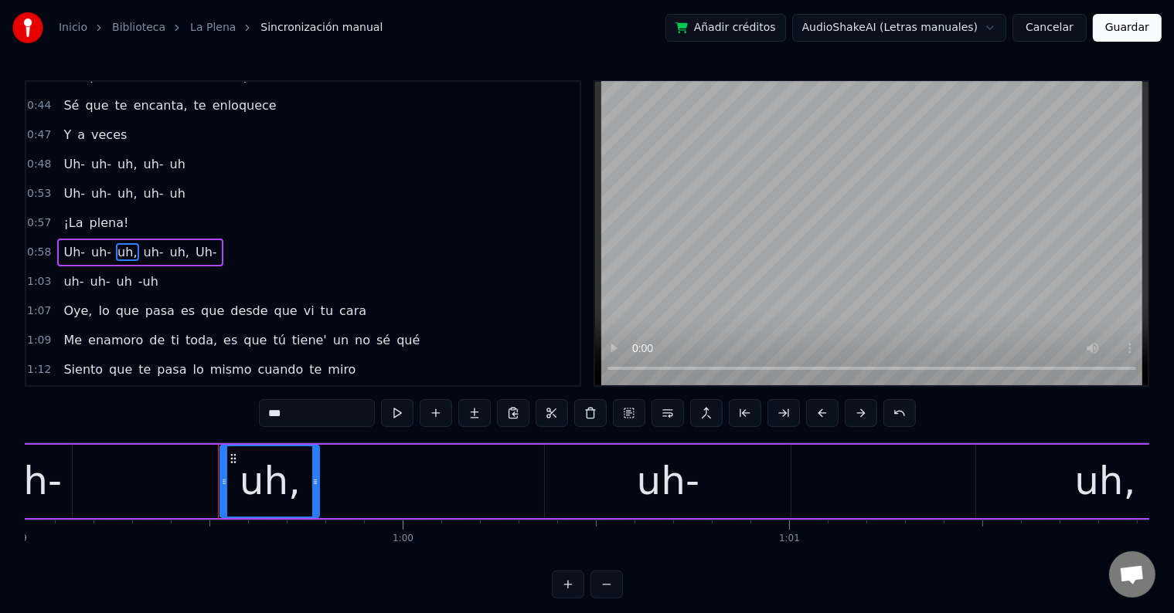
click at [179, 469] on div "Uh- uh- uh, uh- uh, Uh-" at bounding box center [795, 482] width 2082 height 76
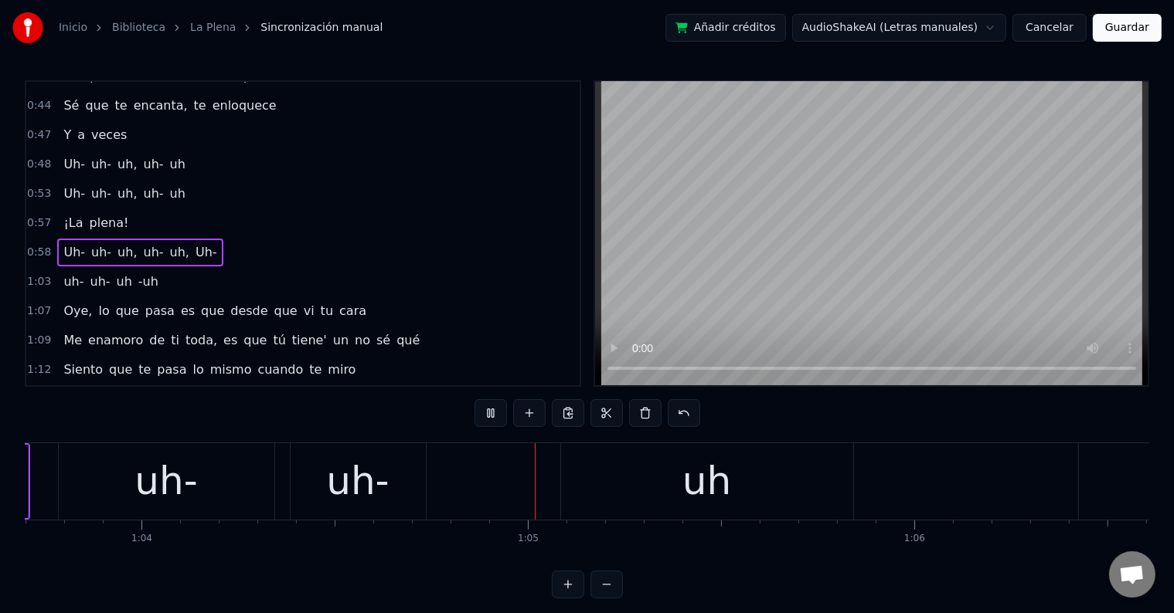
scroll to position [0, 24817]
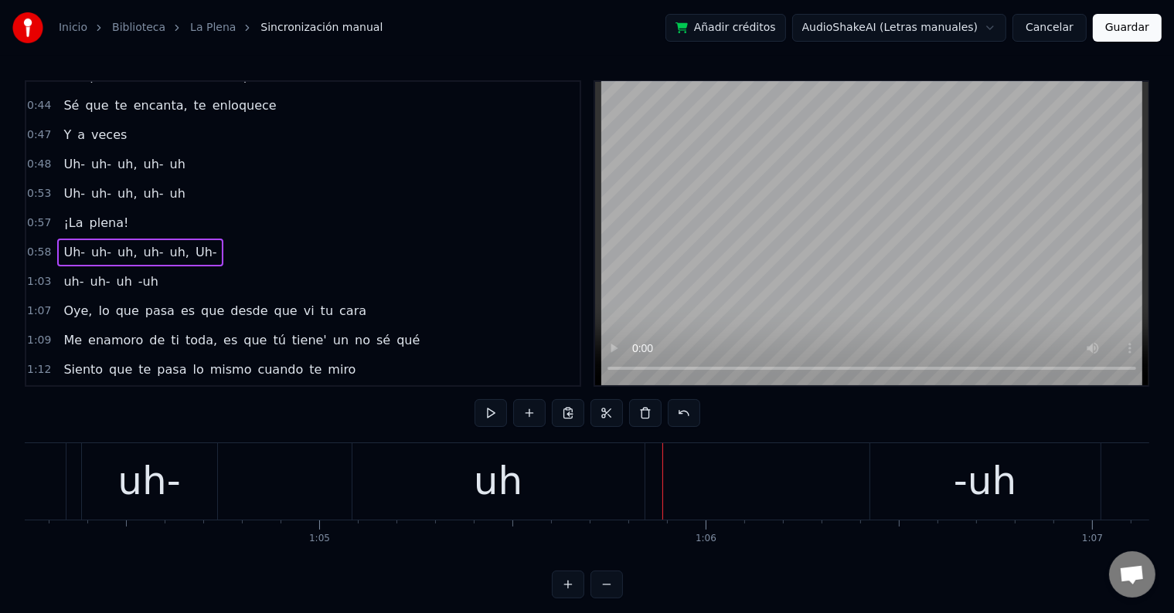
click at [491, 482] on div "uh" at bounding box center [498, 482] width 49 height 58
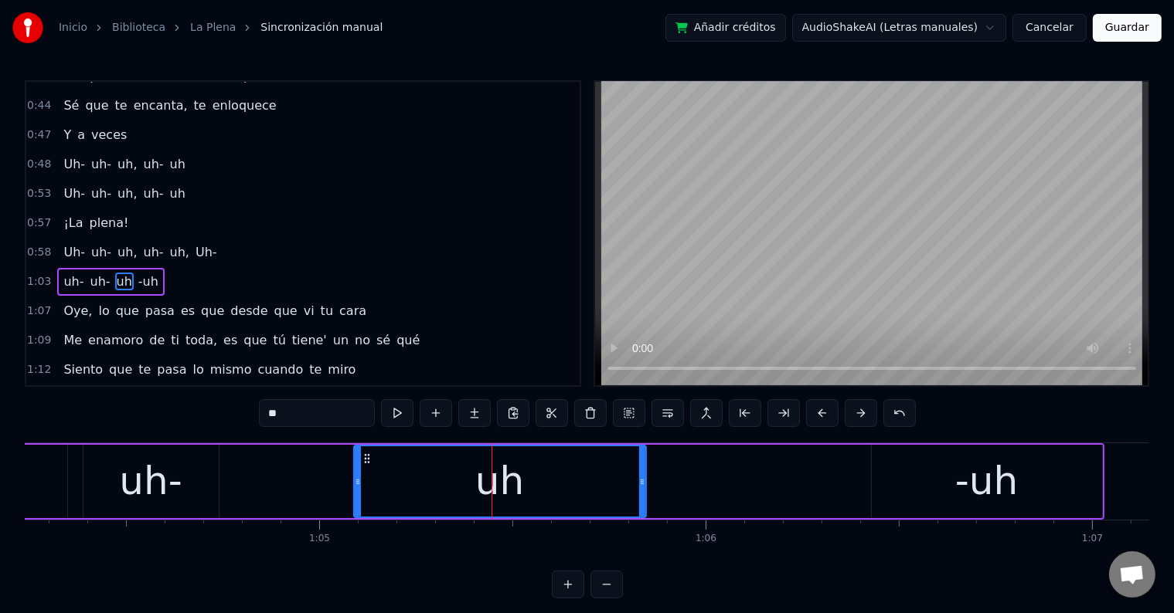
scroll to position [430, 0]
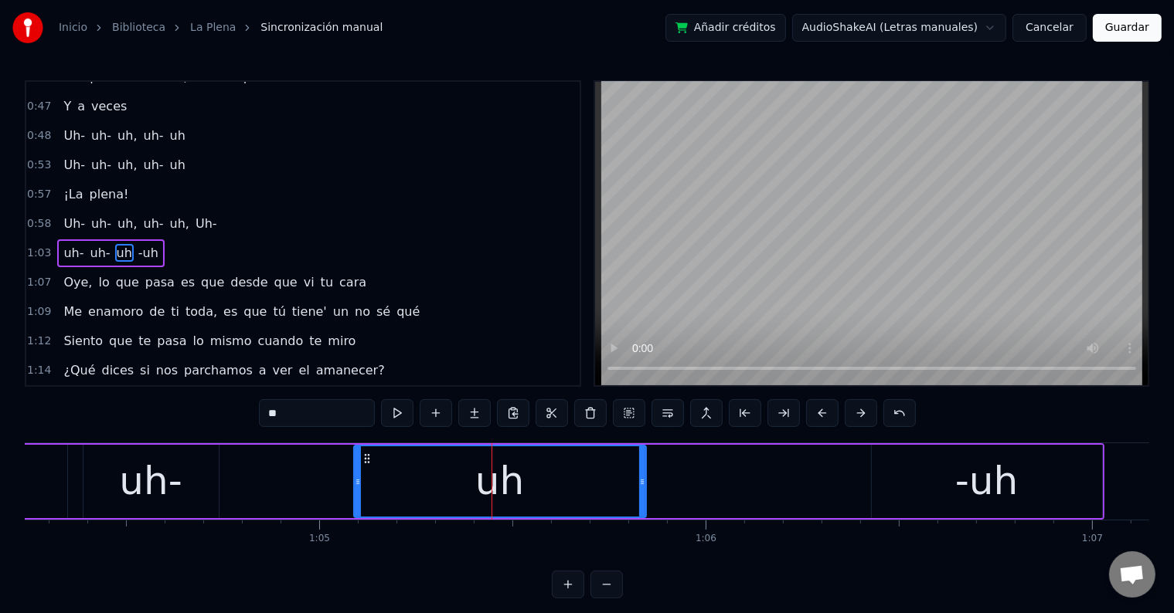
click at [172, 483] on div "uh-" at bounding box center [150, 482] width 63 height 58
type input "***"
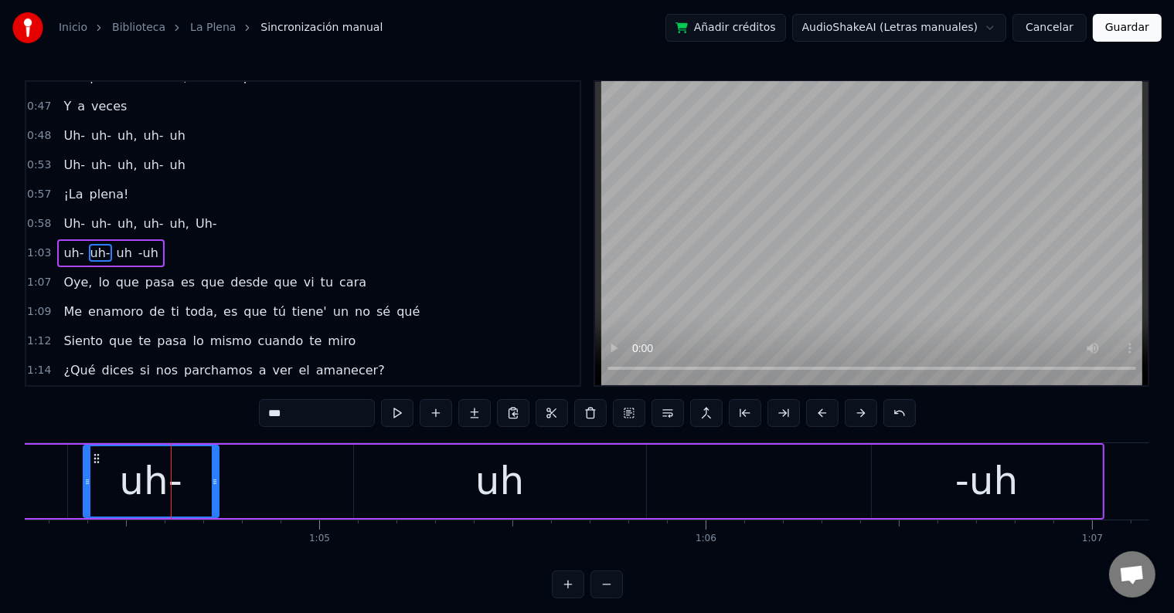
click at [218, 484] on div "uh-" at bounding box center [151, 481] width 137 height 73
drag, startPoint x: 213, startPoint y: 479, endPoint x: 317, endPoint y: 482, distance: 103.6
click at [317, 482] on icon at bounding box center [314, 482] width 6 height 12
click at [348, 472] on div "uh- uh- uh -uh" at bounding box center [476, 482] width 1255 height 76
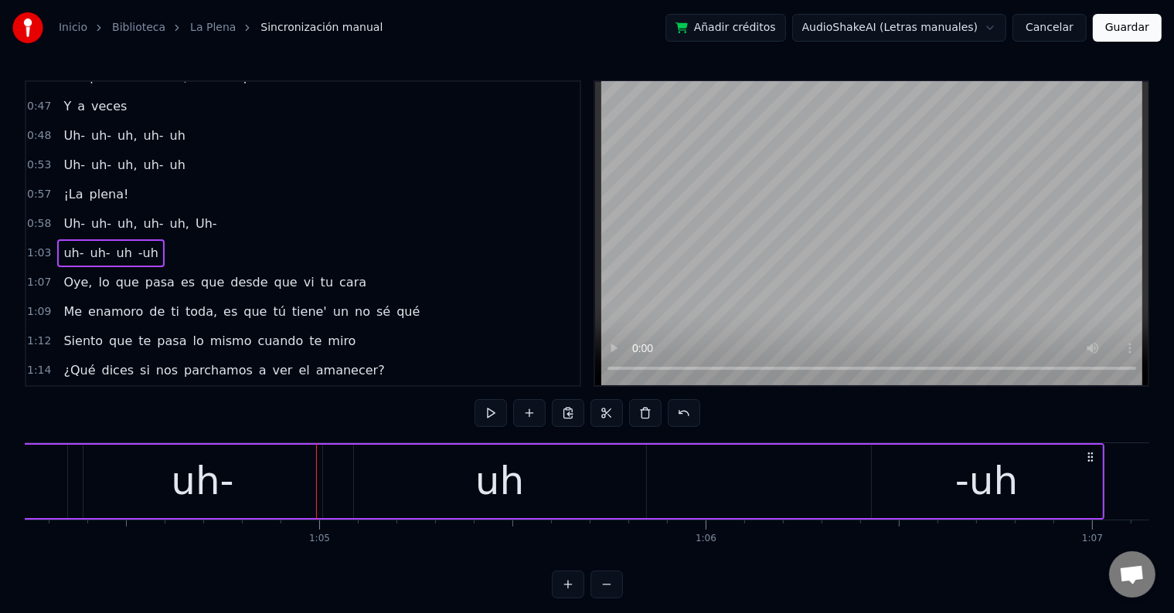
click at [260, 473] on div "uh-" at bounding box center [202, 481] width 239 height 73
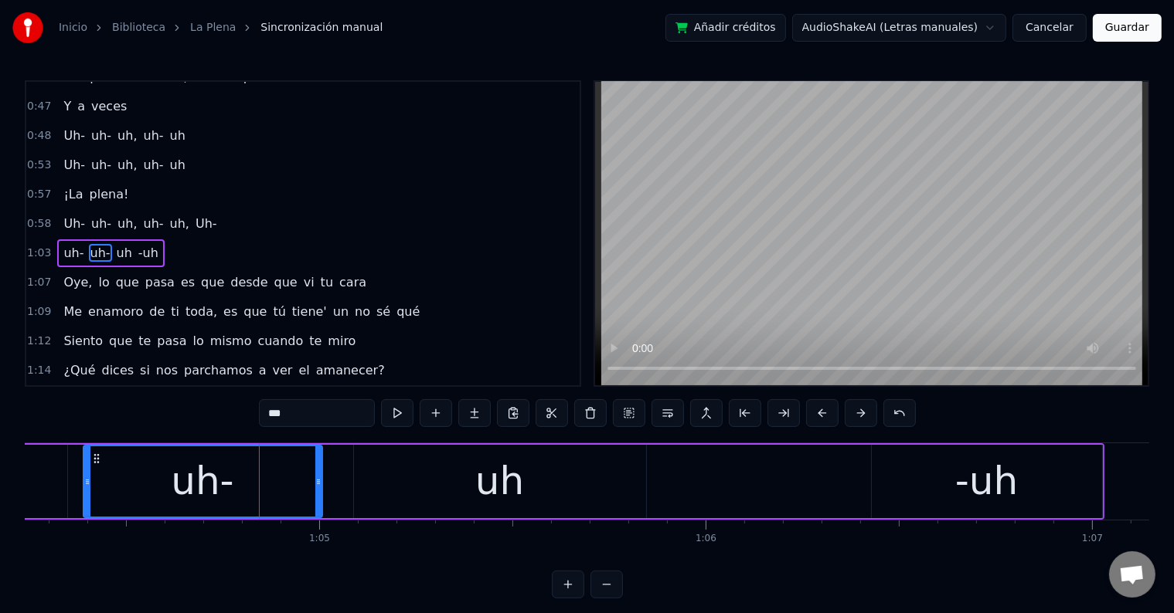
click at [383, 472] on div "uh" at bounding box center [500, 481] width 292 height 73
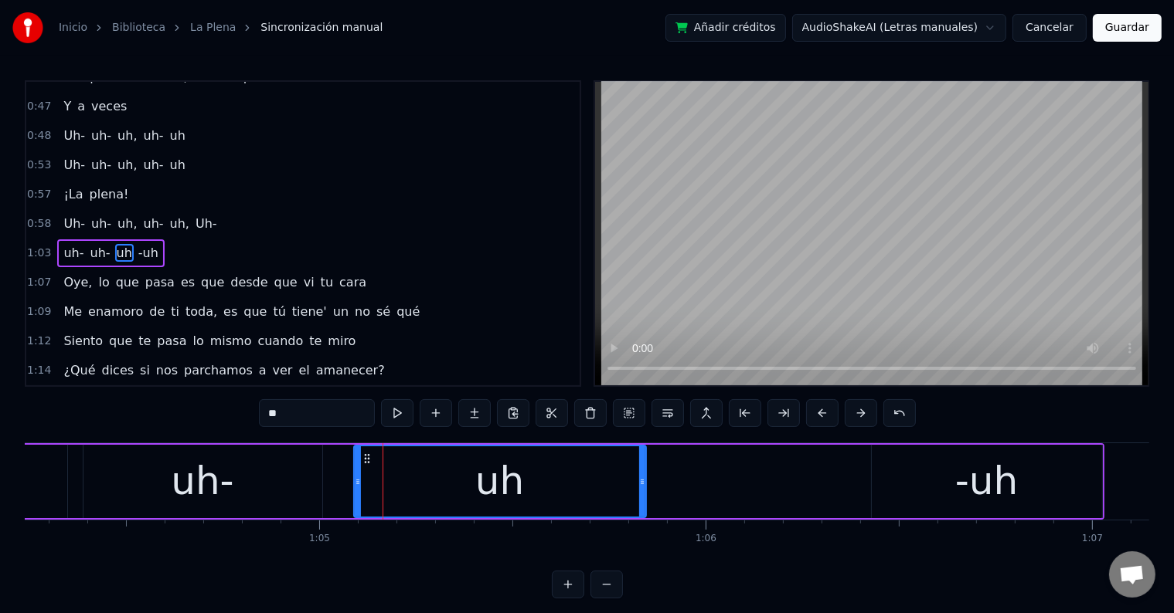
click at [116, 215] on span "uh," at bounding box center [127, 224] width 22 height 18
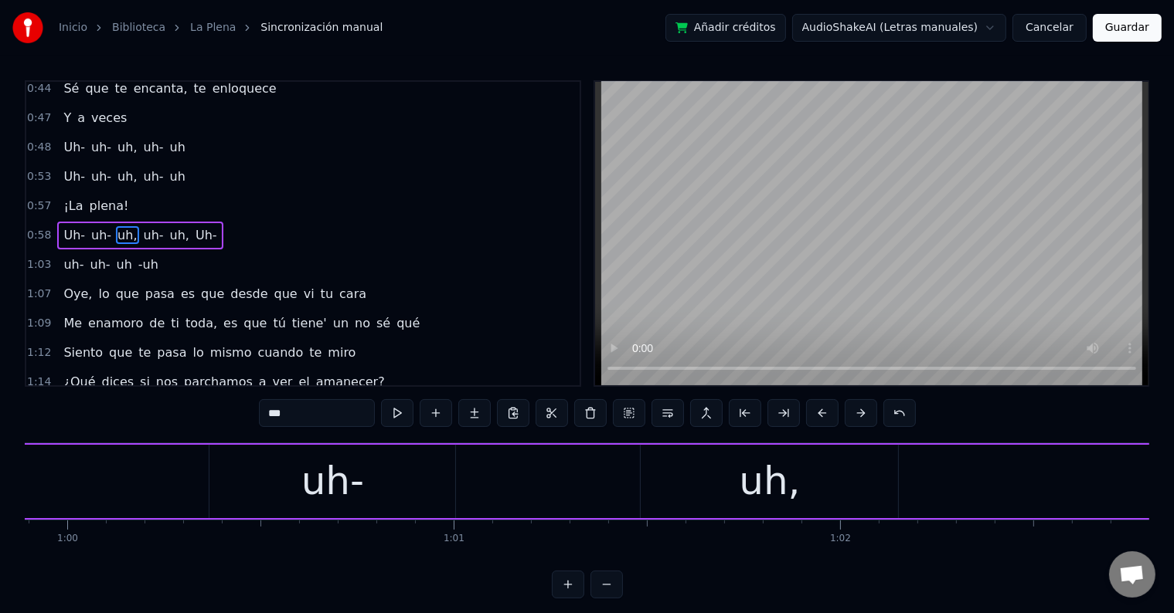
scroll to position [0, 22917]
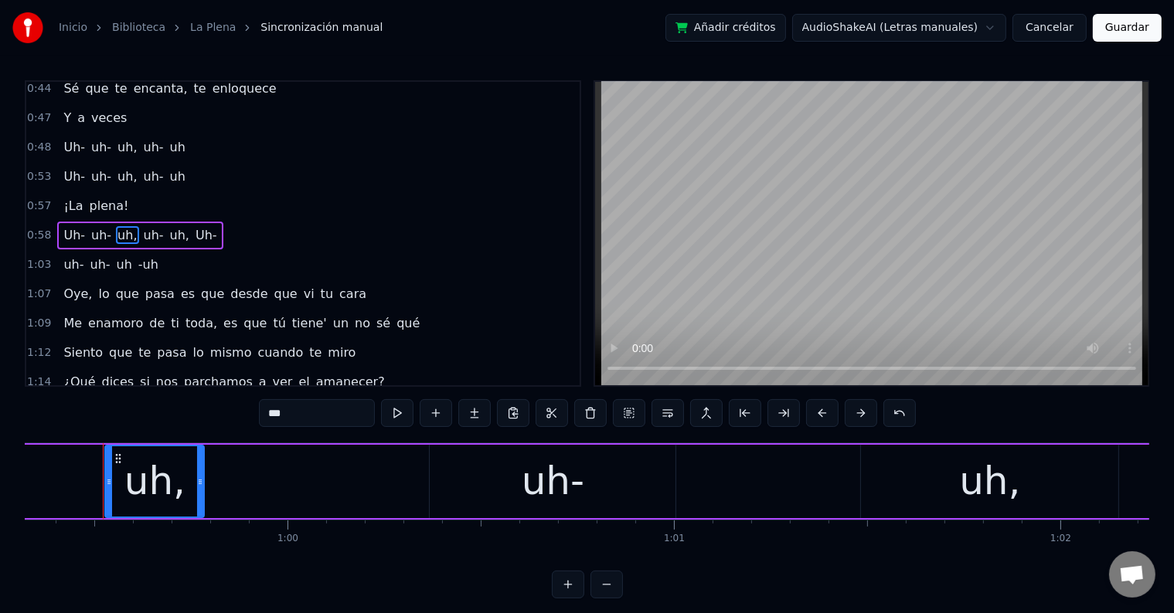
click at [194, 226] on span "Uh-" at bounding box center [206, 235] width 25 height 18
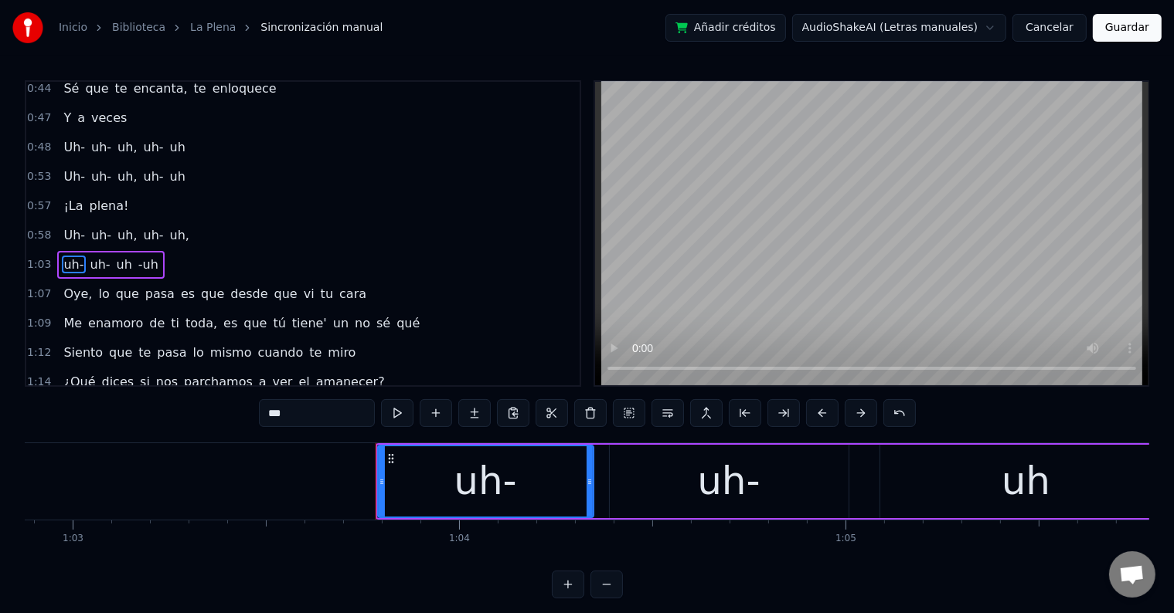
scroll to position [430, 0]
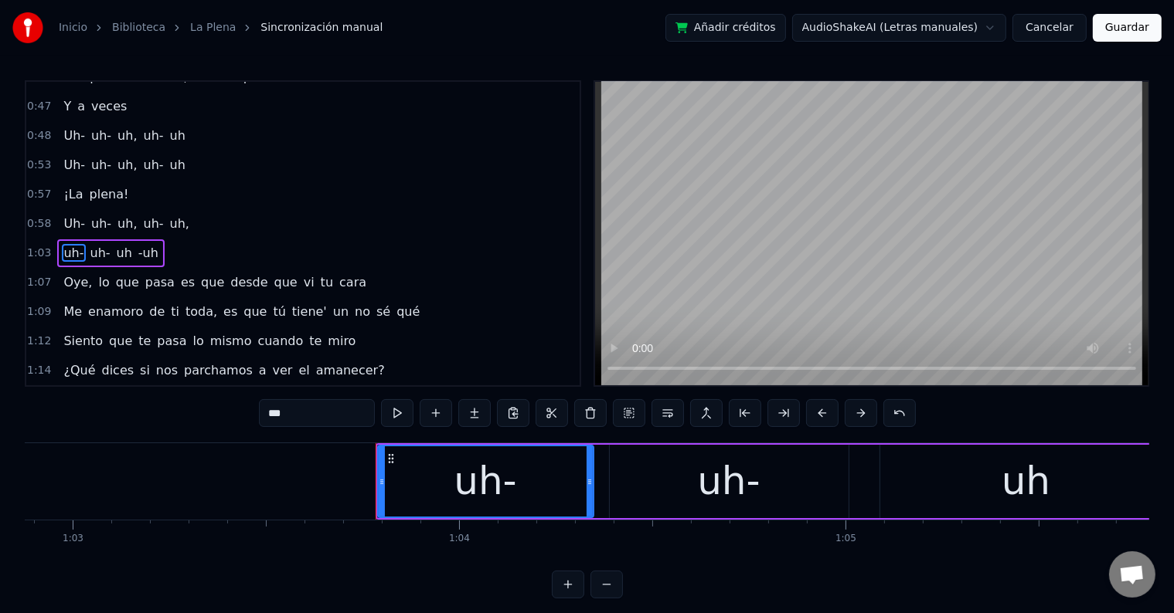
click at [143, 244] on span "-uh" at bounding box center [148, 253] width 23 height 18
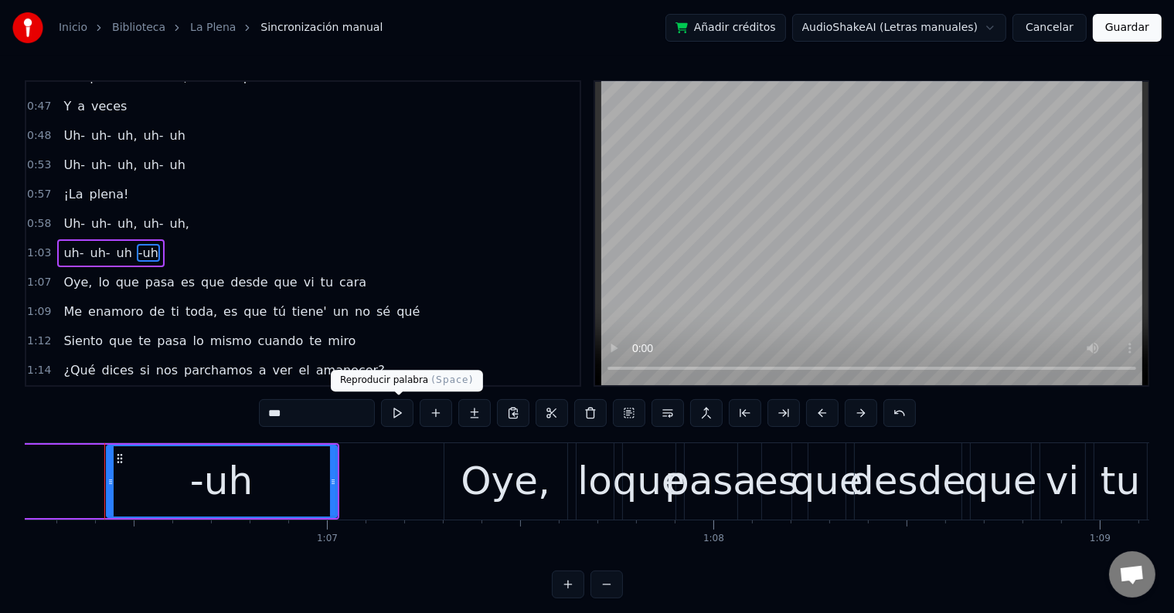
scroll to position [0, 25584]
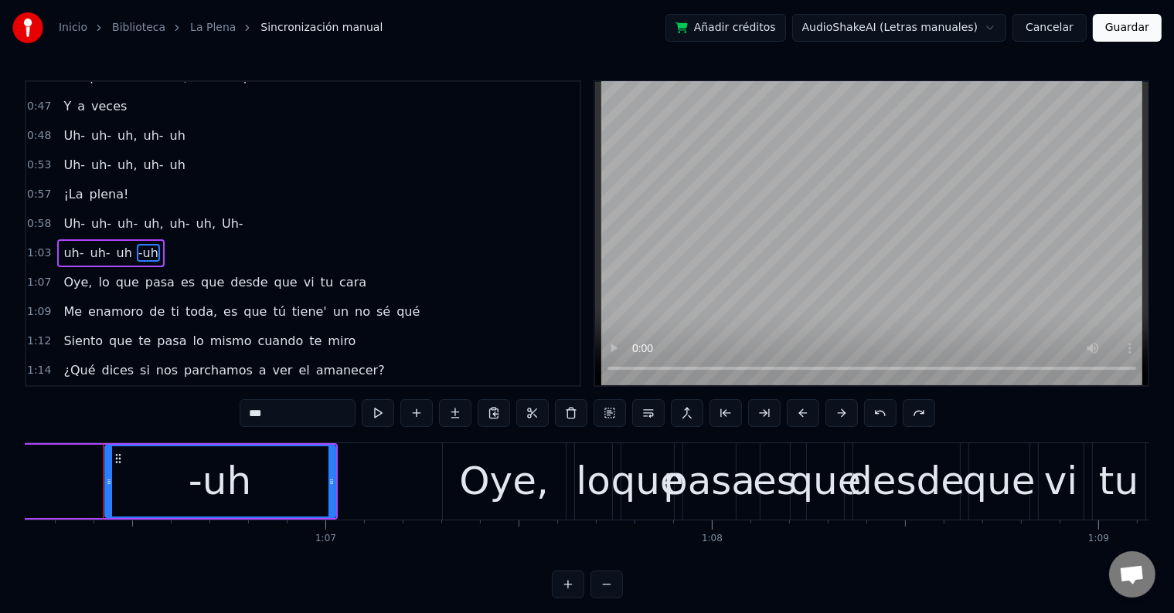
click at [144, 215] on span "uh," at bounding box center [153, 224] width 22 height 18
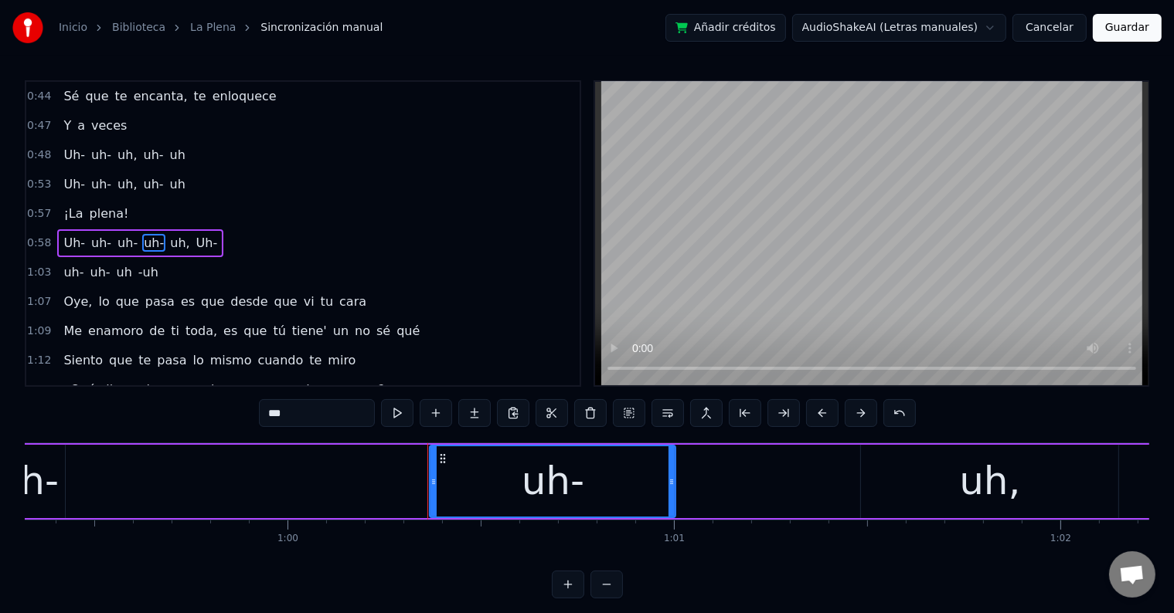
scroll to position [402, 0]
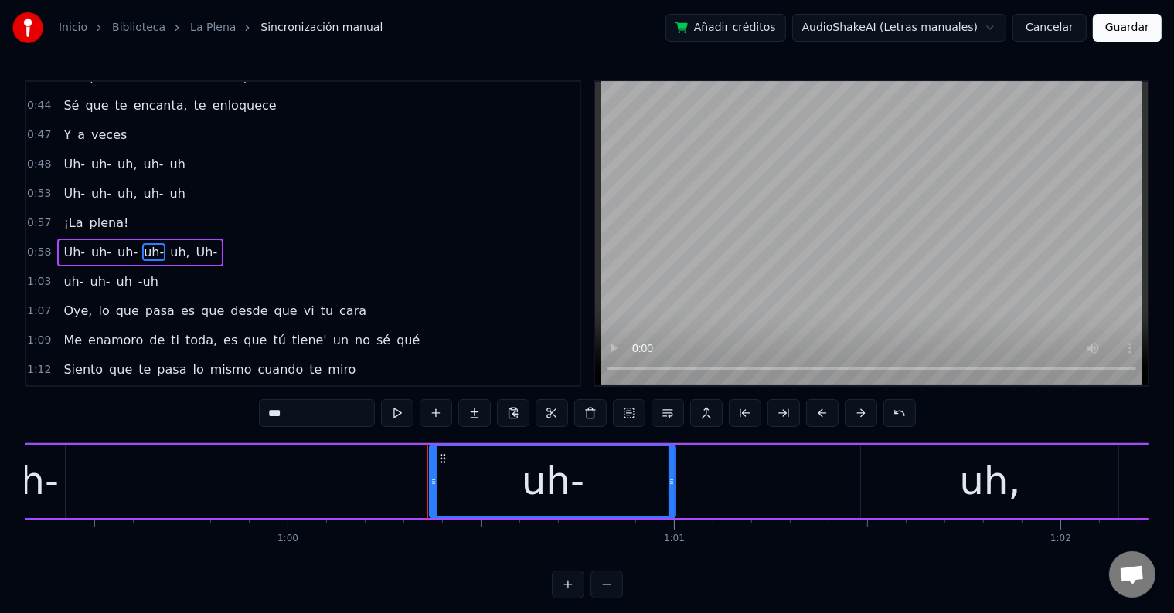
click at [69, 243] on span "Uh-" at bounding box center [74, 252] width 25 height 18
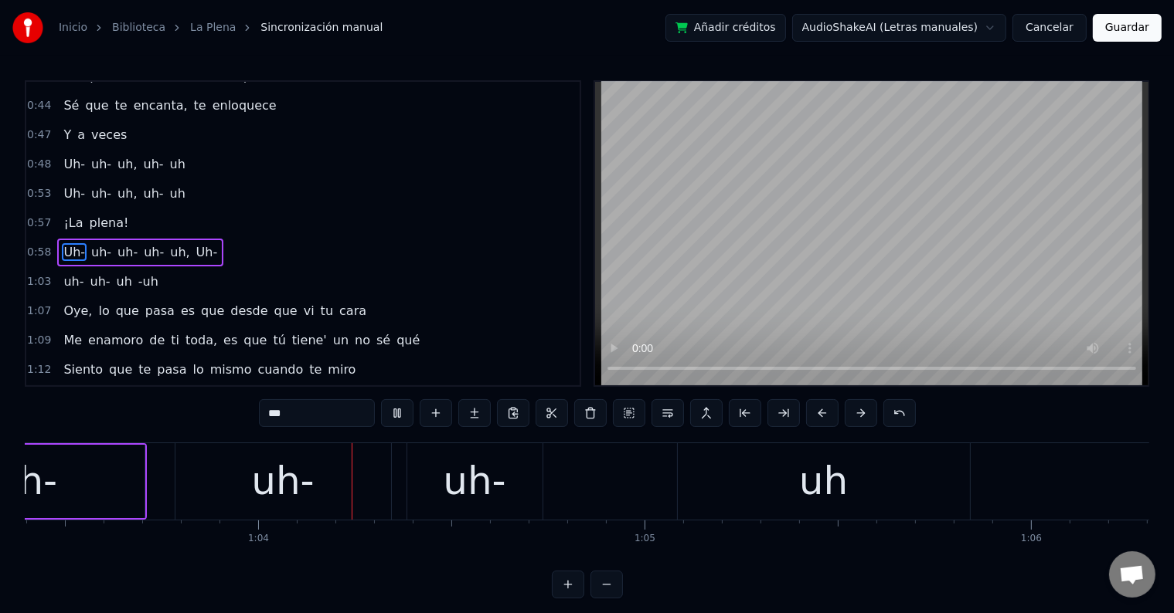
scroll to position [0, 24493]
click at [516, 488] on div "uh-" at bounding box center [473, 482] width 135 height 76
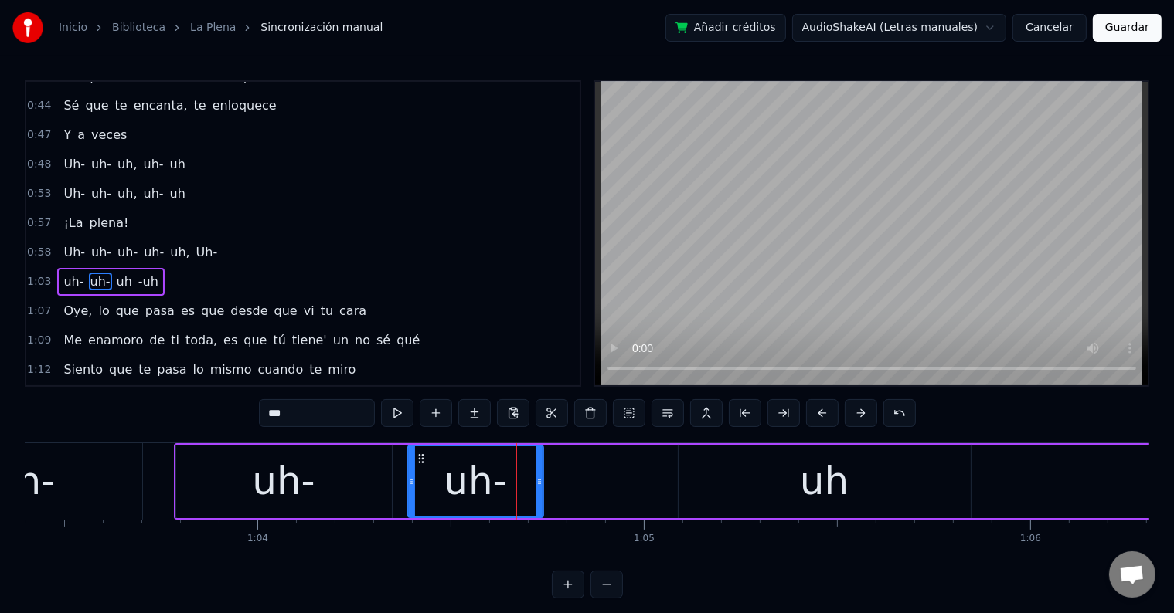
scroll to position [430, 0]
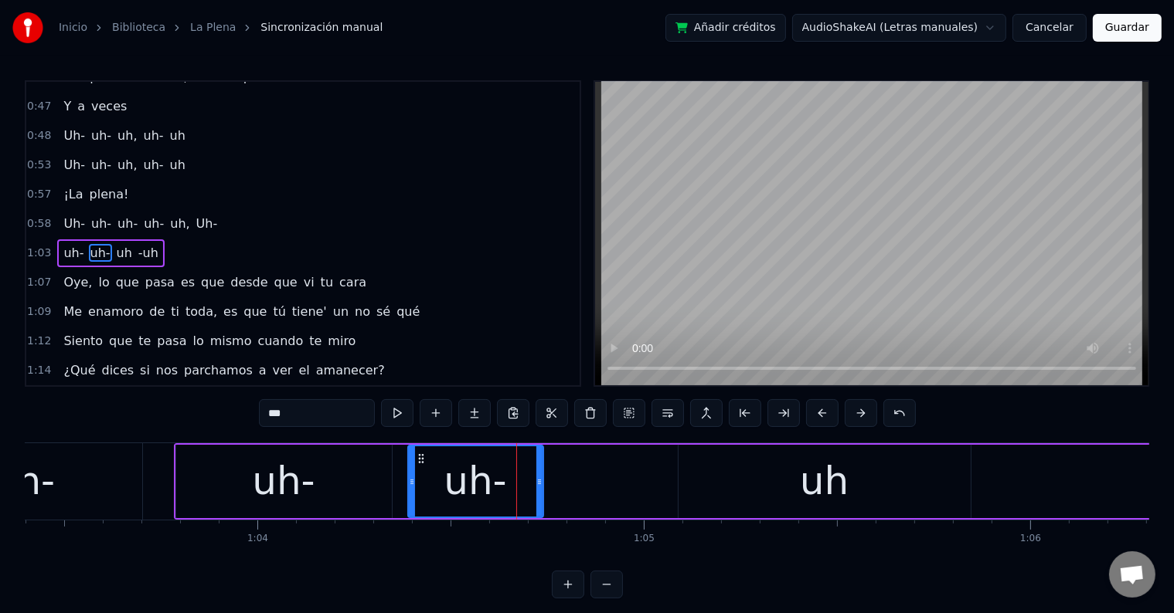
click at [321, 410] on input "***" at bounding box center [317, 413] width 116 height 28
click at [314, 471] on div "uh-" at bounding box center [284, 481] width 216 height 73
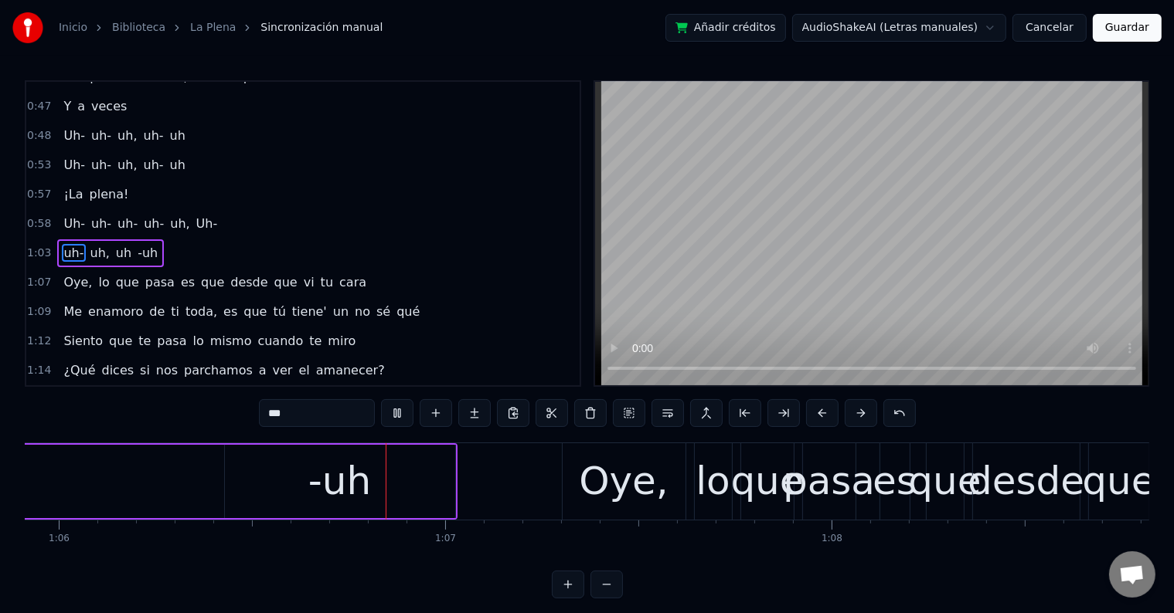
scroll to position [0, 25499]
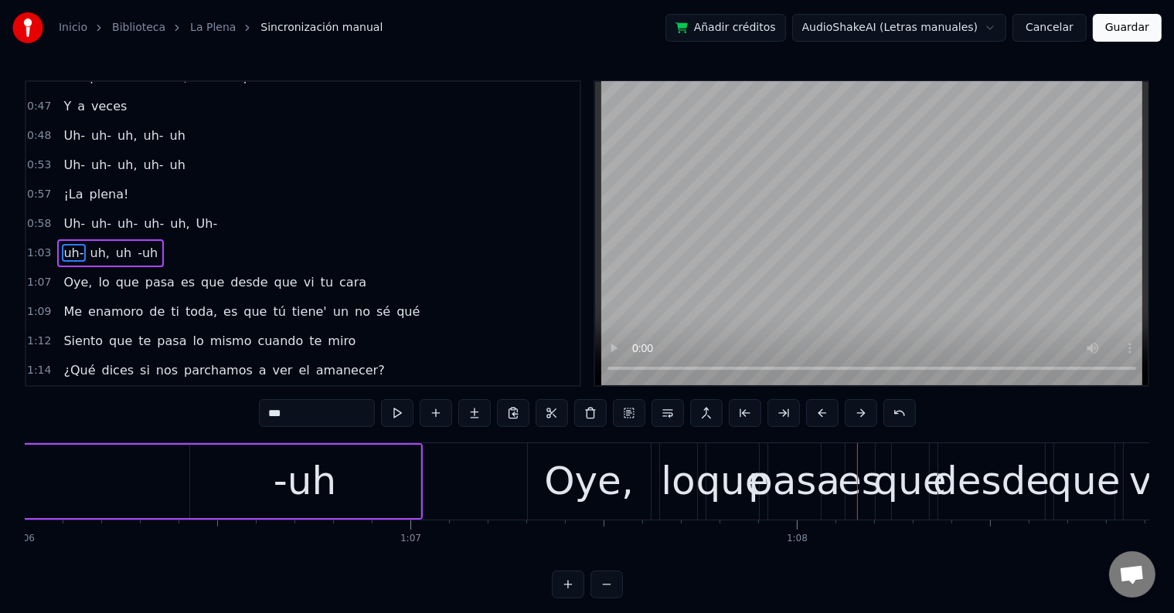
click at [68, 215] on span "Uh-" at bounding box center [74, 224] width 25 height 18
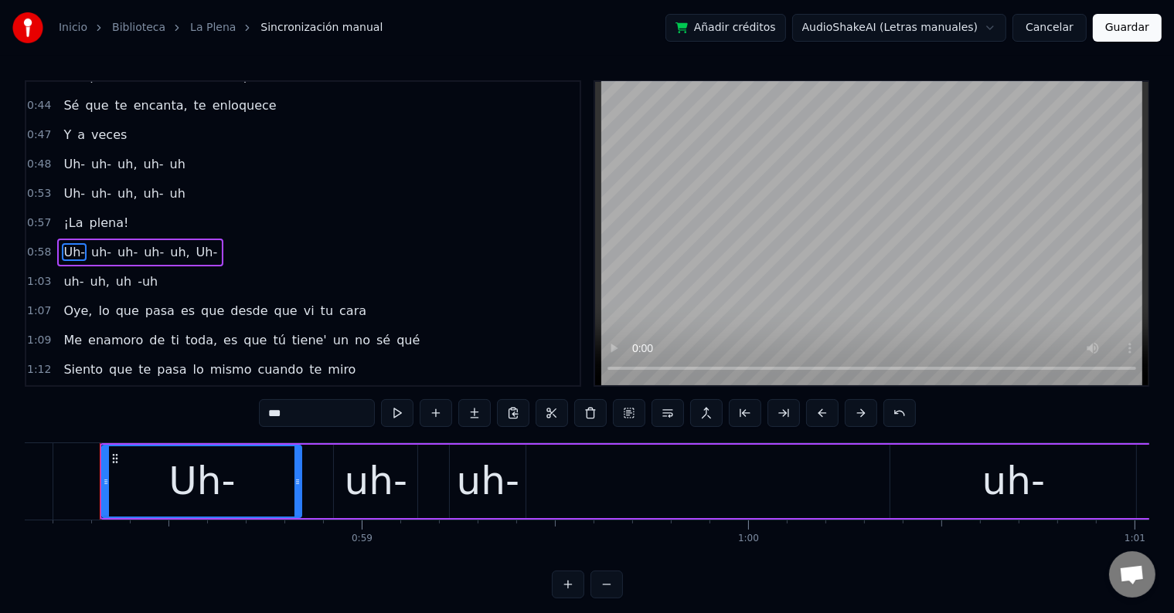
scroll to position [0, 22454]
click at [73, 155] on span "Uh-" at bounding box center [74, 164] width 25 height 18
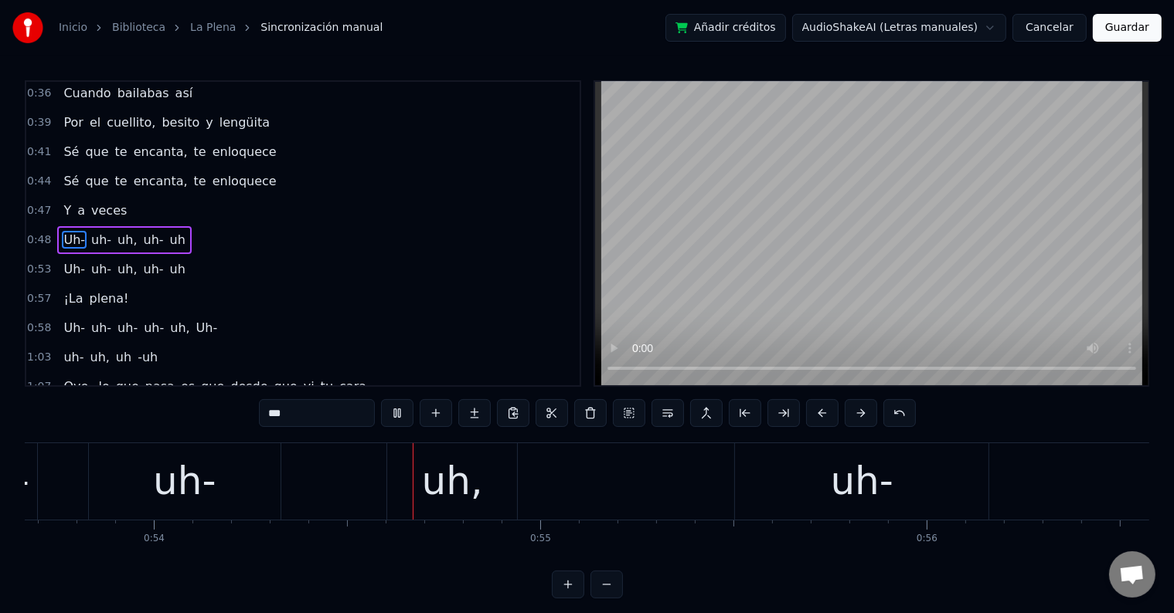
scroll to position [0, 20734]
click at [469, 499] on div "uh," at bounding box center [451, 482] width 61 height 58
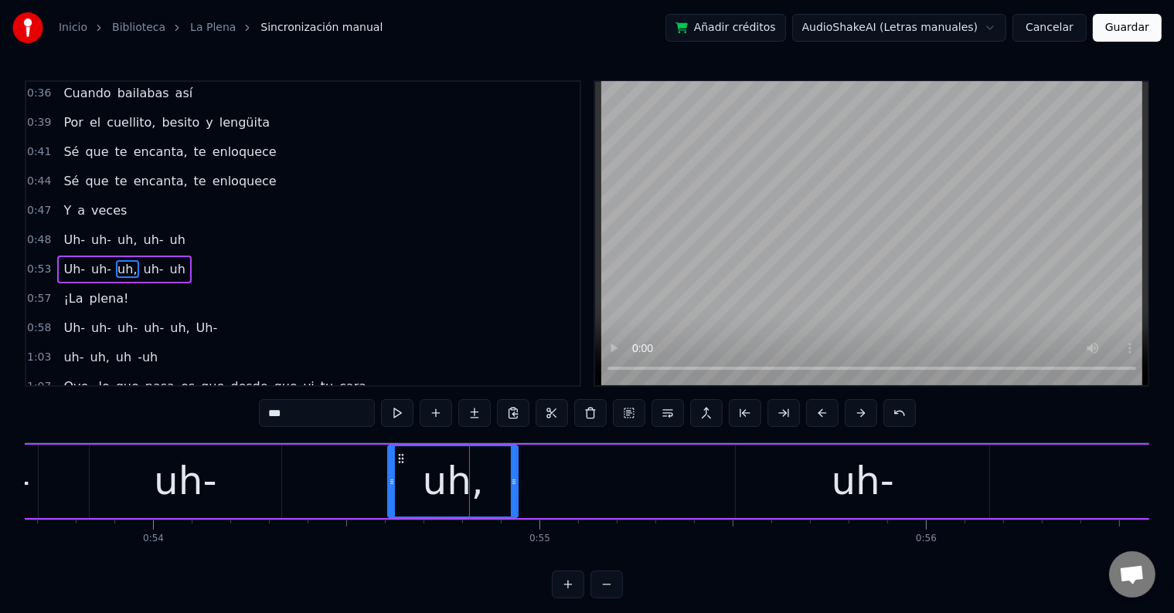
scroll to position [345, 0]
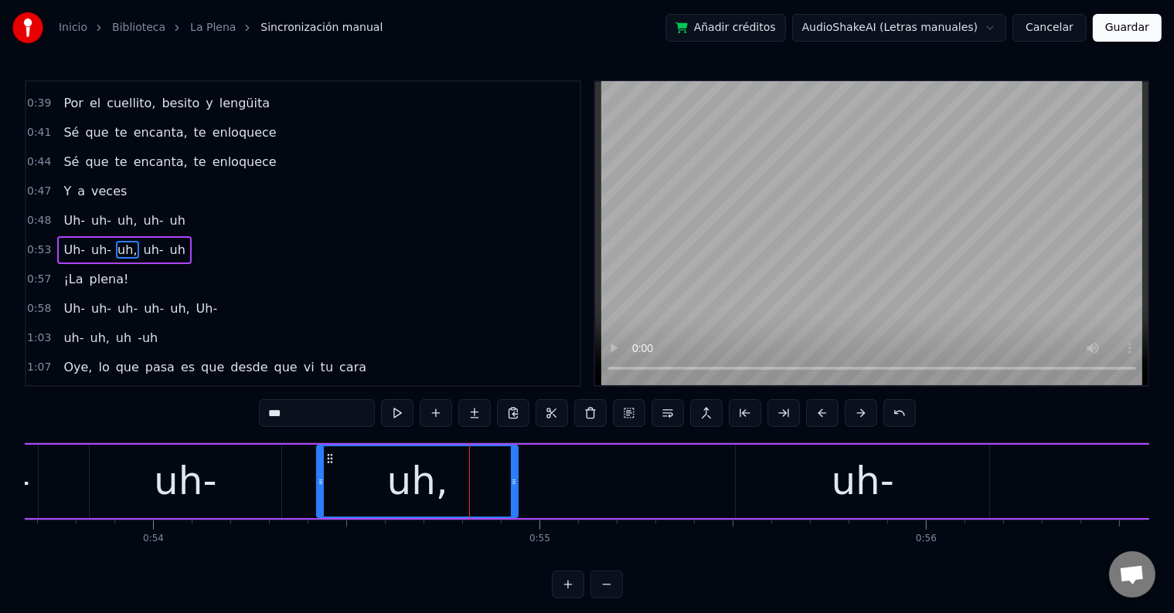
drag, startPoint x: 389, startPoint y: 482, endPoint x: 277, endPoint y: 474, distance: 112.4
click at [318, 482] on icon at bounding box center [321, 482] width 6 height 12
click at [182, 470] on div "uh-" at bounding box center [185, 482] width 63 height 58
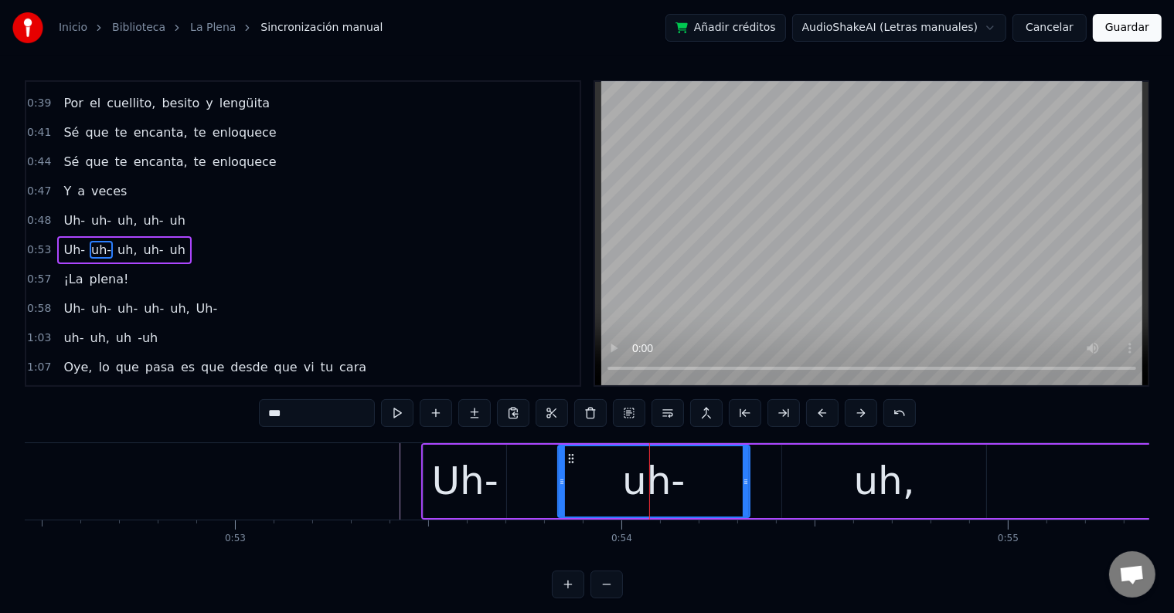
scroll to position [0, 20267]
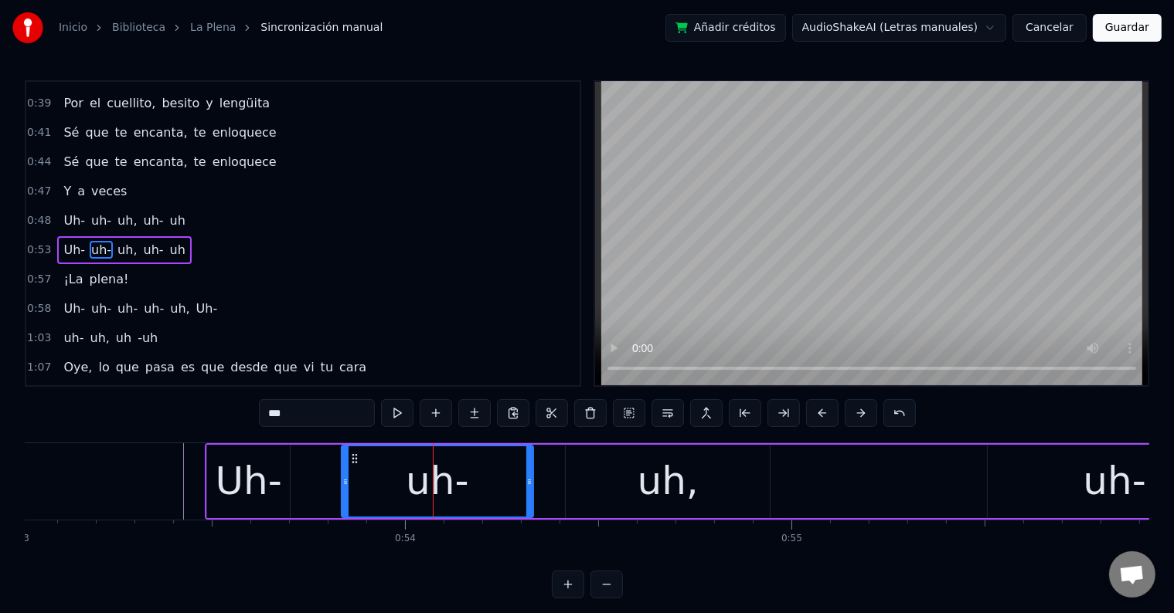
click at [612, 471] on div "uh," at bounding box center [668, 481] width 204 height 73
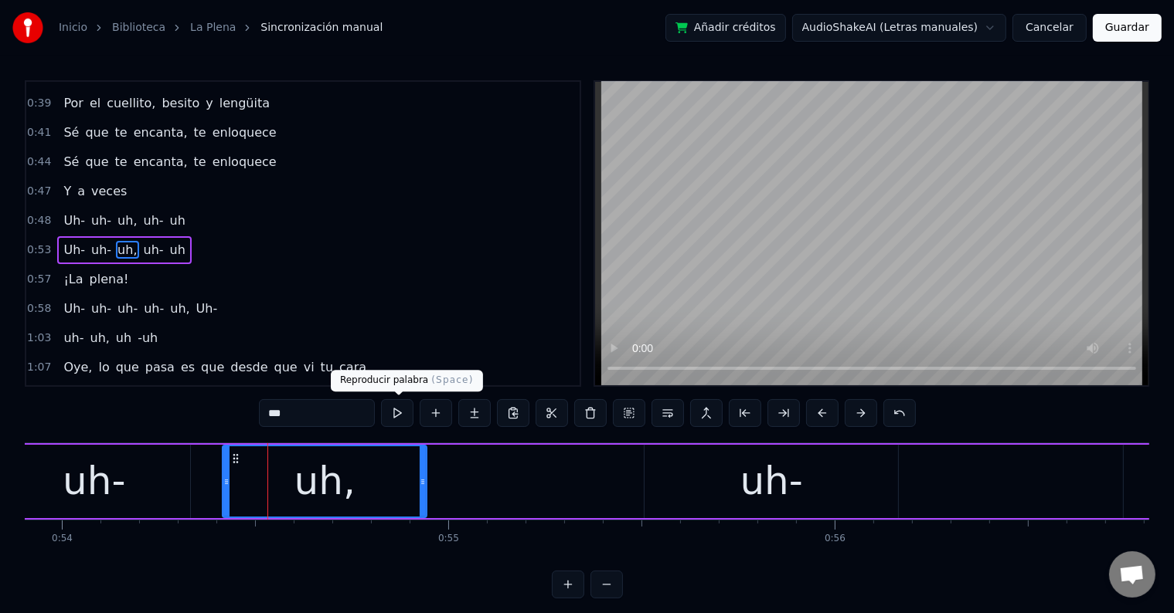
scroll to position [0, 20808]
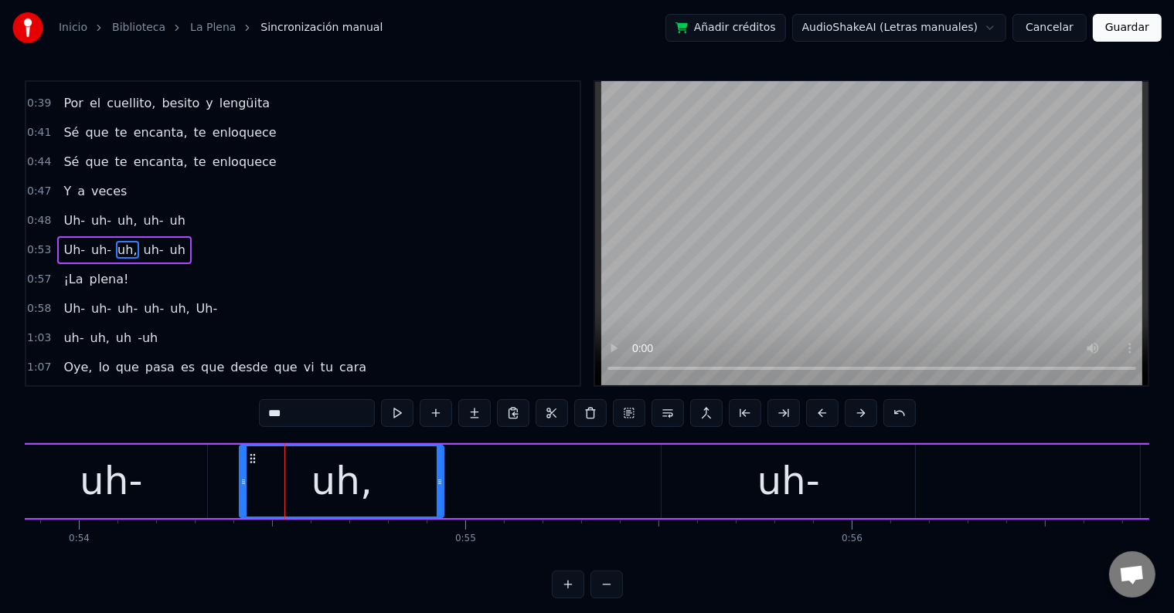
click at [70, 212] on span "Uh-" at bounding box center [74, 221] width 25 height 18
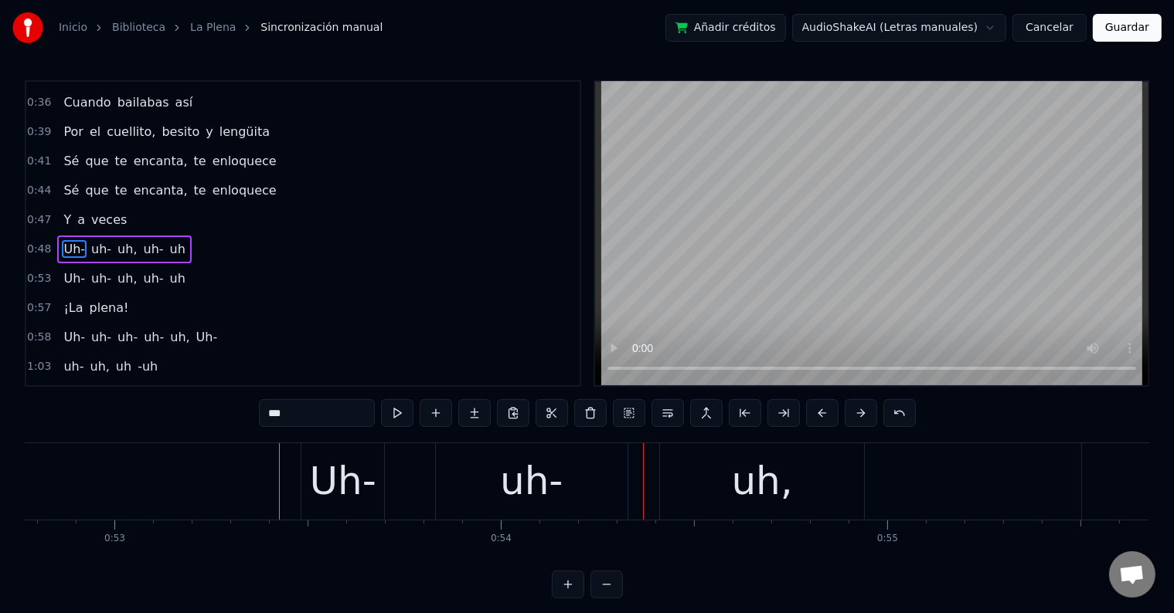
scroll to position [0, 20385]
click at [370, 480] on div "Uh-" at bounding box center [344, 482] width 66 height 58
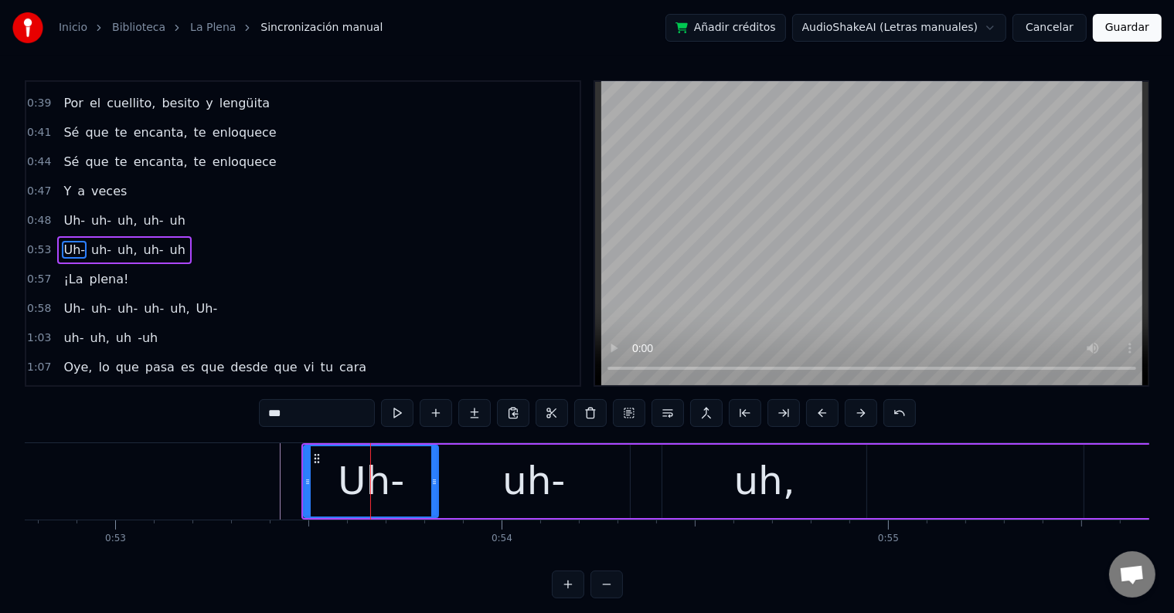
drag, startPoint x: 385, startPoint y: 479, endPoint x: 436, endPoint y: 480, distance: 51.0
click at [436, 480] on icon at bounding box center [434, 482] width 6 height 12
click at [488, 473] on div "uh-" at bounding box center [534, 481] width 192 height 73
type input "***"
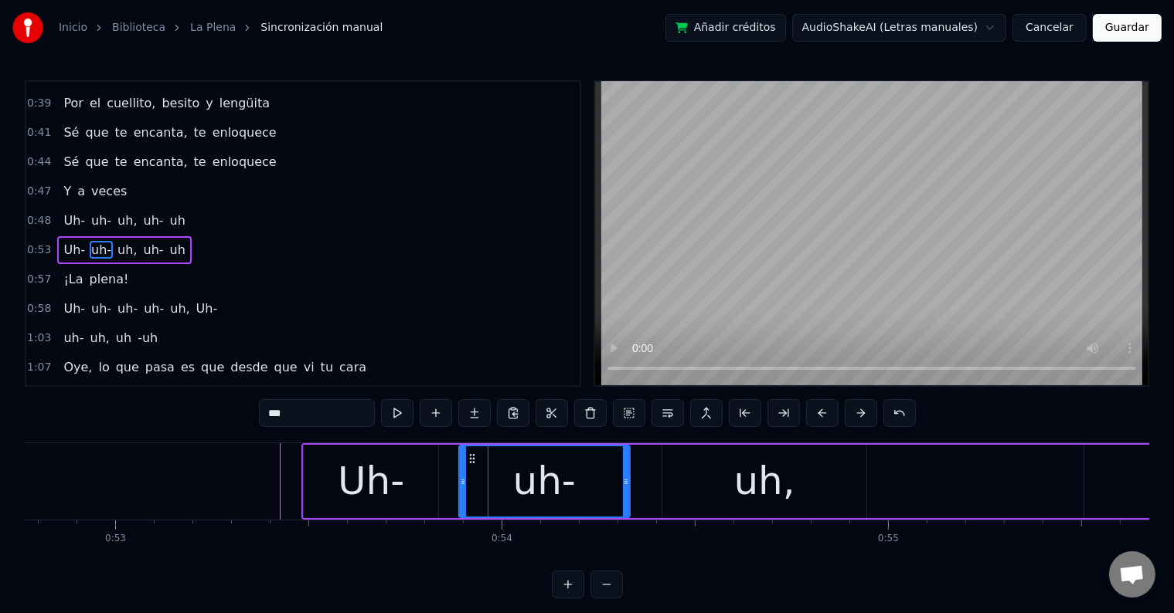
drag, startPoint x: 439, startPoint y: 475, endPoint x: 460, endPoint y: 476, distance: 20.9
click at [460, 476] on icon at bounding box center [463, 482] width 6 height 12
drag, startPoint x: 469, startPoint y: 456, endPoint x: 479, endPoint y: 455, distance: 10.1
click at [479, 455] on icon at bounding box center [482, 459] width 12 height 12
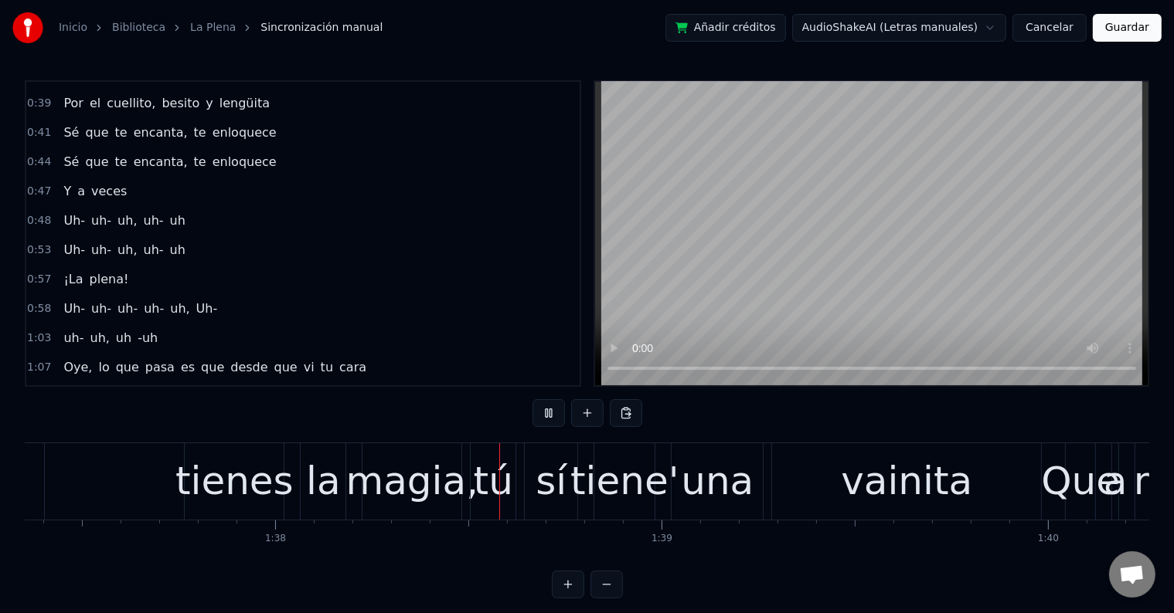
scroll to position [0, 37823]
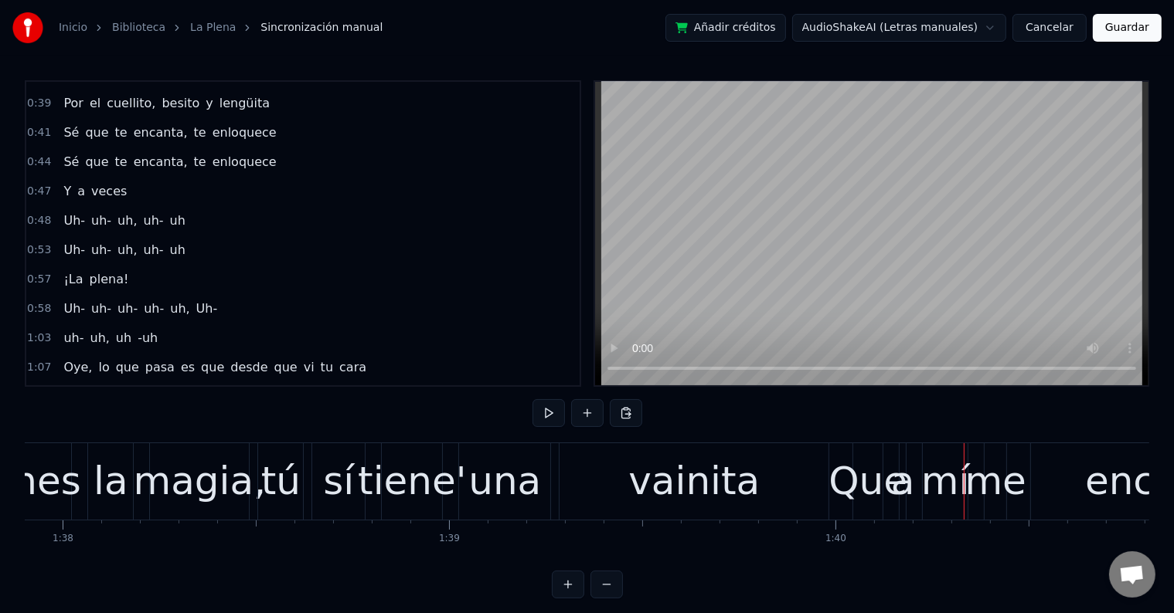
click at [246, 493] on div "magia," at bounding box center [200, 482] width 133 height 58
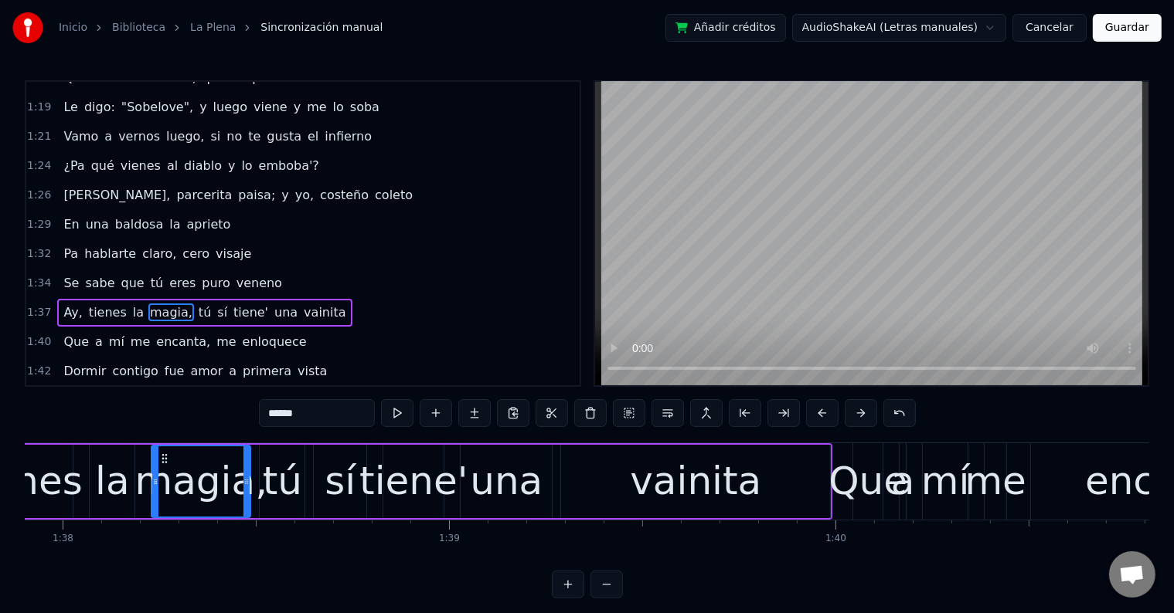
scroll to position [800, 0]
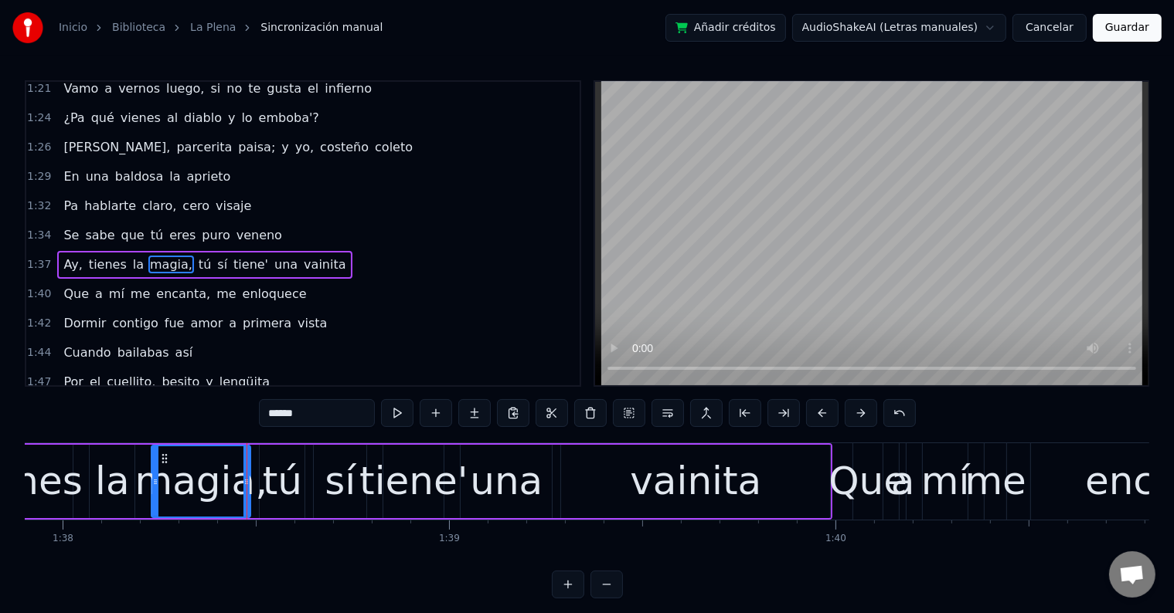
click at [318, 418] on input "******" at bounding box center [317, 413] width 116 height 28
click at [210, 481] on div "magia" at bounding box center [201, 482] width 121 height 58
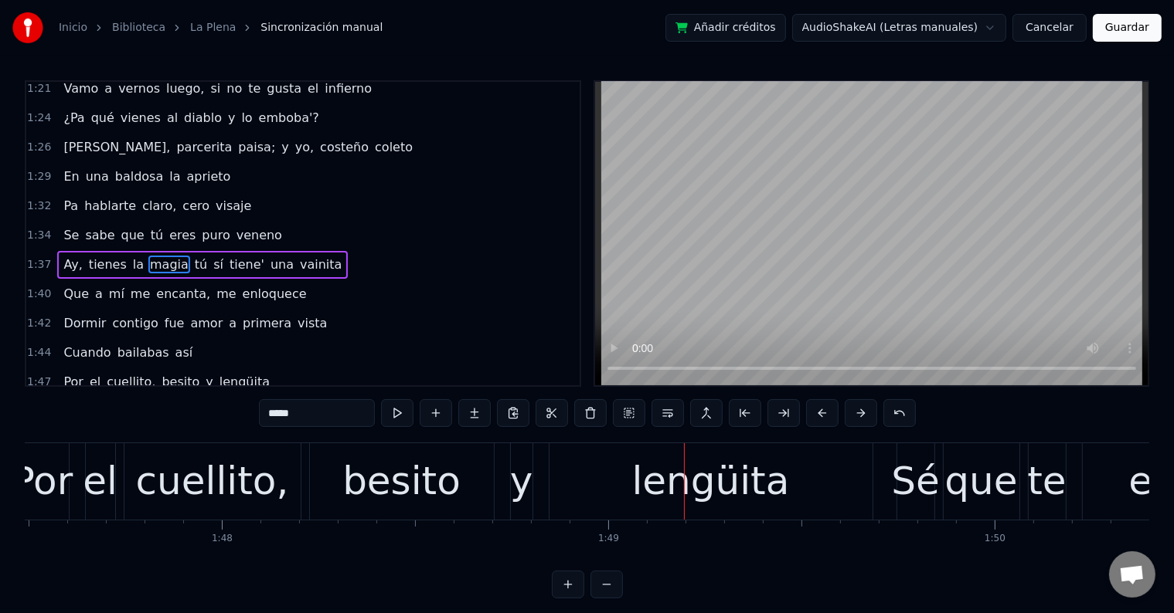
scroll to position [0, 41526]
click at [255, 502] on div "cuellito," at bounding box center [213, 482] width 153 height 58
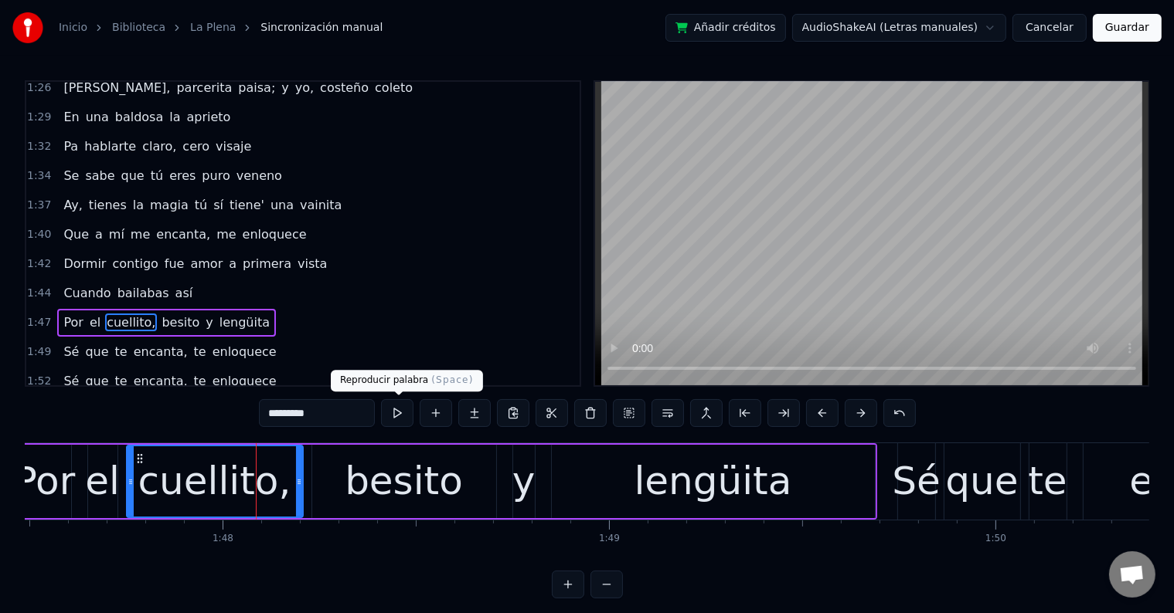
scroll to position [914, 0]
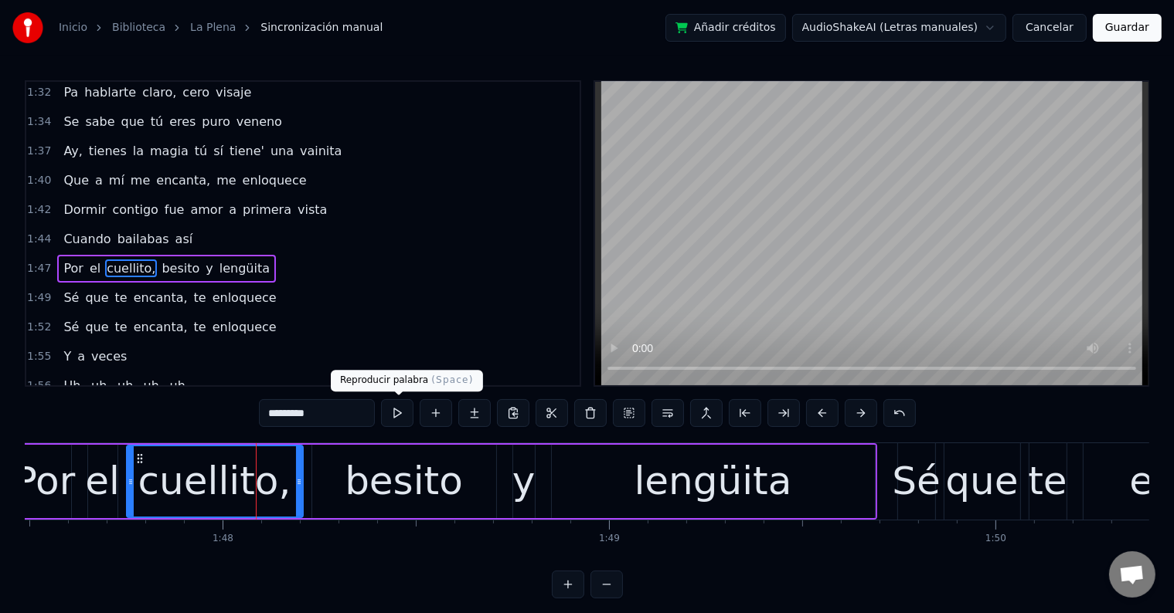
click at [358, 410] on input "*********" at bounding box center [317, 413] width 116 height 28
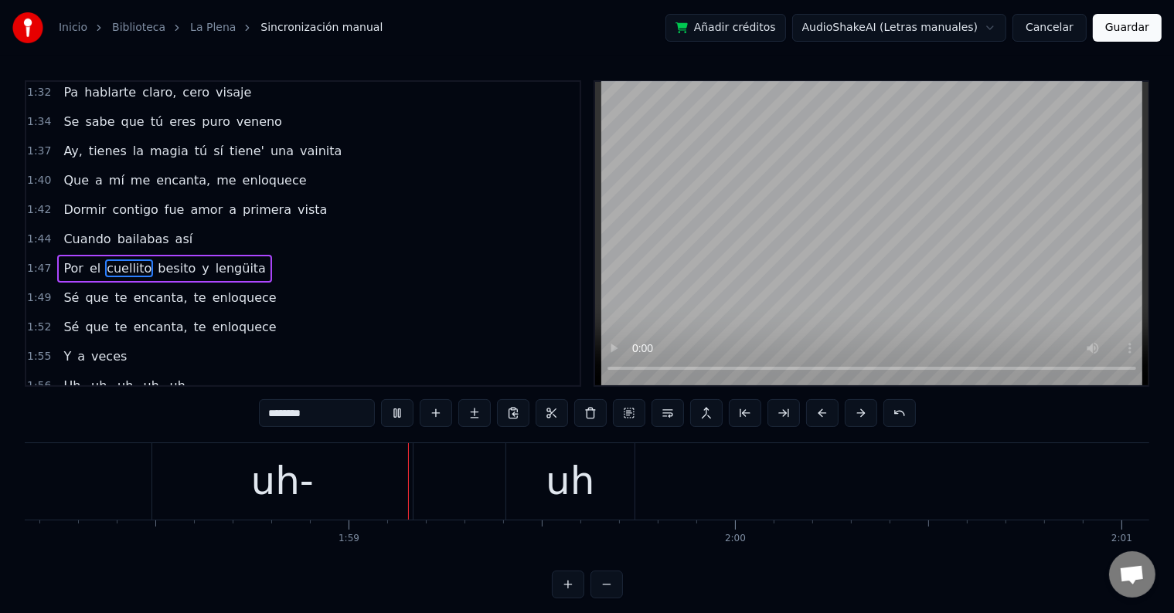
scroll to position [0, 45651]
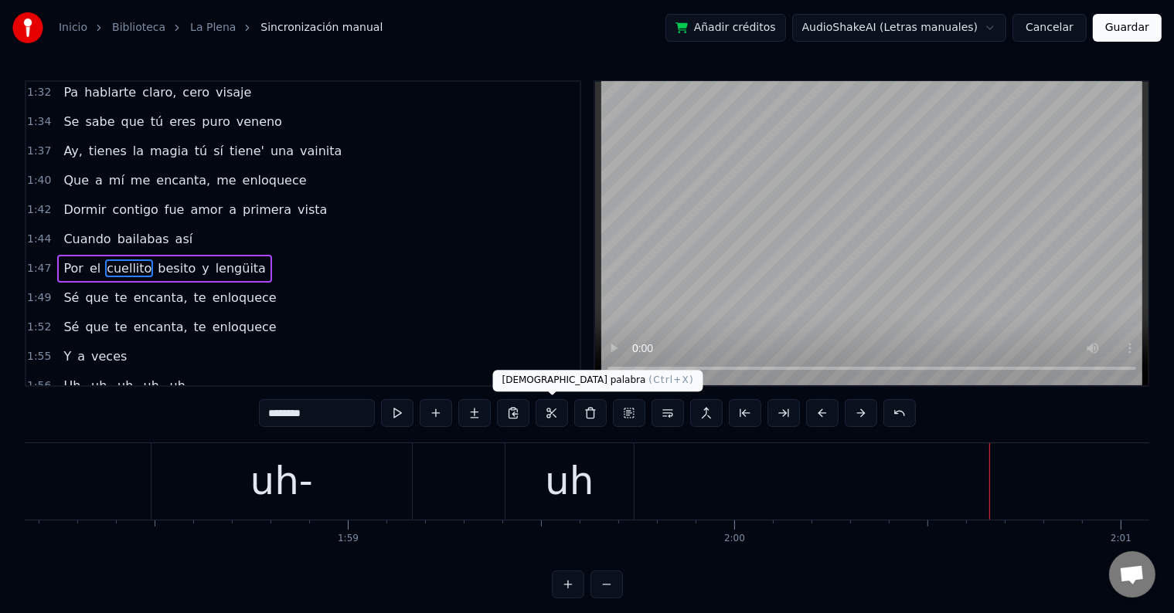
click at [587, 471] on div "uh" at bounding box center [569, 482] width 49 height 58
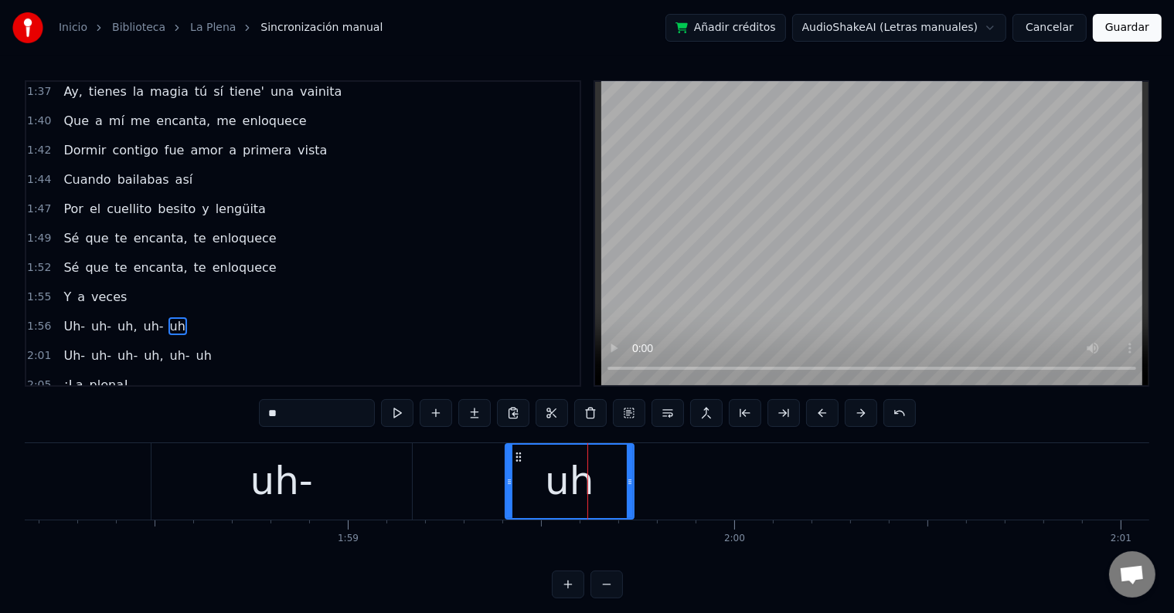
scroll to position [1028, 0]
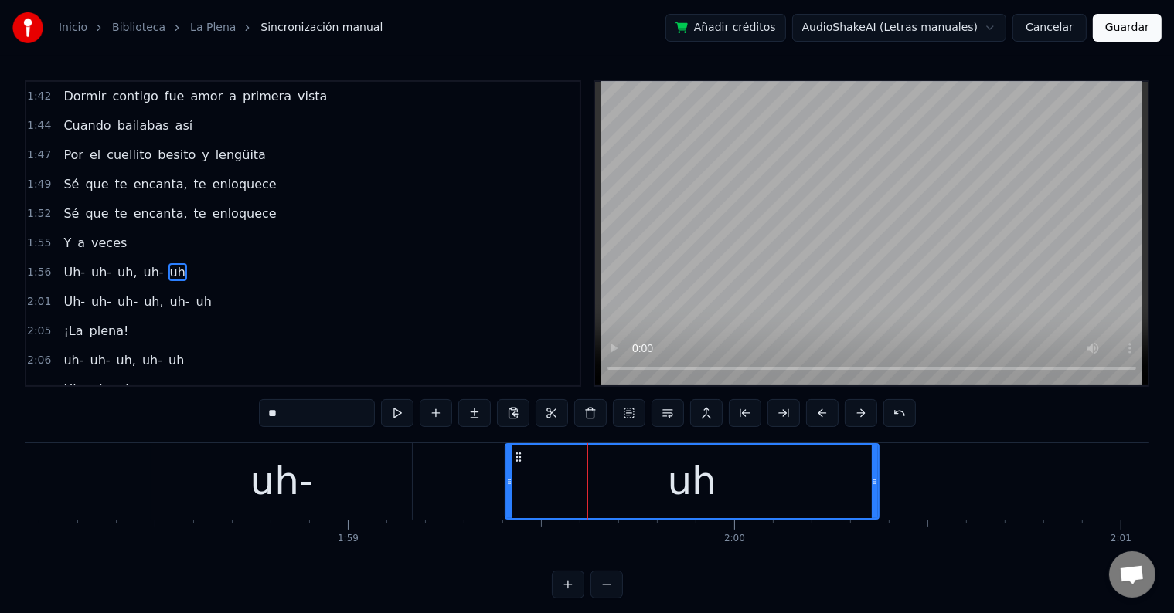
drag, startPoint x: 631, startPoint y: 478, endPoint x: 876, endPoint y: 480, distance: 244.9
click at [876, 480] on icon at bounding box center [875, 482] width 6 height 12
click at [315, 492] on div "uh-" at bounding box center [281, 482] width 260 height 76
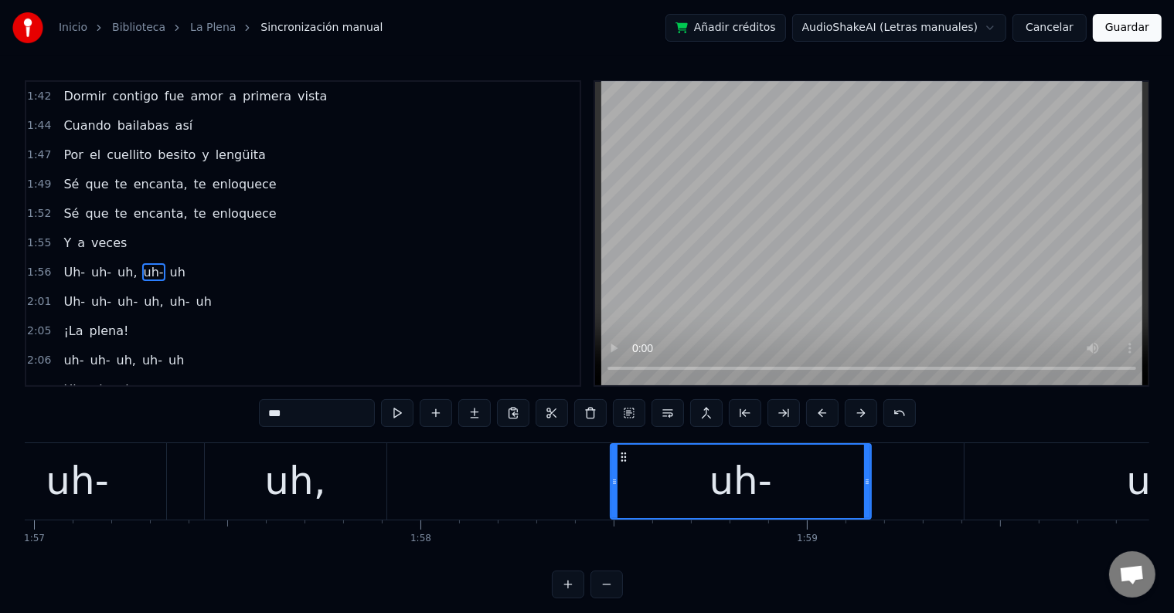
scroll to position [0, 44681]
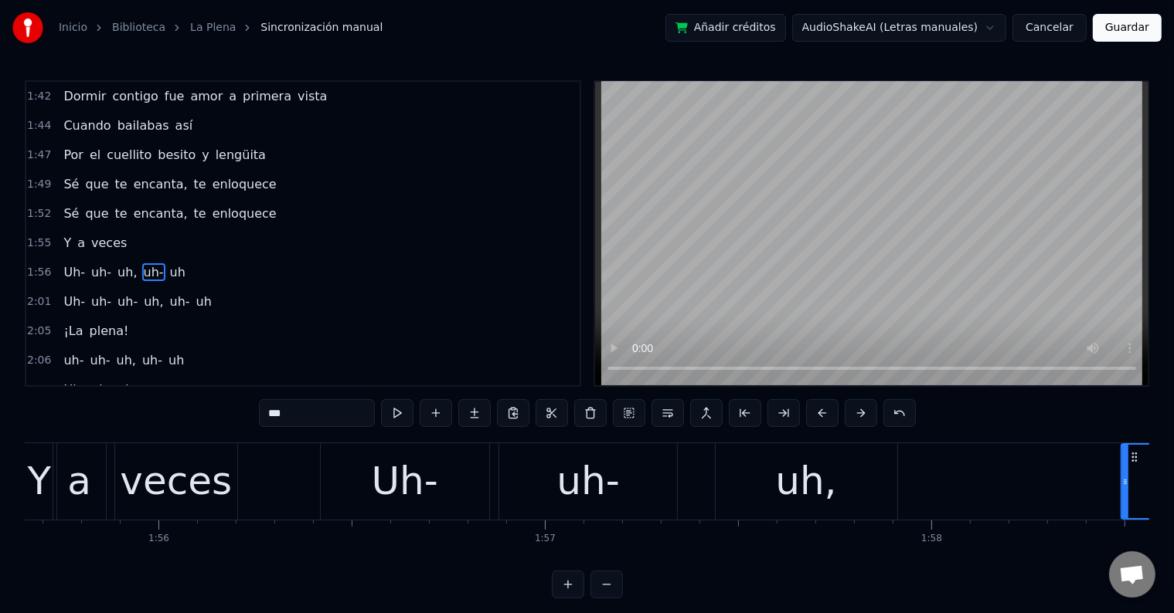
click at [426, 481] on div "Uh-" at bounding box center [405, 482] width 66 height 58
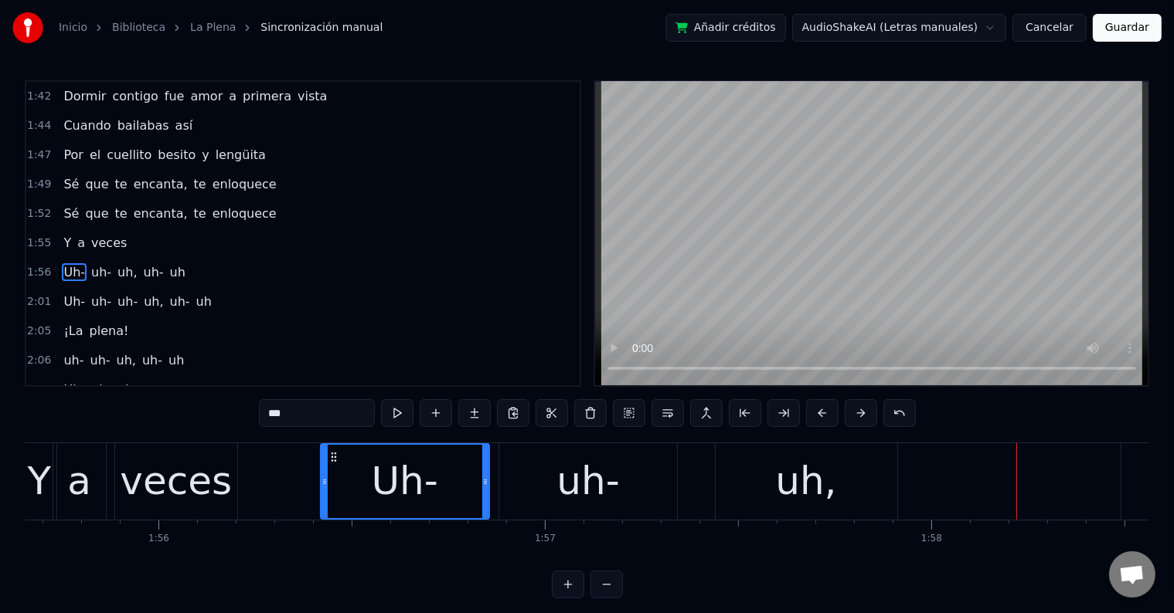
click at [419, 474] on div "Uh-" at bounding box center [405, 482] width 66 height 58
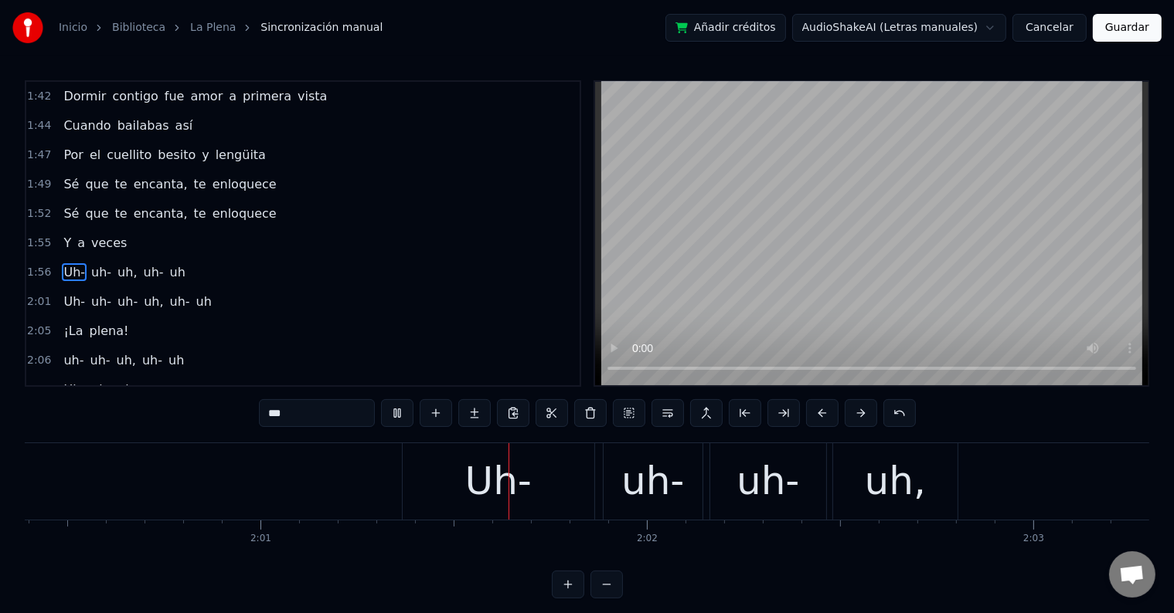
scroll to position [0, 46719]
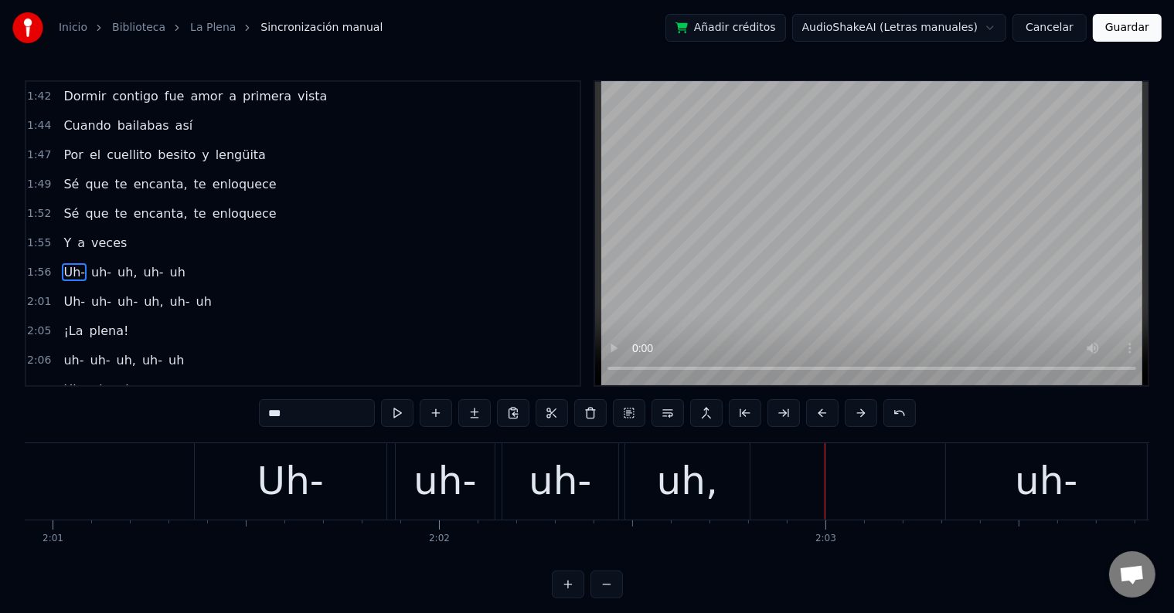
click at [466, 485] on div "uh-" at bounding box center [444, 482] width 63 height 58
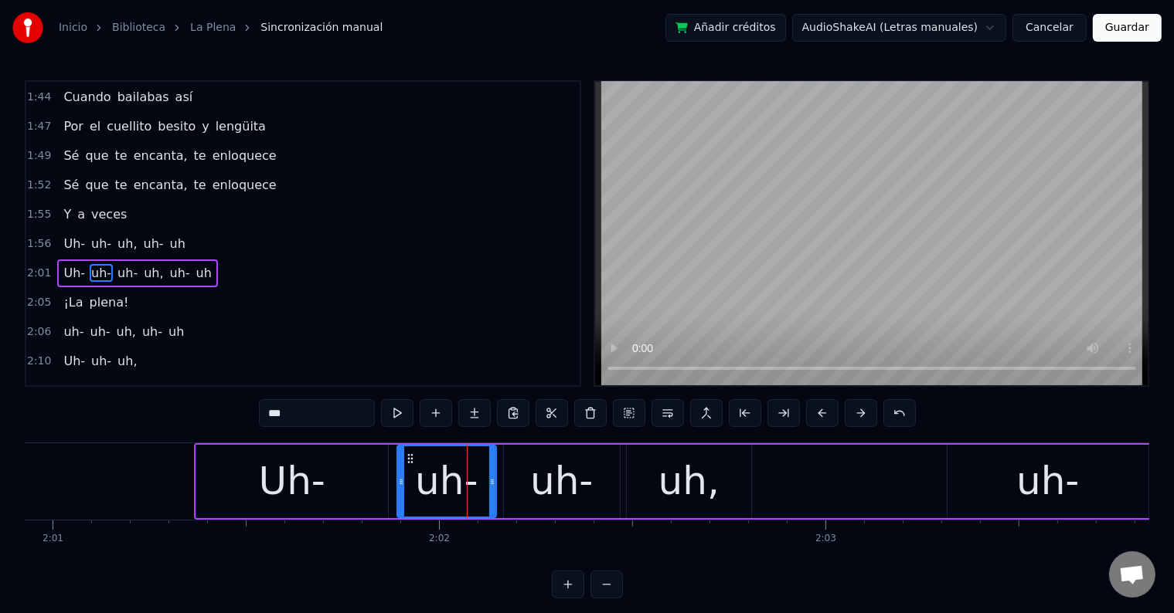
click at [310, 481] on div "Uh-" at bounding box center [292, 482] width 66 height 58
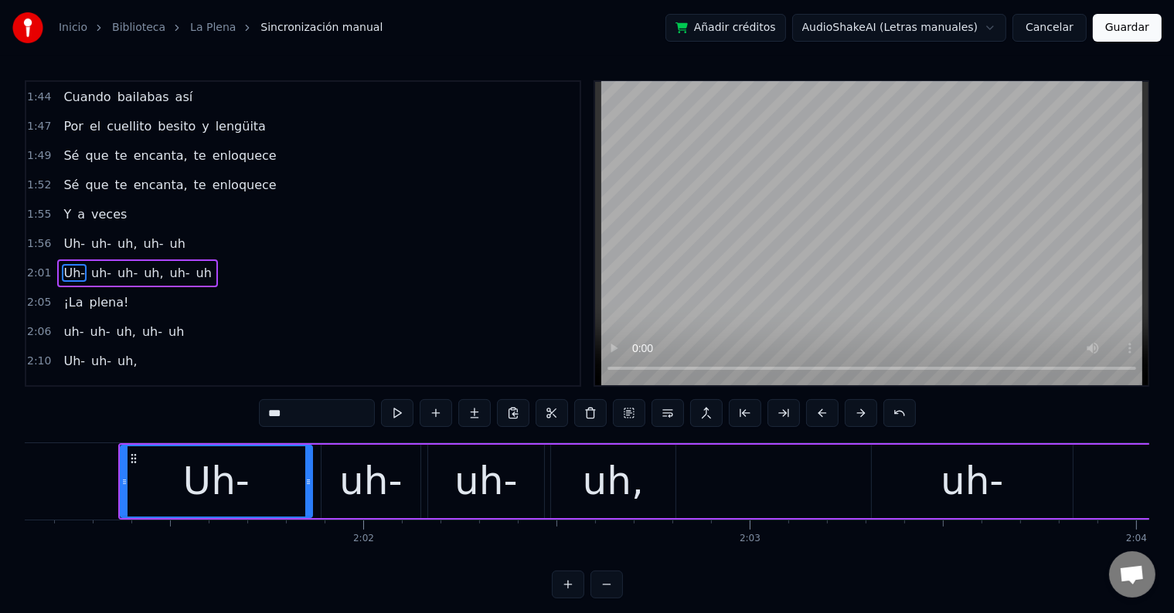
scroll to position [0, 46791]
click at [225, 491] on div "Uh-" at bounding box center [219, 482] width 66 height 58
click at [451, 485] on div "uh-" at bounding box center [489, 481] width 116 height 73
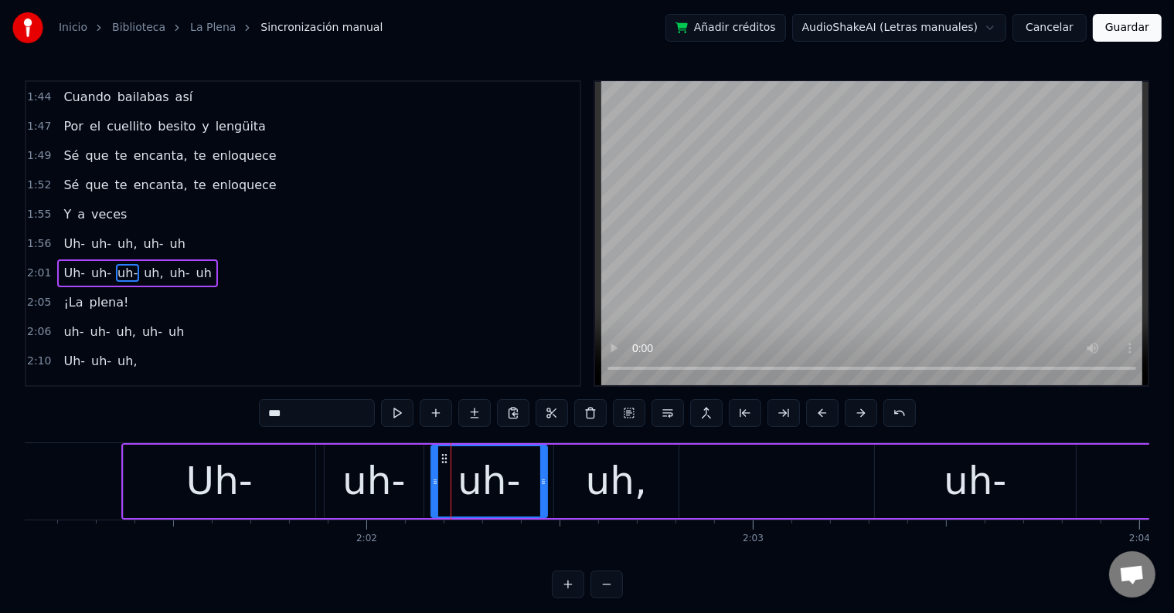
click at [403, 491] on div "uh-" at bounding box center [374, 481] width 99 height 73
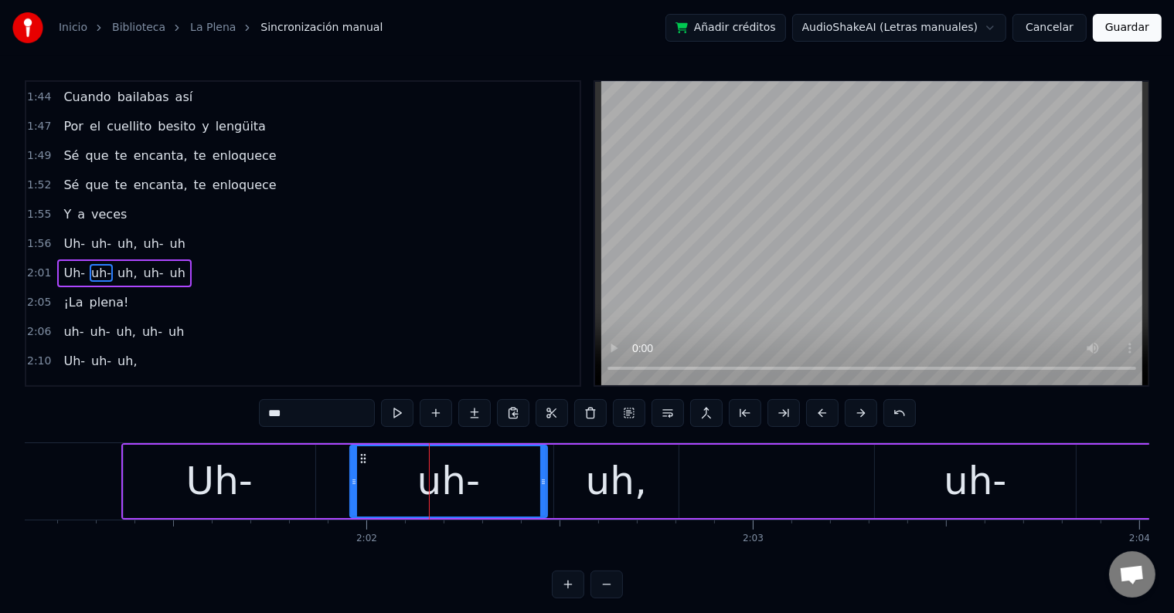
drag, startPoint x: 436, startPoint y: 481, endPoint x: 355, endPoint y: 480, distance: 81.1
click at [355, 480] on icon at bounding box center [354, 482] width 6 height 12
click at [600, 476] on div "uh," at bounding box center [616, 482] width 61 height 58
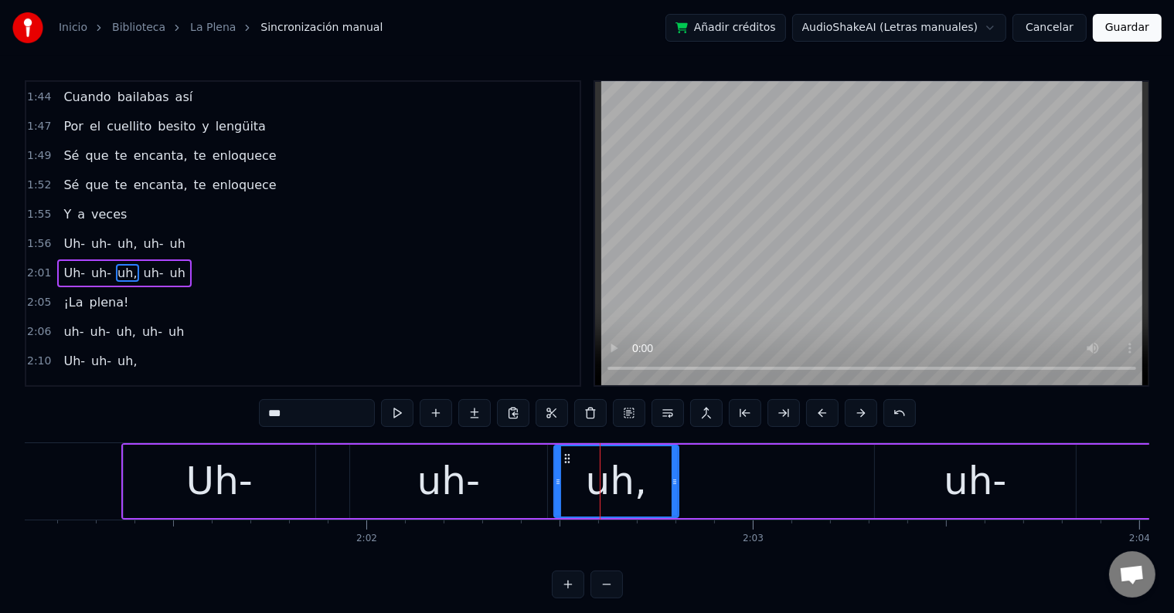
click at [501, 476] on div "uh-" at bounding box center [448, 481] width 197 height 73
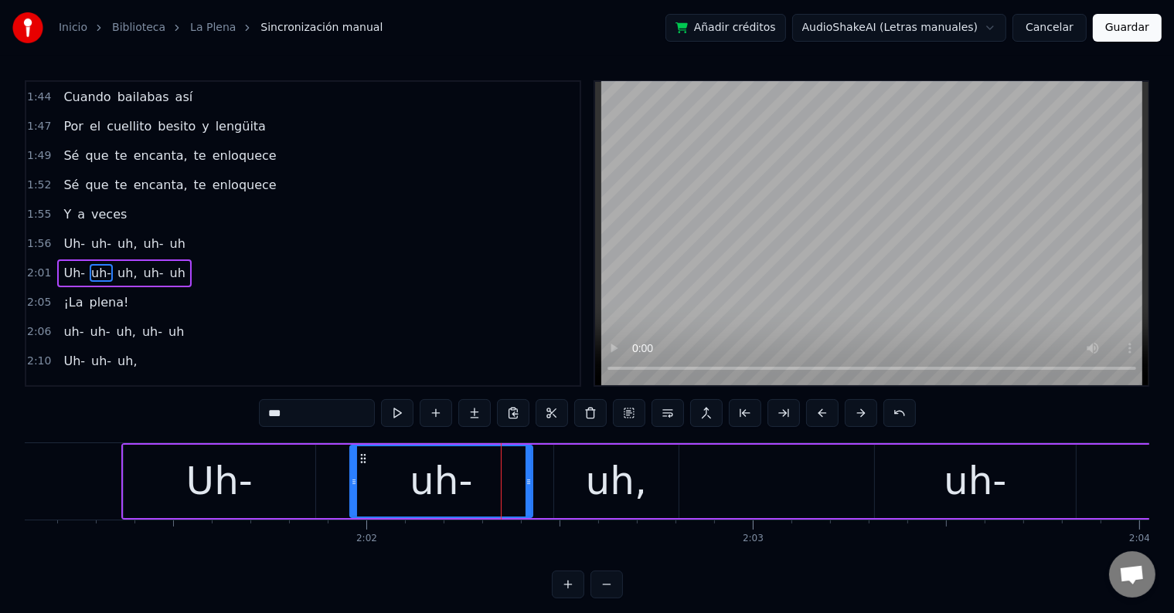
drag, startPoint x: 545, startPoint y: 472, endPoint x: 511, endPoint y: 473, distance: 34.0
click at [525, 473] on div at bounding box center [528, 482] width 6 height 70
click at [587, 473] on div "uh," at bounding box center [616, 481] width 124 height 73
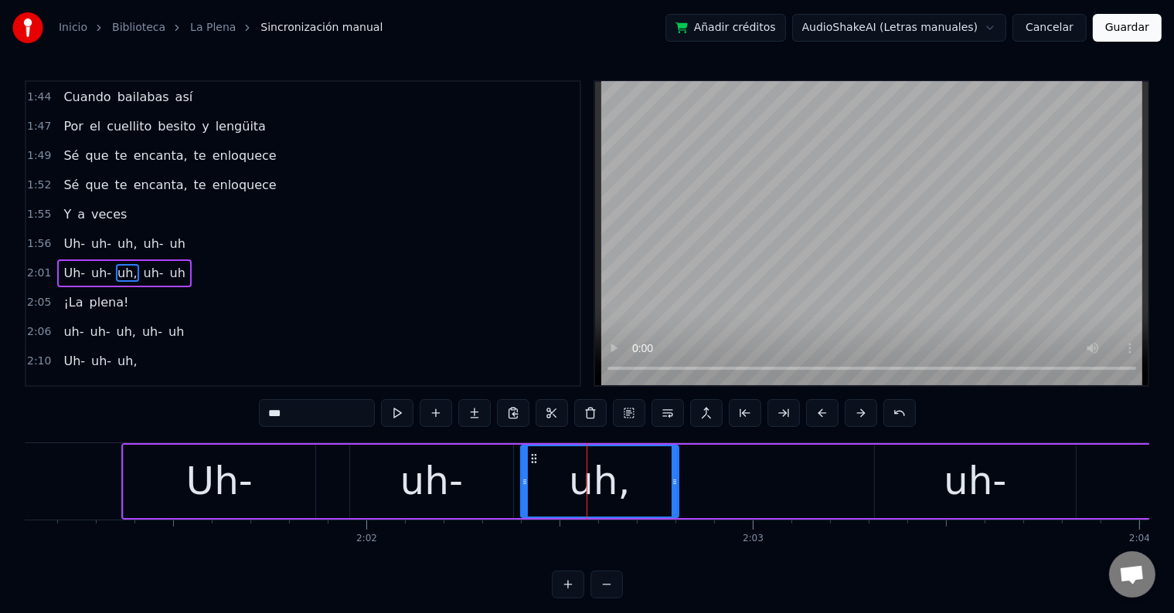
drag, startPoint x: 557, startPoint y: 473, endPoint x: 524, endPoint y: 475, distance: 33.3
click at [524, 475] on div at bounding box center [525, 482] width 6 height 70
click at [246, 484] on div "Uh-" at bounding box center [219, 482] width 66 height 58
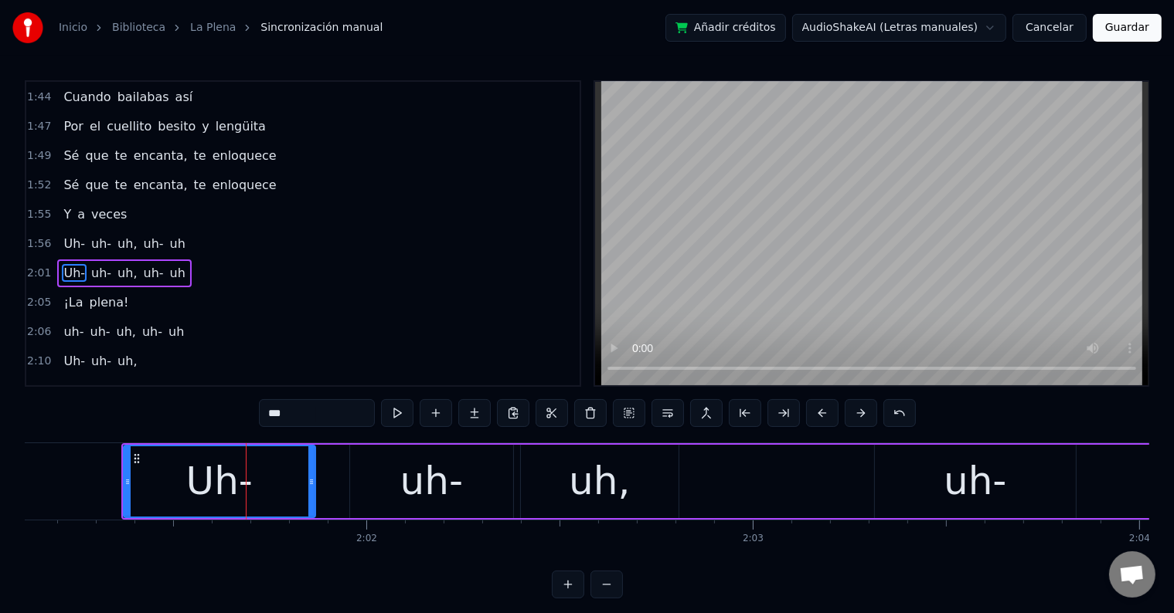
click at [403, 479] on div "uh-" at bounding box center [431, 482] width 63 height 58
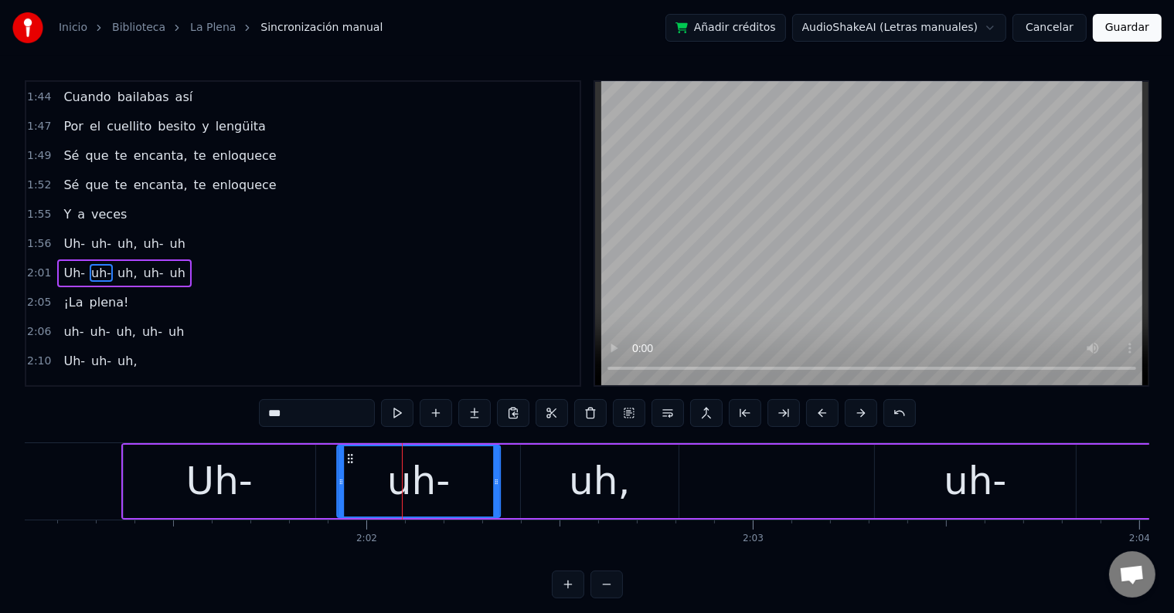
drag, startPoint x: 362, startPoint y: 457, endPoint x: 441, endPoint y: 465, distance: 80.0
click at [350, 457] on icon at bounding box center [350, 459] width 12 height 12
click at [552, 474] on div "uh," at bounding box center [600, 481] width 158 height 73
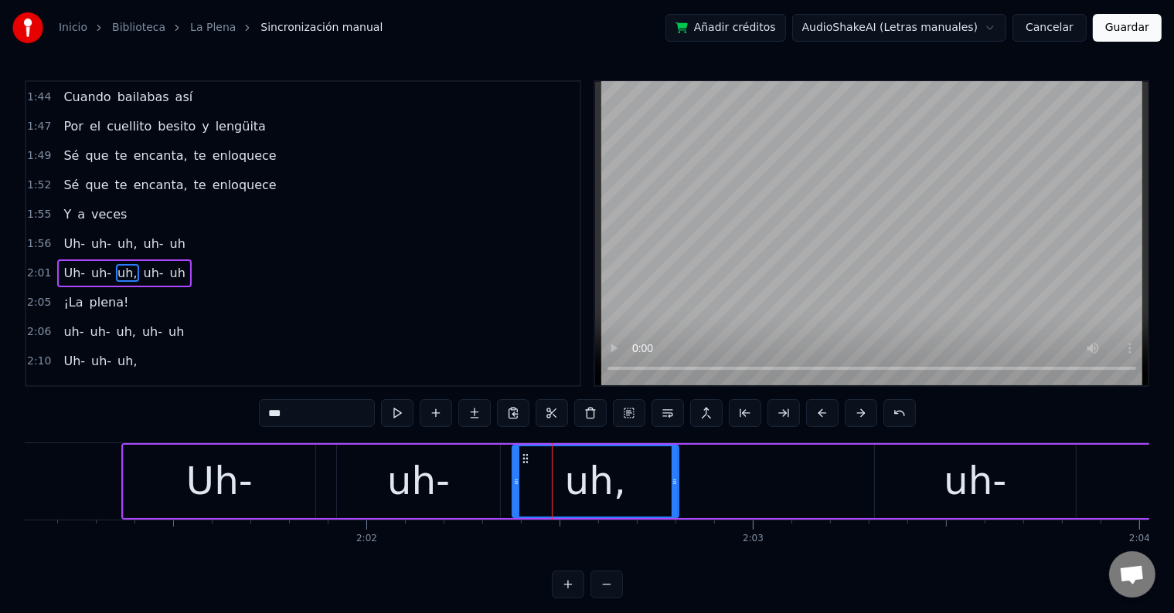
drag, startPoint x: 525, startPoint y: 476, endPoint x: 516, endPoint y: 476, distance: 8.5
click at [516, 476] on icon at bounding box center [516, 482] width 6 height 12
click at [219, 493] on div "Uh-" at bounding box center [219, 482] width 66 height 58
type input "***"
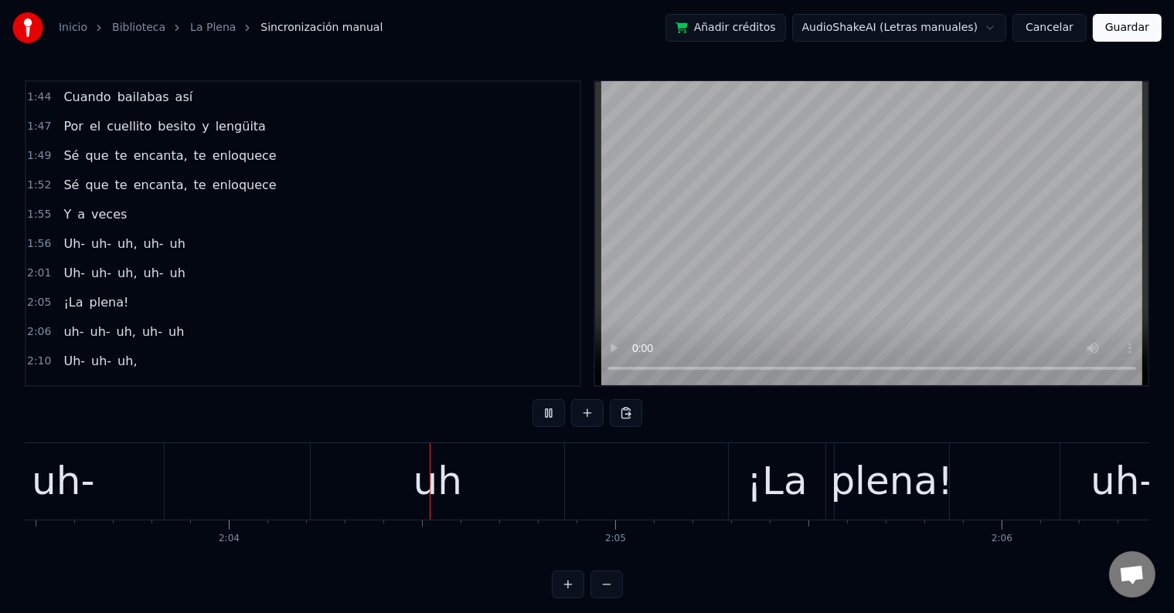
scroll to position [0, 47766]
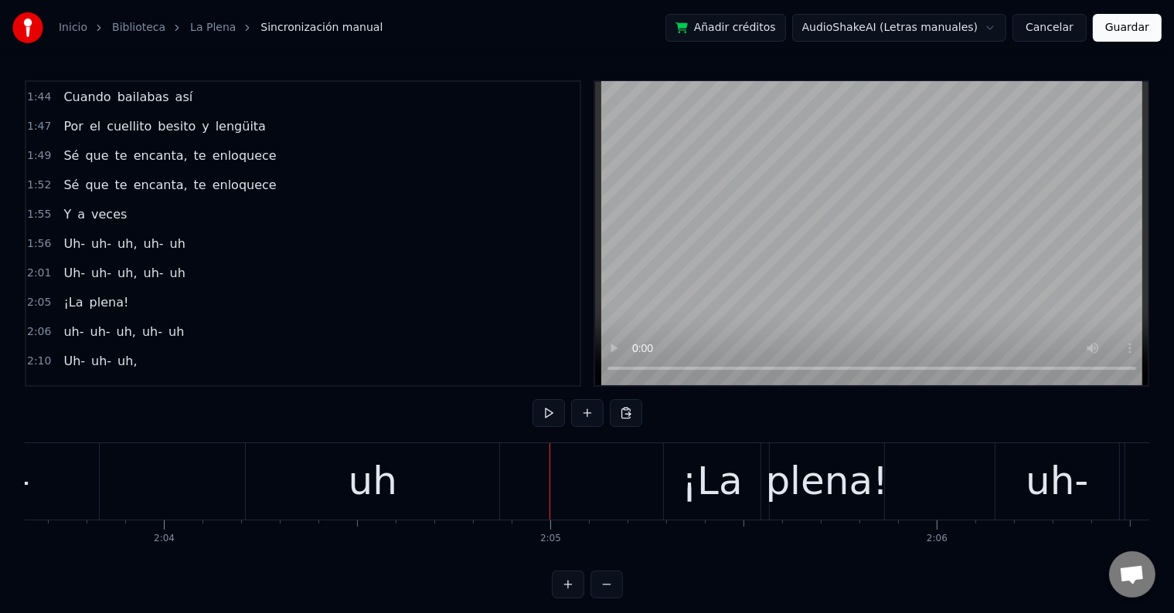
click at [428, 491] on div "uh" at bounding box center [372, 482] width 253 height 76
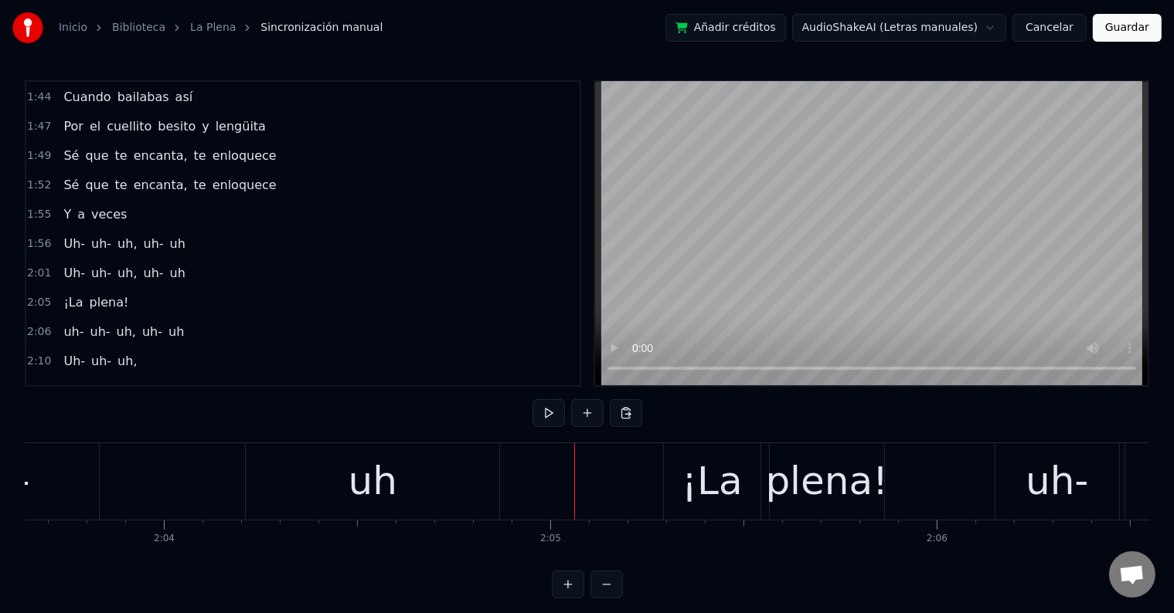
click at [433, 478] on div "uh" at bounding box center [372, 482] width 253 height 76
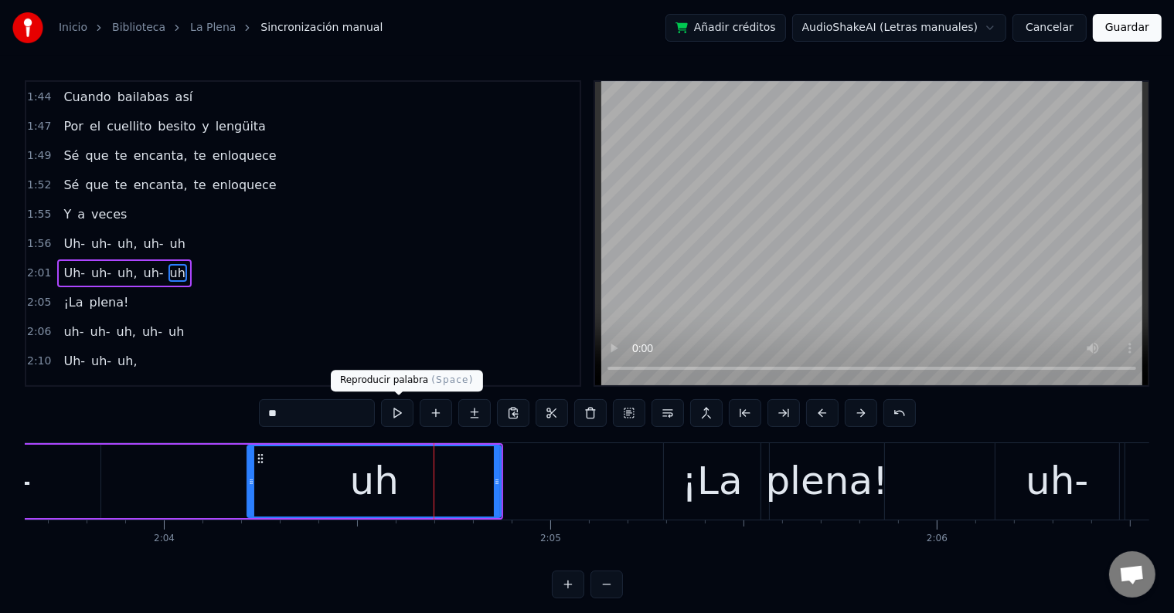
click at [399, 417] on button at bounding box center [397, 413] width 32 height 28
click at [400, 417] on button at bounding box center [397, 413] width 32 height 28
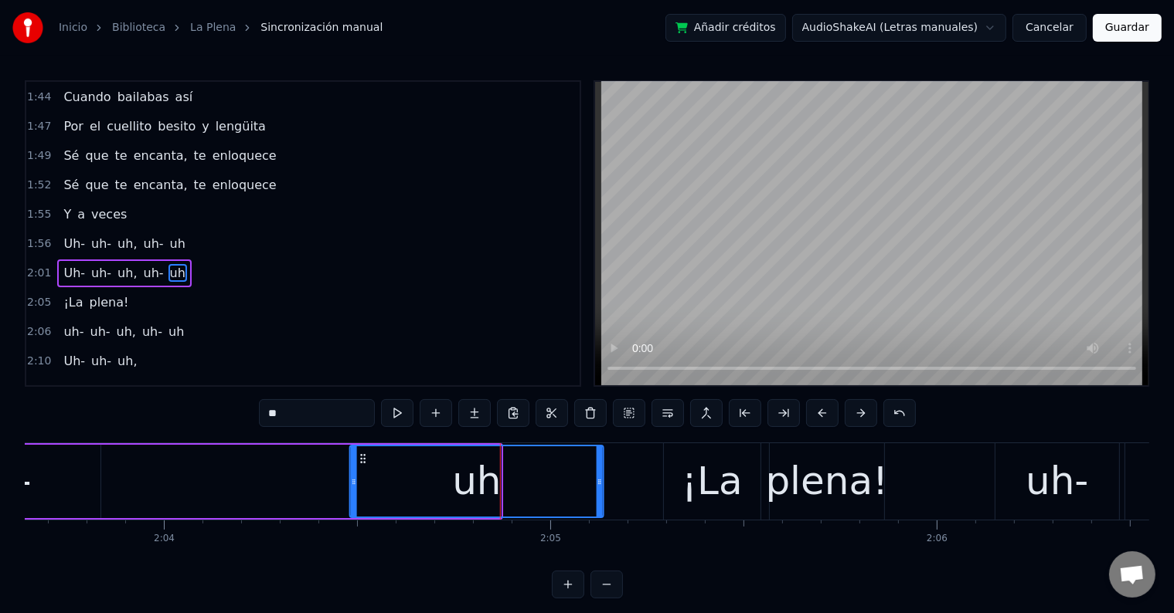
drag, startPoint x: 263, startPoint y: 454, endPoint x: 365, endPoint y: 464, distance: 102.4
click at [365, 464] on div "uh" at bounding box center [477, 482] width 252 height 70
click at [371, 458] on icon at bounding box center [376, 459] width 12 height 12
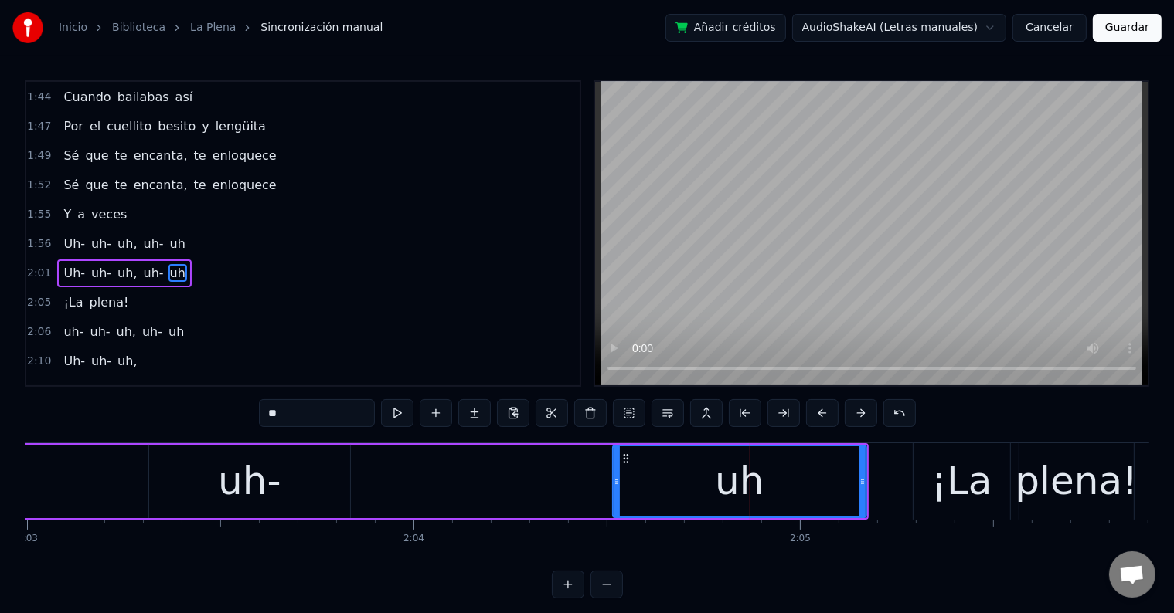
scroll to position [0, 47437]
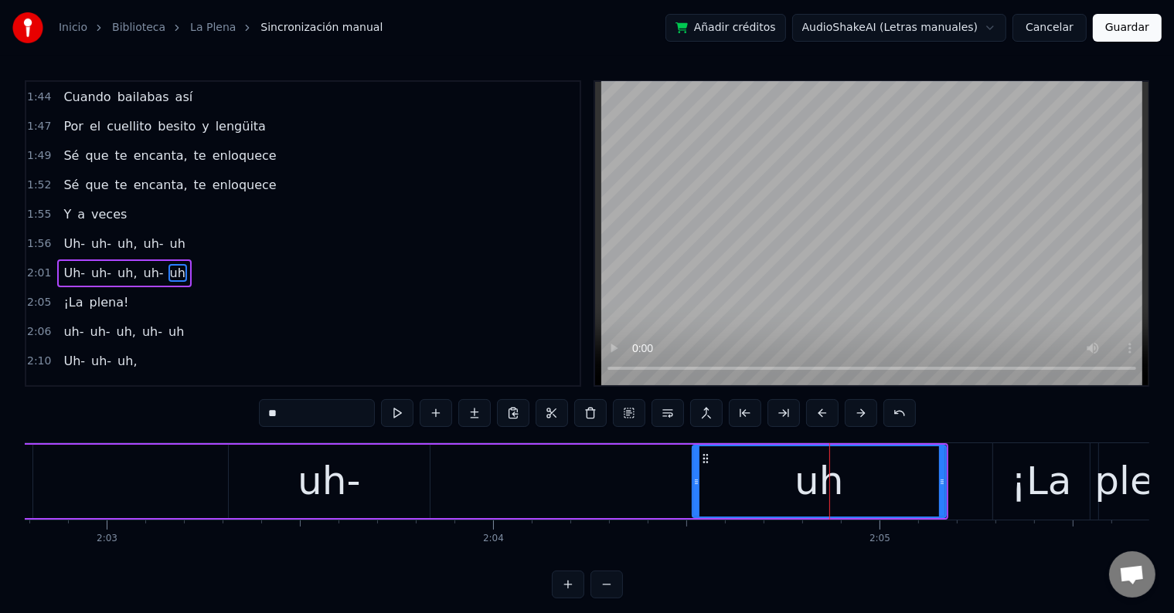
click at [375, 483] on div "uh-" at bounding box center [329, 481] width 201 height 73
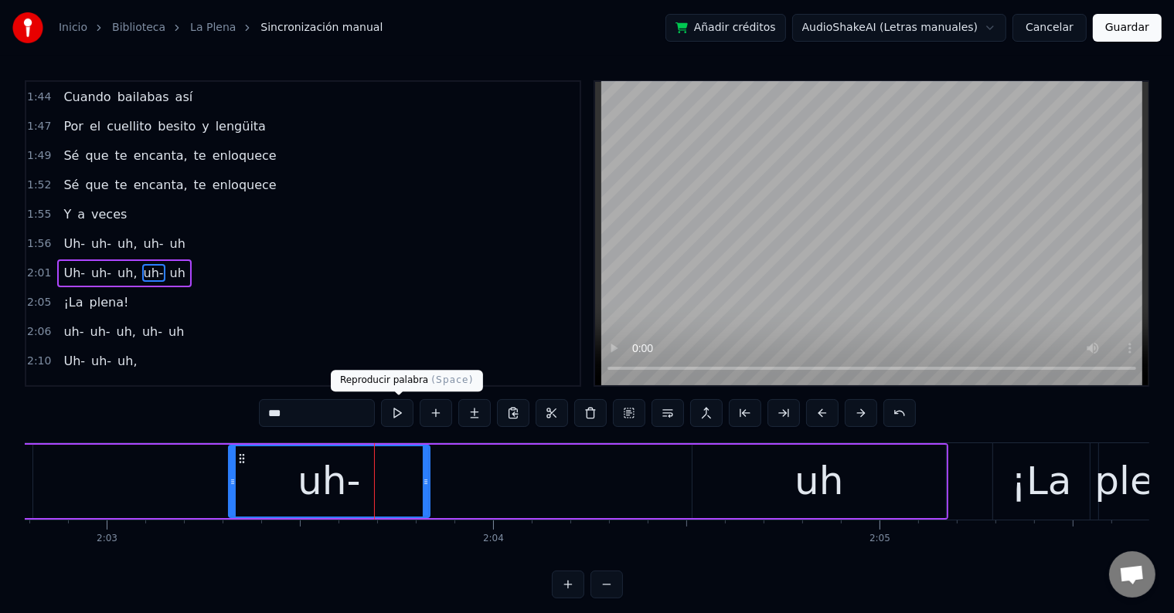
click at [396, 413] on button at bounding box center [397, 413] width 32 height 28
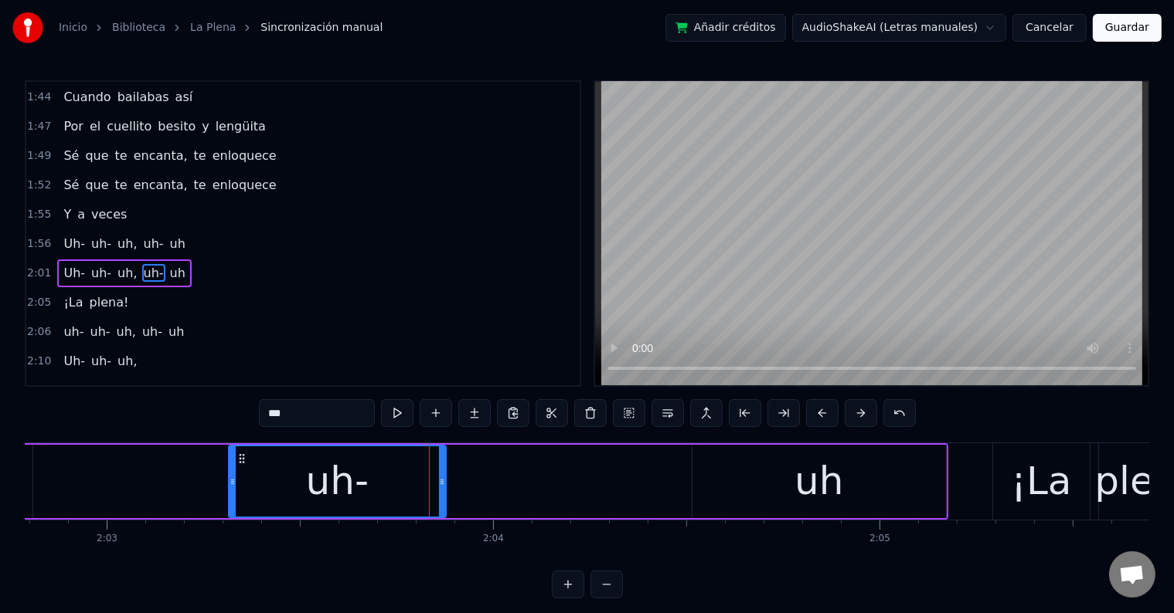
drag, startPoint x: 425, startPoint y: 478, endPoint x: 442, endPoint y: 478, distance: 17.0
click at [442, 478] on icon at bounding box center [442, 482] width 6 height 12
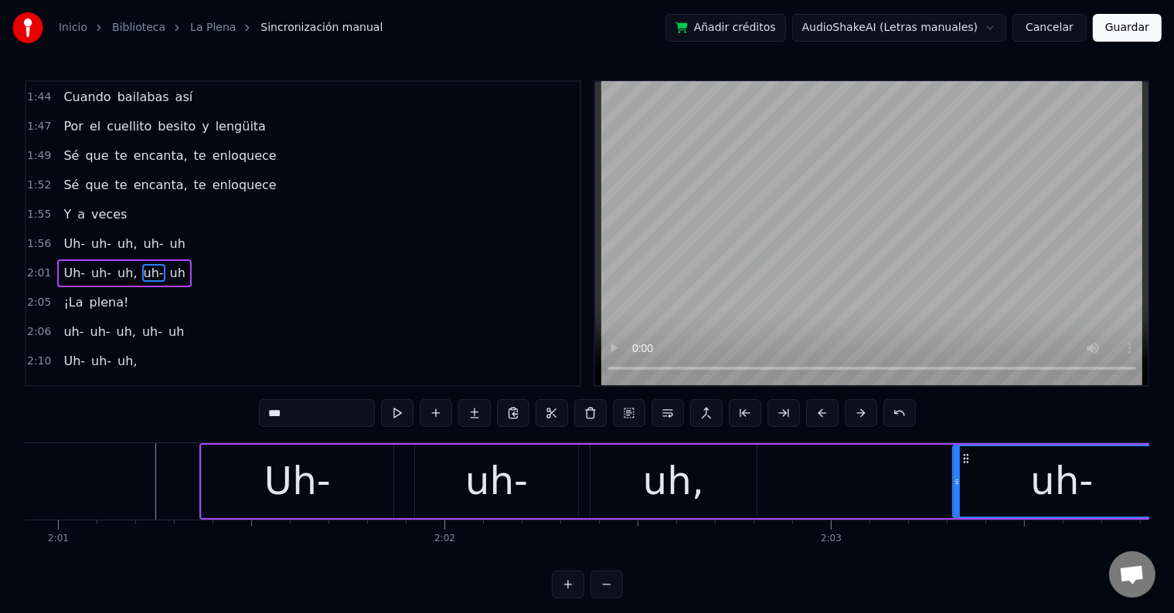
scroll to position [0, 46712]
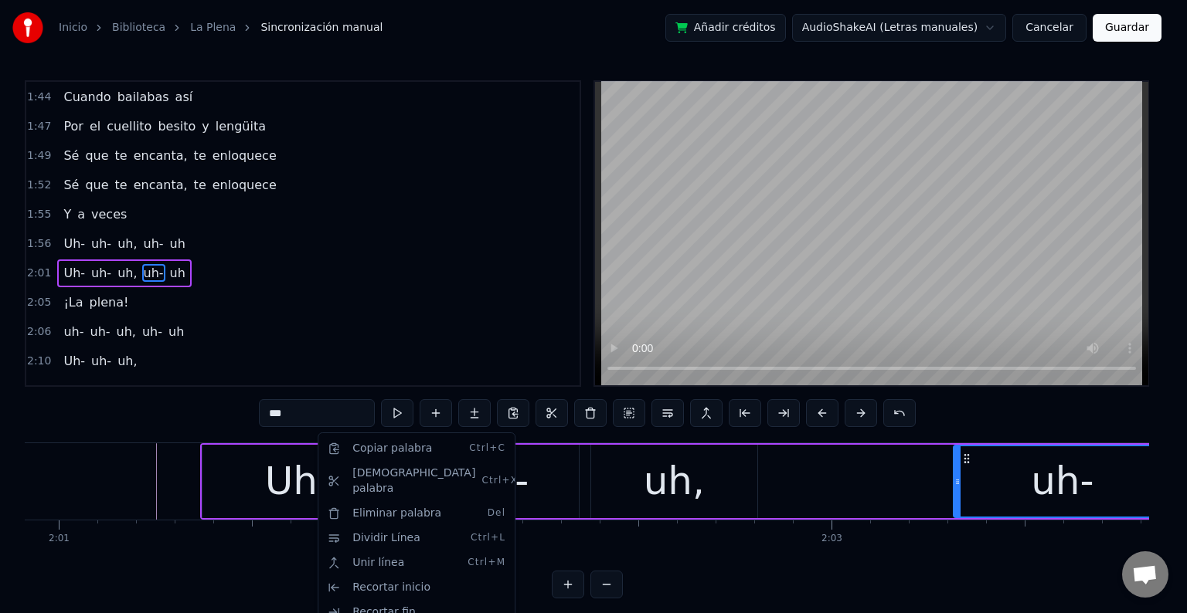
click at [272, 488] on html "Inicio Biblioteca La Plena Sincronización manual Añadir créditos AudioShakeAI (…" at bounding box center [593, 312] width 1187 height 624
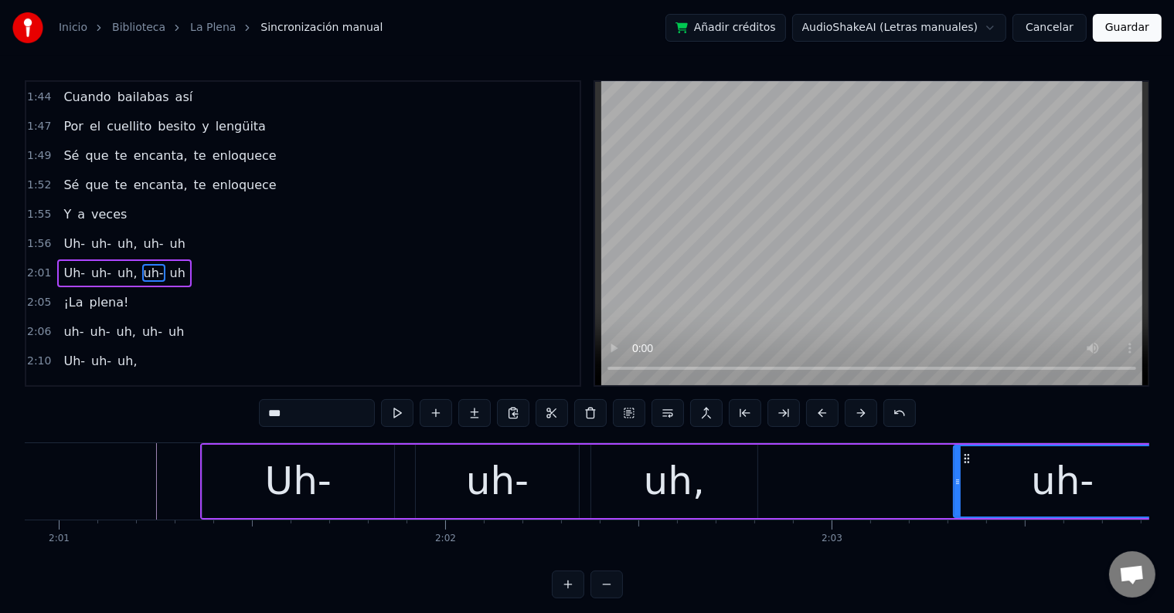
click at [221, 479] on div "Uh-" at bounding box center [298, 481] width 192 height 73
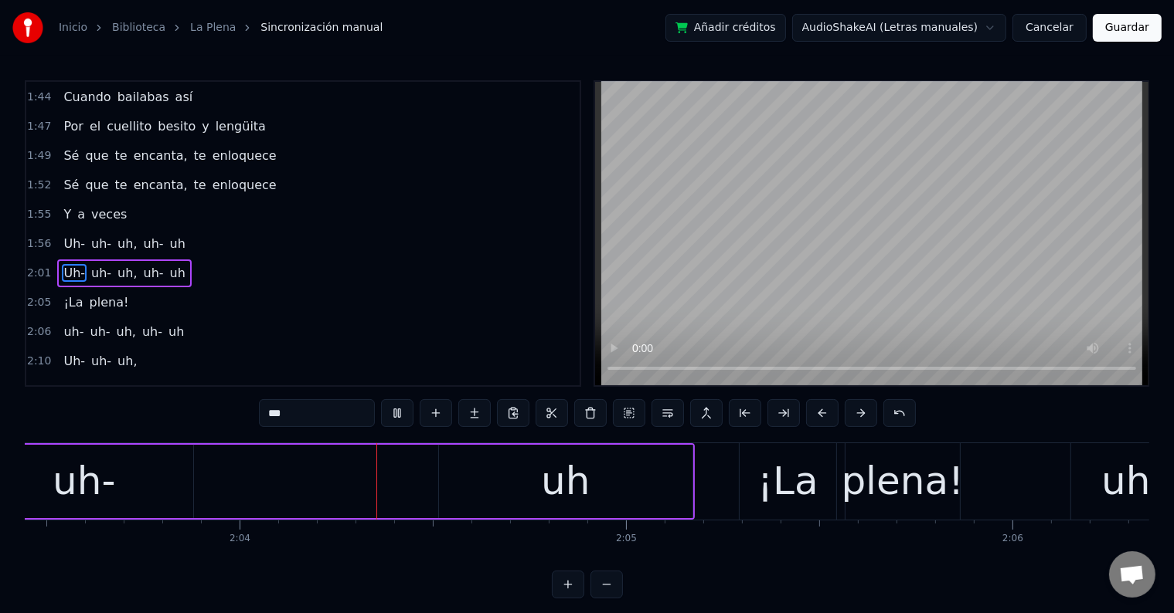
scroll to position [0, 47729]
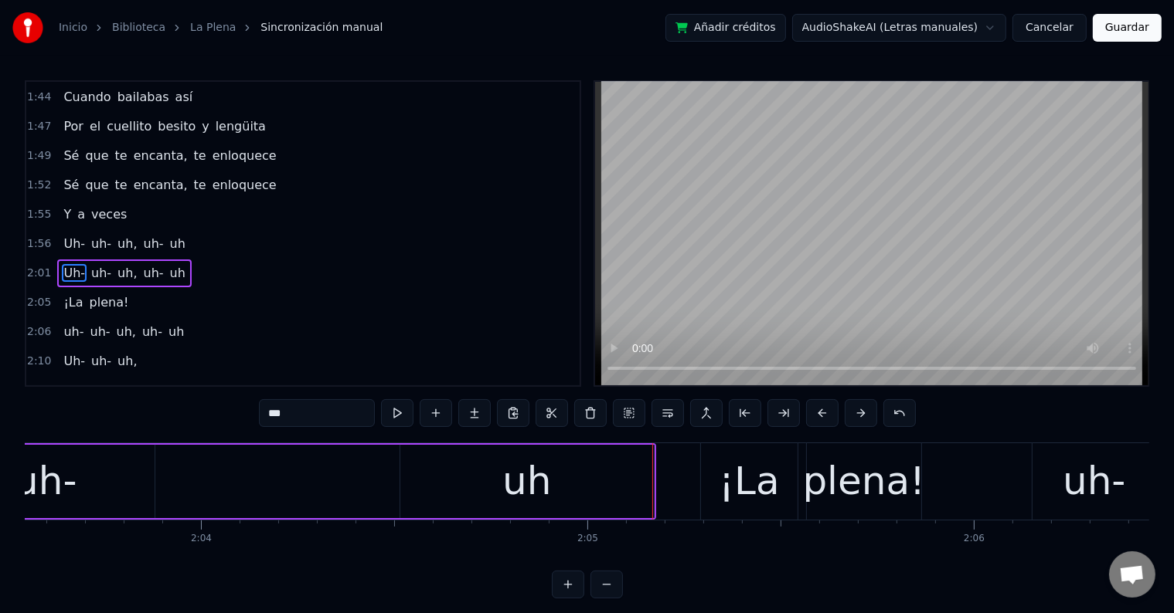
click at [542, 472] on div "uh" at bounding box center [526, 482] width 49 height 58
type input "**"
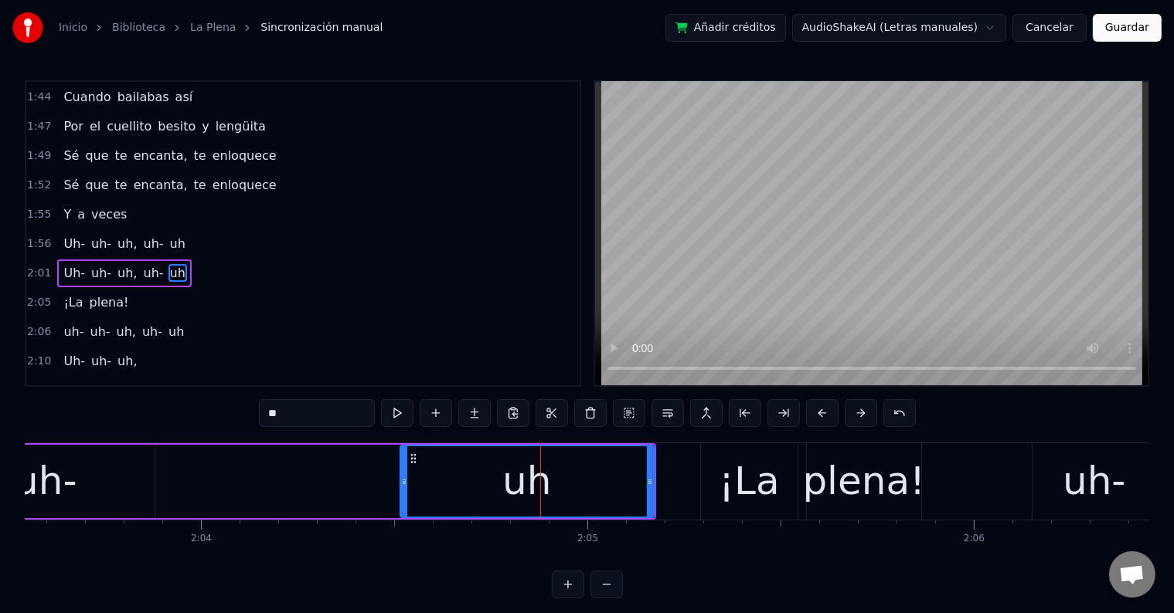
click at [801, 148] on video at bounding box center [871, 234] width 553 height 304
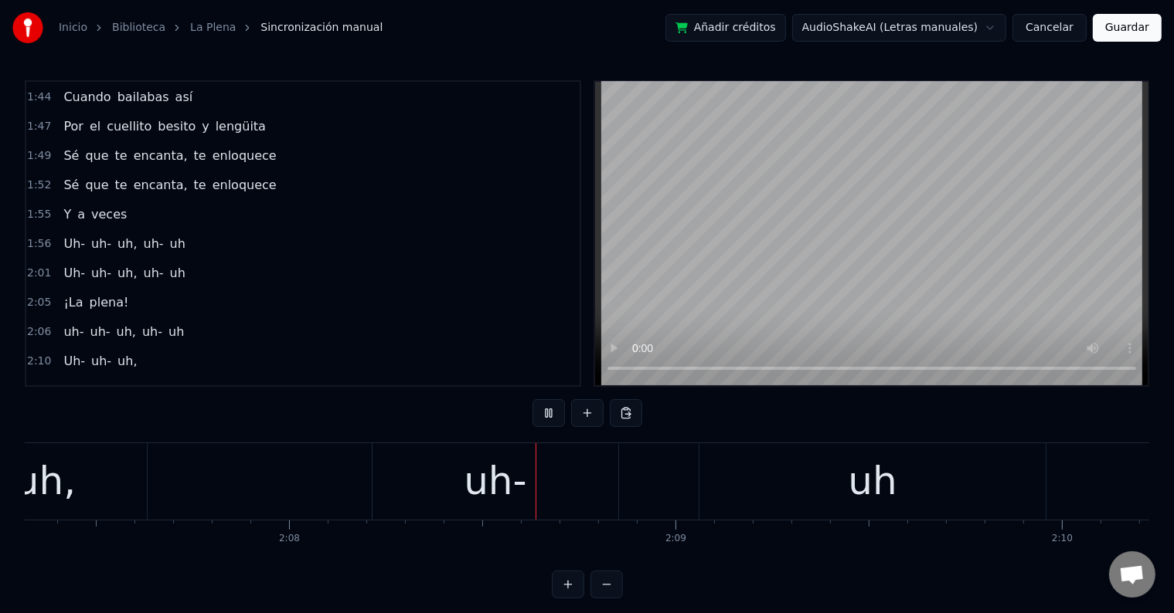
scroll to position [0, 49398]
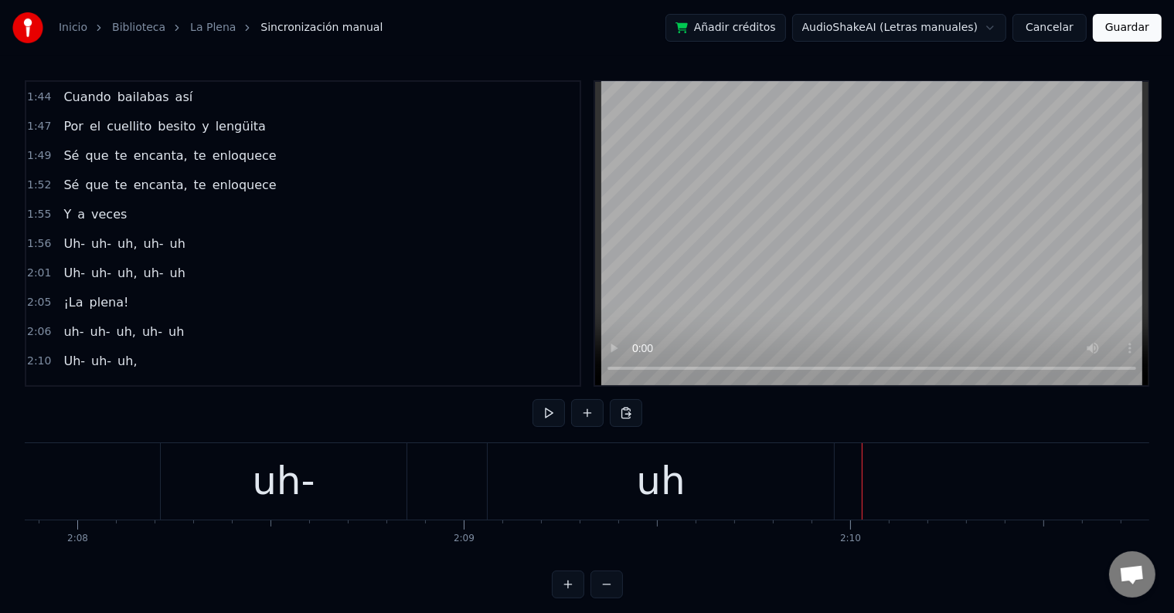
click at [671, 467] on div "uh" at bounding box center [660, 482] width 49 height 58
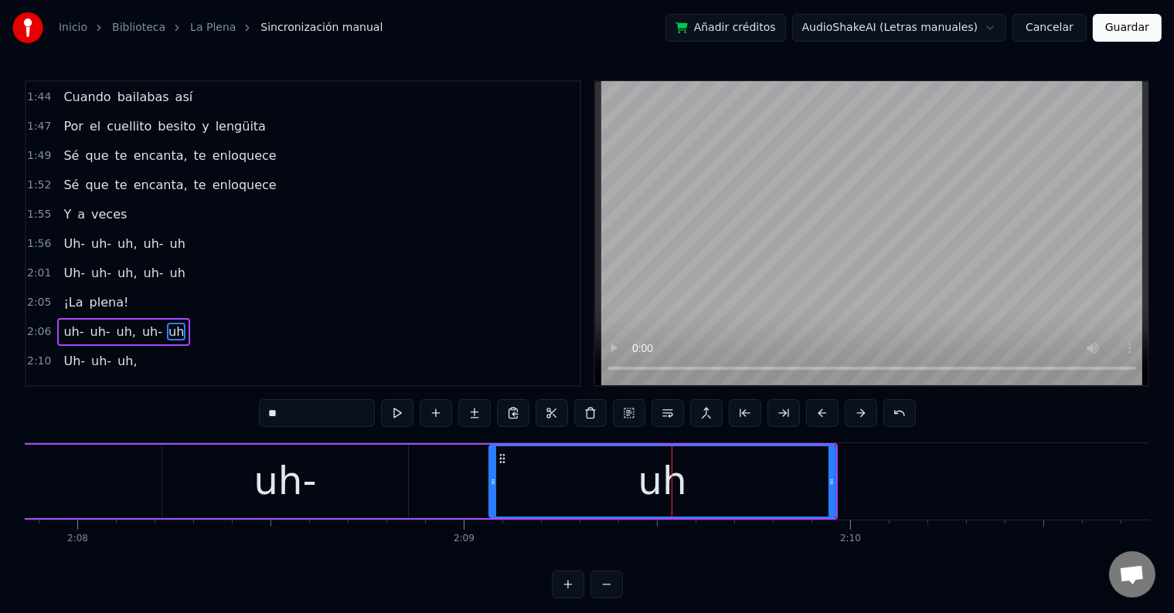
scroll to position [1060, 0]
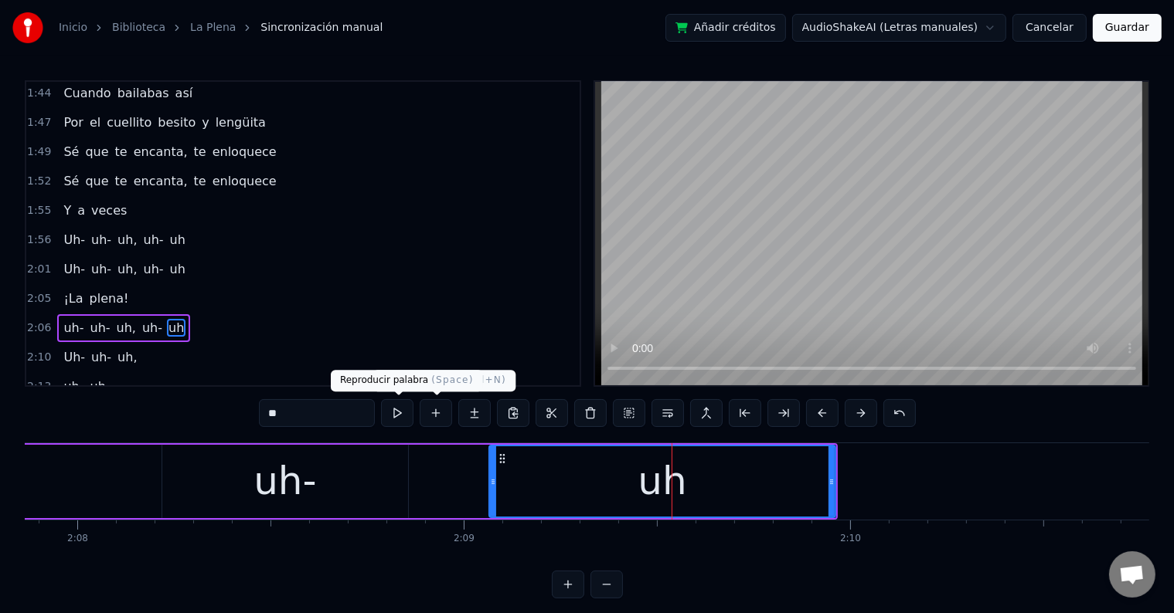
click at [396, 413] on button at bounding box center [397, 413] width 32 height 28
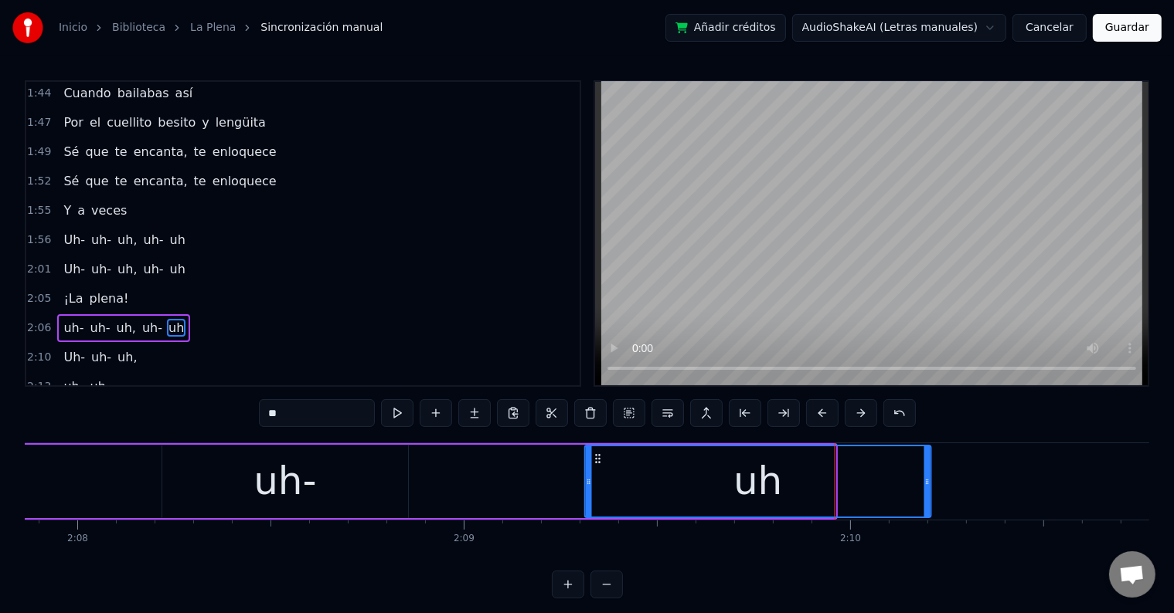
drag, startPoint x: 504, startPoint y: 454, endPoint x: 600, endPoint y: 461, distance: 96.0
click at [600, 461] on icon at bounding box center [598, 459] width 12 height 12
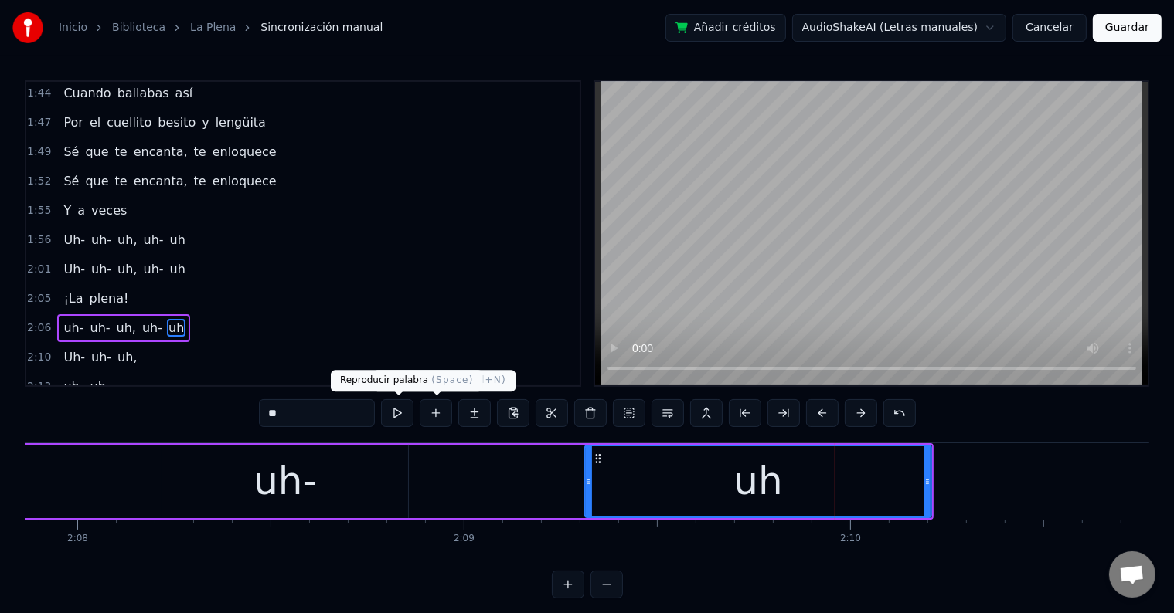
click at [408, 413] on button at bounding box center [397, 413] width 32 height 28
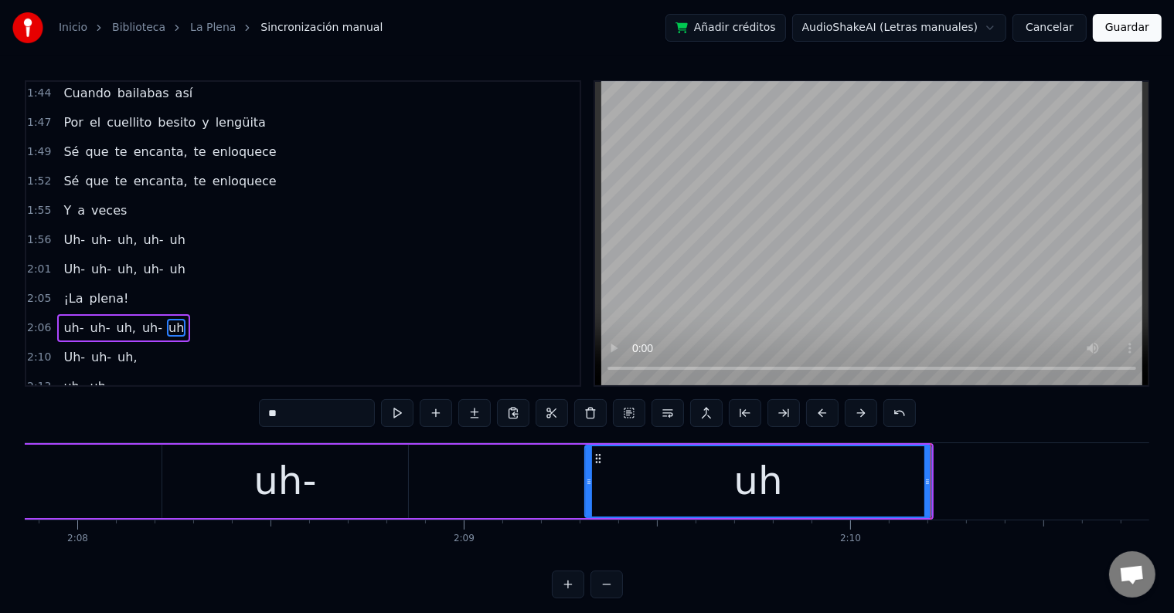
click at [261, 493] on div "uh-" at bounding box center [284, 482] width 63 height 58
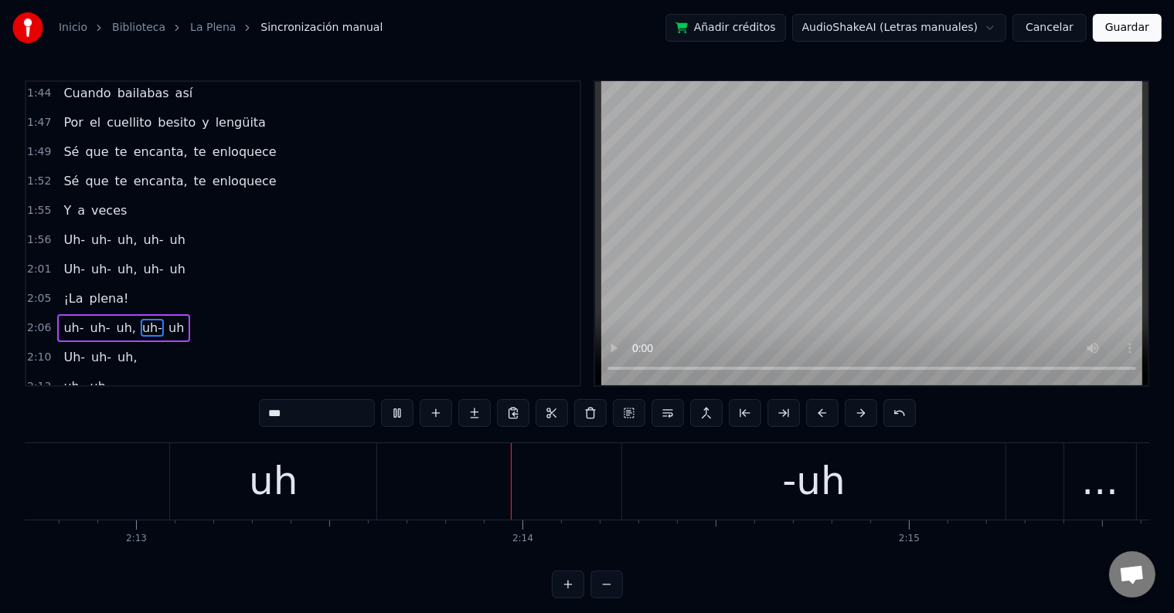
scroll to position [0, 51481]
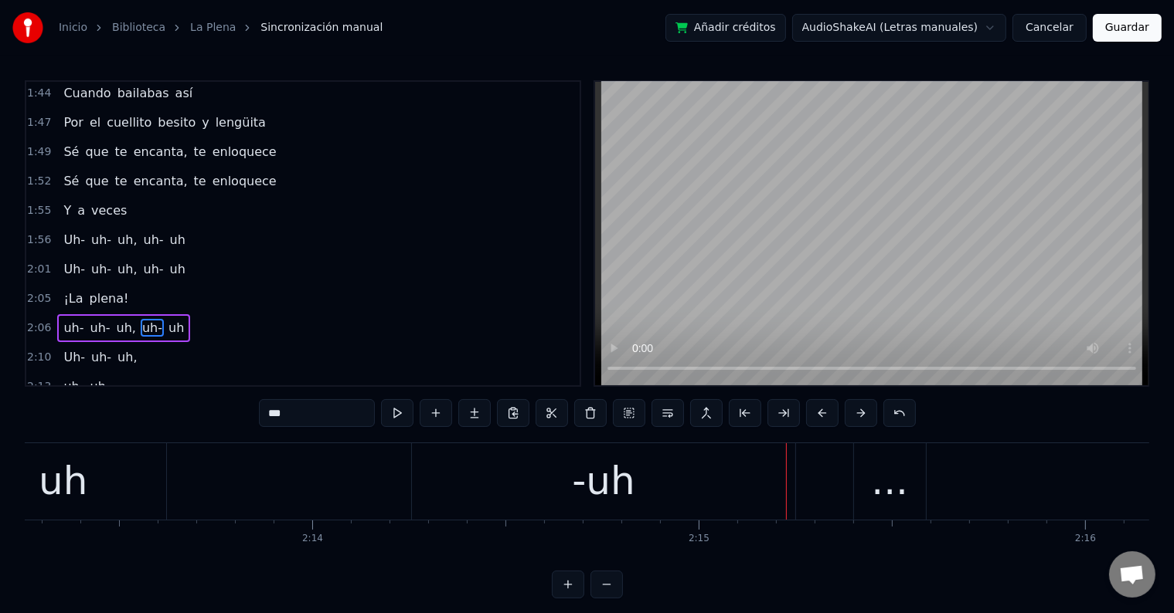
click at [67, 231] on span "Uh-" at bounding box center [74, 240] width 25 height 18
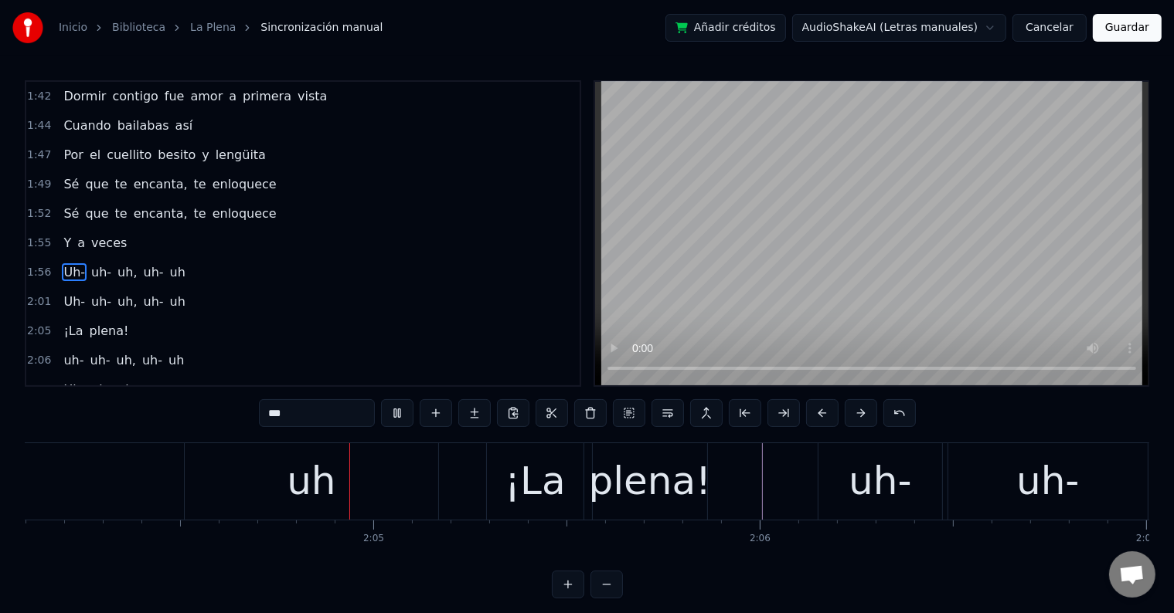
scroll to position [0, 47944]
click at [322, 502] on div "uh" at bounding box center [310, 482] width 49 height 58
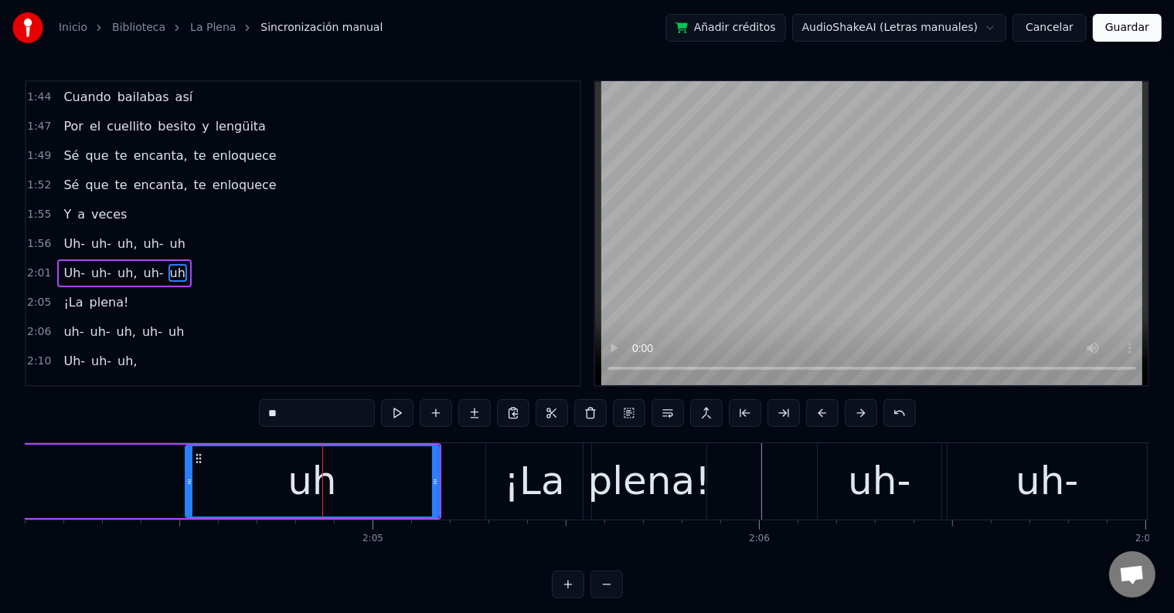
click at [522, 480] on div "¡La" at bounding box center [534, 482] width 61 height 58
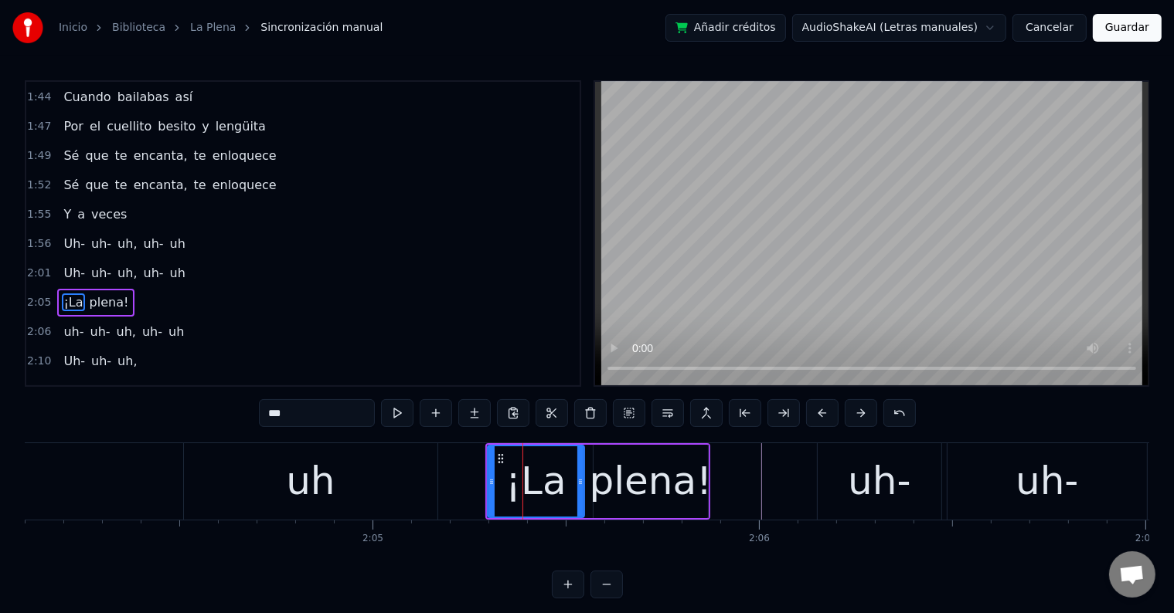
scroll to position [1060, 0]
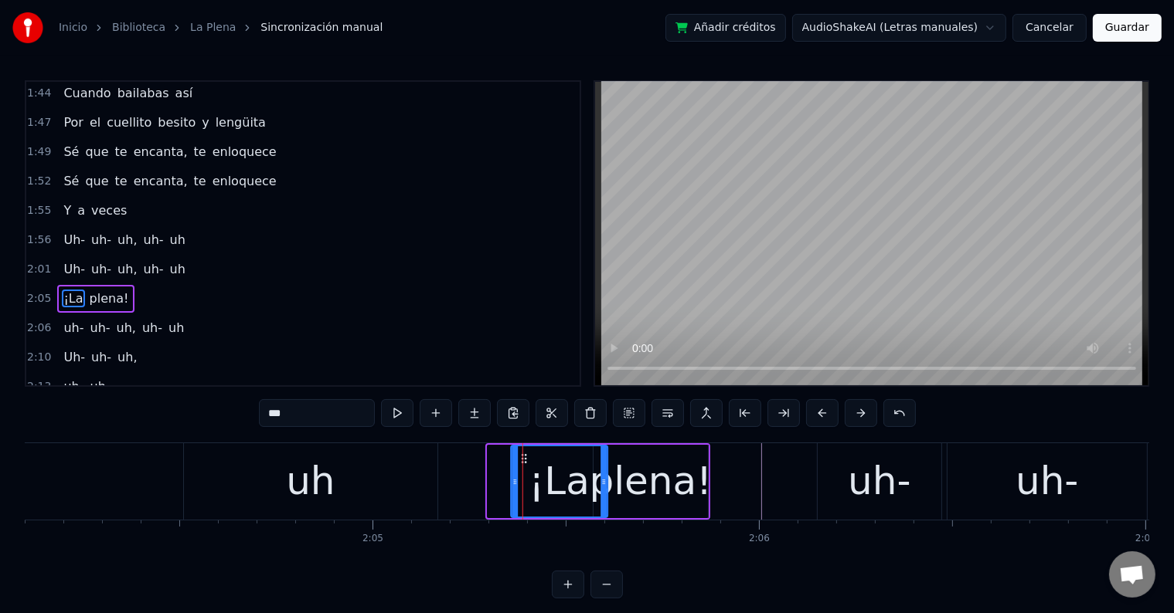
drag, startPoint x: 501, startPoint y: 454, endPoint x: 524, endPoint y: 457, distance: 23.4
click at [524, 457] on icon at bounding box center [524, 459] width 12 height 12
click at [651, 464] on div "plena!" at bounding box center [651, 482] width 123 height 58
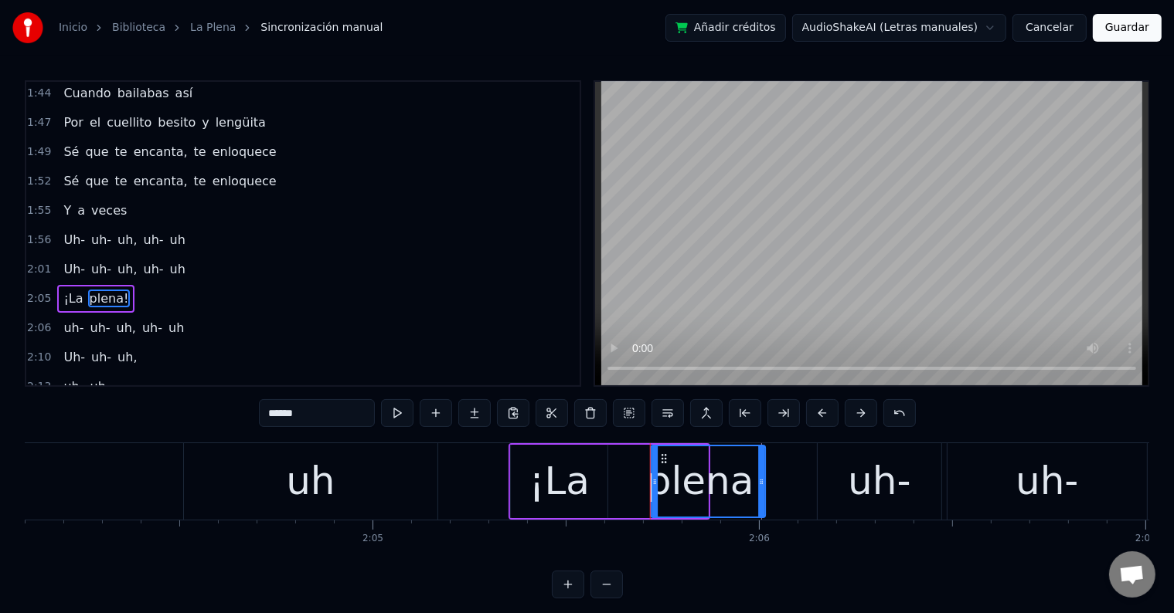
drag, startPoint x: 605, startPoint y: 456, endPoint x: 662, endPoint y: 462, distance: 57.5
click at [662, 462] on icon at bounding box center [664, 459] width 12 height 12
click at [529, 473] on div "¡La" at bounding box center [559, 481] width 97 height 73
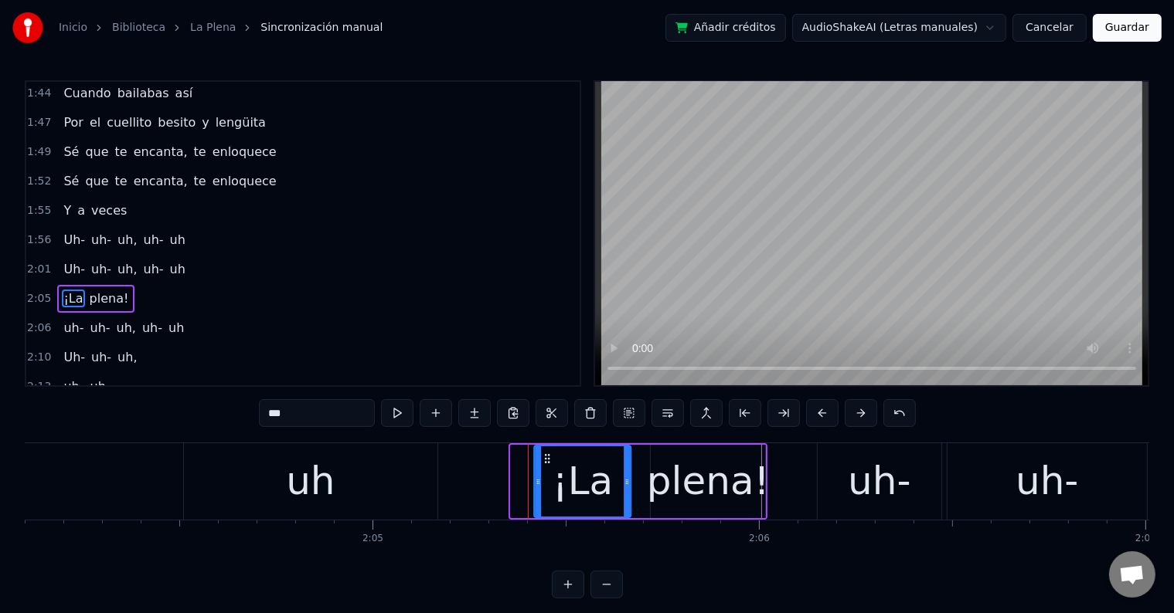
drag, startPoint x: 525, startPoint y: 457, endPoint x: 548, endPoint y: 457, distance: 23.2
click at [549, 458] on circle at bounding box center [549, 458] width 1 height 1
click at [281, 475] on div "uh" at bounding box center [310, 482] width 253 height 76
type input "**"
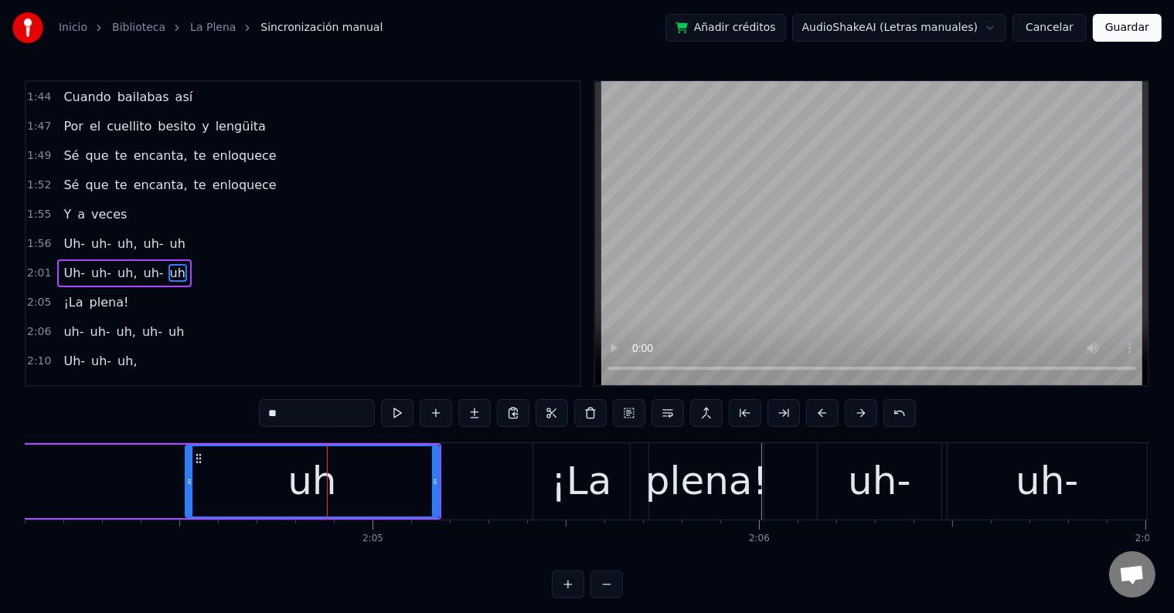
click at [314, 463] on div "uh" at bounding box center [311, 482] width 49 height 58
click at [666, 413] on button at bounding box center [667, 413] width 32 height 28
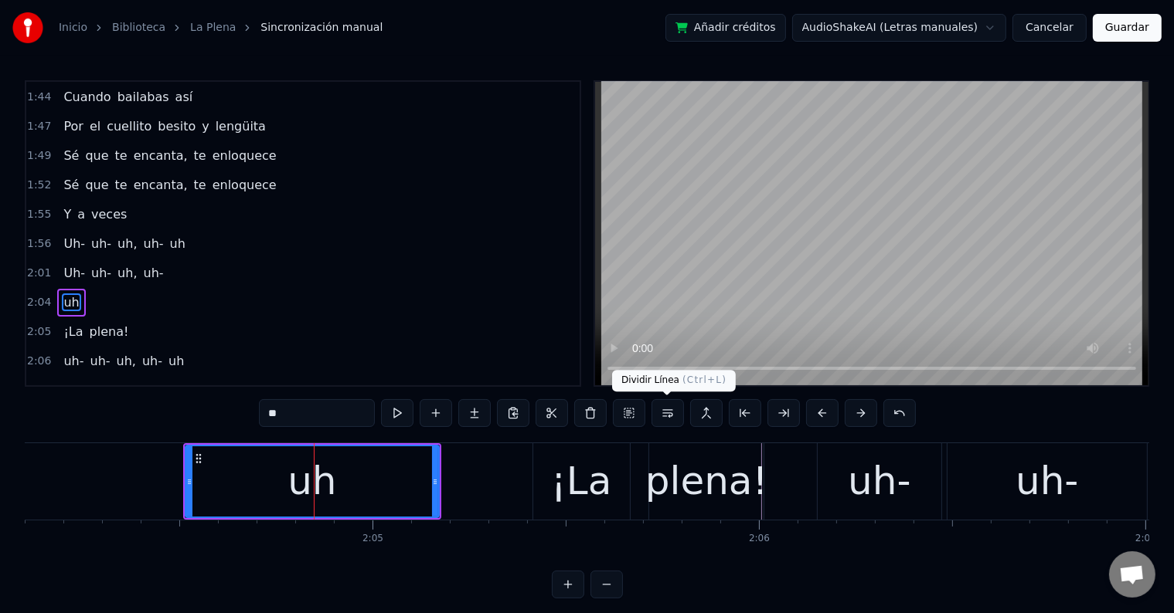
scroll to position [1085, 0]
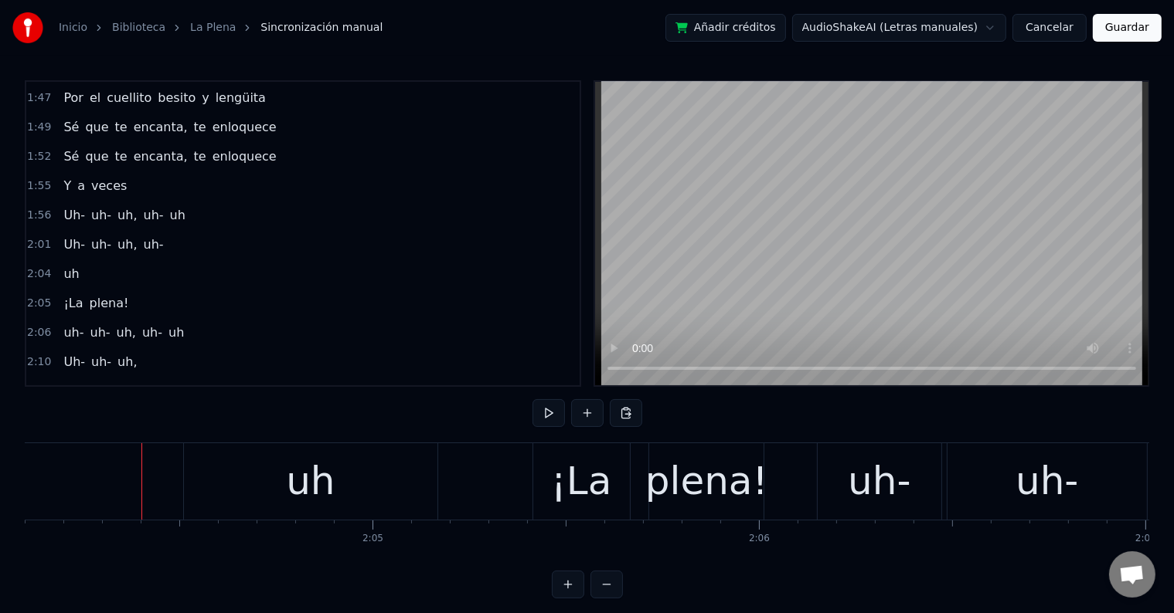
click at [302, 469] on div "uh" at bounding box center [310, 482] width 49 height 58
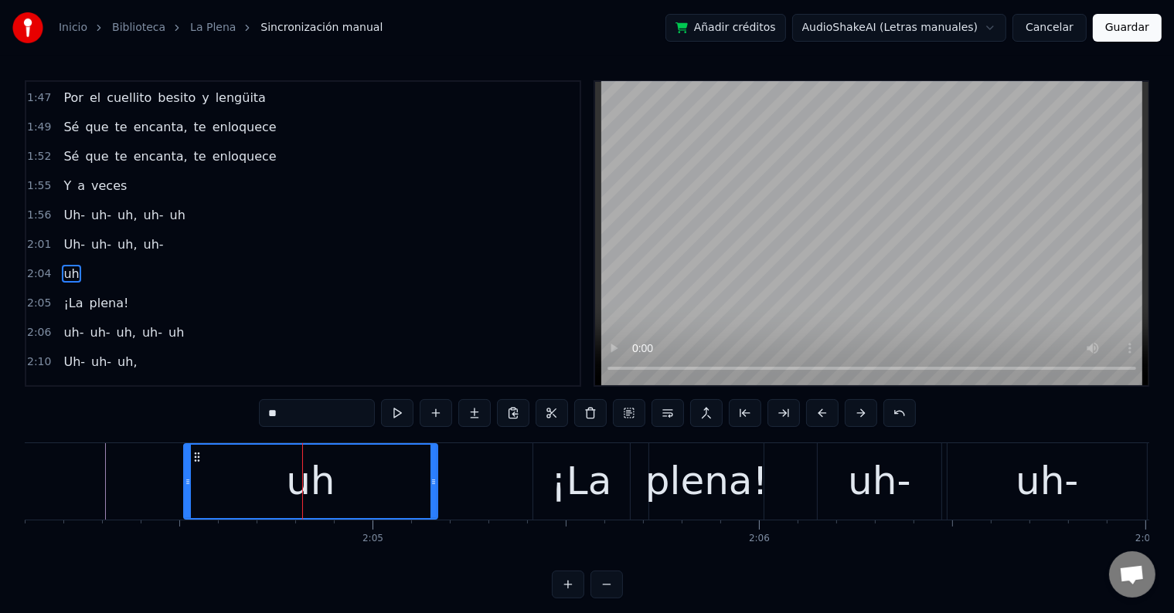
click at [578, 478] on div "¡La" at bounding box center [581, 482] width 61 height 58
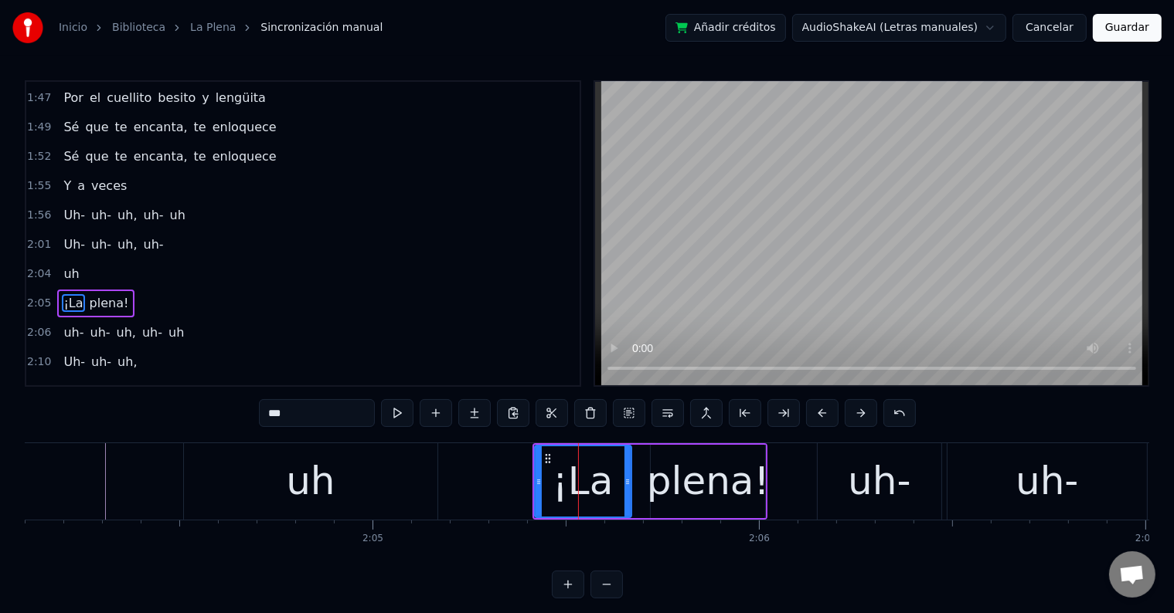
scroll to position [1089, 0]
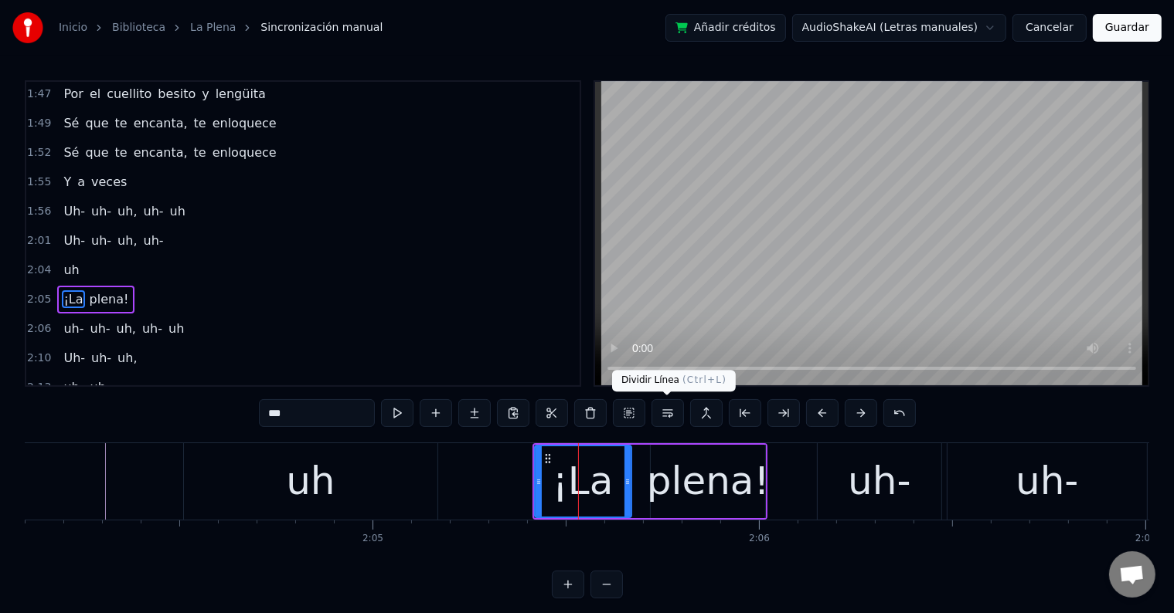
click at [671, 414] on button at bounding box center [667, 413] width 32 height 28
click at [328, 477] on div "uh" at bounding box center [310, 482] width 49 height 58
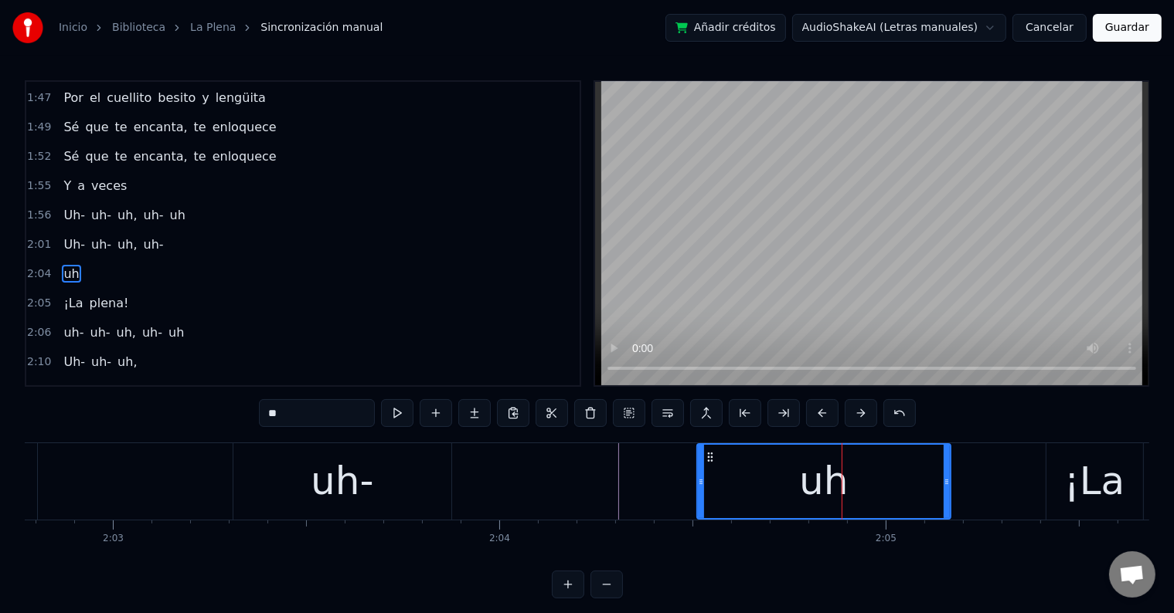
scroll to position [0, 47382]
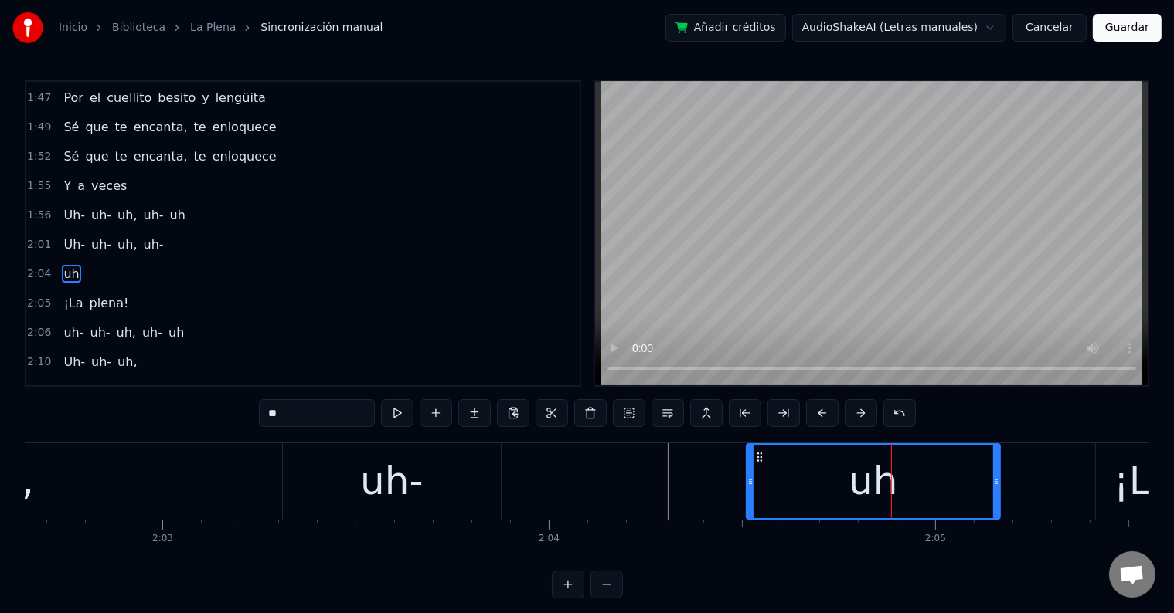
click at [331, 480] on div "uh-" at bounding box center [392, 482] width 218 height 76
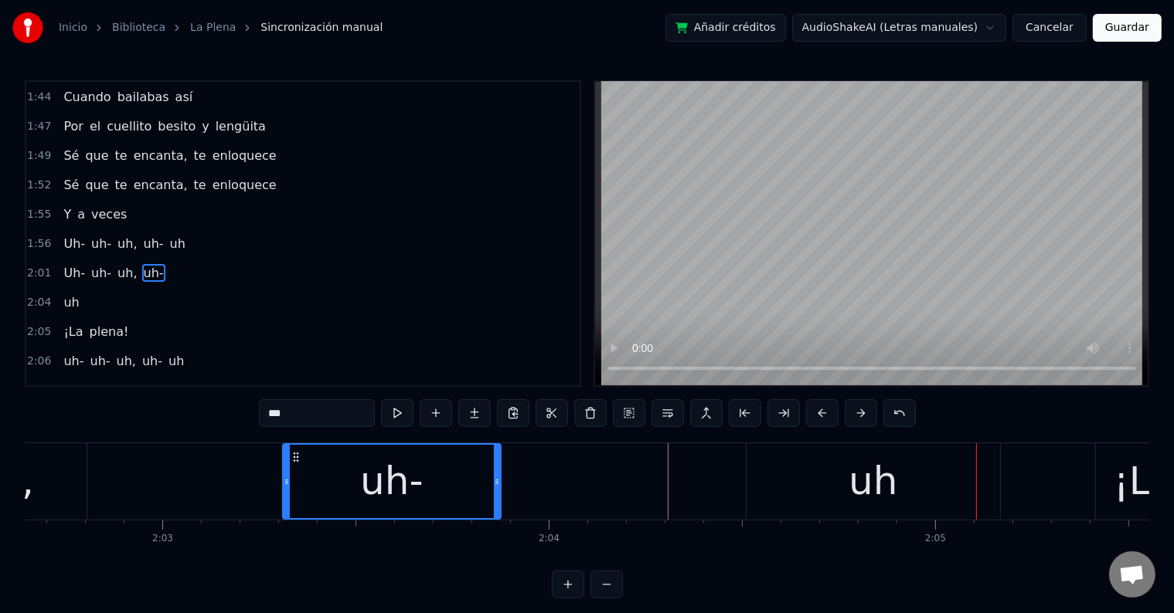
click at [831, 482] on div "uh" at bounding box center [872, 482] width 253 height 76
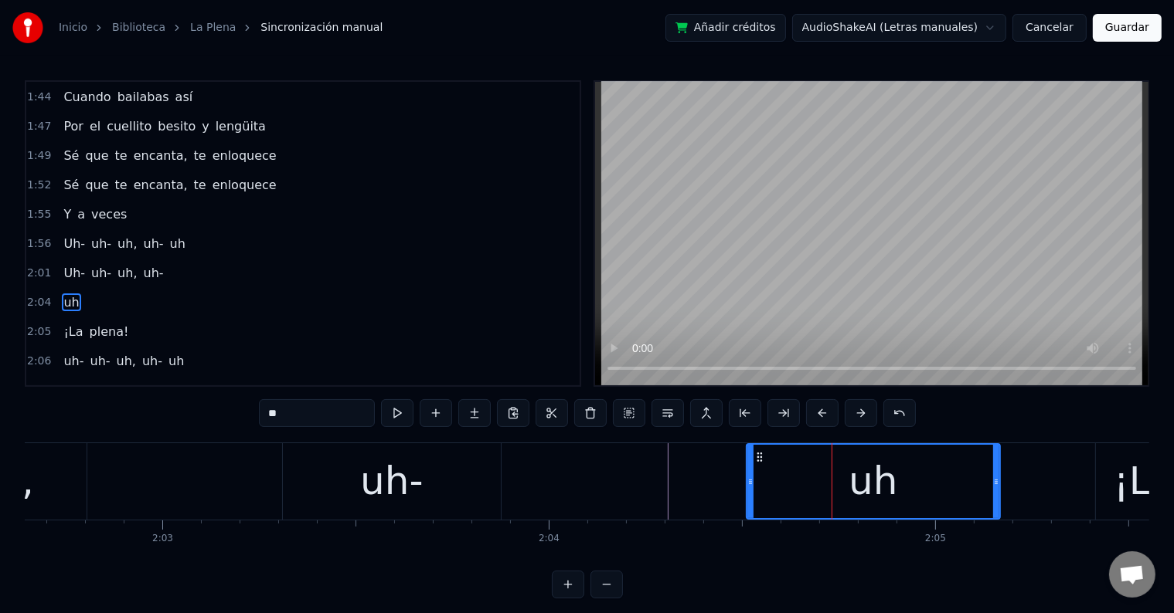
scroll to position [1085, 0]
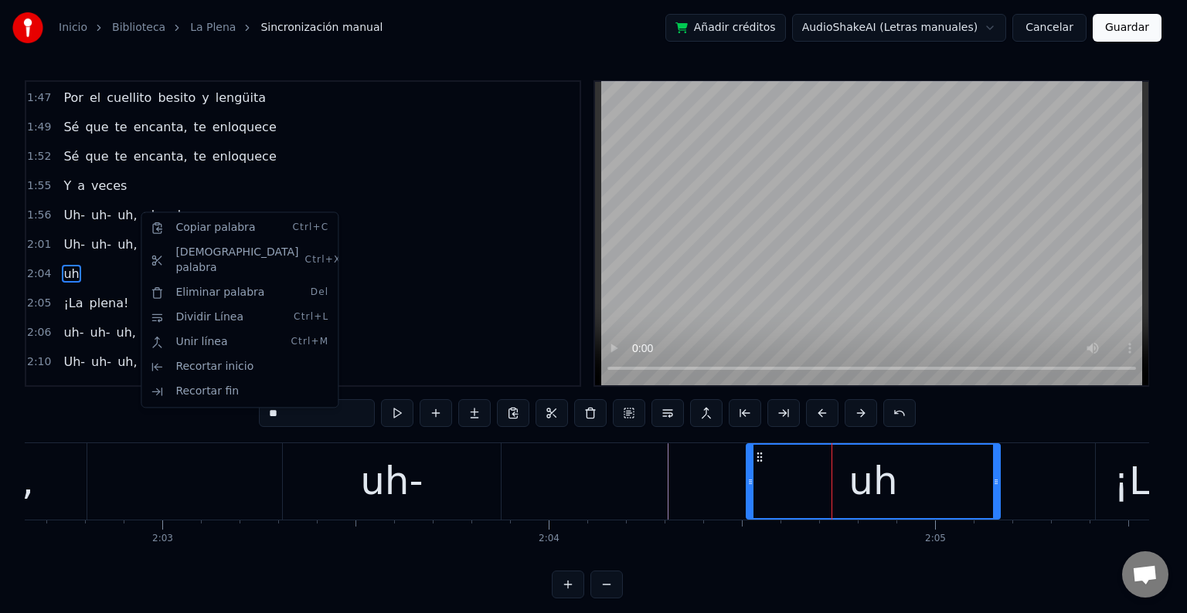
click at [99, 230] on html "Inicio Biblioteca La Plena Sincronización manual Añadir créditos AudioShakeAI (…" at bounding box center [593, 312] width 1187 height 624
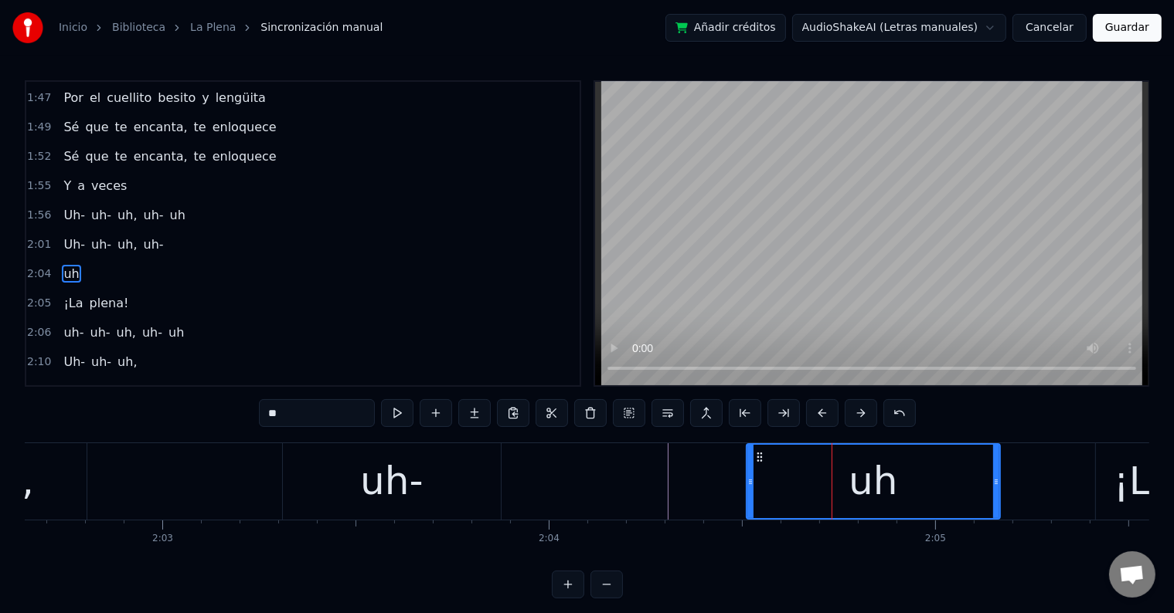
click at [142, 236] on span "uh-" at bounding box center [153, 245] width 23 height 18
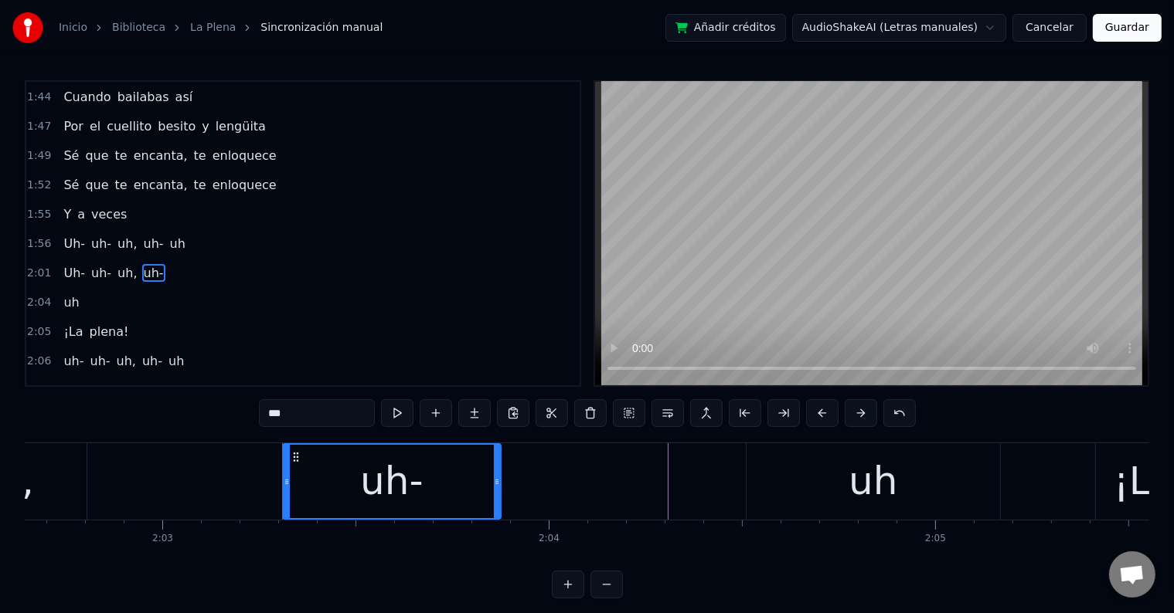
click at [62, 294] on span "uh" at bounding box center [71, 303] width 19 height 18
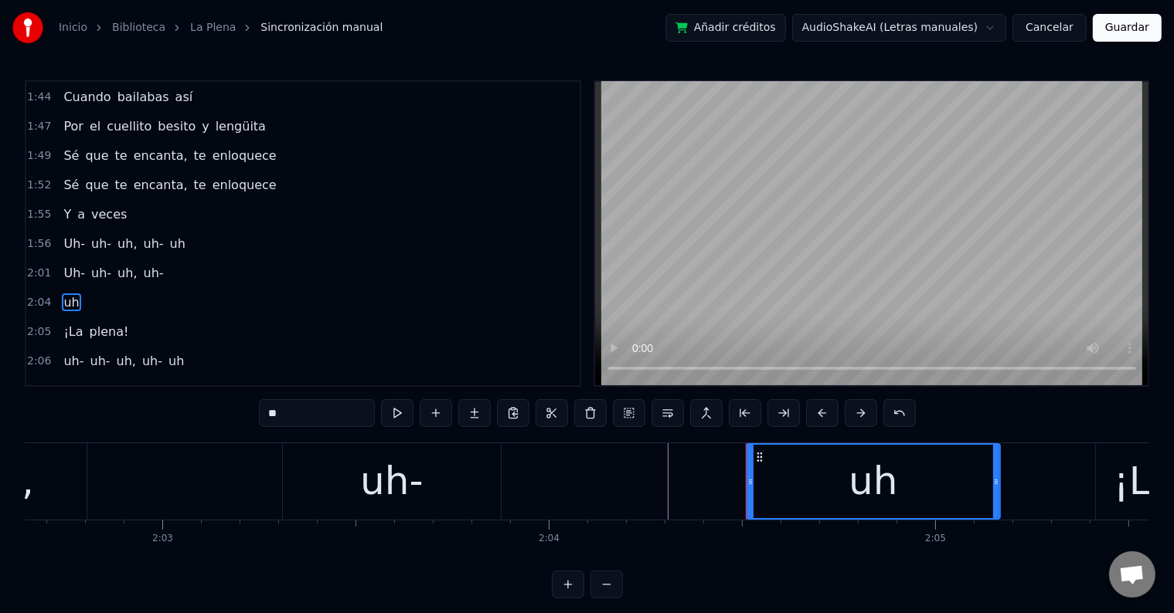
scroll to position [1085, 0]
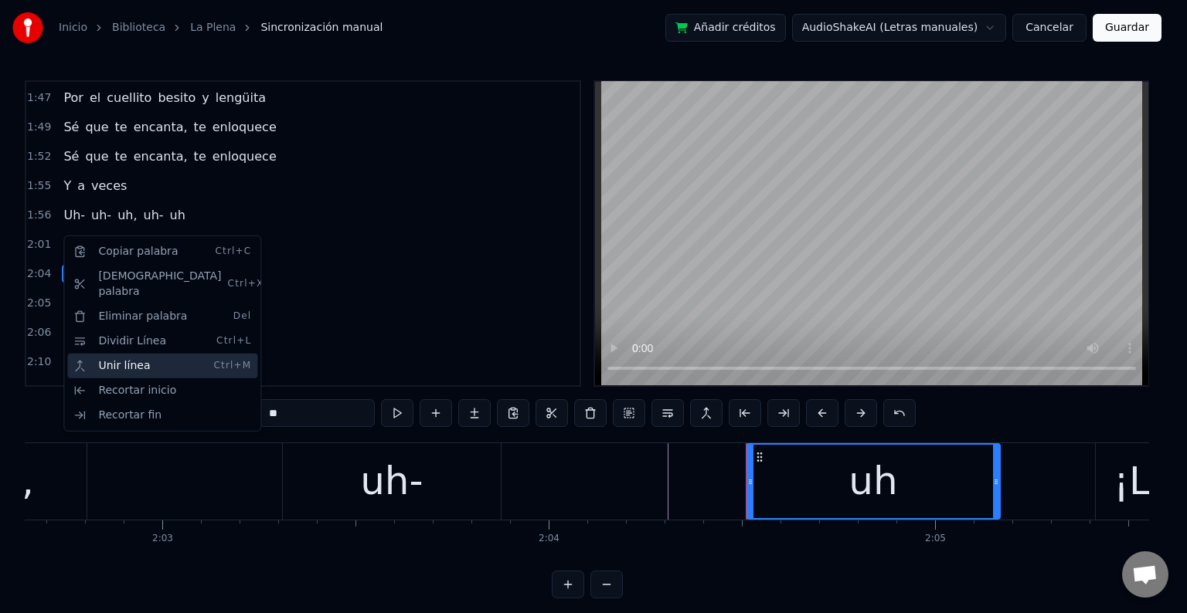
click at [131, 354] on div "Unir línea Ctrl+M" at bounding box center [162, 366] width 190 height 25
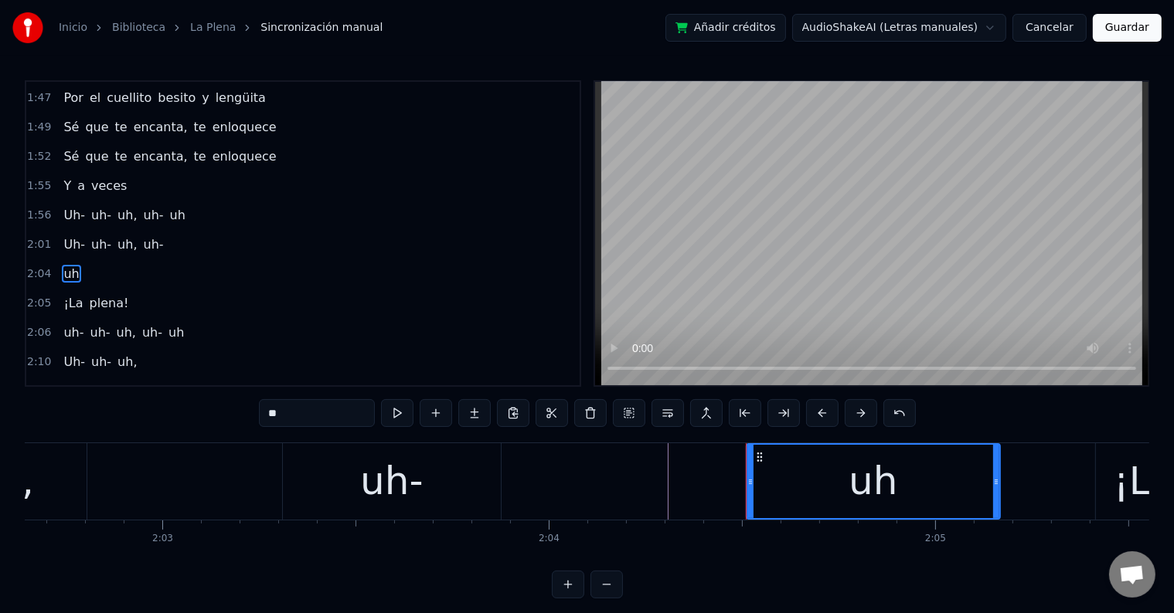
click at [142, 236] on span "uh-" at bounding box center [153, 245] width 23 height 18
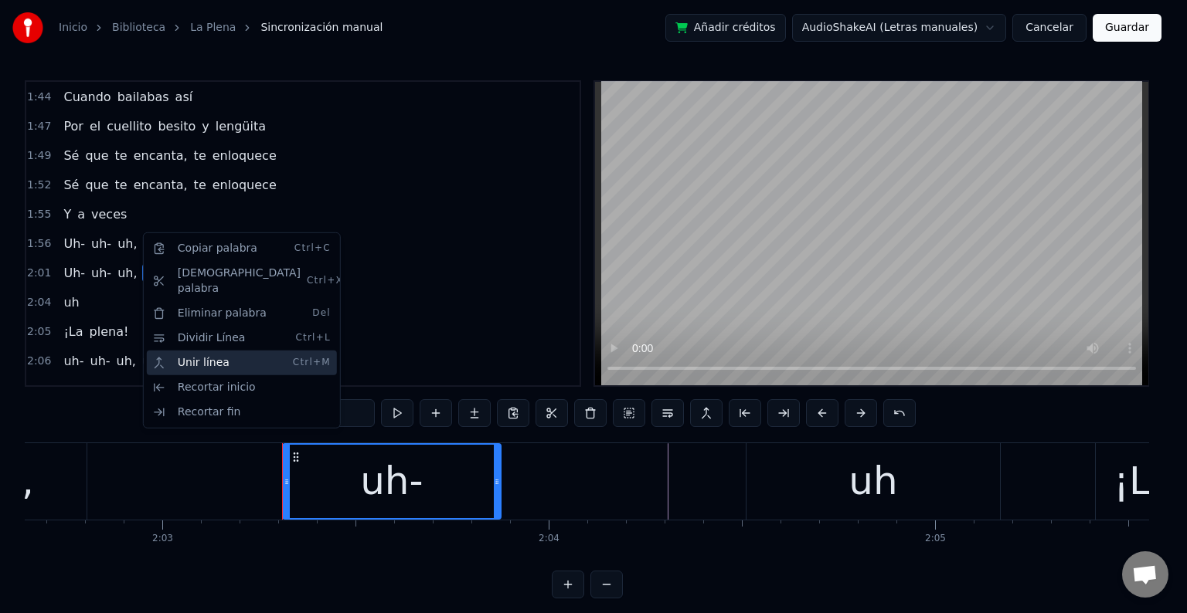
click at [199, 351] on div "Unir línea Ctrl+M" at bounding box center [242, 363] width 190 height 25
click at [195, 353] on div "Unir línea Ctrl+M" at bounding box center [240, 365] width 190 height 25
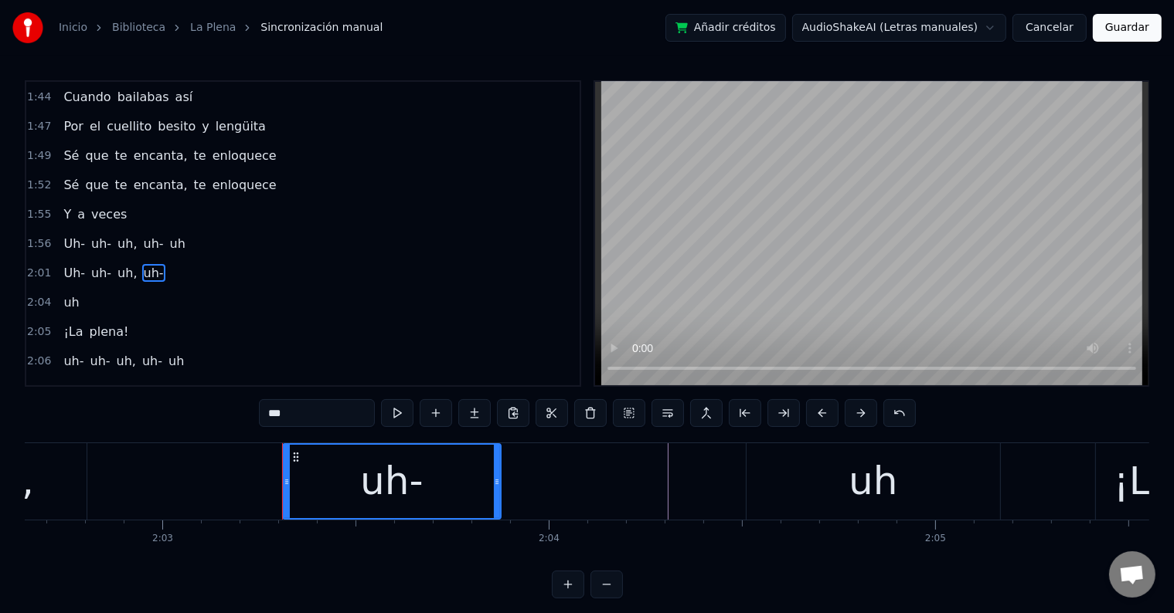
click at [62, 294] on span "uh" at bounding box center [71, 303] width 19 height 18
type input "**"
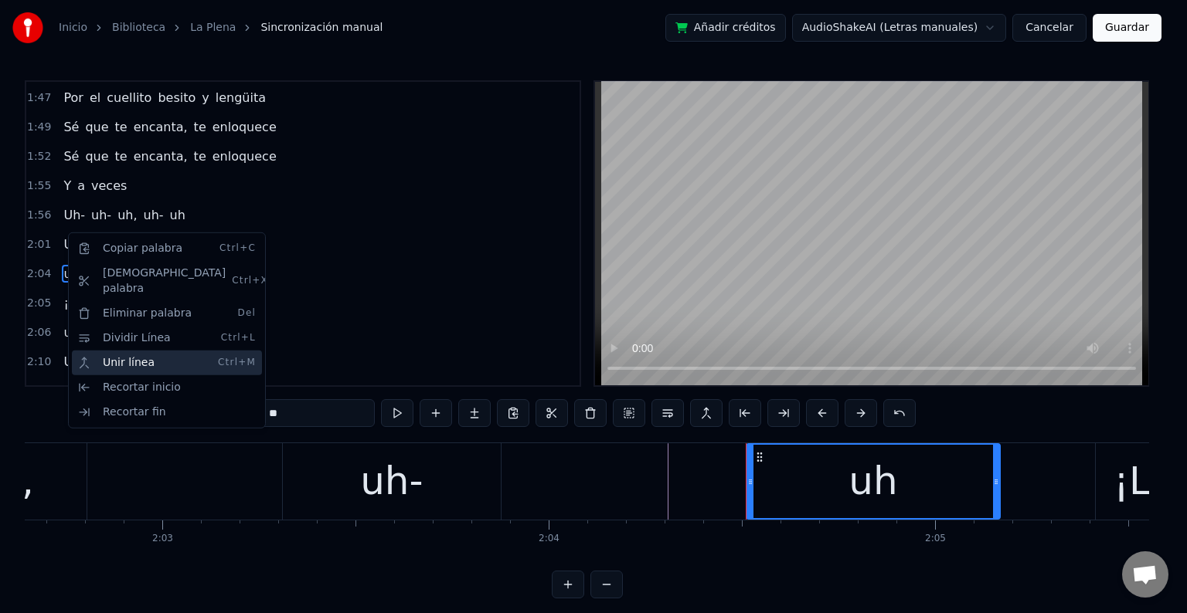
click at [134, 351] on div "Unir línea Ctrl+M" at bounding box center [167, 363] width 190 height 25
click at [332, 235] on html "Inicio Biblioteca La Plena Sincronización manual Añadir créditos AudioShakeAI (…" at bounding box center [593, 312] width 1187 height 624
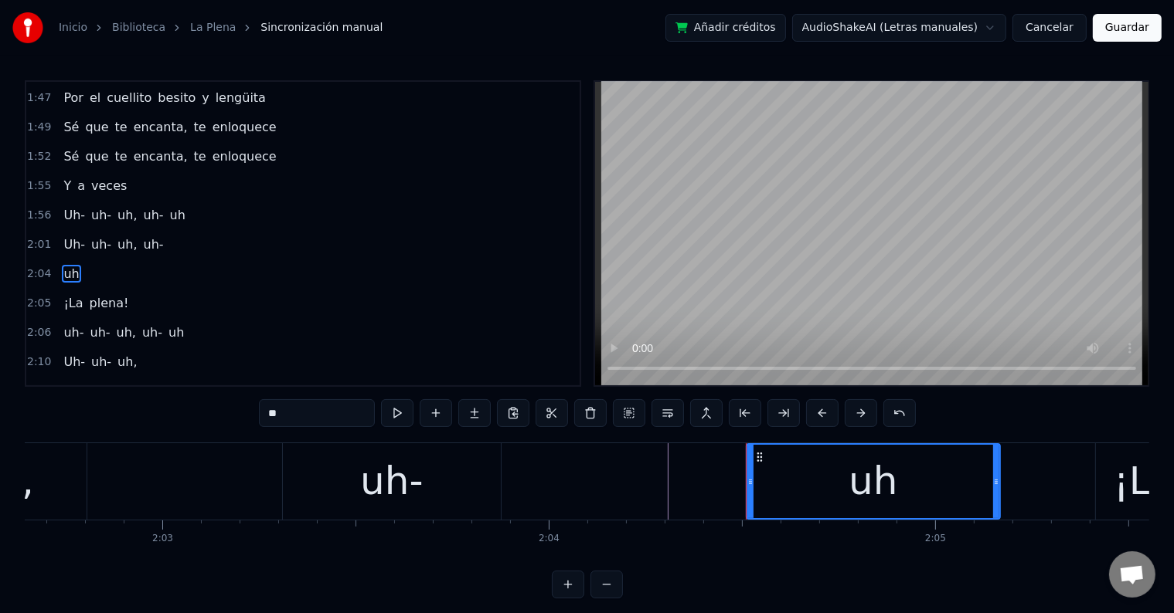
click at [70, 265] on span "uh" at bounding box center [71, 274] width 19 height 18
drag, startPoint x: 328, startPoint y: 416, endPoint x: 227, endPoint y: 416, distance: 100.4
click at [227, 416] on div "0:08 Eres la niña de mis ojos tú 0:13 Eres todo lo que quiero yo 0:15 ¿Una cerv…" at bounding box center [587, 339] width 1124 height 518
click at [409, 492] on div "uh-" at bounding box center [391, 482] width 63 height 58
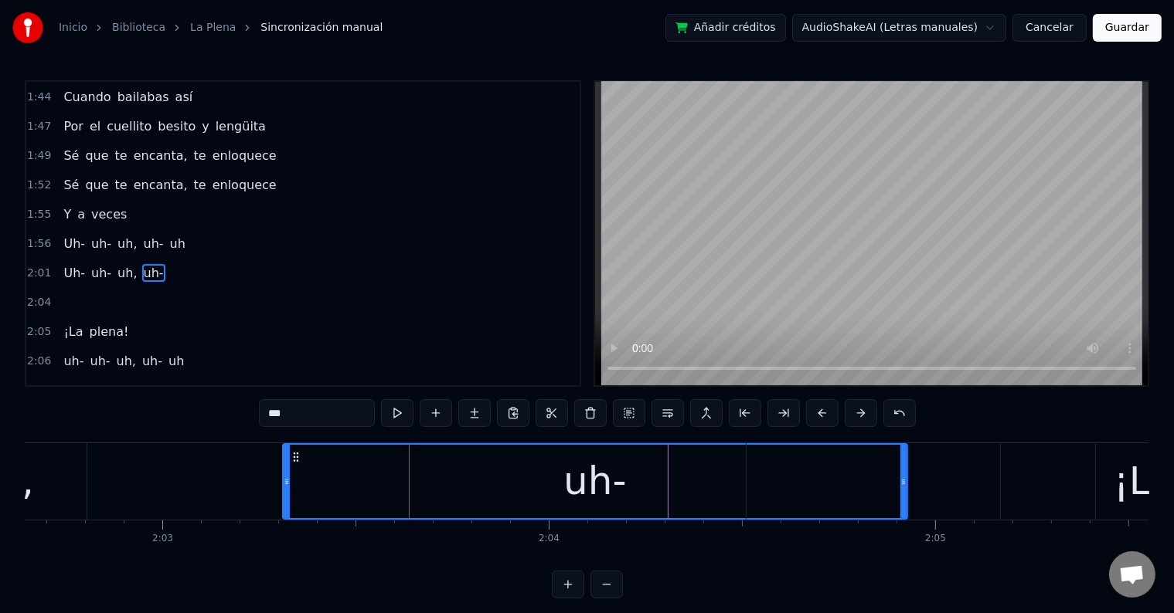
drag, startPoint x: 498, startPoint y: 479, endPoint x: 904, endPoint y: 476, distance: 406.4
click at [653, 488] on div "uh-" at bounding box center [595, 481] width 623 height 73
click at [325, 423] on input "***" at bounding box center [317, 413] width 116 height 28
paste input "**"
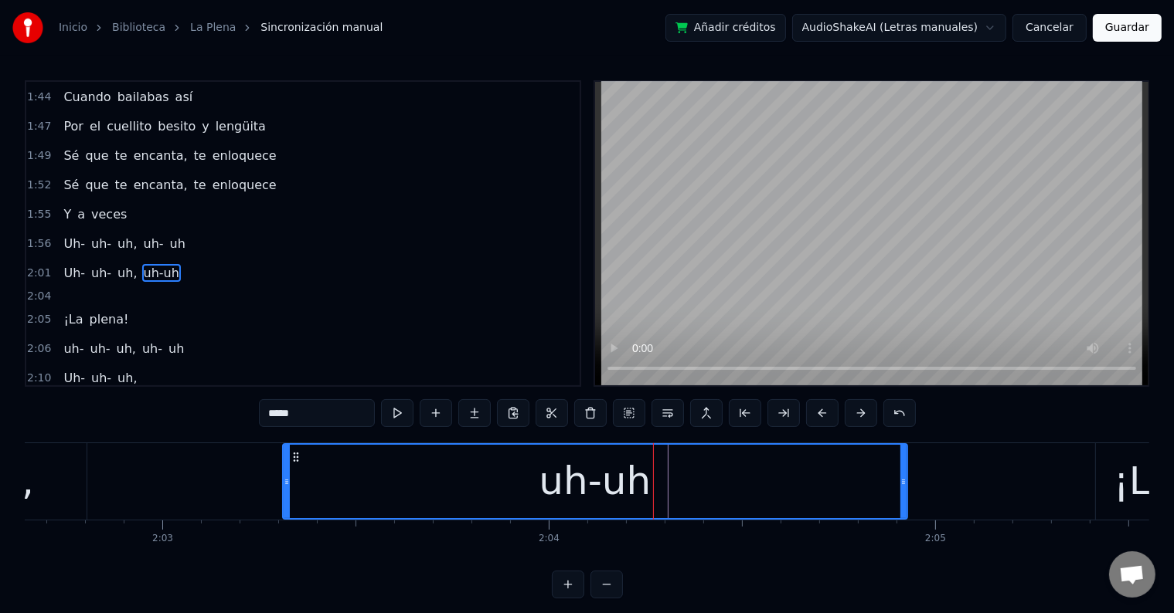
click at [116, 264] on span "uh," at bounding box center [127, 273] width 22 height 18
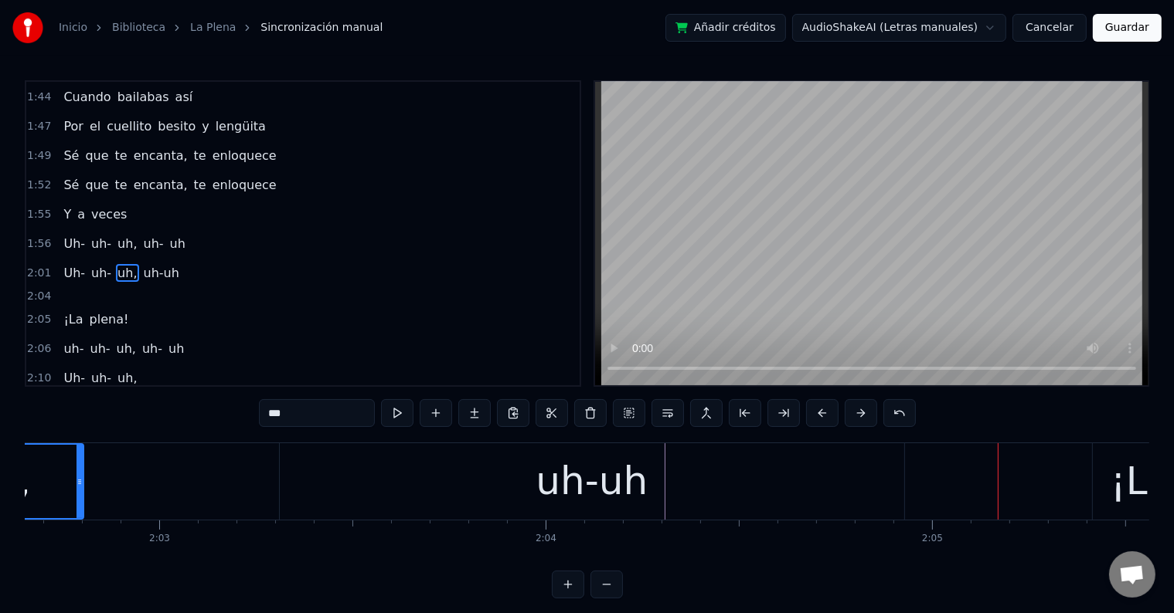
scroll to position [0, 47384]
click at [532, 492] on div "uh-uh" at bounding box center [592, 482] width 624 height 76
type input "*****"
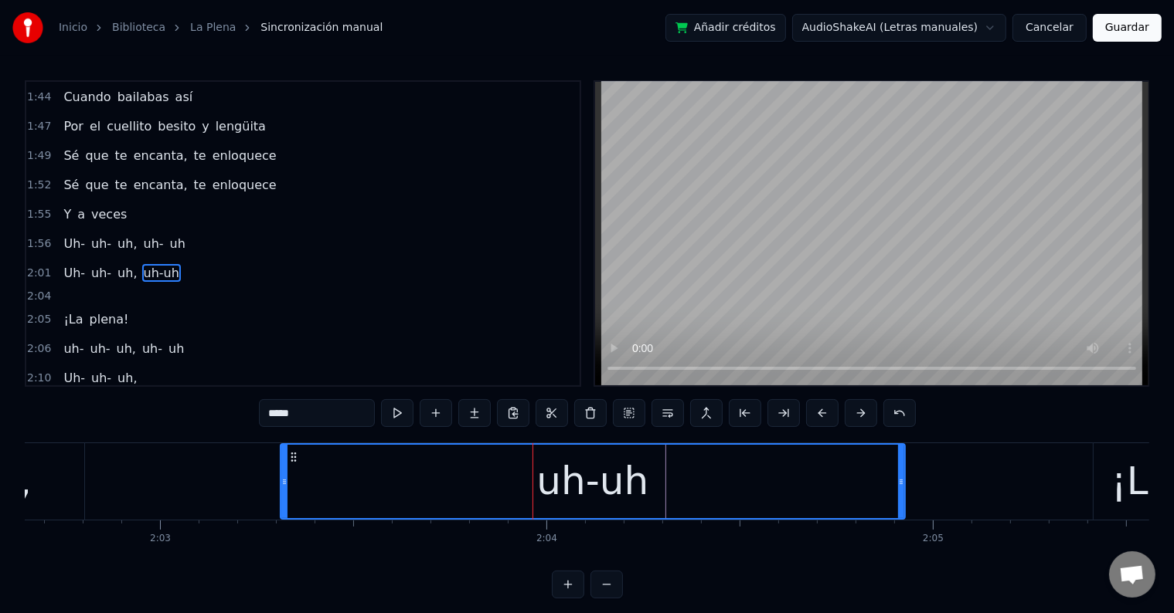
click at [304, 478] on div "uh-uh" at bounding box center [592, 481] width 623 height 73
click at [411, 407] on button at bounding box center [397, 413] width 32 height 28
click at [899, 476] on div at bounding box center [870, 482] width 255 height 76
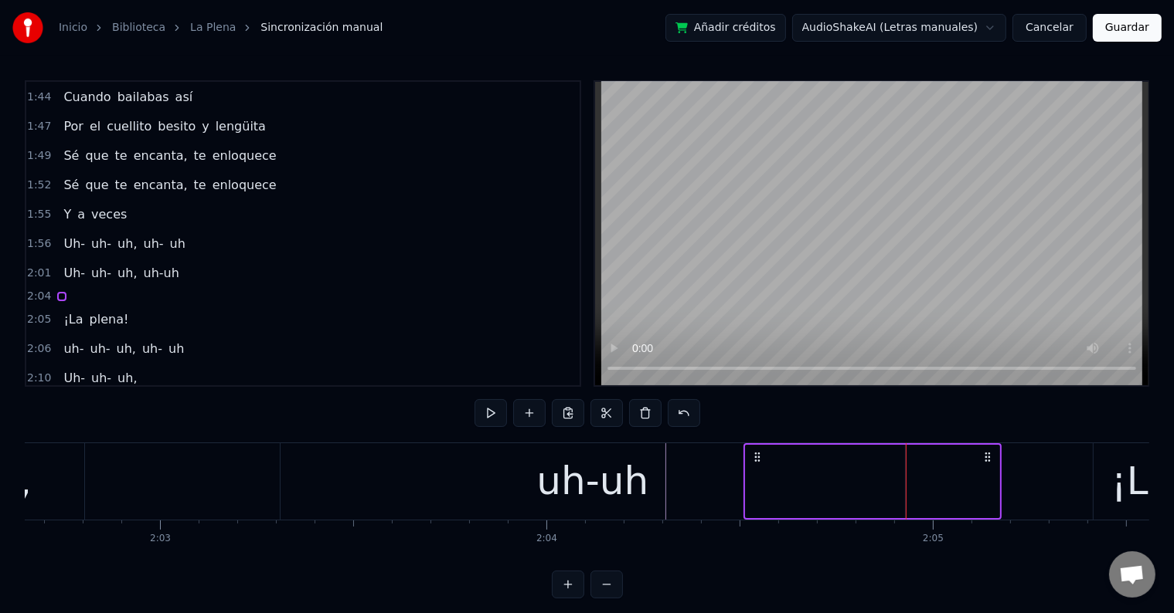
click at [636, 473] on div "uh-uh" at bounding box center [592, 482] width 112 height 58
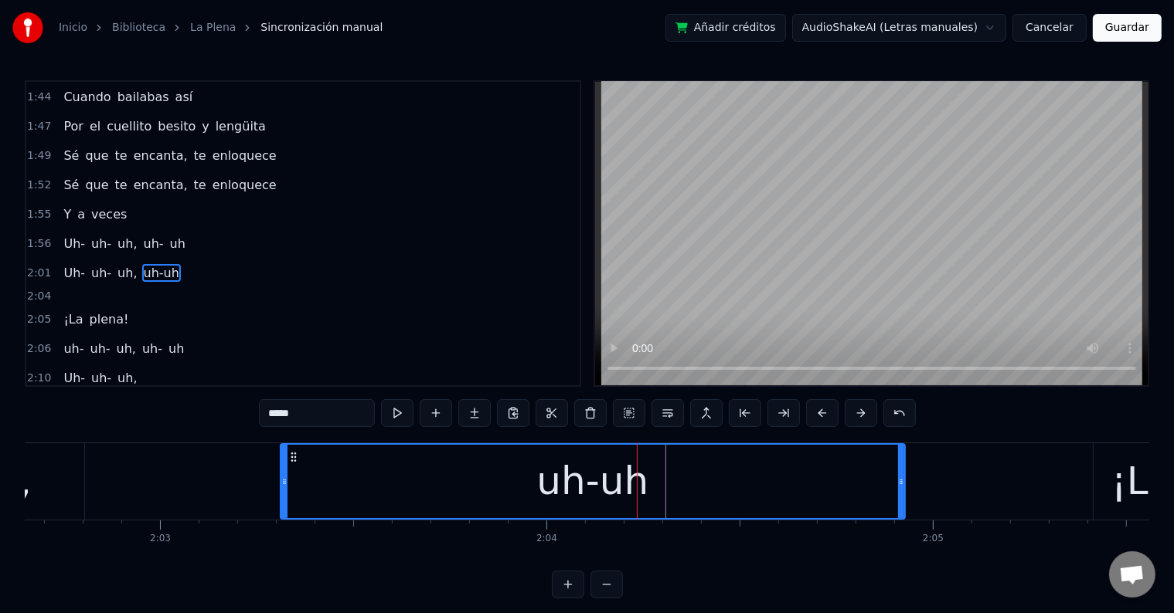
click at [933, 471] on div at bounding box center [870, 482] width 255 height 76
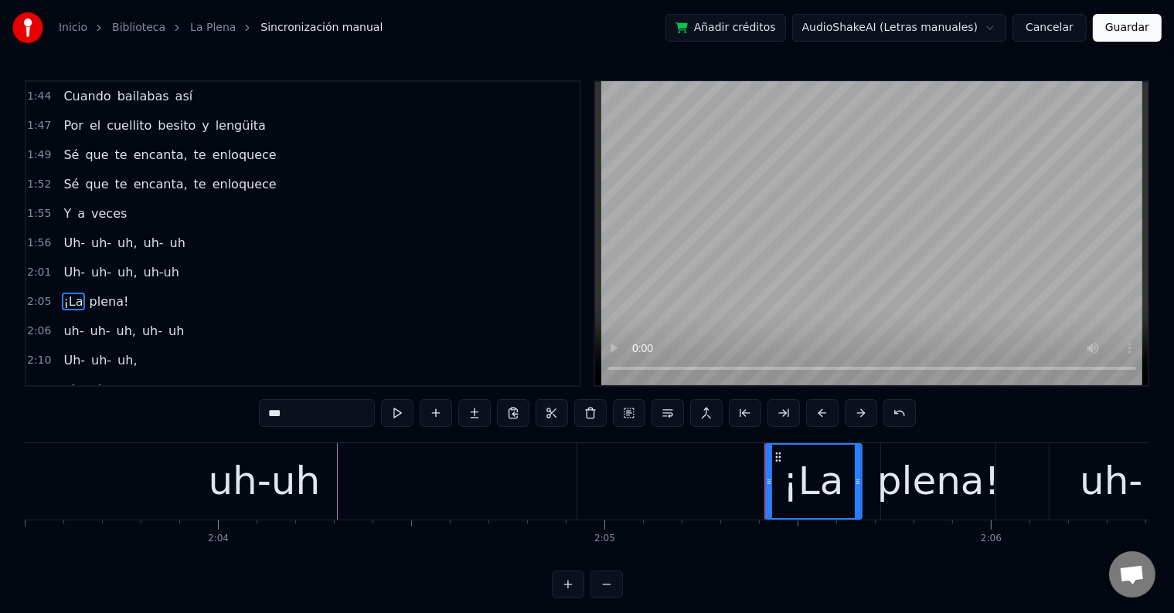
scroll to position [0, 47712]
click at [280, 476] on div "uh-uh" at bounding box center [264, 482] width 112 height 58
type input "*****"
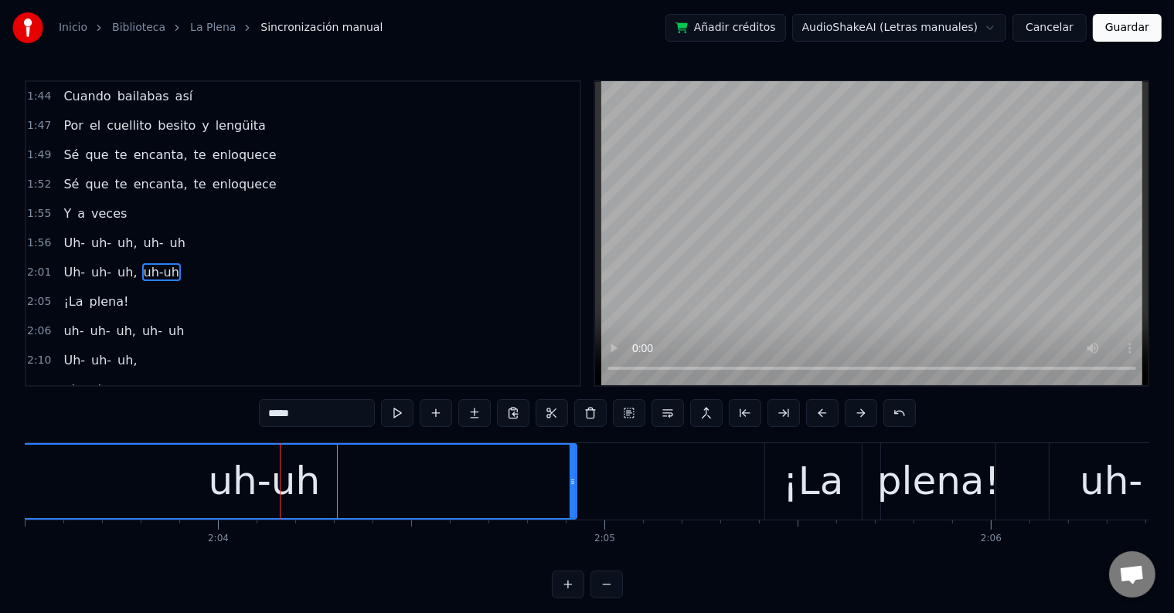
scroll to position [1056, 0]
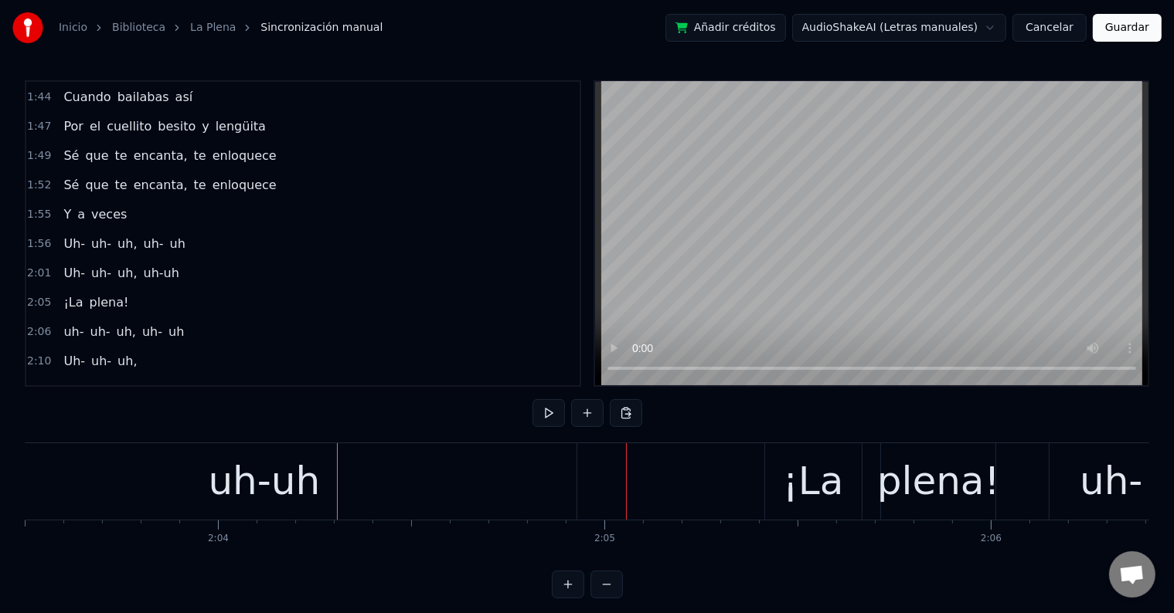
click at [396, 488] on div "uh-uh" at bounding box center [264, 482] width 624 height 76
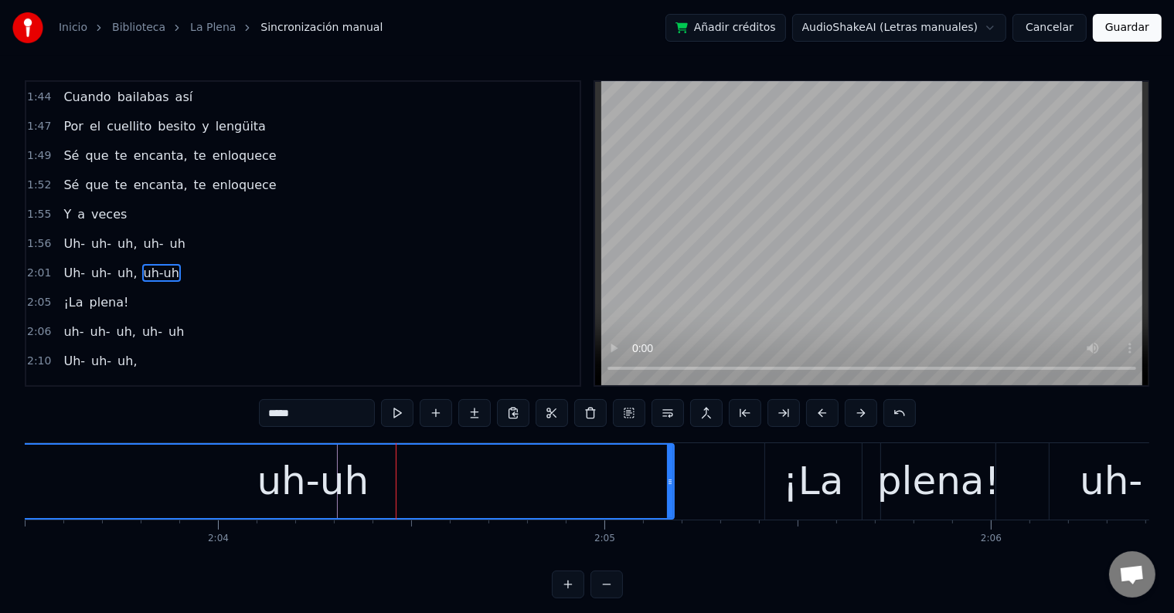
drag, startPoint x: 574, startPoint y: 478, endPoint x: 671, endPoint y: 483, distance: 97.5
click at [671, 483] on icon at bounding box center [670, 482] width 6 height 12
click at [255, 478] on div "uh-uh" at bounding box center [313, 481] width 720 height 73
click at [71, 235] on span "Uh-" at bounding box center [74, 244] width 25 height 18
type input "***"
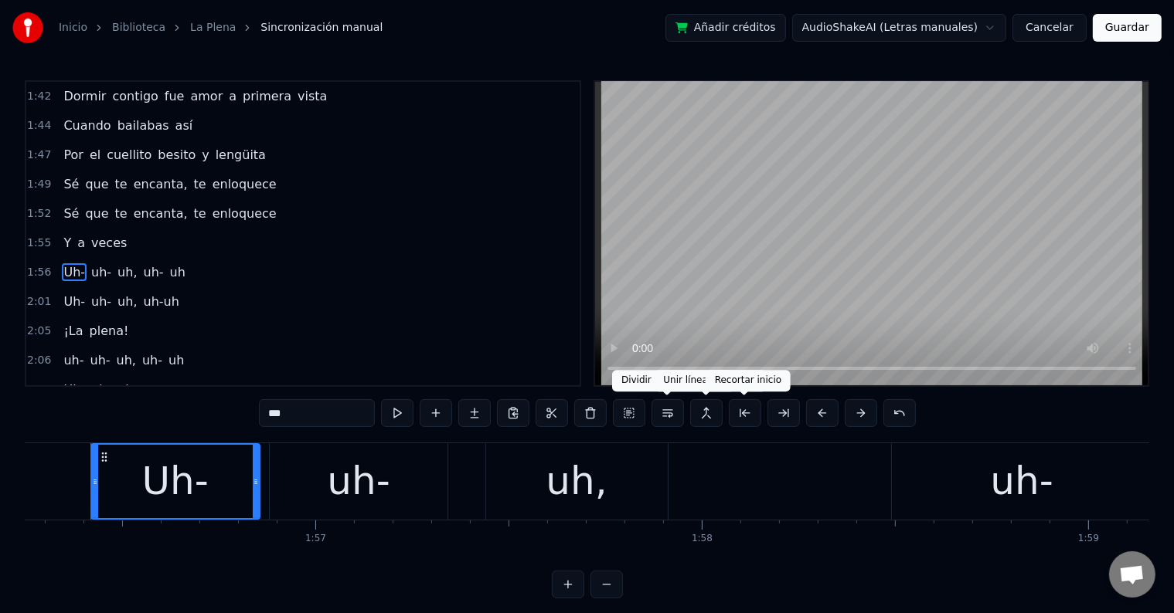
scroll to position [0, 44898]
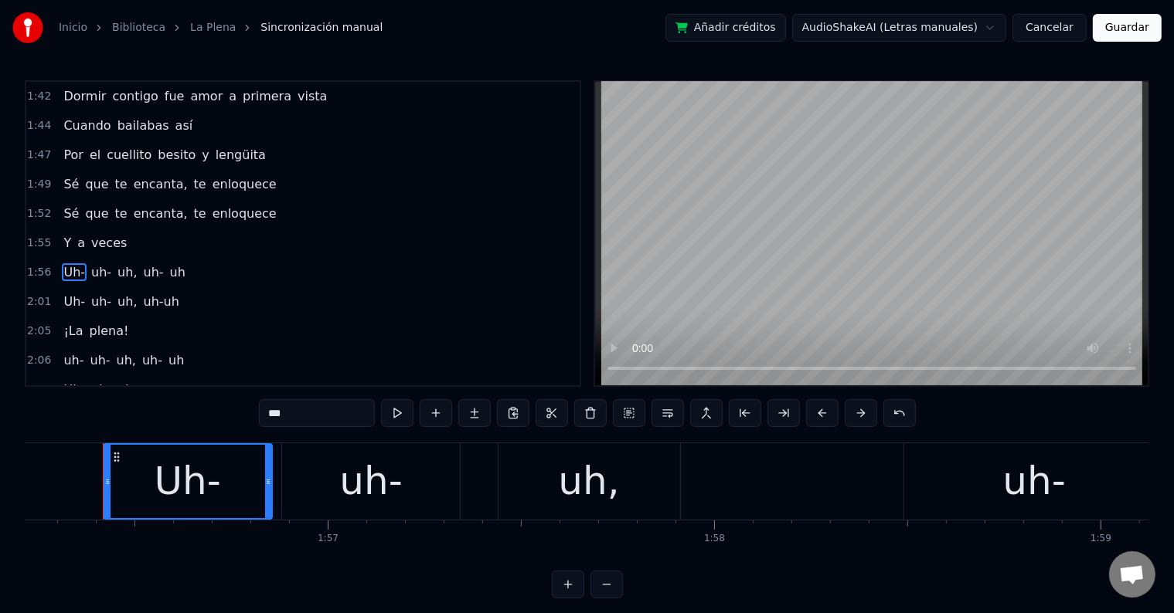
drag, startPoint x: 702, startPoint y: 475, endPoint x: 345, endPoint y: 477, distance: 357.0
click at [352, 477] on div "Uh- uh- uh, uh- uh" at bounding box center [869, 482] width 1532 height 76
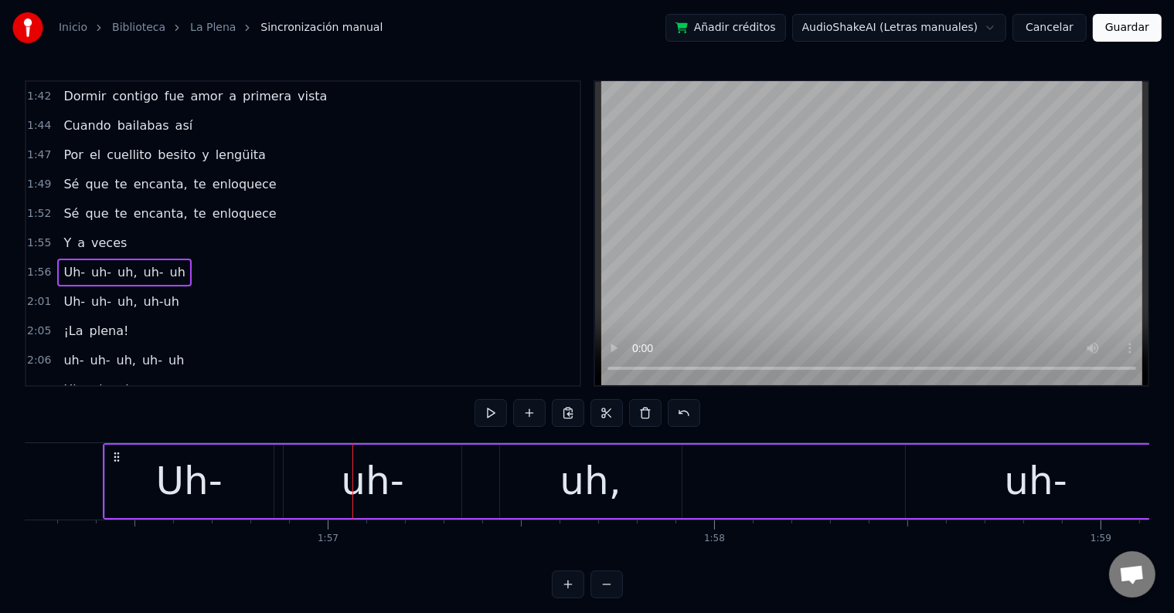
click at [200, 474] on div "Uh-" at bounding box center [189, 482] width 66 height 58
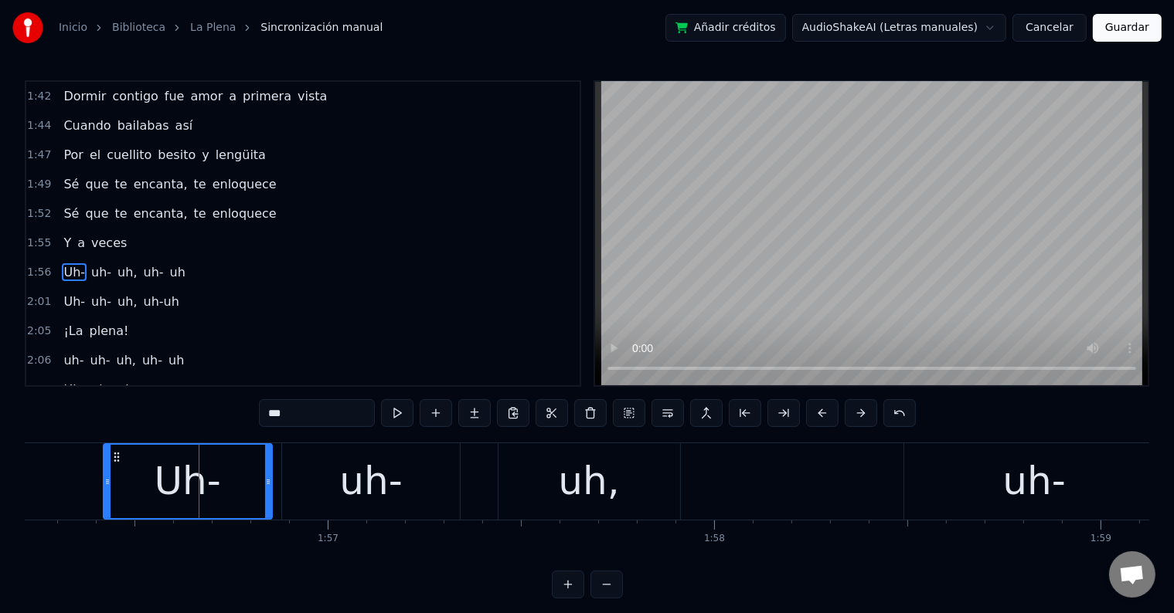
click at [345, 476] on div "uh-" at bounding box center [370, 482] width 63 height 58
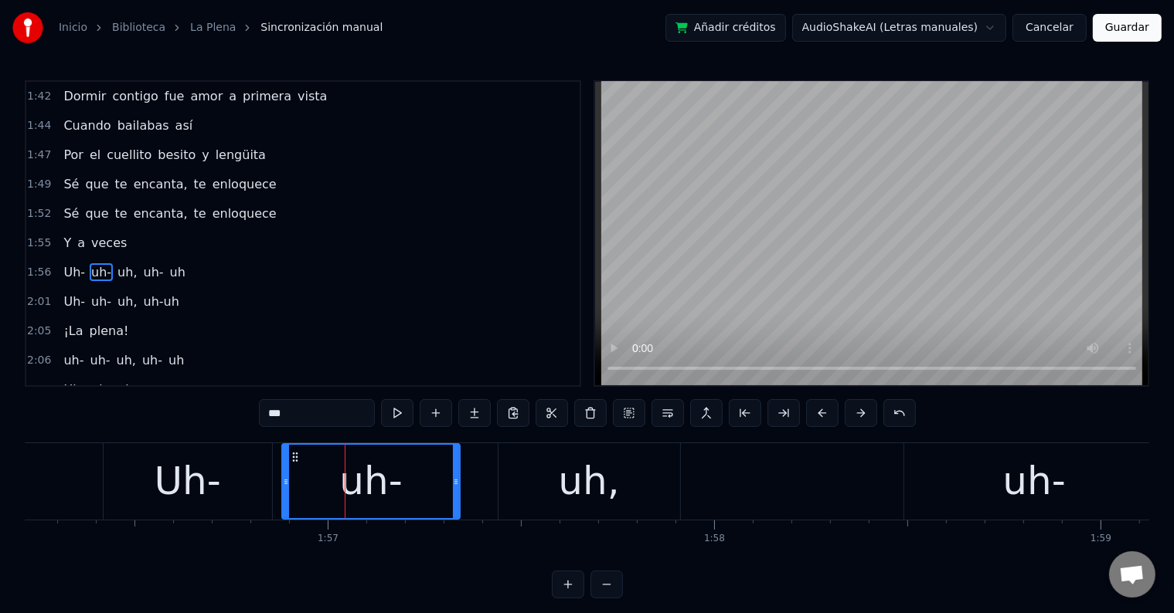
click at [178, 488] on div "Uh-" at bounding box center [188, 482] width 66 height 58
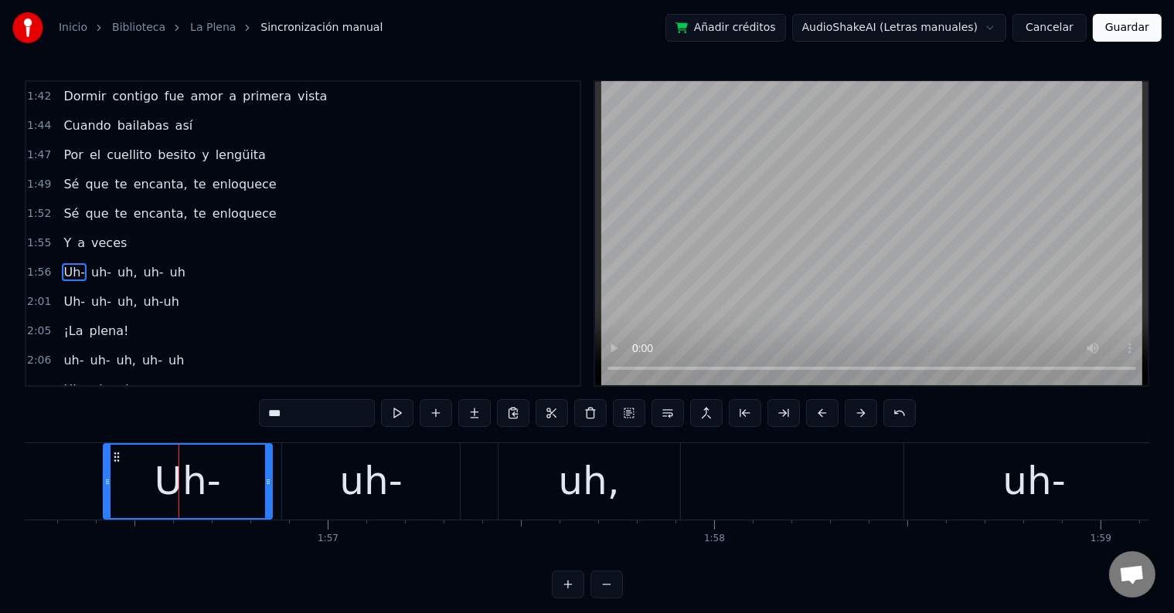
click at [365, 489] on div "uh-" at bounding box center [370, 482] width 63 height 58
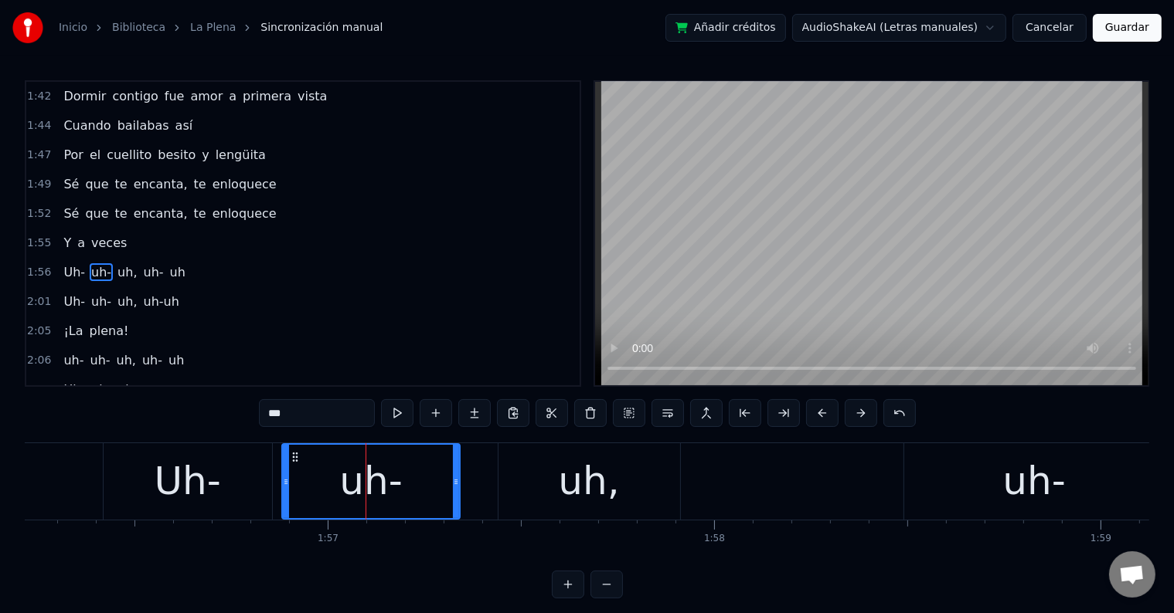
click at [566, 476] on div "uh," at bounding box center [588, 482] width 61 height 58
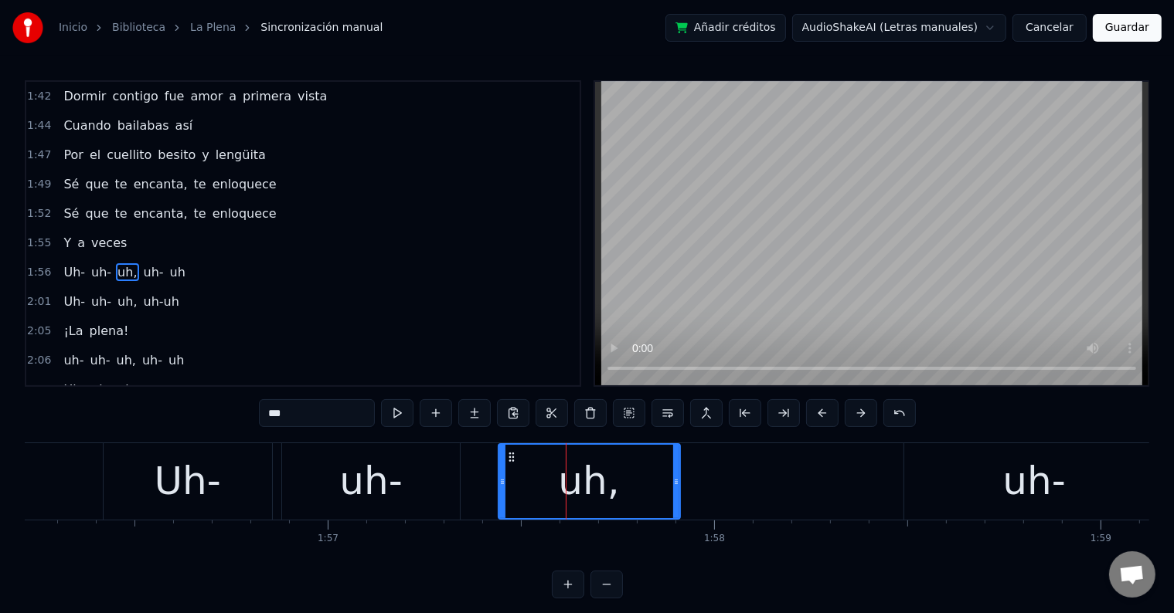
click at [379, 484] on div "uh-" at bounding box center [370, 482] width 63 height 58
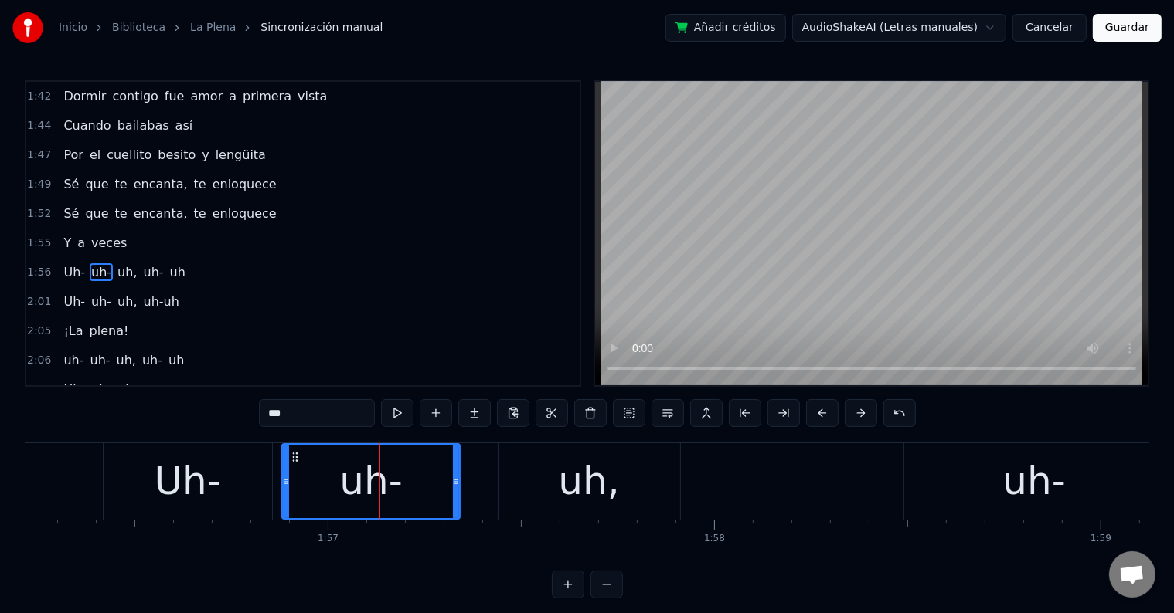
click at [201, 470] on div "Uh-" at bounding box center [188, 482] width 66 height 58
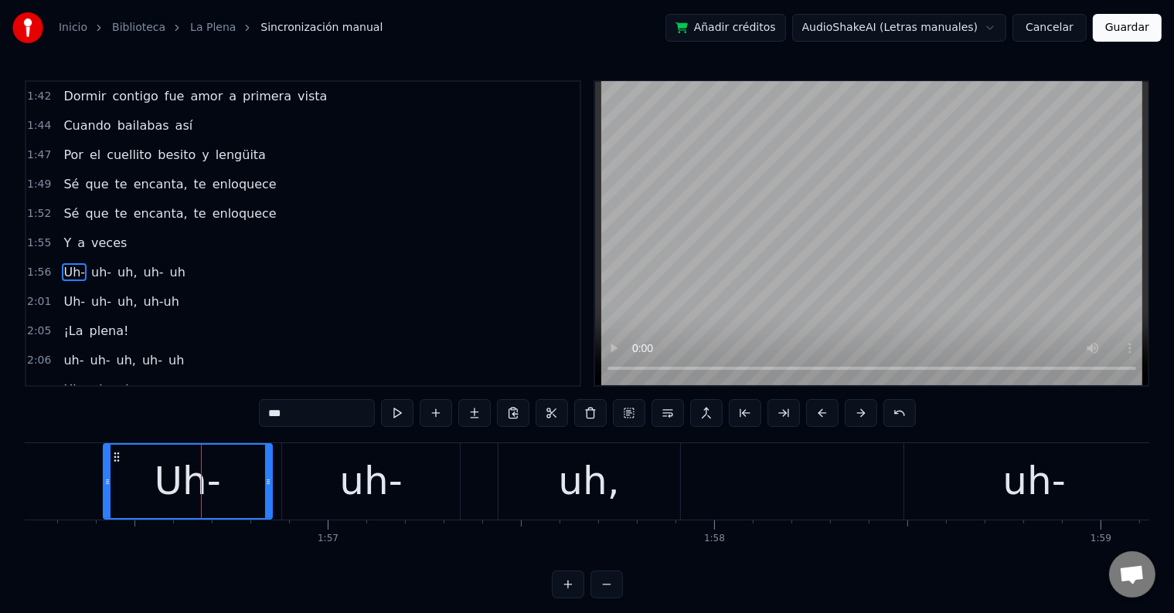
click at [325, 491] on div "uh-" at bounding box center [371, 482] width 178 height 76
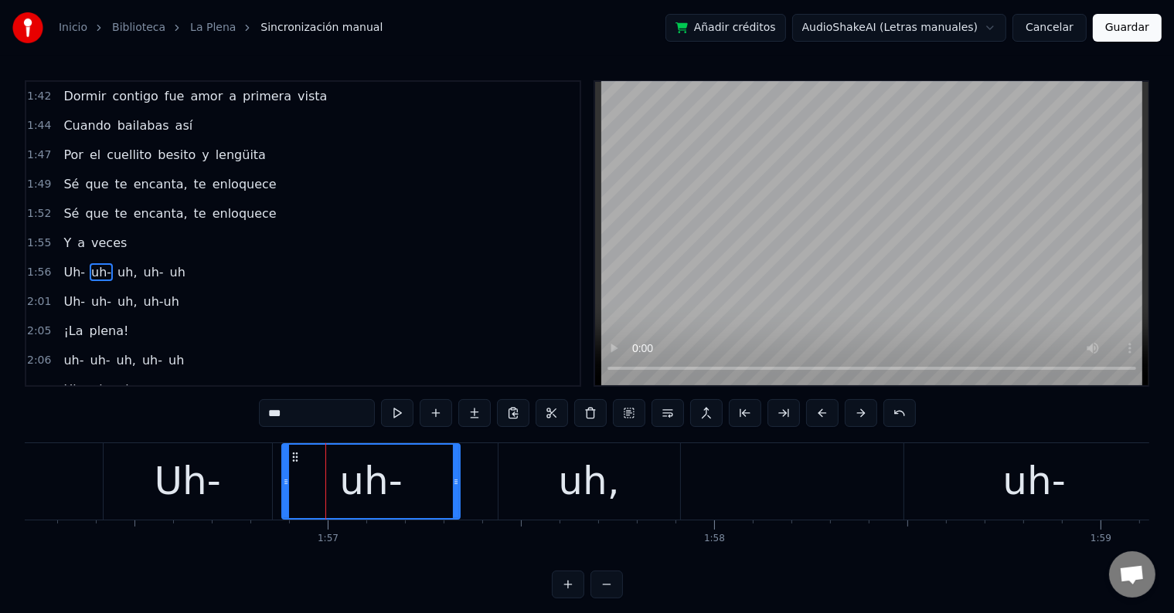
click at [555, 476] on div "uh," at bounding box center [589, 482] width 182 height 76
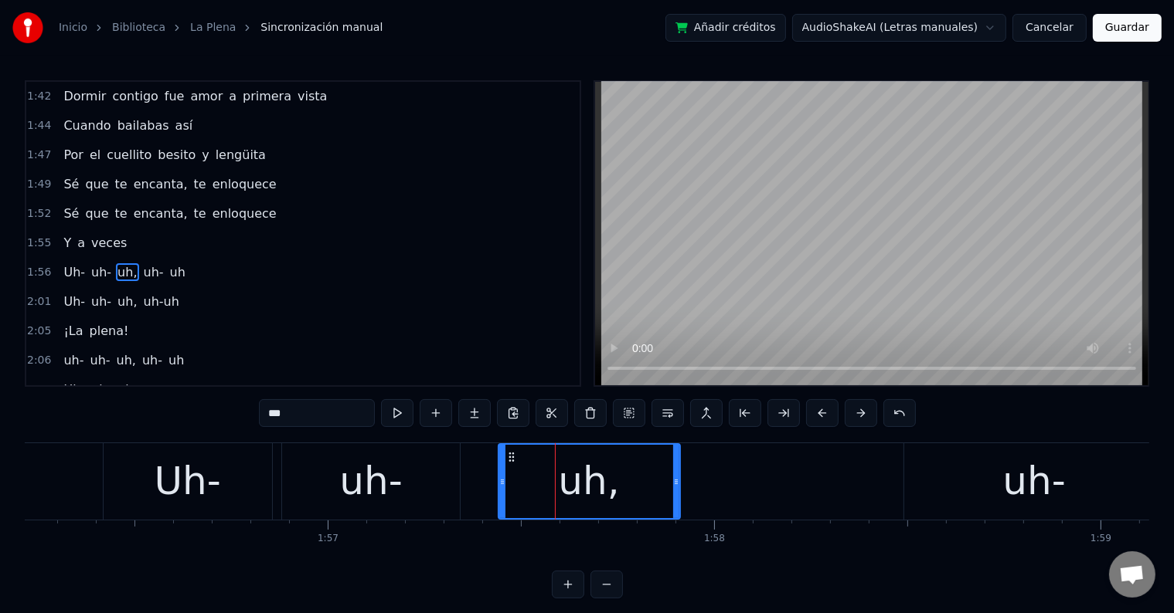
click at [219, 476] on div "Uh-" at bounding box center [188, 482] width 66 height 58
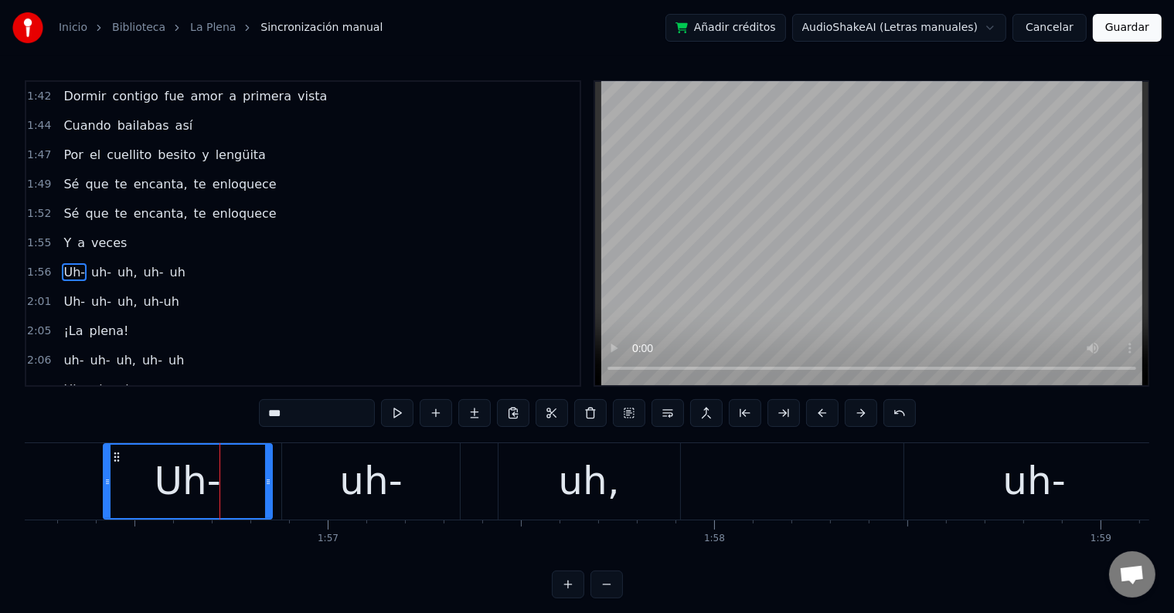
click at [613, 494] on div "uh," at bounding box center [588, 482] width 61 height 58
type input "***"
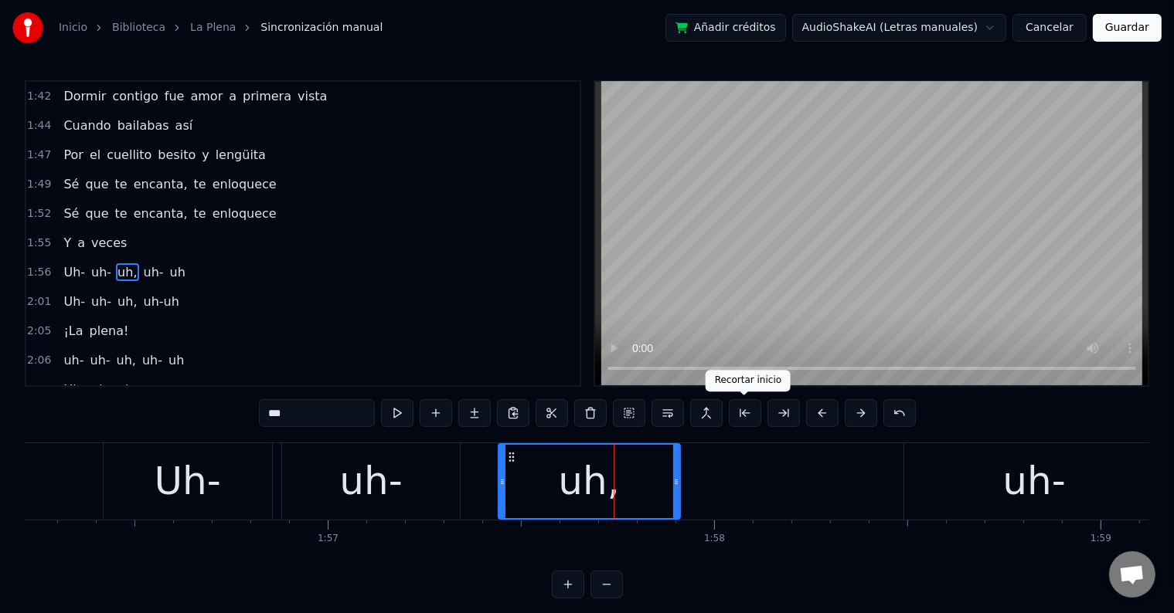
click at [753, 412] on button at bounding box center [745, 413] width 32 height 28
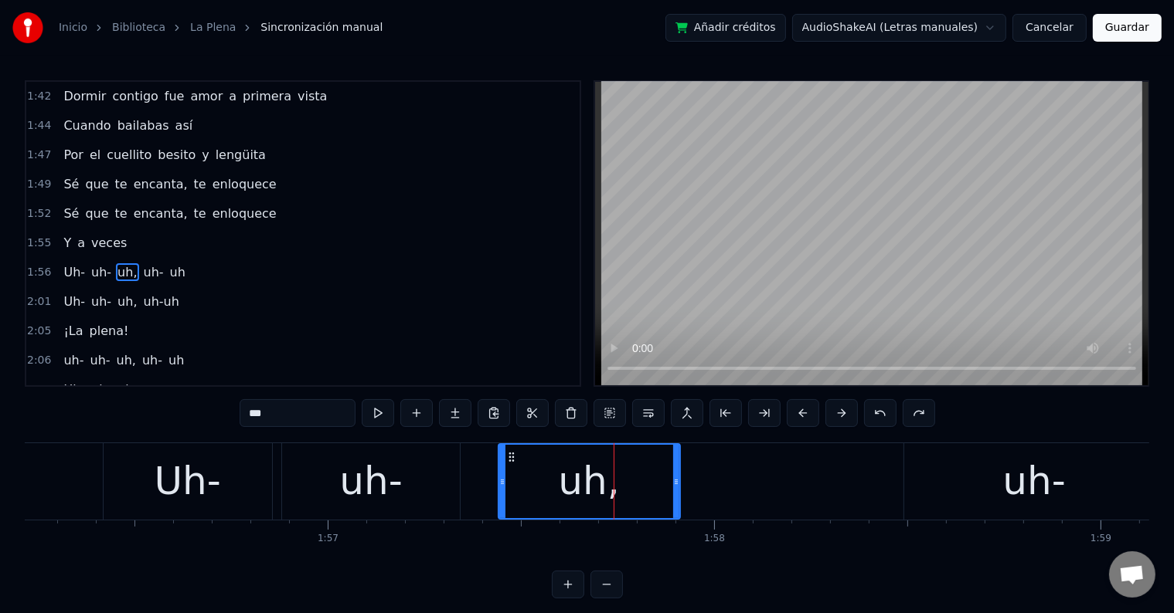
click at [576, 481] on div "uh," at bounding box center [588, 482] width 61 height 58
click at [1119, 27] on button "Guardar" at bounding box center [1127, 28] width 69 height 28
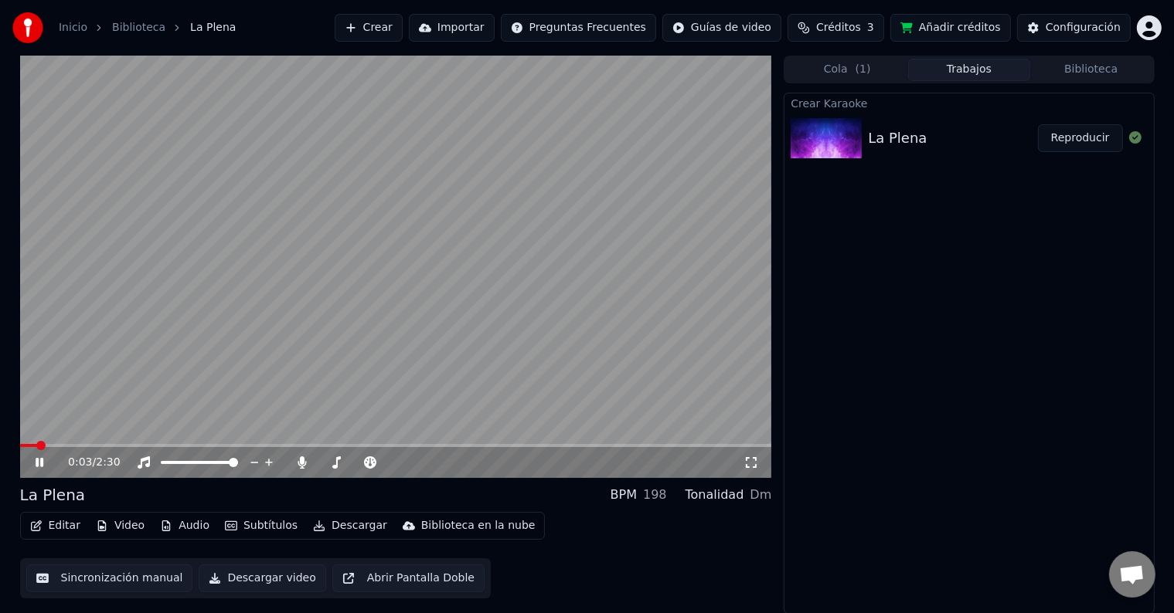
click at [43, 464] on icon at bounding box center [50, 463] width 36 height 12
